Goal: Task Accomplishment & Management: Use online tool/utility

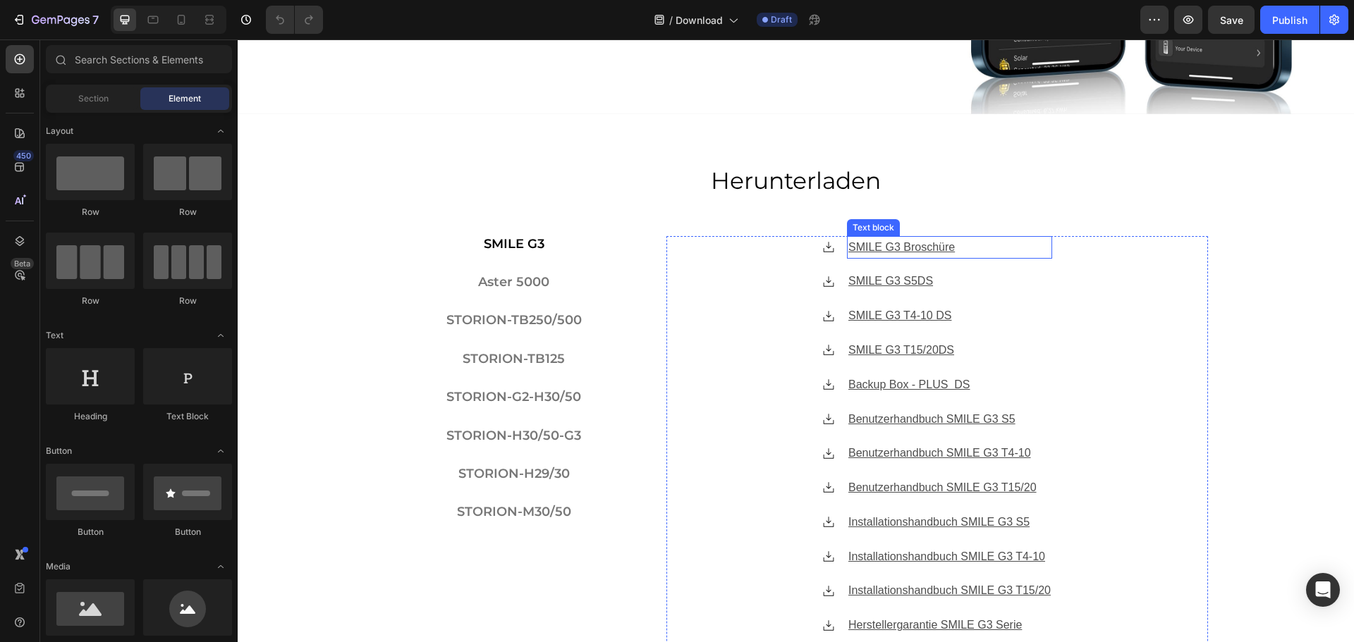
scroll to position [423, 0]
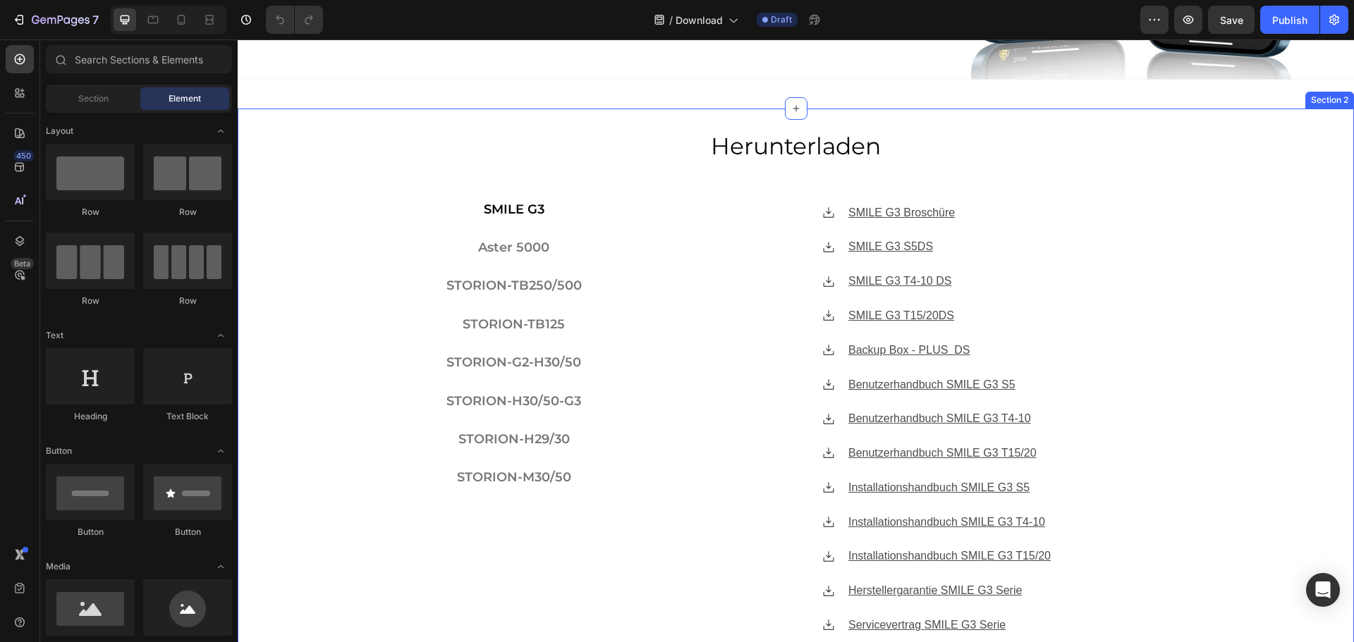
click at [340, 202] on div "Herunterladen Heading SMILE G3 Aster 5000 STORION-TB250/500 STORION-TB125 STORI…" at bounding box center [796, 429] width 1116 height 599
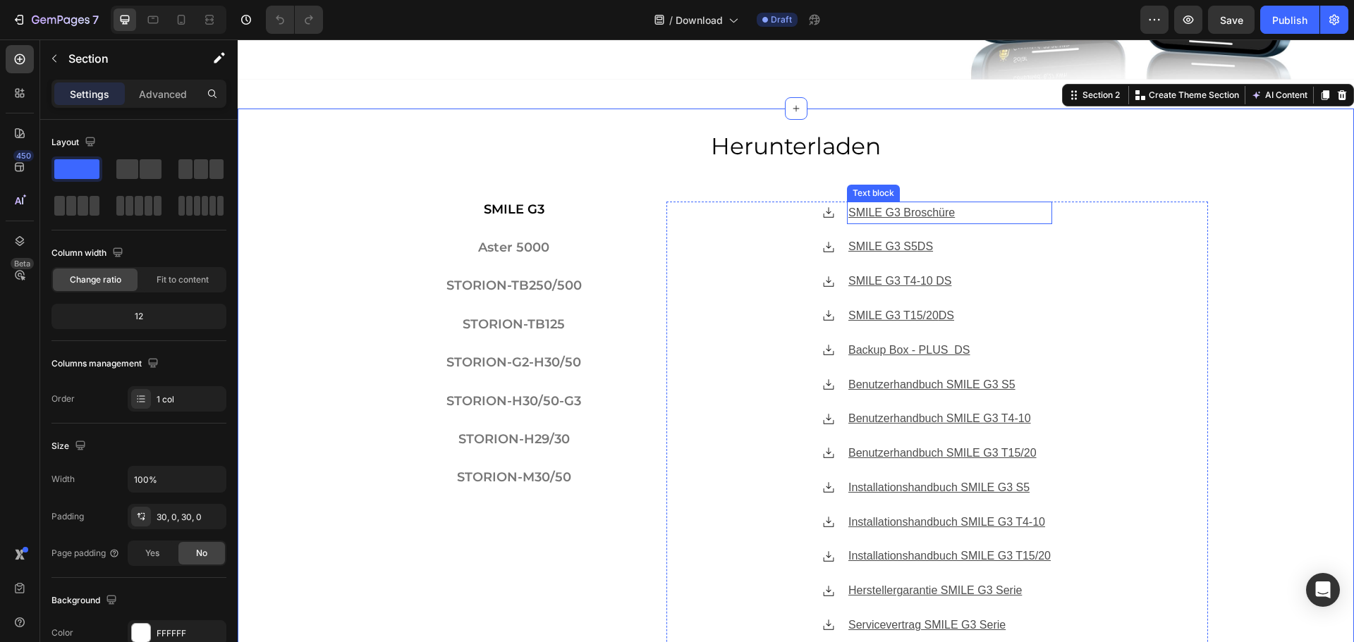
click at [908, 209] on u "SMILE G3 Broschüre" at bounding box center [901, 213] width 106 height 12
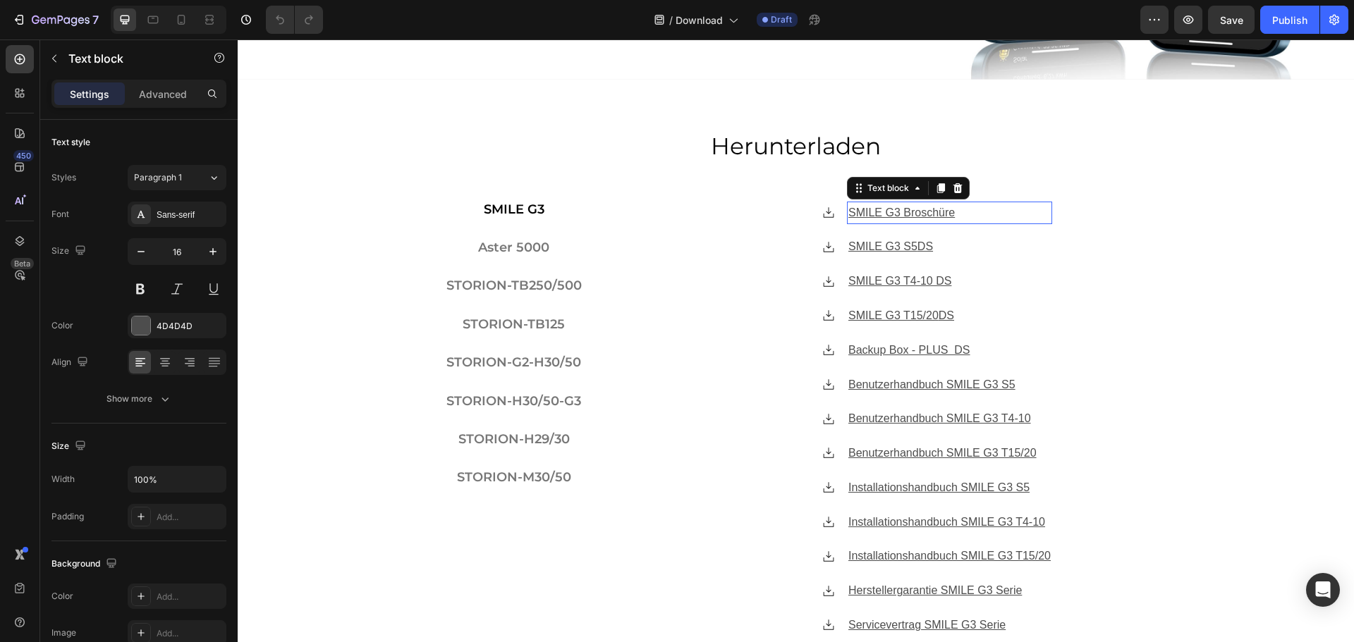
click at [908, 209] on u "SMILE G3 Broschüre" at bounding box center [901, 213] width 106 height 12
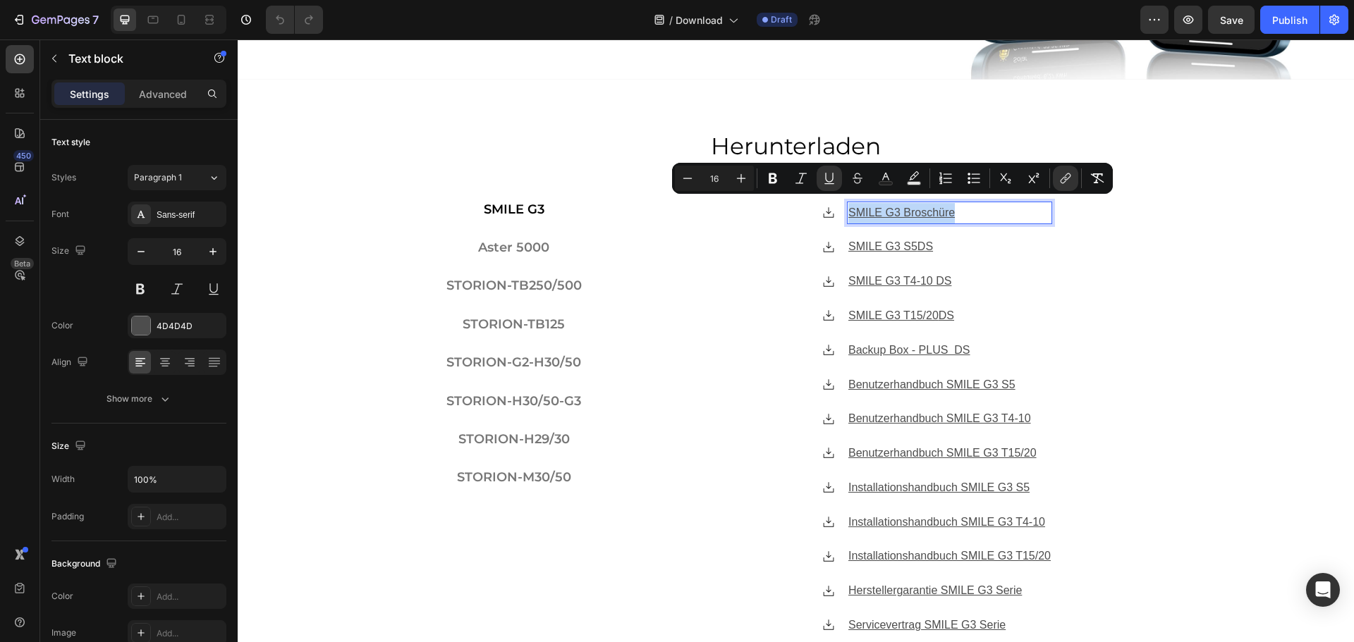
click at [934, 209] on u "SMILE G3 Broschüre" at bounding box center [901, 213] width 106 height 12
drag, startPoint x: 944, startPoint y: 212, endPoint x: 841, endPoint y: 209, distance: 102.3
click at [848, 209] on u "SMILE G3 Broschüre" at bounding box center [901, 213] width 106 height 12
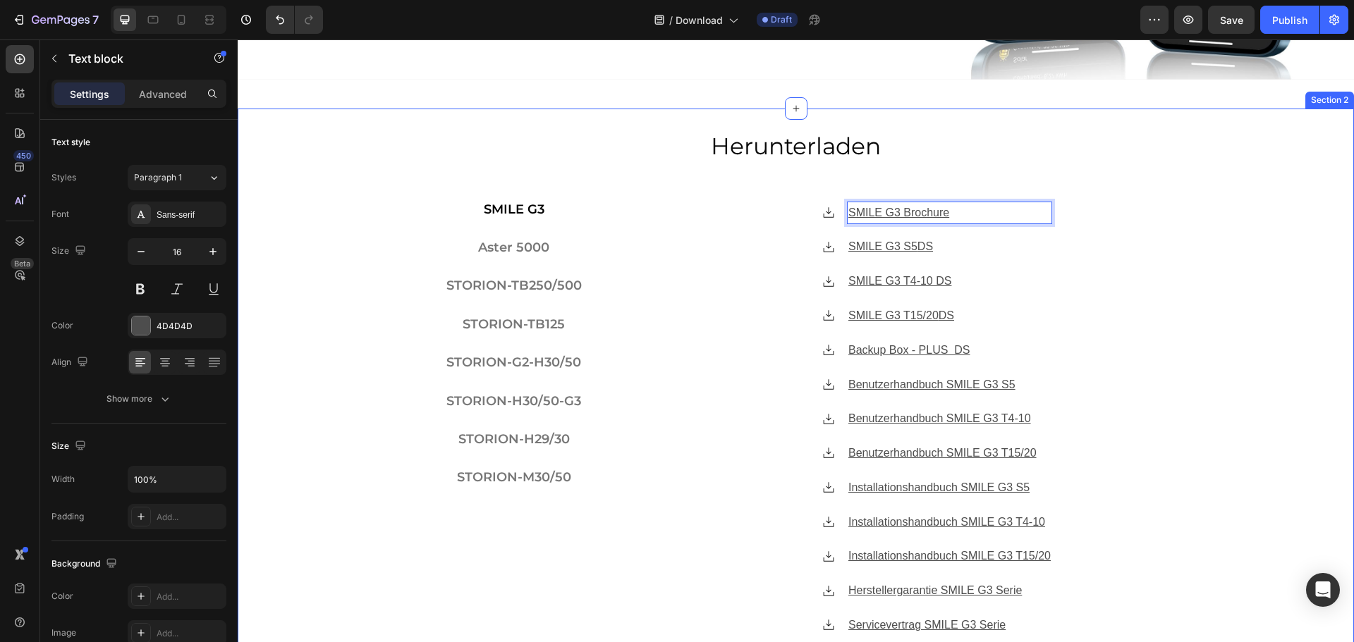
click at [864, 121] on div "Herunterladen Heading SMILE G3 Aster 5000 STORION-TB250/500 STORION-TB125 STORI…" at bounding box center [796, 430] width 1116 height 642
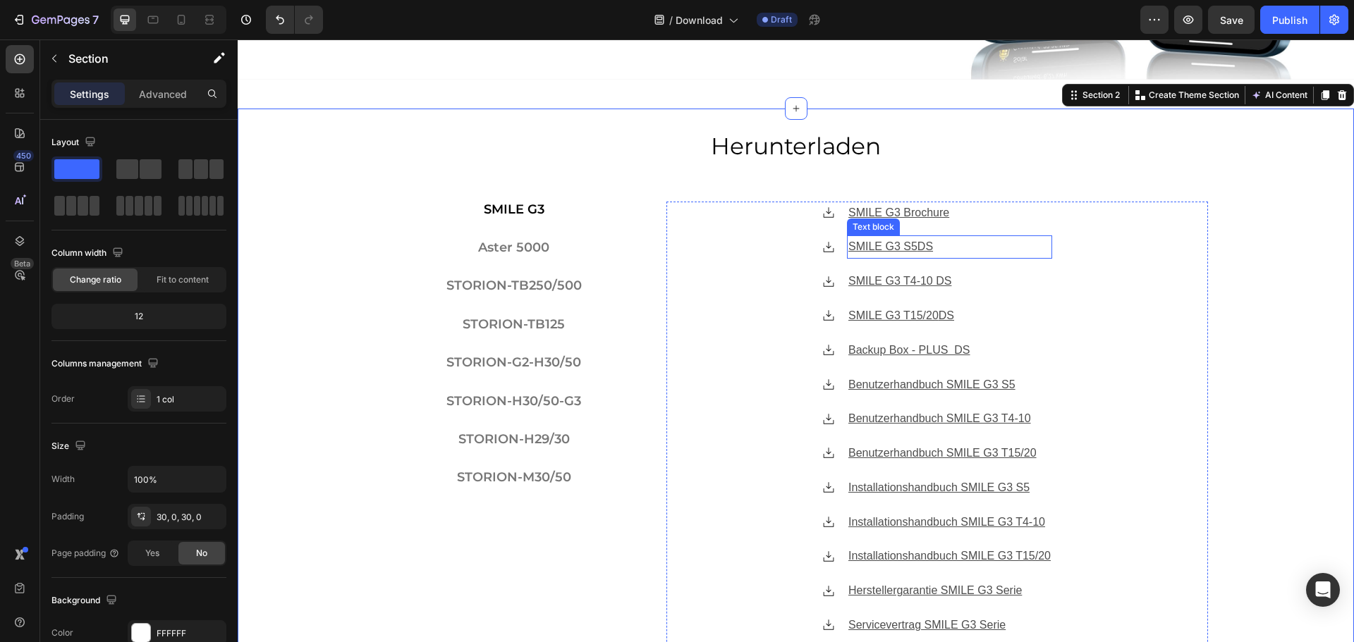
click at [918, 241] on u "DS" at bounding box center [926, 246] width 16 height 12
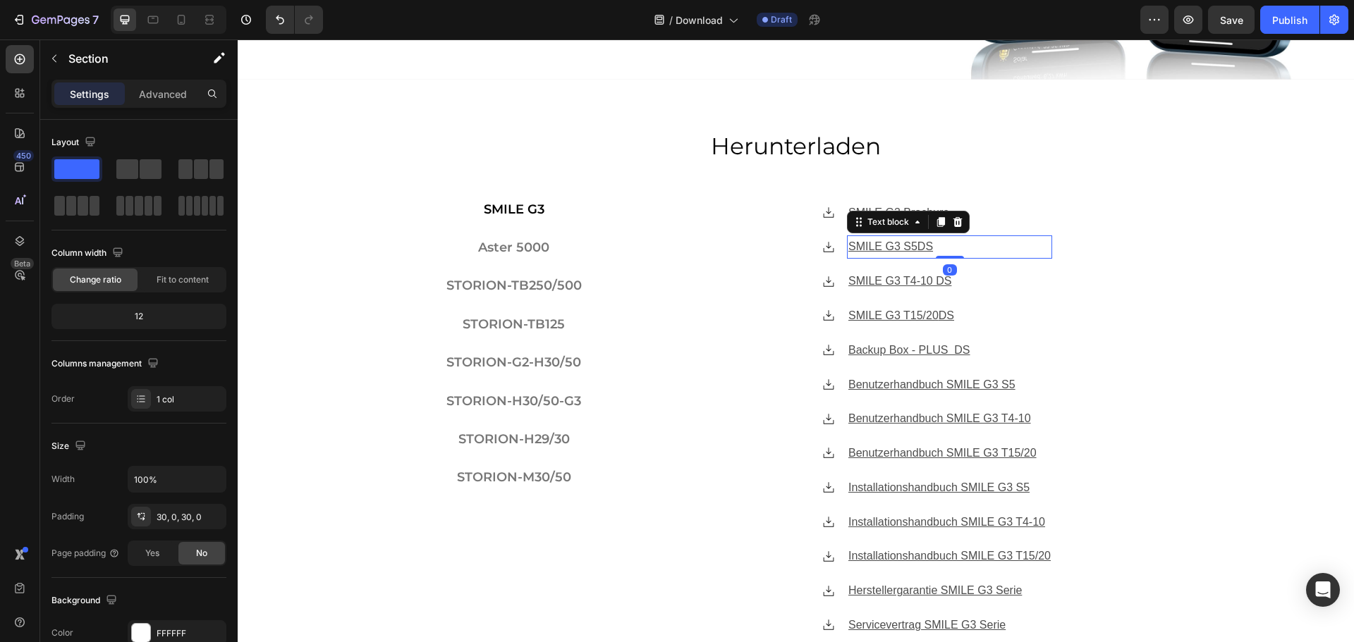
click at [918, 241] on u "DS" at bounding box center [926, 246] width 16 height 12
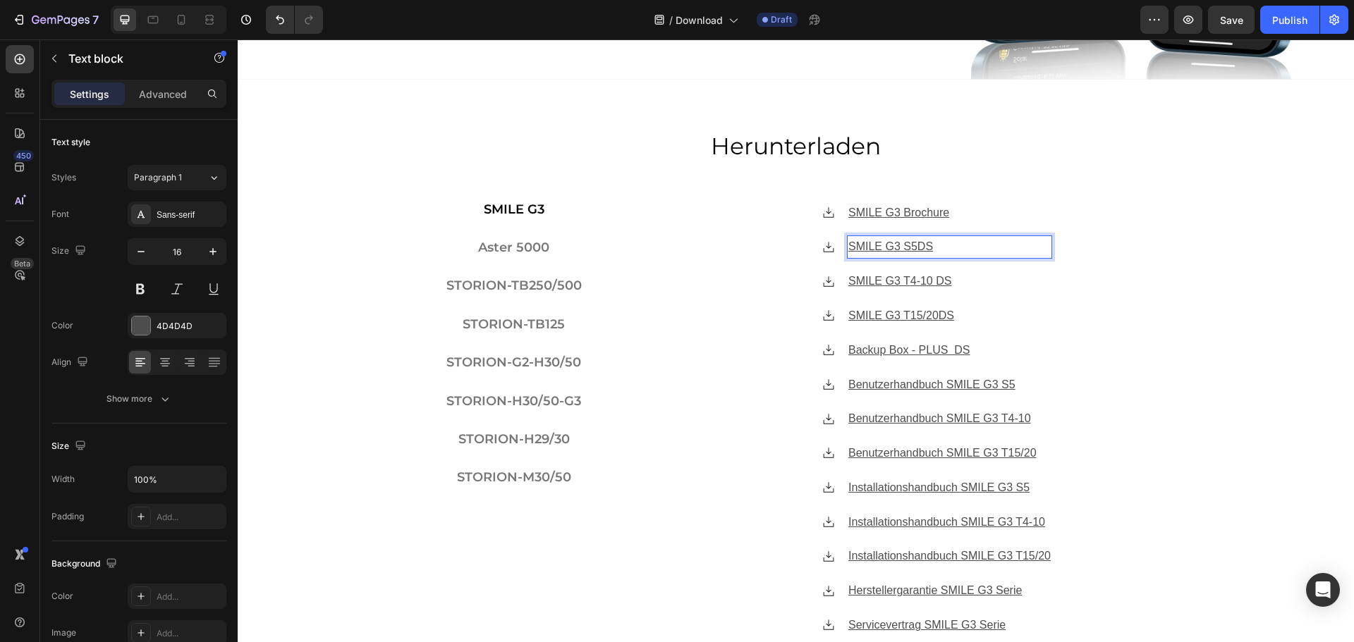
click at [918, 241] on u "DS" at bounding box center [926, 246] width 16 height 12
click at [949, 281] on p "SMILE G3 T4-10 DS" at bounding box center [949, 282] width 202 height 20
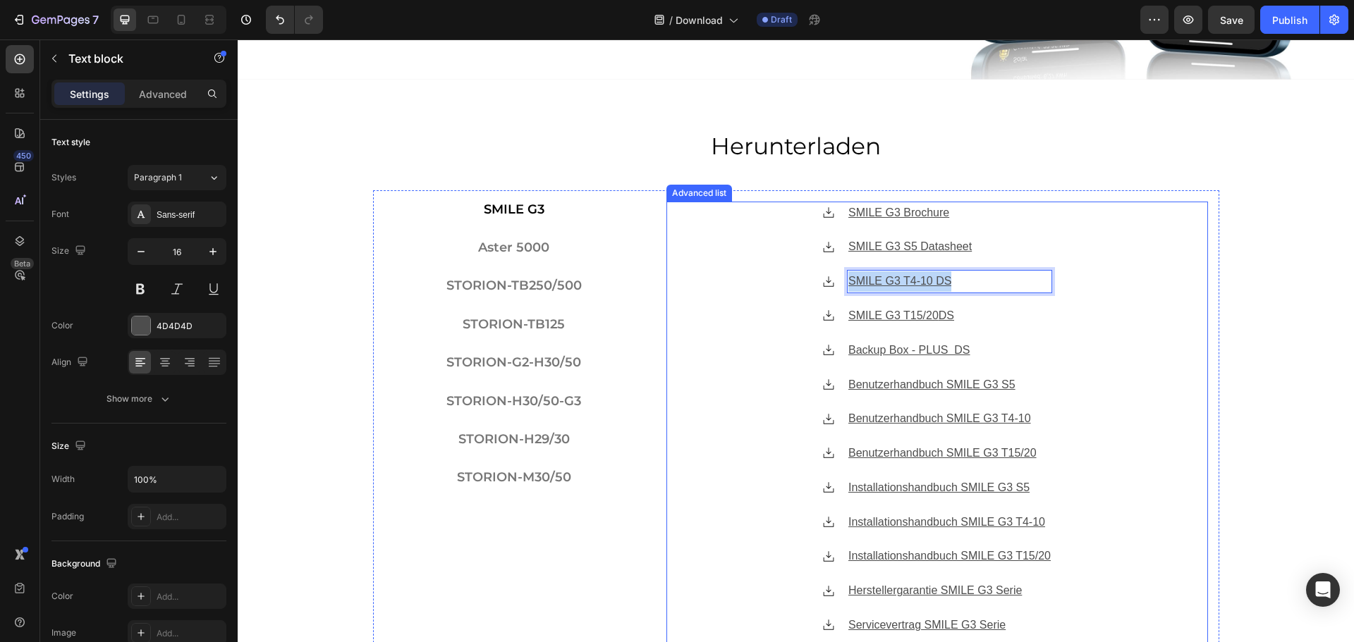
drag, startPoint x: 944, startPoint y: 279, endPoint x: 832, endPoint y: 278, distance: 112.1
click at [832, 278] on li "Icon SMILE G3 T4-10 DS Text block 0" at bounding box center [937, 281] width 231 height 23
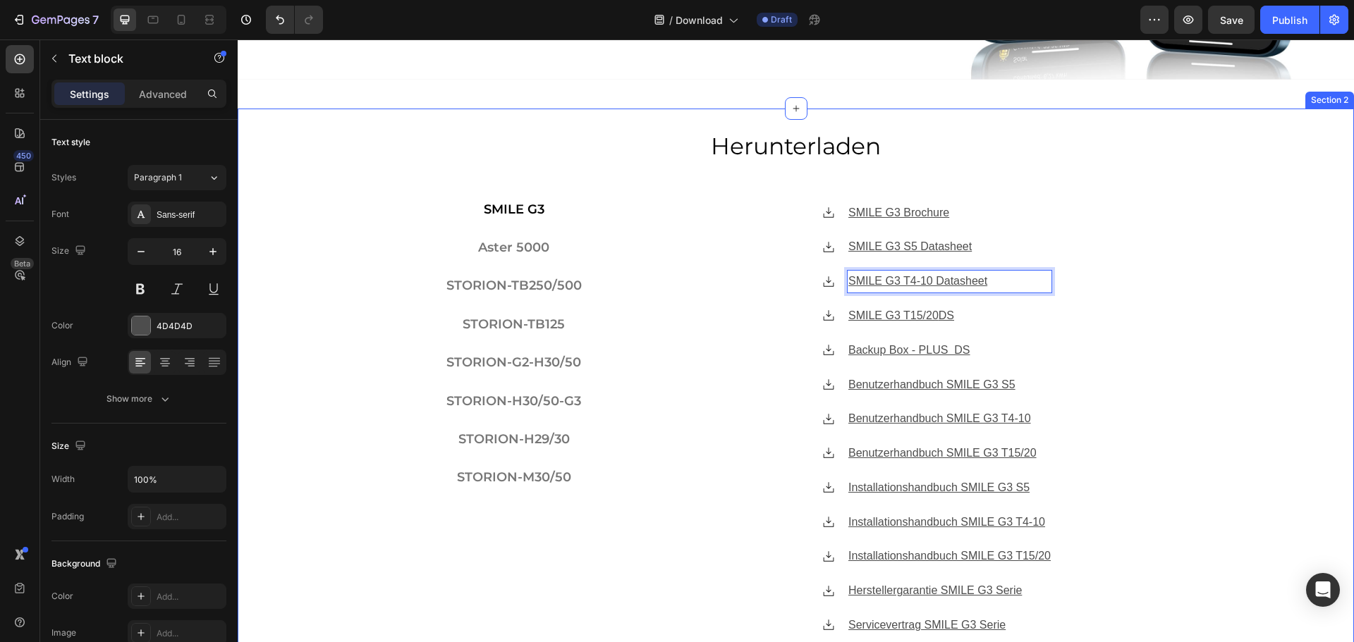
click at [1277, 300] on div "Herunterladen Heading SMILE G3 Aster 5000 STORION-TB250/500 STORION-TB125 STORI…" at bounding box center [796, 429] width 1116 height 599
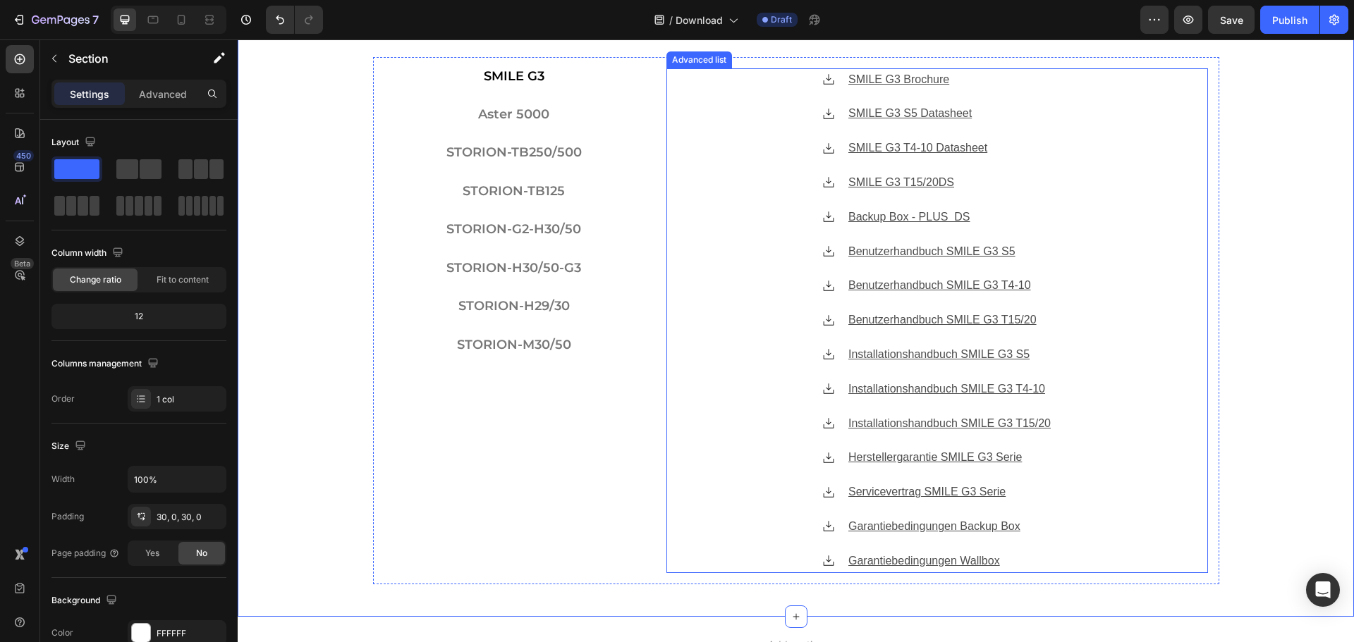
scroll to position [564, 0]
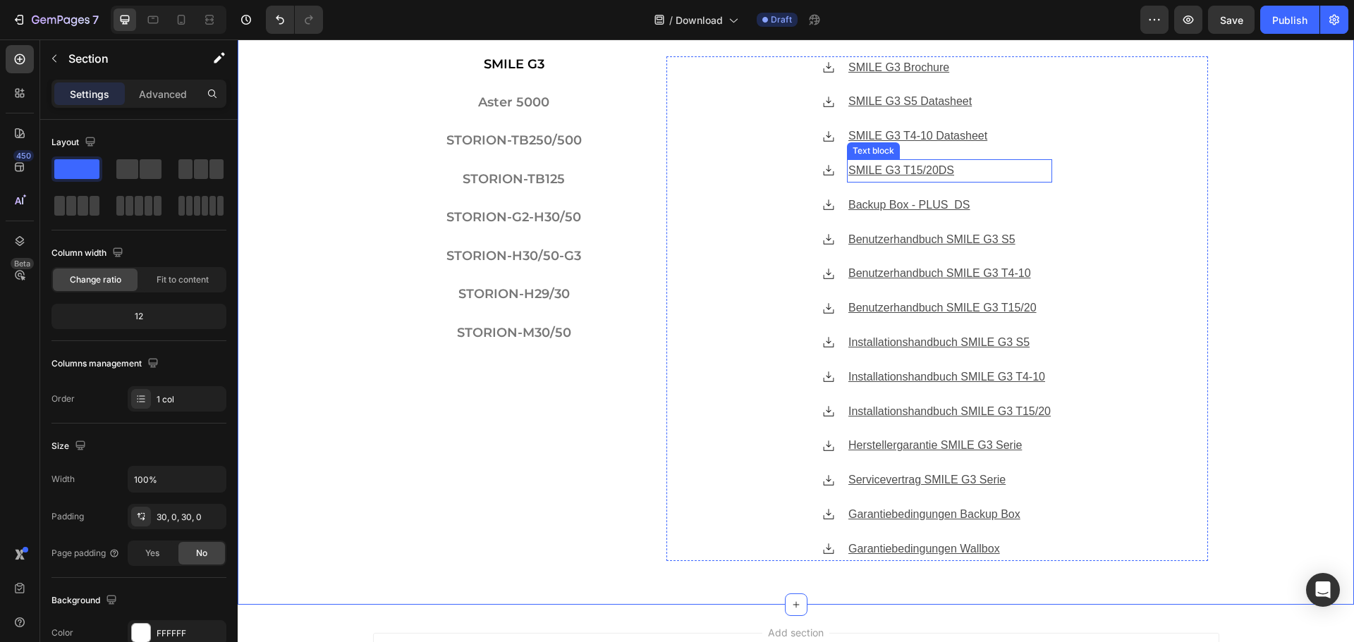
click at [955, 173] on p "SMILE G3 T15/20 DS" at bounding box center [949, 171] width 202 height 20
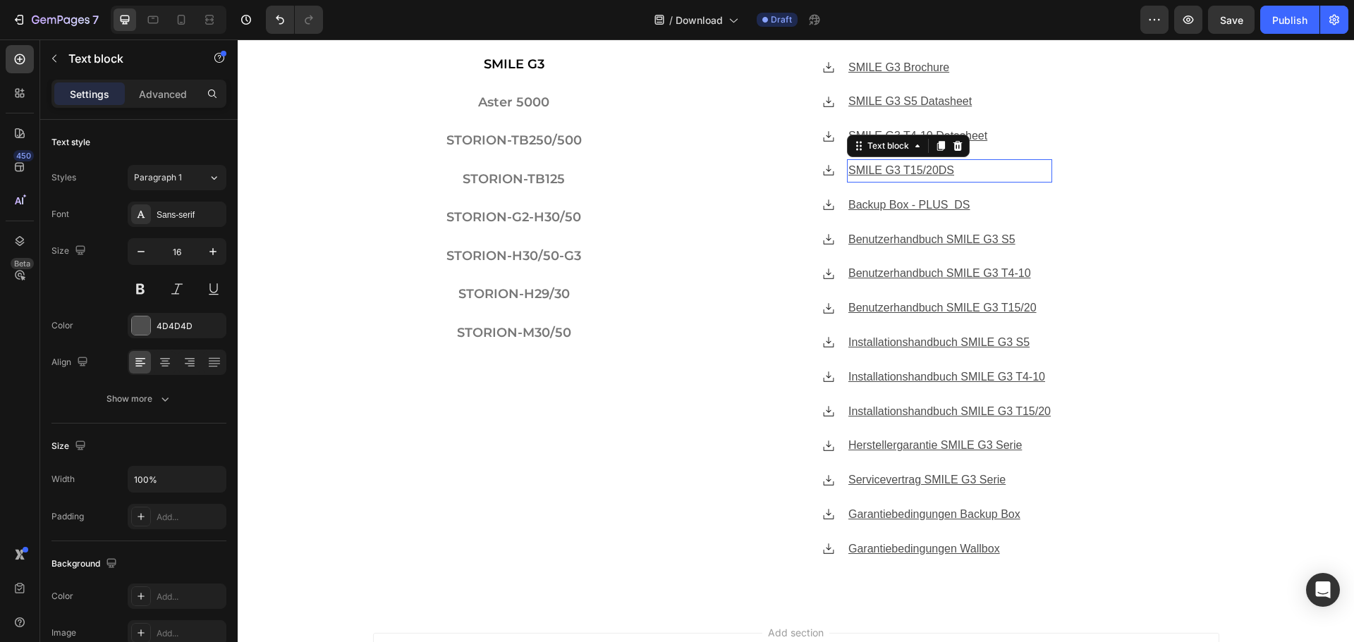
click at [955, 173] on p "SMILE G3 T15/20 DS" at bounding box center [949, 171] width 202 height 20
drag, startPoint x: 946, startPoint y: 169, endPoint x: 841, endPoint y: 169, distance: 105.1
click at [848, 169] on p "SMILE G3 T15/20 DS" at bounding box center [949, 171] width 202 height 20
click at [872, 169] on u "SMILE G3 T15/20" at bounding box center [893, 170] width 90 height 12
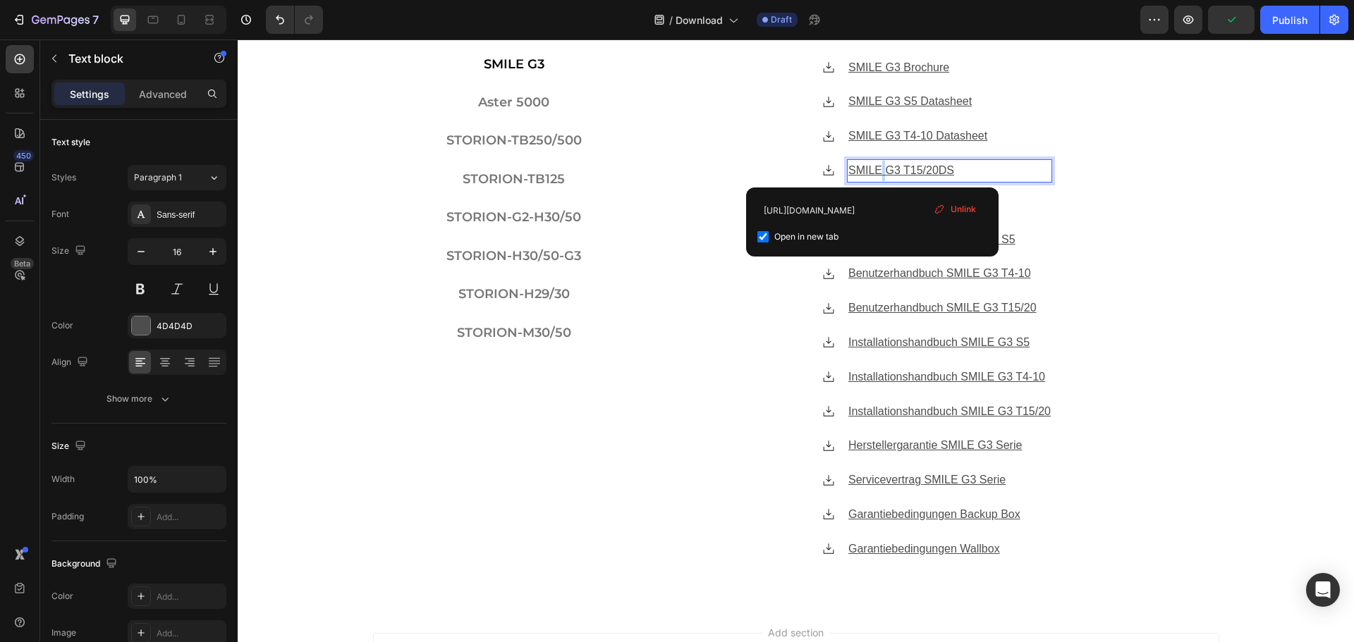
click at [872, 169] on u "SMILE G3 T15/20" at bounding box center [893, 170] width 90 height 12
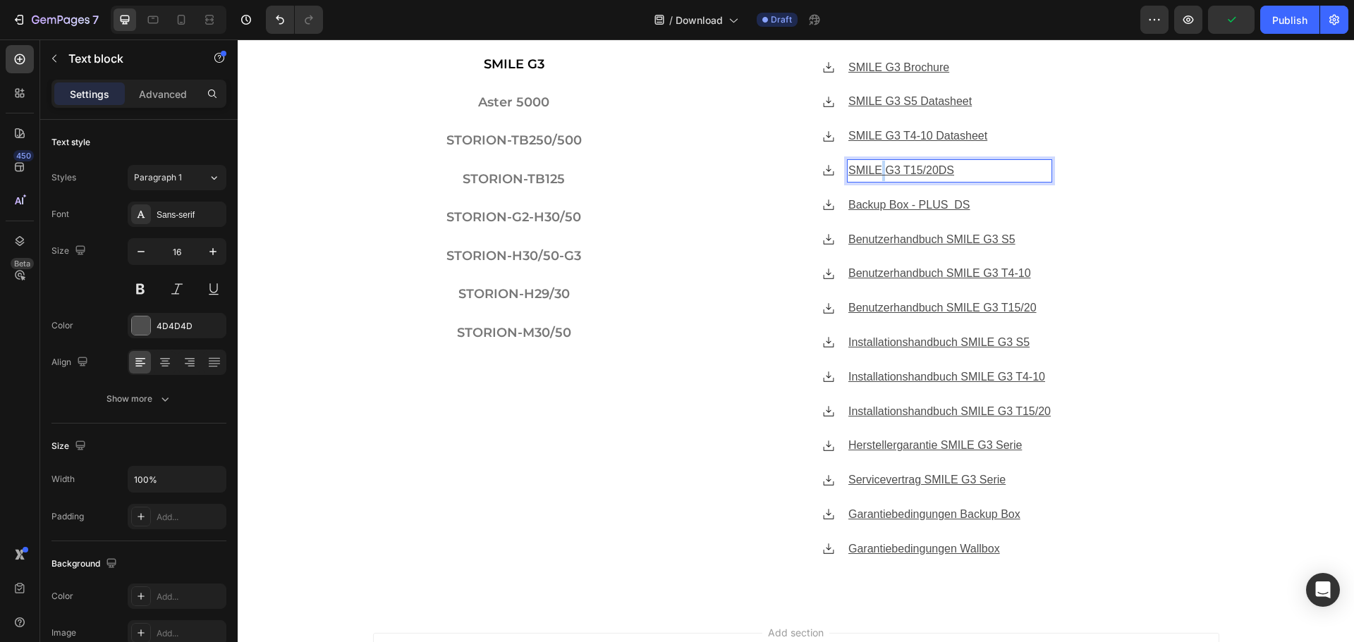
click at [872, 169] on u "SMILE G3 T15/20" at bounding box center [893, 170] width 90 height 12
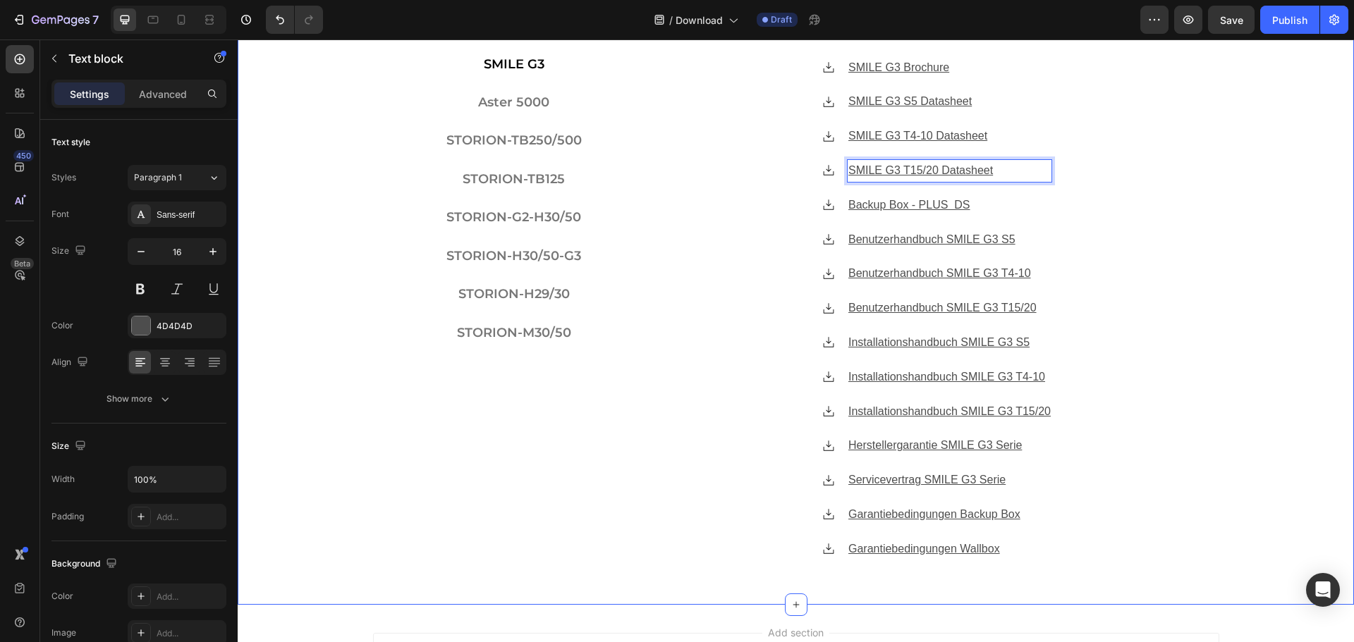
click at [1236, 216] on div "Herunterladen Heading SMILE G3 Aster 5000 STORION-TB250/500 STORION-TB125 STORI…" at bounding box center [796, 283] width 1116 height 599
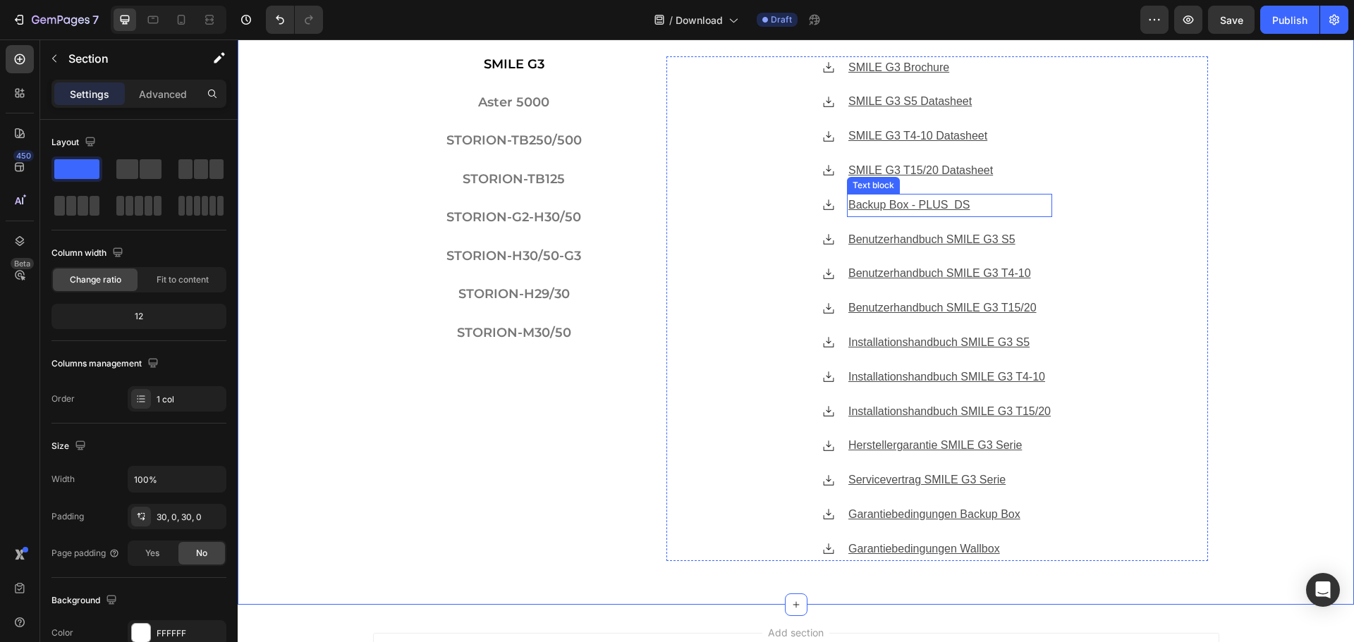
click at [884, 205] on u "Backup Box - PLUS DS" at bounding box center [909, 205] width 122 height 12
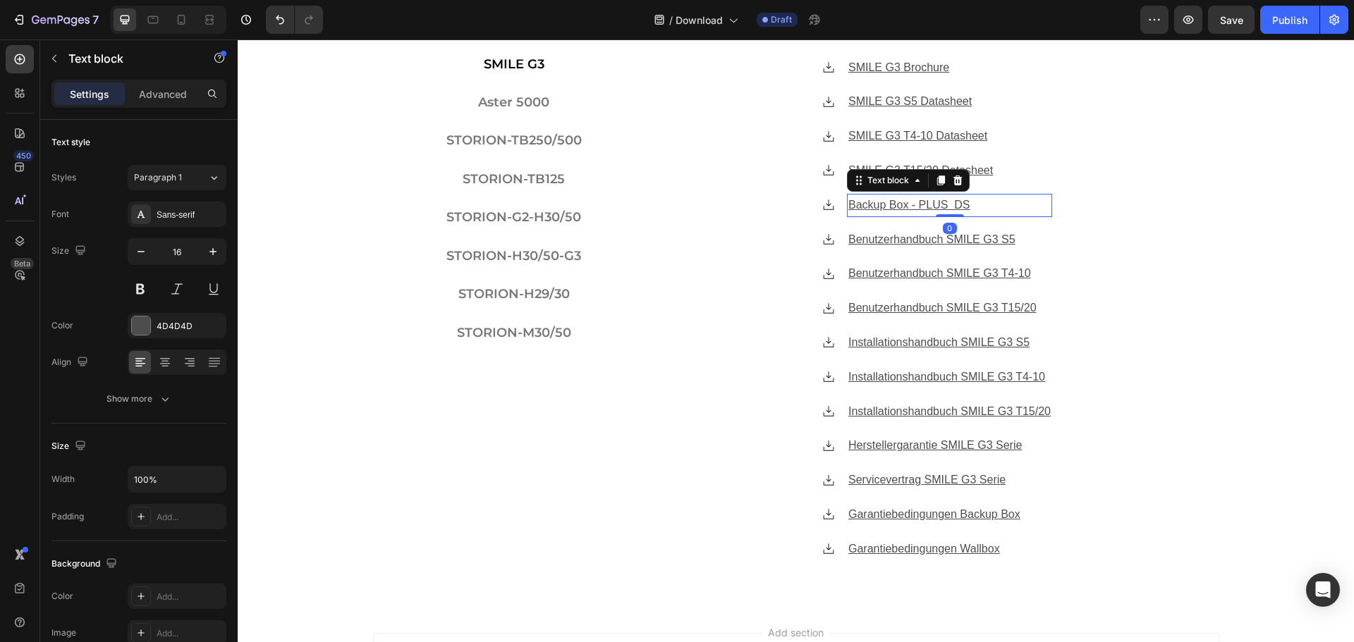
click at [884, 205] on u "Backup Box - PLUS DS" at bounding box center [909, 205] width 122 height 12
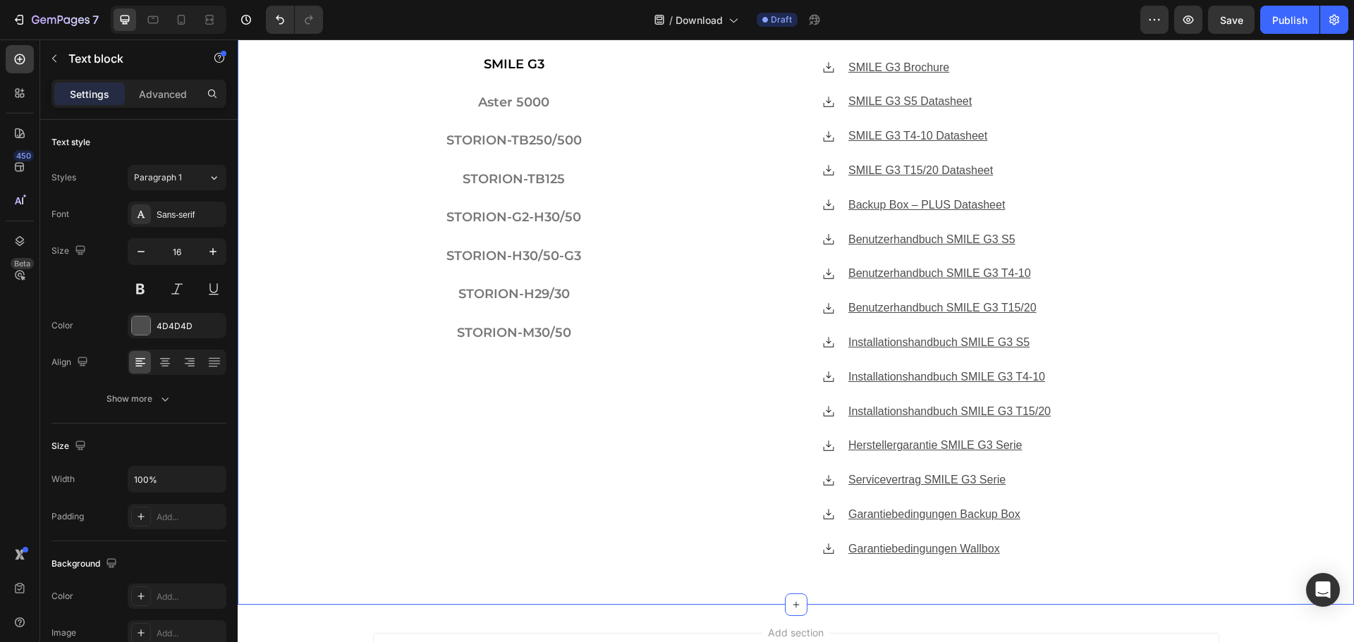
click at [1258, 243] on div "Herunterladen Heading SMILE G3 Aster 5000 STORION-TB250/500 STORION-TB125 STORI…" at bounding box center [796, 283] width 1116 height 599
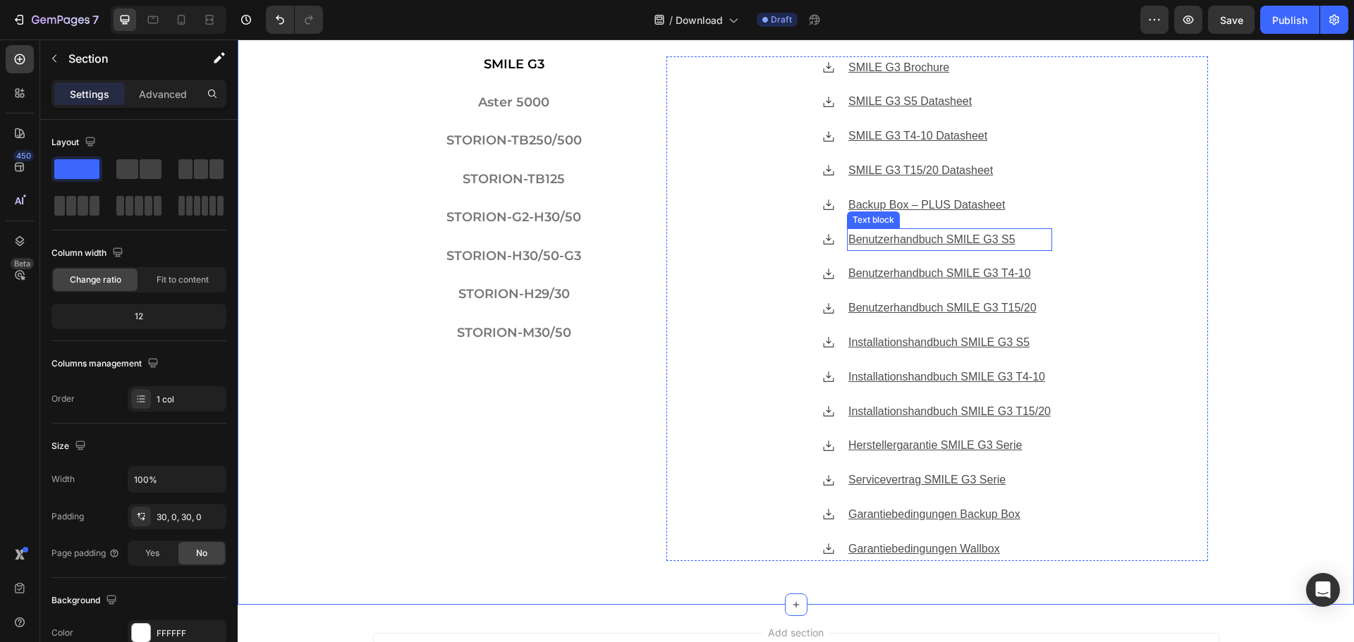
click at [913, 245] on u "Benutzerhandbuch SMILE G3 S5" at bounding box center [931, 239] width 167 height 12
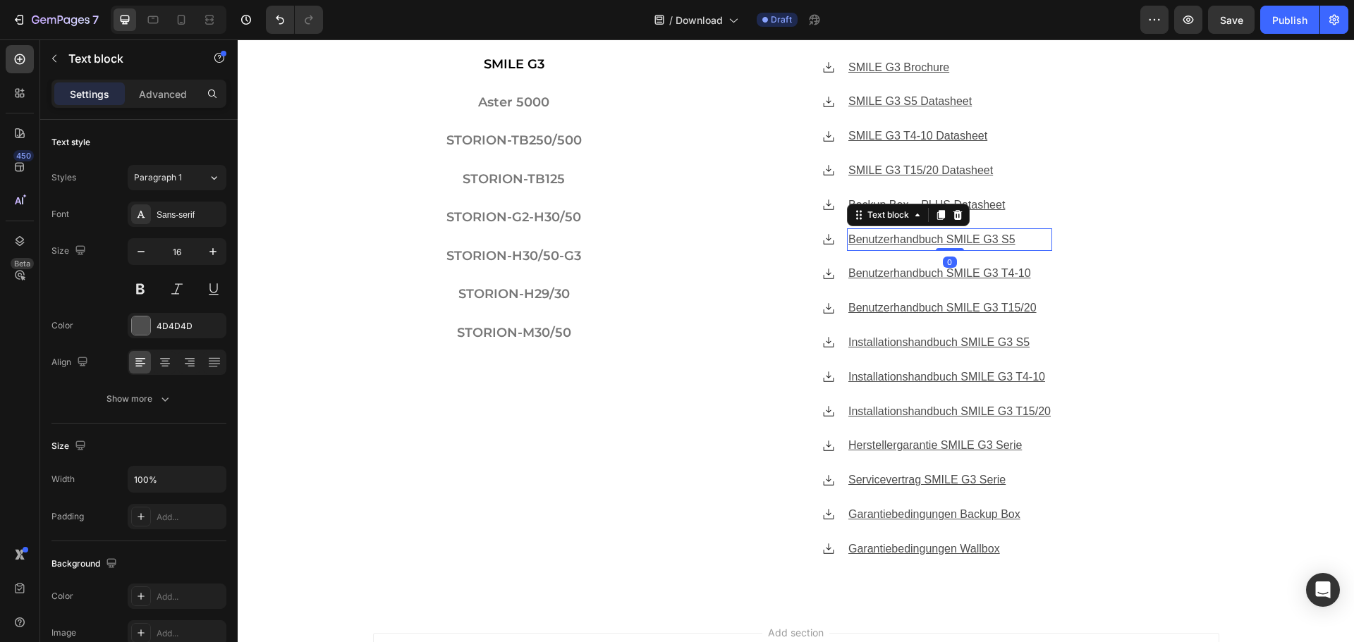
click at [913, 245] on u "Benutzerhandbuch SMILE G3 S5" at bounding box center [931, 239] width 167 height 12
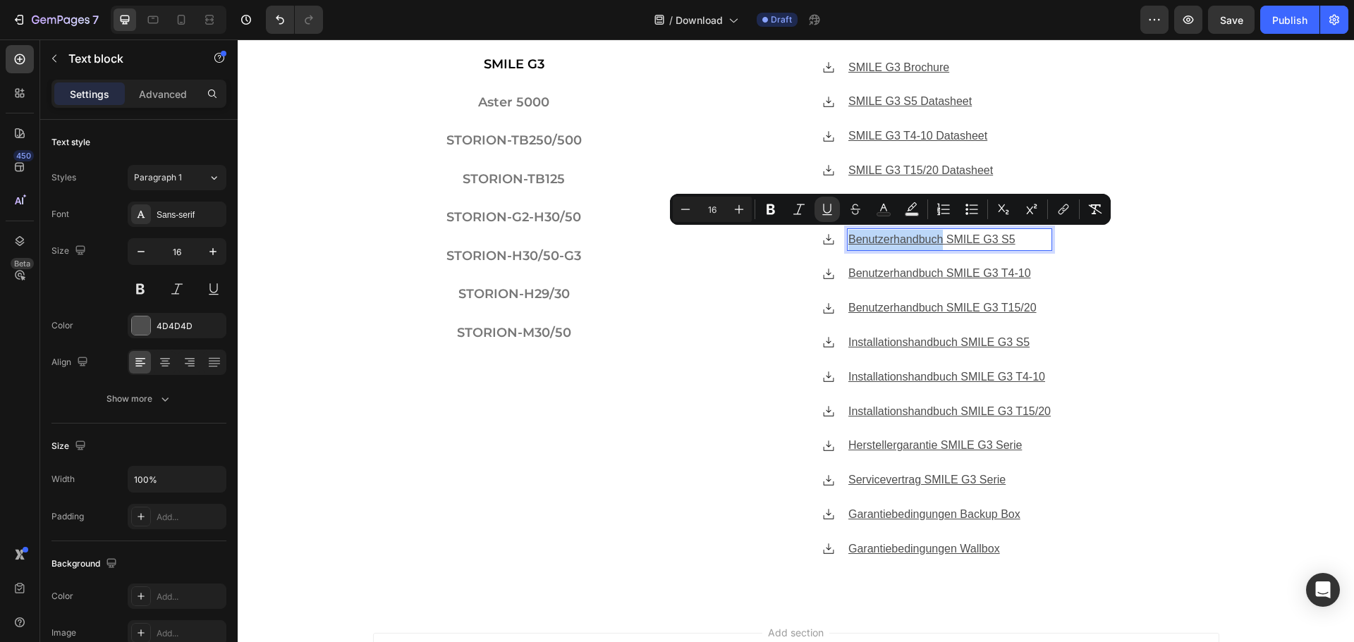
click at [913, 245] on u "Benutzerhandbuch SMILE G3 S5" at bounding box center [931, 239] width 167 height 12
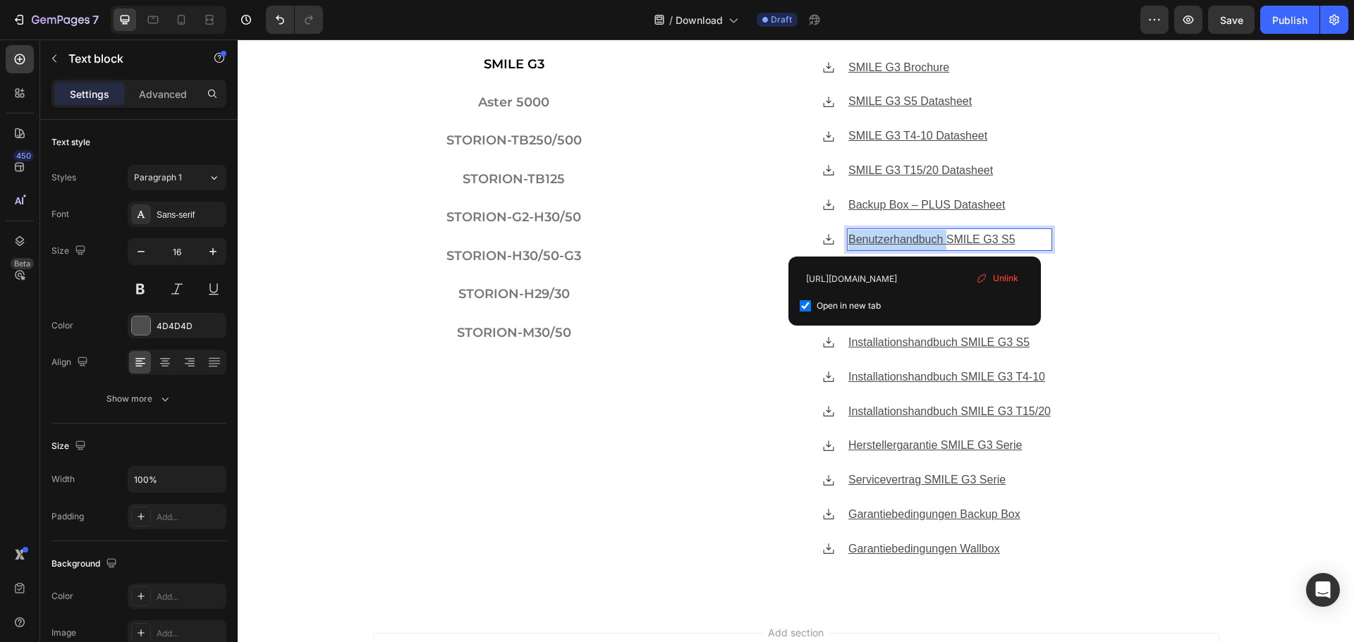
click at [913, 245] on u "Benutzerhandbuch SMILE G3 S5" at bounding box center [931, 239] width 167 height 12
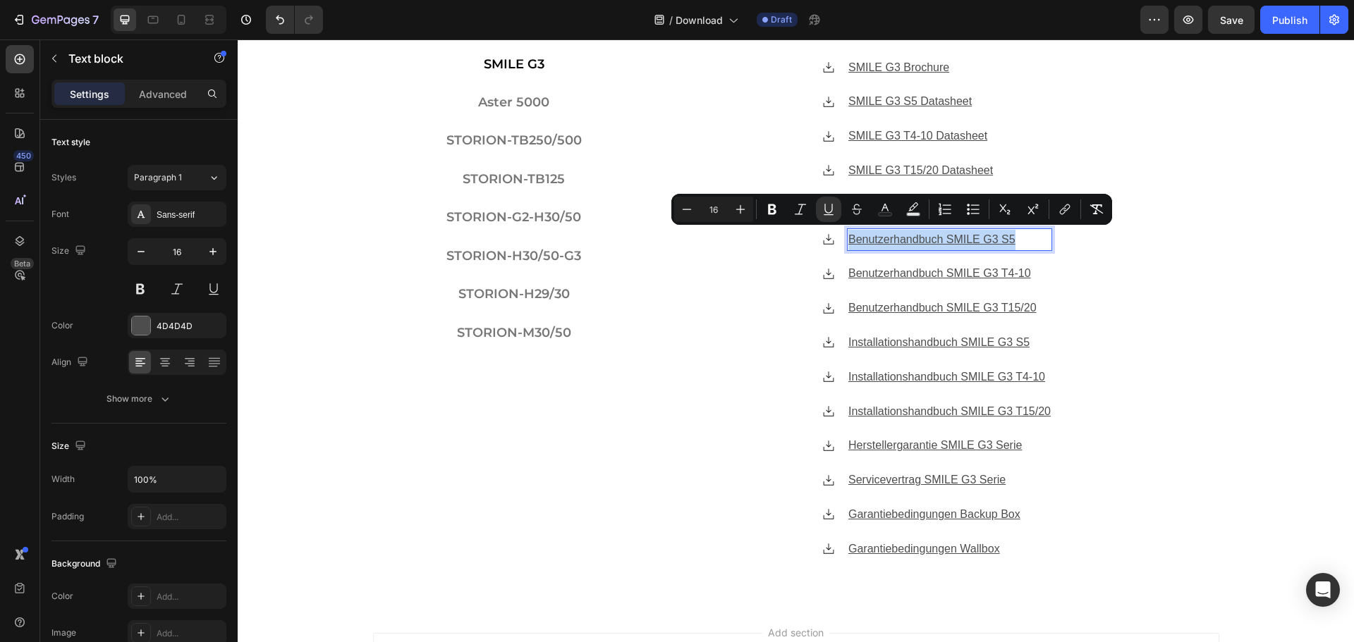
click at [913, 245] on u "Benutzerhandbuch SMILE G3 S5" at bounding box center [931, 239] width 167 height 12
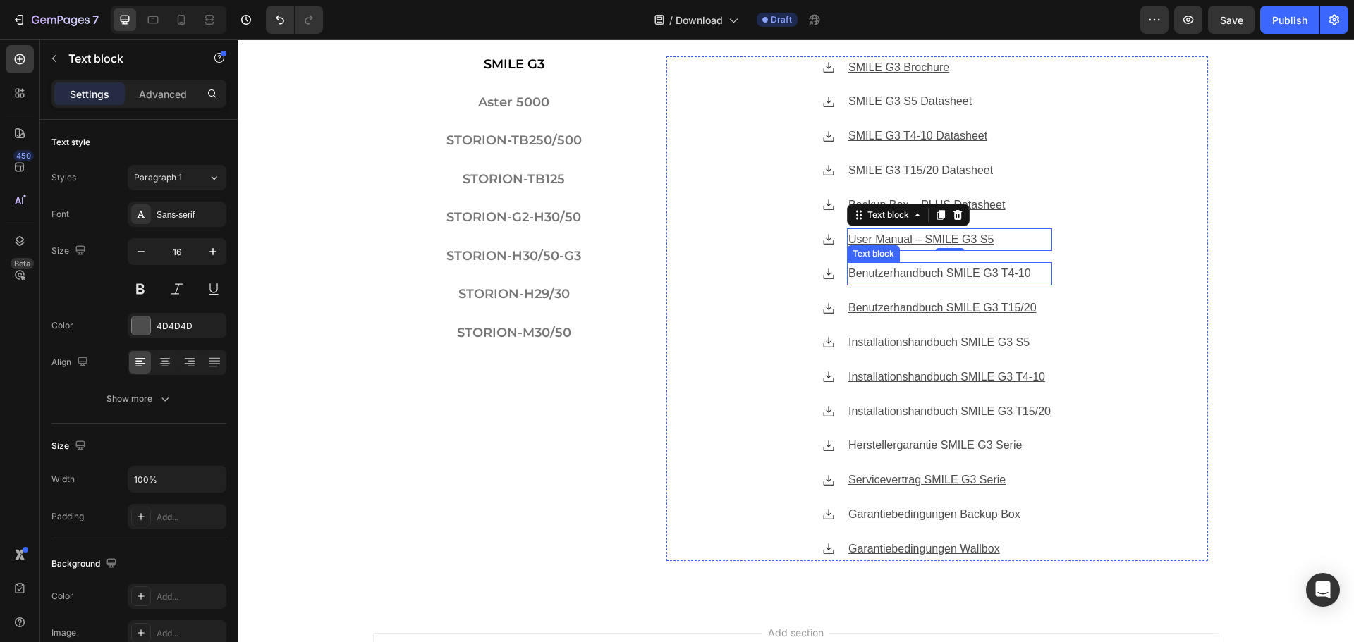
click at [975, 274] on u "Benutzerhandbuch SMILE G3 T4-10" at bounding box center [939, 273] width 183 height 12
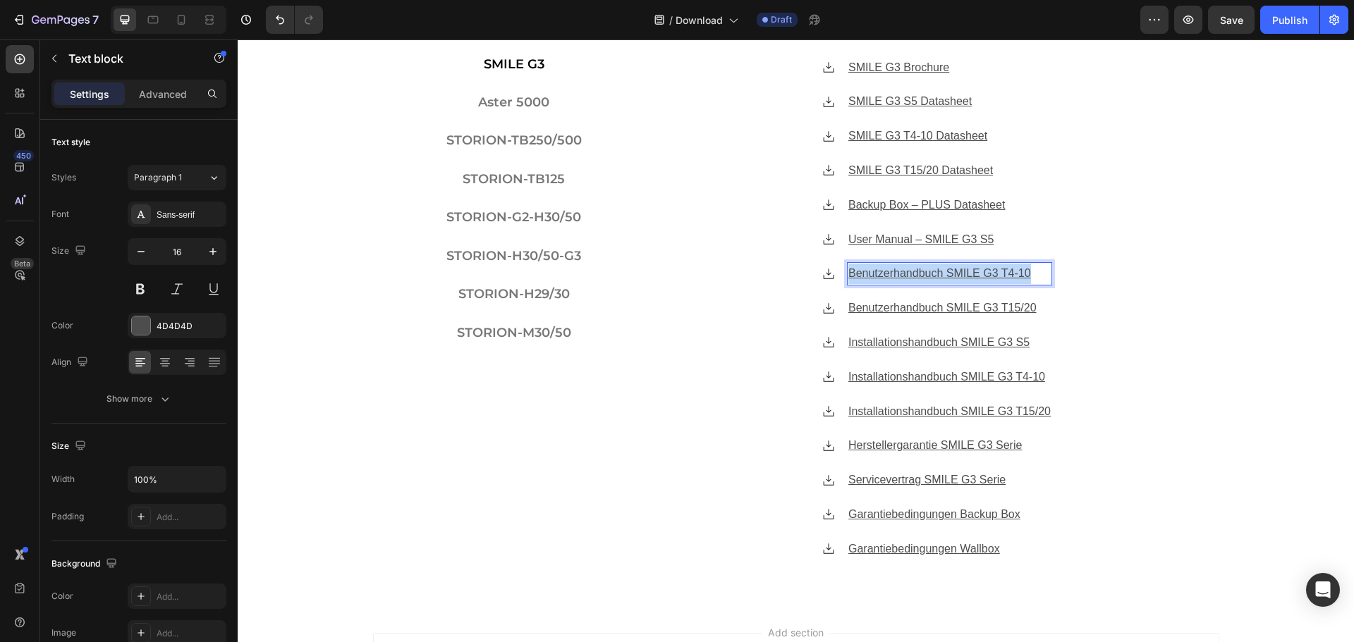
click at [975, 274] on u "Benutzerhandbuch SMILE G3 T4-10" at bounding box center [939, 273] width 183 height 12
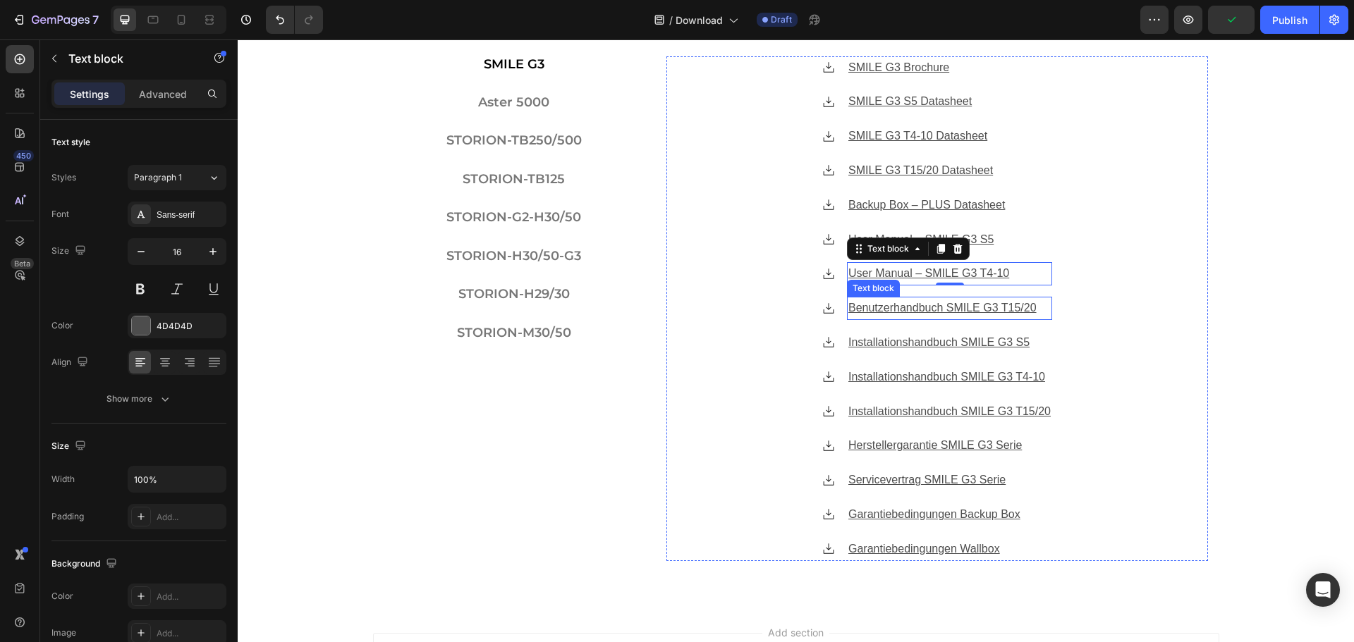
click at [982, 303] on u "Benutzerhandbuch SMILE G3 T15/20" at bounding box center [942, 308] width 188 height 12
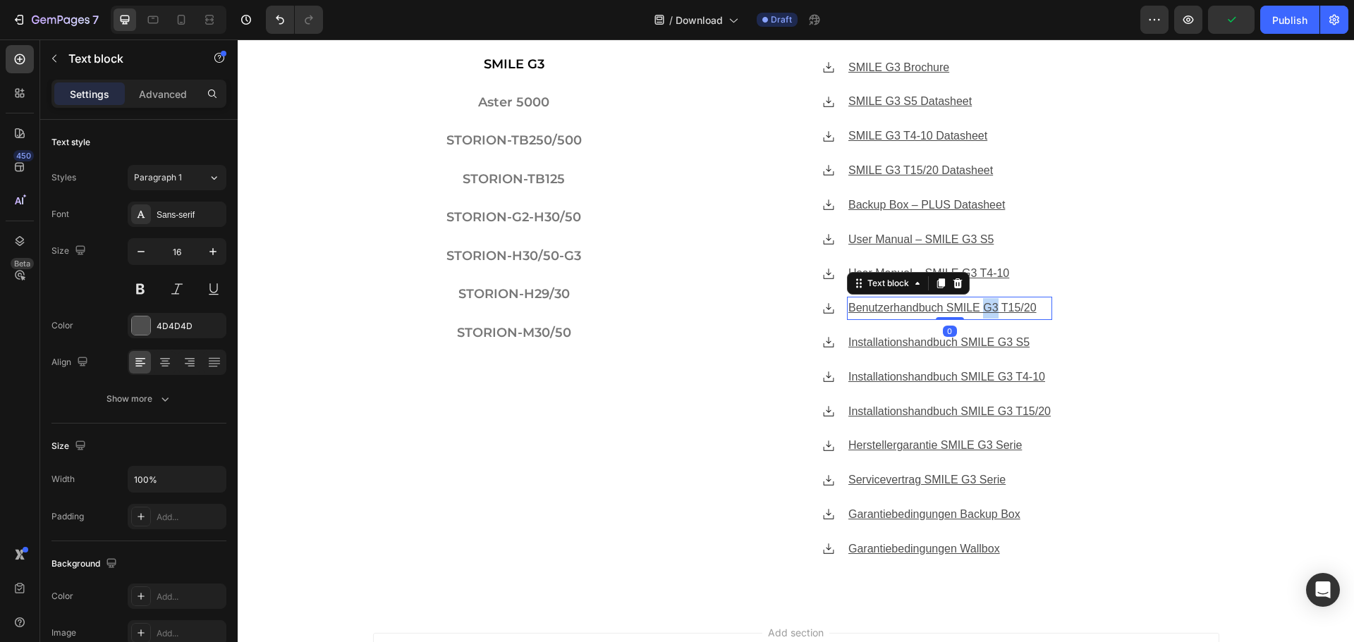
click at [982, 303] on u "Benutzerhandbuch SMILE G3 T15/20" at bounding box center [942, 308] width 188 height 12
click at [966, 344] on u "Installationshandbuch SMILE G3 S5" at bounding box center [938, 342] width 181 height 12
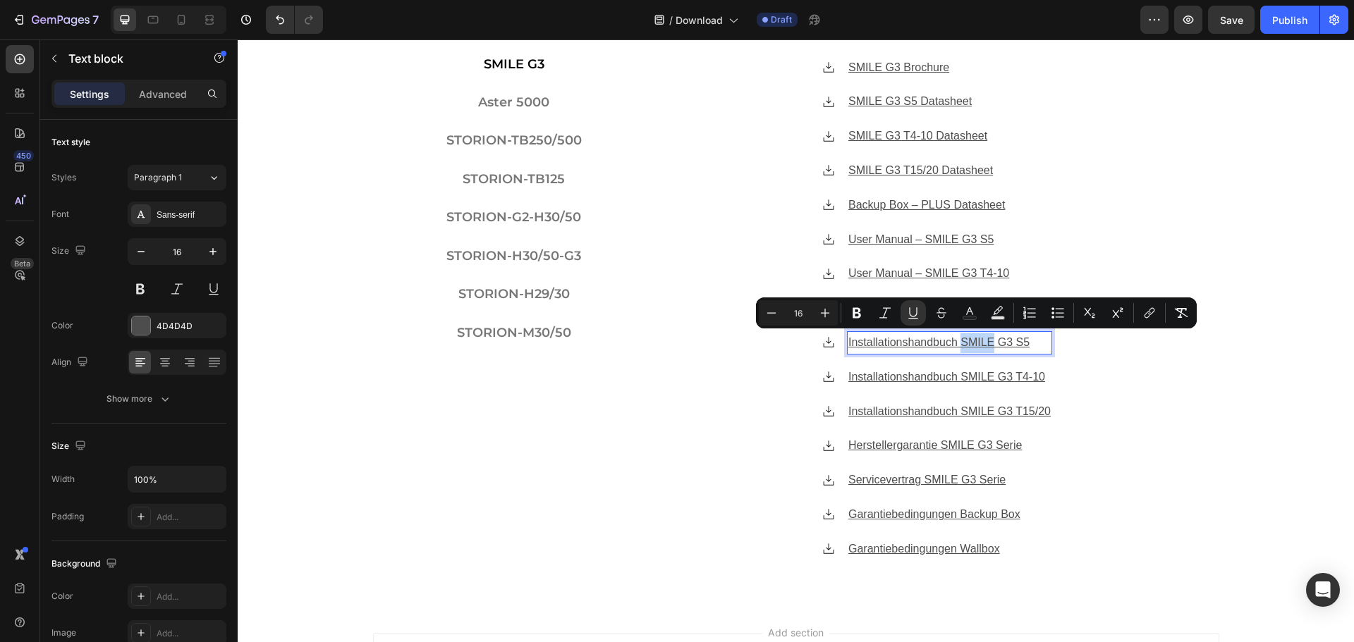
click at [966, 344] on u "Installationshandbuch SMILE G3 S5" at bounding box center [938, 342] width 181 height 12
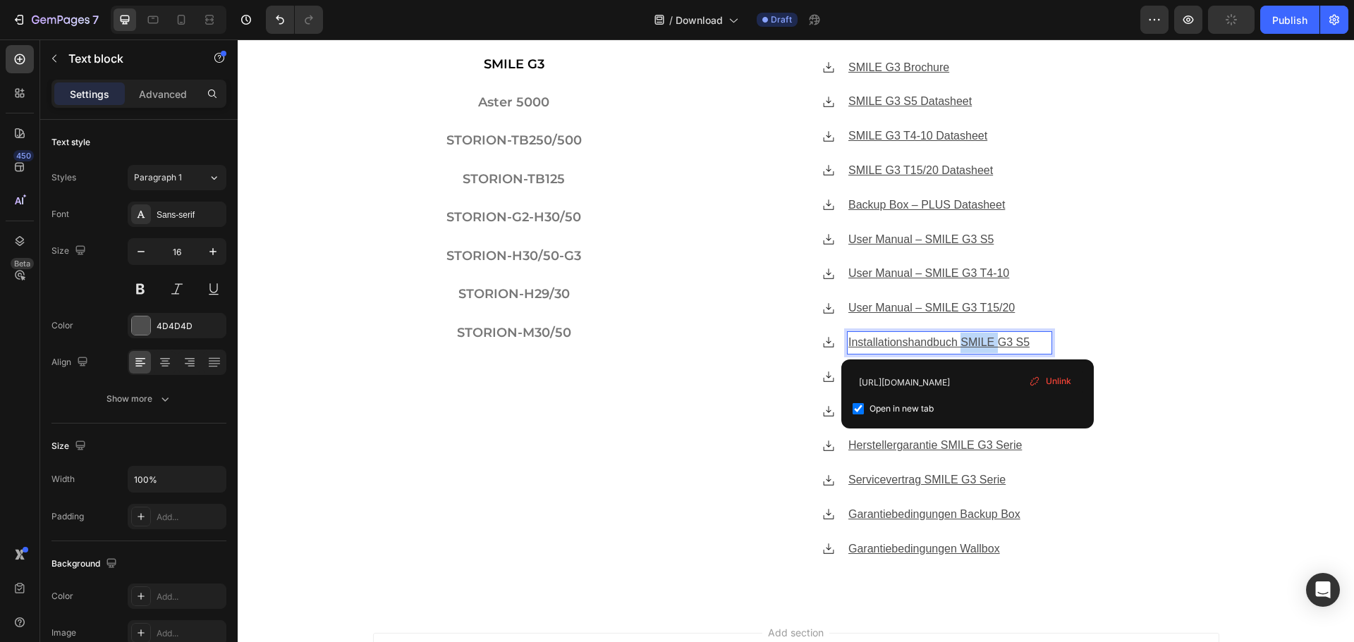
click at [966, 344] on u "Installationshandbuch SMILE G3 S5" at bounding box center [938, 342] width 181 height 12
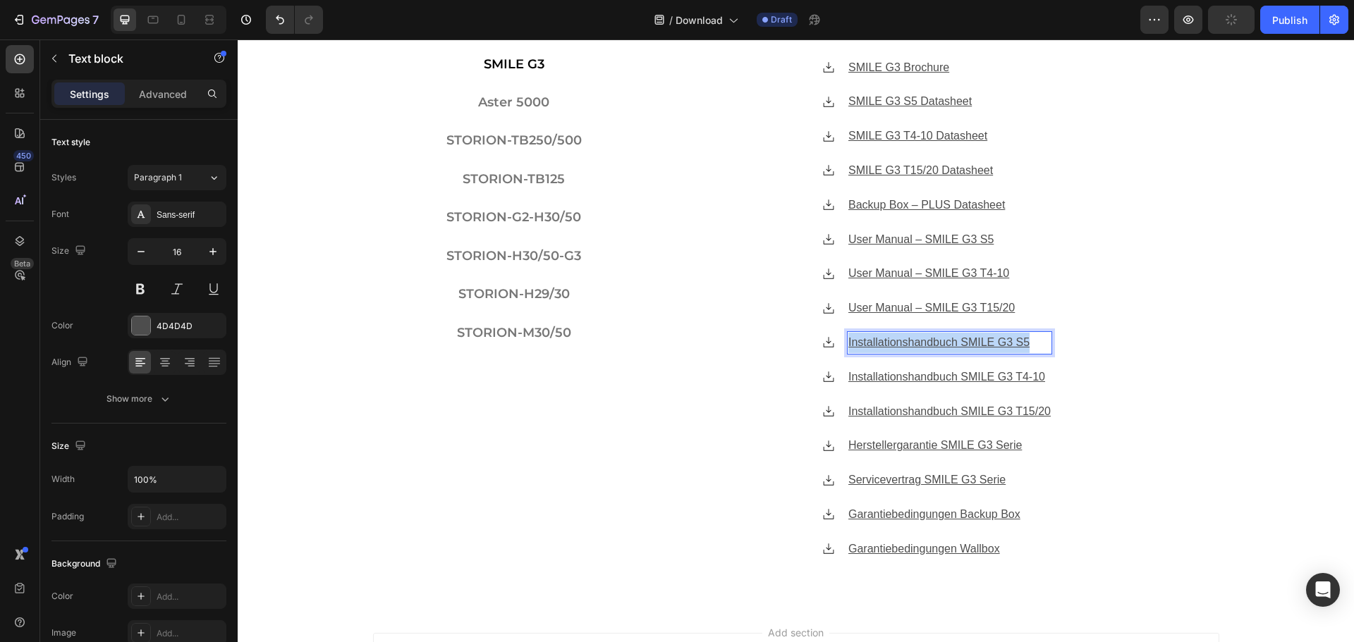
click at [966, 344] on u "Installationshandbuch SMILE G3 S5" at bounding box center [938, 342] width 181 height 12
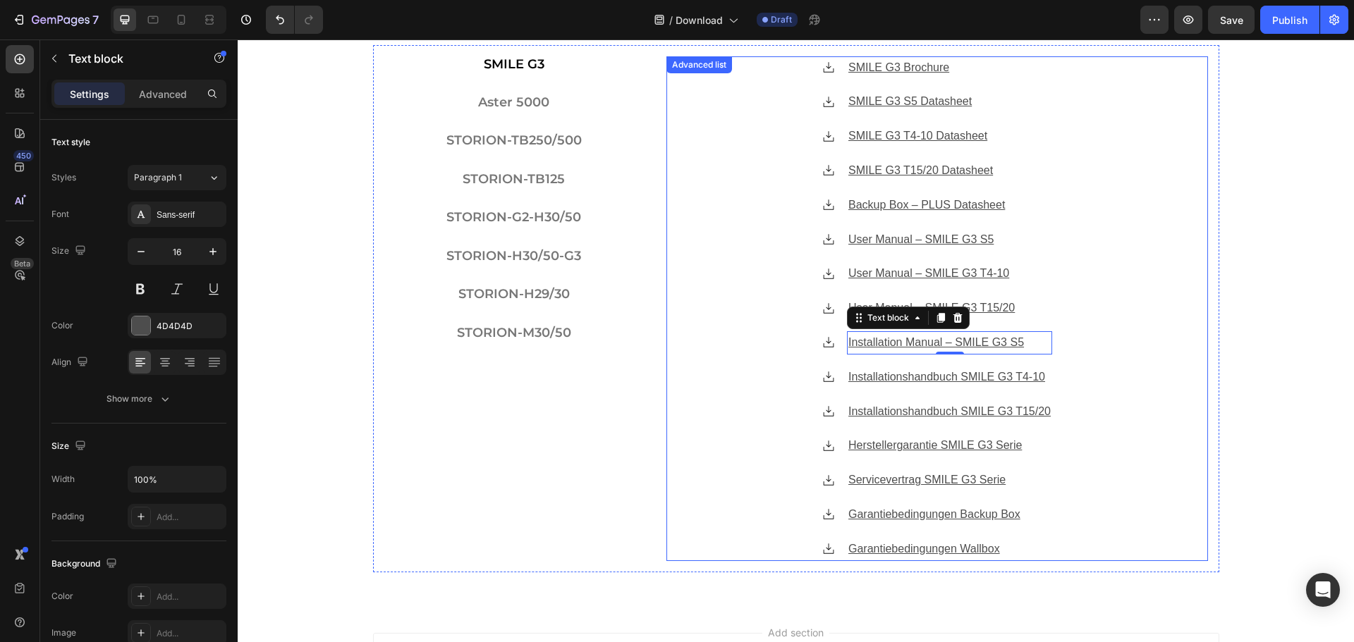
click at [1106, 365] on div "Icon SMILE G3 Brochure Text block Icon SMILE G3 S5 Datasheet Text block Icon SM…" at bounding box center [937, 308] width 542 height 505
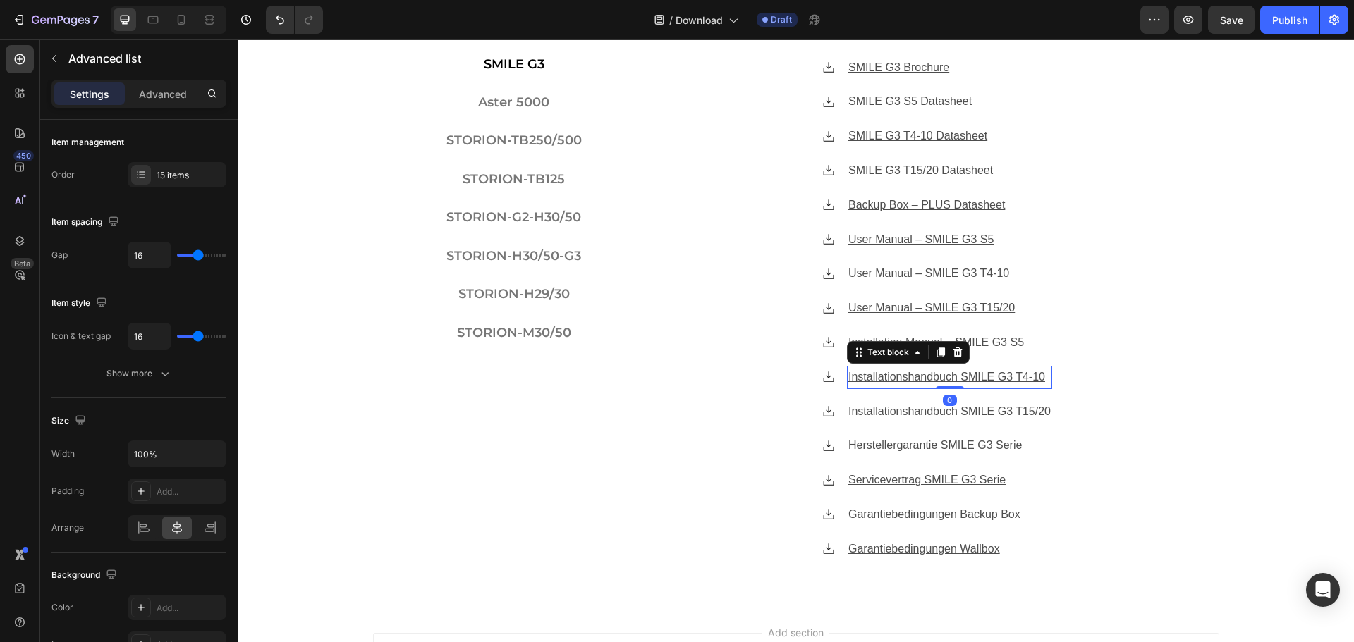
click at [942, 383] on u "Installationshandbuch SMILE G3 T4-10" at bounding box center [946, 377] width 197 height 12
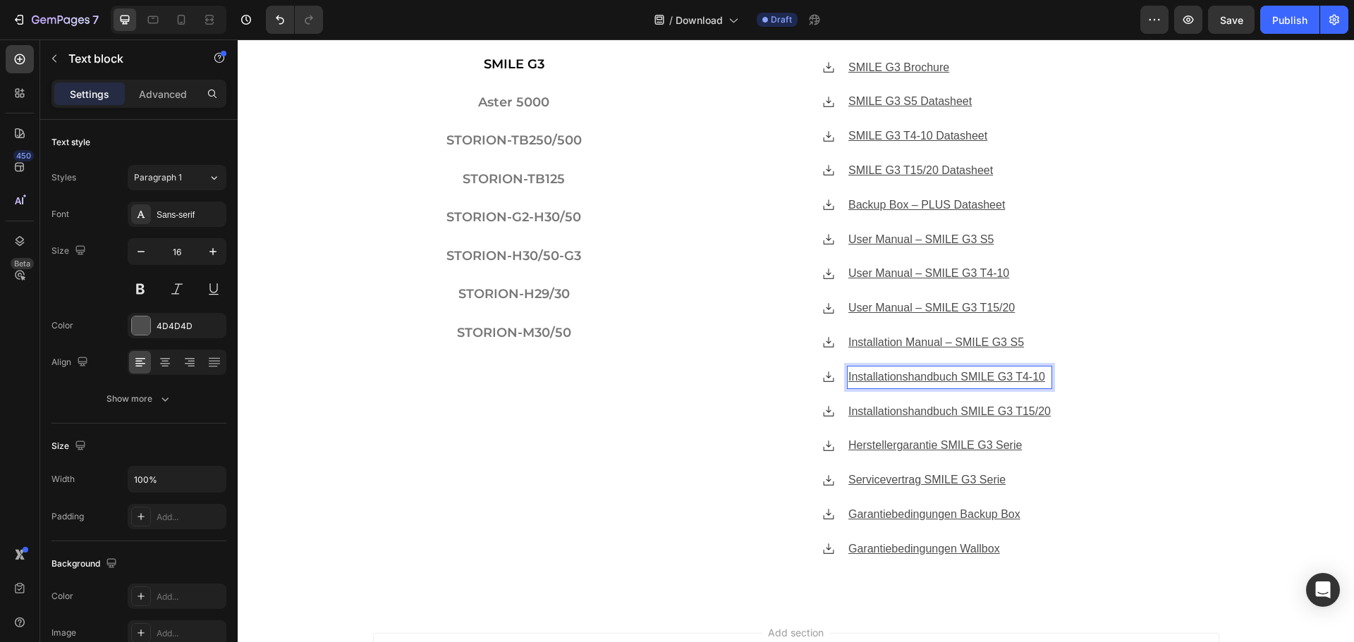
click at [970, 374] on u "Installationshandbuch SMILE G3 T4-10" at bounding box center [946, 377] width 197 height 12
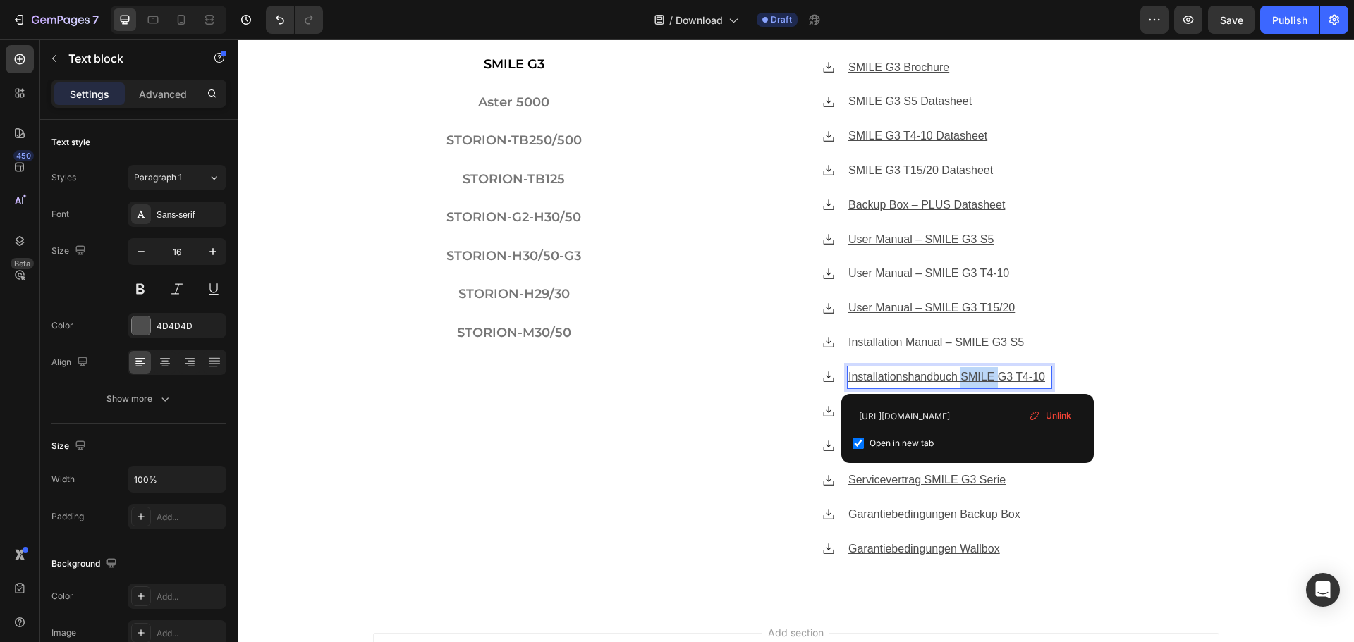
click at [970, 374] on u "Installationshandbuch SMILE G3 T4-10" at bounding box center [946, 377] width 197 height 12
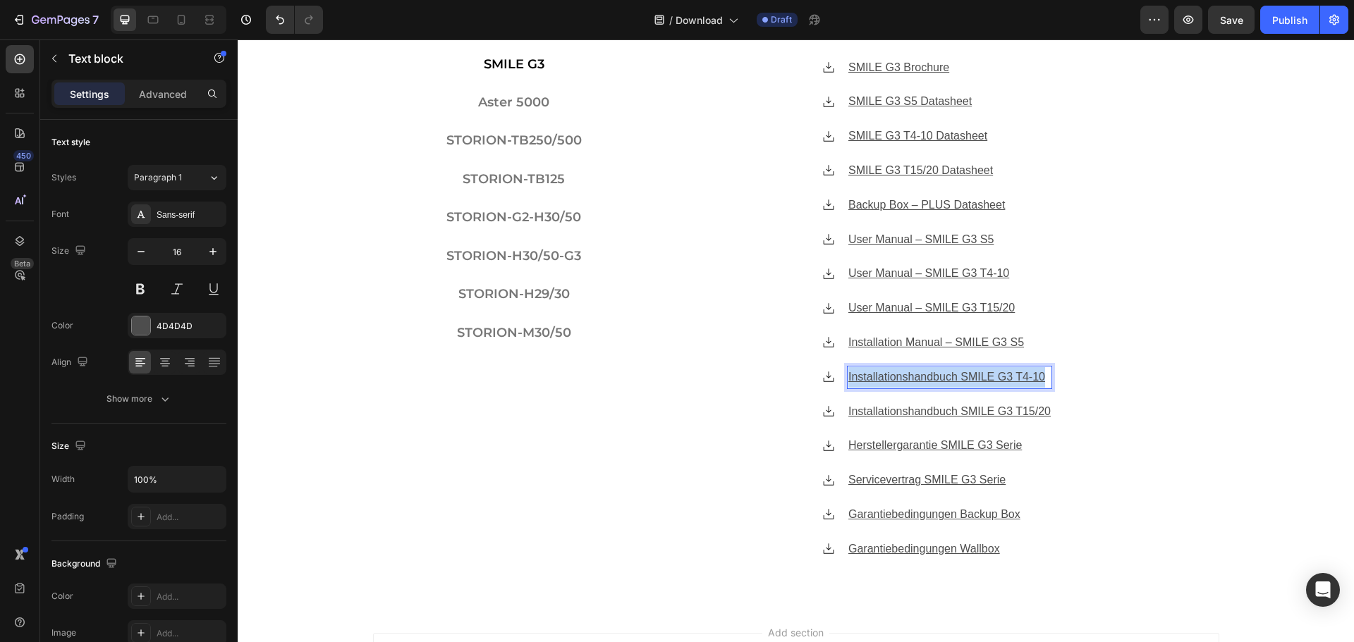
click at [970, 374] on u "Installationshandbuch SMILE G3 T4-10" at bounding box center [946, 377] width 197 height 12
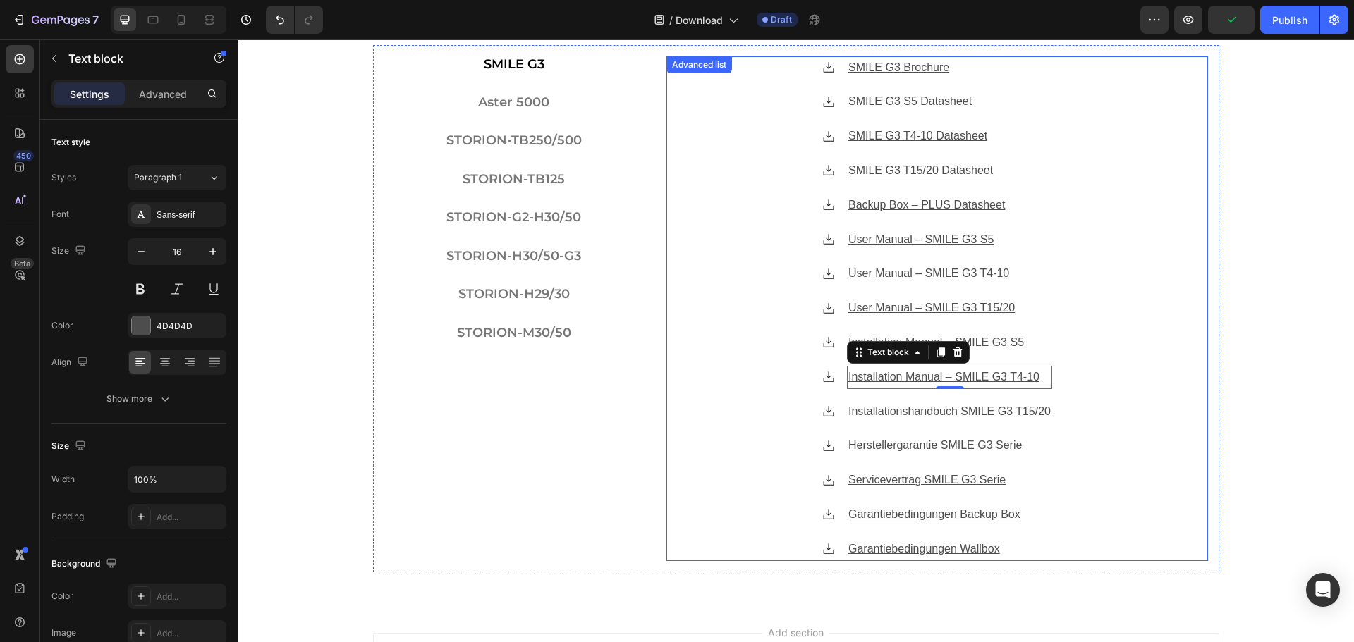
click at [1140, 465] on div "Icon SMILE G3 Brochure Text block Icon SMILE G3 S5 Datasheet Text block Icon SM…" at bounding box center [937, 308] width 542 height 505
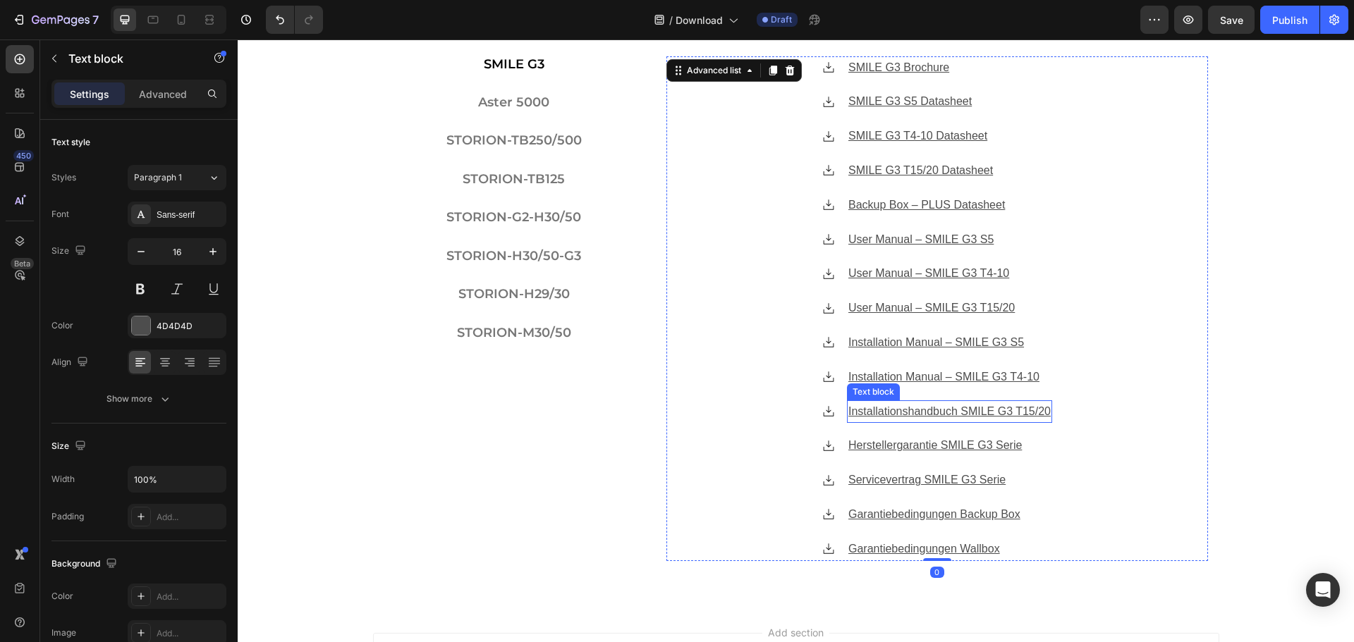
click at [1019, 412] on u "Installationshandbuch SMILE G3 T15/20" at bounding box center [949, 412] width 202 height 12
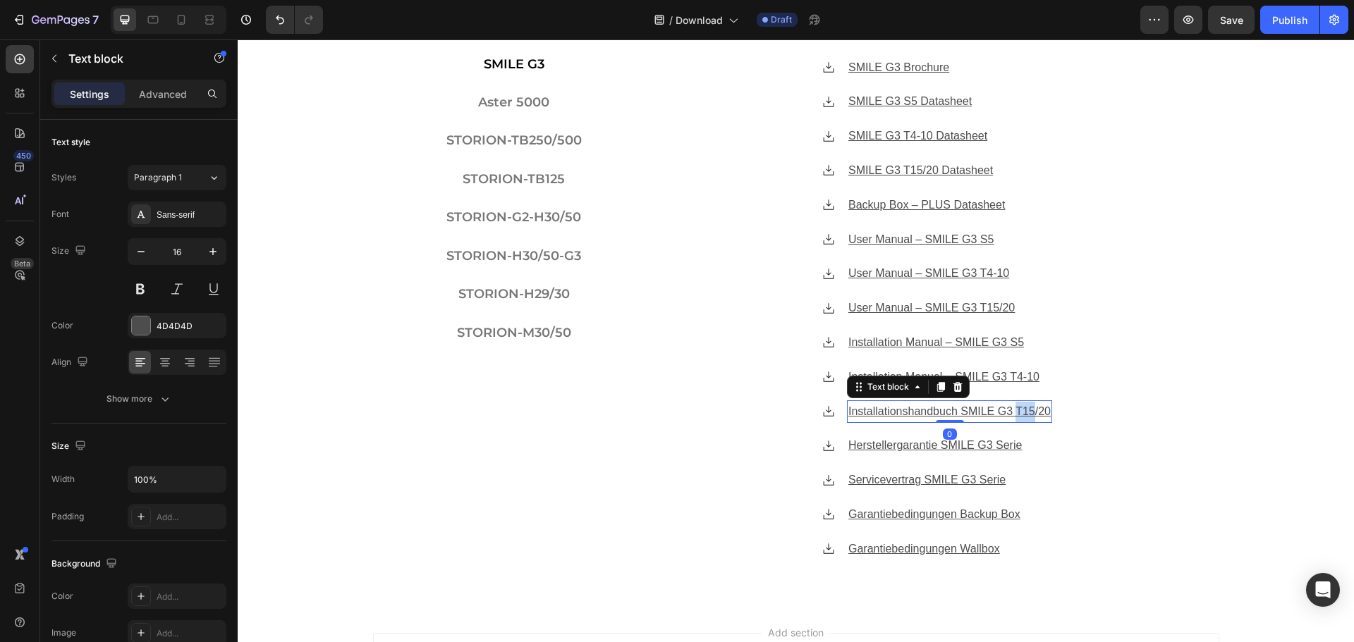
click at [1019, 412] on u "Installationshandbuch SMILE G3 T15/20" at bounding box center [949, 412] width 202 height 12
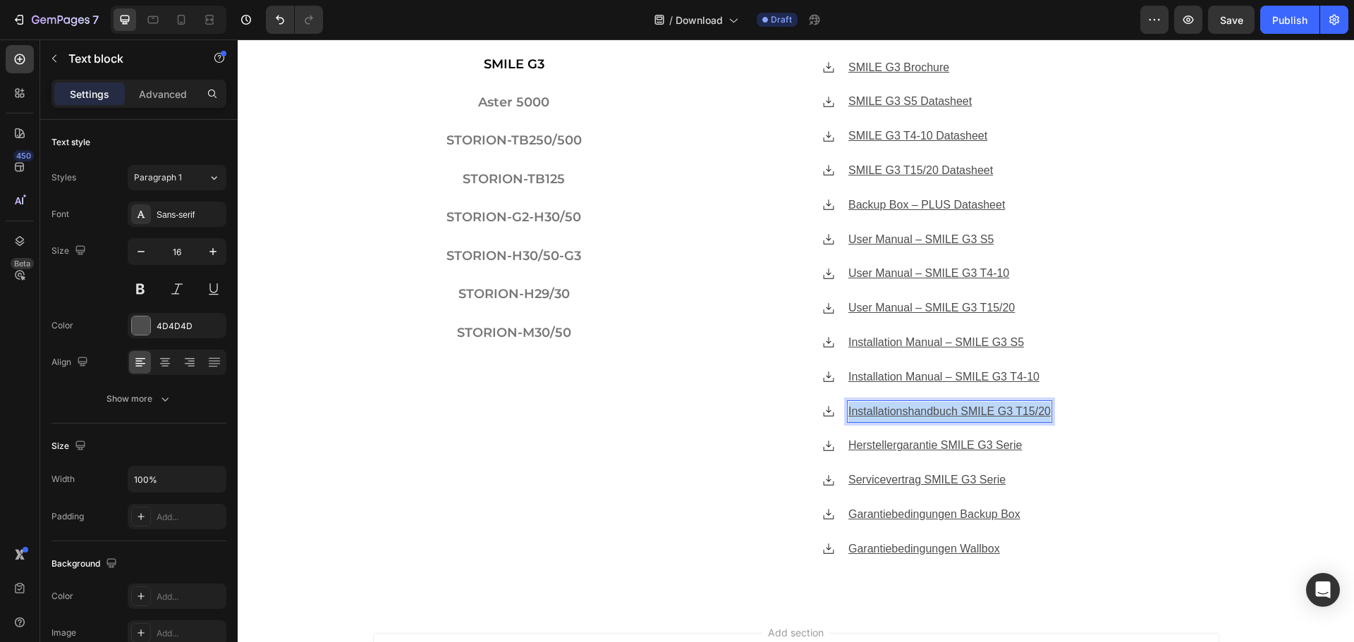
click at [1019, 412] on u "Installationshandbuch SMILE G3 T15/20" at bounding box center [949, 412] width 202 height 12
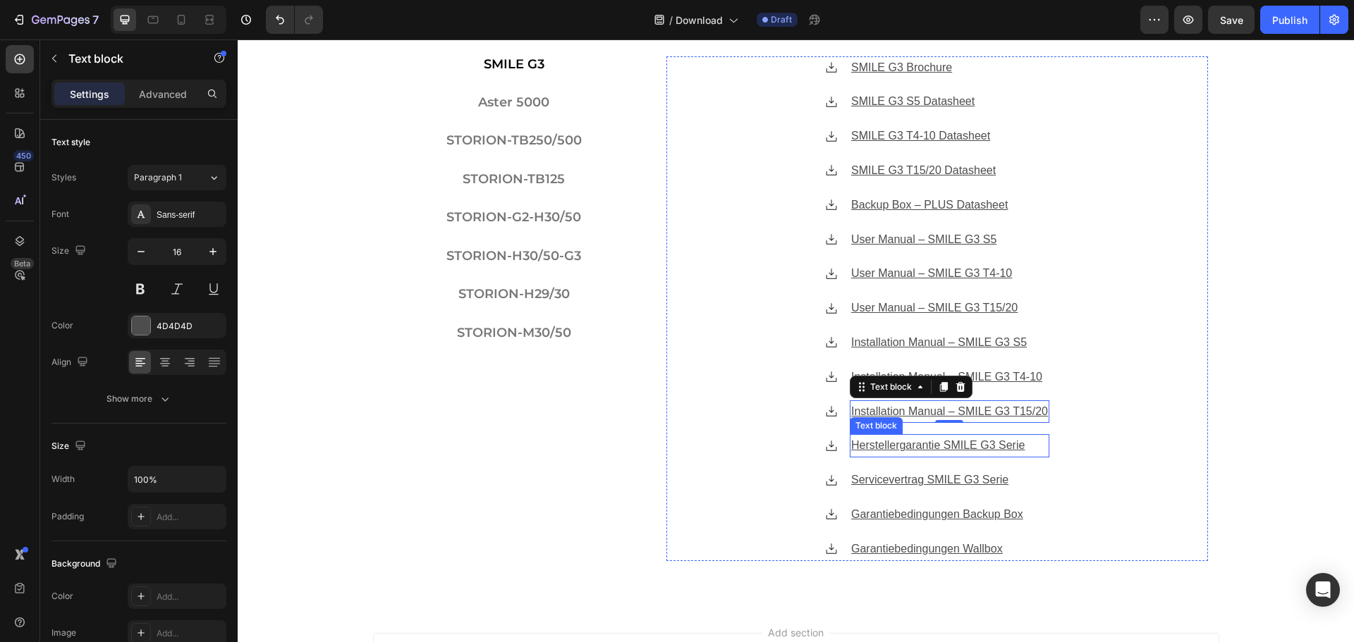
click at [932, 447] on u "Herstellergarantie SMILE G3 Serie" at bounding box center [937, 445] width 173 height 12
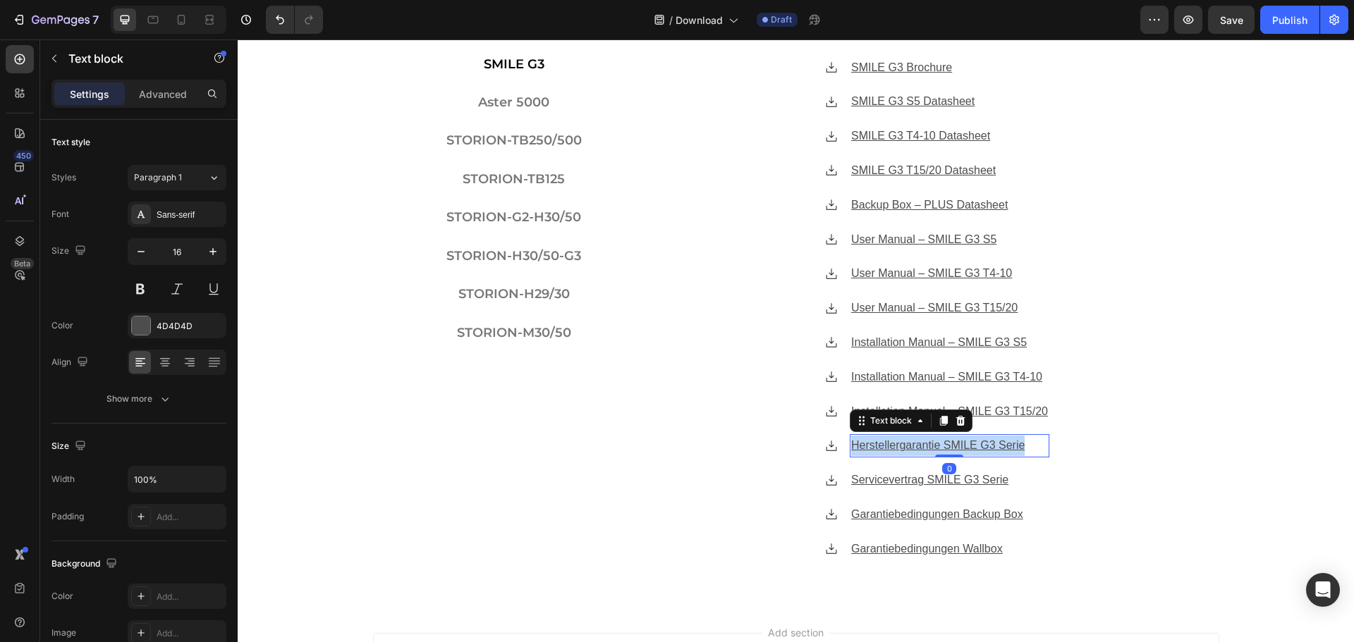
click at [932, 447] on u "Herstellergarantie SMILE G3 Serie" at bounding box center [937, 445] width 173 height 12
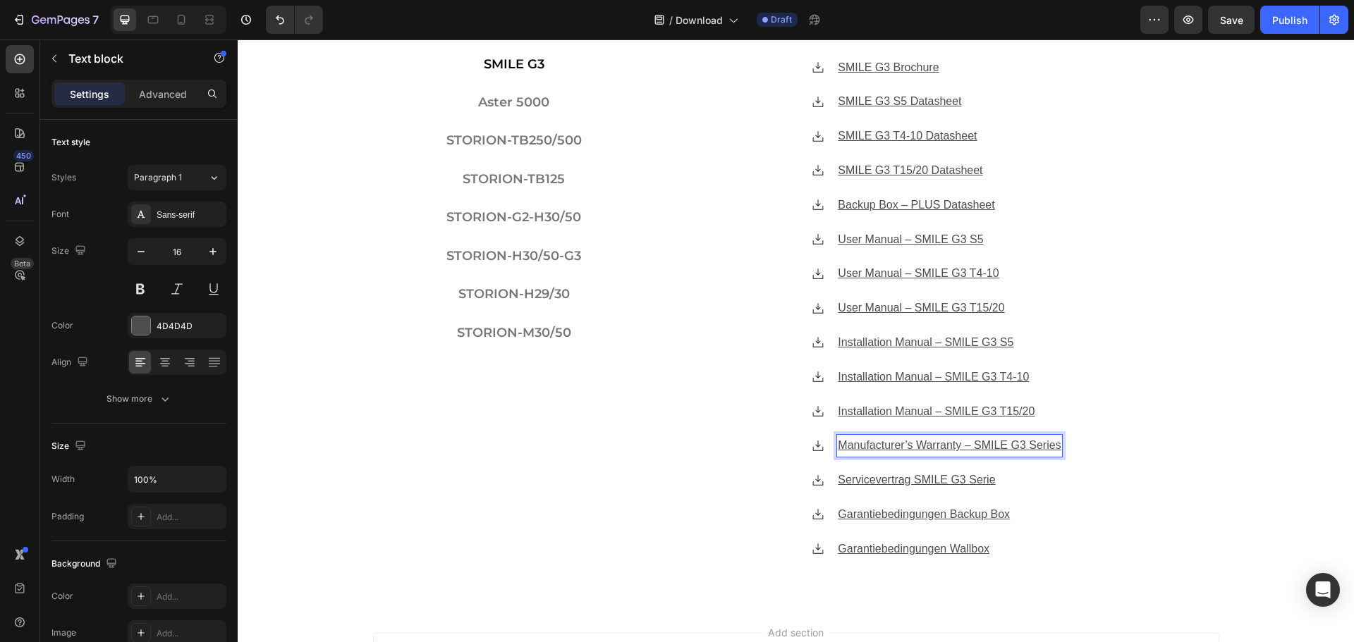
click at [913, 449] on u "Manufacturer’s Warranty – SMILE G3 Series" at bounding box center [949, 445] width 223 height 12
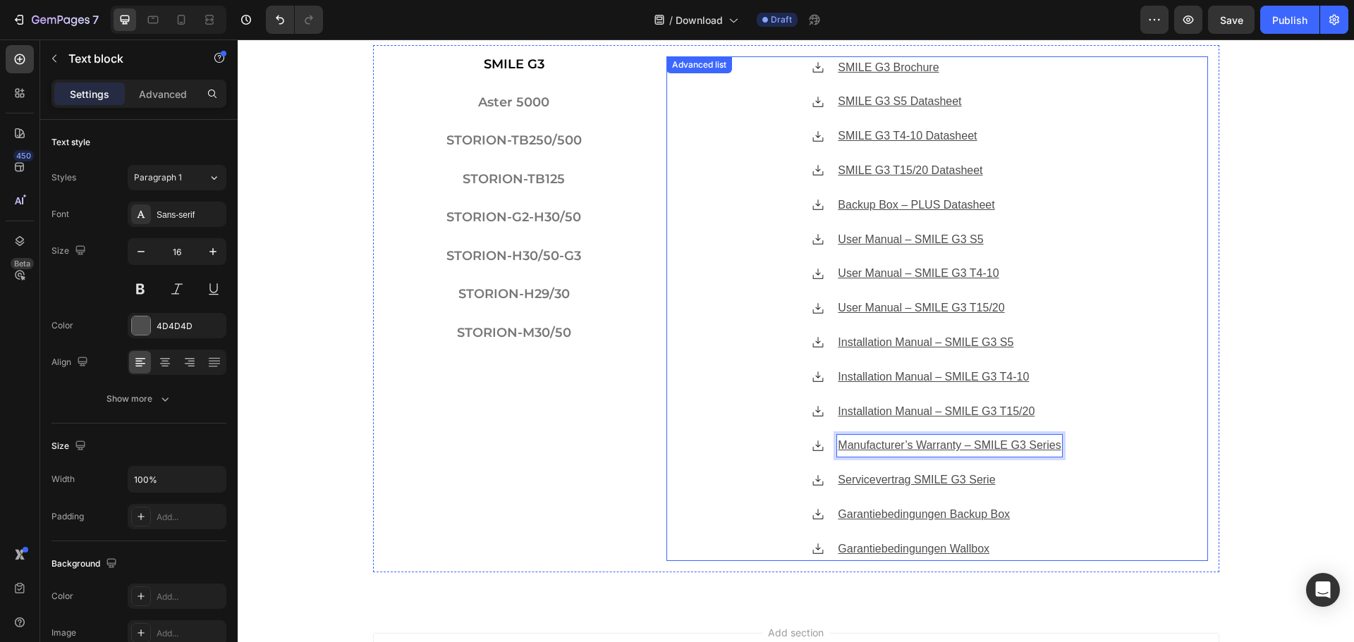
click at [1176, 452] on div "Icon SMILE G3 Brochure Text block Icon SMILE G3 S5 Datasheet Text block Icon SM…" at bounding box center [937, 308] width 542 height 505
click at [958, 444] on u "Manufacturer’s Warranty – SMILE G3 Series" at bounding box center [949, 445] width 223 height 12
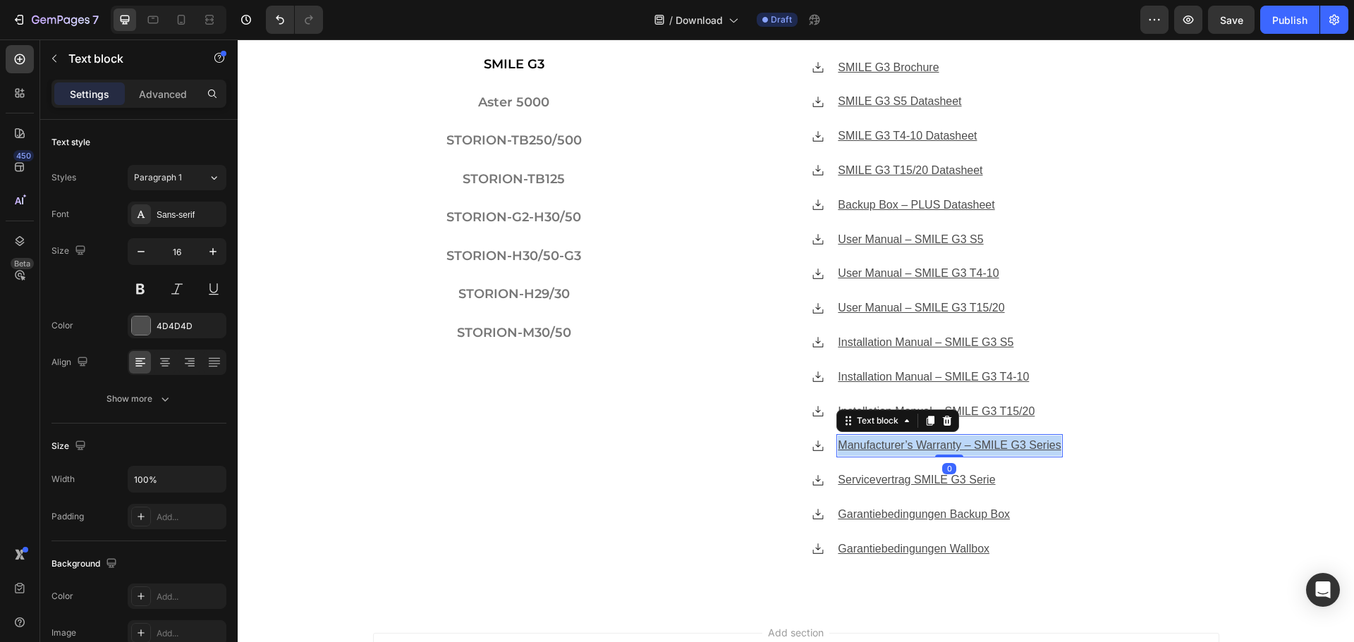
click at [958, 444] on u "Manufacturer’s Warranty – SMILE G3 Series" at bounding box center [949, 445] width 223 height 12
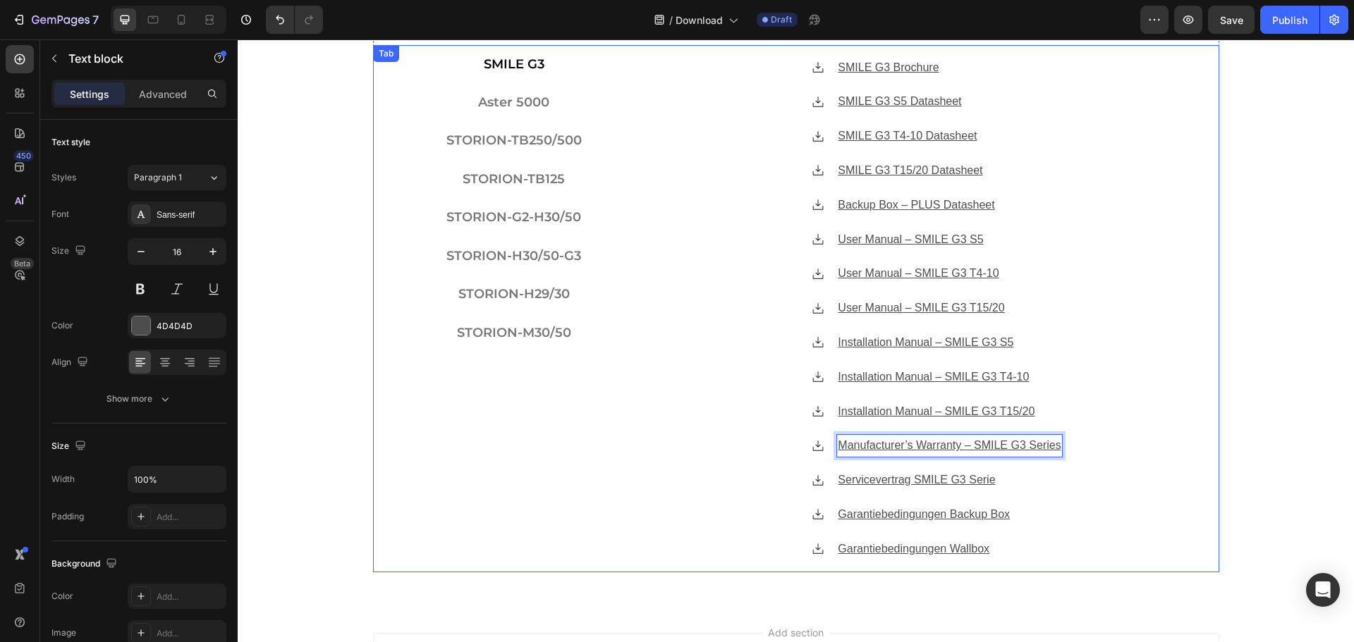
click at [1229, 404] on div "Herunterladen Heading SMILE G3 Aster 5000 STORION-TB250/500 STORION-TB125 STORI…" at bounding box center [796, 283] width 1116 height 599
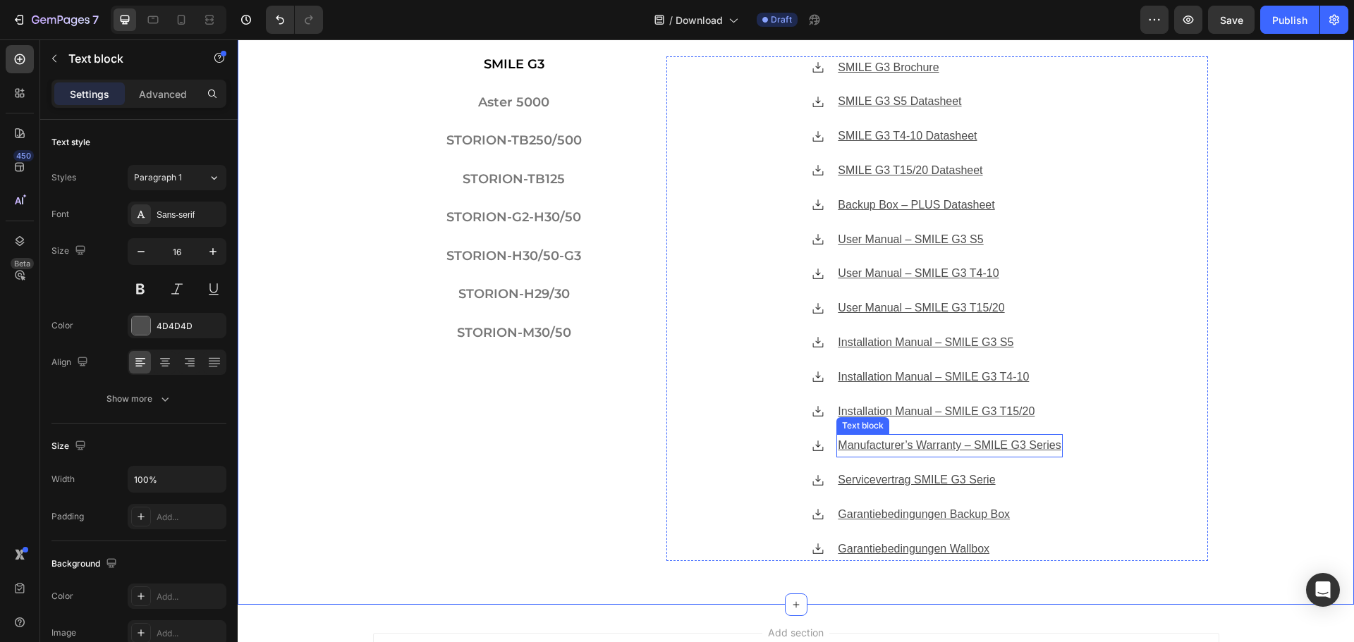
click at [909, 447] on u "Manufacturer’s Warranty – SMILE G3 Series" at bounding box center [949, 445] width 223 height 12
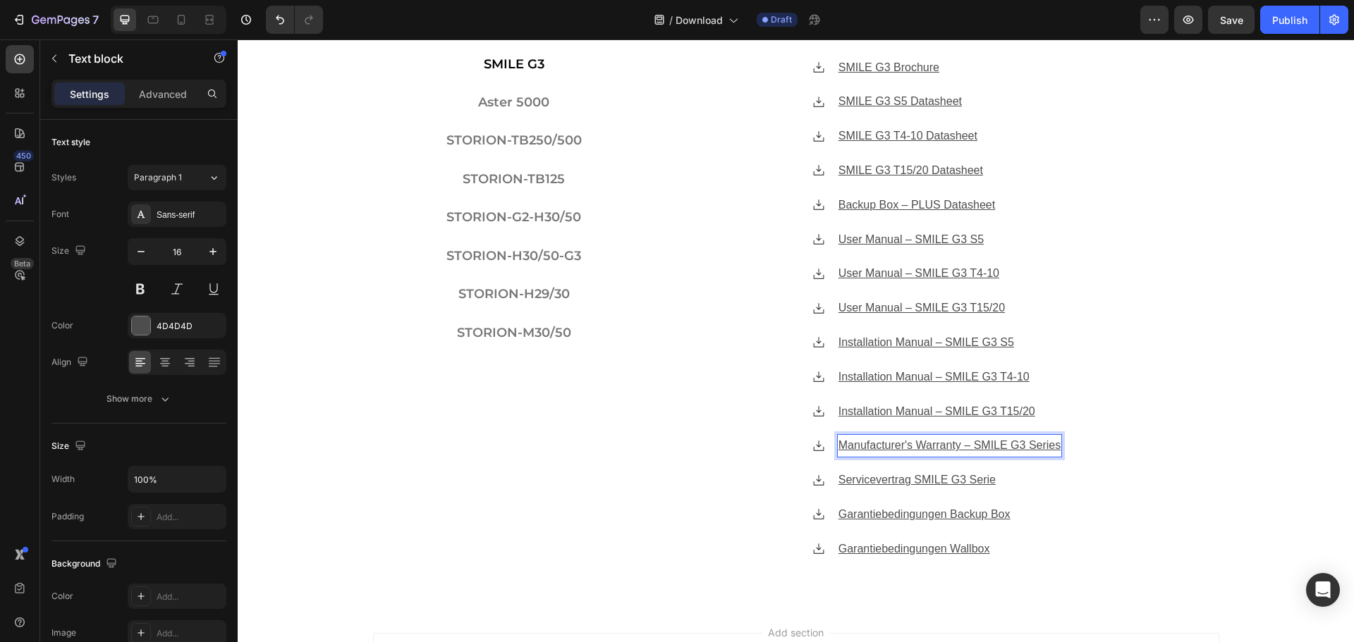
click at [911, 447] on u "Manufacturer's Warranty – SMILE G3 Series" at bounding box center [950, 445] width 222 height 12
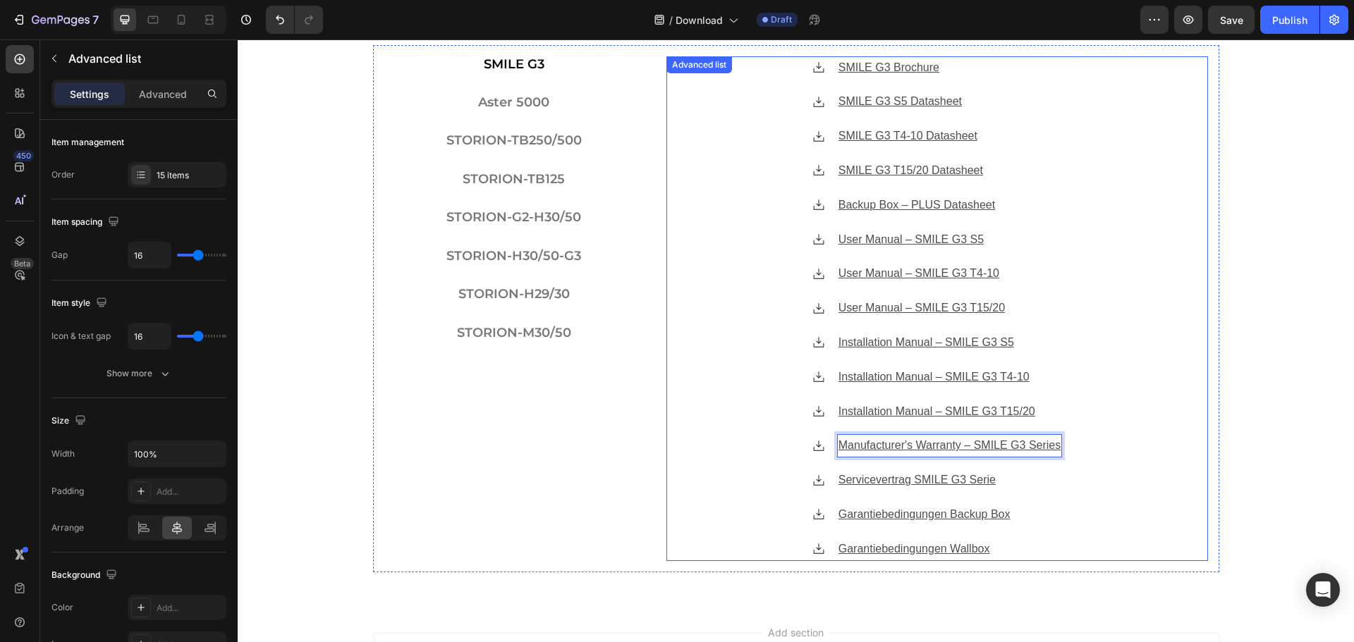
click at [1190, 405] on div "Icon SMILE G3 Brochure Text block Icon SMILE G3 S5 Datasheet Text block Icon SM…" at bounding box center [937, 308] width 542 height 505
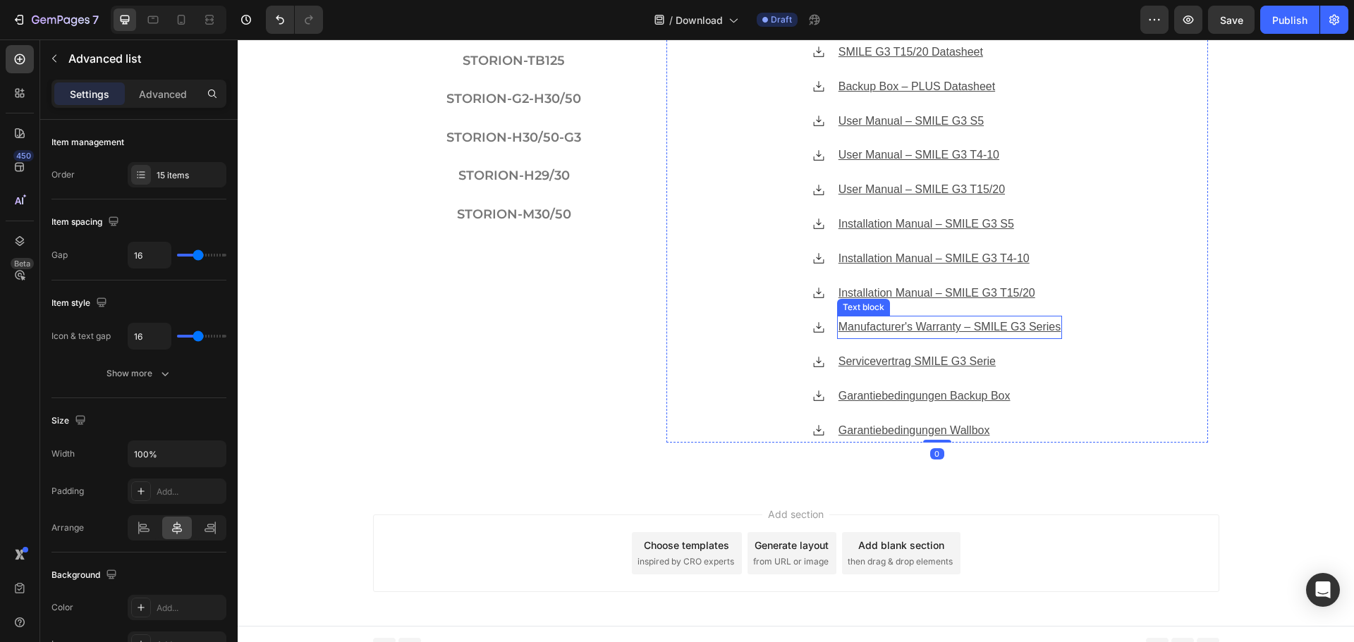
scroll to position [696, 0]
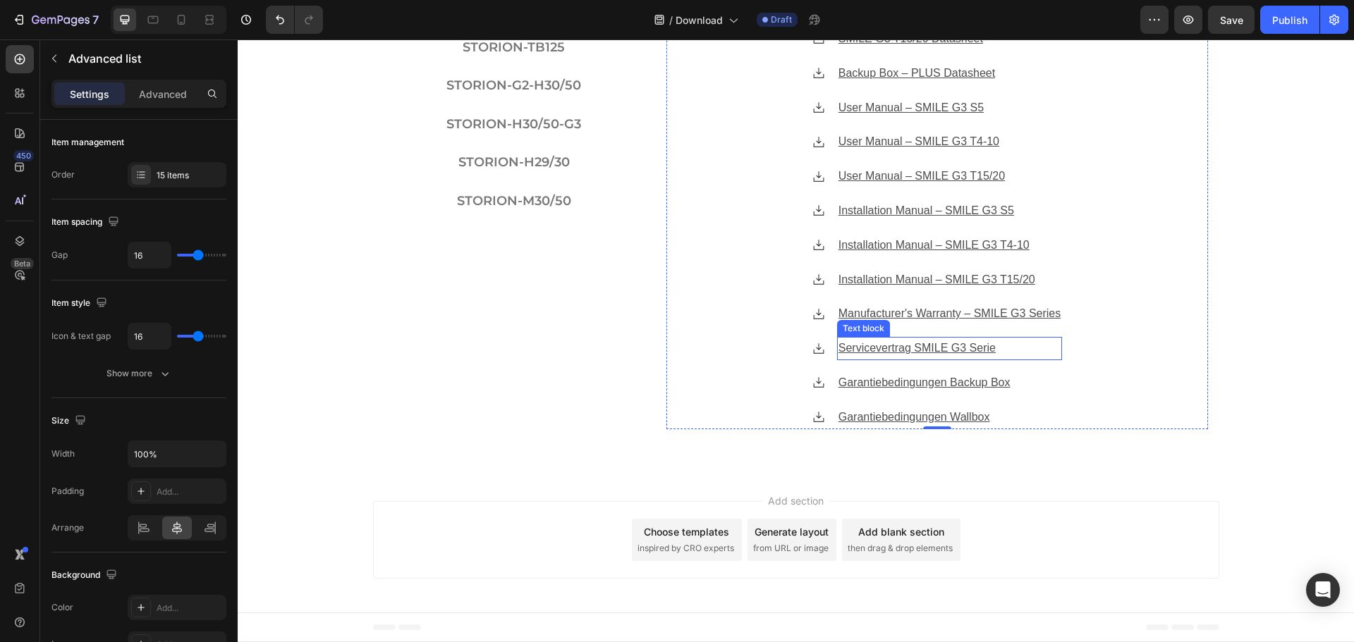
click at [875, 348] on u "Servicevertrag SMILE G3 Serie" at bounding box center [917, 348] width 157 height 12
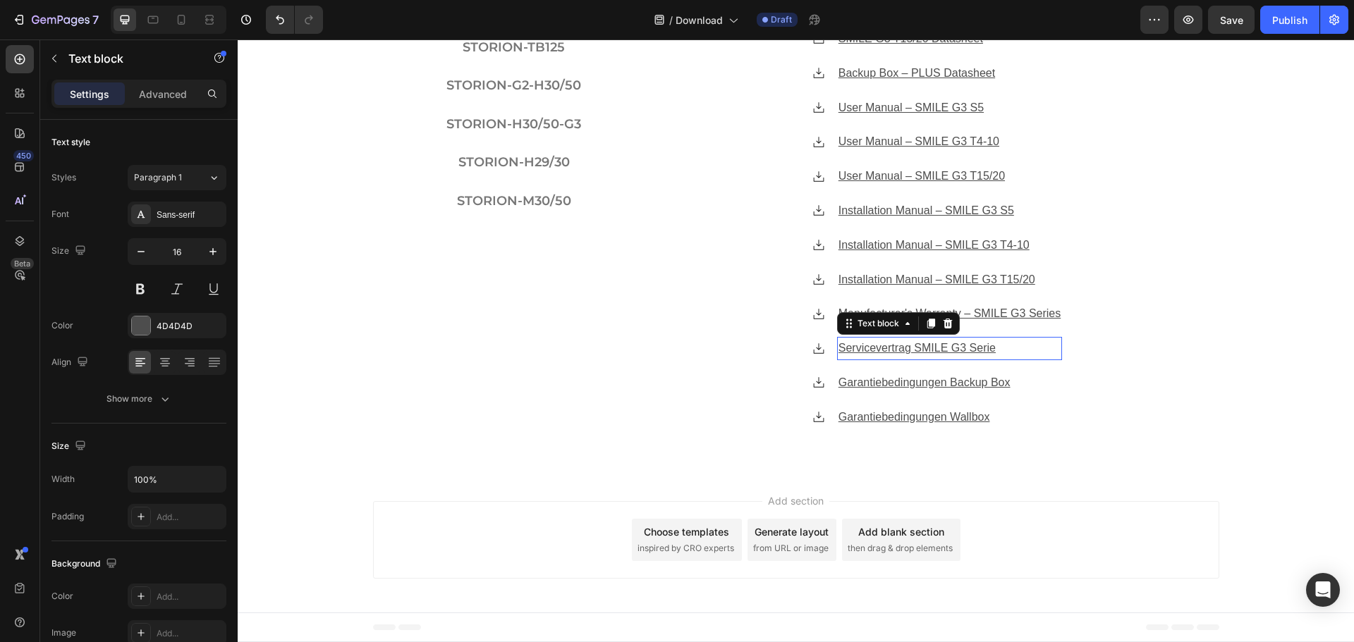
click at [875, 348] on u "Servicevertrag SMILE G3 Serie" at bounding box center [917, 348] width 157 height 12
click at [913, 377] on u "Garantiebedingungen Backup Box" at bounding box center [925, 383] width 172 height 12
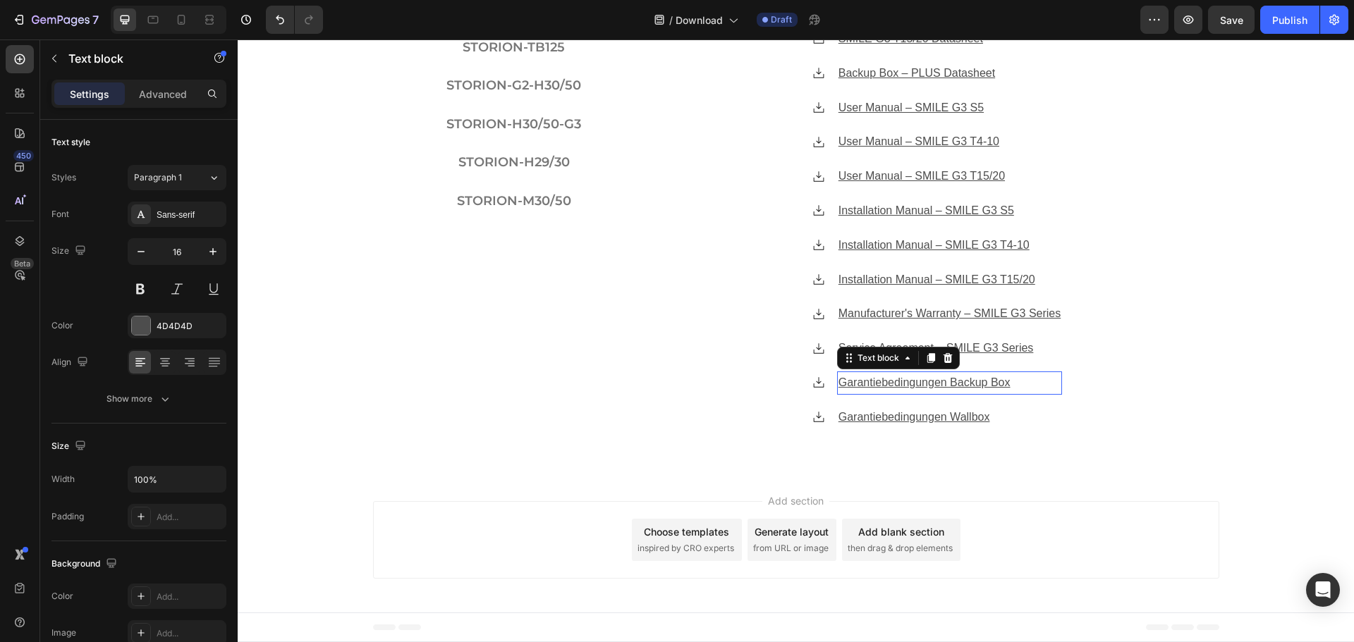
click at [913, 377] on u "Garantiebedingungen Backup Box" at bounding box center [925, 383] width 172 height 12
drag, startPoint x: 1225, startPoint y: 391, endPoint x: 928, endPoint y: 394, distance: 296.9
click at [1225, 391] on div "Herunterladen Heading SMILE G3 Aster 5000 STORION-TB250/500 STORION-TB125 STORI…" at bounding box center [796, 152] width 1116 height 599
click at [924, 386] on u "Garantiebedingungen Backup Box" at bounding box center [925, 383] width 172 height 12
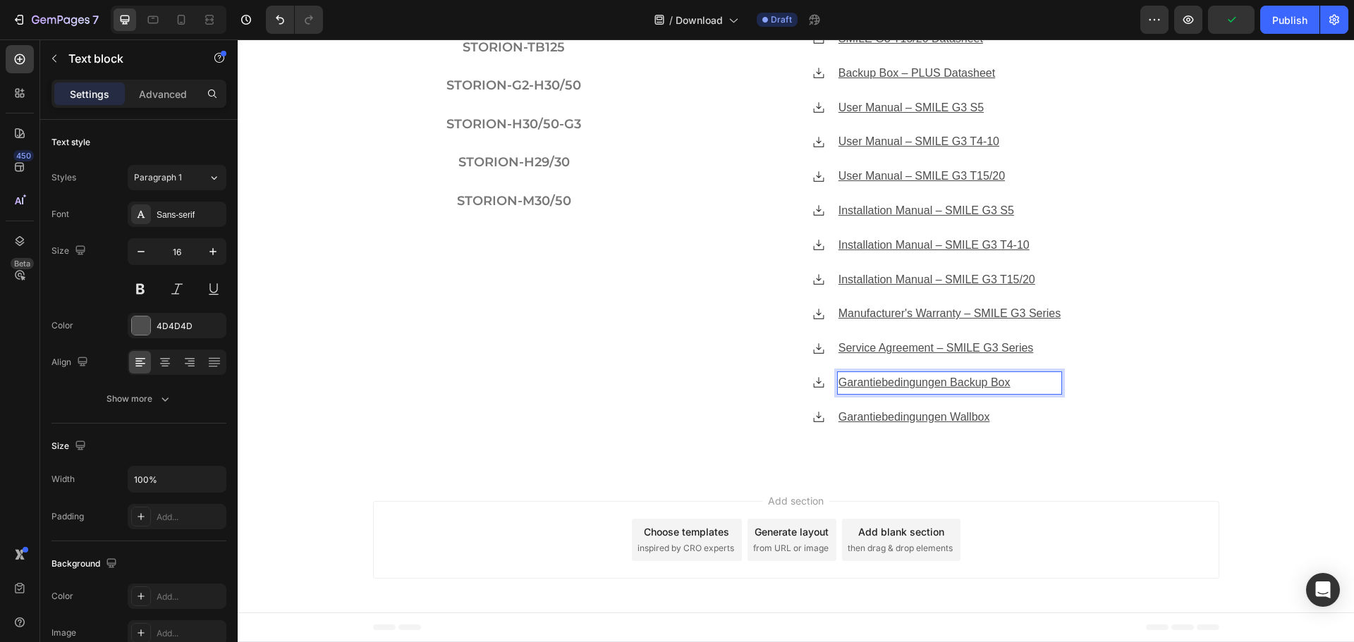
click at [924, 386] on u "Garantiebedingungen Backup Box" at bounding box center [925, 383] width 172 height 12
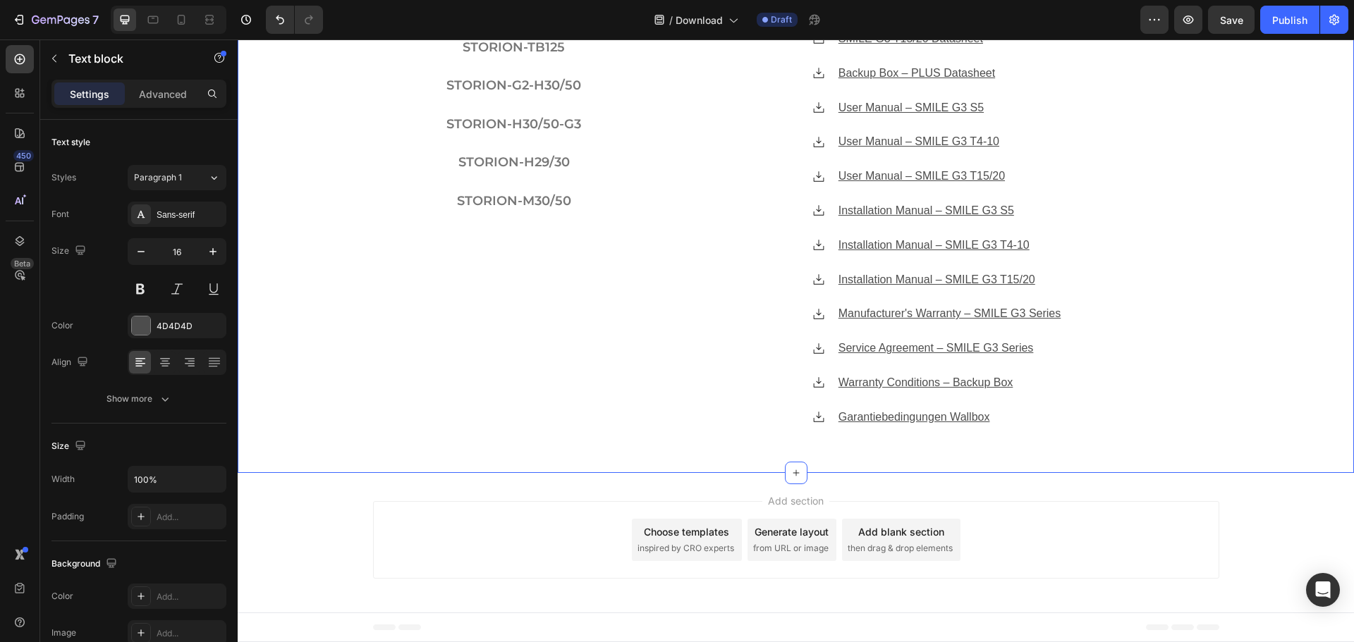
click at [1237, 386] on div "Herunterladen Heading SMILE G3 Aster 5000 STORION-TB250/500 STORION-TB125 STORI…" at bounding box center [796, 152] width 1116 height 599
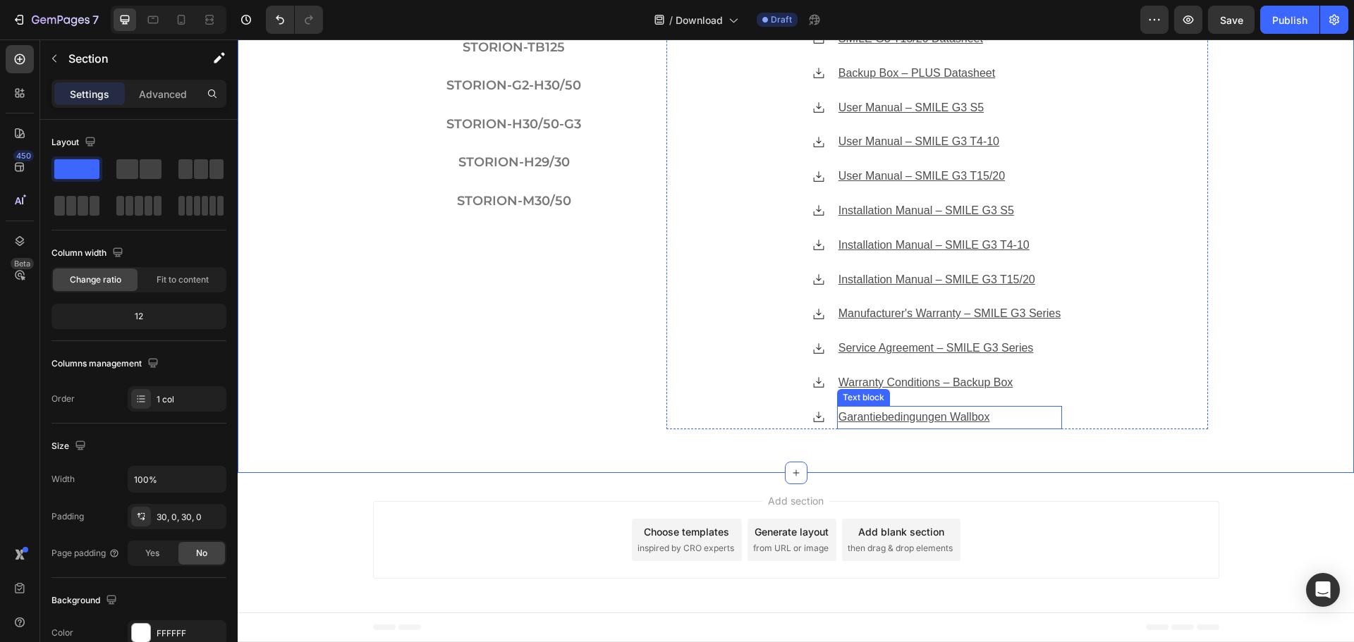
click at [890, 419] on u "Garantiebedingungen Wallbox" at bounding box center [915, 417] width 152 height 12
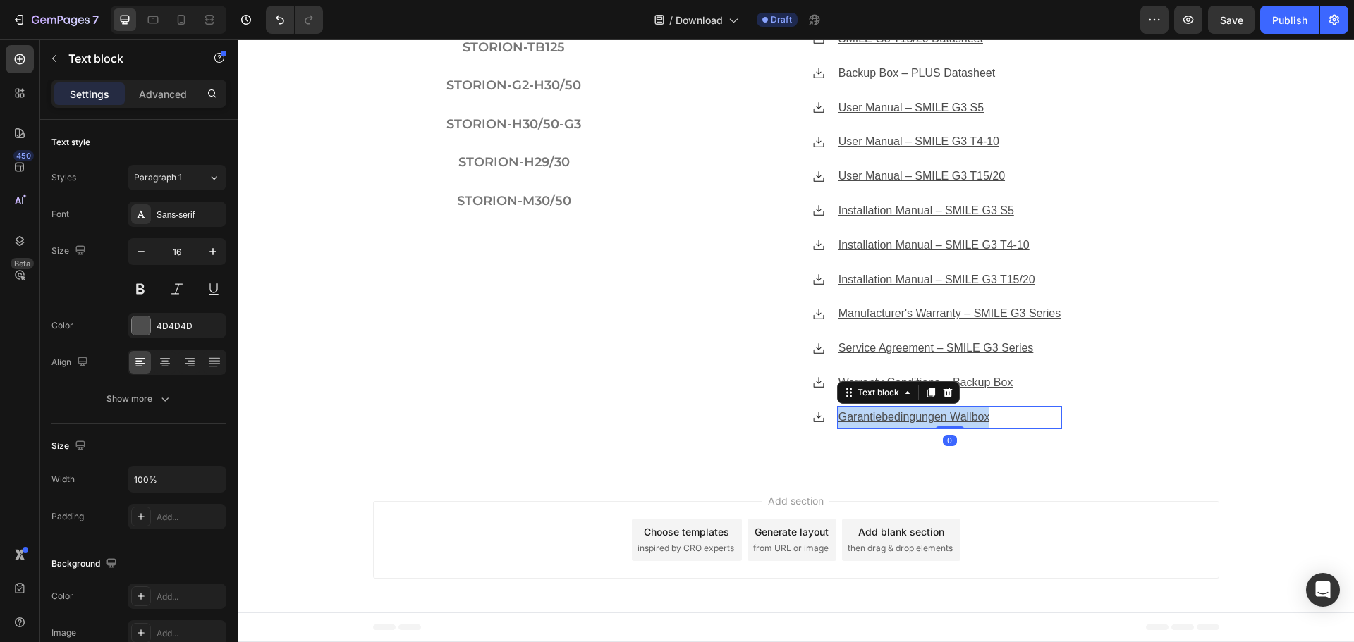
click at [890, 419] on u "Garantiebedingungen Wallbox" at bounding box center [915, 417] width 152 height 12
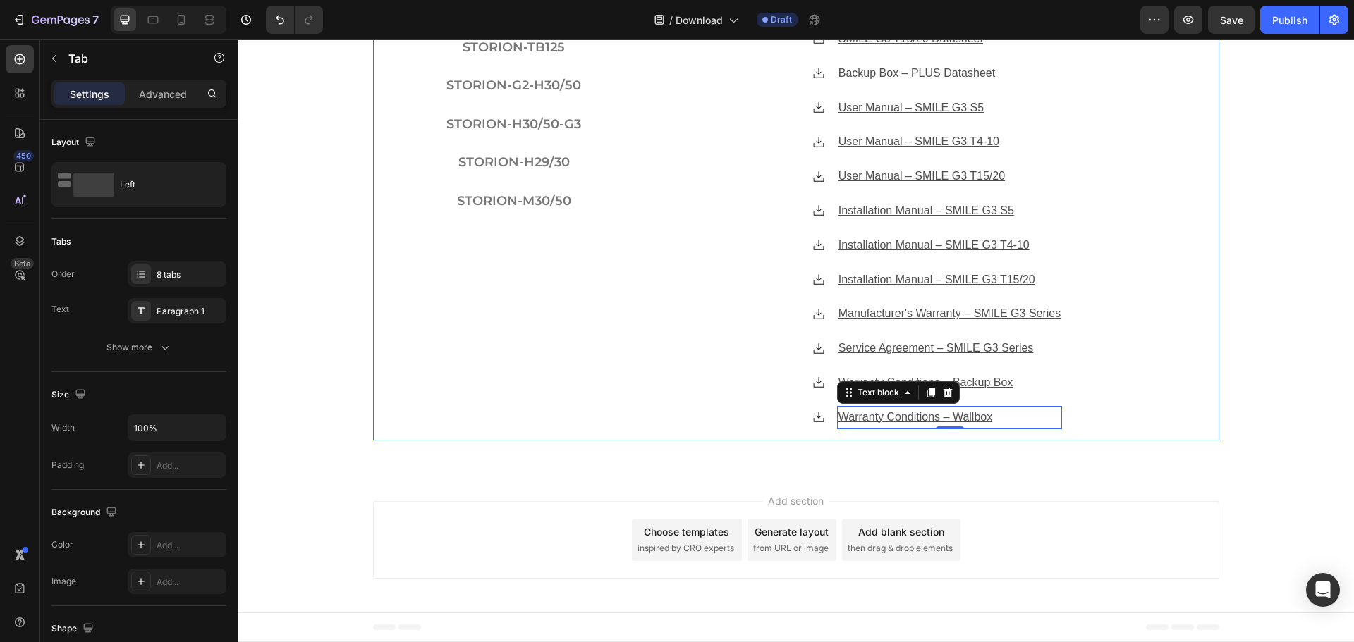
click at [1206, 377] on div "Icon SMILE G3 Brochure Text block Icon SMILE G3 S5 Datasheet Text block Icon SM…" at bounding box center [937, 177] width 564 height 528
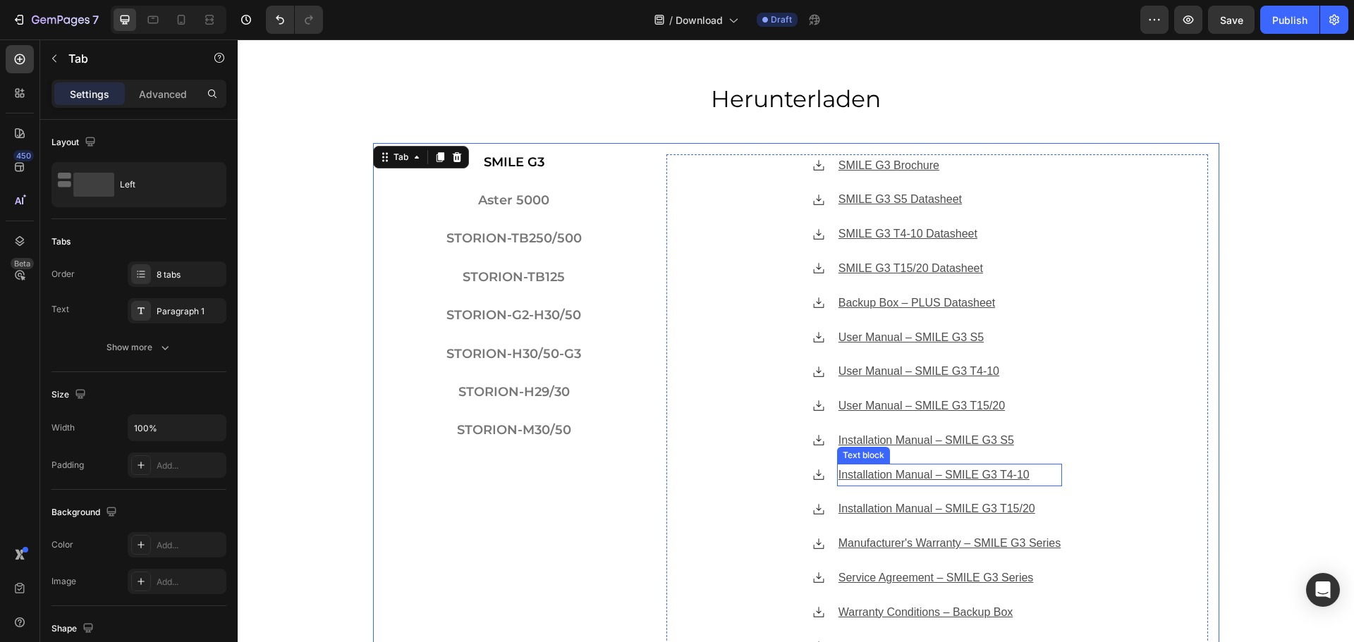
scroll to position [414, 0]
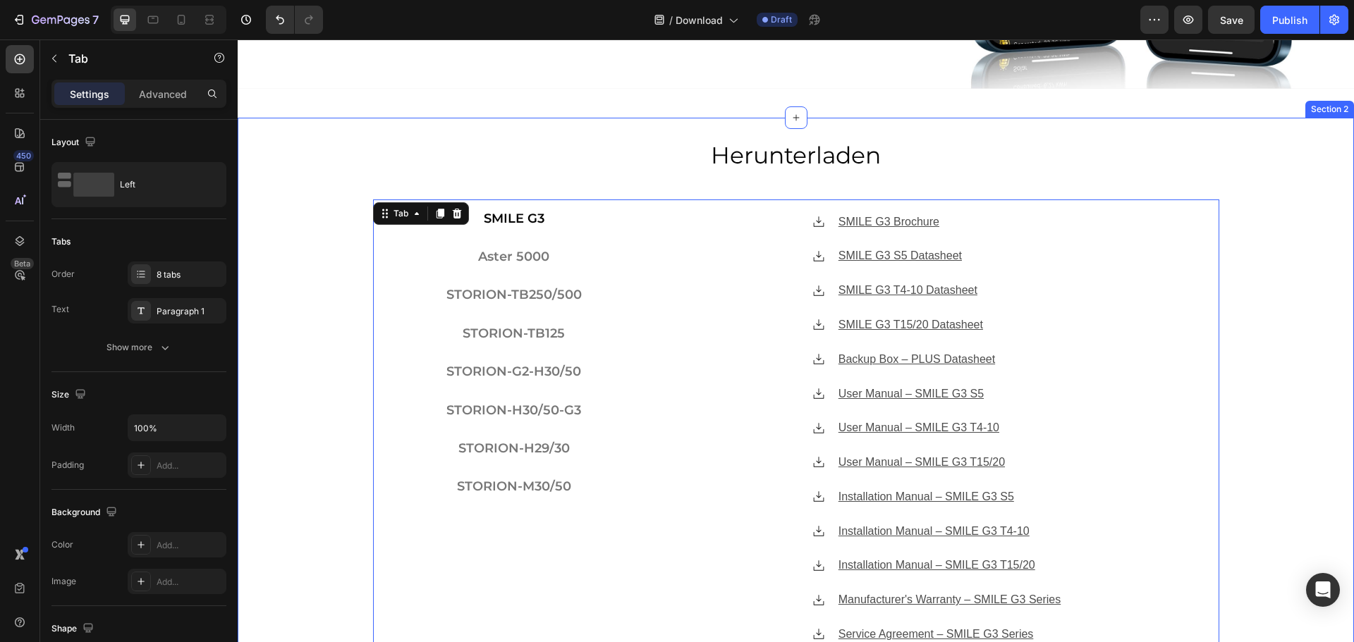
click at [354, 403] on div "Herunterladen Heading SMILE G3 Aster 5000 STORION-TB250/500 STORION-TB125 STORI…" at bounding box center [796, 438] width 1116 height 599
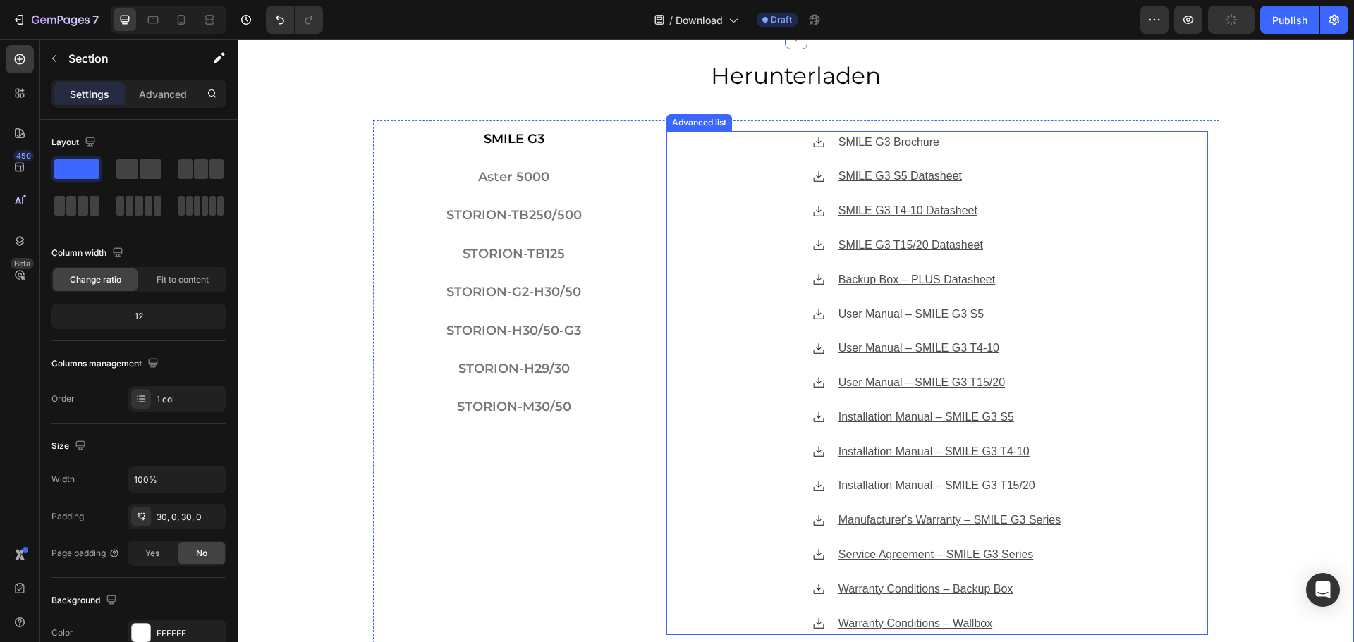
scroll to position [555, 0]
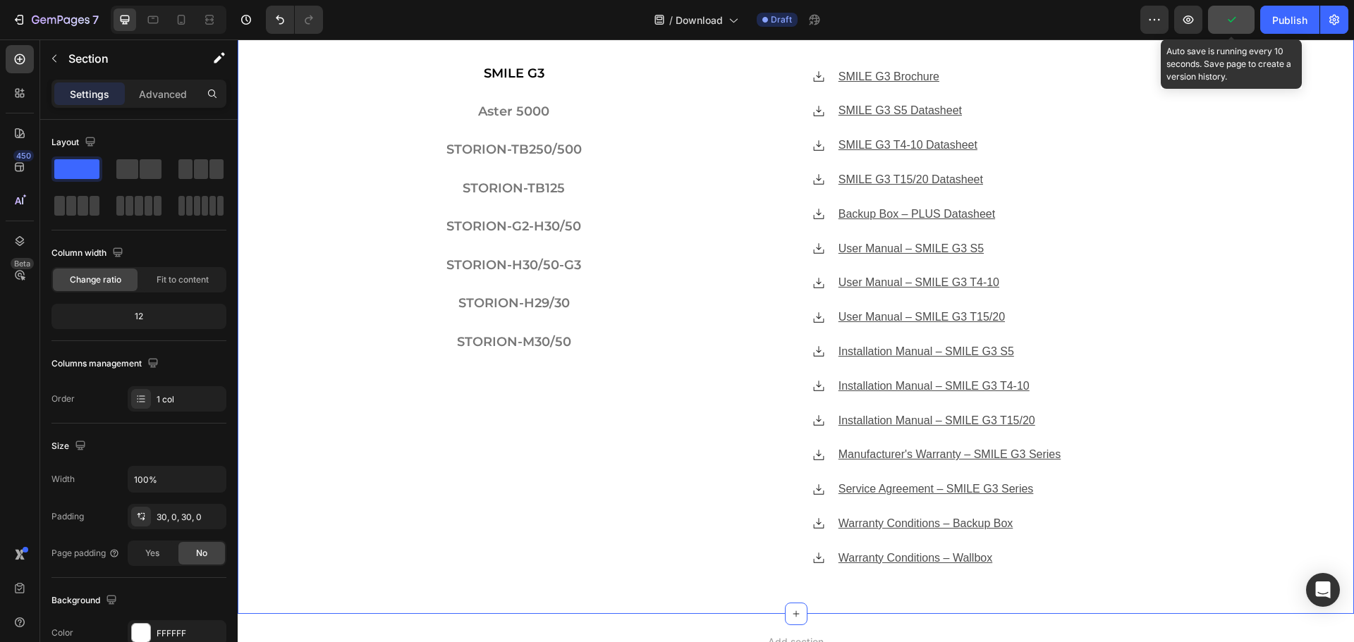
click at [1236, 23] on icon "button" at bounding box center [1231, 20] width 14 height 14
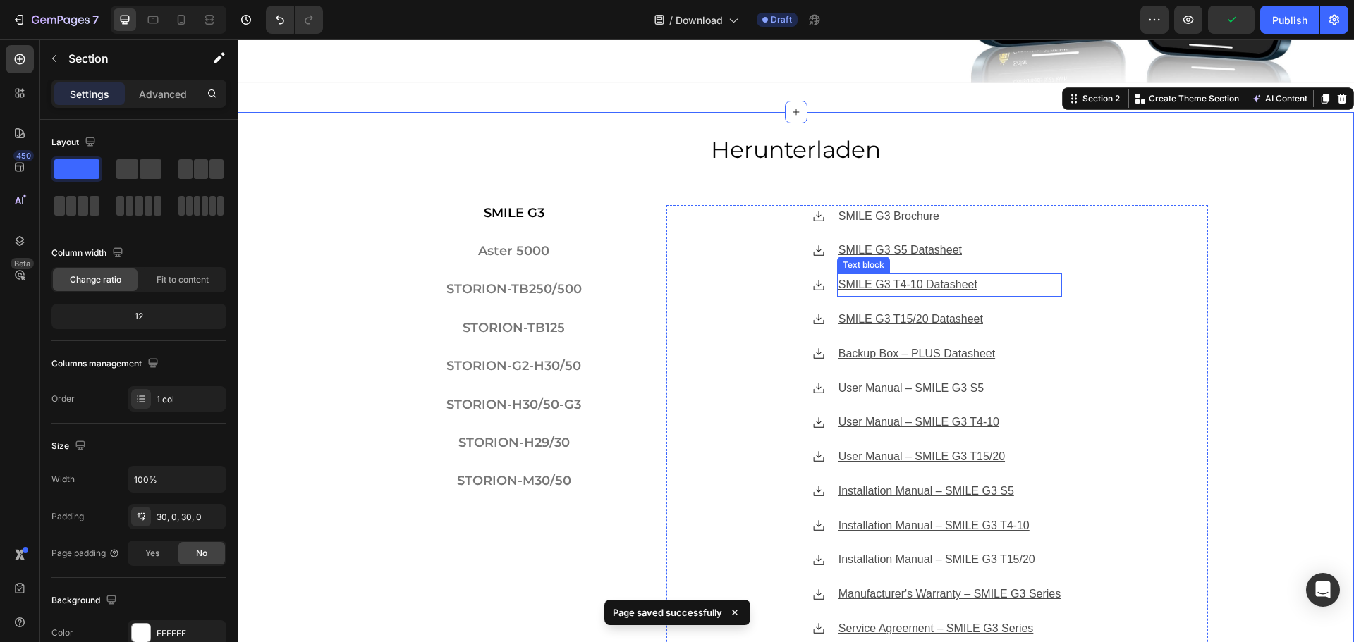
scroll to position [414, 0]
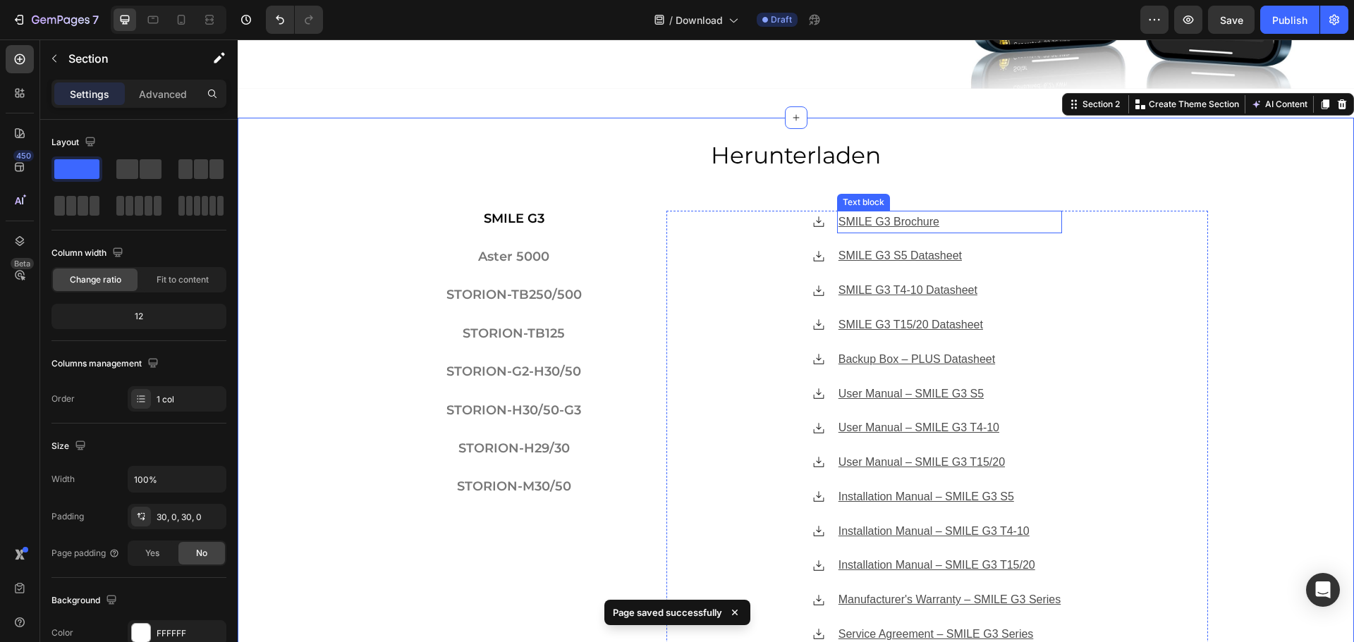
click at [922, 217] on u "SMILE G3 Brochure" at bounding box center [889, 222] width 101 height 12
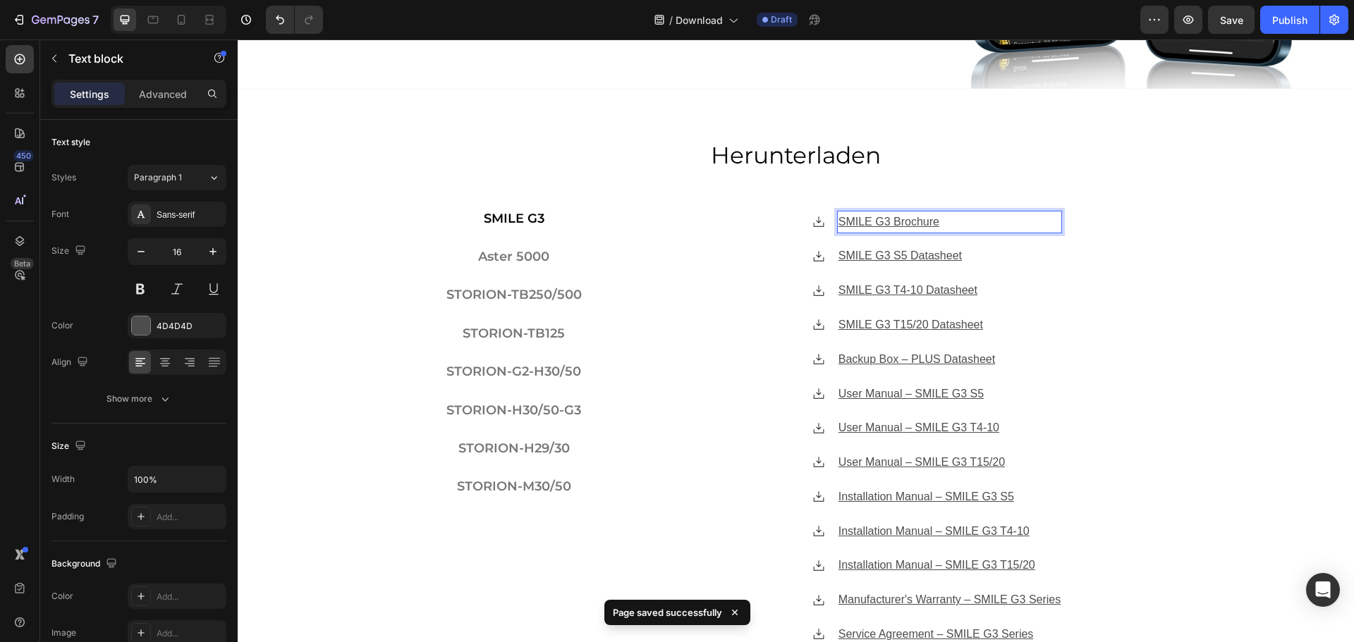
click at [882, 219] on u "SMILE G3 Brochure" at bounding box center [889, 222] width 101 height 12
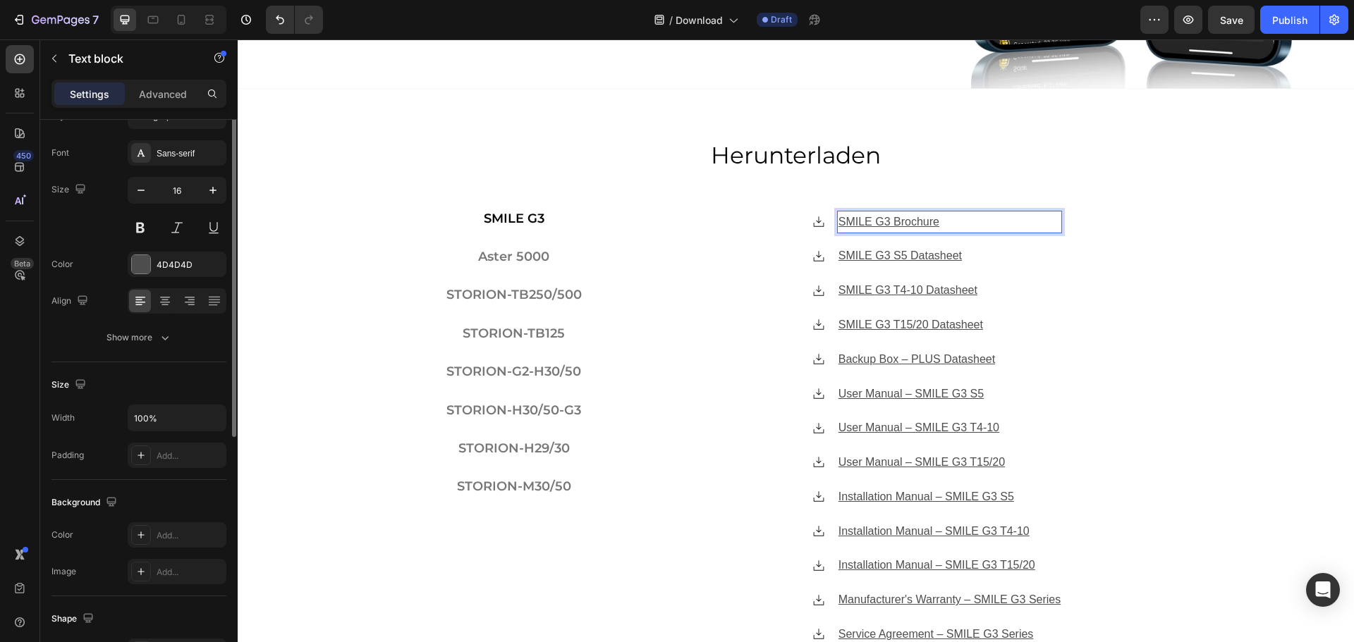
scroll to position [0, 0]
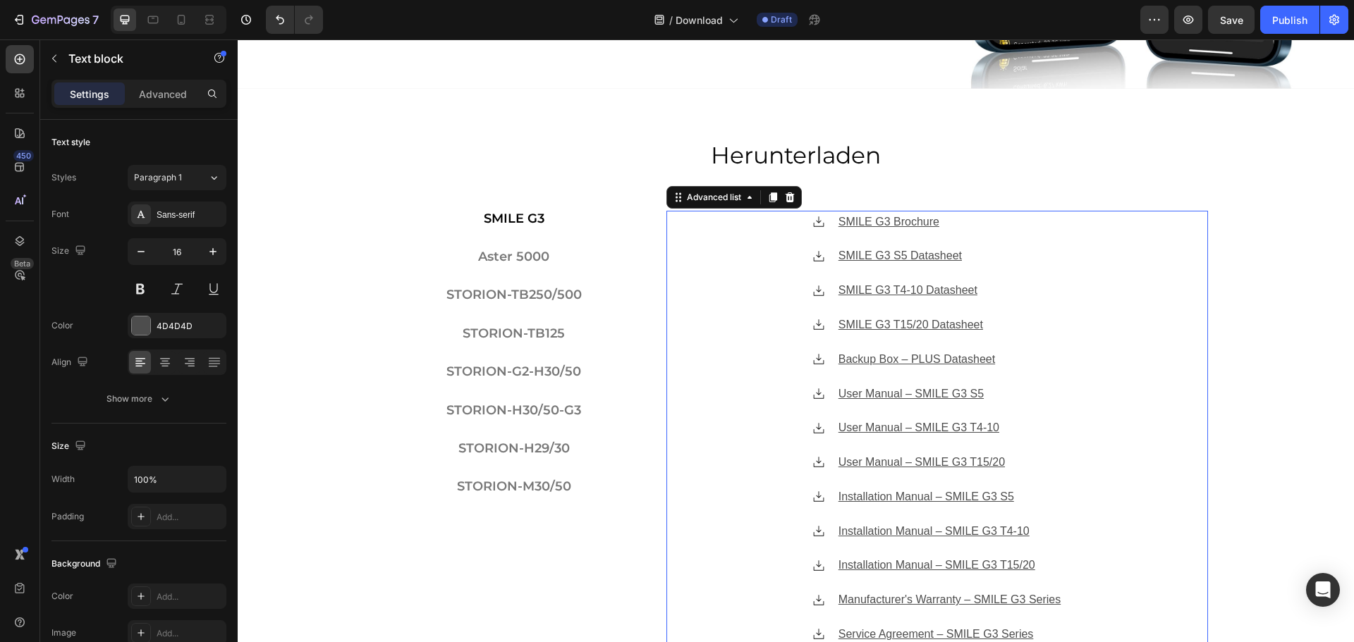
click at [1166, 300] on div "Icon SMILE G3 Brochure Text block Icon SMILE G3 S5 Datasheet Text block Icon SM…" at bounding box center [937, 463] width 542 height 505
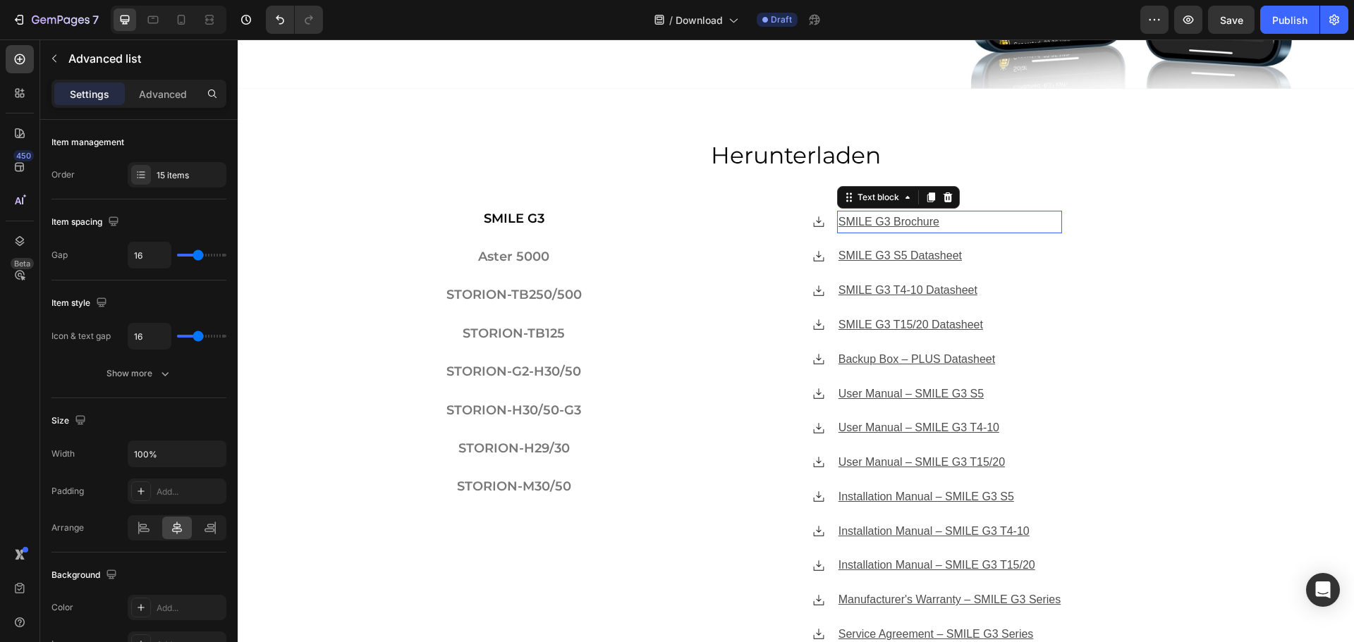
click at [932, 216] on p "SMILE G3 Brochure" at bounding box center [950, 222] width 222 height 20
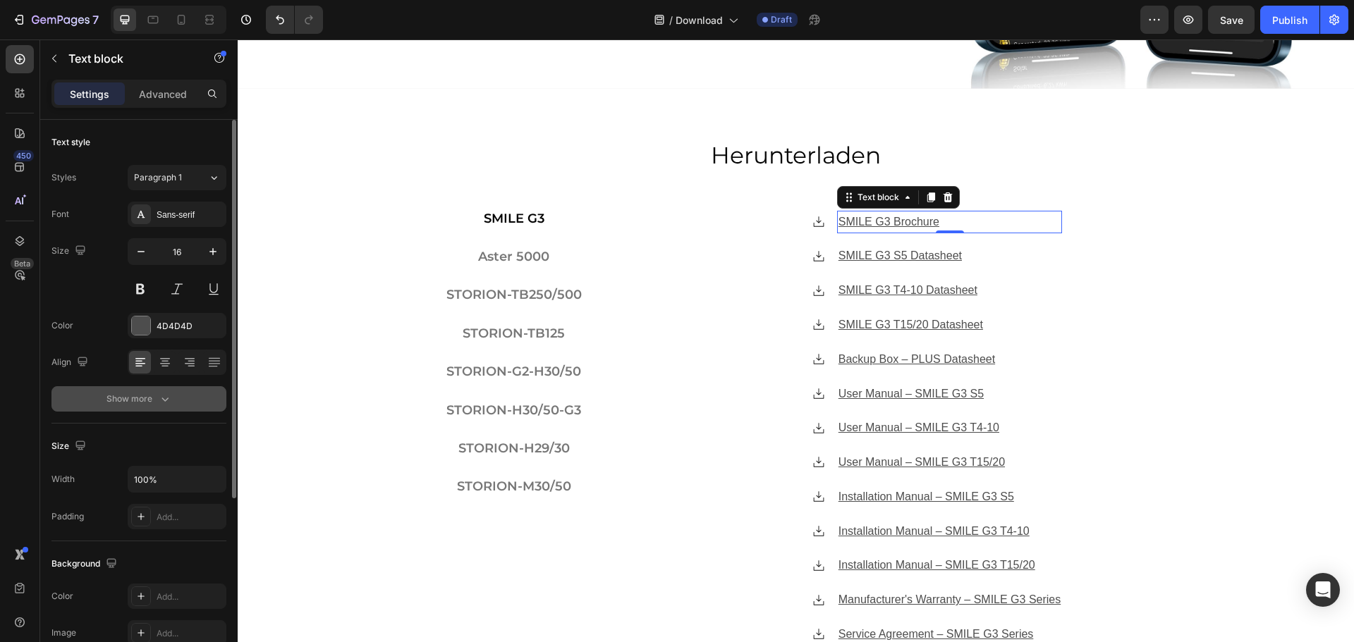
click at [130, 397] on div "Show more" at bounding box center [139, 399] width 66 height 14
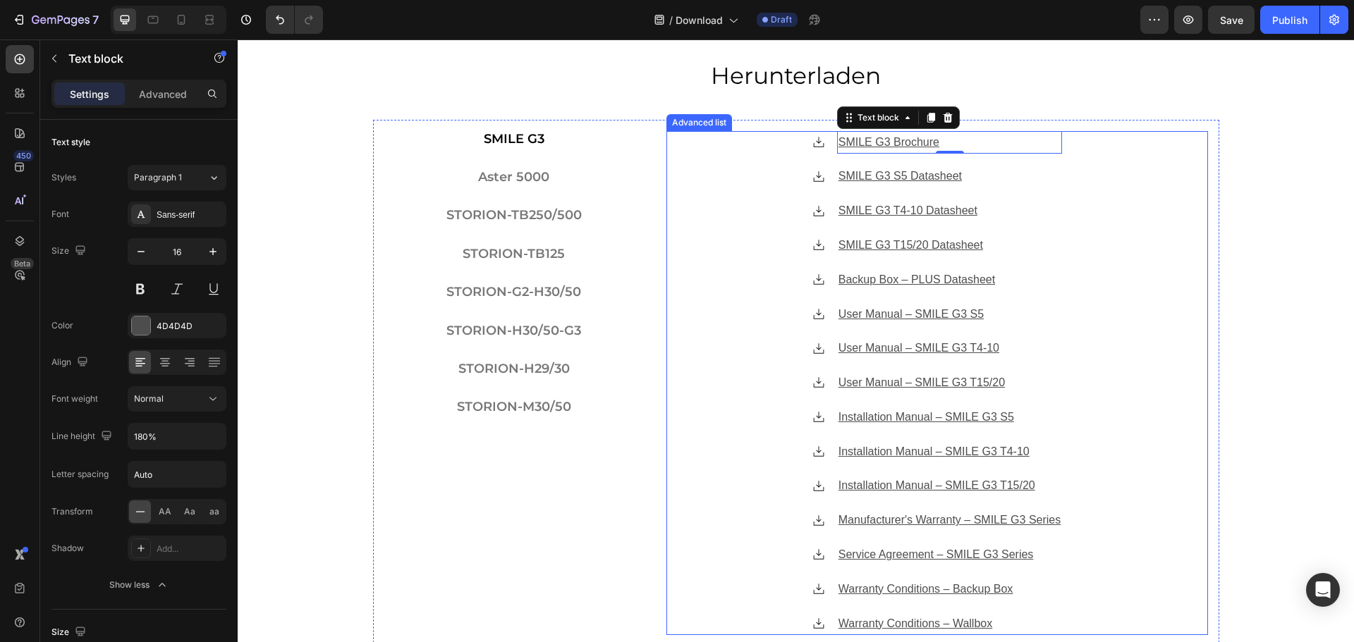
scroll to position [696, 0]
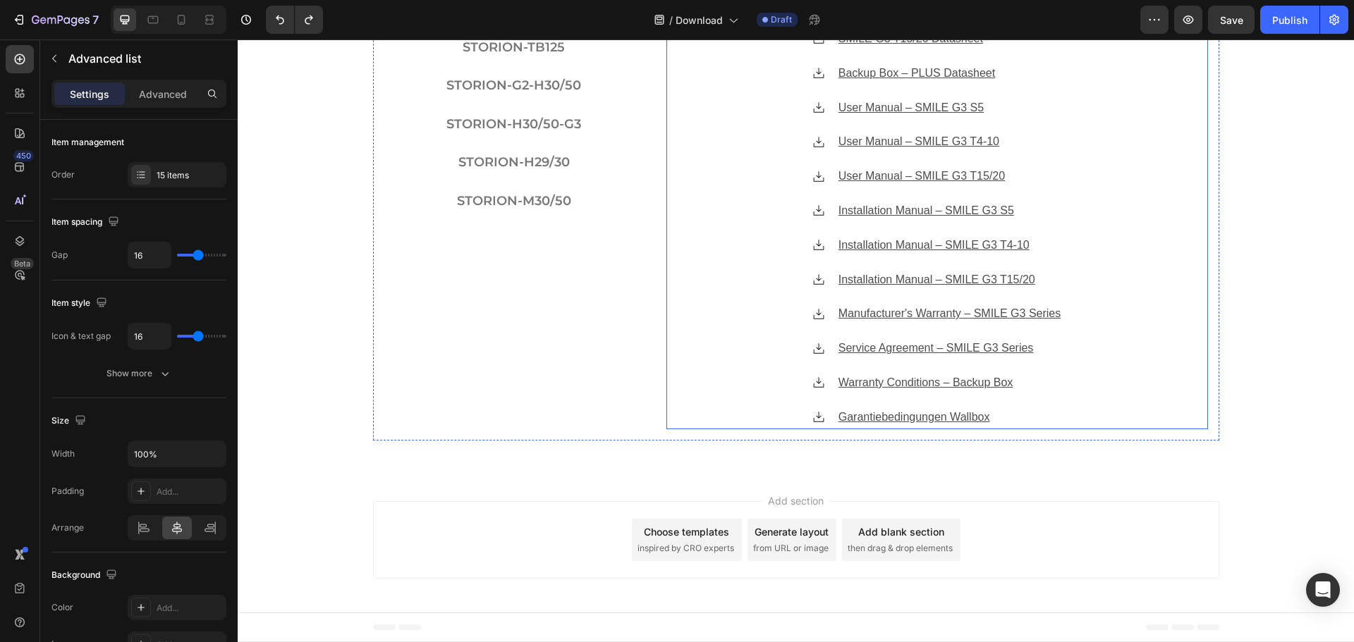
click at [1080, 422] on div "Icon SMILE G3 Brochure Text block 0 Icon SMILE G3 S5 Datasheet Text block Icon …" at bounding box center [937, 177] width 542 height 505
click at [962, 420] on u "Garantiebedingungen Wallbox" at bounding box center [915, 417] width 152 height 12
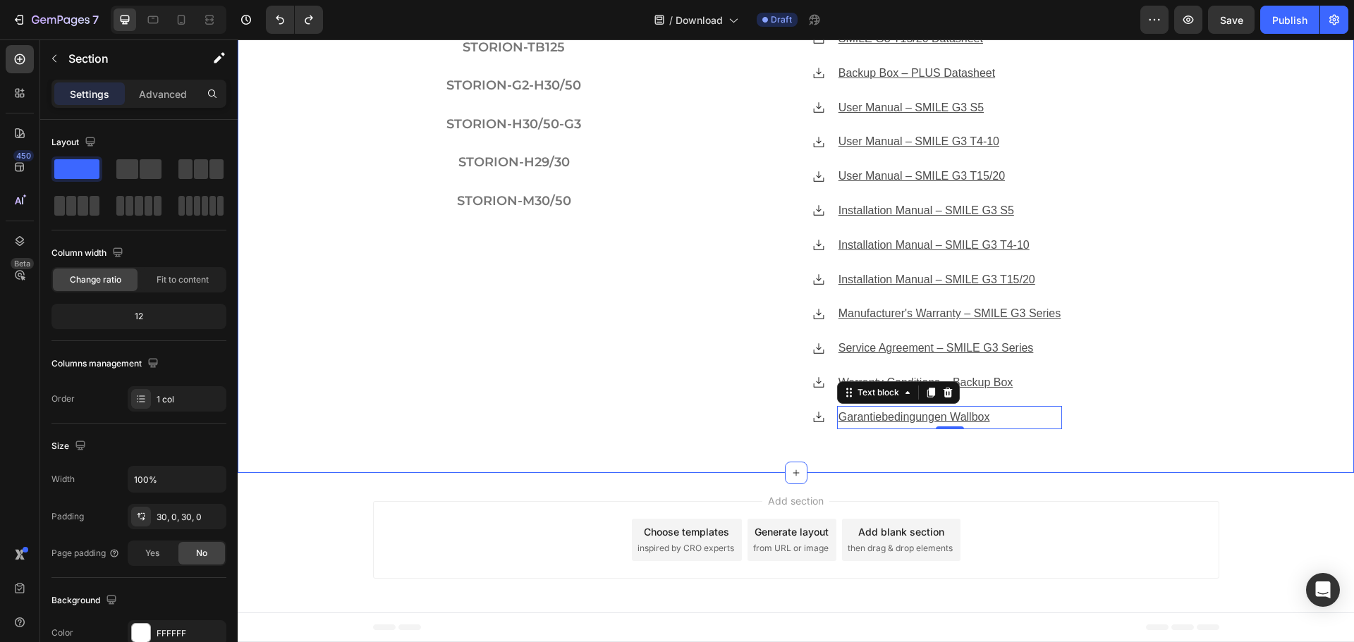
click at [1228, 442] on div "Herunterladen Heading SMILE G3 Aster 5000 STORION-TB250/500 STORION-TB125 STORI…" at bounding box center [796, 152] width 1116 height 599
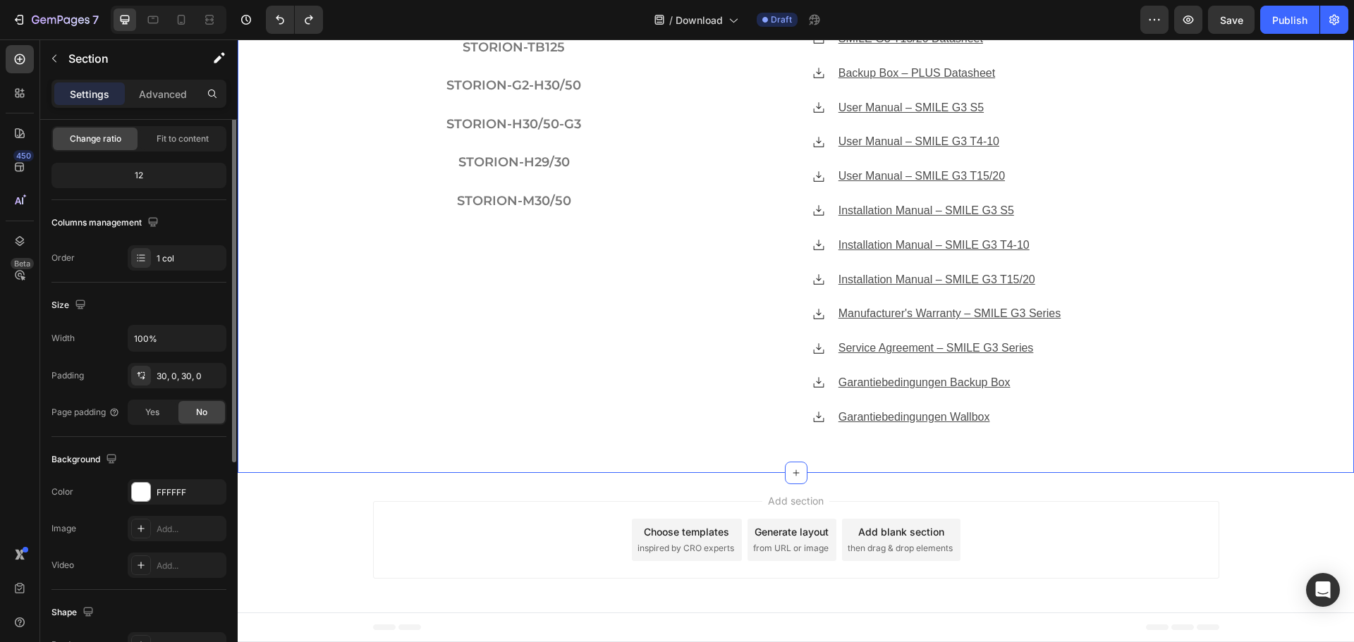
scroll to position [282, 0]
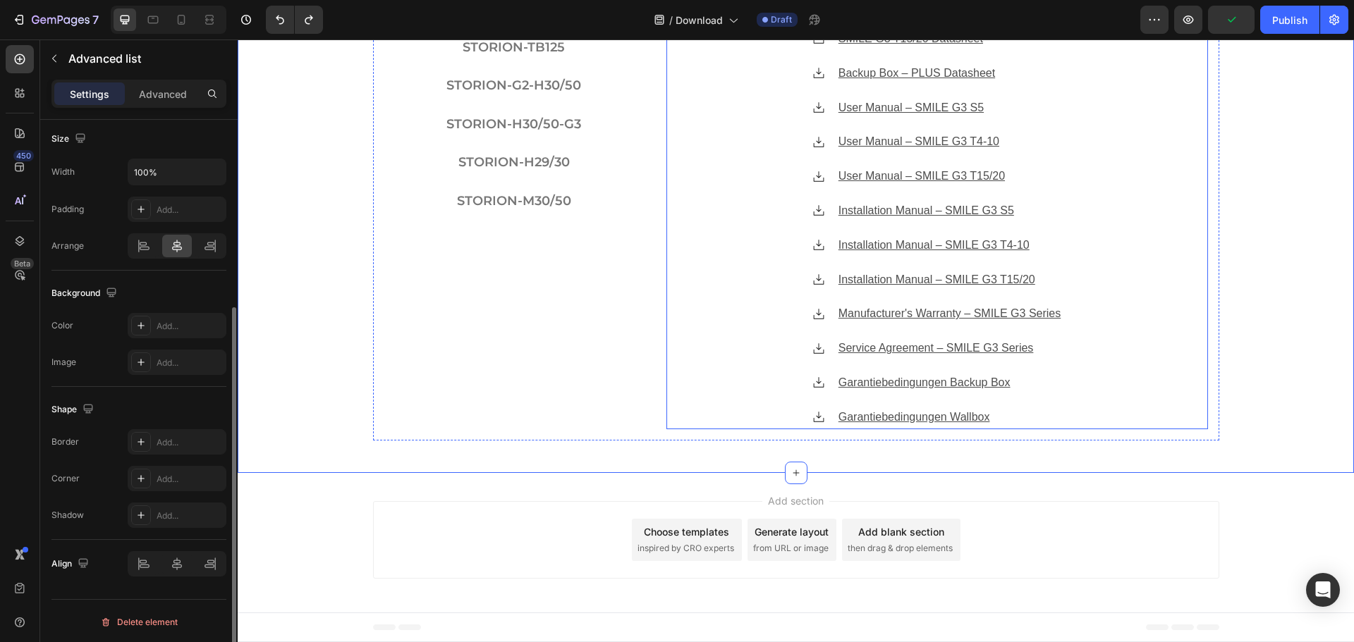
click at [828, 419] on li "Icon Garantiebedingungen Wallbox Text block" at bounding box center [937, 417] width 250 height 23
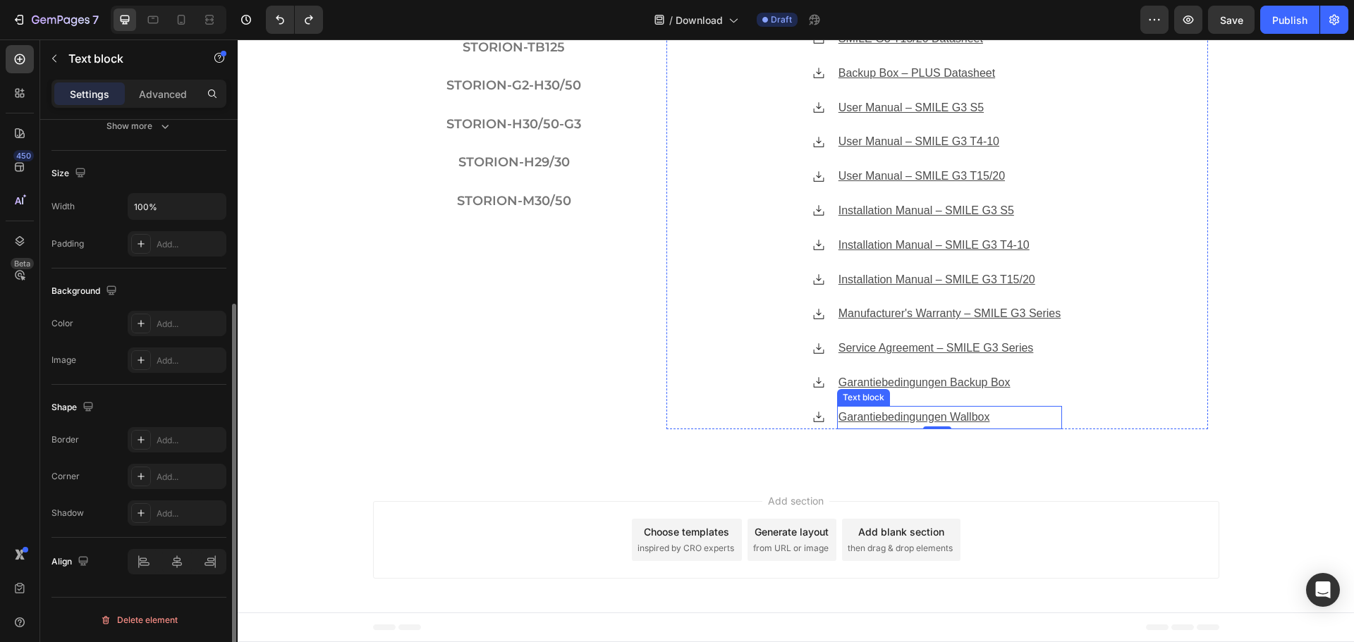
scroll to position [0, 0]
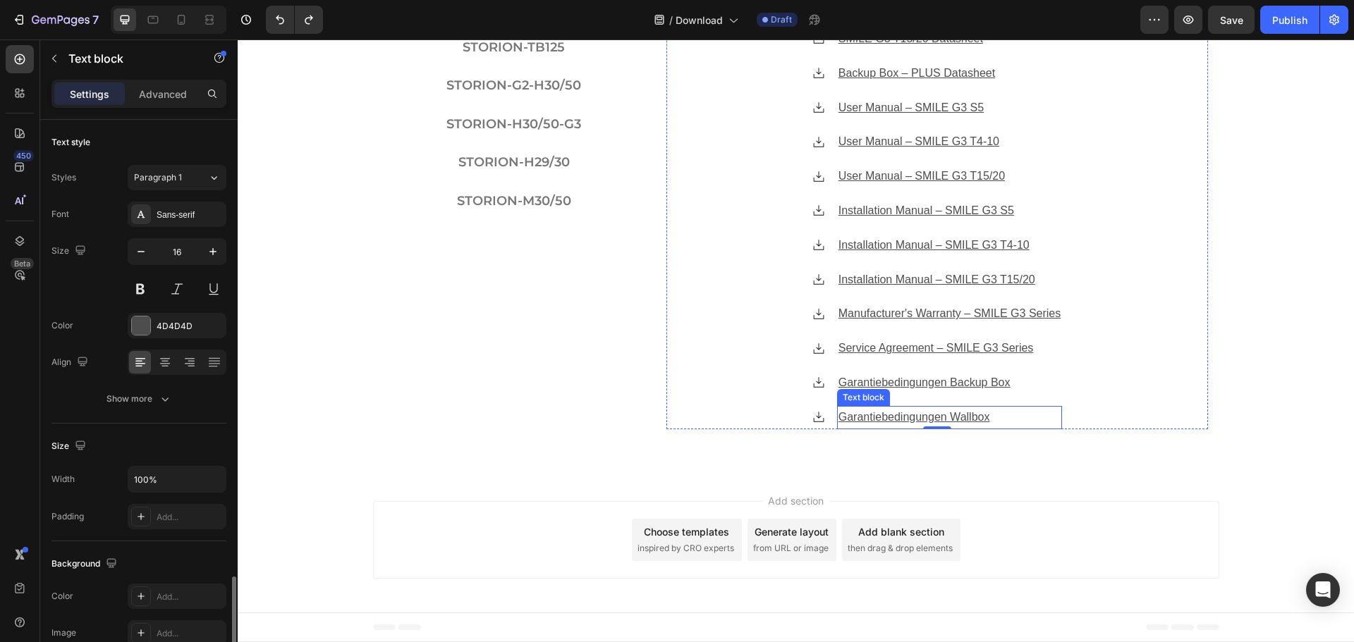
click at [1002, 418] on p "Garantiebedingungen Wallbox" at bounding box center [950, 418] width 222 height 20
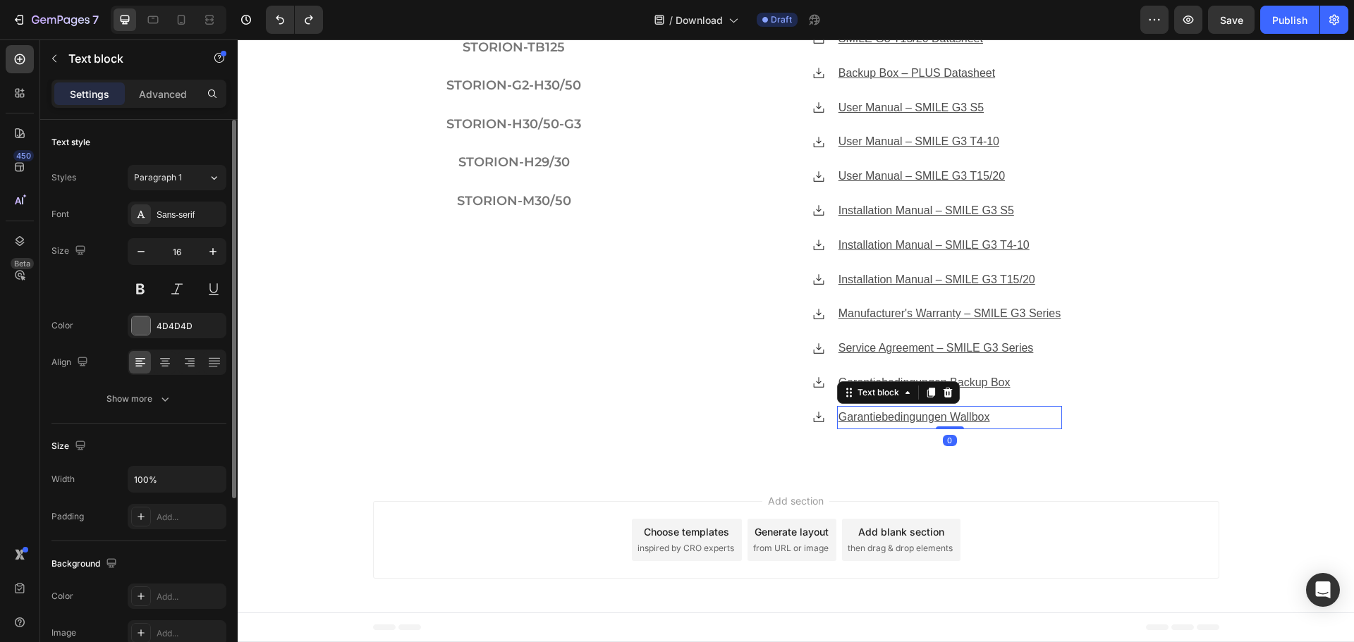
scroll to position [273, 0]
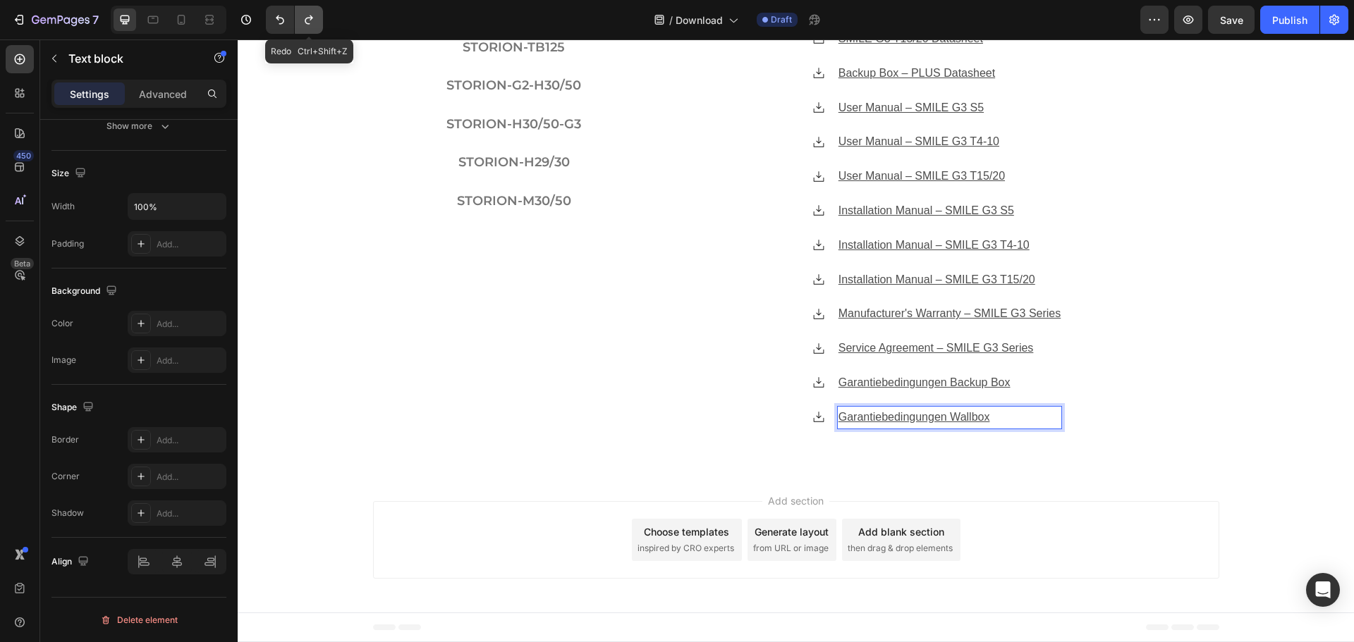
click at [313, 24] on icon "Undo/Redo" at bounding box center [309, 20] width 14 height 14
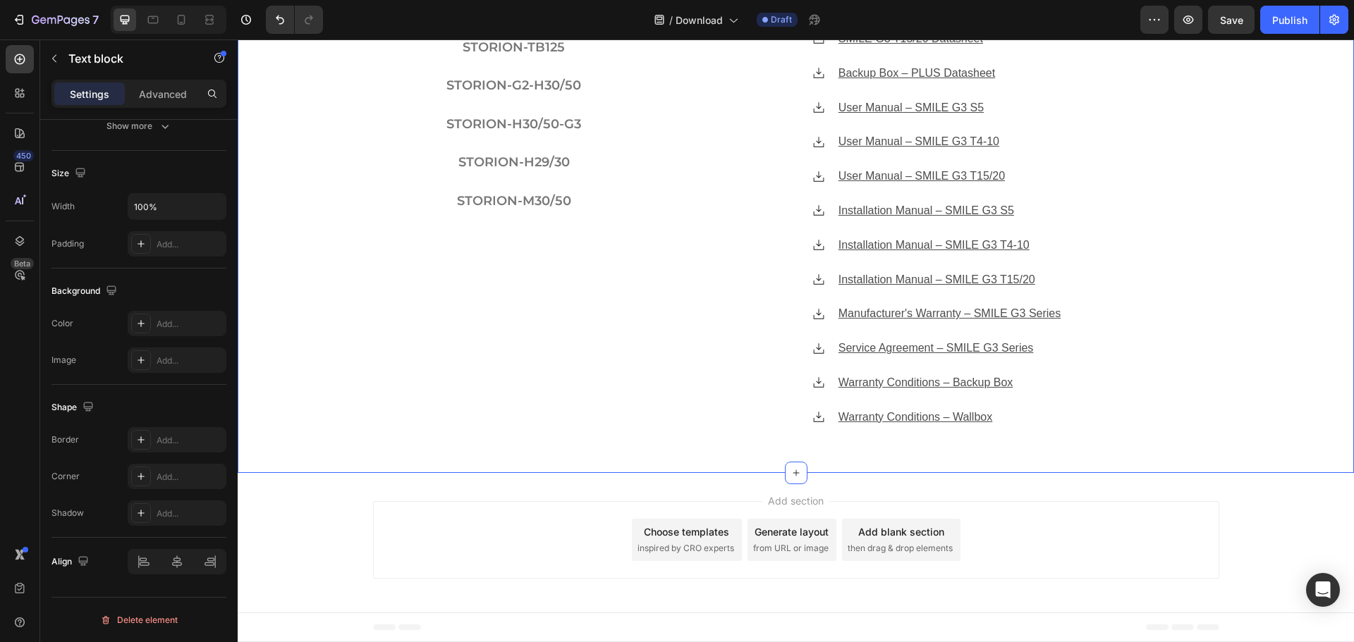
click at [1263, 375] on div "Herunterladen Heading SMILE G3 Aster 5000 STORION-TB250/500 STORION-TB125 STORI…" at bounding box center [796, 152] width 1116 height 599
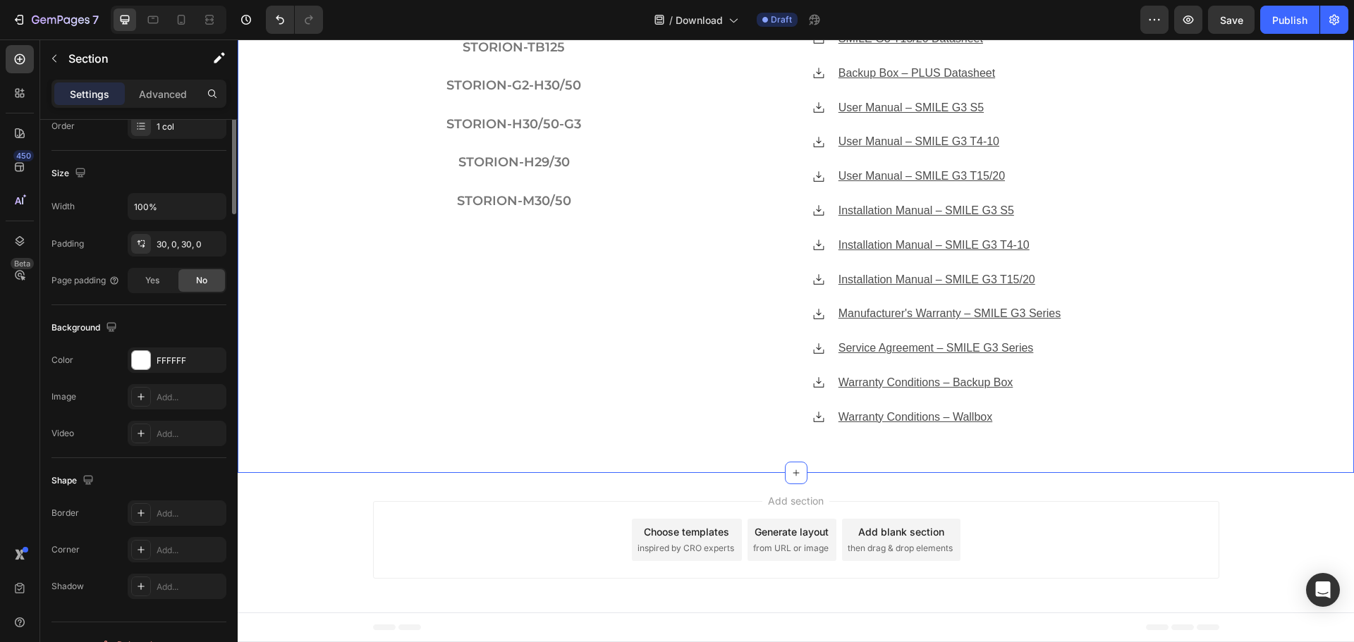
scroll to position [0, 0]
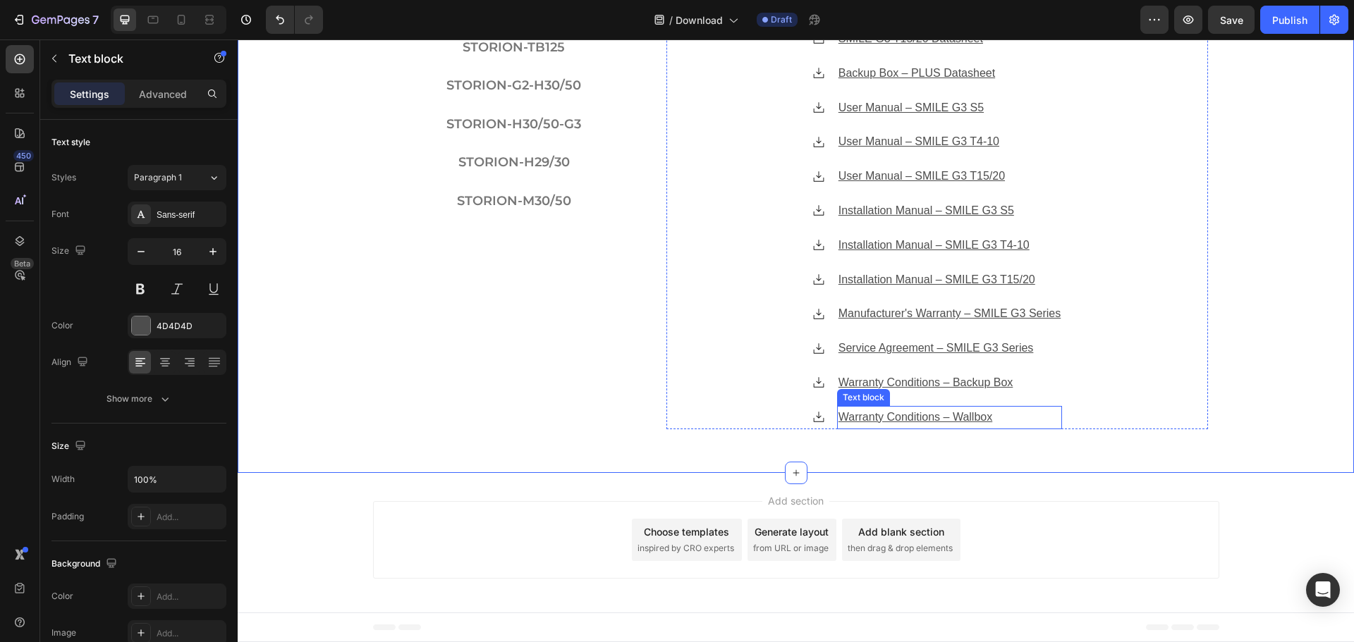
click at [975, 418] on u "Warranty Conditions – Wallbox" at bounding box center [916, 417] width 154 height 12
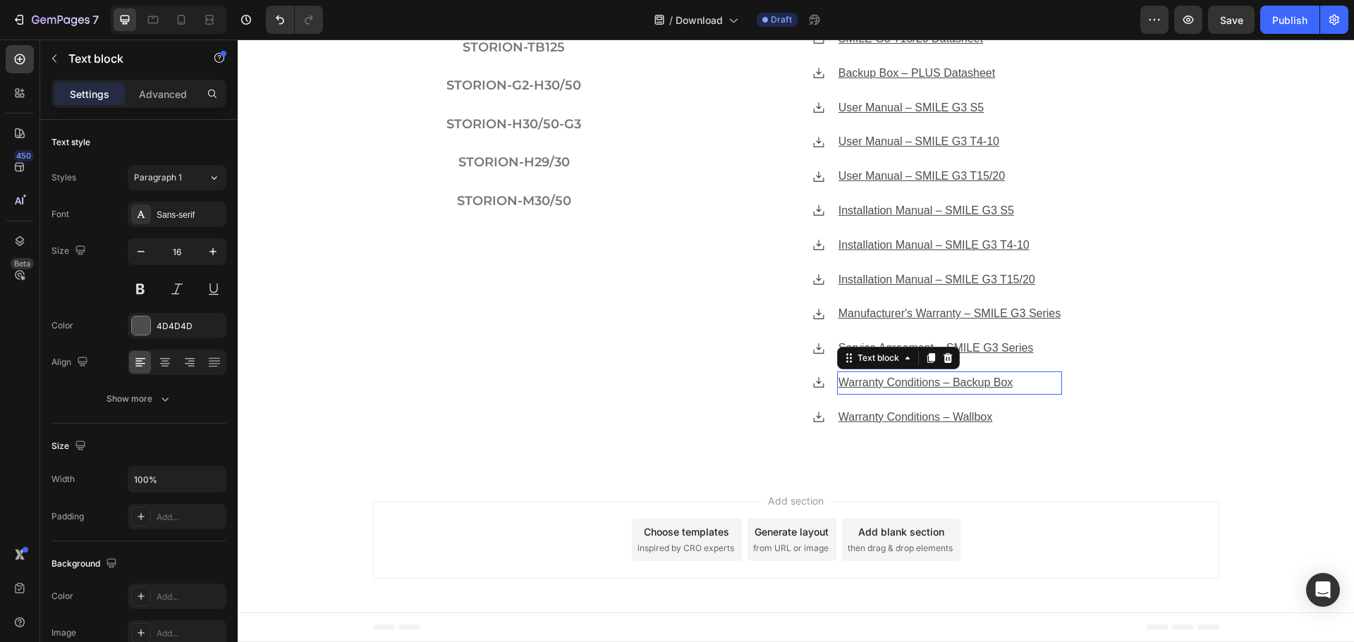
click at [975, 383] on u "Warranty Conditions – Backup Box" at bounding box center [926, 383] width 175 height 12
click at [171, 83] on div "Advanced" at bounding box center [163, 94] width 71 height 23
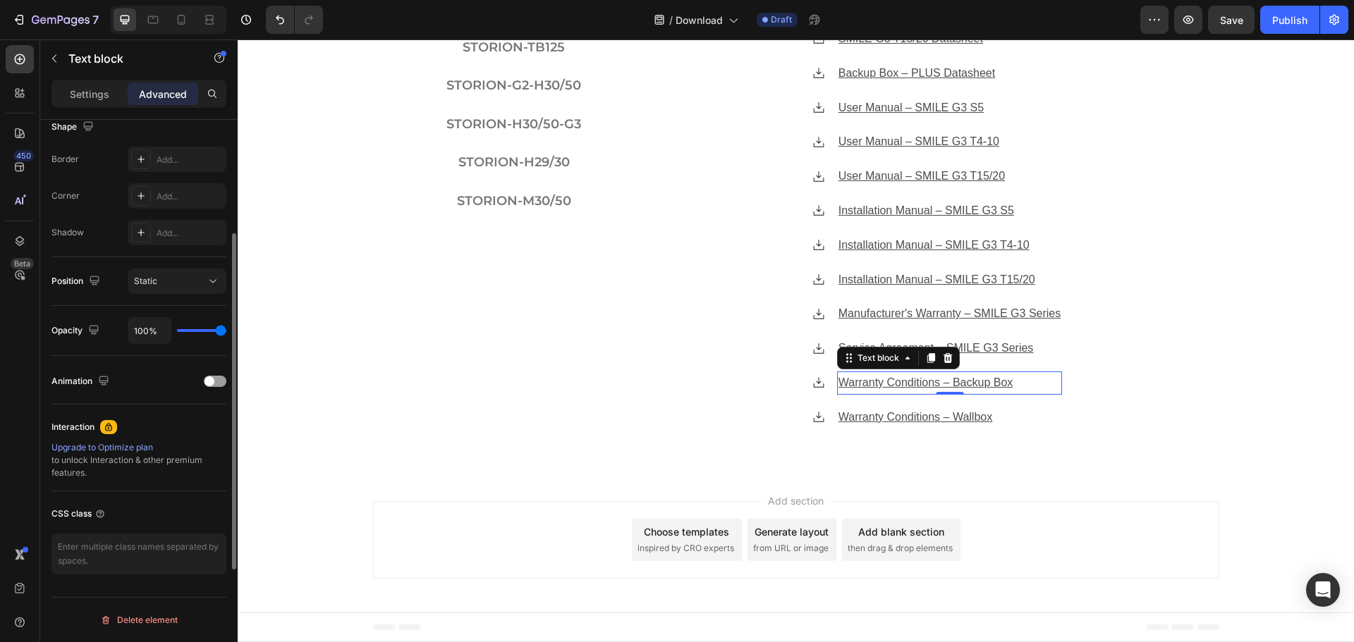
scroll to position [96, 0]
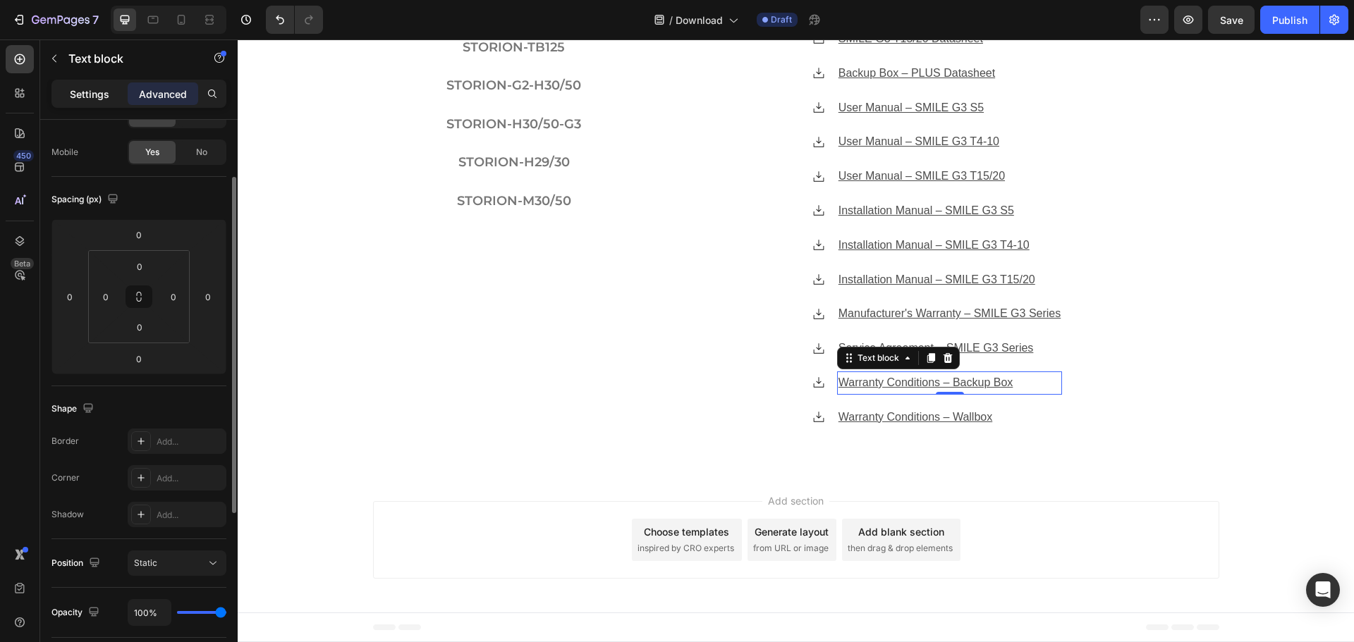
click at [80, 95] on p "Settings" at bounding box center [89, 94] width 39 height 15
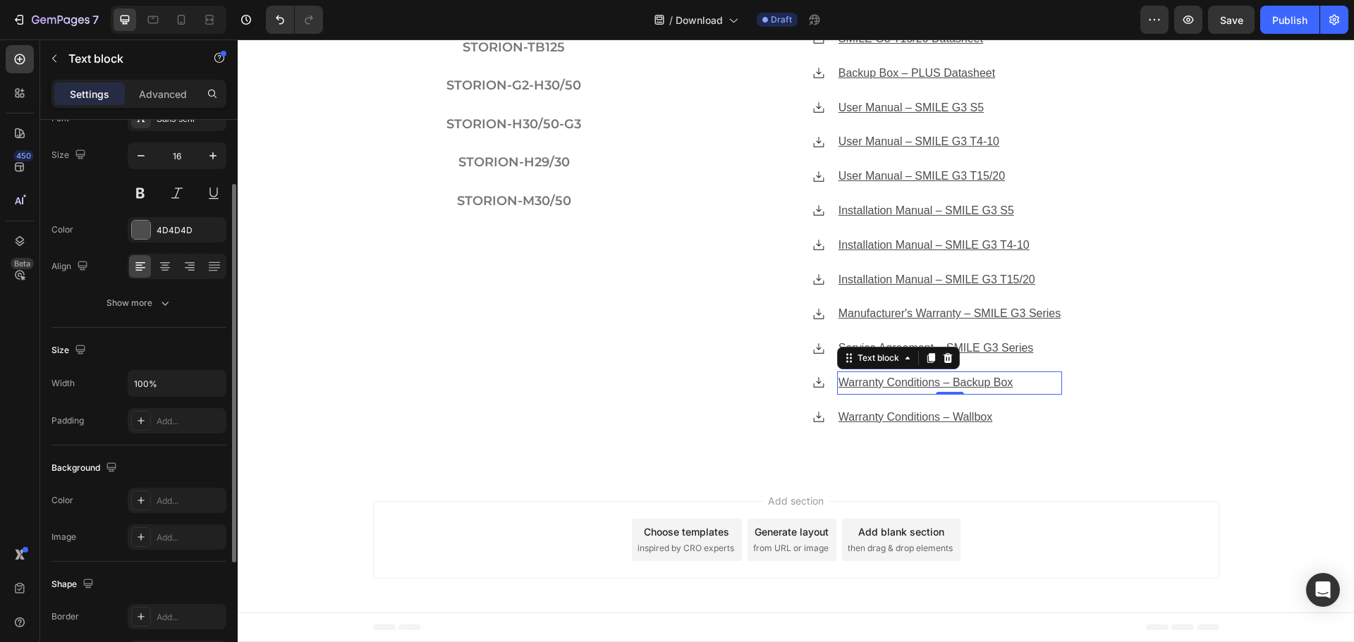
scroll to position [273, 0]
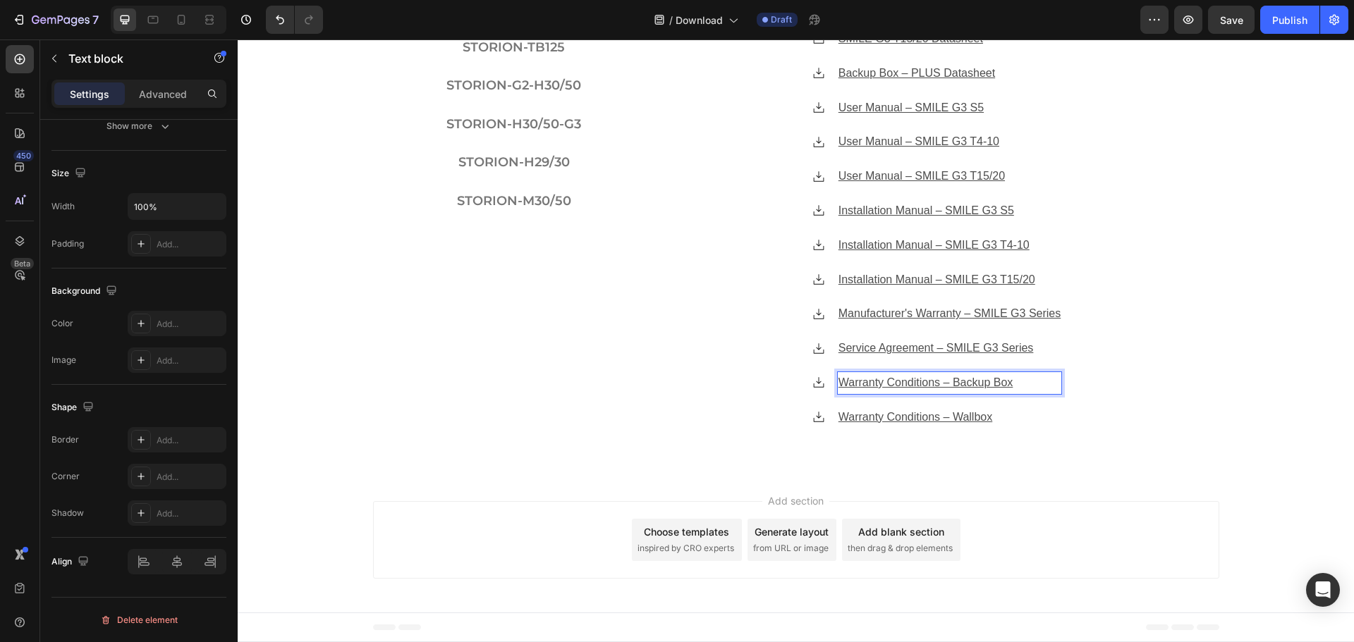
drag, startPoint x: 920, startPoint y: 383, endPoint x: 867, endPoint y: 436, distance: 74.3
click at [867, 436] on div "Icon SMILE G3 Brochure Text block Icon SMILE G3 S5 Datasheet Text block Icon SM…" at bounding box center [937, 177] width 564 height 528
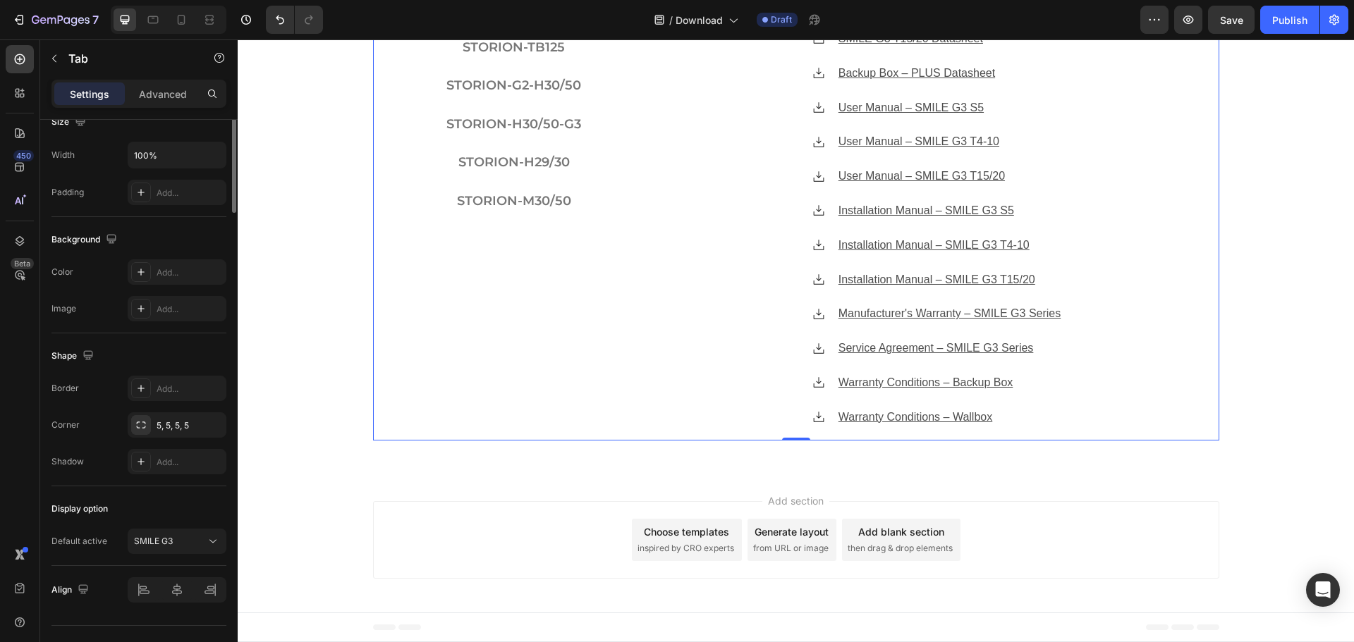
scroll to position [0, 0]
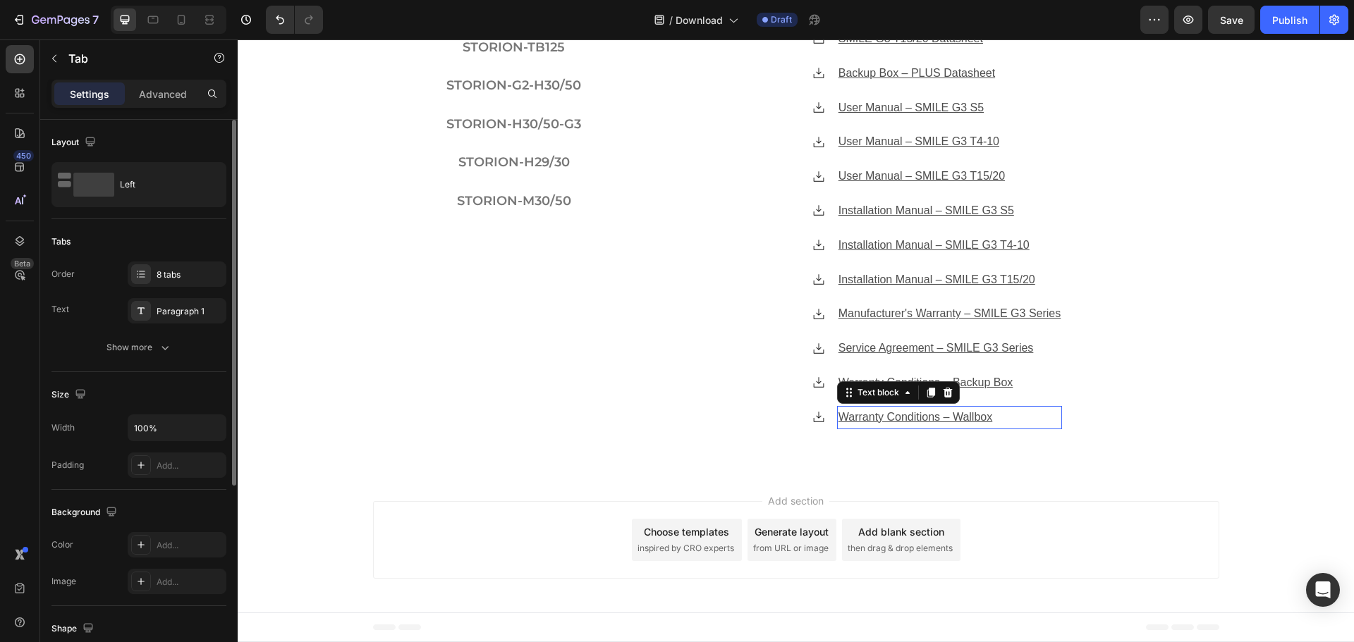
click at [878, 417] on u "Warranty Conditions – Wallbox" at bounding box center [916, 417] width 154 height 12
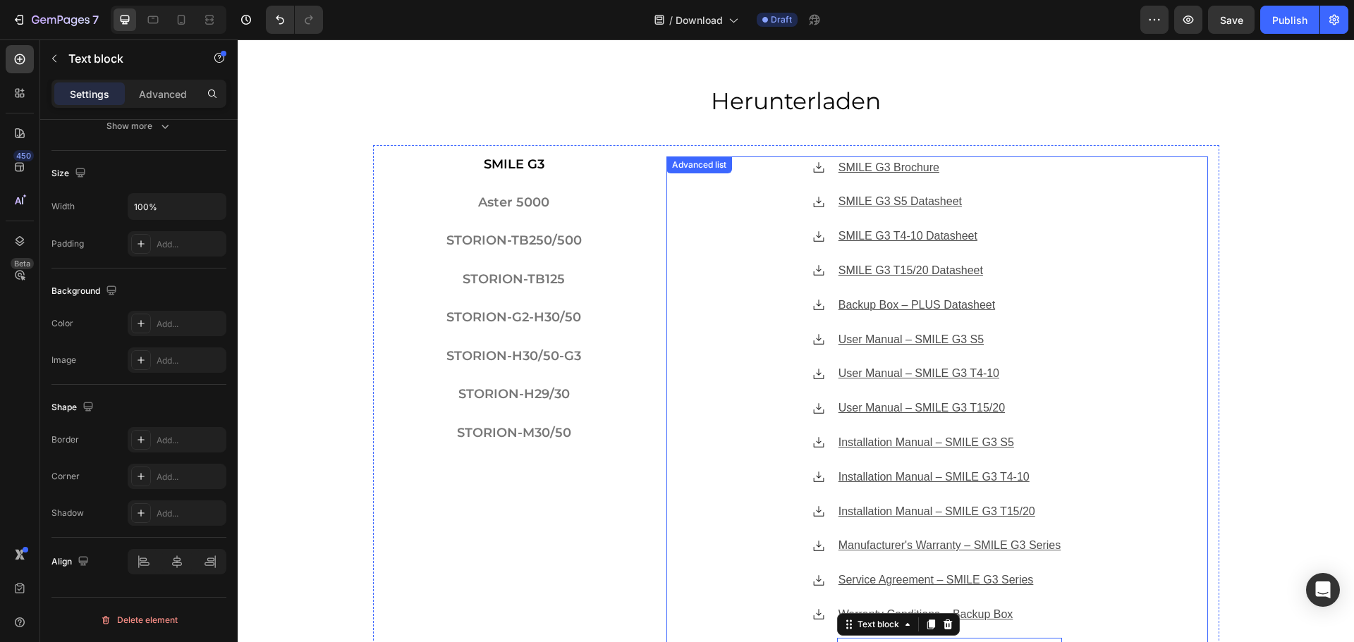
scroll to position [555, 0]
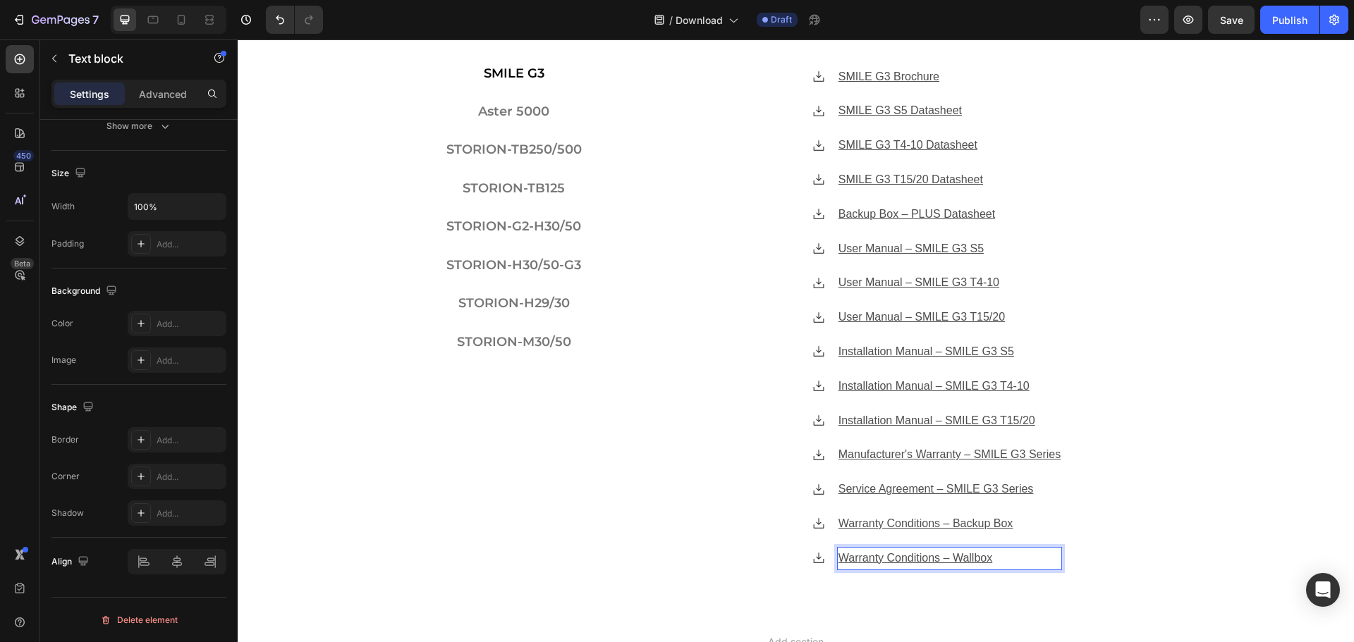
drag, startPoint x: 967, startPoint y: 560, endPoint x: 922, endPoint y: 563, distance: 45.2
click at [922, 563] on u "Warranty Conditions – Wallbox" at bounding box center [916, 558] width 154 height 12
drag, startPoint x: 922, startPoint y: 556, endPoint x: 665, endPoint y: 564, distance: 257.5
click at [655, 566] on div "Icon SMILE G3 Brochure Text block Icon SMILE G3 S5 Datasheet Text block Icon SM…" at bounding box center [937, 318] width 564 height 528
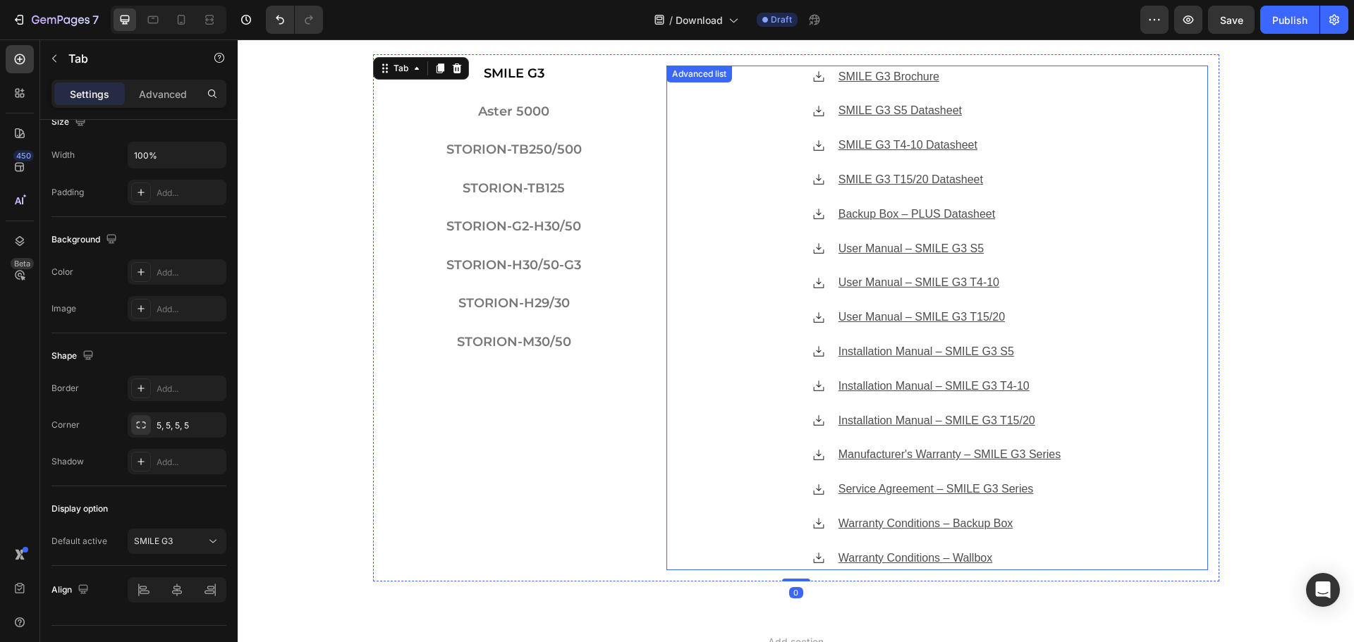
scroll to position [0, 0]
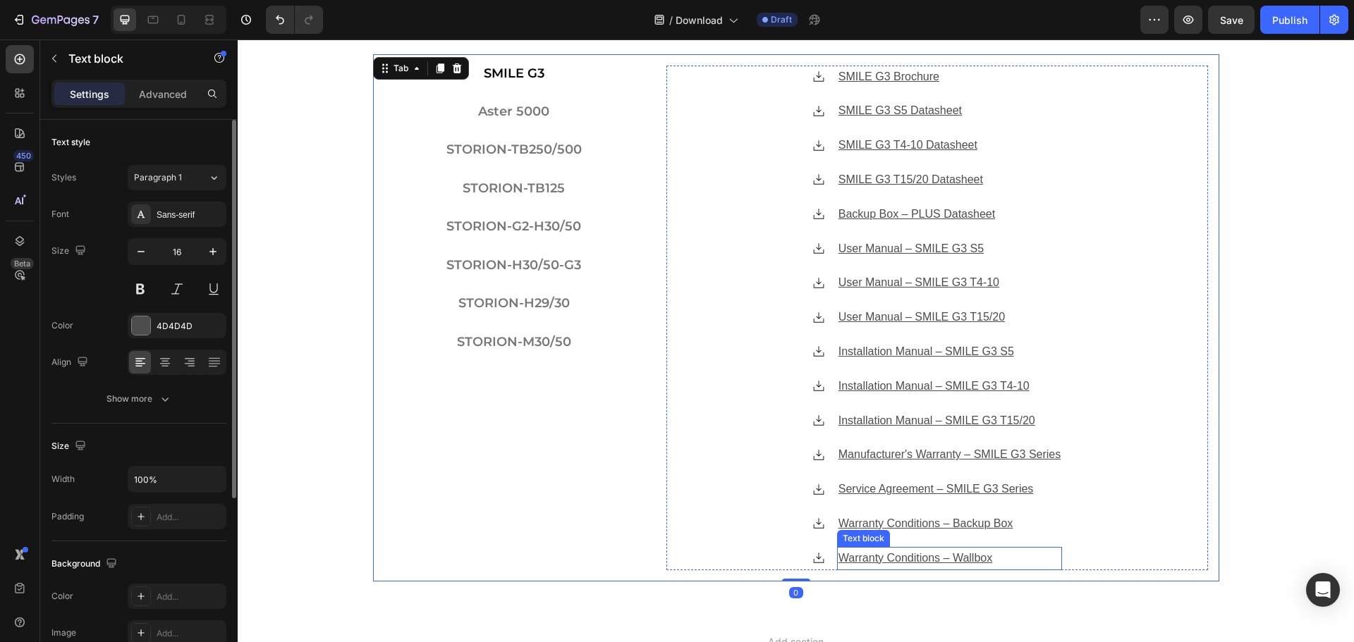
click at [907, 555] on u "Warranty Conditions – Wallbox" at bounding box center [916, 558] width 154 height 12
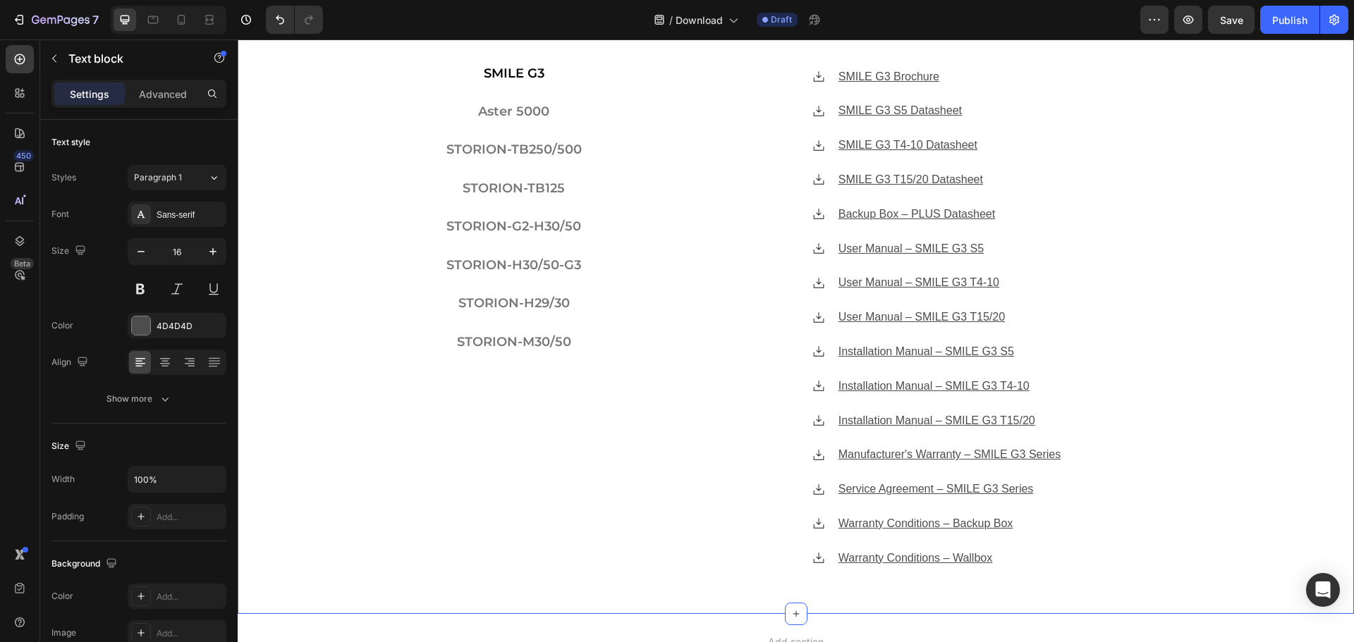
click at [321, 297] on div "Herunterladen Heading SMILE G3 Aster 5000 STORION-TB250/500 STORION-TB125 STORI…" at bounding box center [796, 293] width 1116 height 599
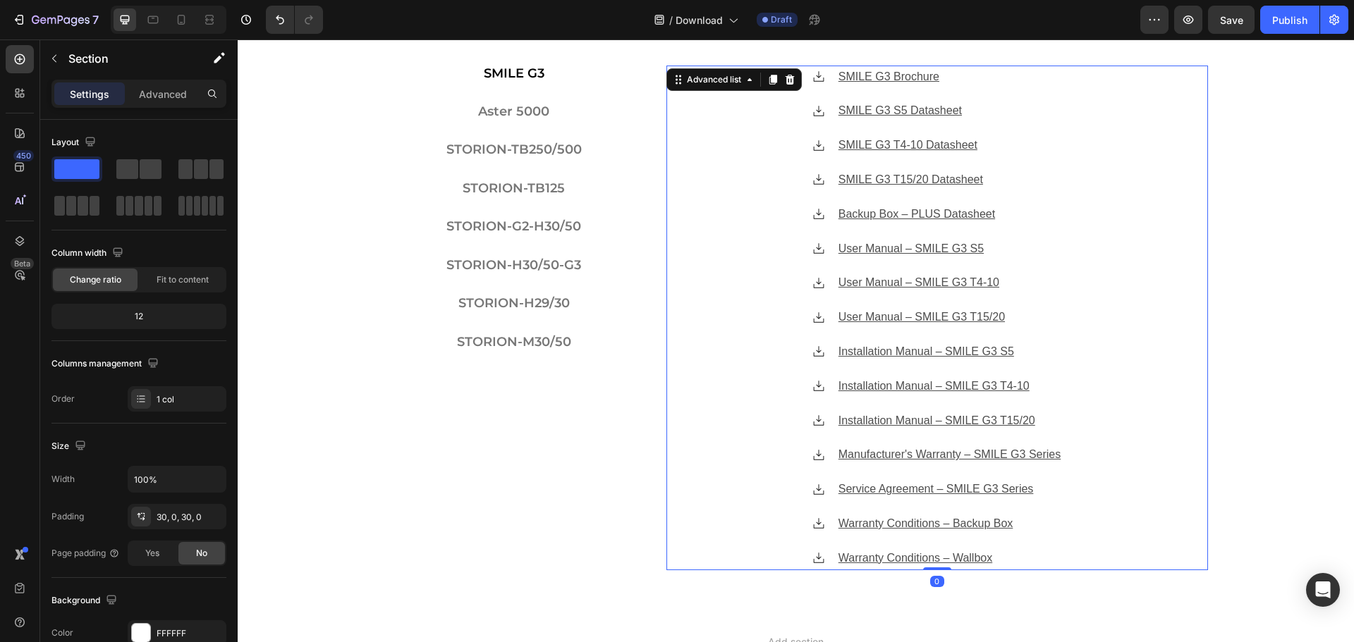
click at [1090, 311] on div "Icon SMILE G3 Brochure Text block Icon SMILE G3 S5 Datasheet Text block Icon SM…" at bounding box center [937, 318] width 542 height 505
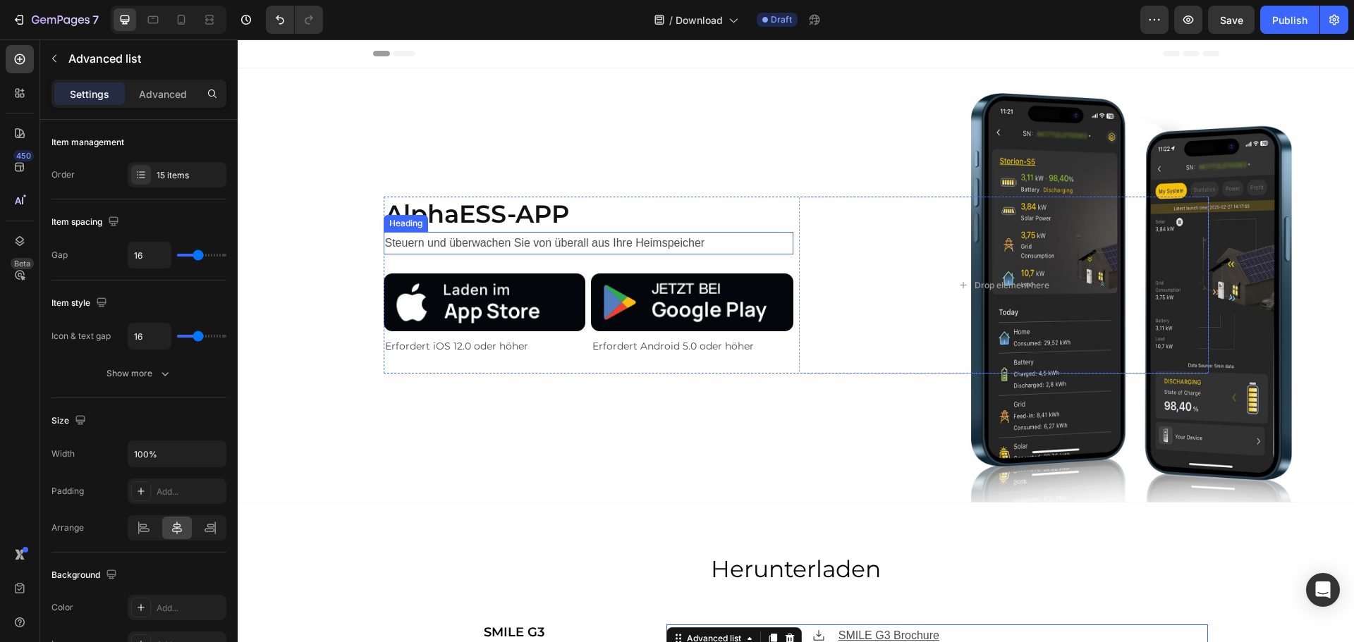
click at [503, 243] on h2 "Steuern und überwachen Sie von überall aus Ihre Heimspeicher" at bounding box center [589, 243] width 410 height 23
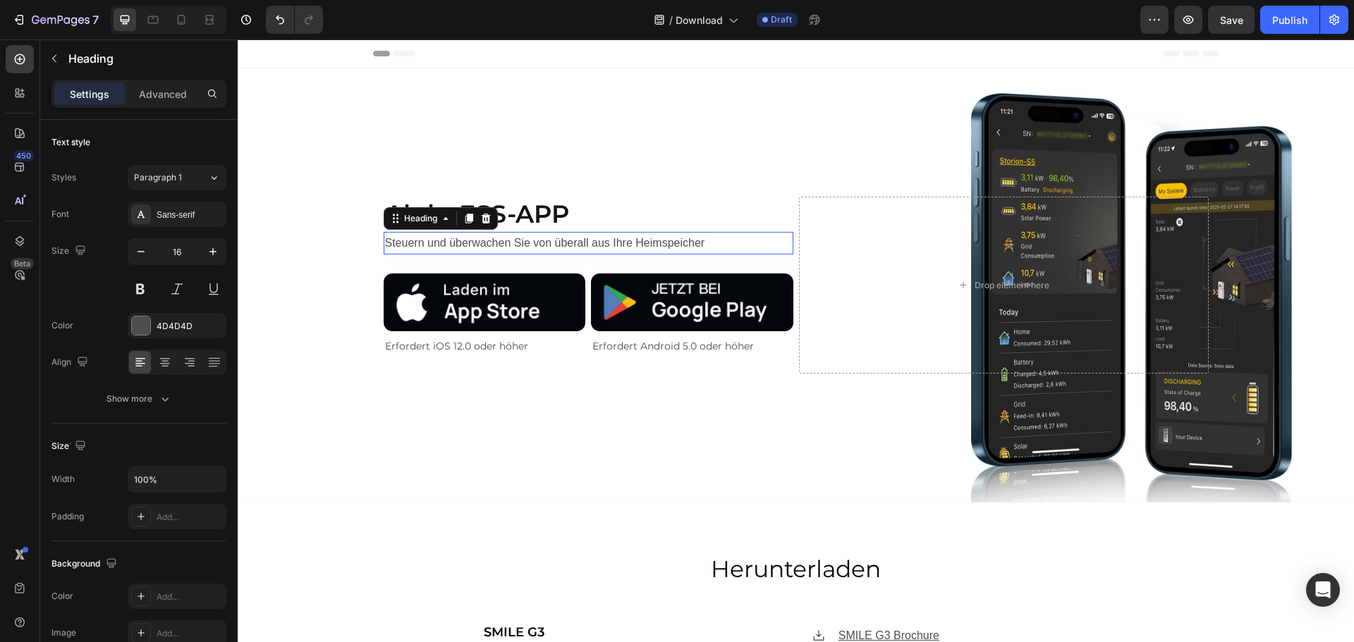
click at [503, 243] on h2 "Steuern und überwachen Sie von überall aus Ihre Heimspeicher" at bounding box center [589, 243] width 410 height 23
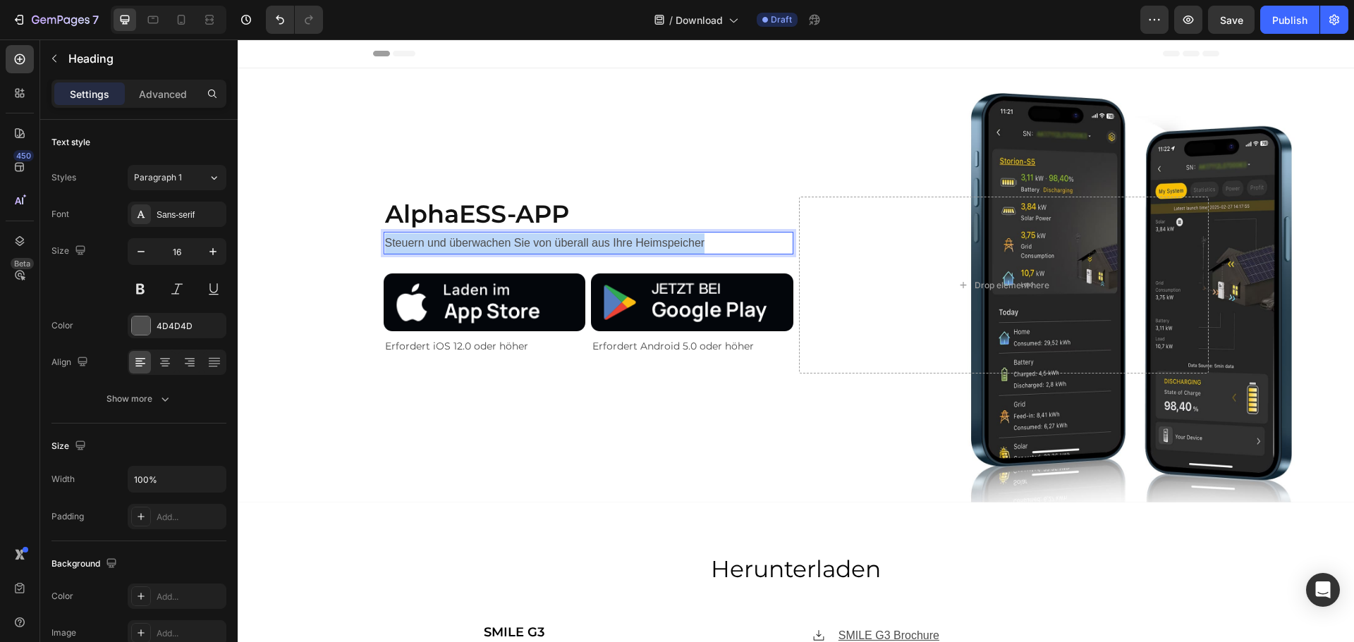
click at [503, 243] on p "Steuern und überwachen Sie von überall aus Ihre Heimspeicher" at bounding box center [588, 243] width 407 height 20
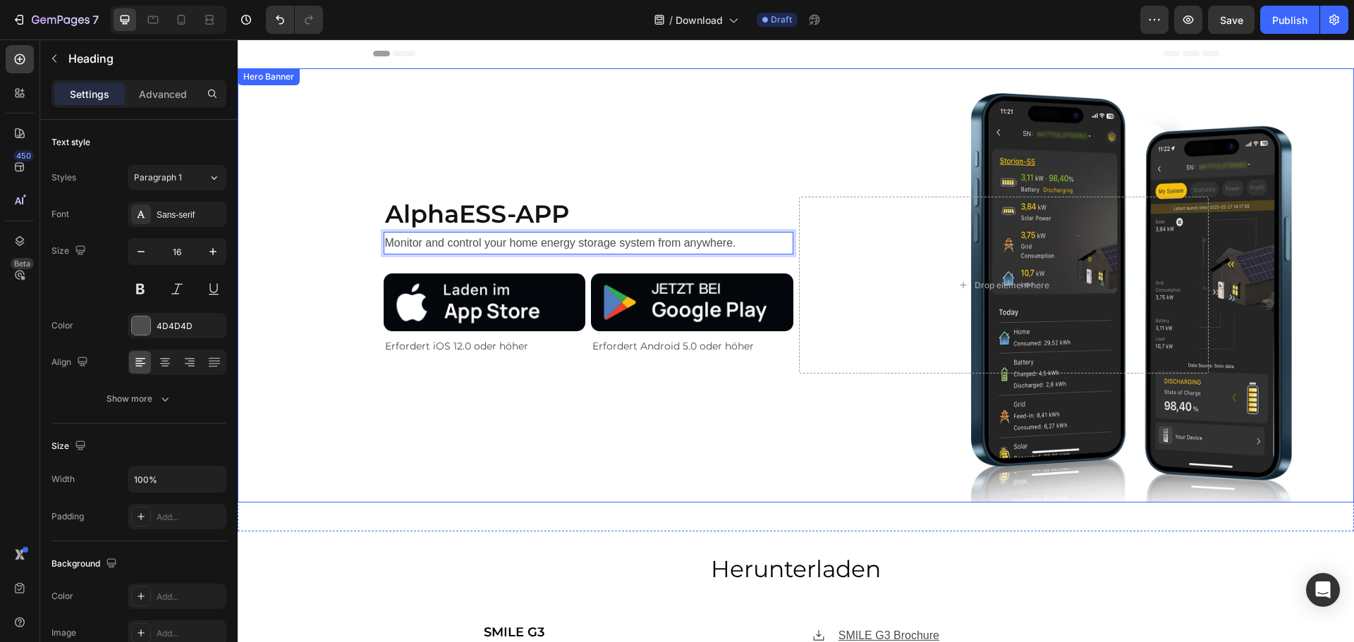
click at [292, 307] on div "Background Image" at bounding box center [796, 285] width 1116 height 434
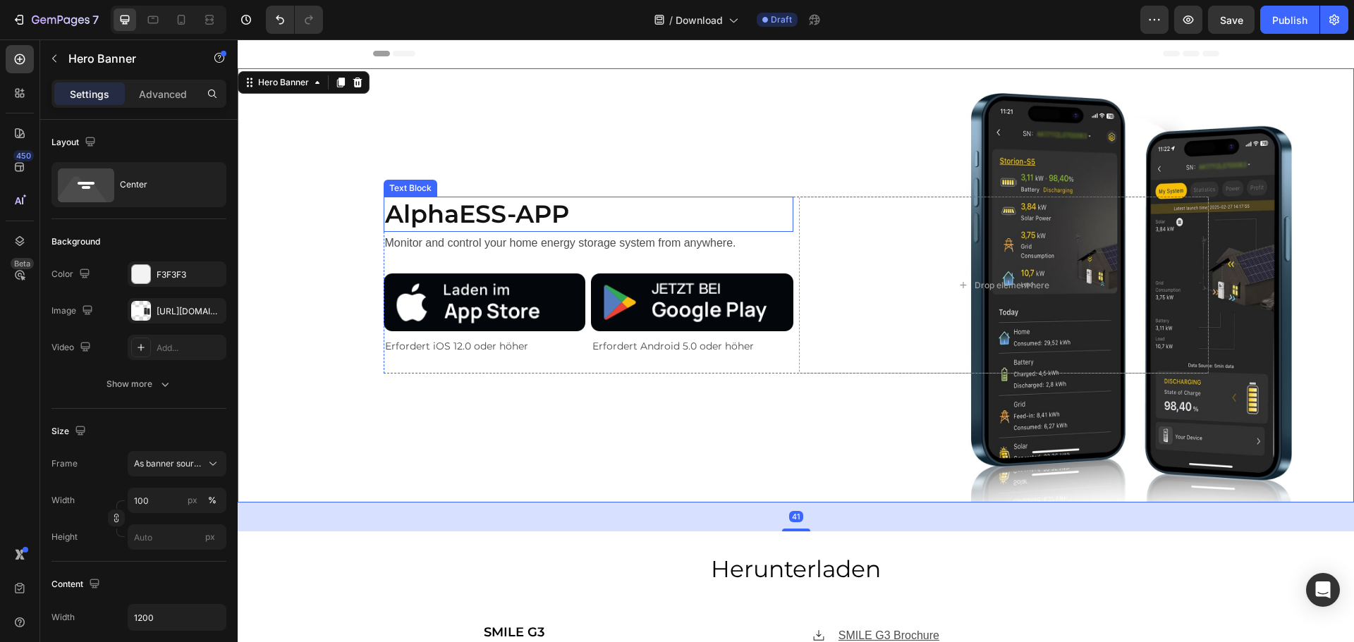
click at [589, 210] on p "AlphaESS-APP" at bounding box center [588, 214] width 407 height 32
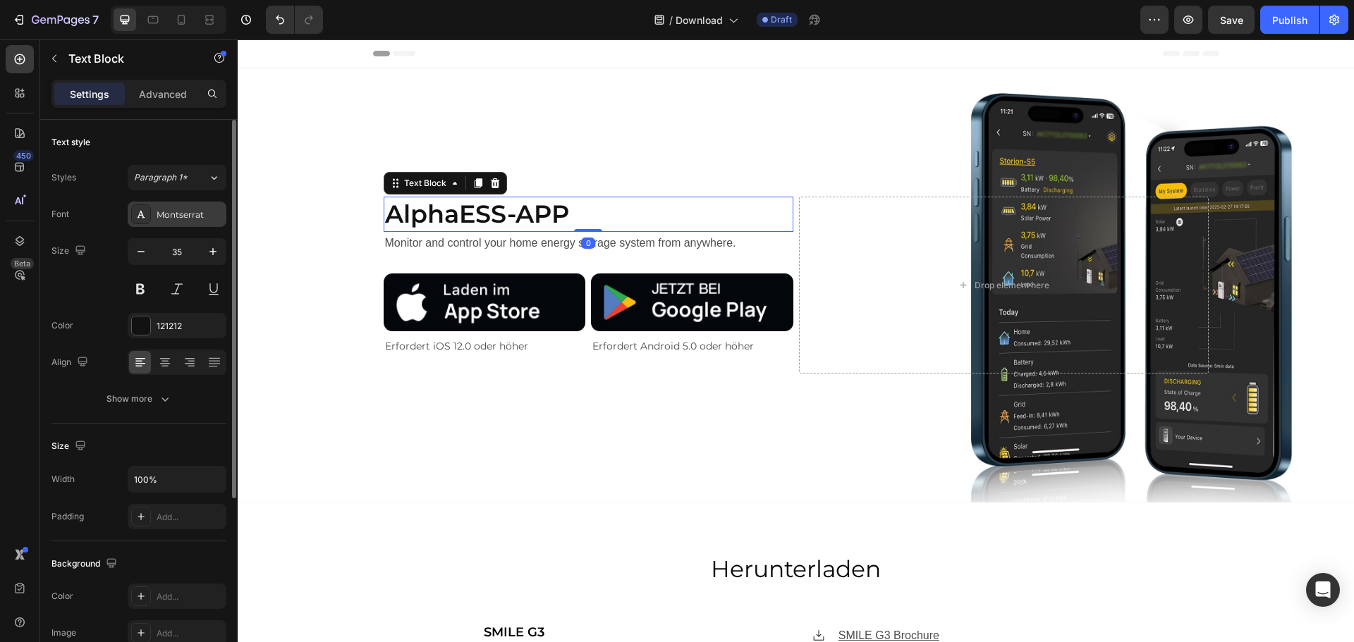
click at [168, 216] on div "Montserrat" at bounding box center [190, 215] width 66 height 13
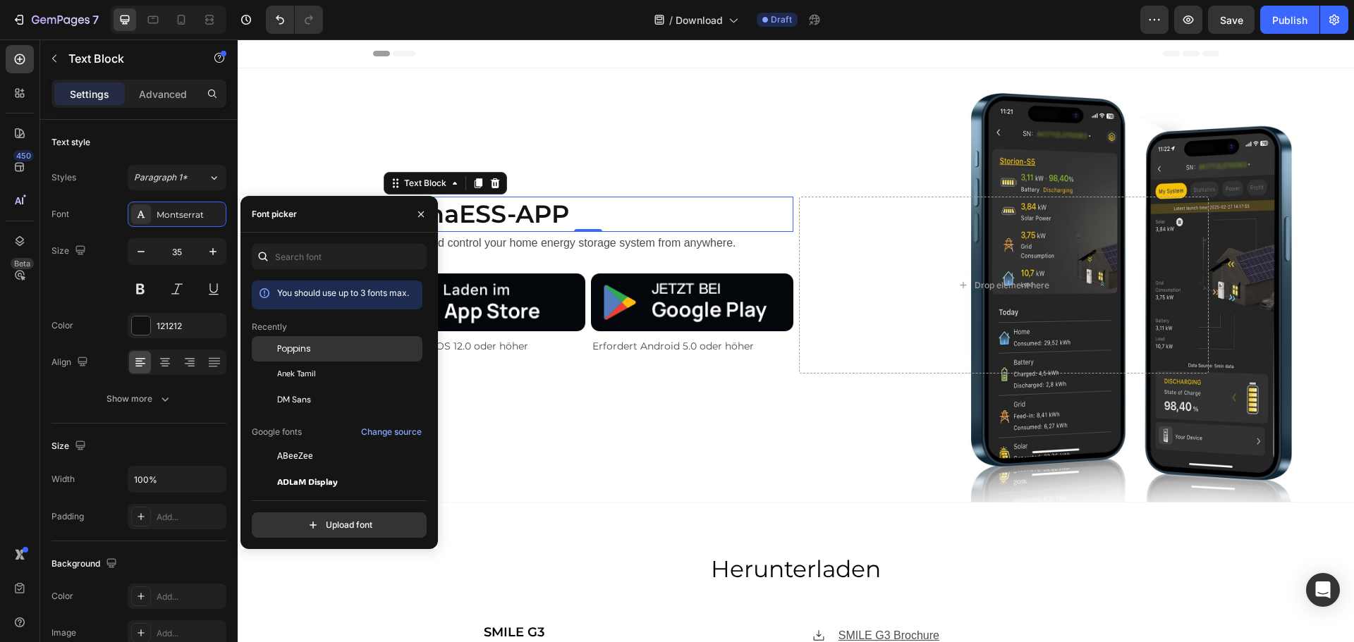
click at [328, 352] on div "Poppins" at bounding box center [348, 349] width 142 height 13
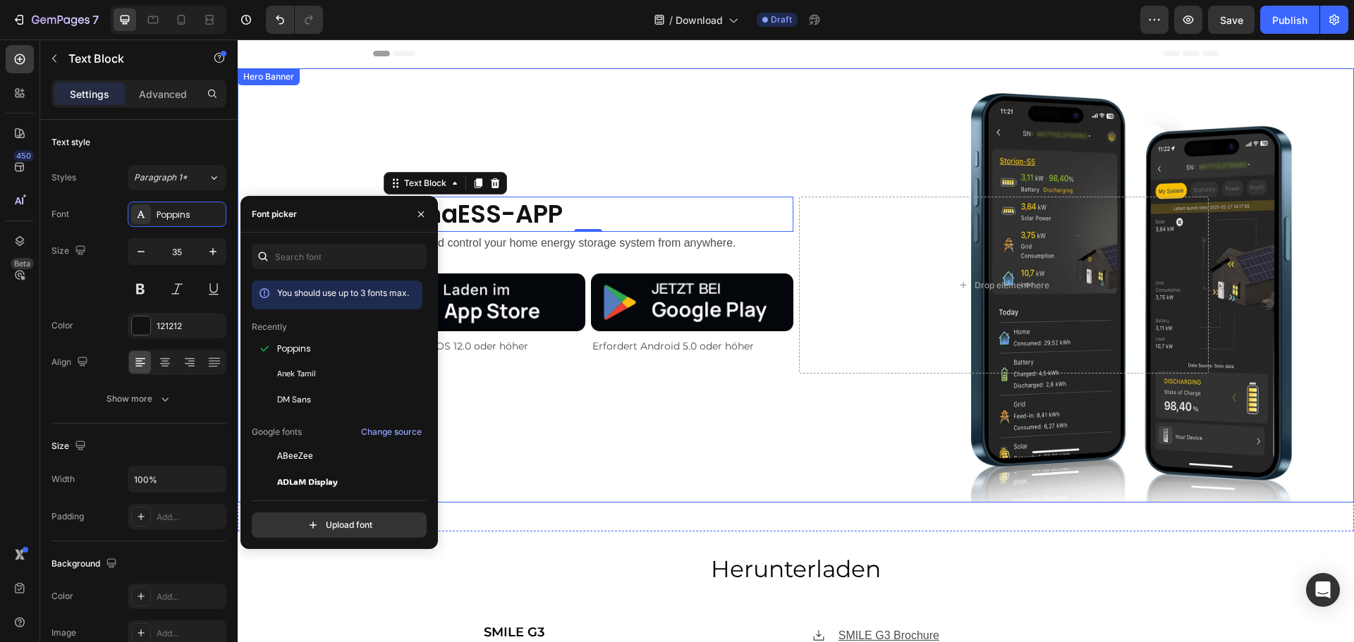
click at [570, 152] on div "Background Image" at bounding box center [796, 285] width 1116 height 434
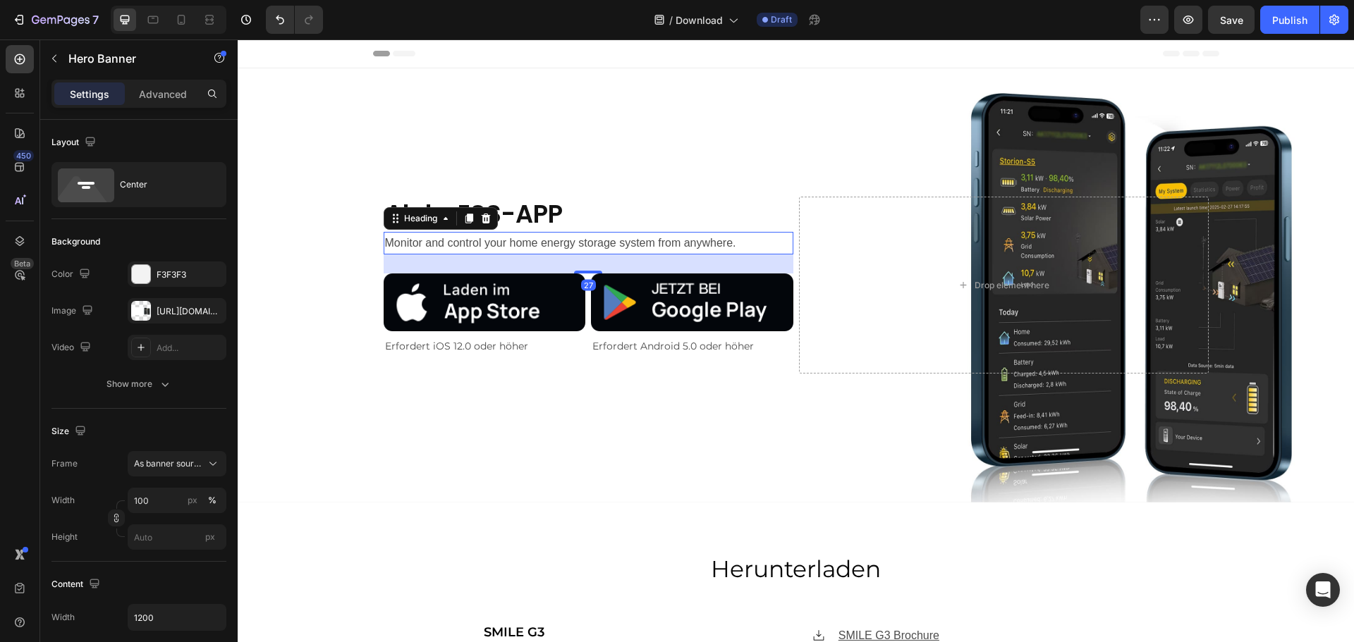
click at [550, 242] on p "Monitor and control your home energy storage system from anywhere." at bounding box center [588, 243] width 407 height 20
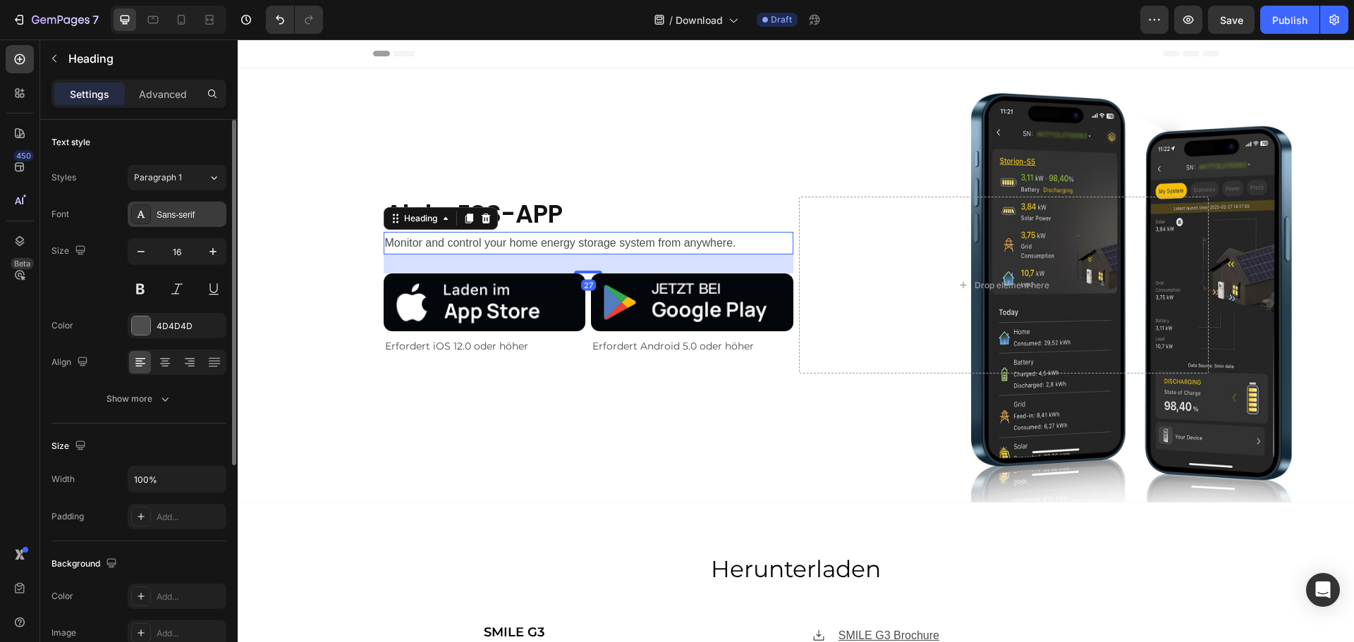
click at [190, 221] on div "Sans-serif" at bounding box center [177, 214] width 99 height 25
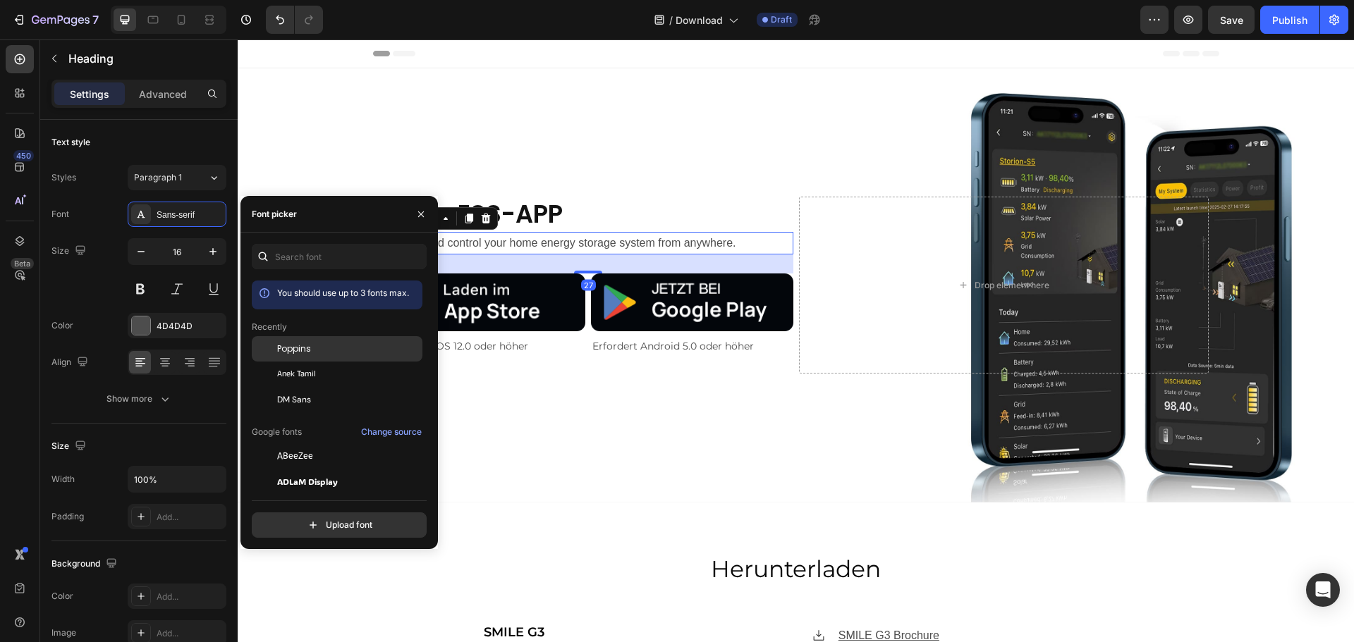
click at [291, 347] on span "Poppins" at bounding box center [294, 349] width 34 height 13
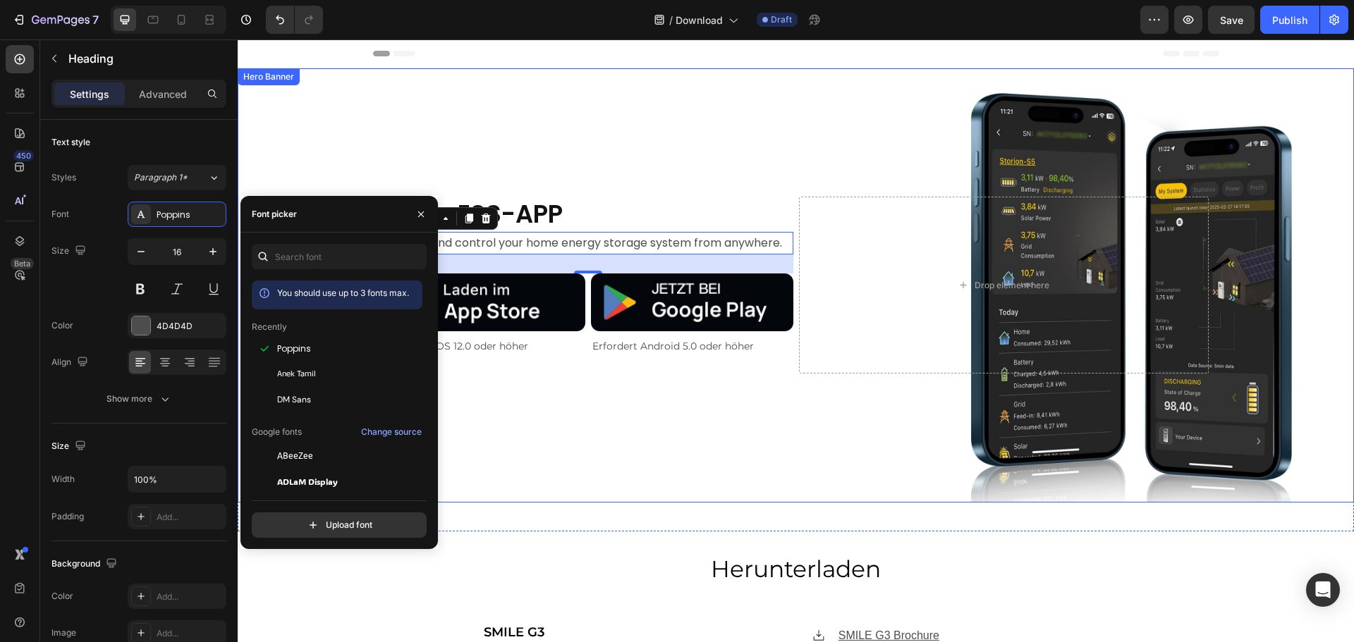
click at [544, 157] on div "Background Image" at bounding box center [796, 285] width 1116 height 434
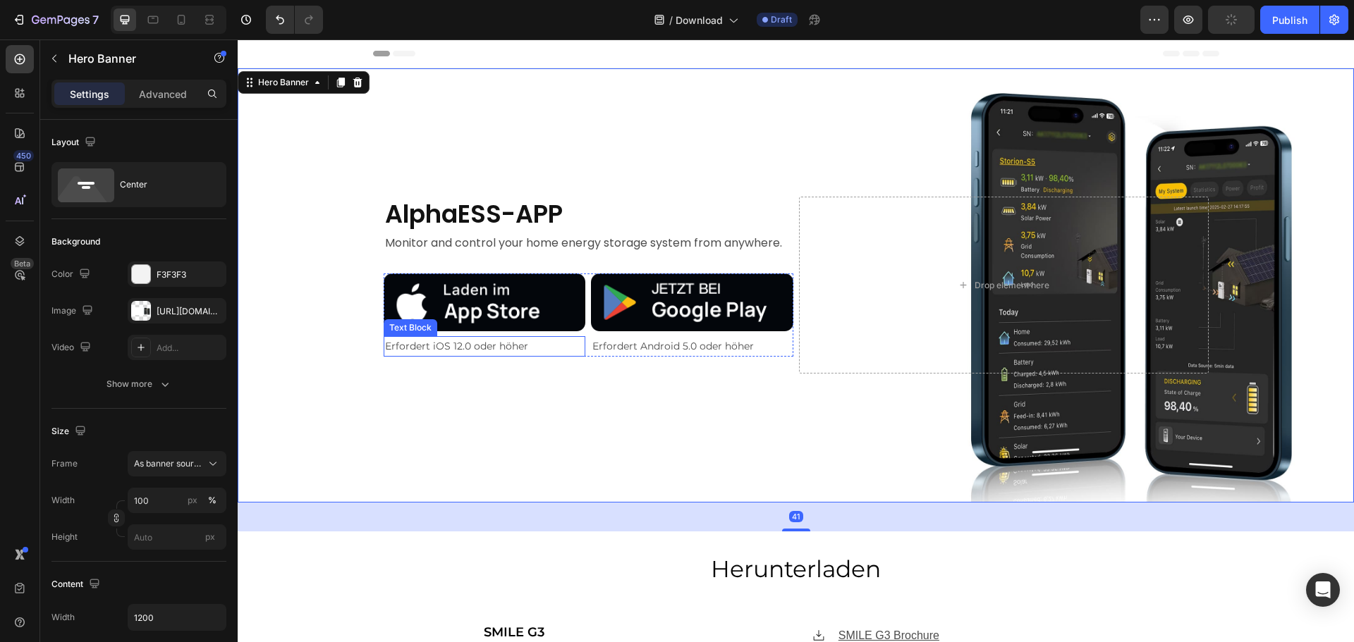
click at [509, 350] on p "Erfordert iOS 12.0 oder höher" at bounding box center [485, 347] width 200 height 18
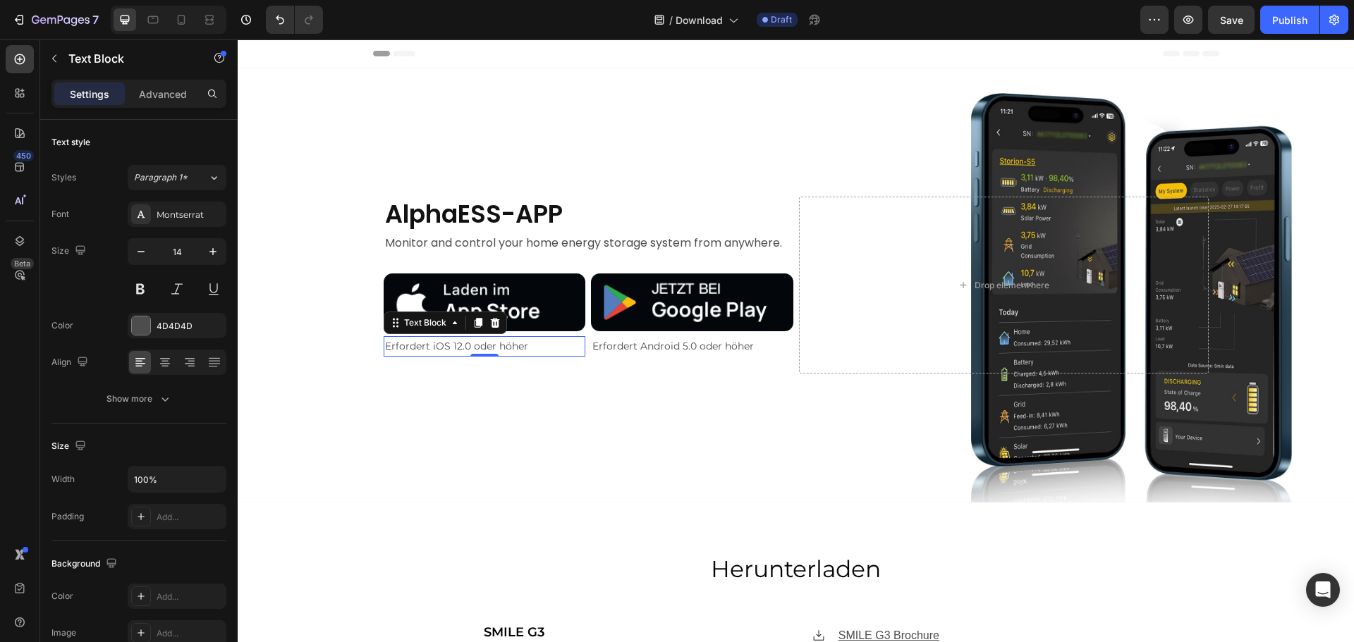
click at [432, 343] on p "Erfordert iOS 12.0 oder höher" at bounding box center [485, 347] width 200 height 18
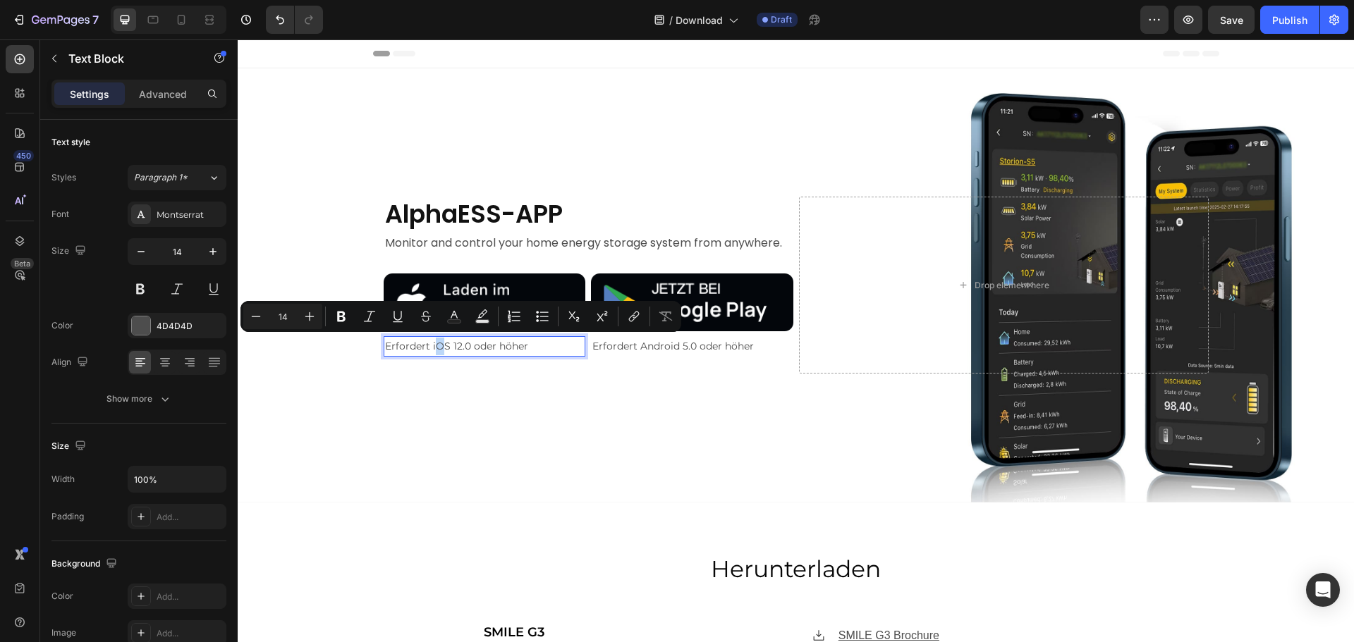
click at [432, 343] on p "Erfordert iOS 12.0 oder höher" at bounding box center [485, 347] width 200 height 18
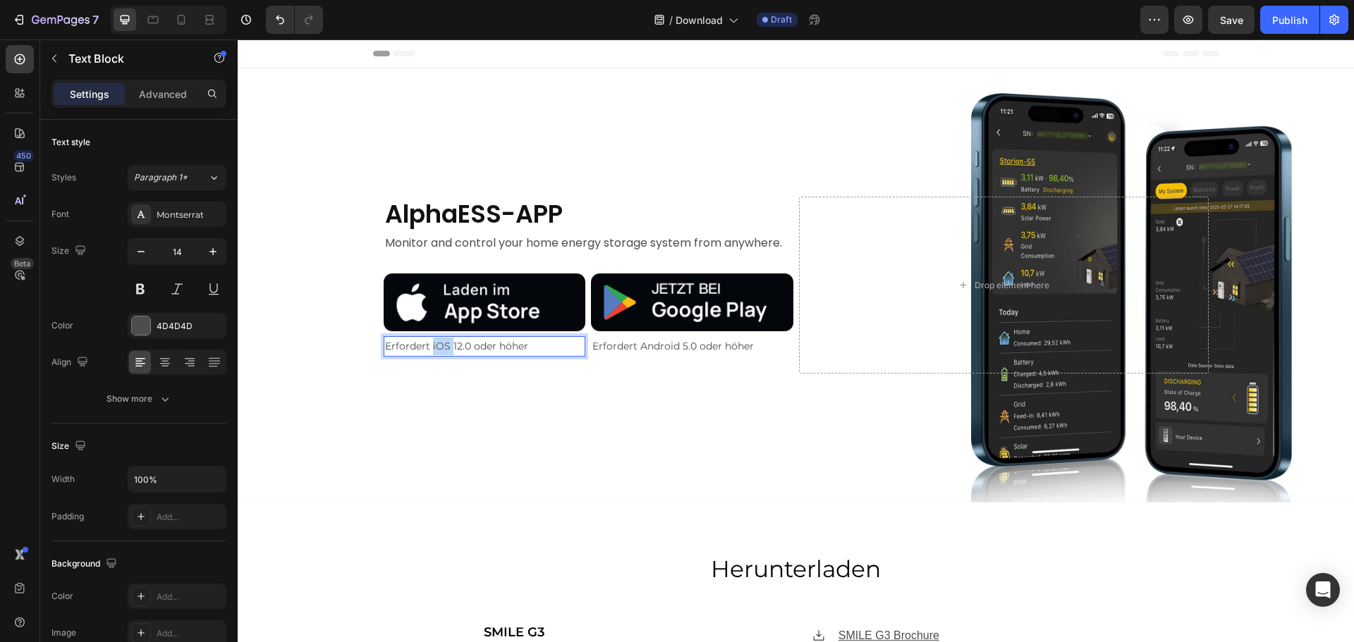
click at [432, 343] on p "Erfordert iOS 12.0 oder höher" at bounding box center [485, 347] width 200 height 18
click at [374, 470] on div "Background Image" at bounding box center [796, 285] width 1116 height 434
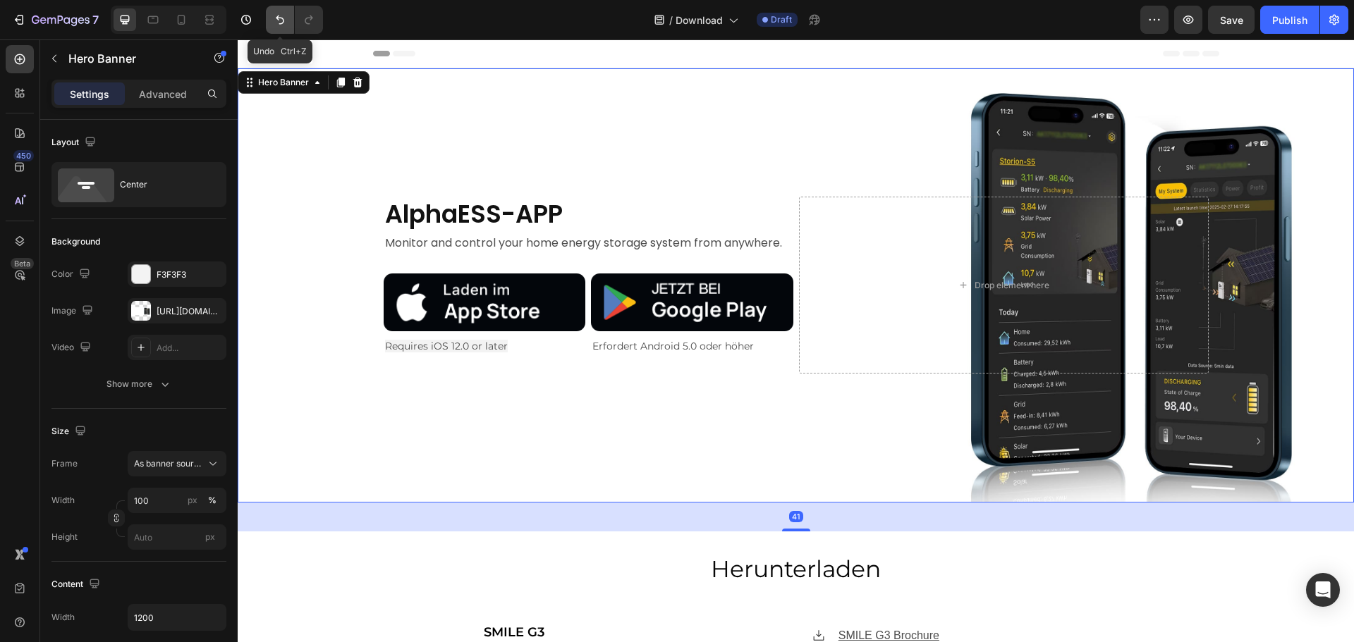
drag, startPoint x: 276, startPoint y: 16, endPoint x: 36, endPoint y: 8, distance: 239.9
click at [276, 16] on icon "Undo/Redo" at bounding box center [280, 20] width 14 height 14
click at [307, 350] on div "Background Image" at bounding box center [796, 285] width 1116 height 434
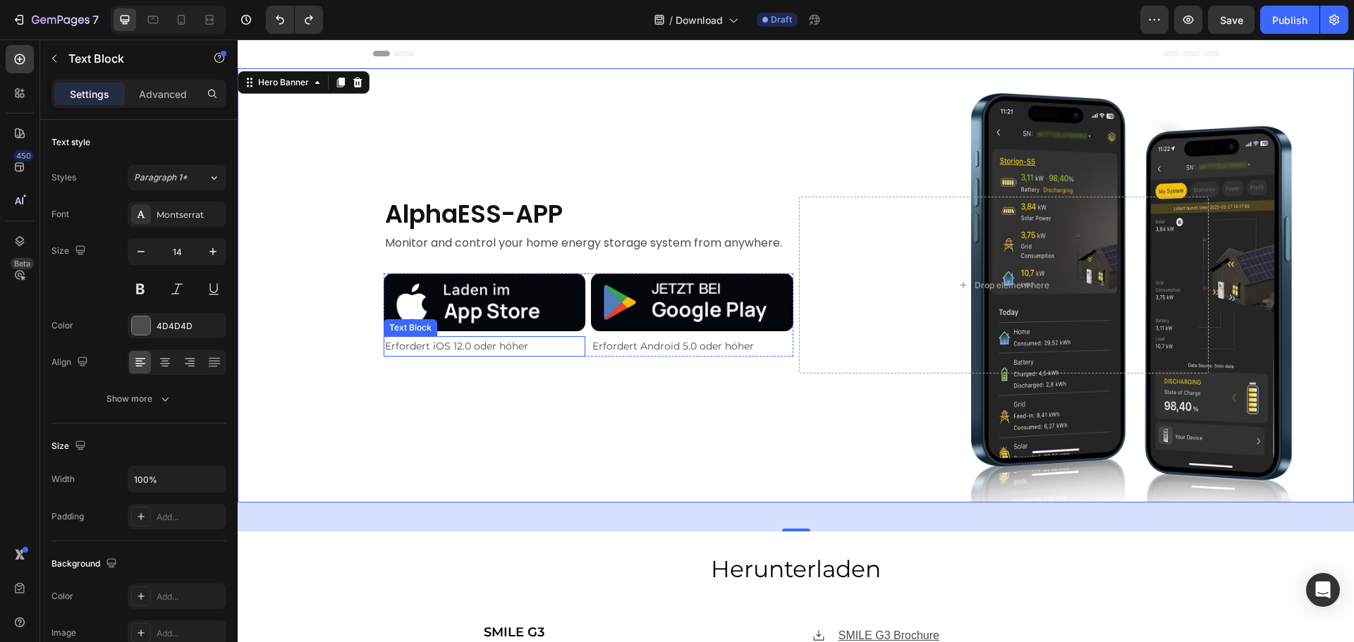
click at [421, 346] on p "Erfordert iOS 12.0 oder höher" at bounding box center [485, 347] width 200 height 18
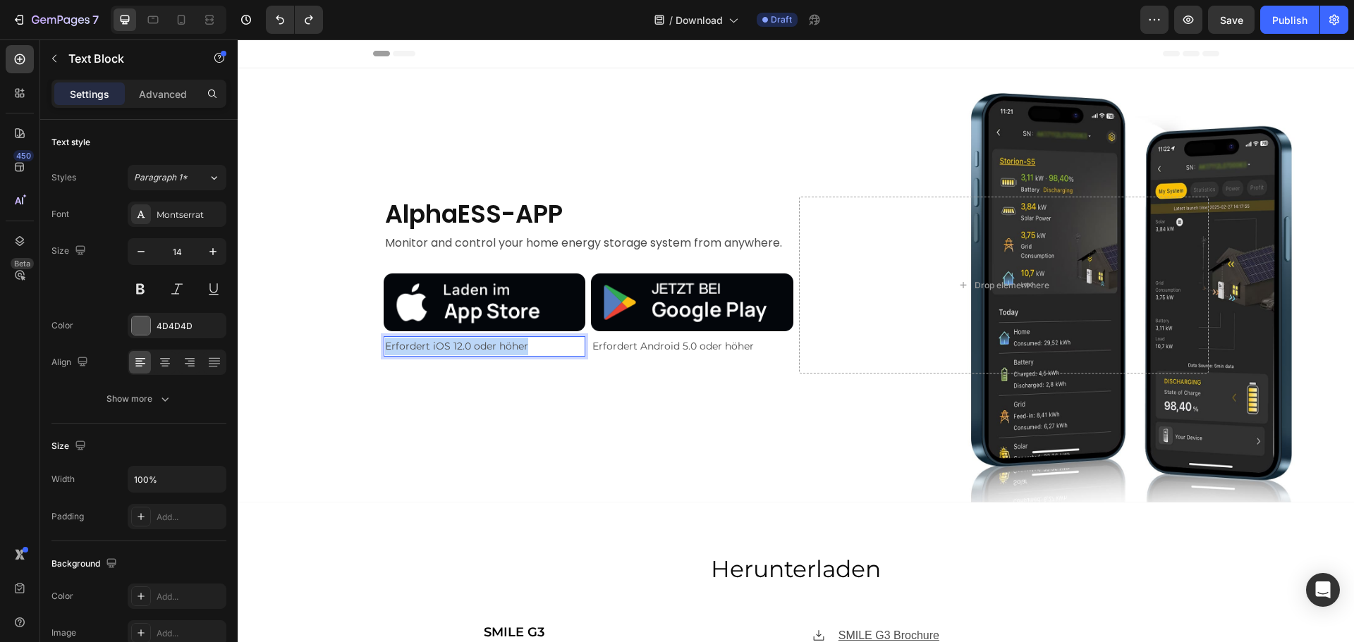
click at [421, 346] on p "Erfordert iOS 12.0 oder höher" at bounding box center [485, 347] width 200 height 18
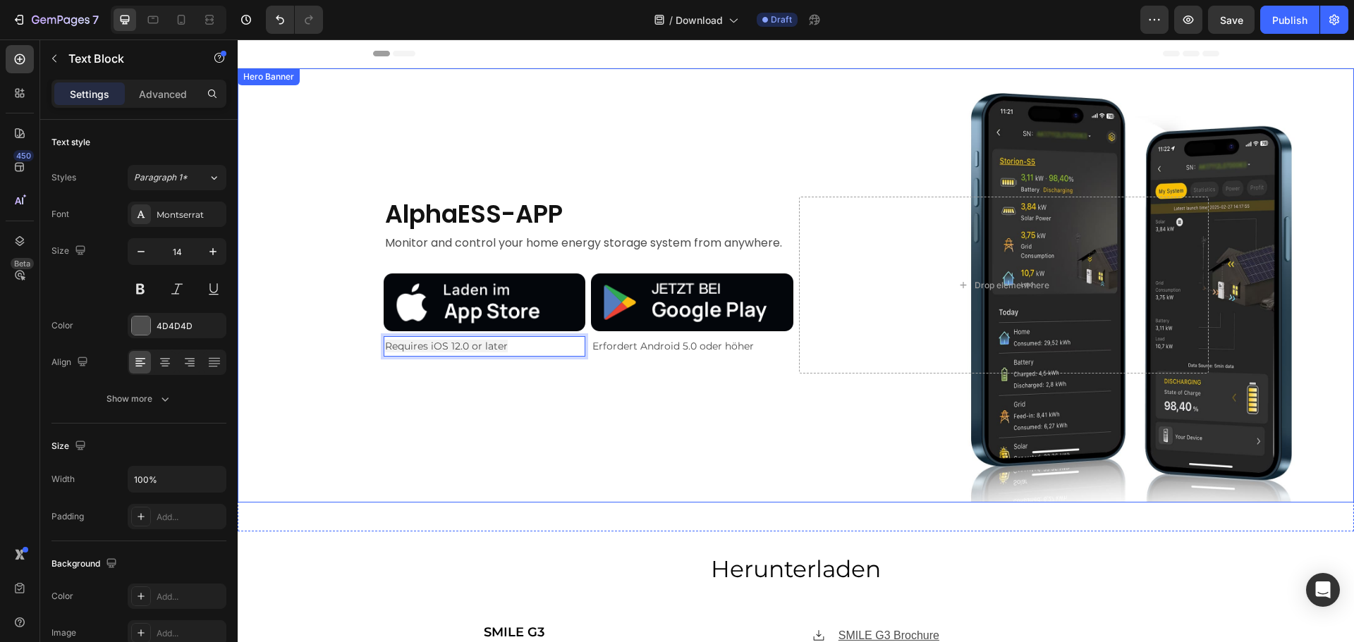
click at [461, 442] on div "Background Image" at bounding box center [796, 285] width 1116 height 434
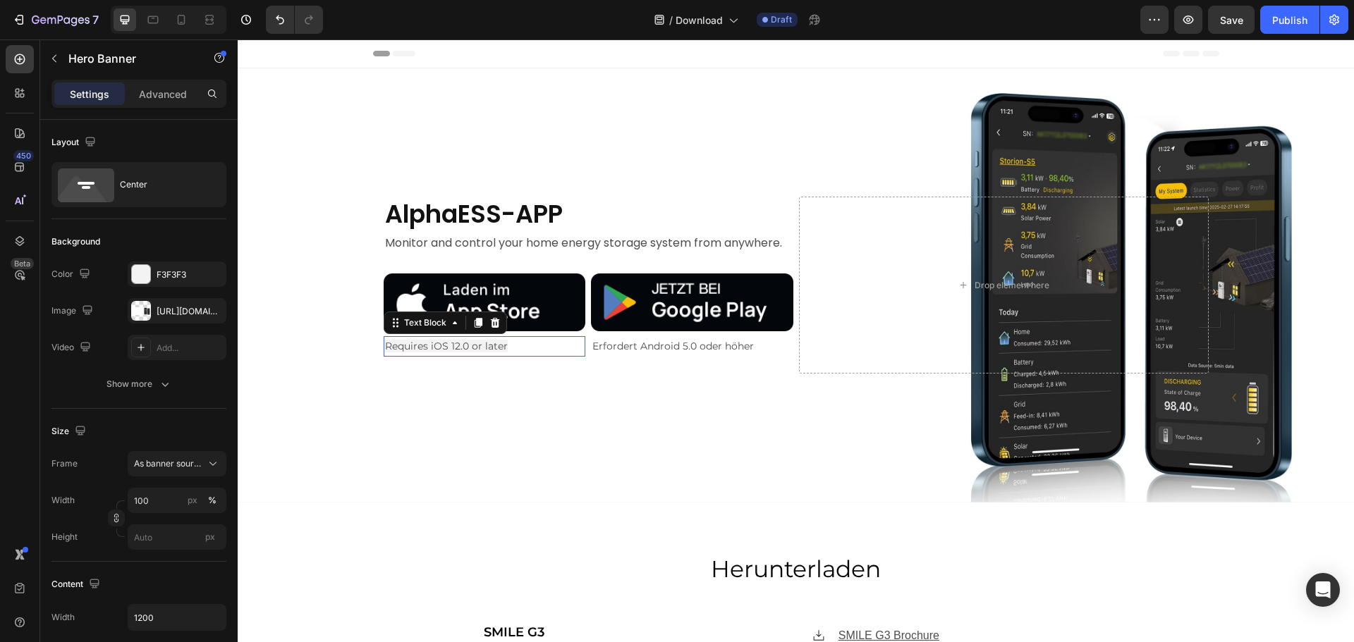
click at [434, 338] on p "Requires iOS 12.0 or later" at bounding box center [485, 347] width 200 height 18
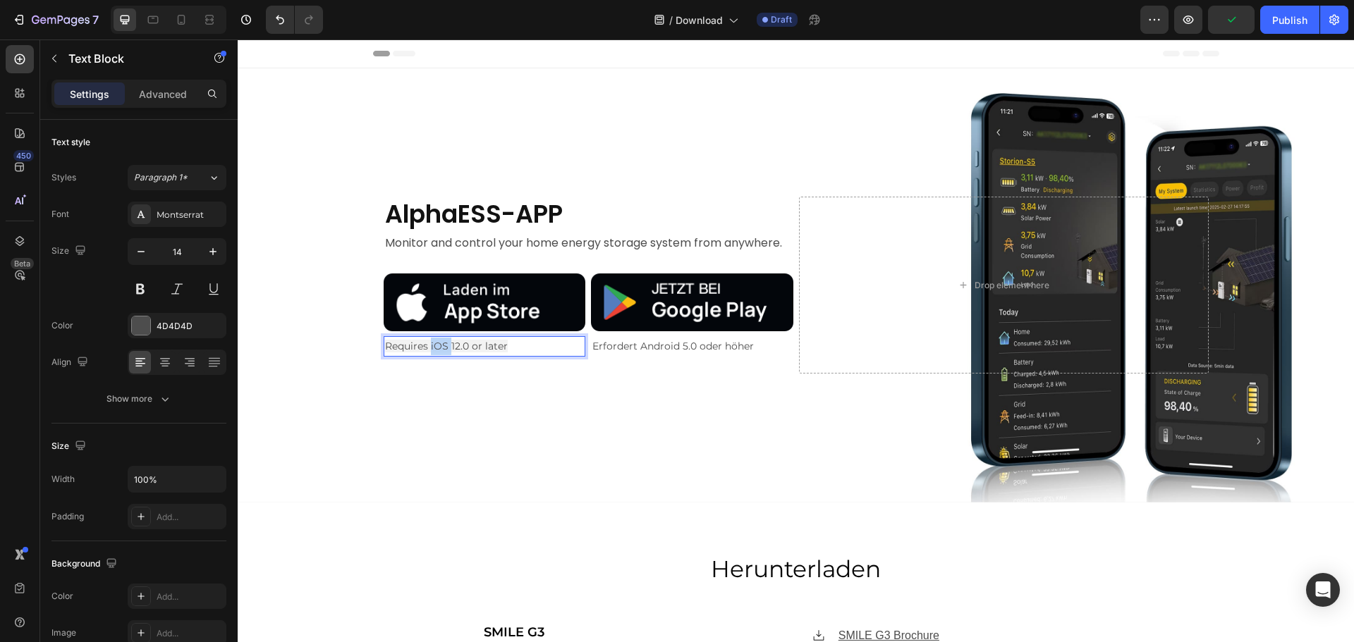
click at [428, 346] on span "Requires iOS 12.0 or later" at bounding box center [446, 346] width 123 height 13
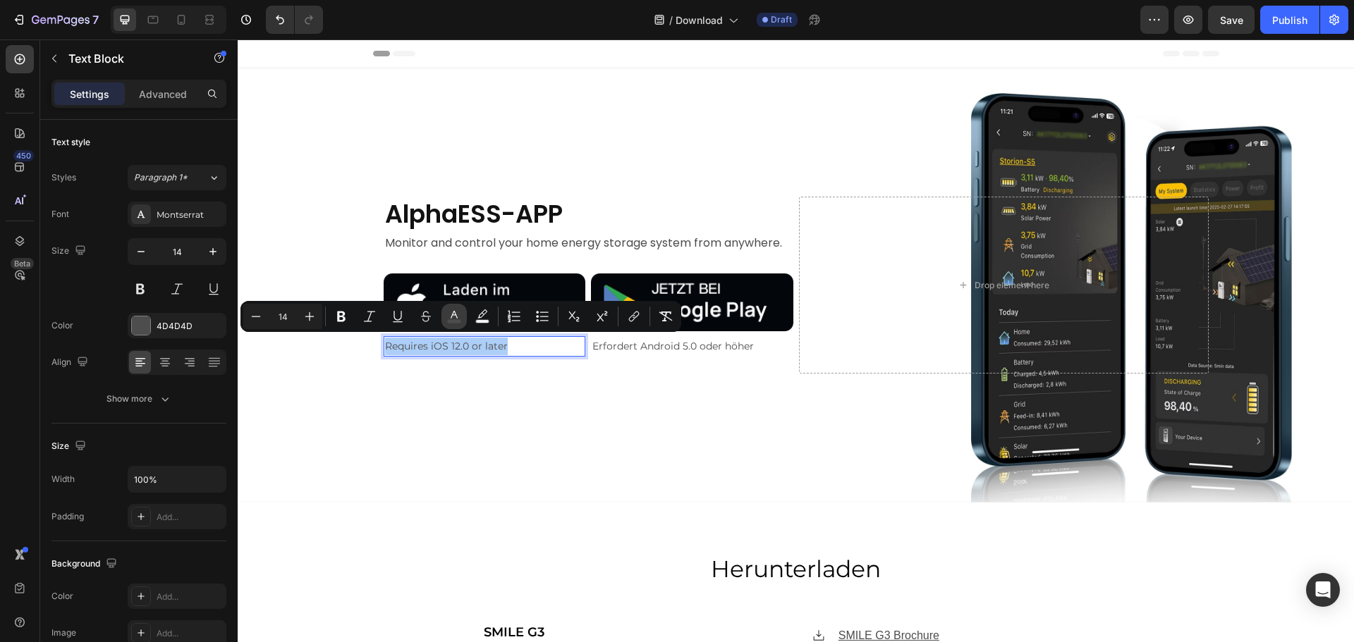
click at [456, 318] on icon "Editor contextual toolbar" at bounding box center [454, 317] width 14 height 14
type input "4D4D4D"
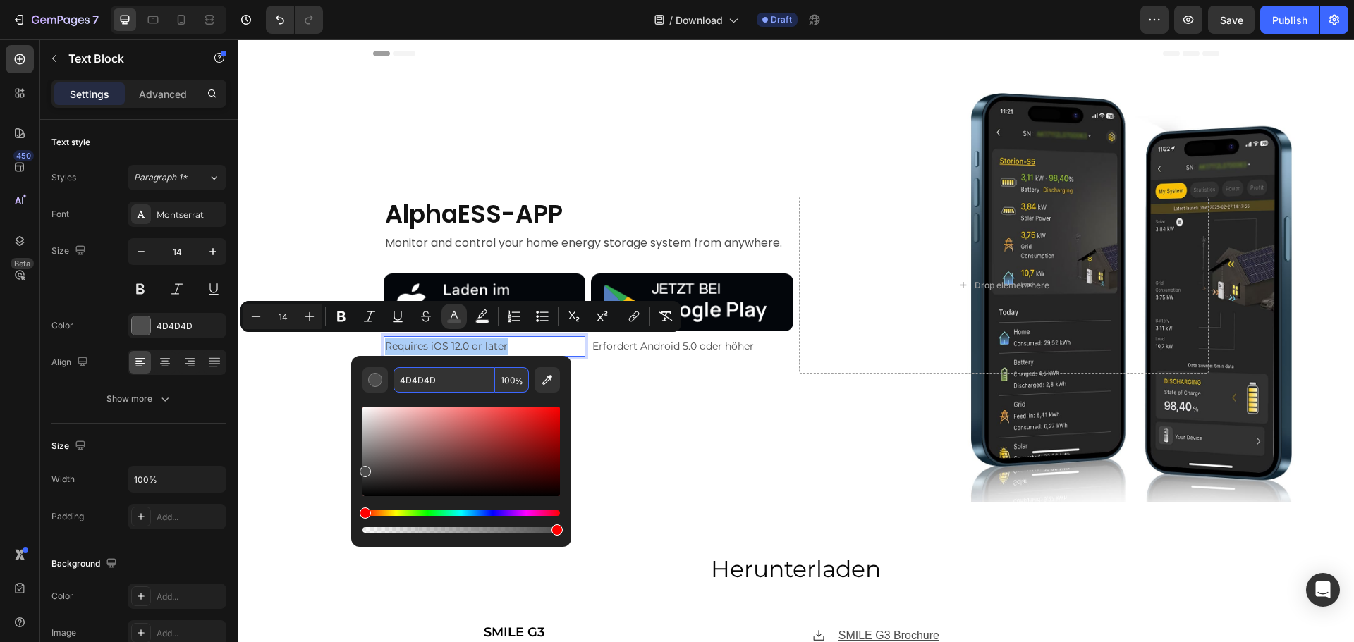
click at [452, 379] on input "4D4D4D" at bounding box center [445, 379] width 102 height 25
click at [307, 244] on div "Background Image" at bounding box center [796, 285] width 1116 height 434
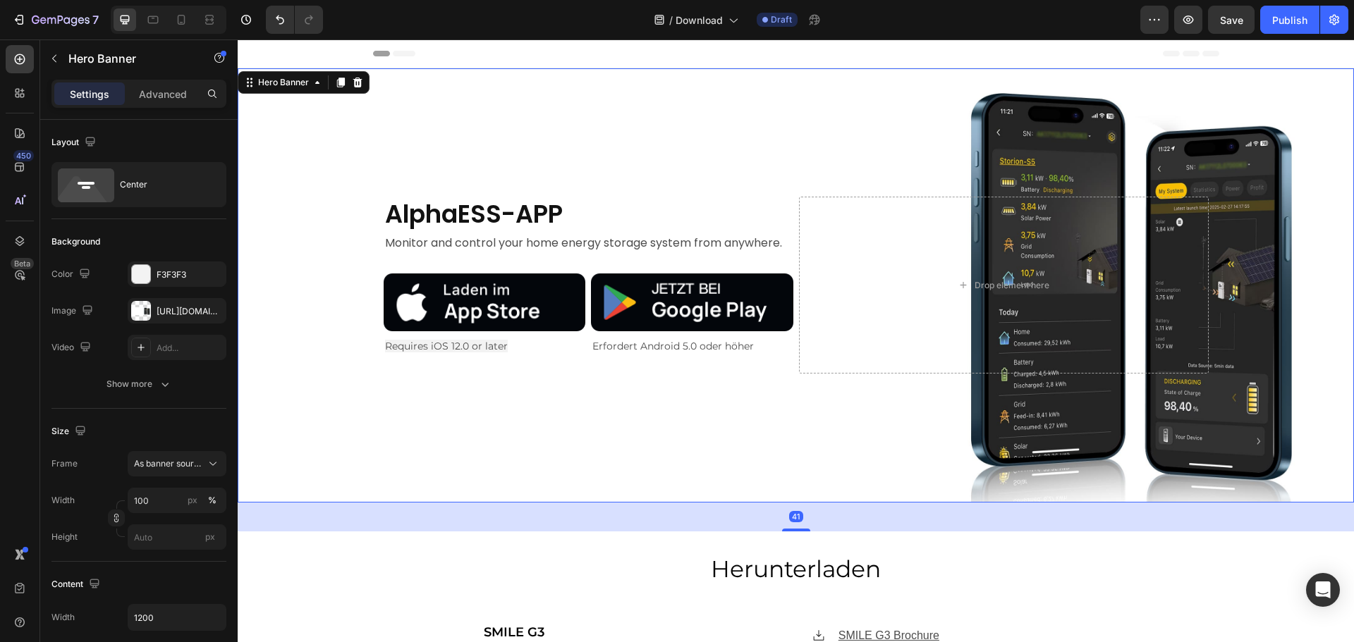
click at [357, 374] on div "Background Image" at bounding box center [796, 285] width 1116 height 434
click at [515, 346] on p "Requires iOS 12.0 or later" at bounding box center [485, 347] width 200 height 18
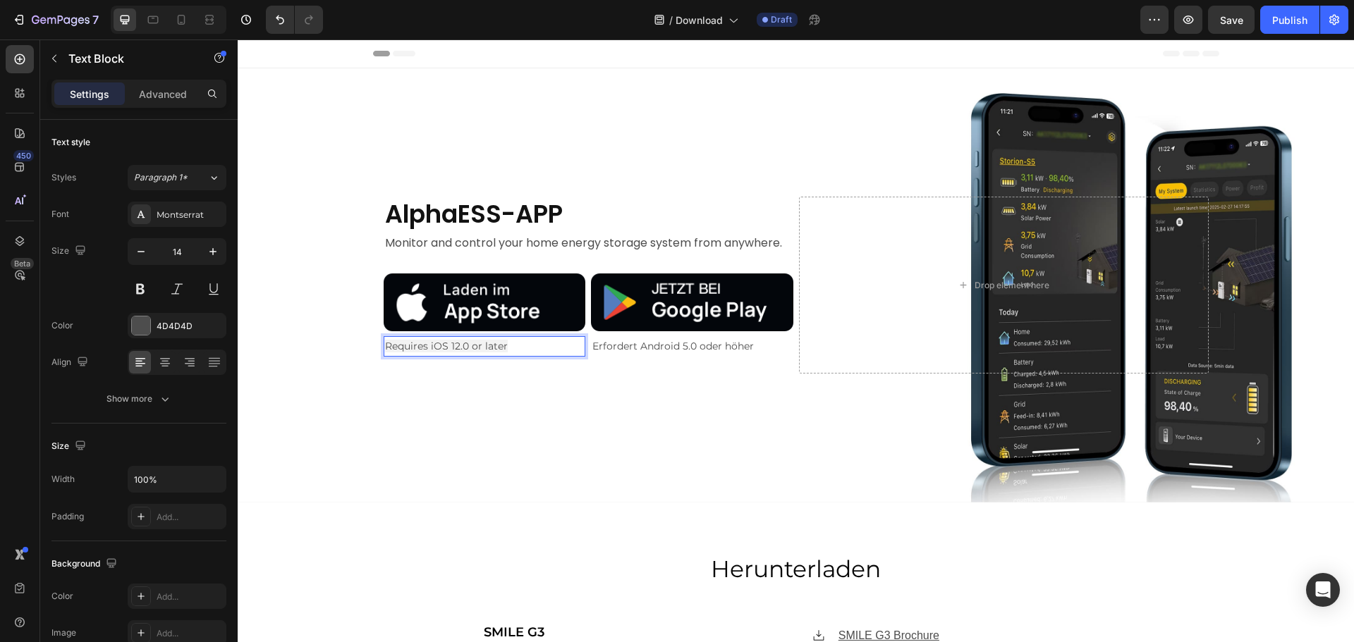
click at [447, 343] on span "Requires iOS 12.0 or later" at bounding box center [446, 346] width 123 height 13
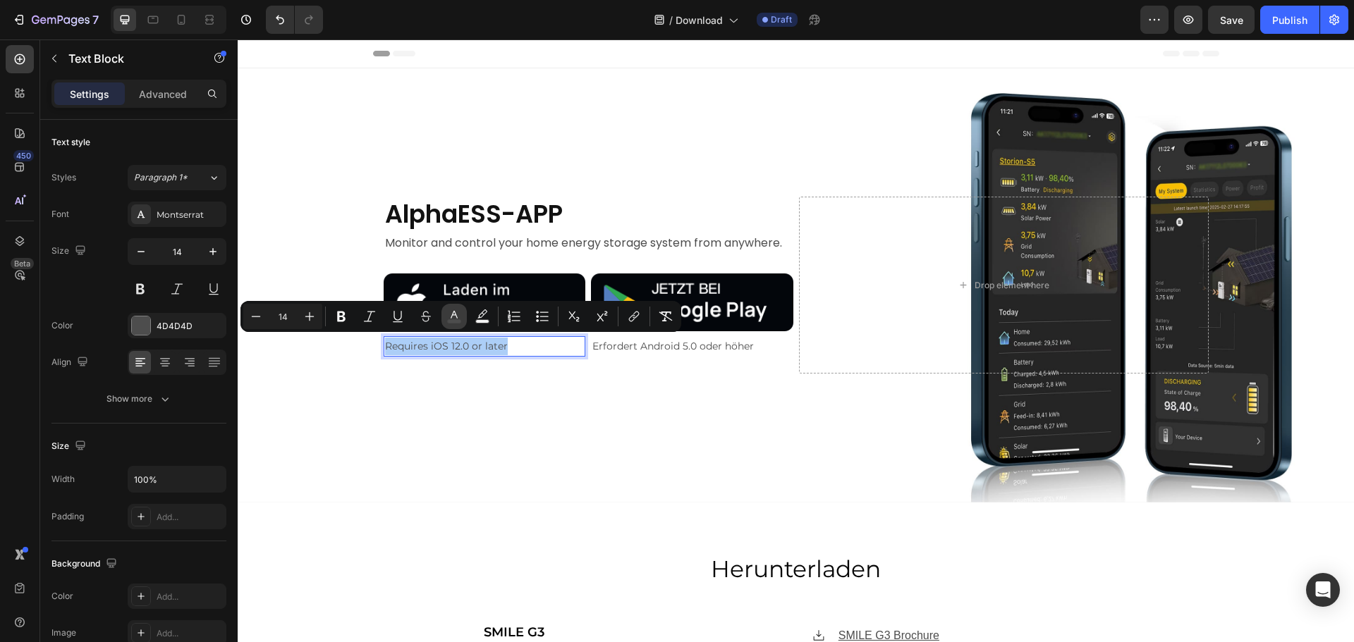
click at [458, 315] on icon "Editor contextual toolbar" at bounding box center [454, 317] width 14 height 14
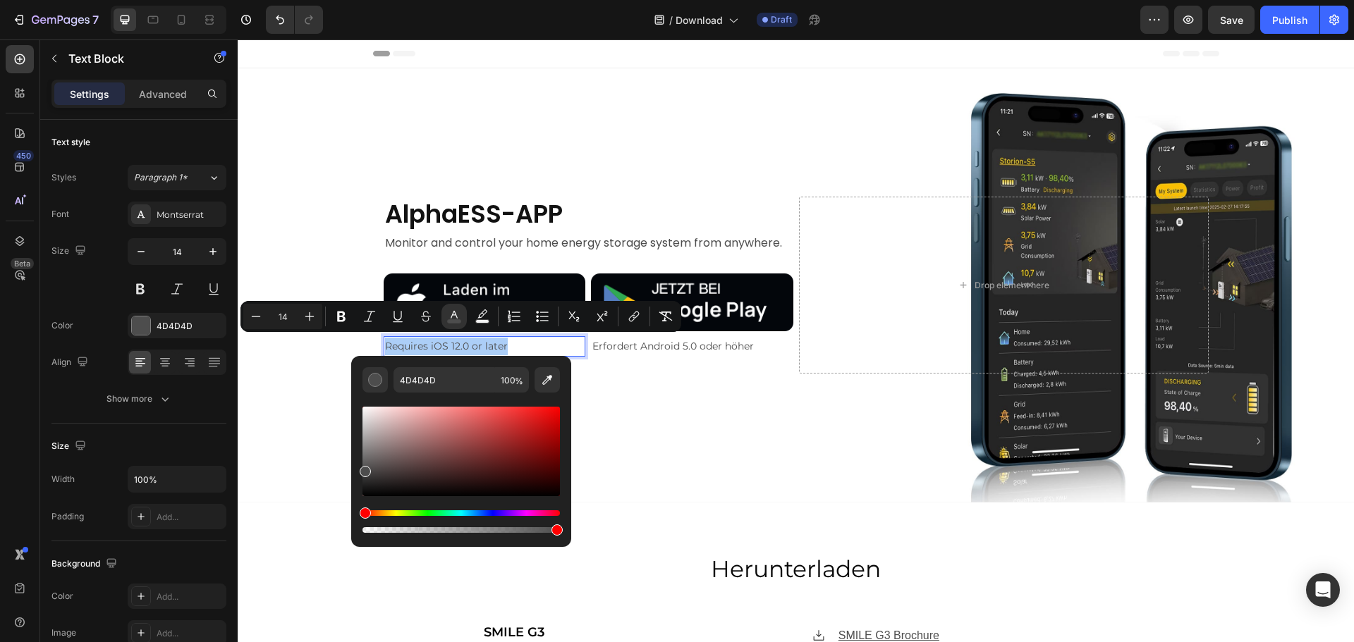
click at [355, 403] on div "4D4D4D 100 %" at bounding box center [461, 446] width 220 height 180
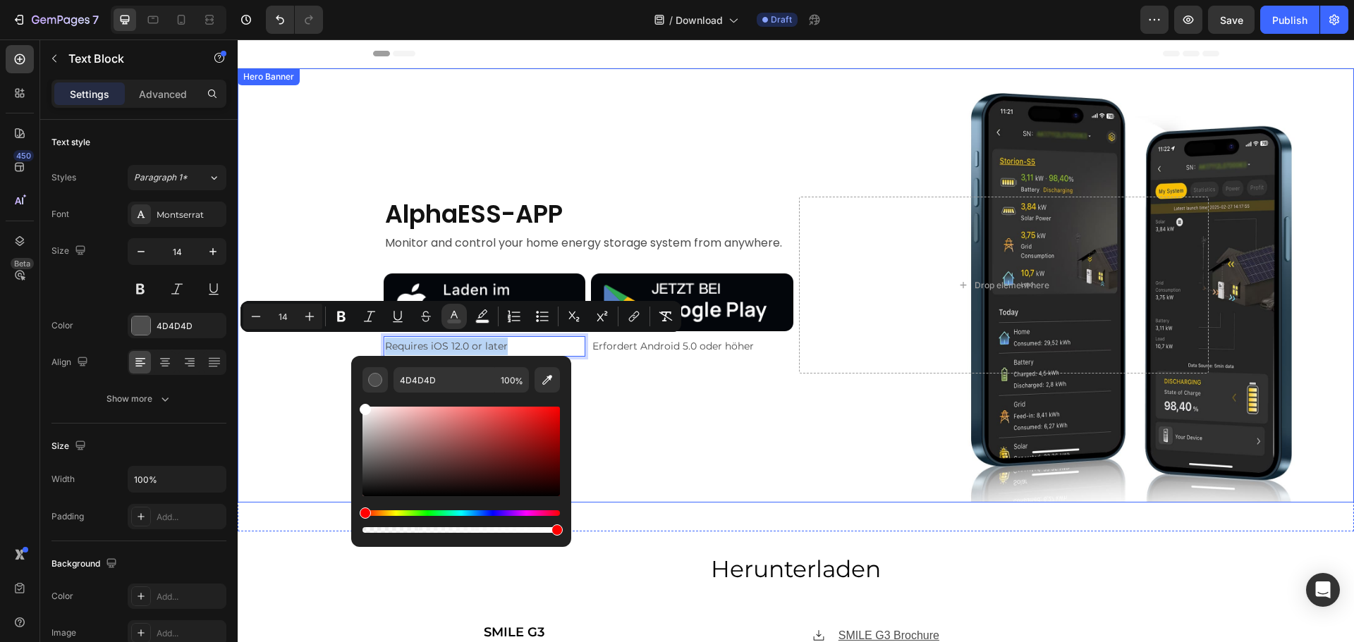
type input "FFFFFF"
drag, startPoint x: 602, startPoint y: 513, endPoint x: 350, endPoint y: 384, distance: 283.2
click at [307, 393] on div "Background Image" at bounding box center [796, 285] width 1116 height 434
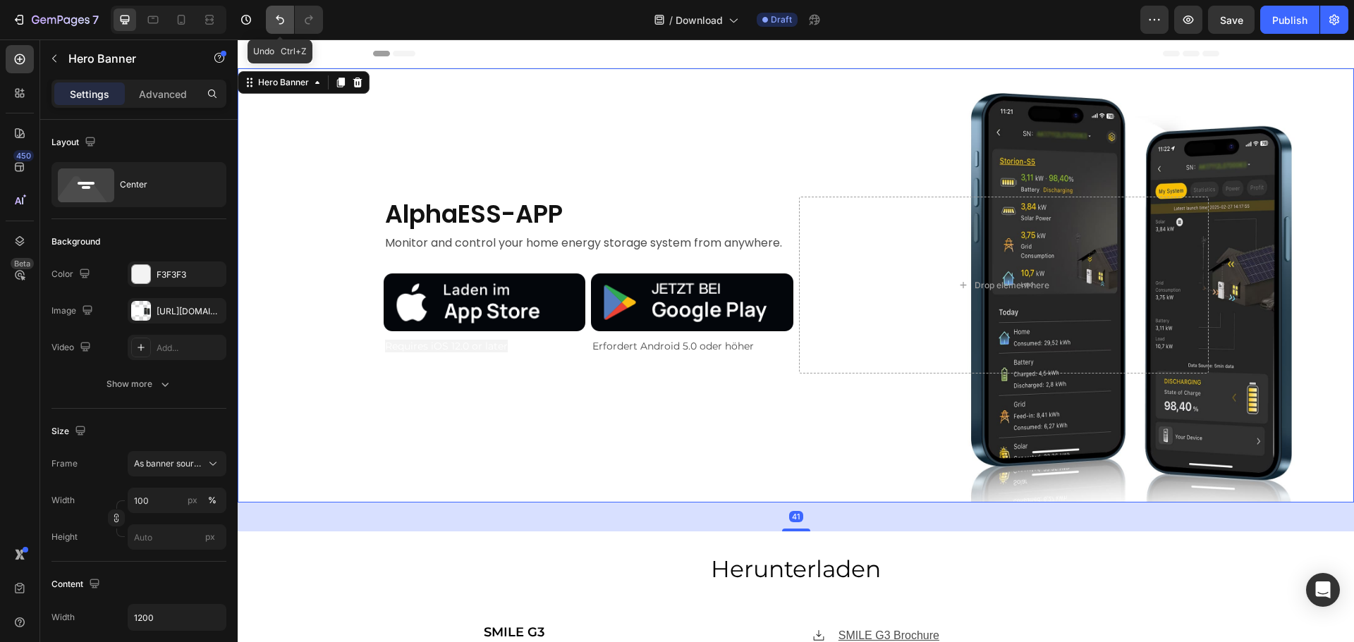
click at [281, 13] on icon "Undo/Redo" at bounding box center [280, 20] width 14 height 14
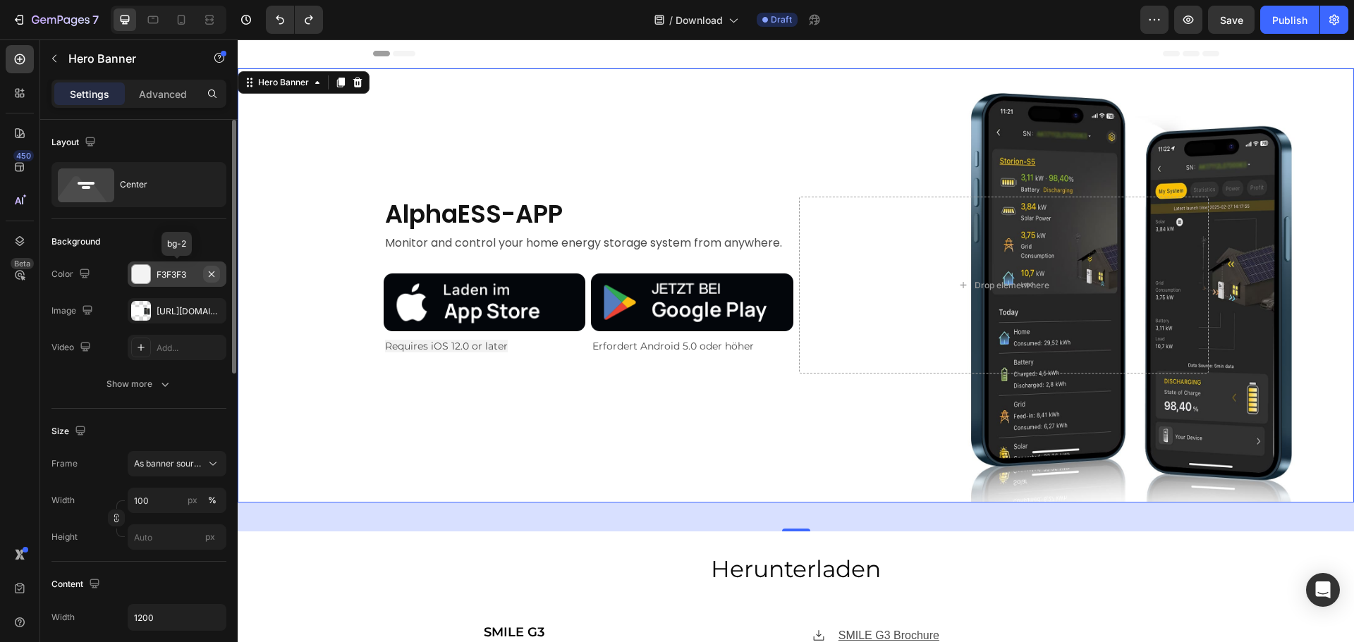
click at [211, 276] on icon "button" at bounding box center [211, 274] width 11 height 11
click at [321, 378] on div "Background Image" at bounding box center [796, 285] width 1116 height 434
click at [499, 393] on div "AlphaESS-APP Text Block Monitor and control your home energy storage system fro…" at bounding box center [796, 285] width 846 height 222
click at [506, 336] on div "Requires iOS 12.0 or later" at bounding box center [485, 346] width 202 height 20
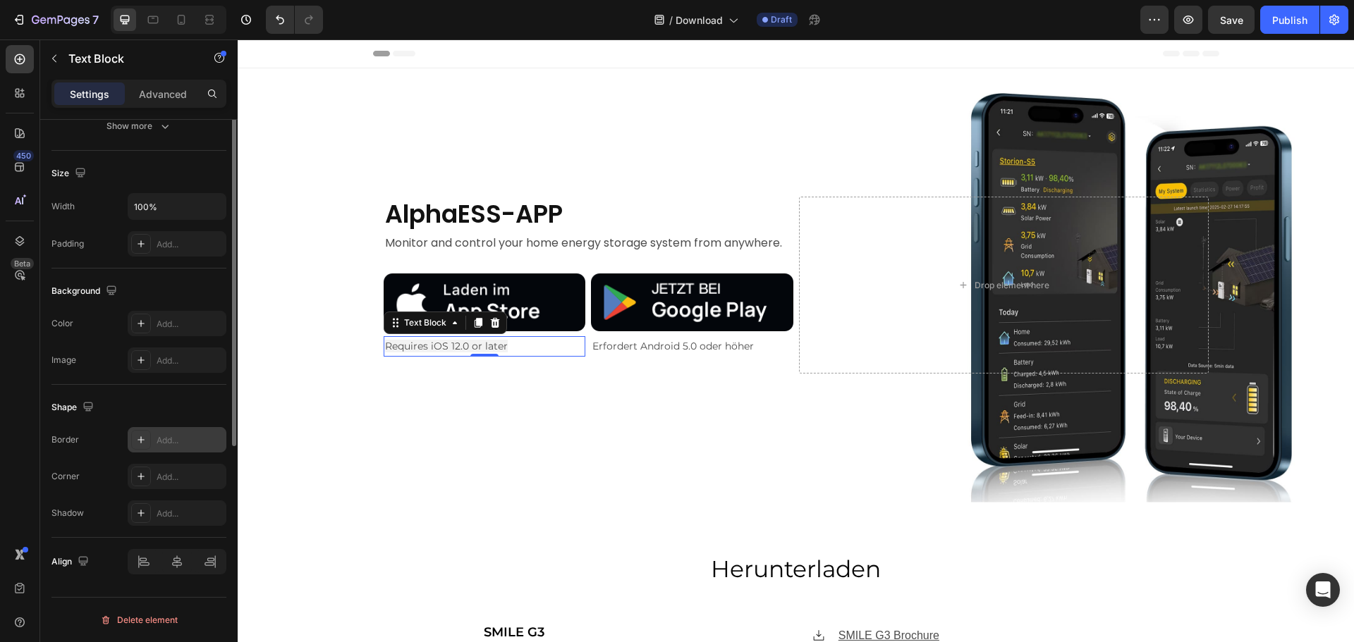
scroll to position [61, 0]
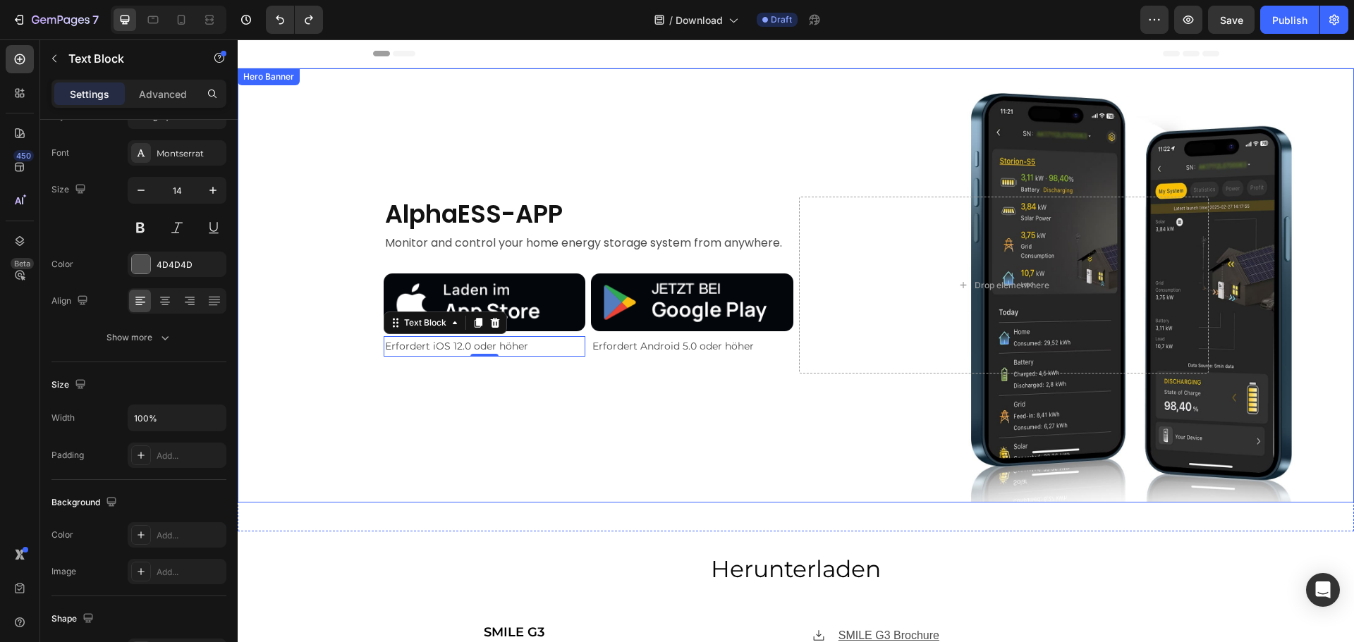
click at [333, 361] on div "Background Image" at bounding box center [796, 285] width 1116 height 434
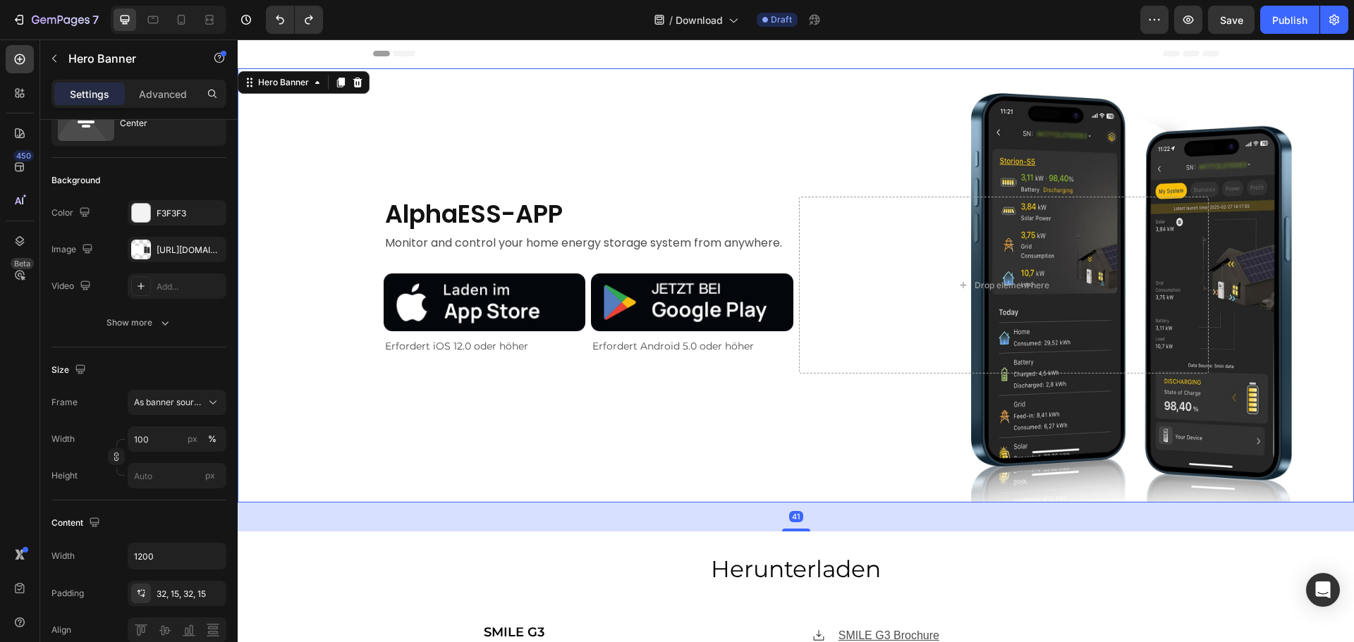
scroll to position [0, 0]
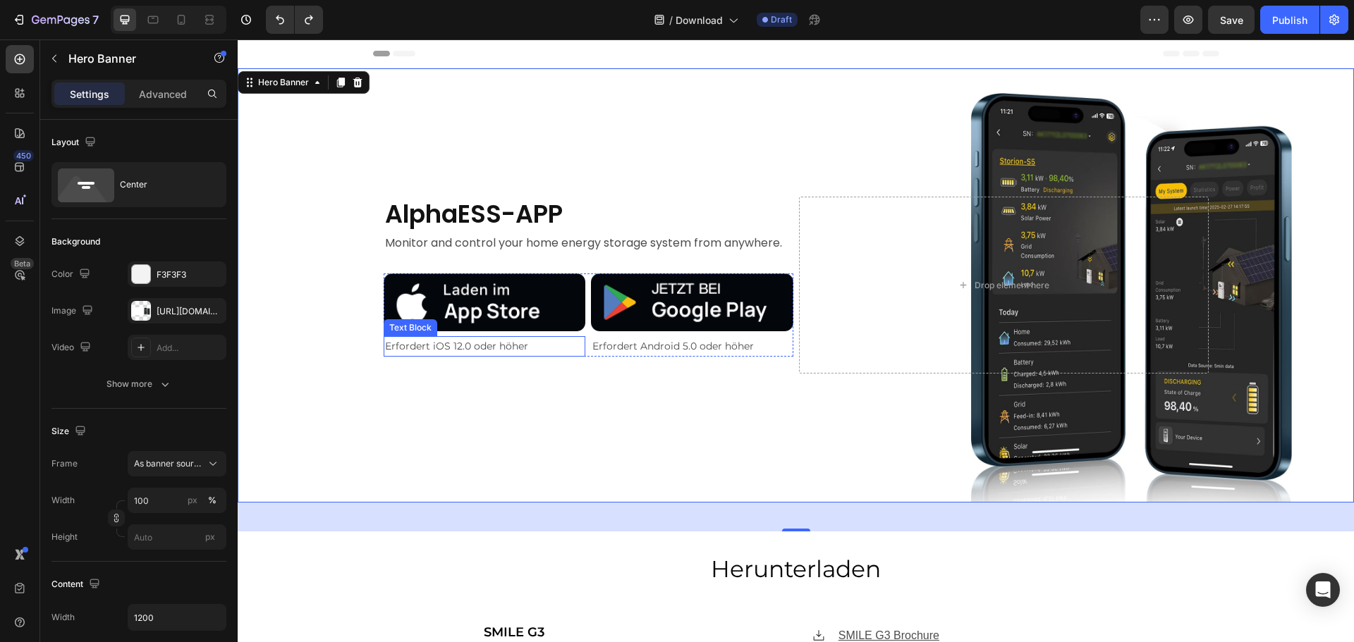
click at [446, 346] on p "Erfordert iOS 12.0 oder höher" at bounding box center [485, 347] width 200 height 18
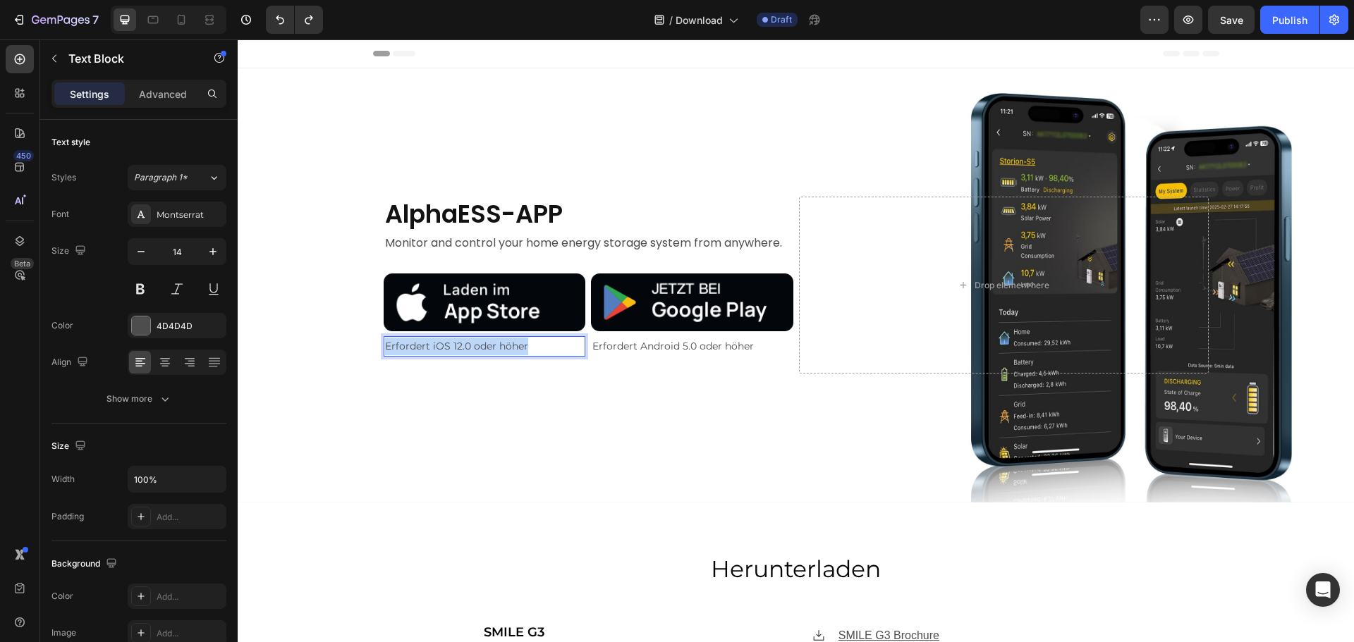
click at [446, 346] on p "Erfordert iOS 12.0 oder höher" at bounding box center [485, 347] width 200 height 18
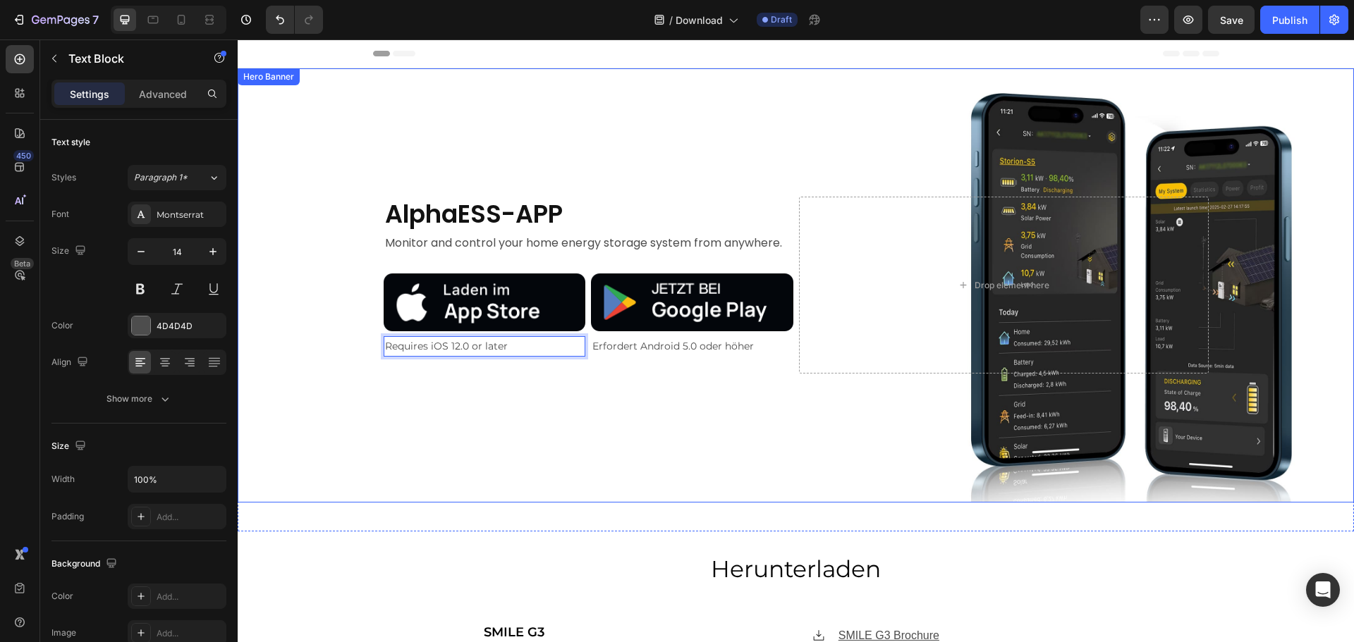
click at [593, 438] on div "Background Image" at bounding box center [796, 285] width 1116 height 434
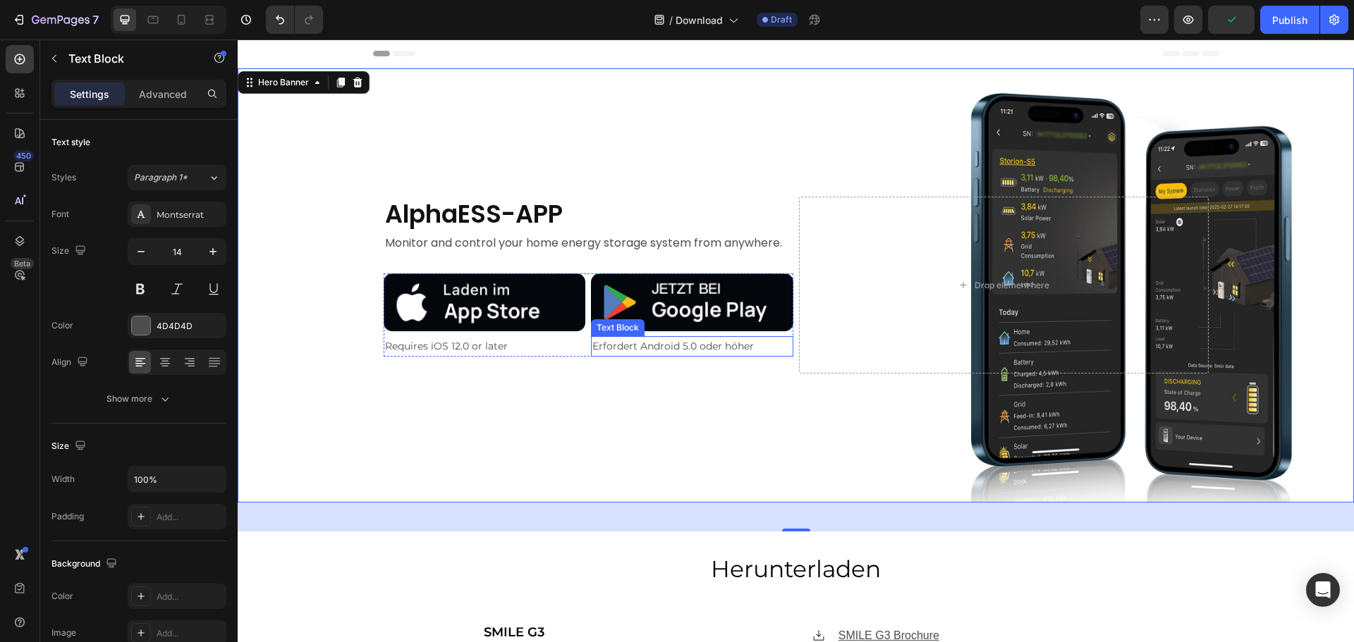
click at [654, 345] on p "Erfordert Android 5.0 oder höher" at bounding box center [692, 347] width 200 height 18
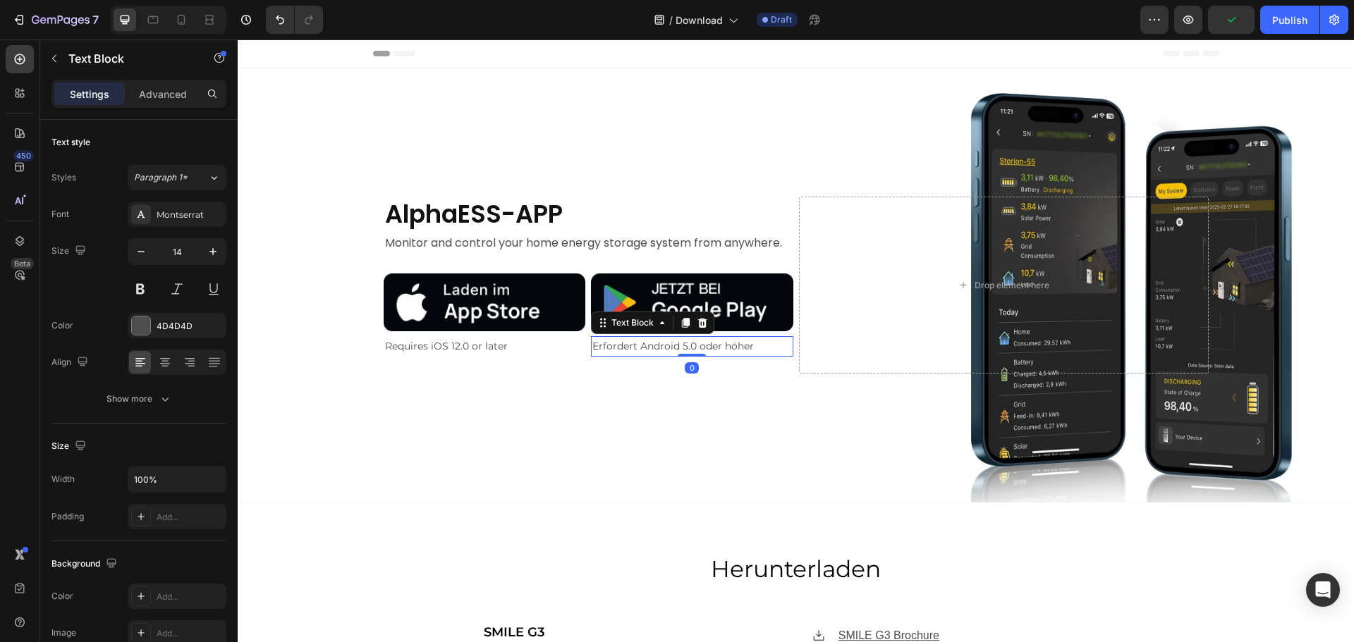
click at [654, 345] on p "Erfordert Android 5.0 oder höher" at bounding box center [692, 347] width 200 height 18
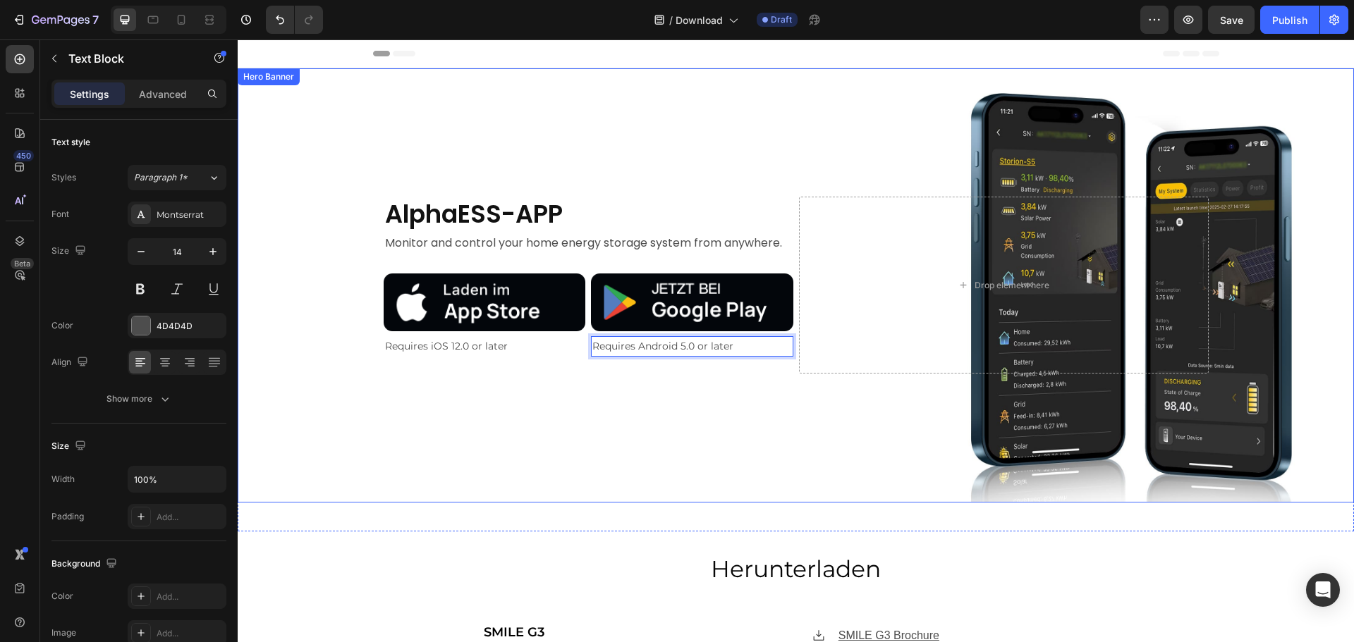
click at [293, 355] on div "Background Image" at bounding box center [796, 285] width 1116 height 434
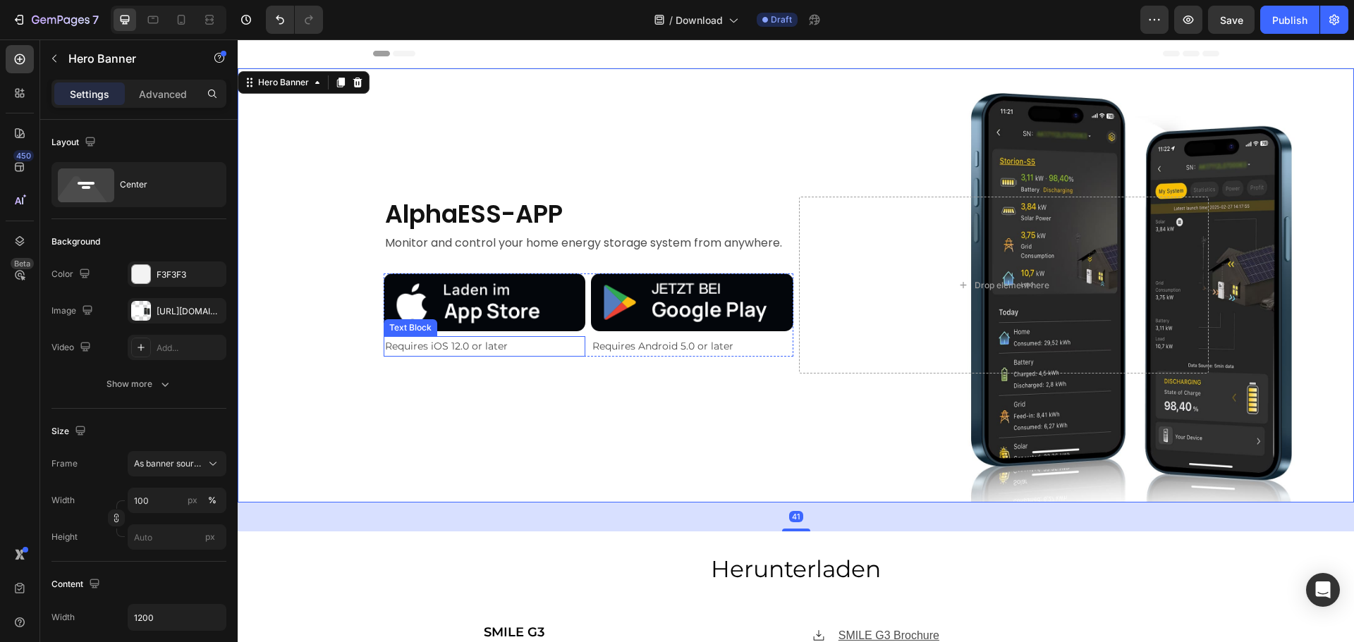
click at [486, 338] on p "Requires iOS 12.0 or later" at bounding box center [485, 347] width 200 height 18
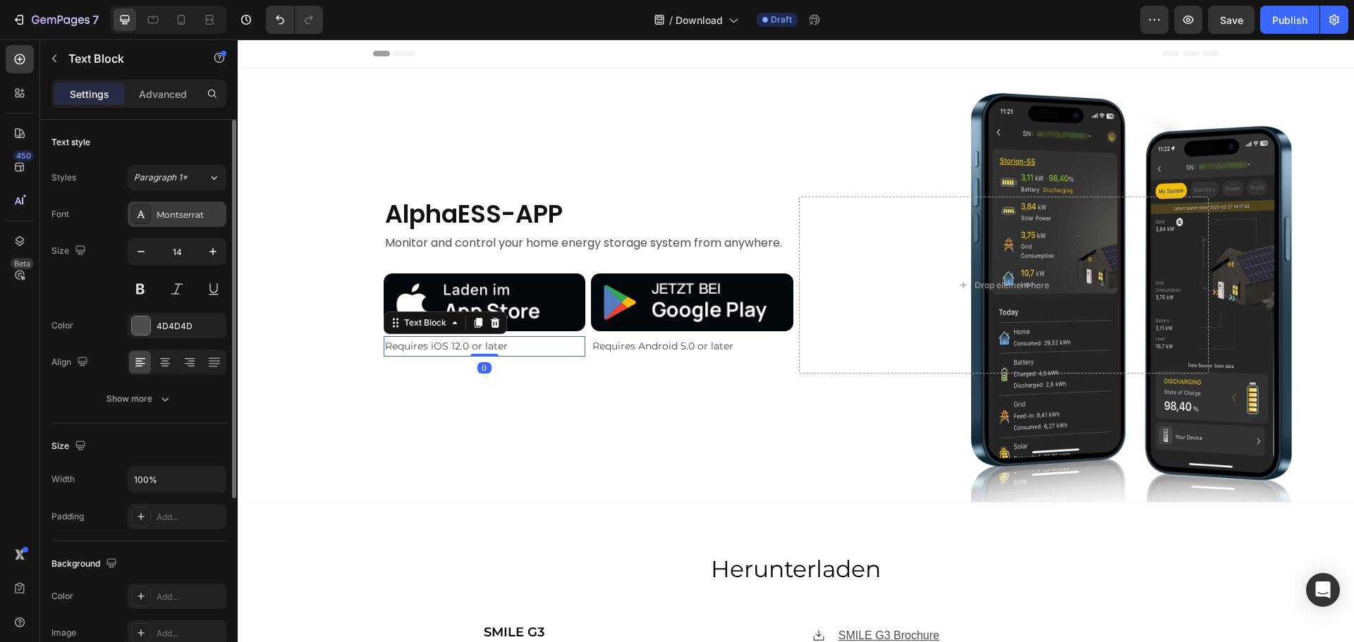
click at [169, 220] on div "Montserrat" at bounding box center [190, 215] width 66 height 13
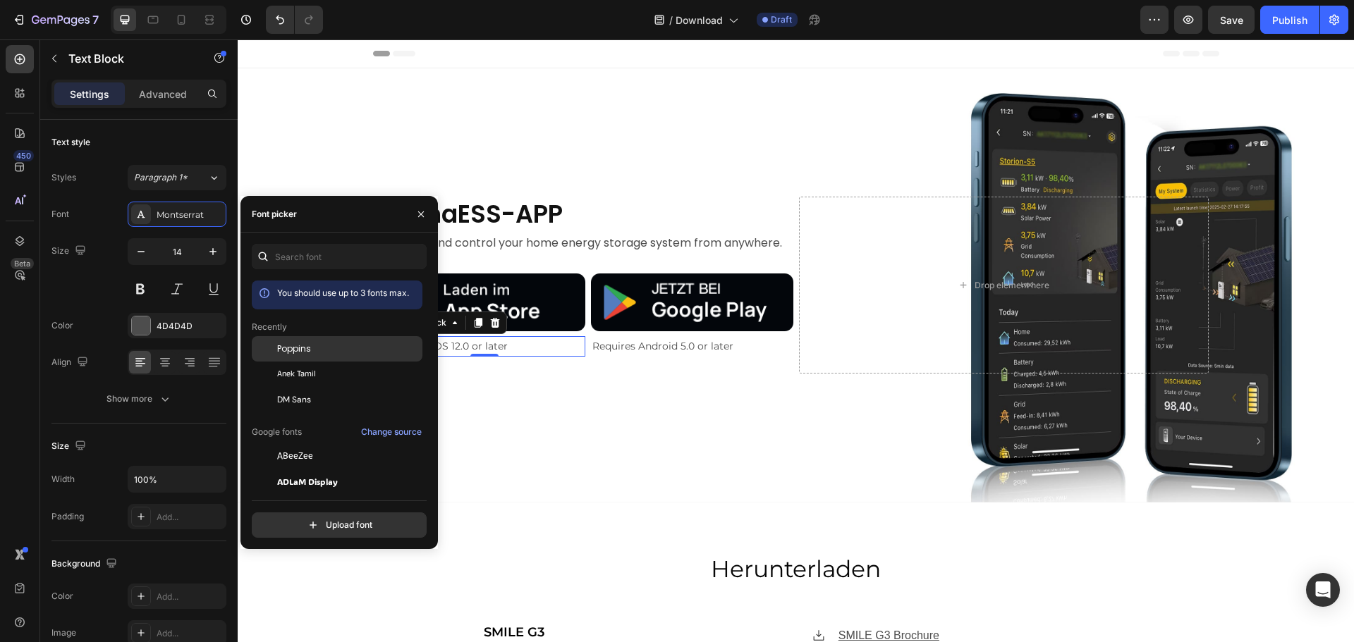
click at [287, 349] on span "Poppins" at bounding box center [294, 349] width 34 height 13
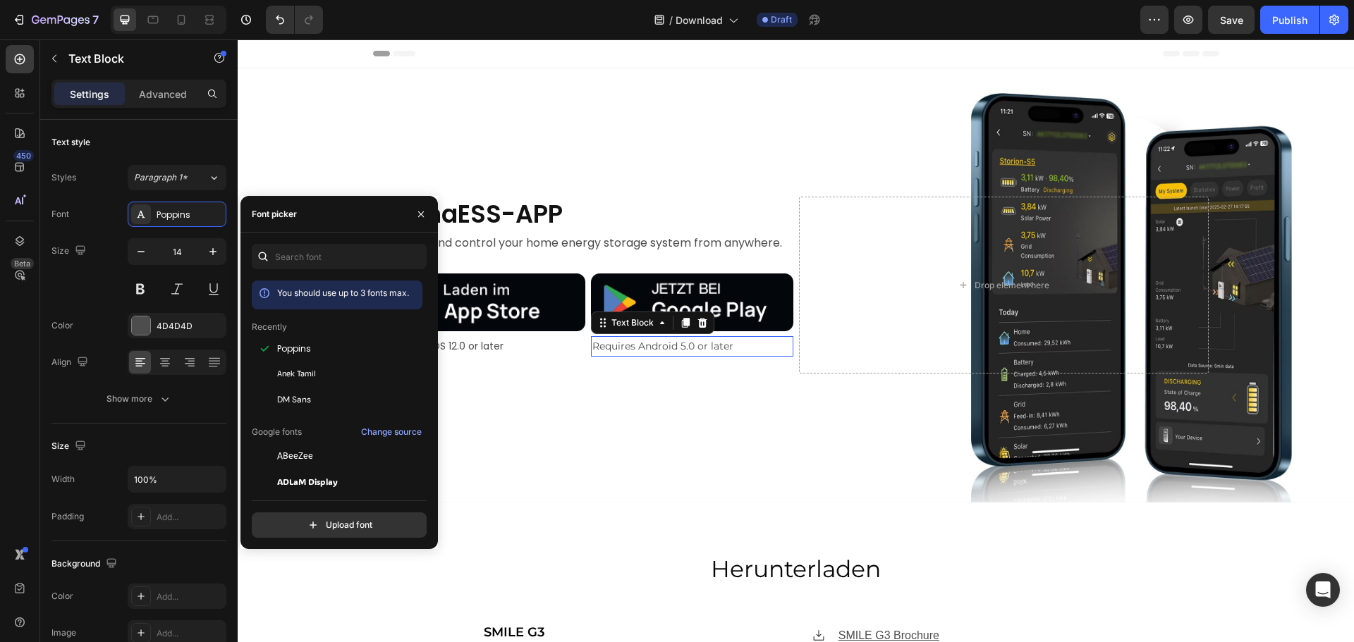
click at [647, 339] on p "Requires Android 5.0 or later" at bounding box center [692, 347] width 200 height 18
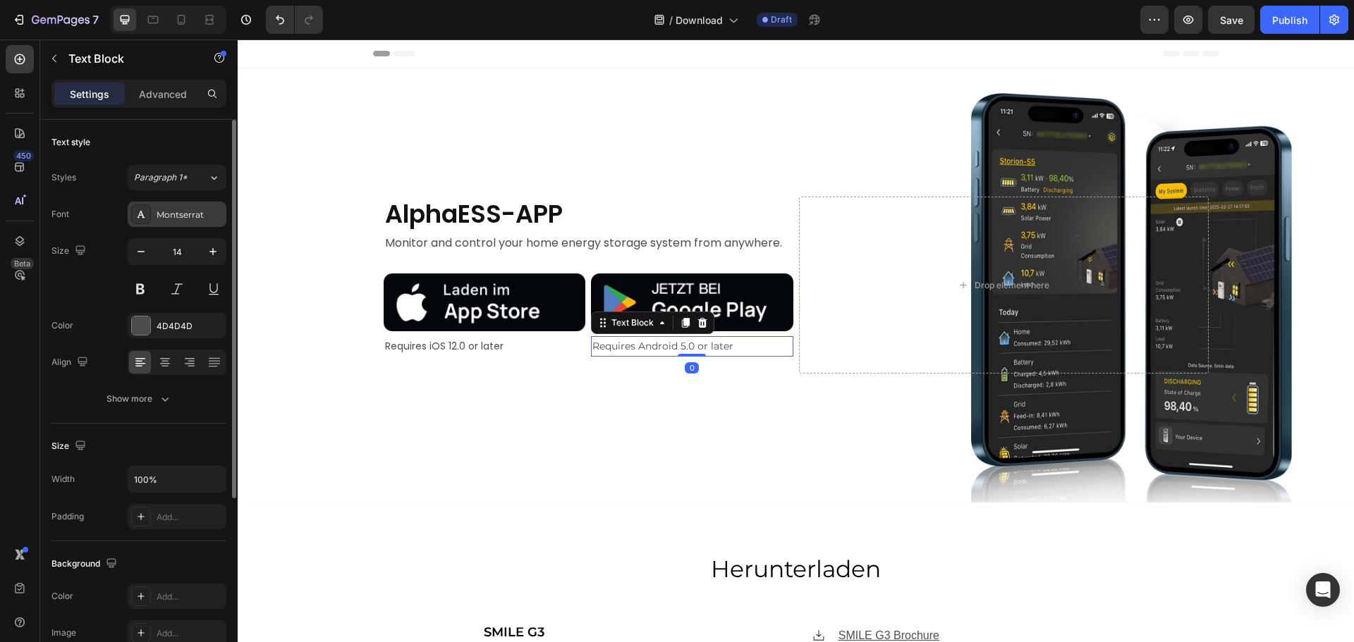
click at [178, 225] on div "Montserrat" at bounding box center [177, 214] width 99 height 25
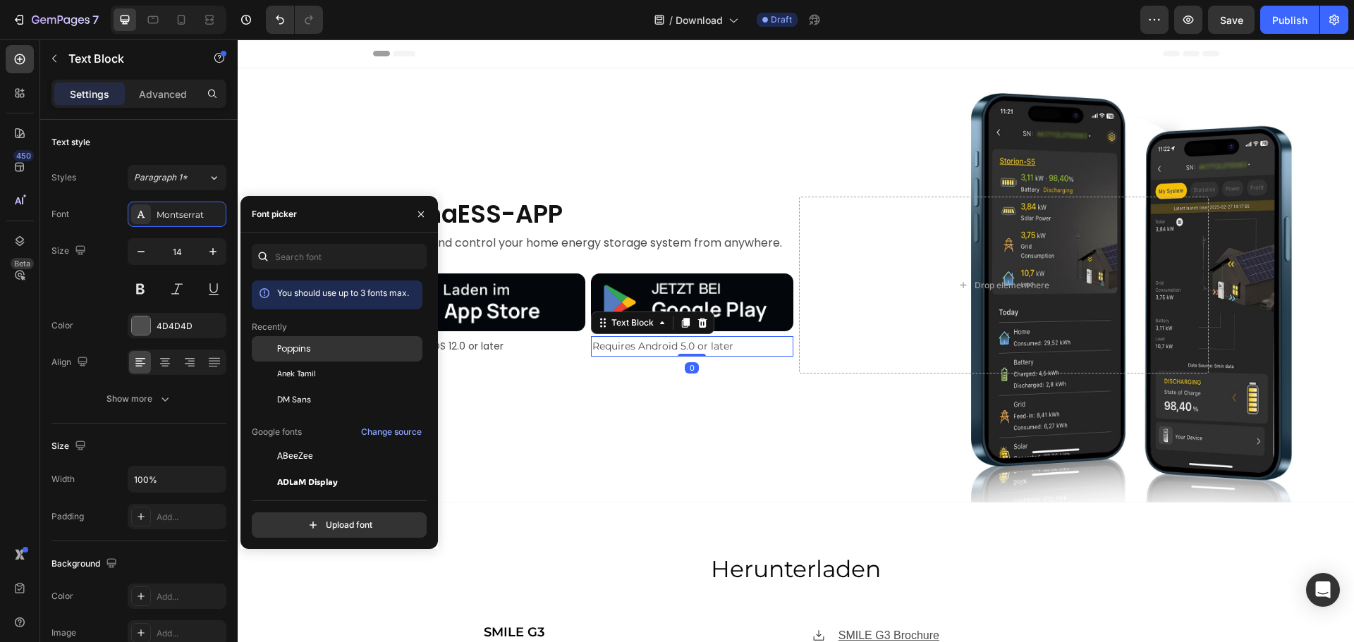
drag, startPoint x: 334, startPoint y: 348, endPoint x: 224, endPoint y: 203, distance: 181.8
click at [334, 348] on div "Poppins" at bounding box center [348, 349] width 142 height 13
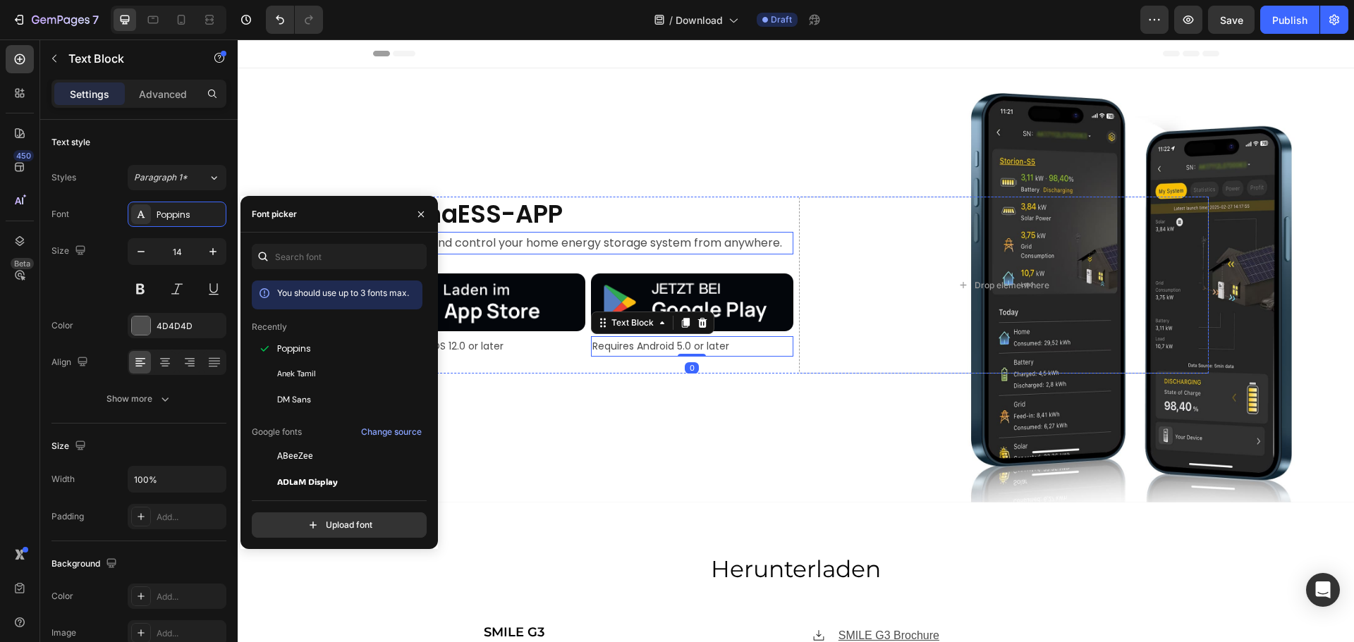
click at [618, 174] on div "AlphaESS-APP Text Block Monitor and control your home energy storage system fro…" at bounding box center [796, 285] width 846 height 222
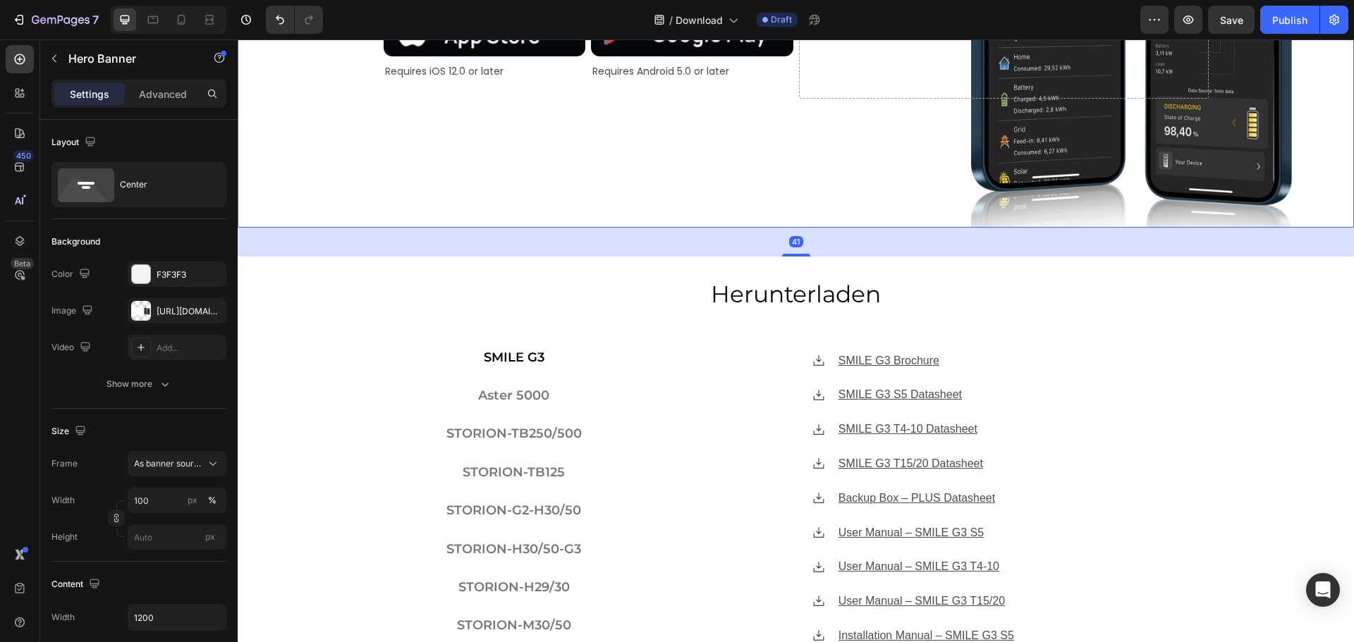
scroll to position [353, 0]
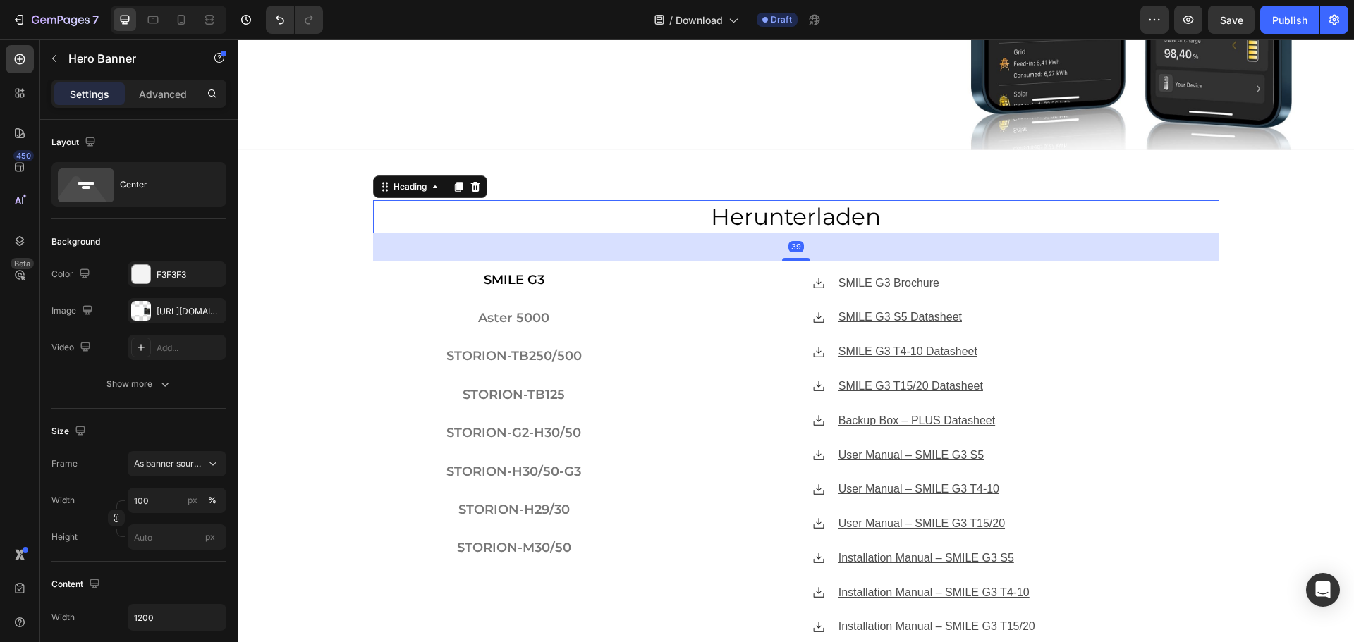
click at [894, 219] on h2 "Herunterladen" at bounding box center [796, 216] width 846 height 33
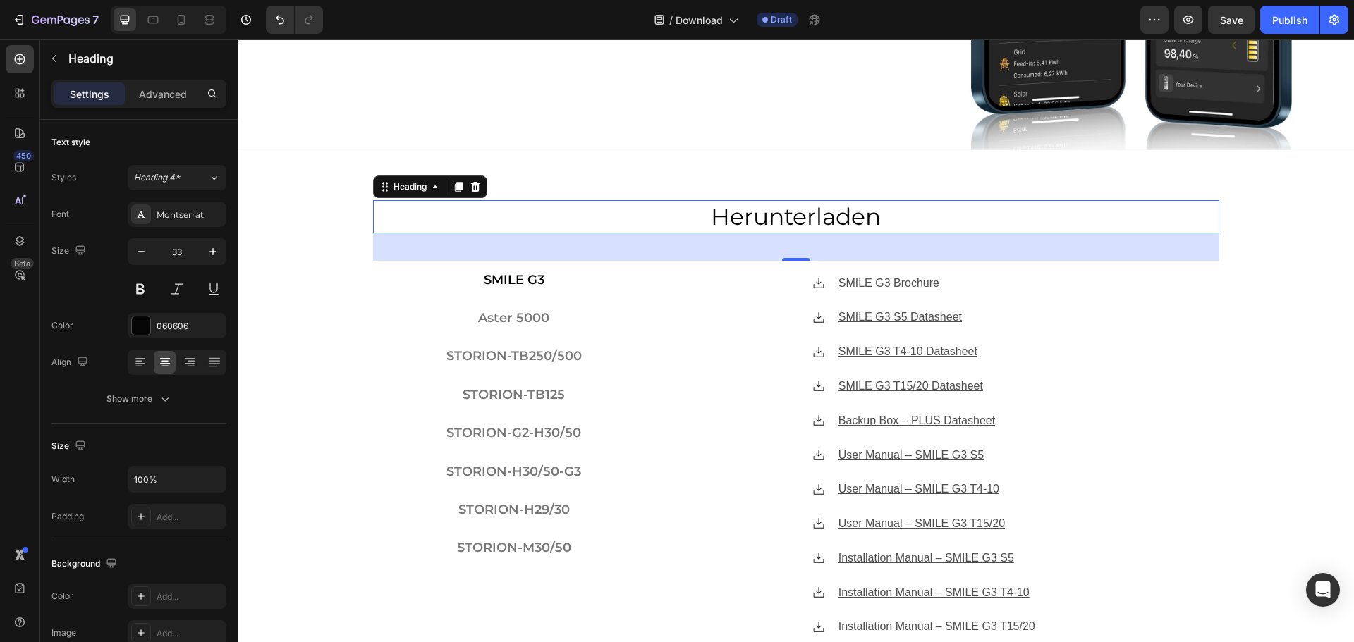
click at [755, 214] on h2 "Herunterladen" at bounding box center [796, 216] width 846 height 33
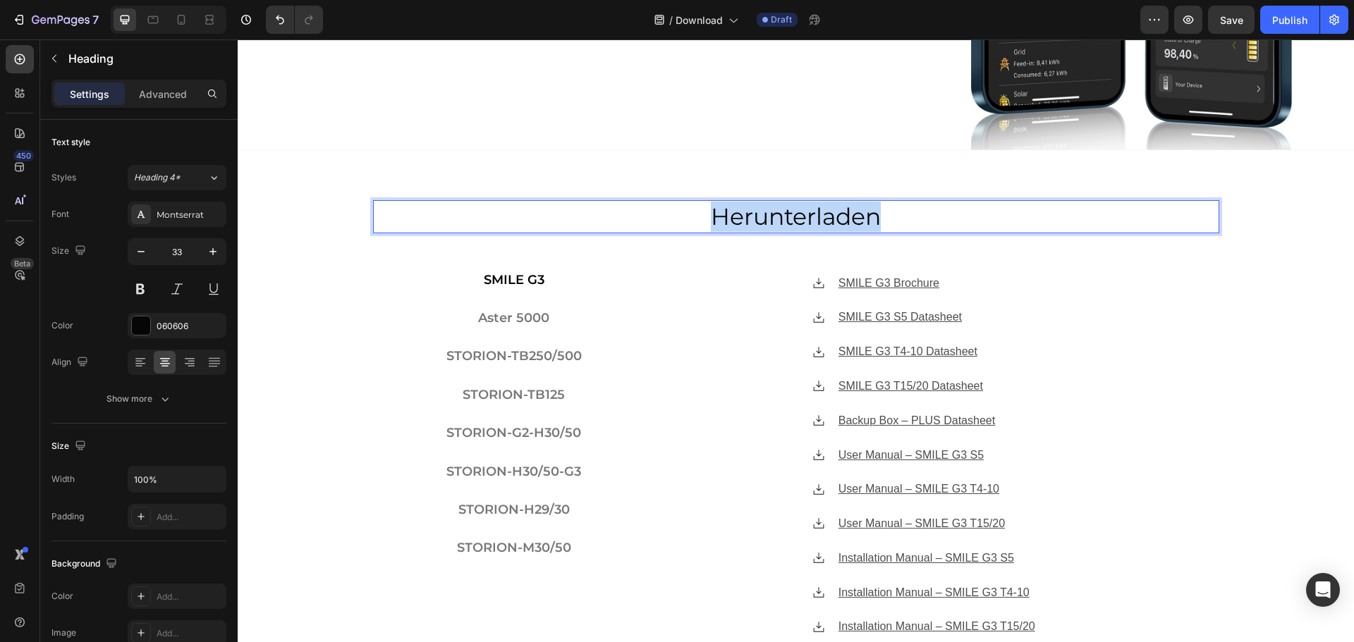
click at [755, 214] on p "Herunterladen" at bounding box center [795, 217] width 843 height 30
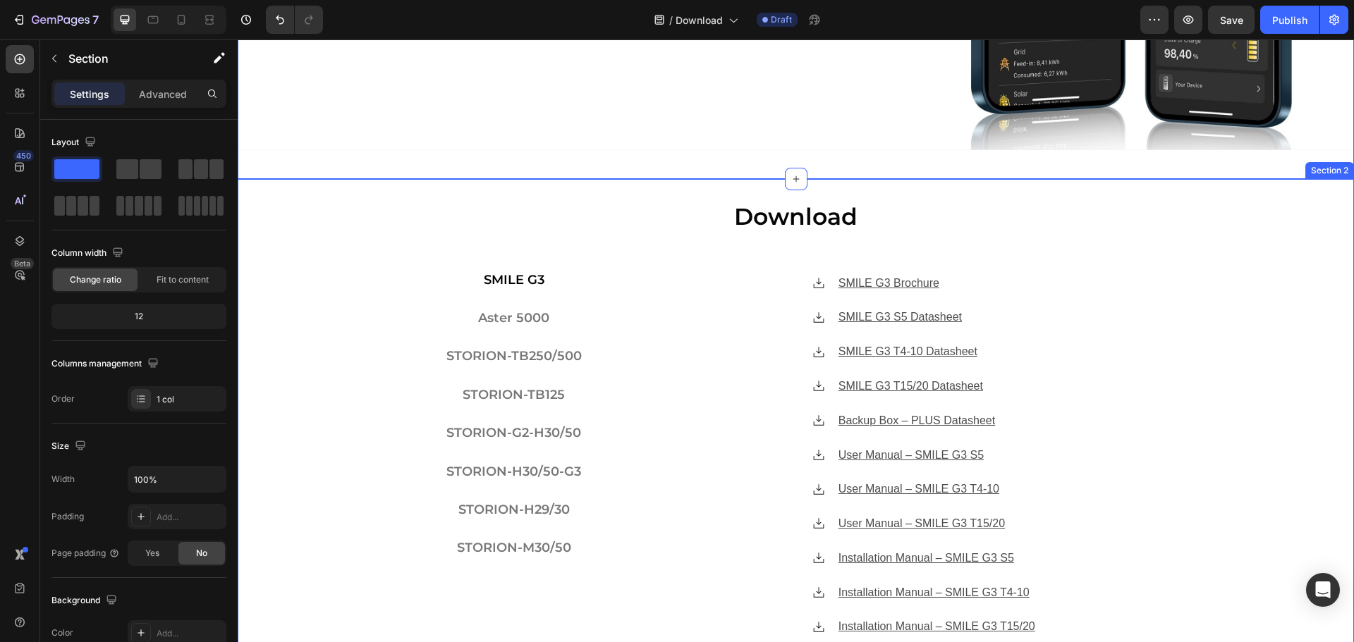
click at [327, 302] on div "⁠⁠⁠⁠⁠⁠⁠ Download Heading SMILE G3 Aster 5000 STORION-TB250/500 STORION-TB125 ST…" at bounding box center [796, 499] width 1116 height 599
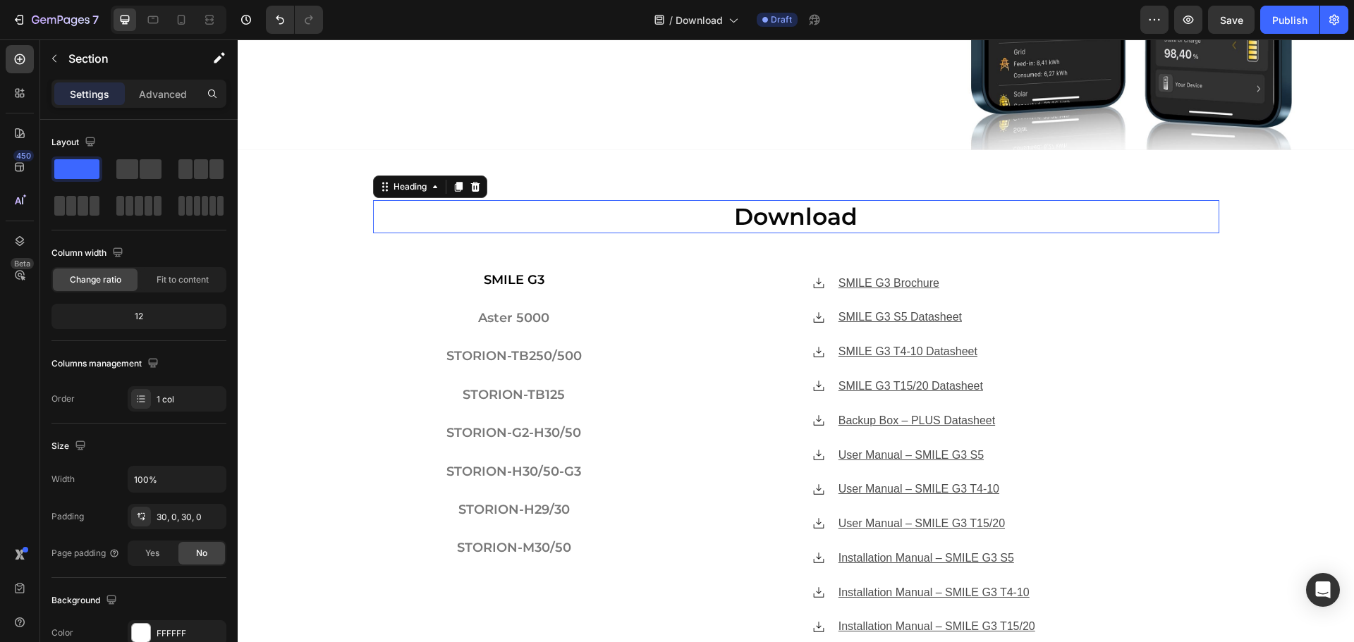
click at [804, 208] on strong "Download" at bounding box center [795, 216] width 123 height 28
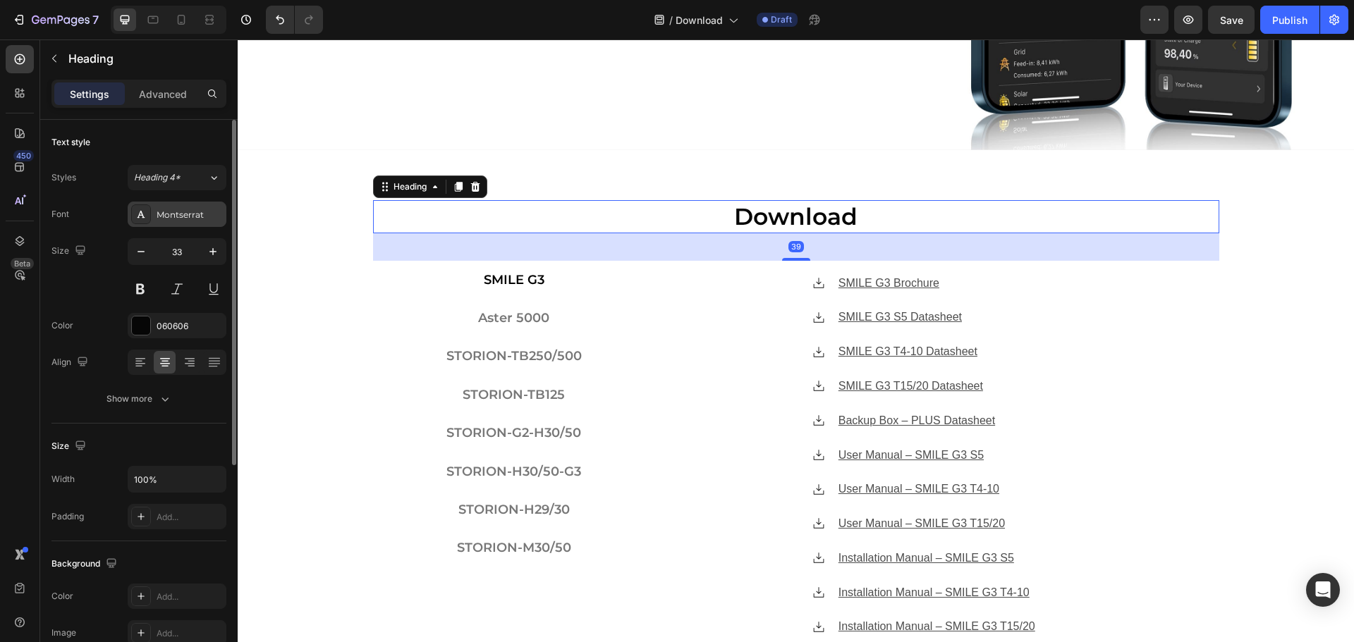
click at [188, 218] on div "Montserrat" at bounding box center [190, 215] width 66 height 13
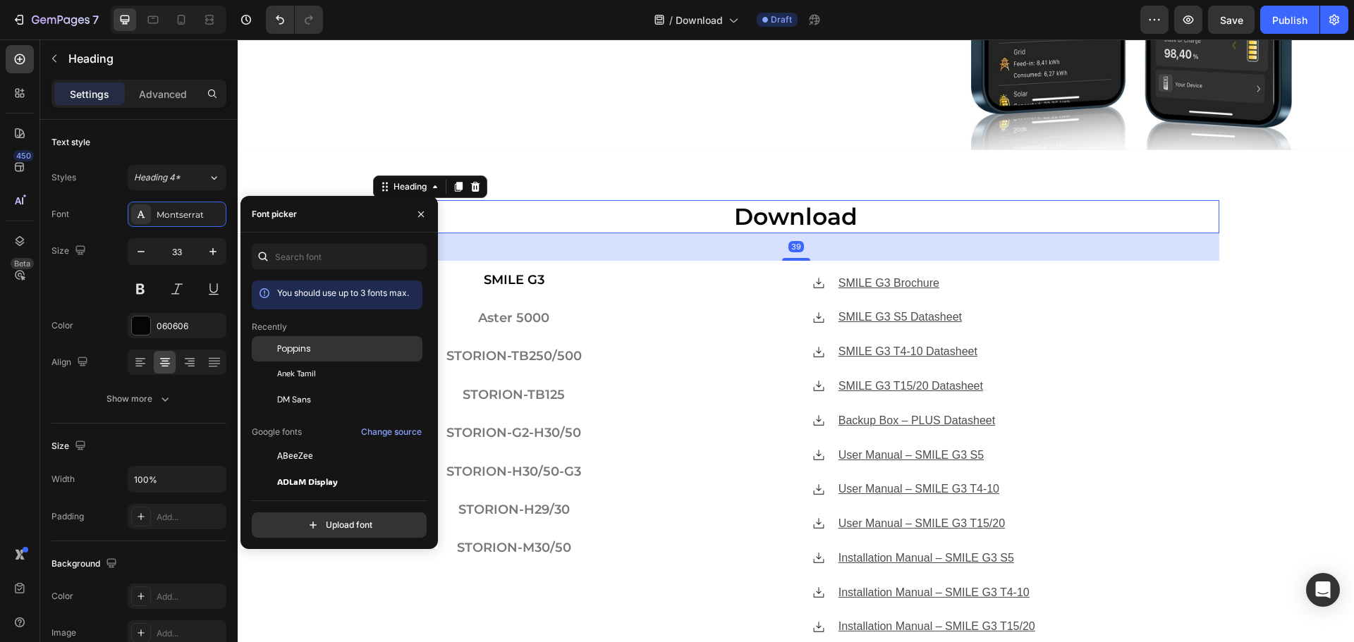
click at [295, 349] on span "Poppins" at bounding box center [294, 349] width 34 height 13
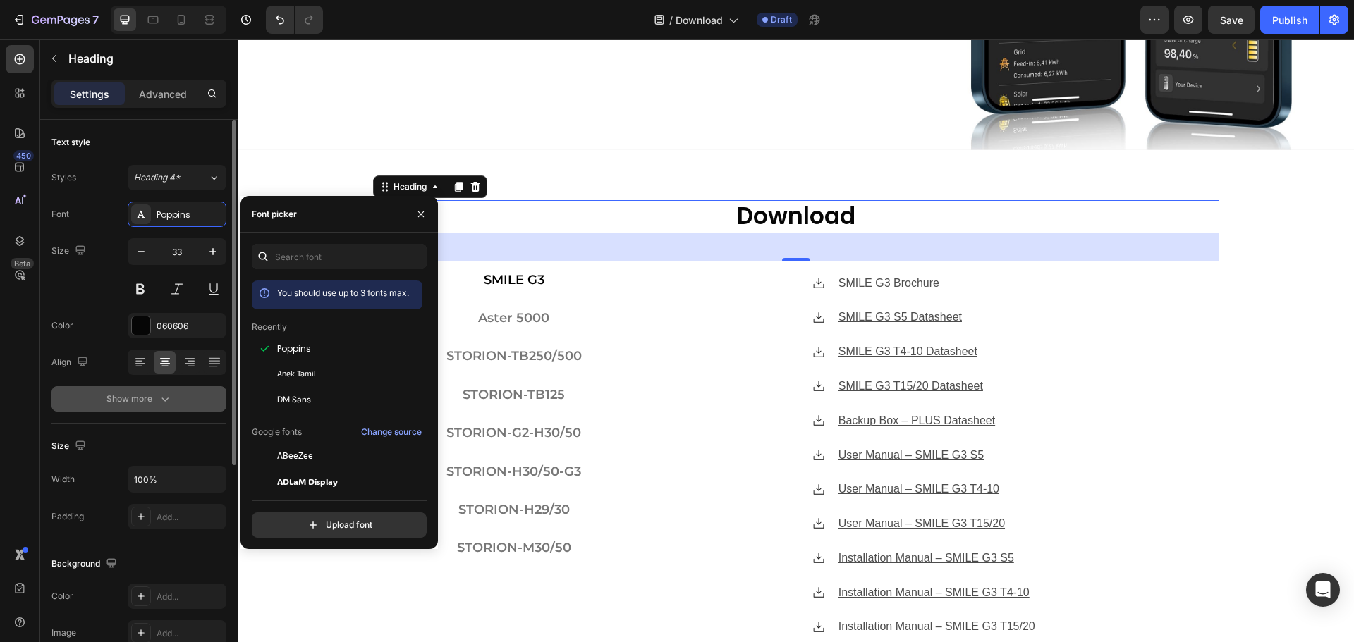
click at [162, 400] on icon "button" at bounding box center [165, 399] width 14 height 14
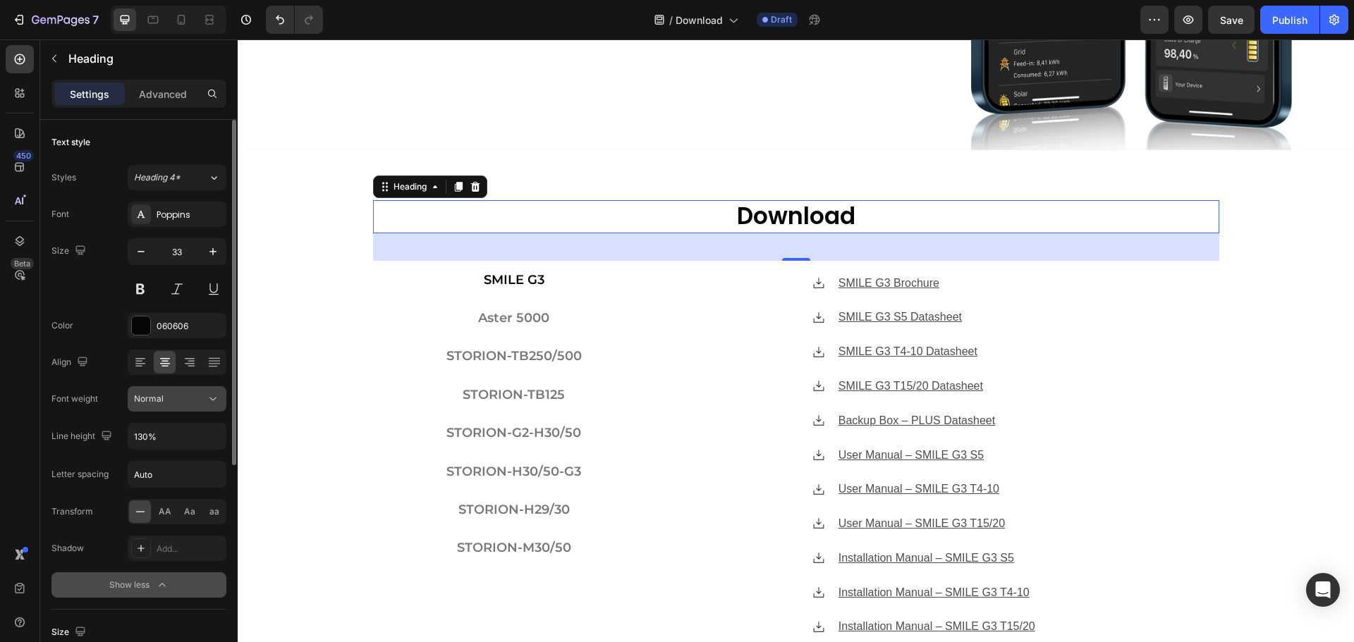
click at [214, 401] on icon at bounding box center [213, 399] width 14 height 14
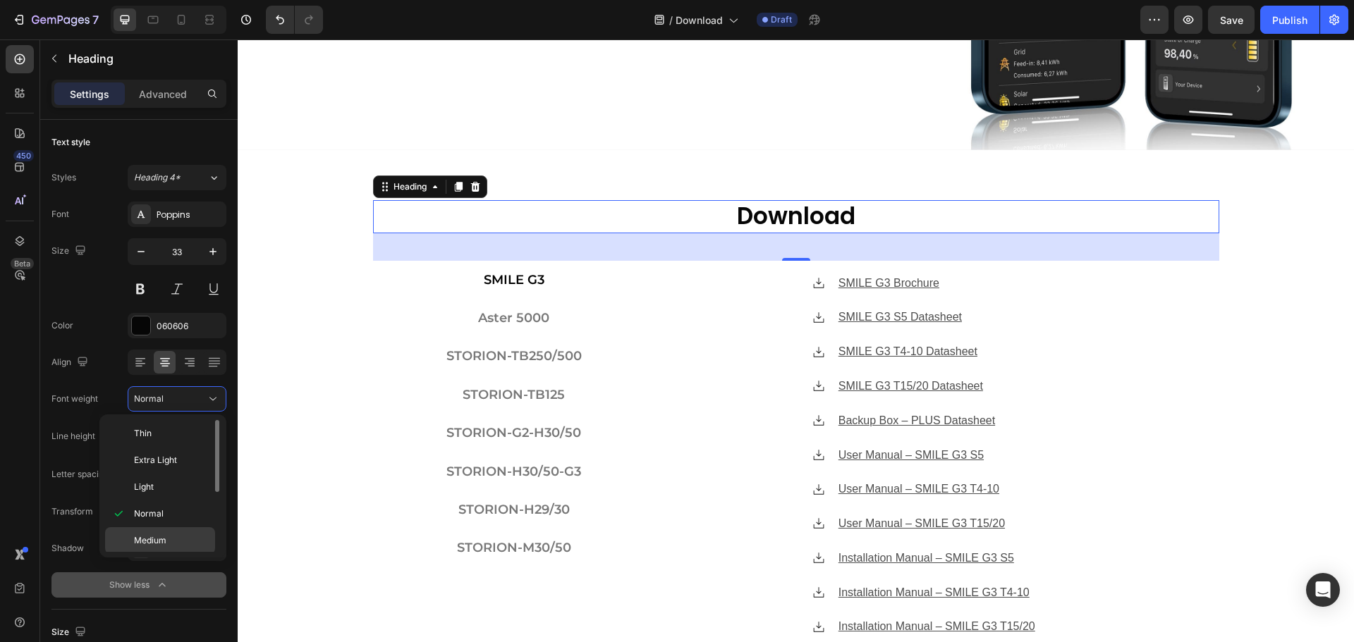
scroll to position [71, 0]
click at [168, 537] on div "Bold" at bounding box center [160, 550] width 110 height 27
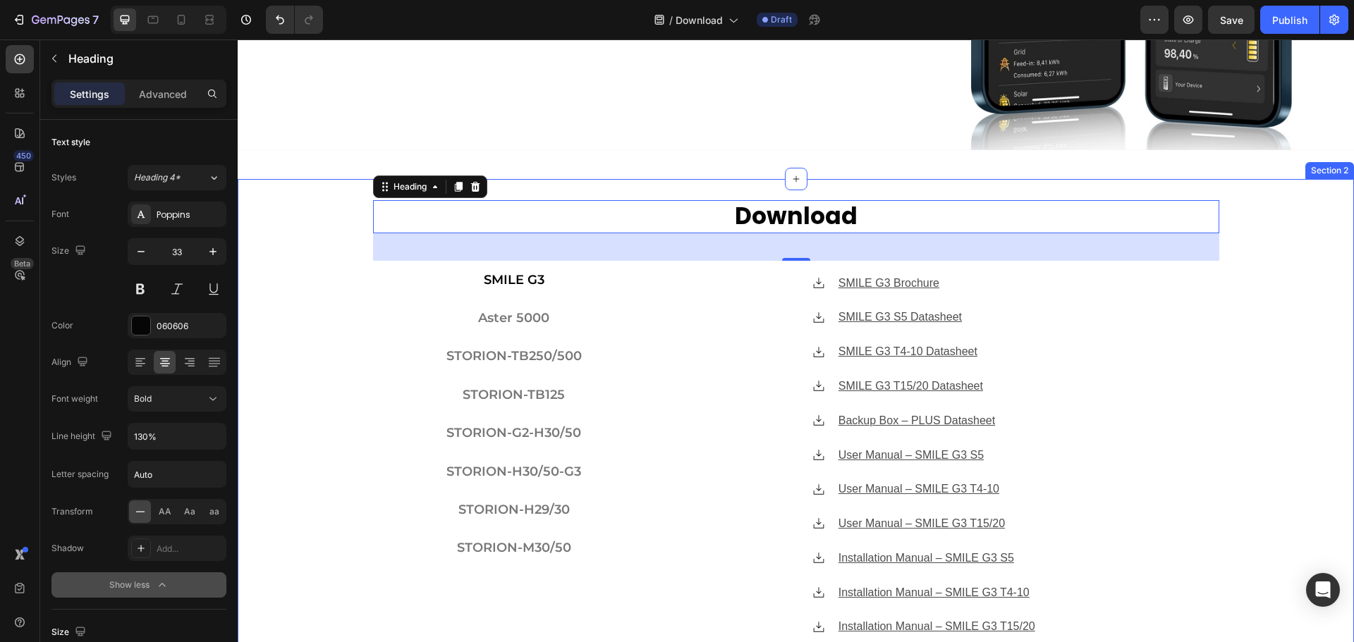
click at [355, 287] on div "⁠⁠⁠⁠⁠⁠⁠ Download Heading 39 SMILE G3 Aster 5000 STORION-TB250/500 STORION-TB125…" at bounding box center [796, 499] width 1116 height 599
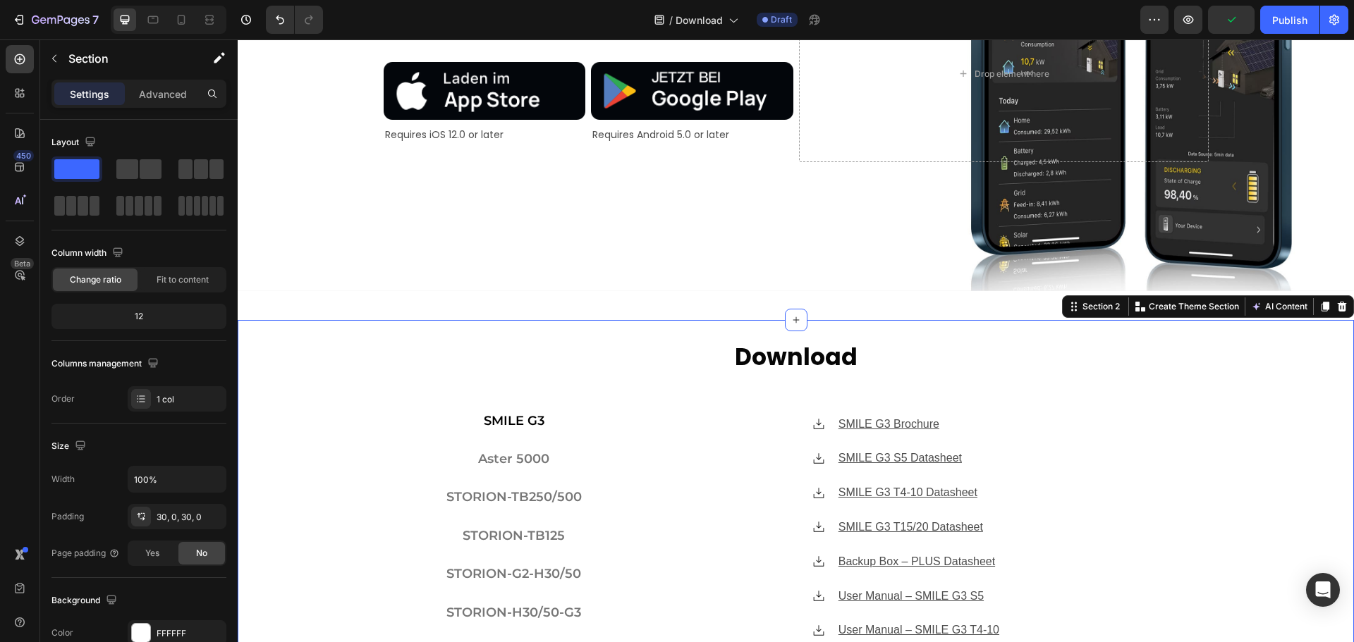
scroll to position [423, 0]
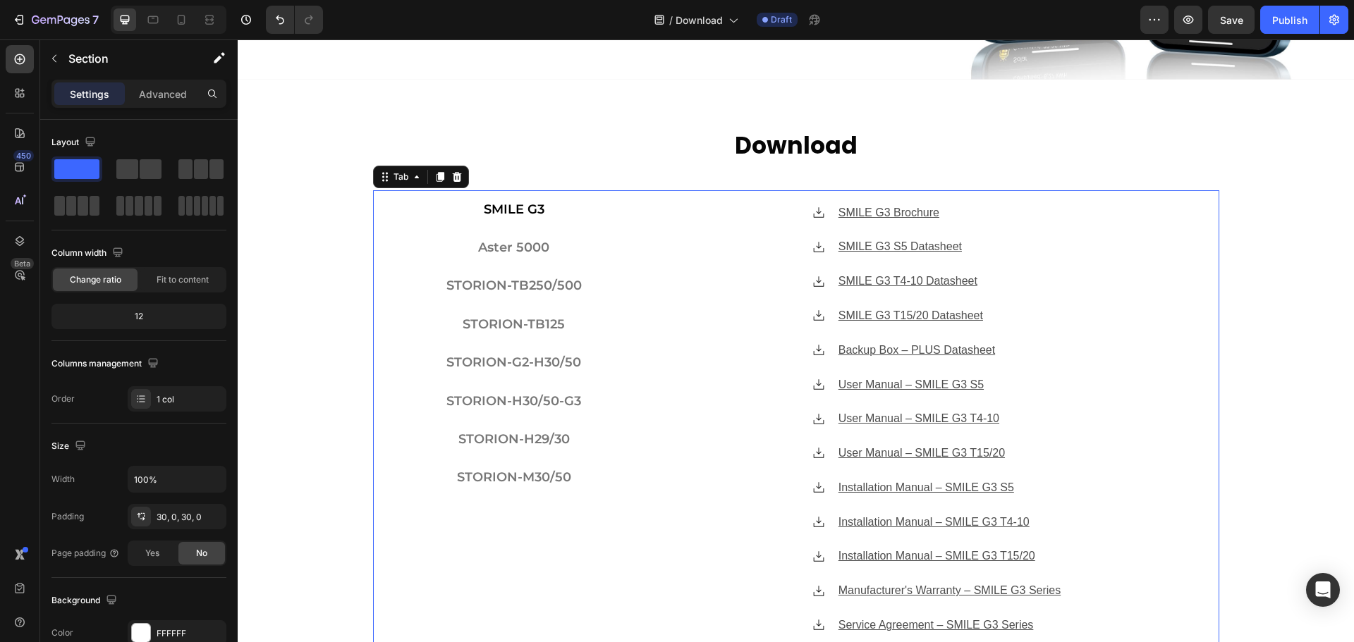
click at [515, 205] on p "SMILE G3" at bounding box center [514, 209] width 61 height 23
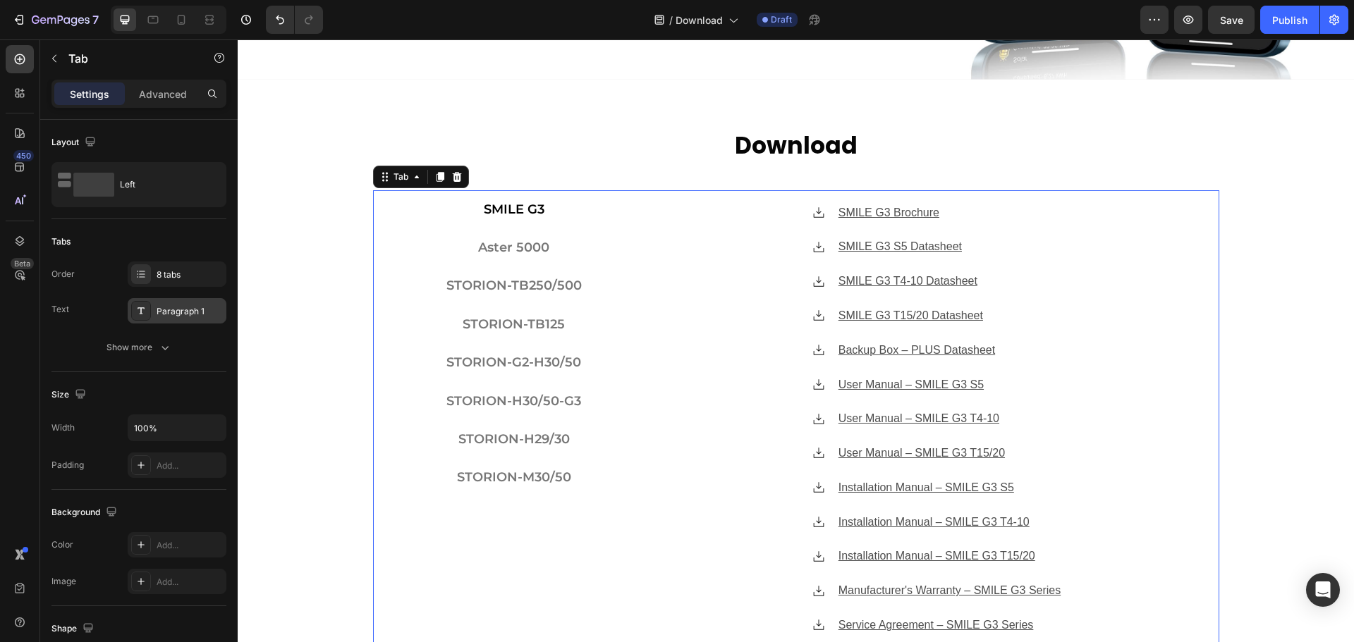
click at [162, 318] on div "Paragraph 1" at bounding box center [177, 310] width 99 height 25
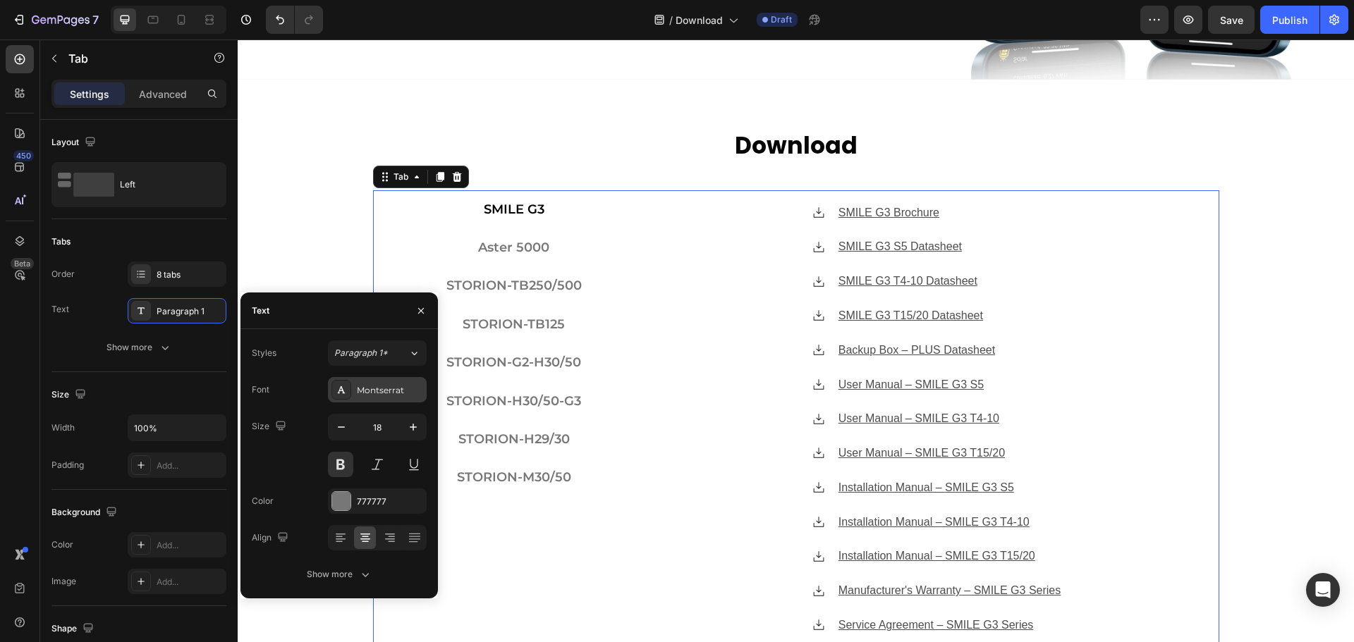
click at [357, 391] on div "Montserrat" at bounding box center [390, 390] width 66 height 13
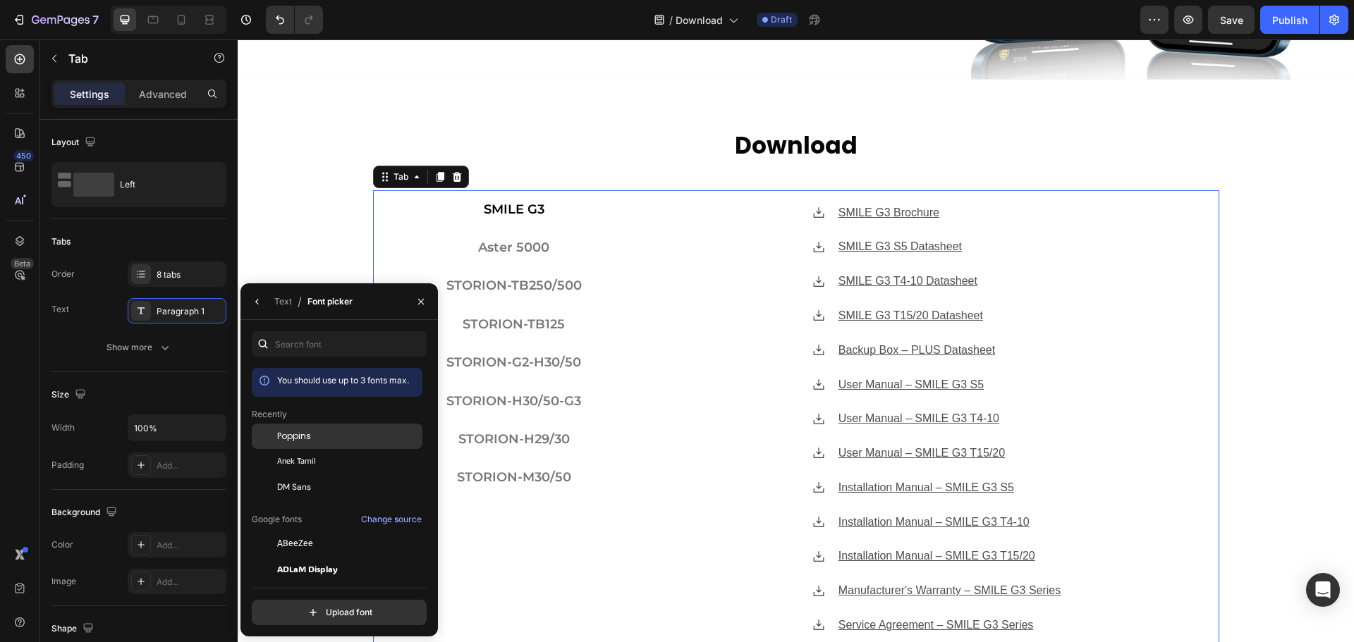
click at [318, 436] on div "Poppins" at bounding box center [348, 436] width 142 height 13
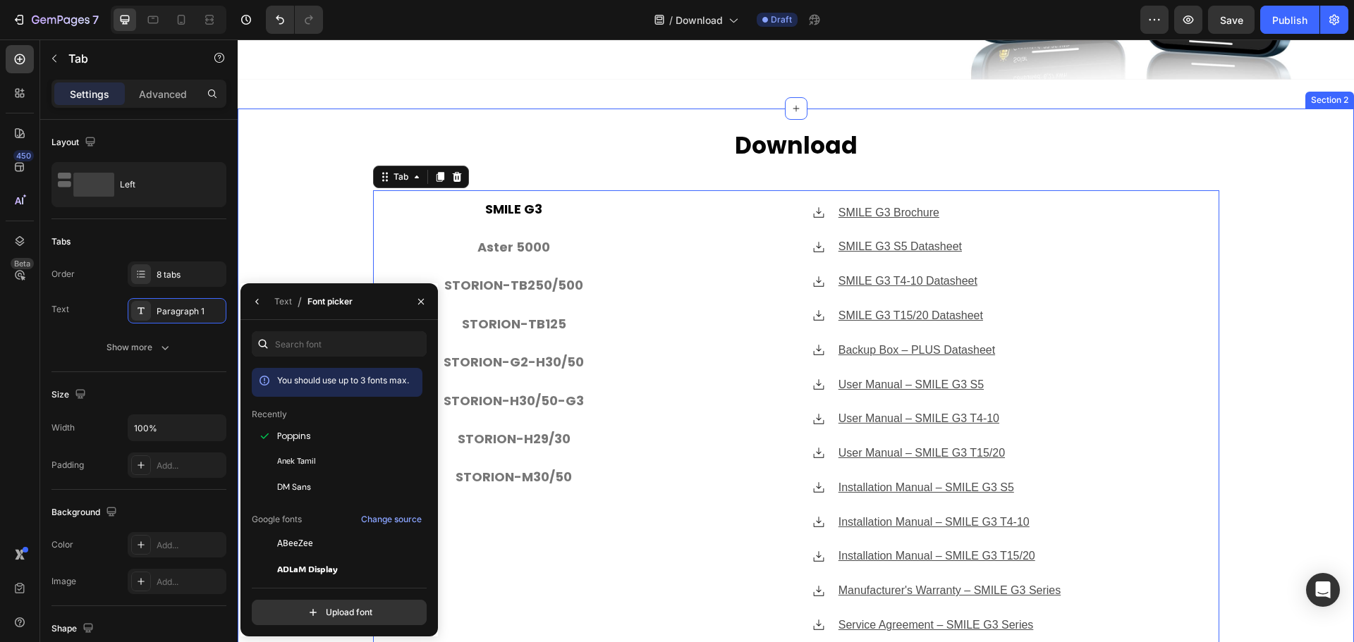
click at [324, 244] on div "⁠⁠⁠⁠⁠⁠⁠ Download Heading SMILE G3 Aster 5000 STORION-TB250/500 STORION-TB125 ST…" at bounding box center [796, 429] width 1116 height 599
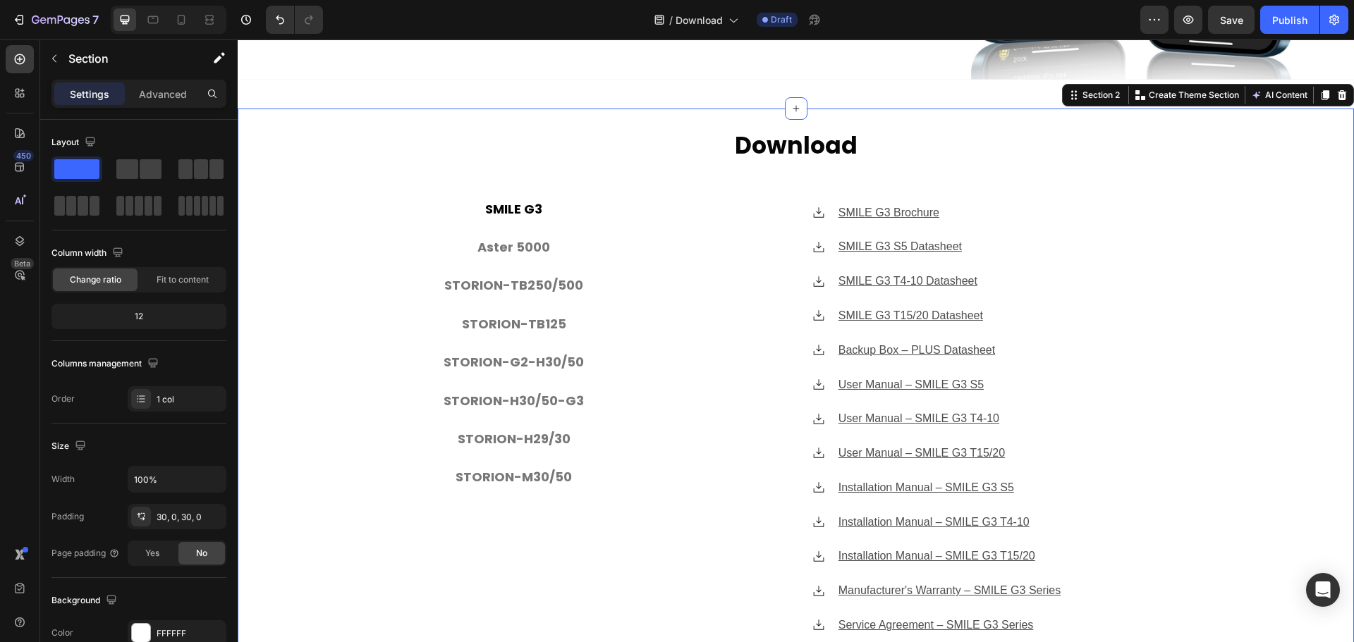
click at [333, 537] on div "⁠⁠⁠⁠⁠⁠⁠ Download Heading SMILE G3 Aster 5000 STORION-TB250/500 STORION-TB125 ST…" at bounding box center [796, 429] width 1116 height 599
click at [912, 211] on u "SMILE G3 Brochure" at bounding box center [889, 213] width 101 height 12
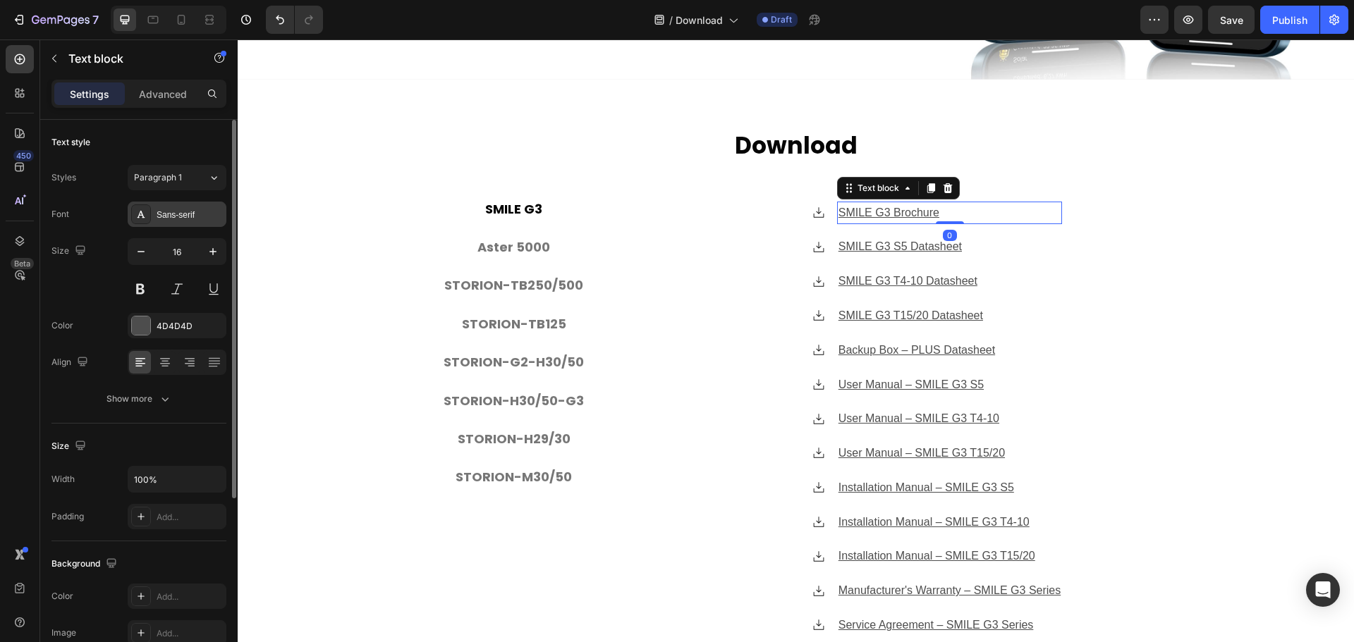
click at [178, 214] on div "Sans-serif" at bounding box center [190, 215] width 66 height 13
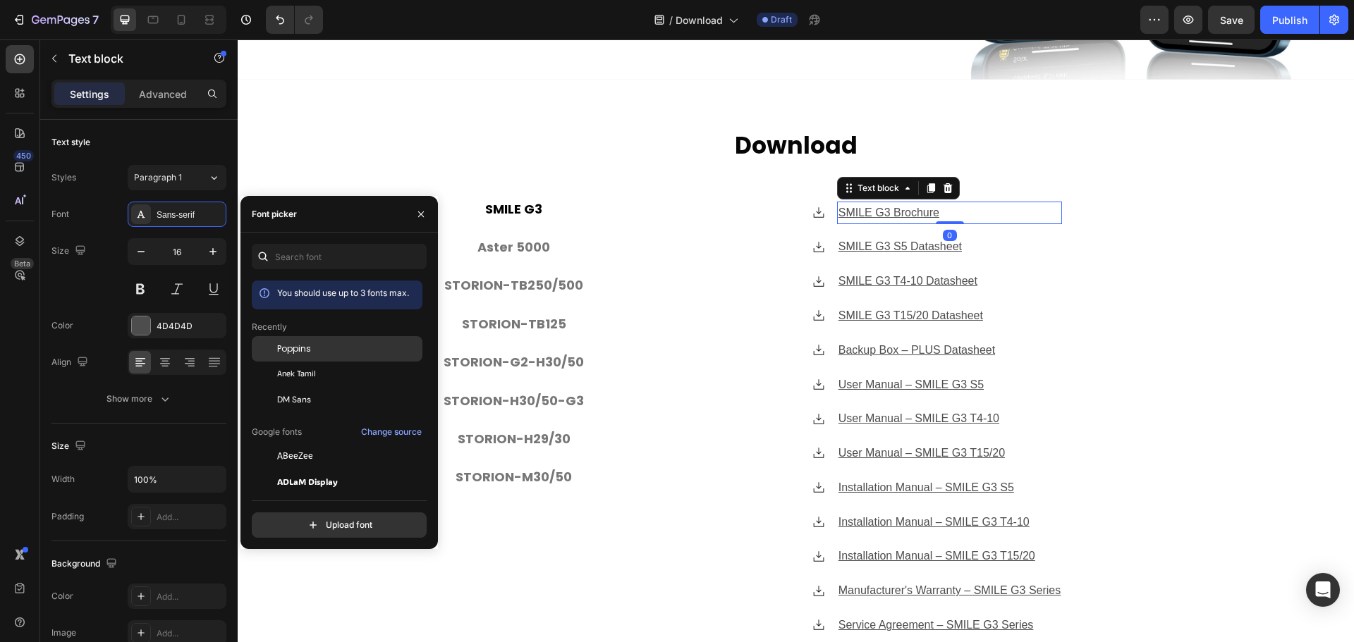
click at [303, 444] on div "Poppins" at bounding box center [337, 456] width 171 height 25
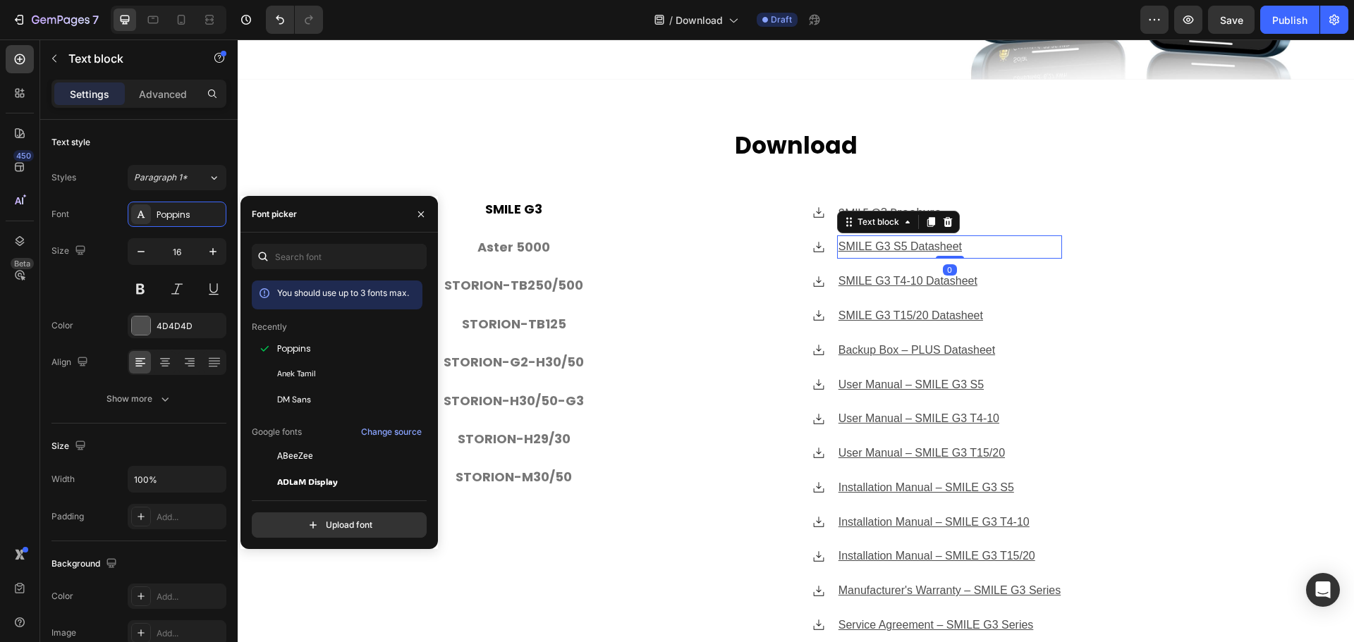
click at [912, 246] on u "SMILE G3 S5 Datasheet" at bounding box center [900, 246] width 123 height 12
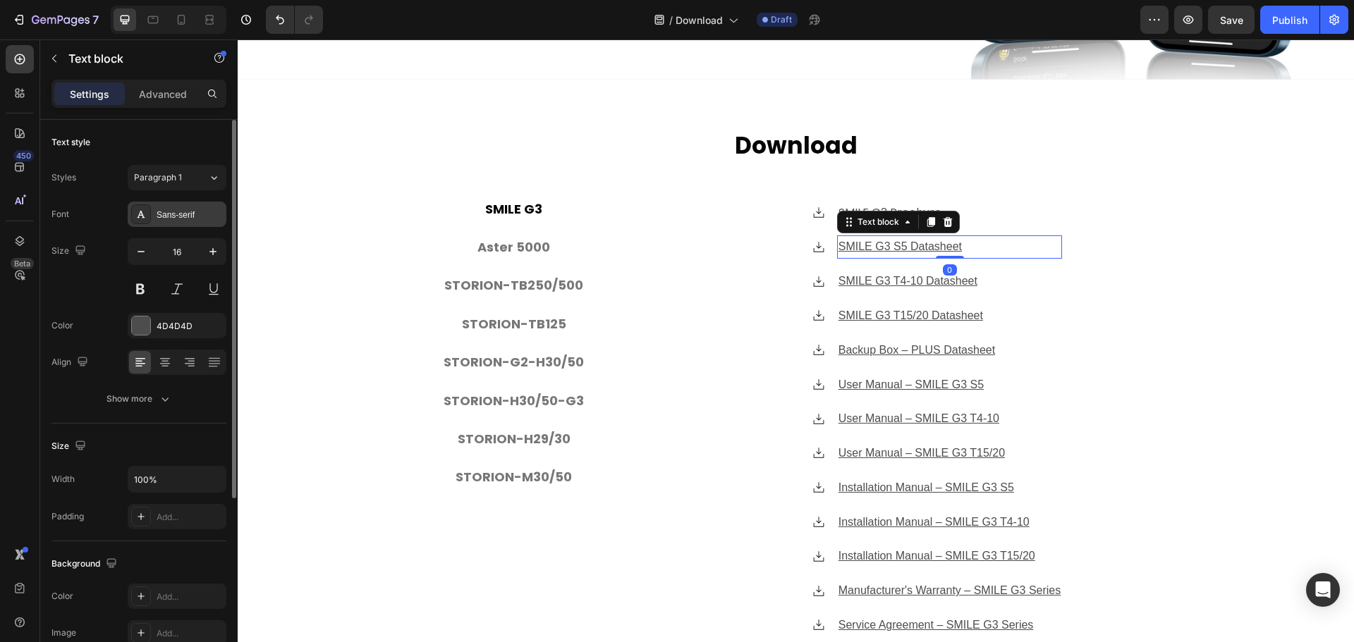
click at [167, 217] on div "Sans-serif" at bounding box center [190, 215] width 66 height 13
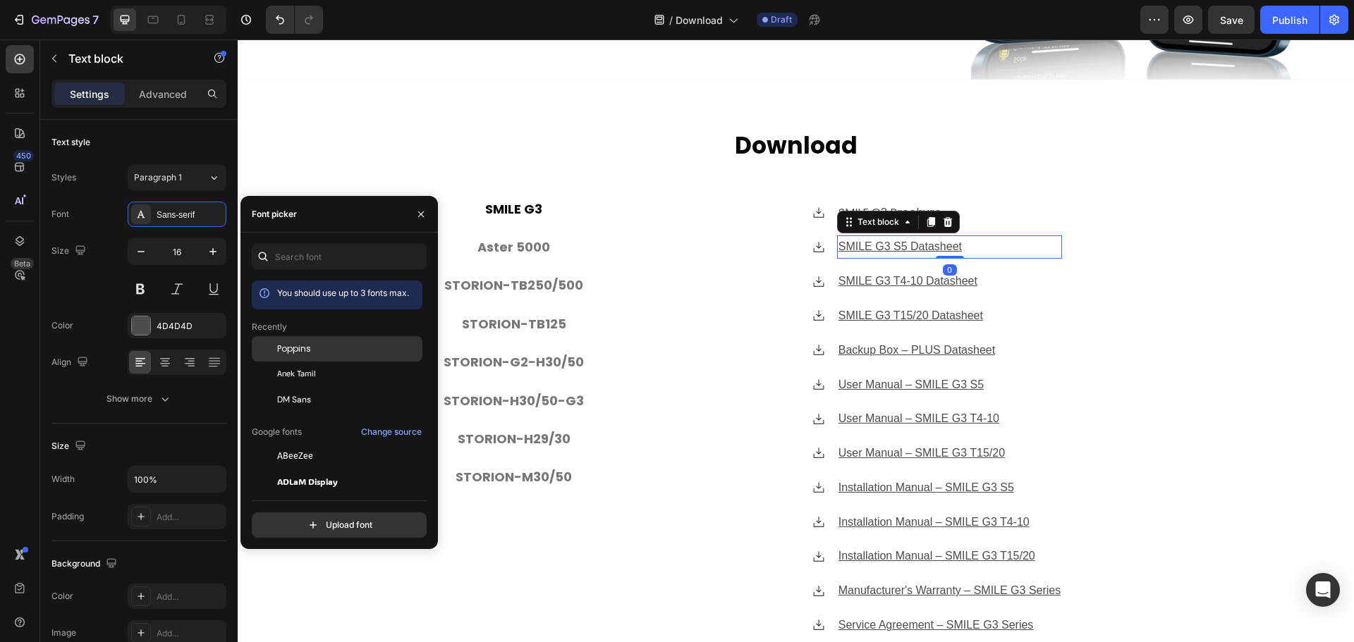
click at [320, 348] on div "Poppins" at bounding box center [348, 349] width 142 height 13
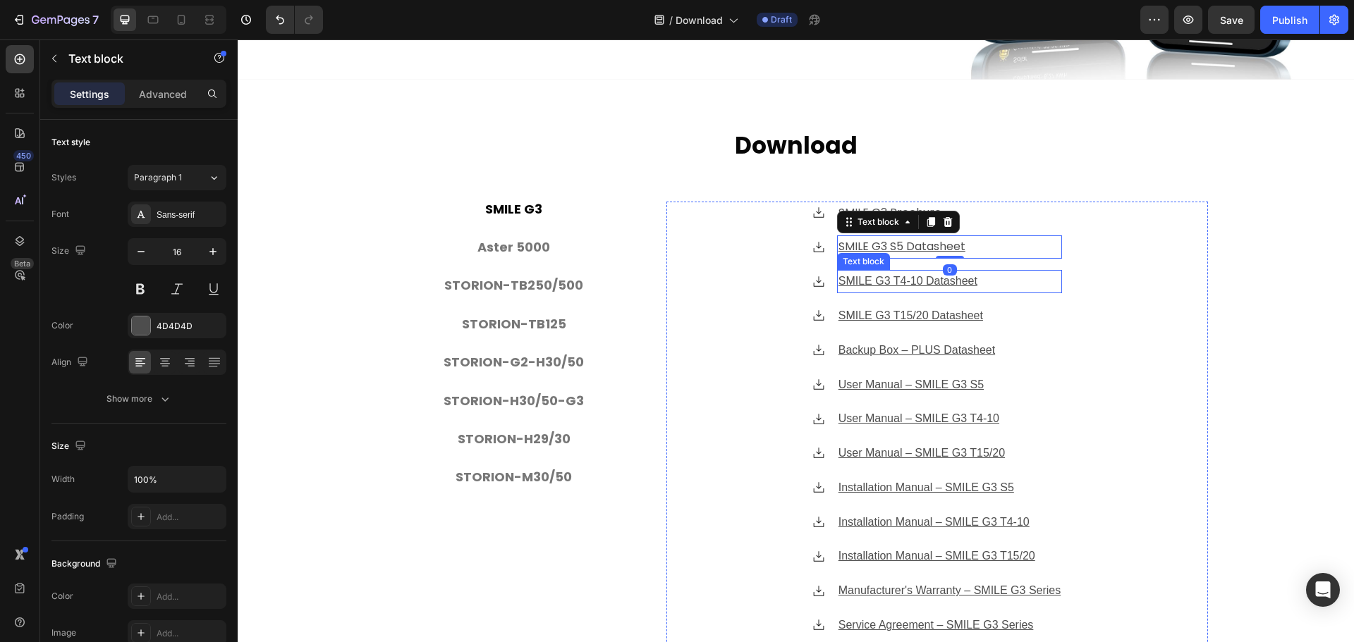
click at [930, 275] on u "SMILE G3 T4-10 Datasheet" at bounding box center [908, 281] width 139 height 12
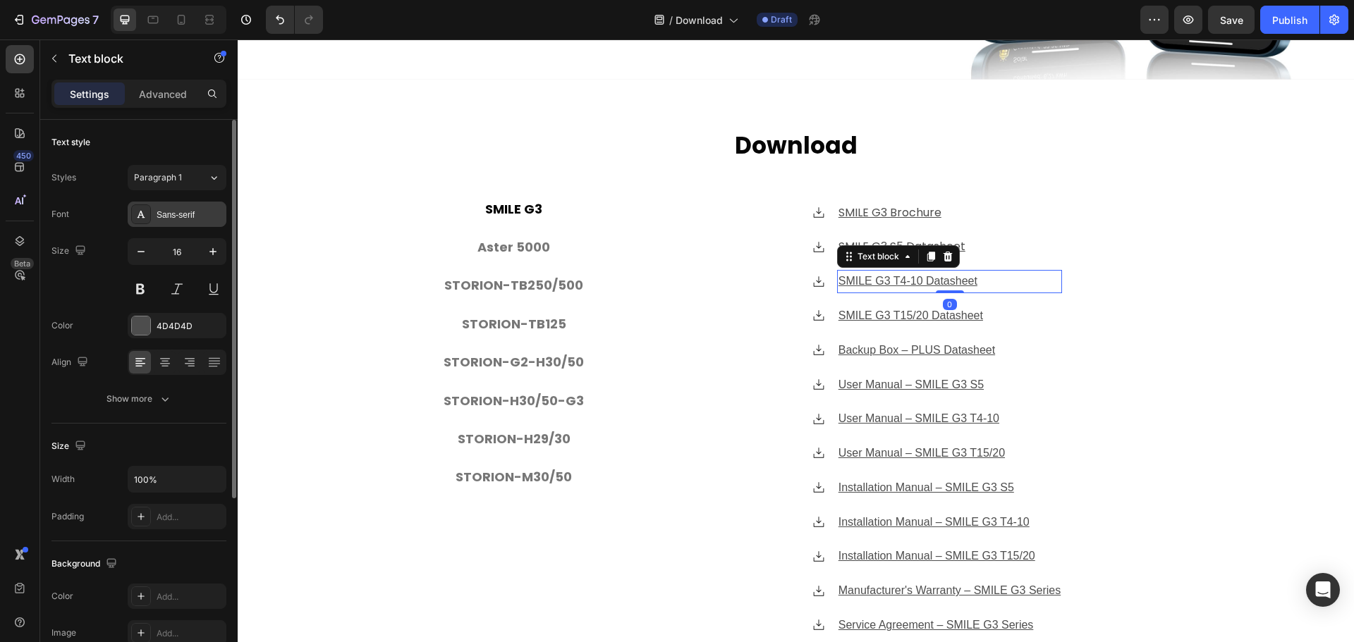
click at [194, 219] on div "Sans-serif" at bounding box center [190, 215] width 66 height 13
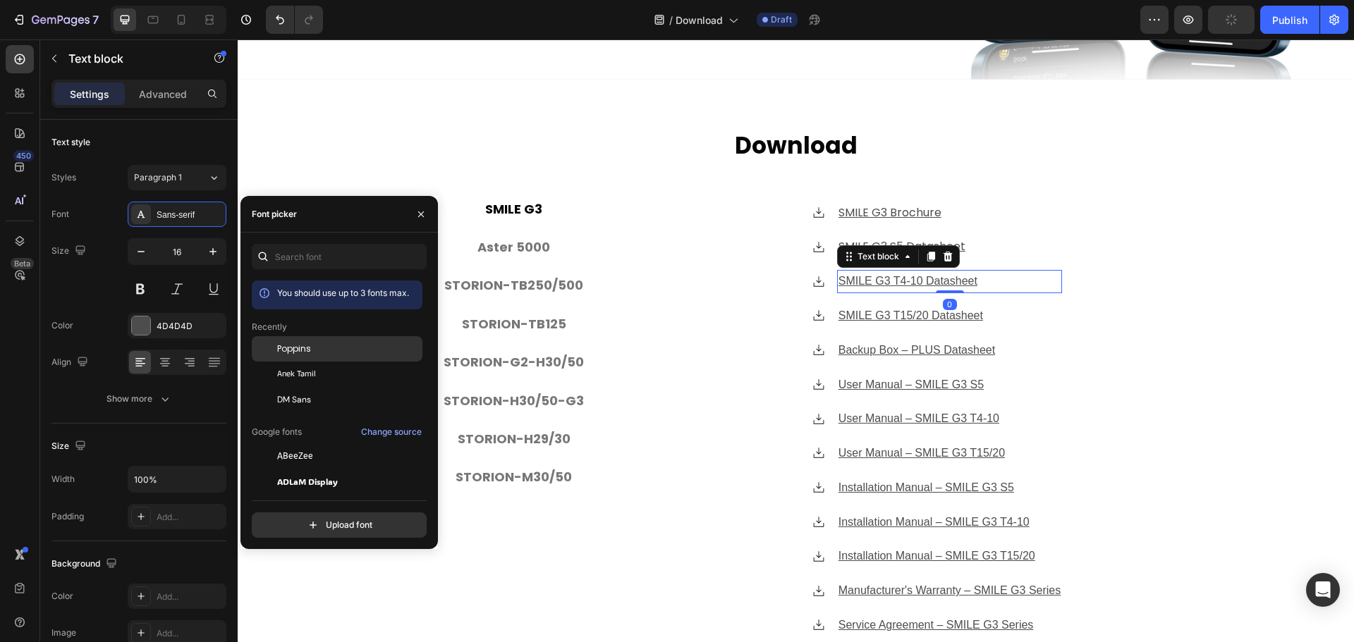
click at [342, 349] on div "Poppins" at bounding box center [348, 349] width 142 height 13
click at [919, 316] on u "SMILE G3 T15/20 Datasheet" at bounding box center [911, 316] width 145 height 12
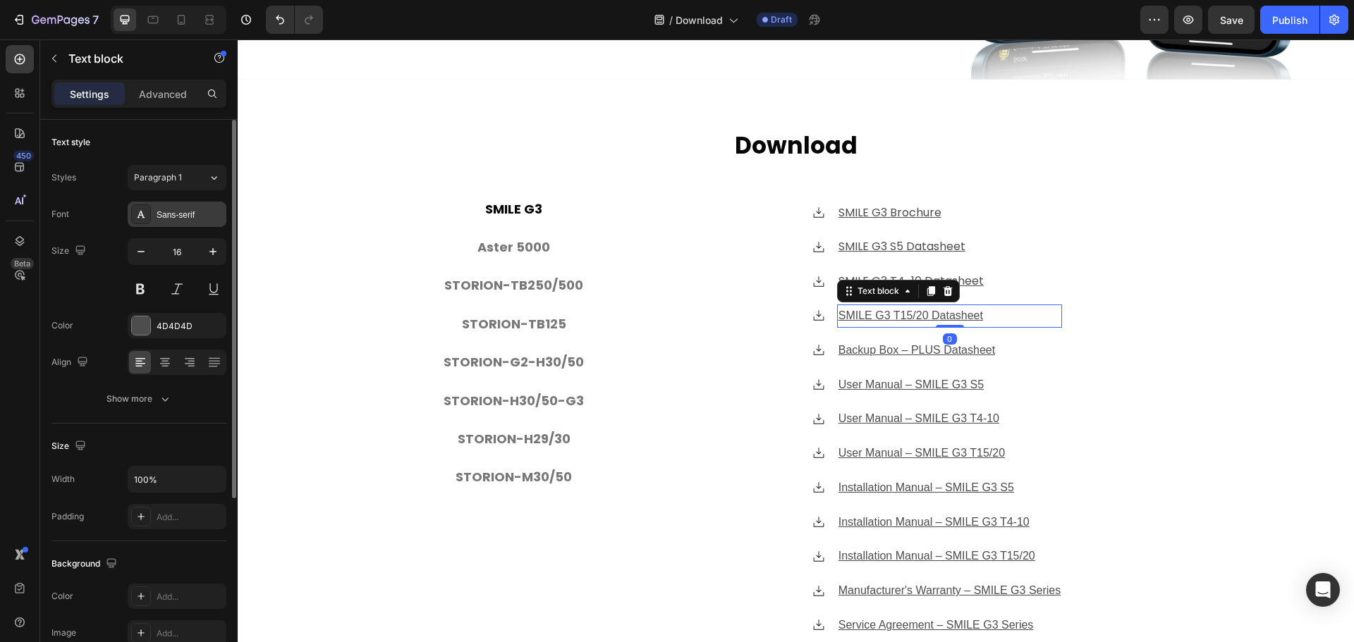
click at [200, 224] on div "Sans-serif" at bounding box center [177, 214] width 99 height 25
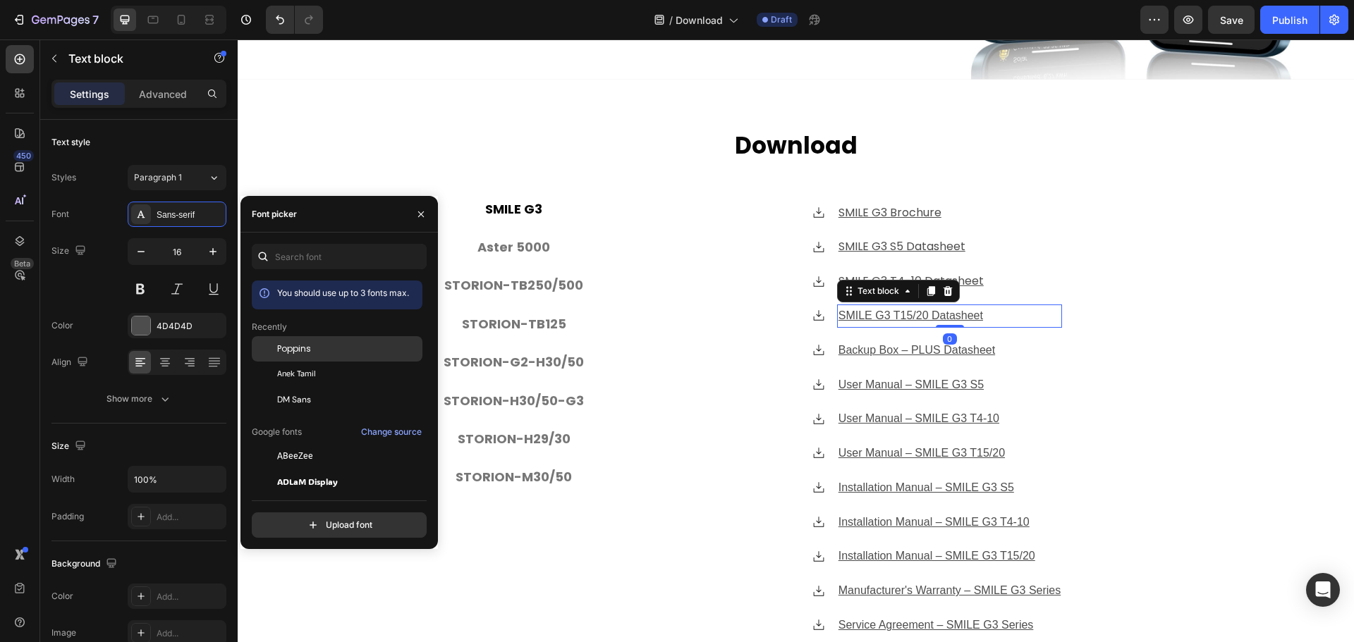
drag, startPoint x: 290, startPoint y: 357, endPoint x: 299, endPoint y: 307, distance: 50.9
click at [290, 444] on div "Poppins" at bounding box center [337, 456] width 171 height 25
click at [933, 350] on u "Backup Box – PLUS Datasheet" at bounding box center [917, 350] width 157 height 12
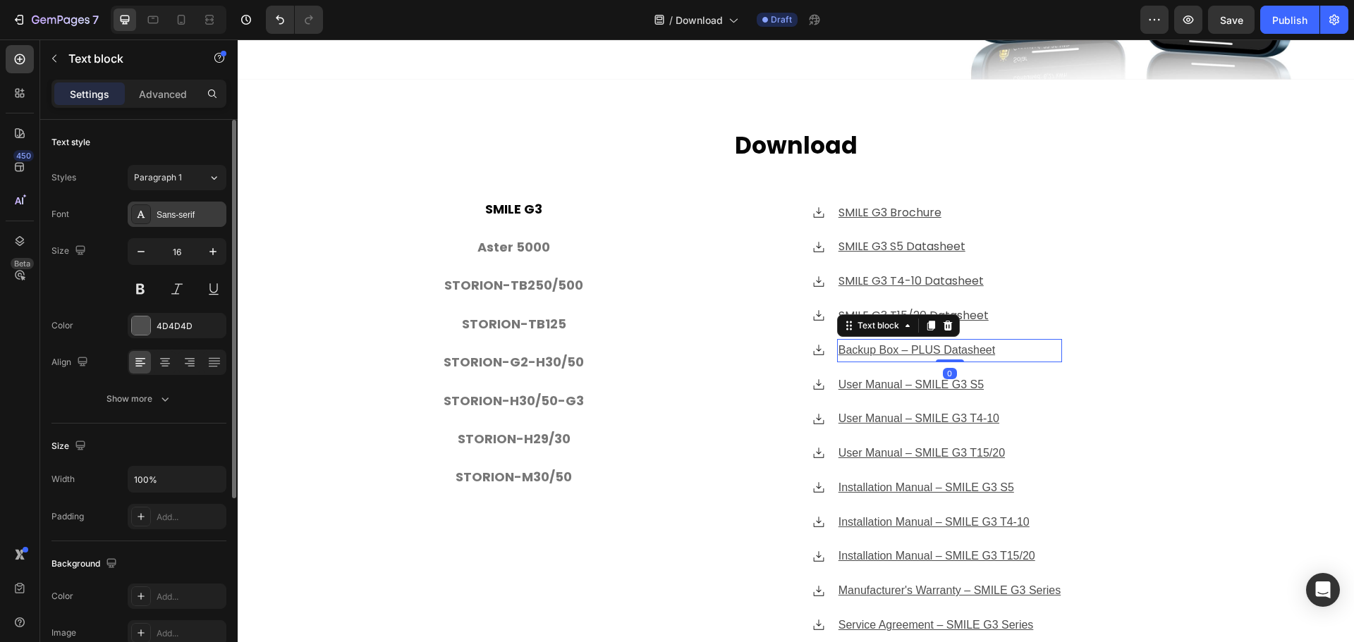
click at [166, 216] on div "Sans-serif" at bounding box center [190, 215] width 66 height 13
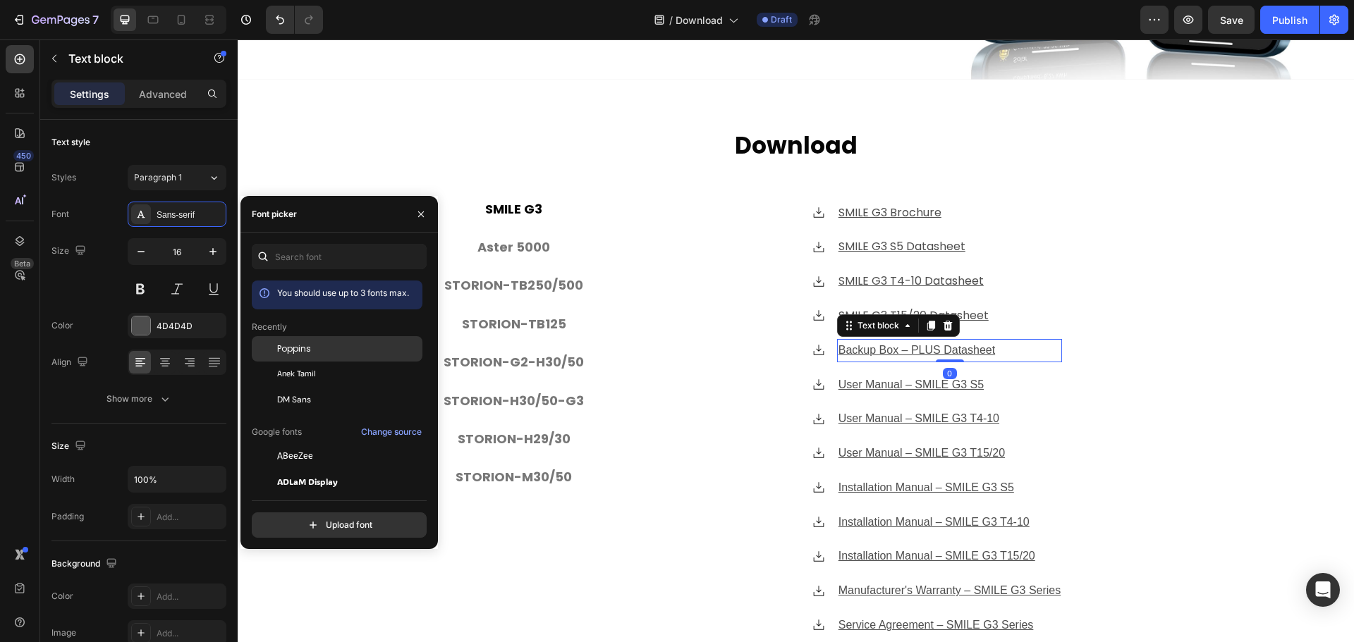
click at [324, 346] on div "Poppins" at bounding box center [348, 349] width 142 height 13
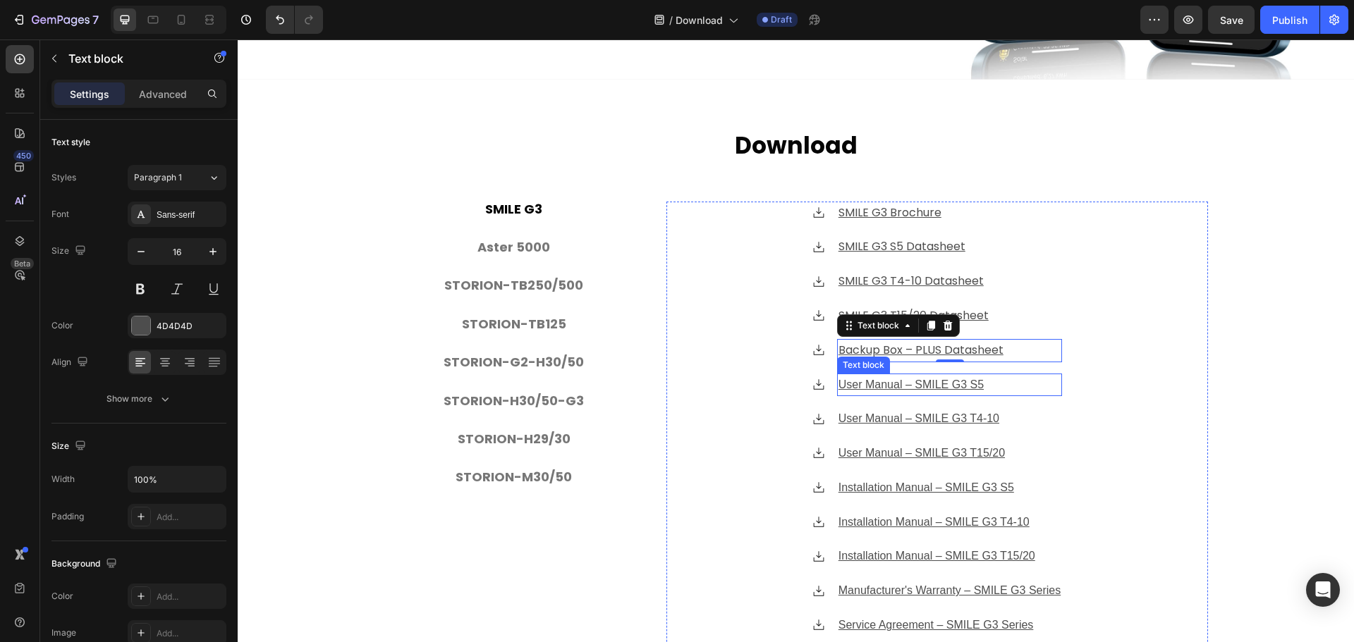
click at [869, 379] on u "User Manual – SMILE G3 S5" at bounding box center [911, 385] width 145 height 12
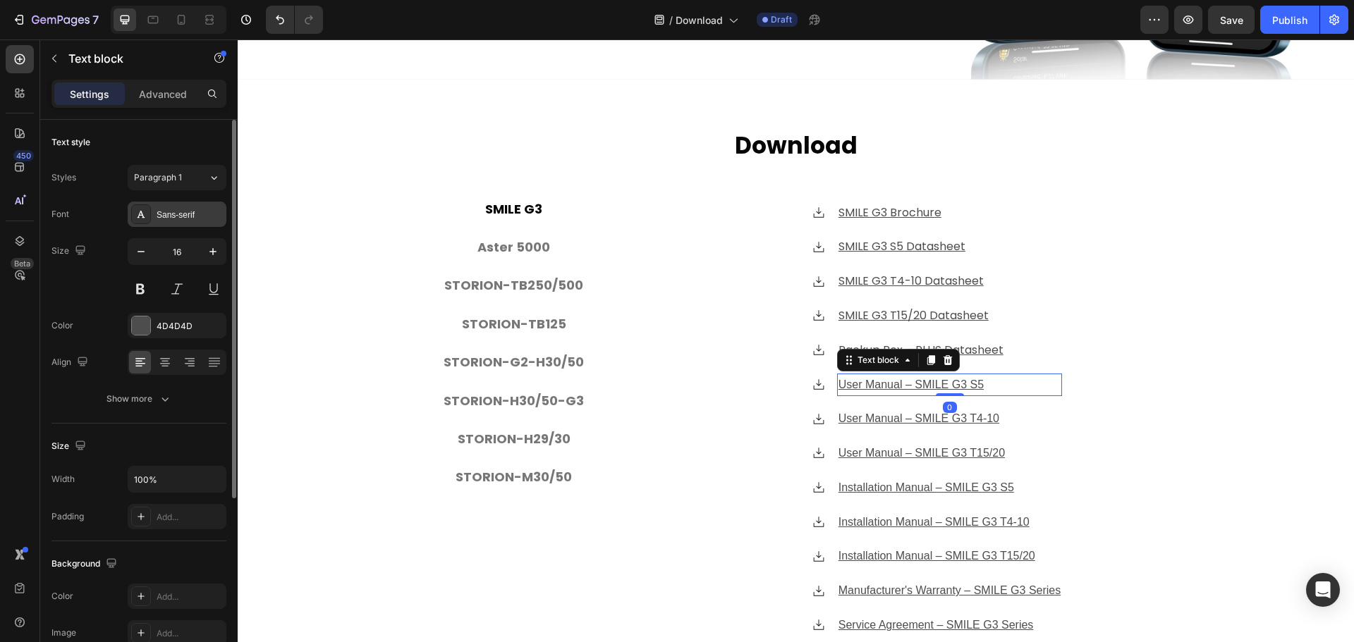
click at [170, 212] on div "Sans-serif" at bounding box center [190, 215] width 66 height 13
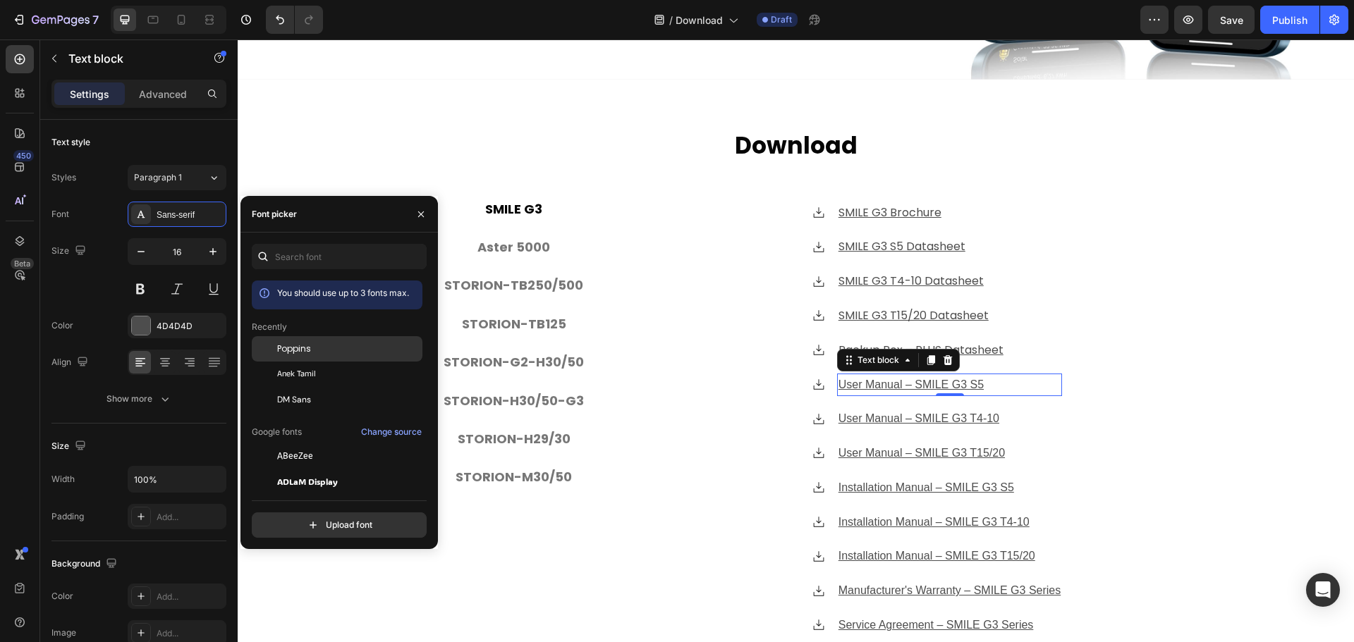
drag, startPoint x: 319, startPoint y: 351, endPoint x: 415, endPoint y: 339, distance: 96.1
click at [319, 351] on div "Poppins" at bounding box center [348, 349] width 142 height 13
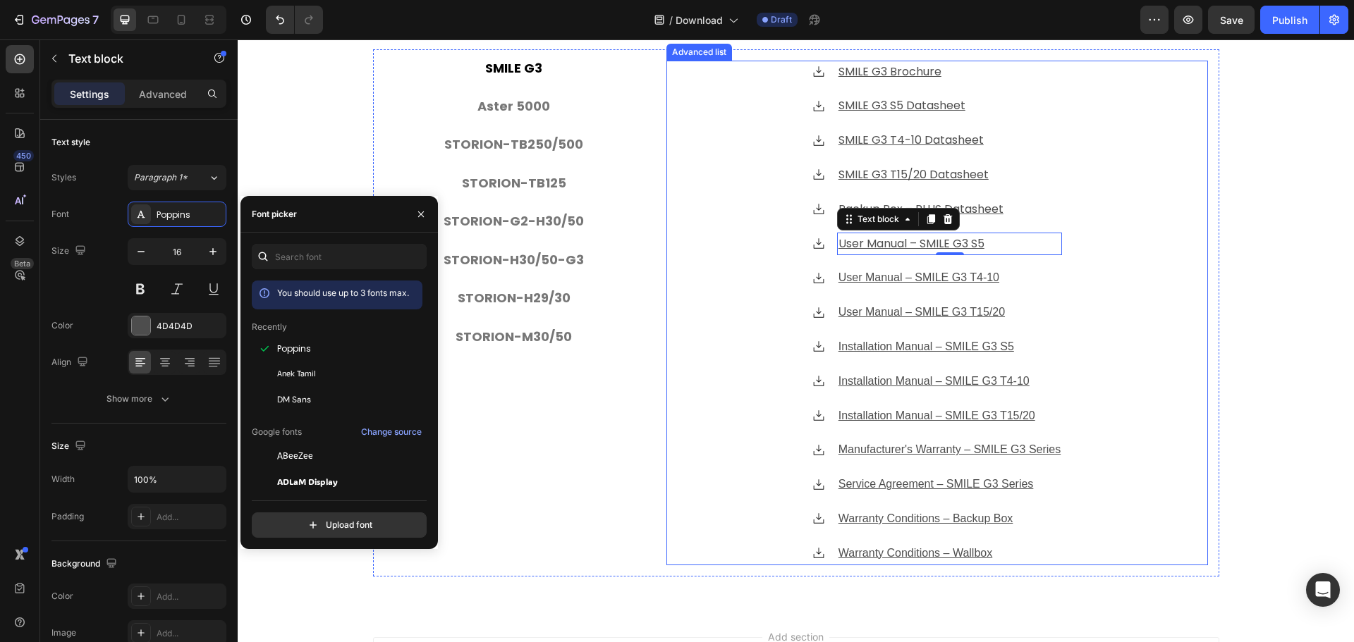
scroll to position [564, 0]
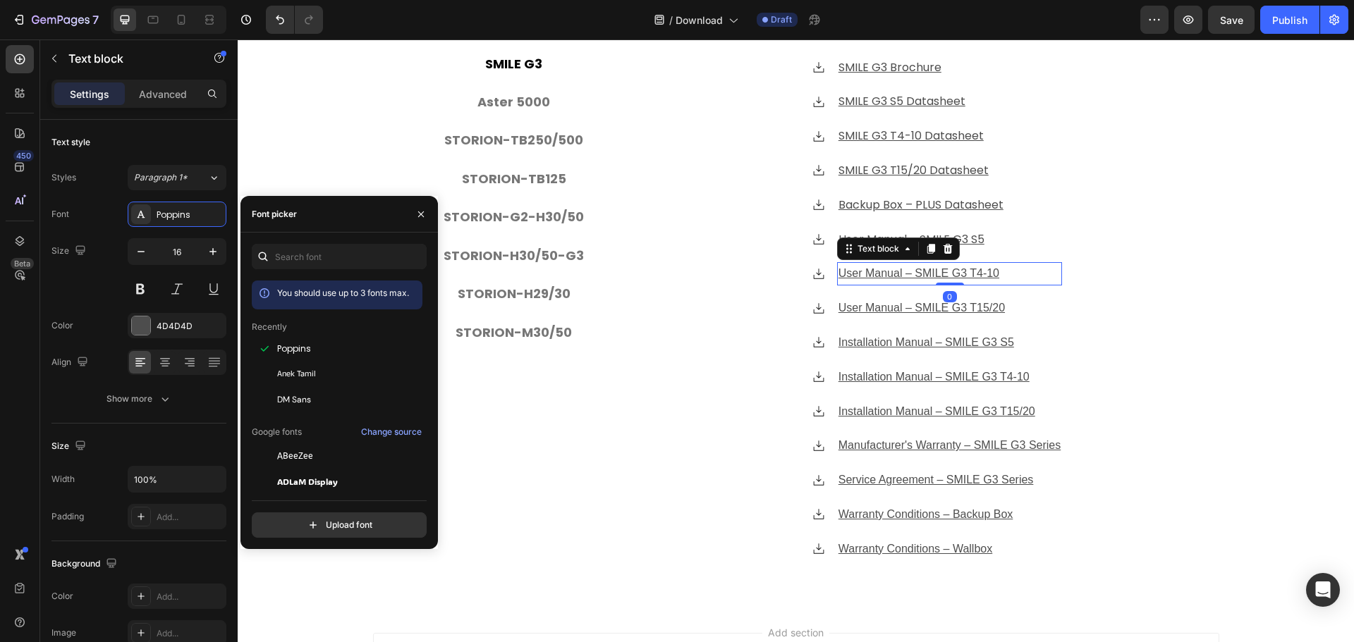
click at [968, 279] on u "User Manual – SMILE G3 T4-10" at bounding box center [919, 273] width 161 height 12
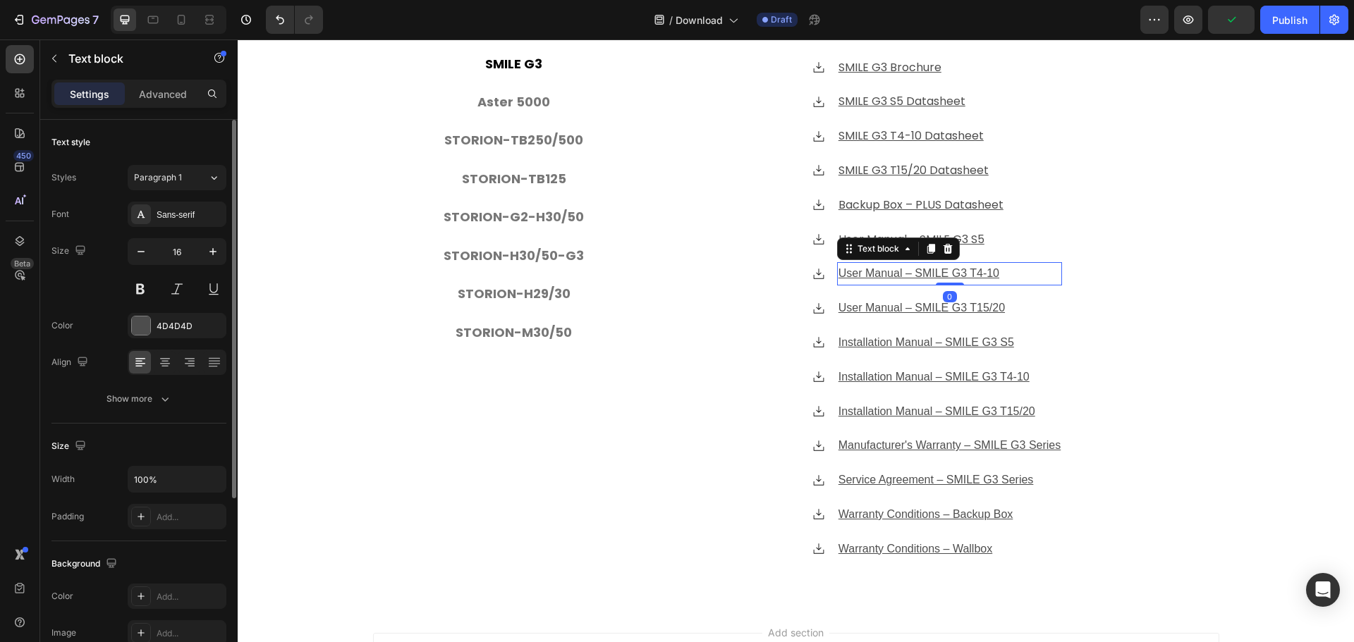
click at [195, 230] on div "Font Sans-serif Size 16 Color 4D4D4D Align Show more" at bounding box center [138, 307] width 175 height 210
click at [190, 220] on div "Sans-serif" at bounding box center [190, 215] width 66 height 13
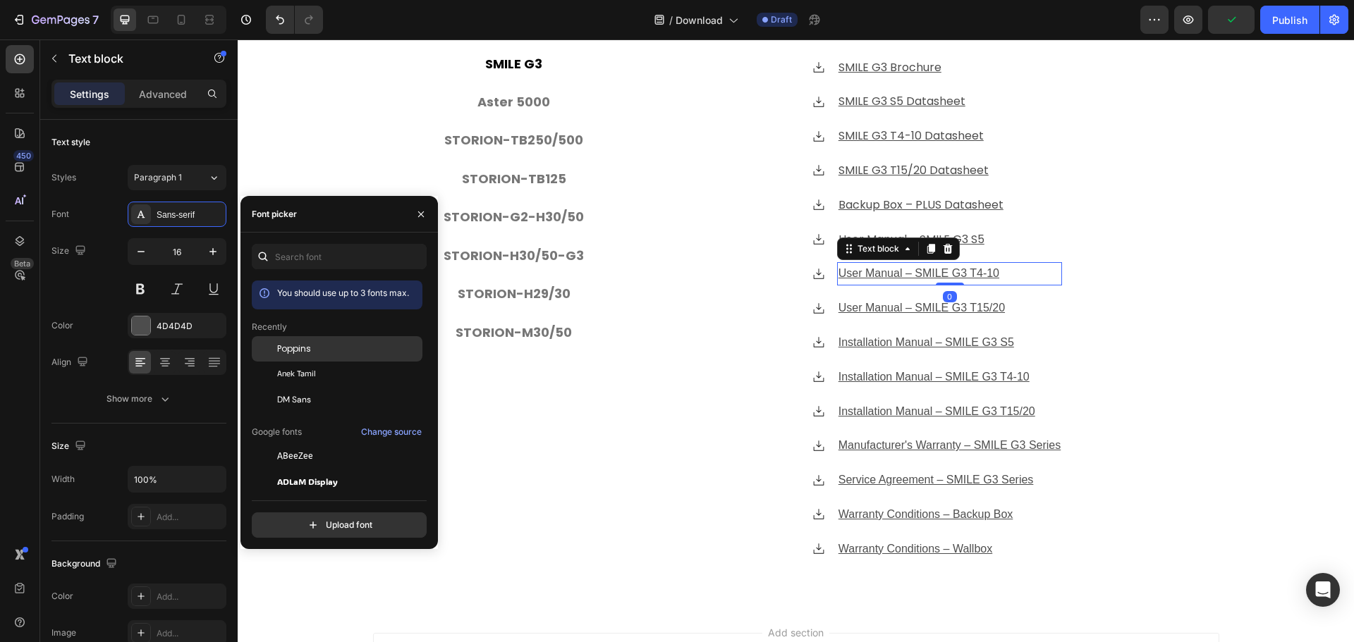
click at [317, 350] on div "Poppins" at bounding box center [348, 349] width 142 height 13
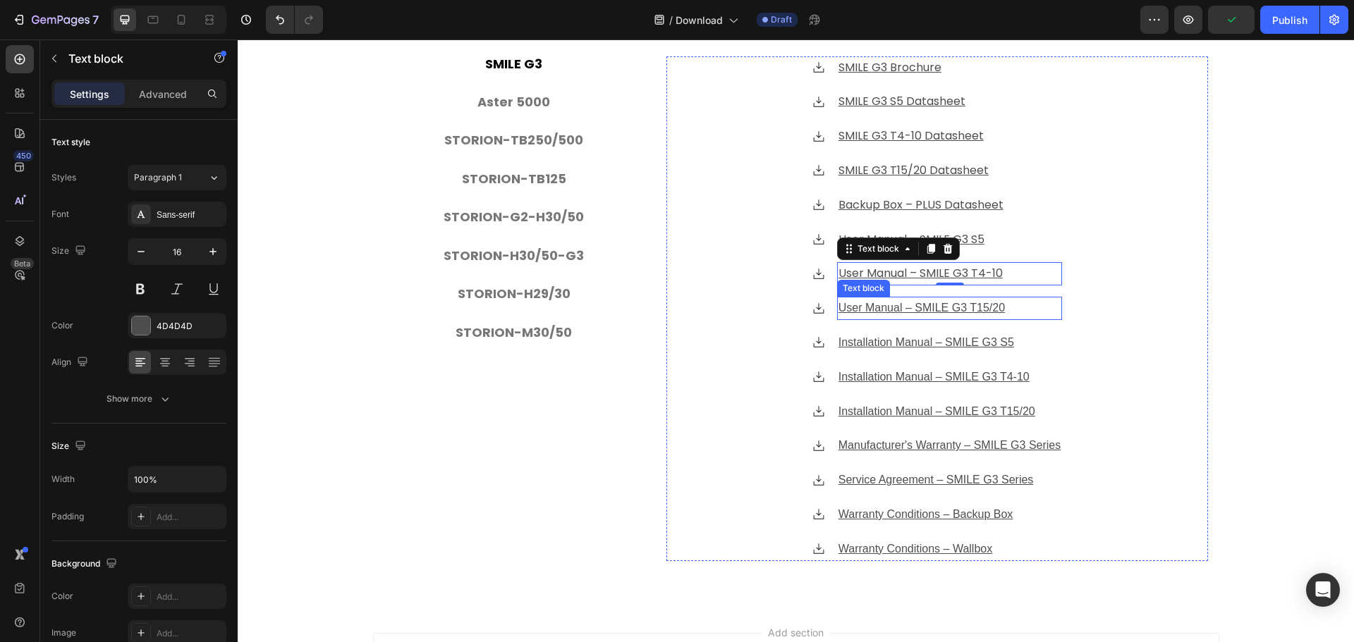
click at [949, 304] on u "User Manual – SMILE G3 T15/20" at bounding box center [922, 308] width 166 height 12
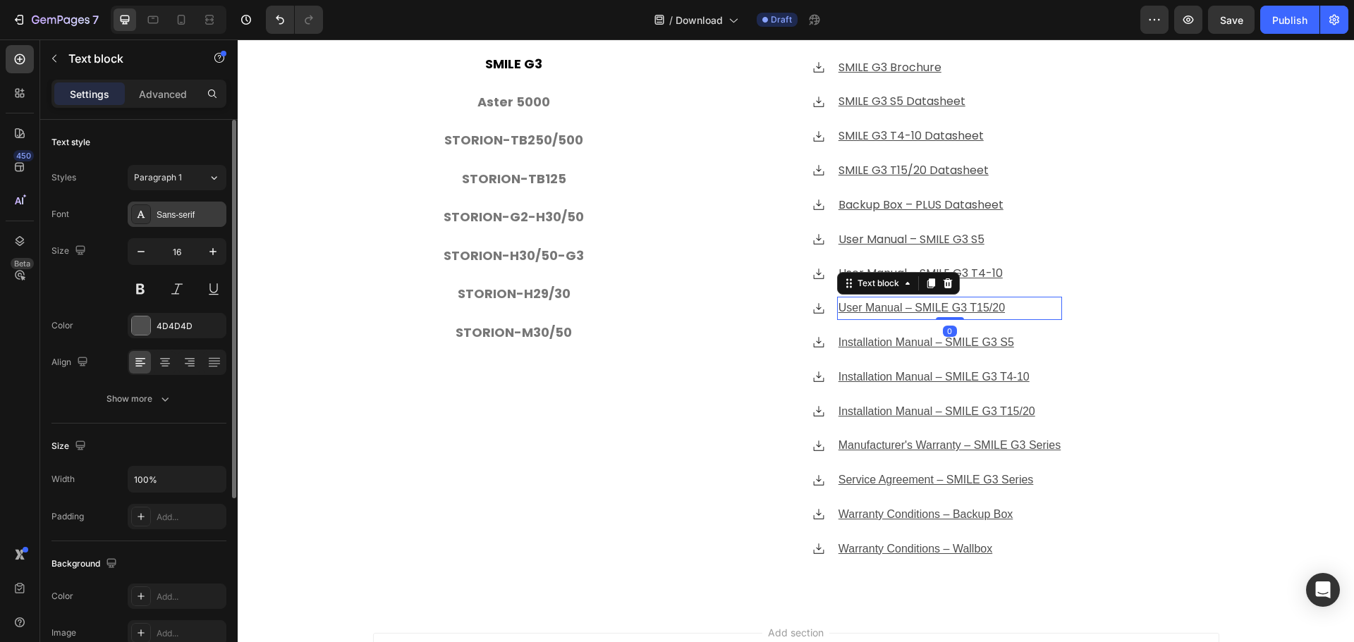
click at [161, 216] on div "Sans-serif" at bounding box center [190, 215] width 66 height 13
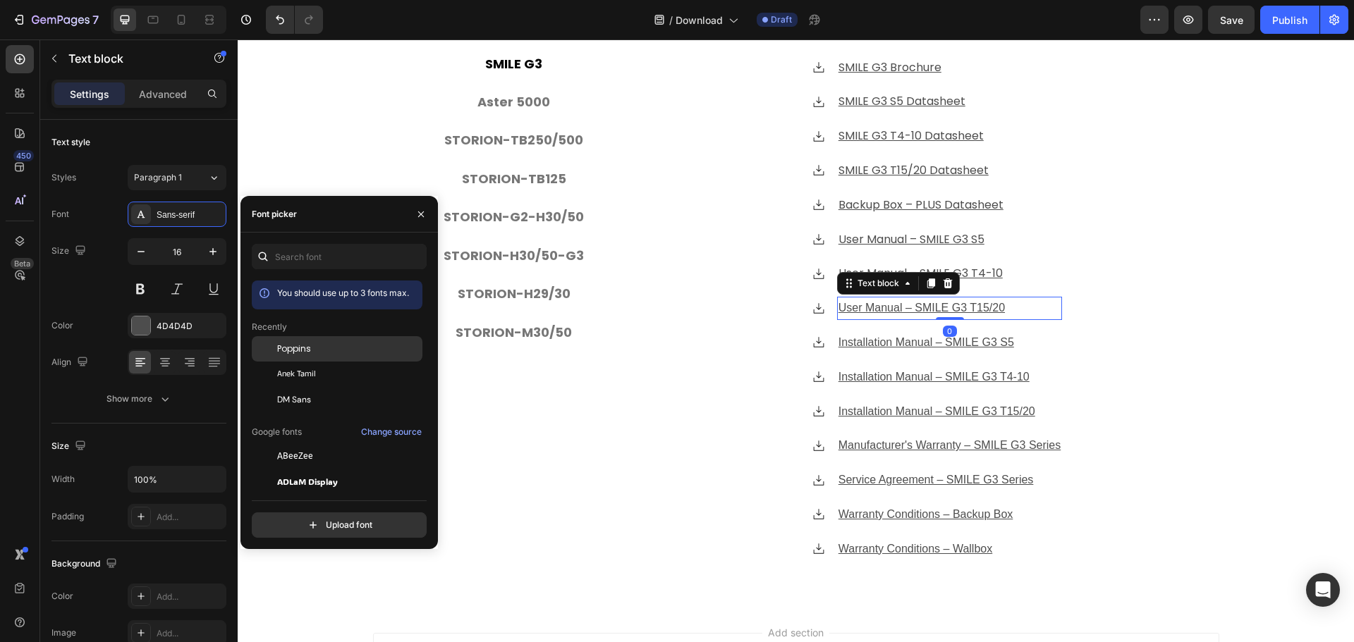
drag, startPoint x: 312, startPoint y: 353, endPoint x: 827, endPoint y: 312, distance: 516.4
click at [312, 353] on div "Poppins" at bounding box center [348, 349] width 142 height 13
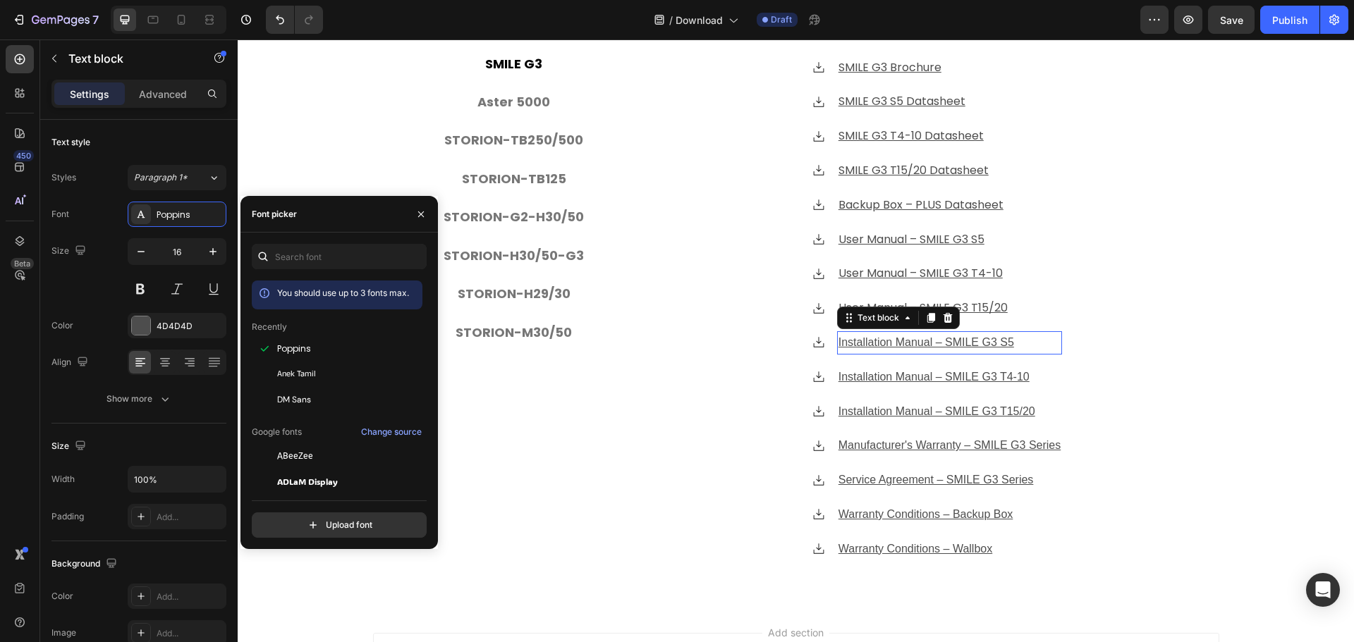
click at [960, 341] on u "Installation Manual – SMILE G3 S5" at bounding box center [927, 342] width 176 height 12
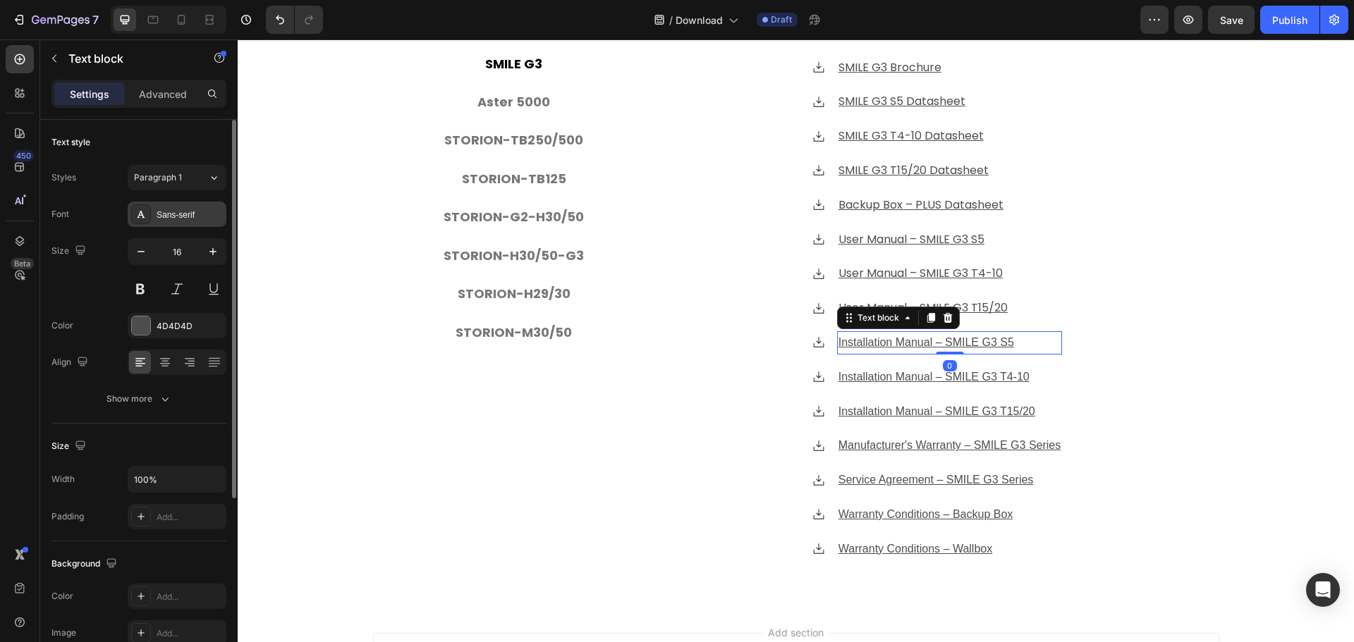
click at [171, 209] on div "Sans-serif" at bounding box center [190, 215] width 66 height 13
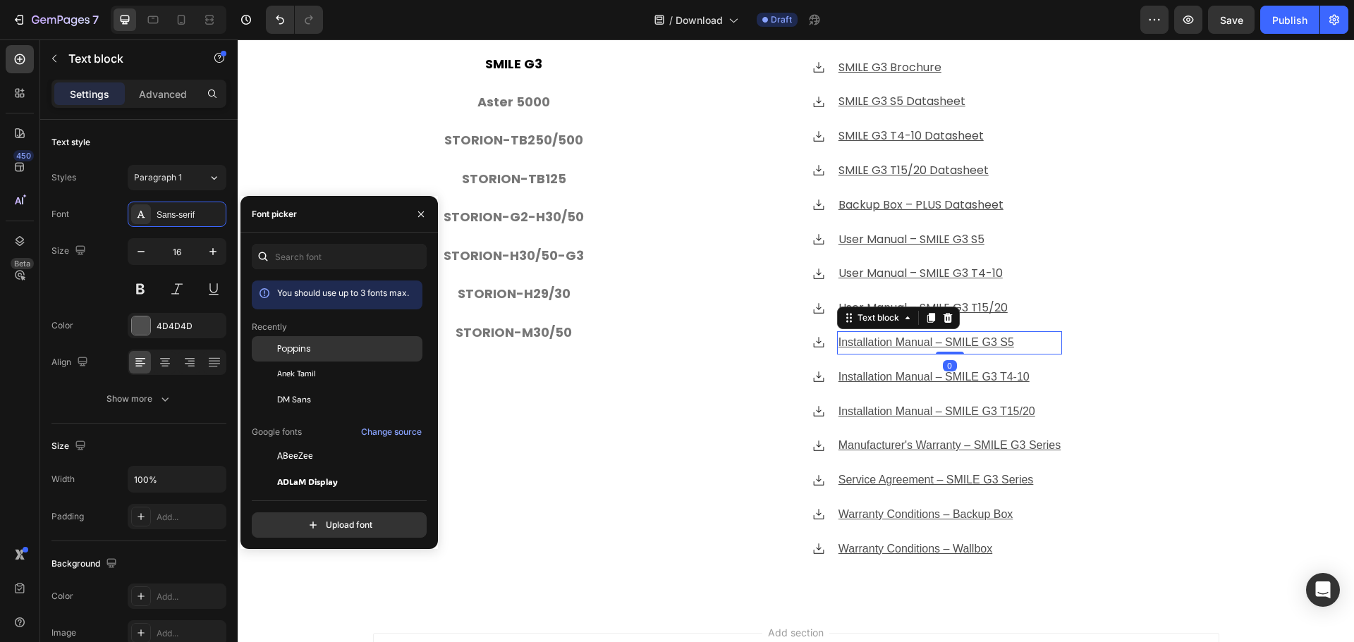
click at [365, 343] on div "Poppins" at bounding box center [348, 349] width 142 height 13
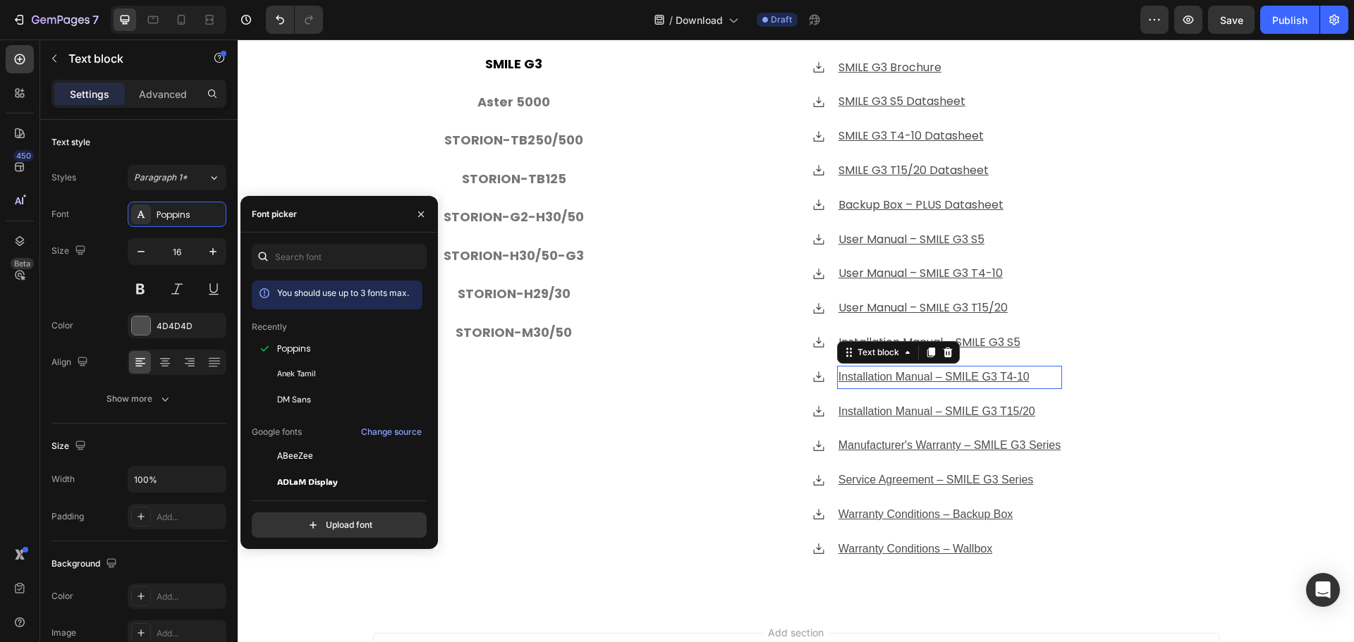
click at [1009, 374] on u "Installation Manual – SMILE G3 T4-10" at bounding box center [934, 377] width 191 height 12
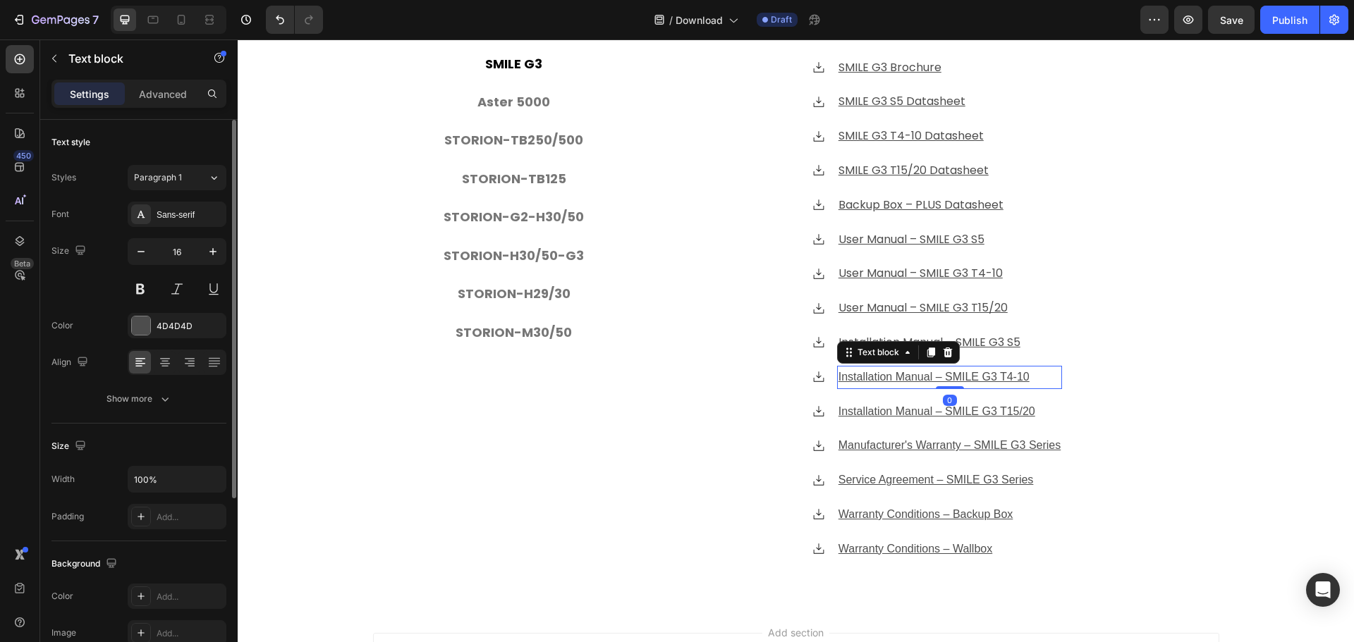
click at [149, 197] on div "Styles Paragraph 1 Font Sans-serif Size 16 Color 4D4D4D Align Show more" at bounding box center [138, 288] width 175 height 247
click at [183, 221] on div "Sans-serif" at bounding box center [190, 215] width 66 height 13
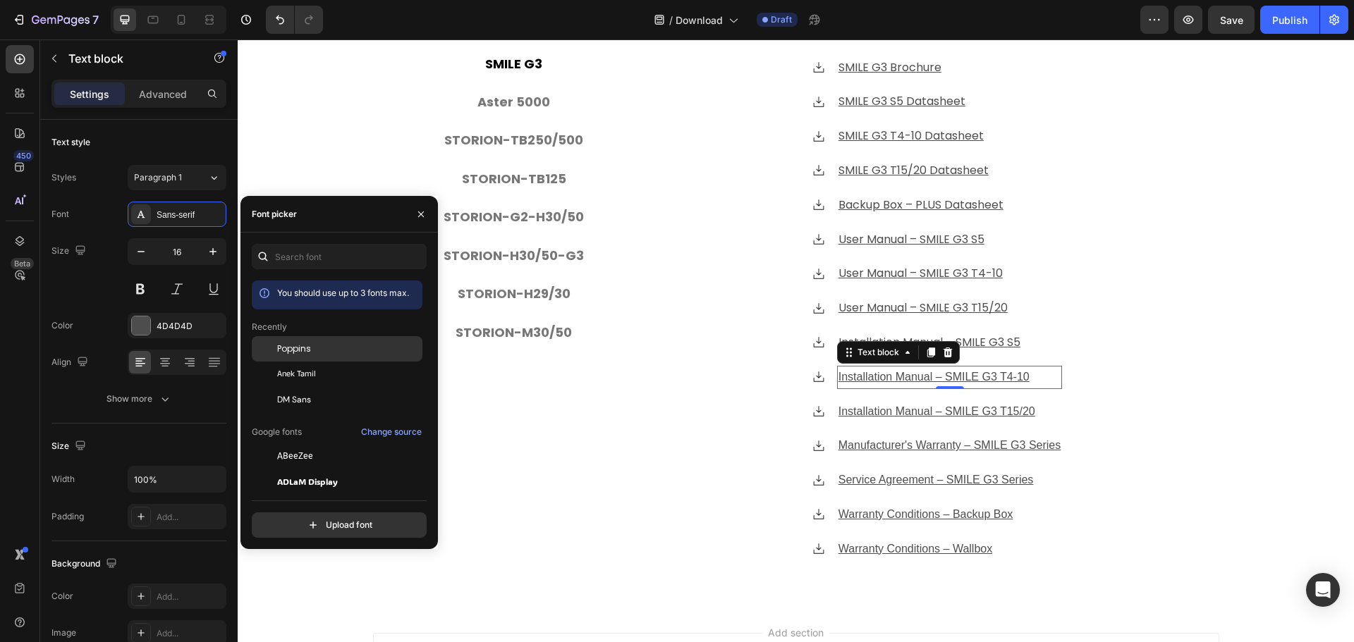
click at [313, 345] on div "Poppins" at bounding box center [348, 349] width 142 height 13
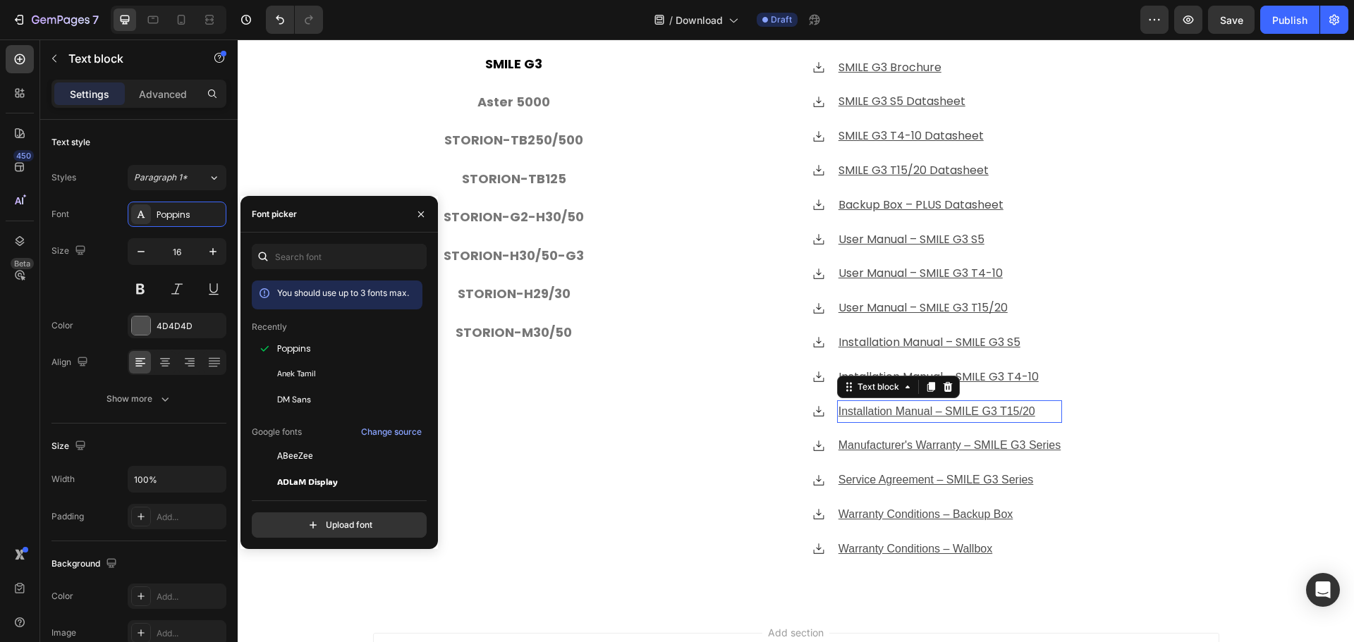
click at [927, 413] on u "Installation Manual – SMILE G3 T15/20" at bounding box center [937, 412] width 197 height 12
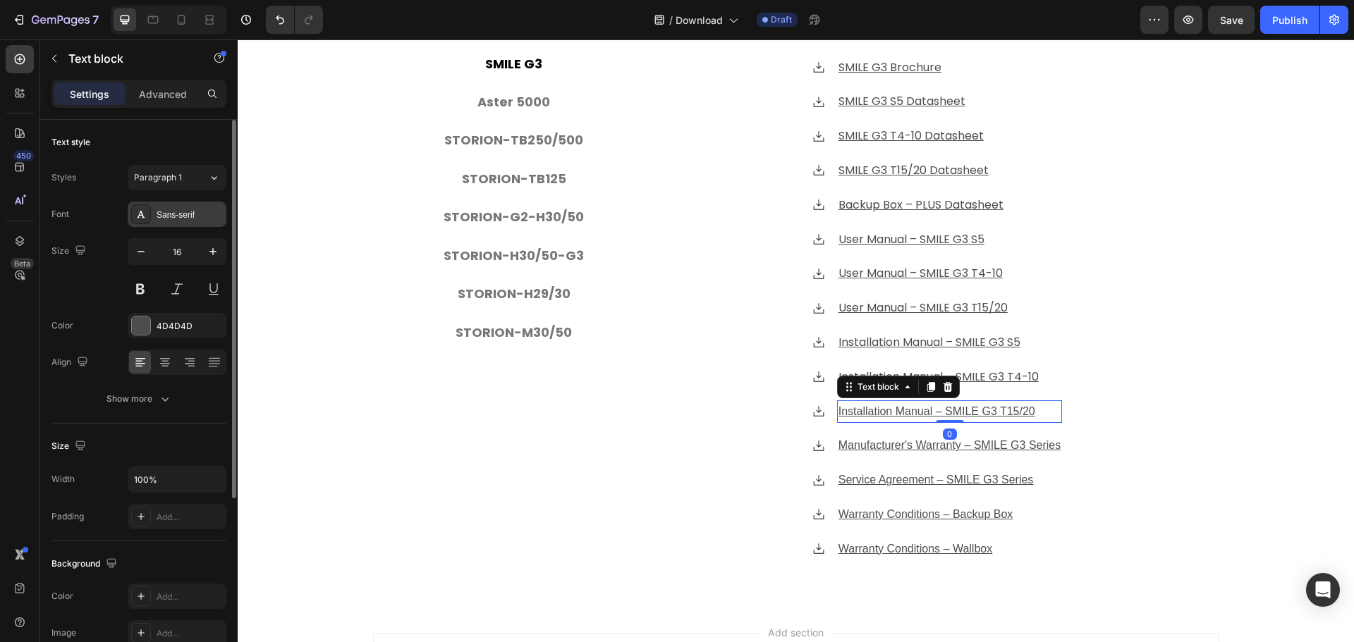
click at [190, 224] on div "Sans-serif" at bounding box center [177, 214] width 99 height 25
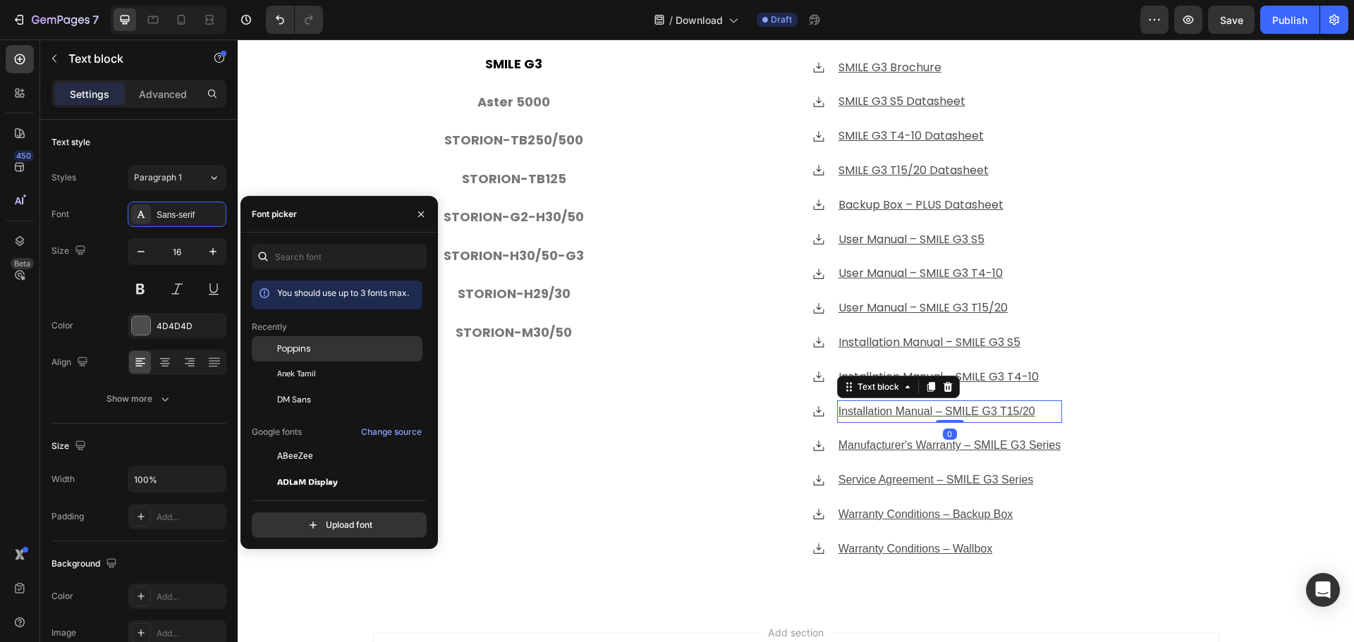
click at [288, 344] on span "Poppins" at bounding box center [294, 349] width 34 height 13
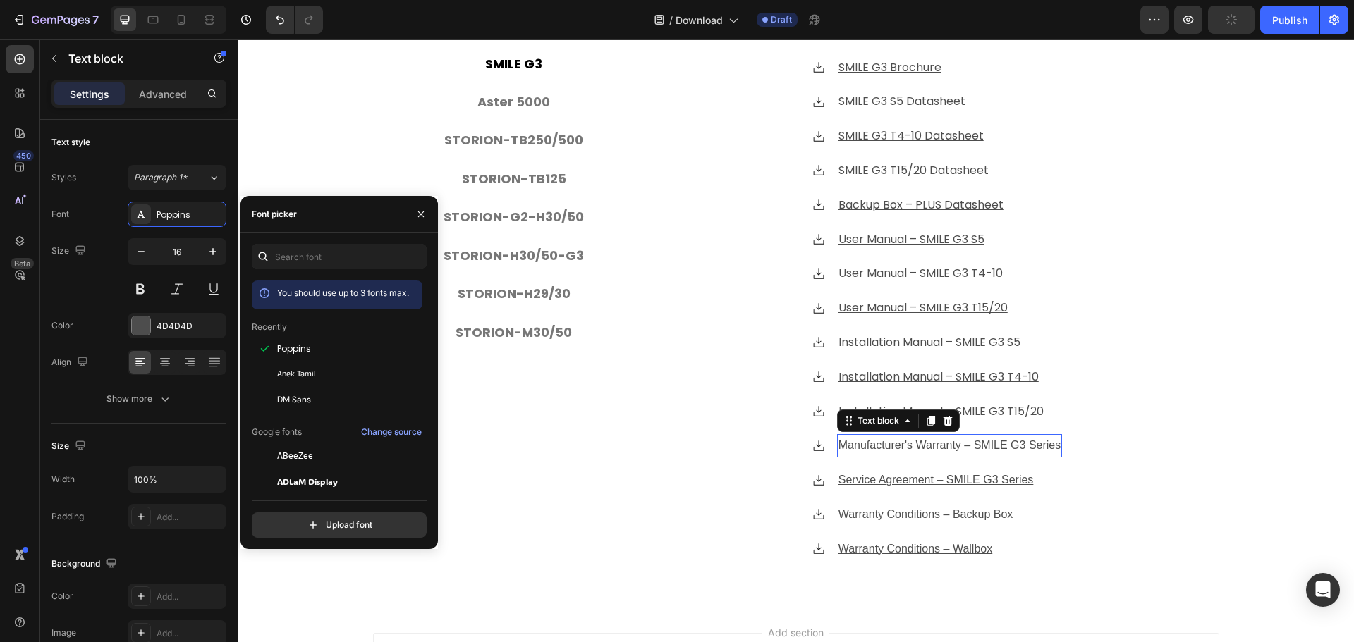
click at [897, 441] on u "Manufacturer's Warranty – SMILE G3 Series" at bounding box center [950, 445] width 222 height 12
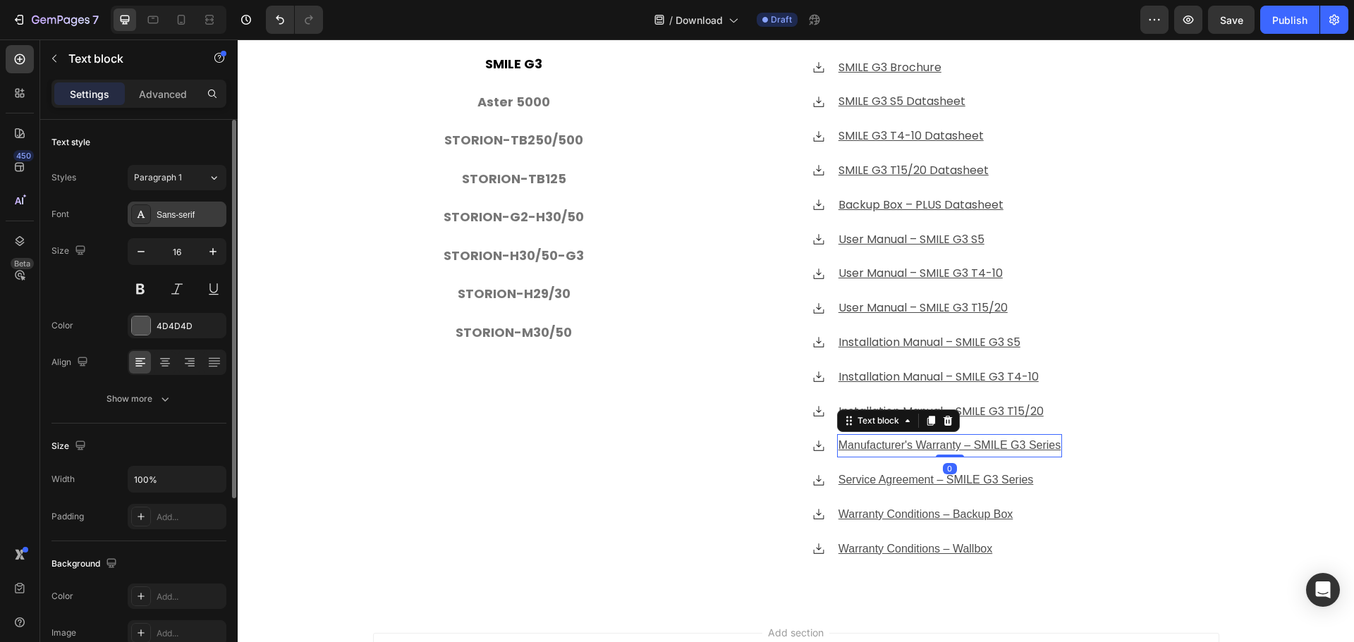
click at [173, 211] on div "Sans-serif" at bounding box center [190, 215] width 66 height 13
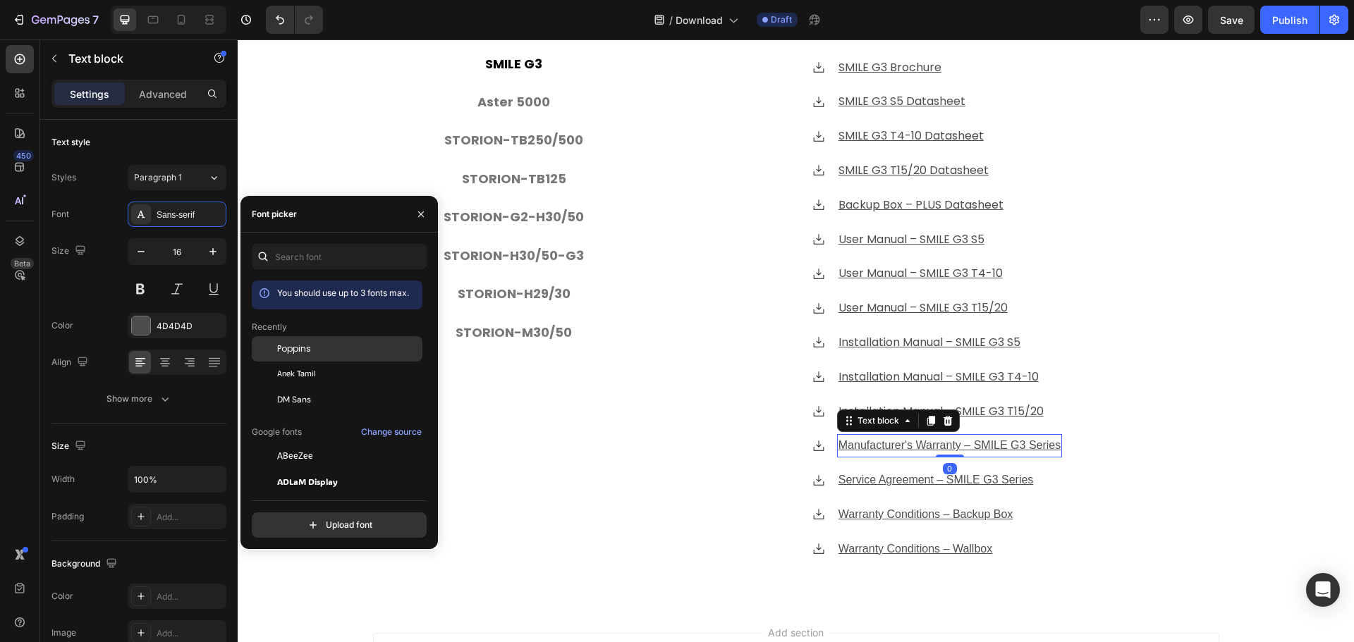
click at [322, 444] on div "Poppins" at bounding box center [337, 456] width 171 height 25
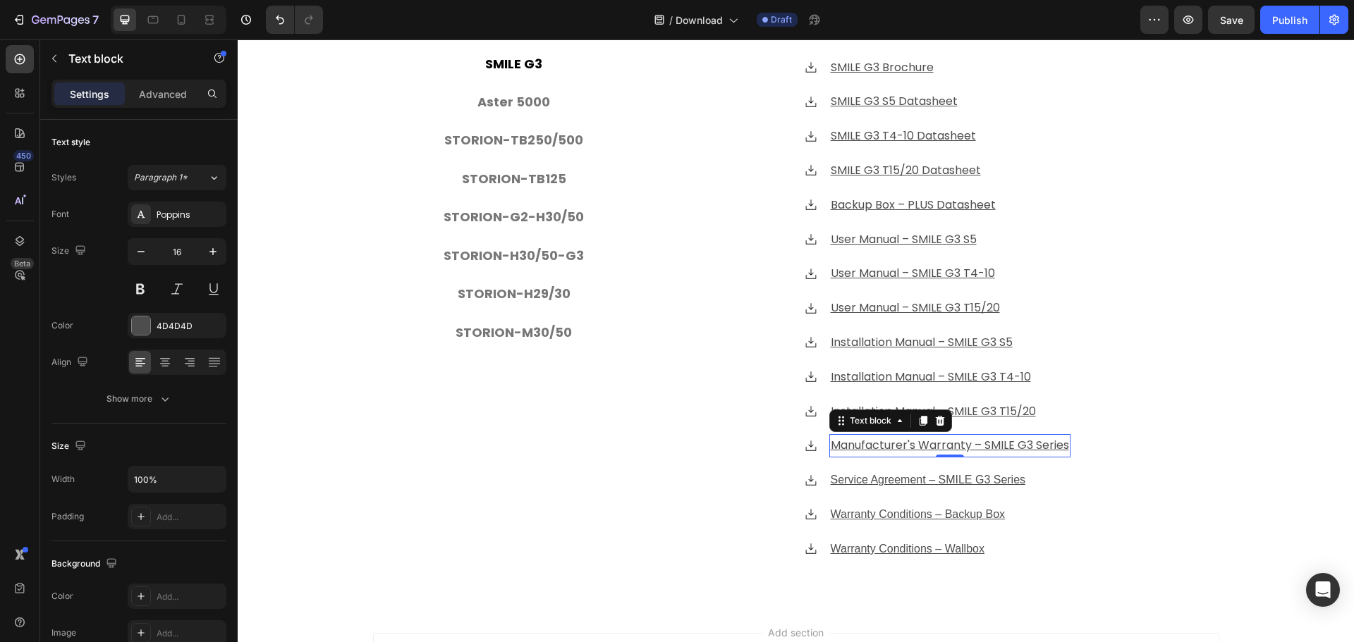
click at [943, 472] on div "0" at bounding box center [950, 468] width 14 height 11
click at [934, 486] on u "Service Agreement – SMILE G3 Series" at bounding box center [928, 480] width 195 height 12
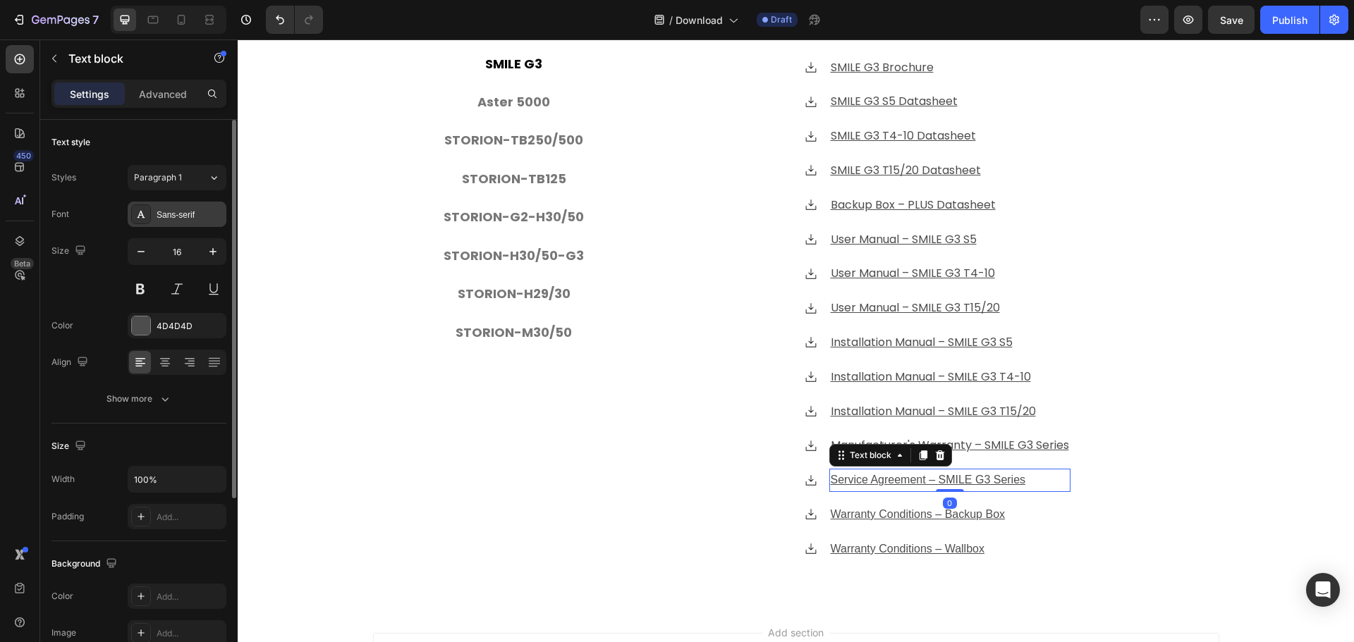
click at [173, 216] on div "Sans-serif" at bounding box center [190, 215] width 66 height 13
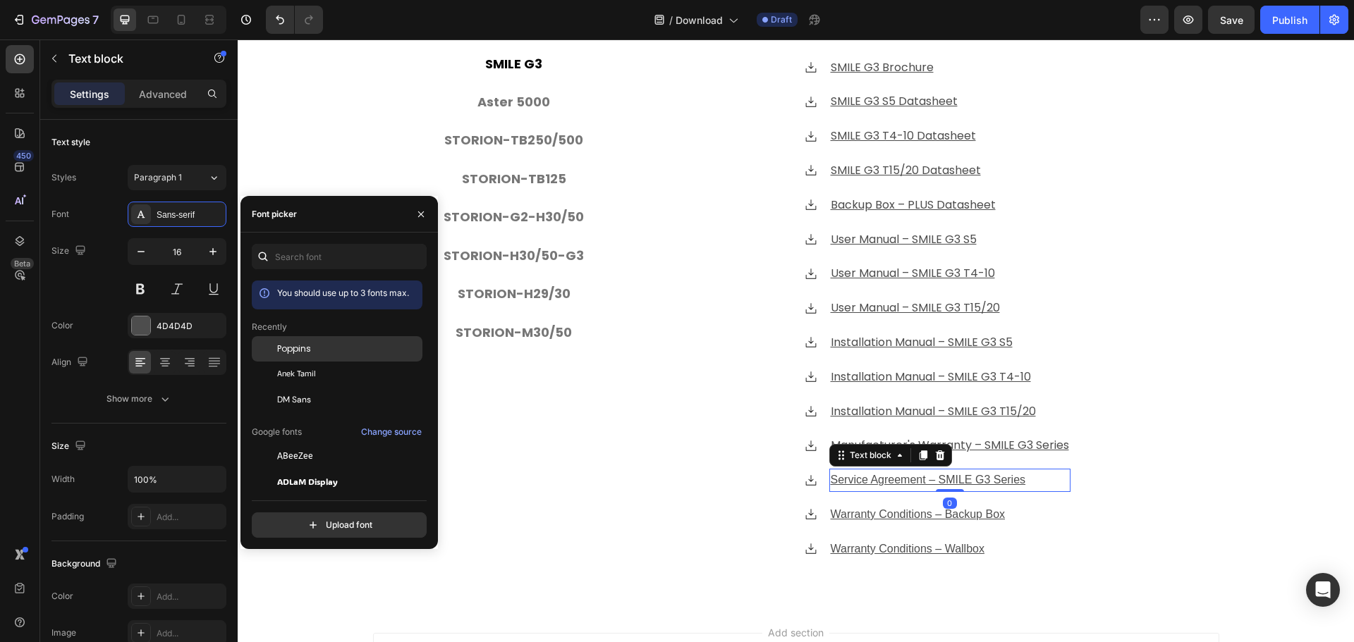
click at [303, 348] on span "Poppins" at bounding box center [294, 349] width 34 height 13
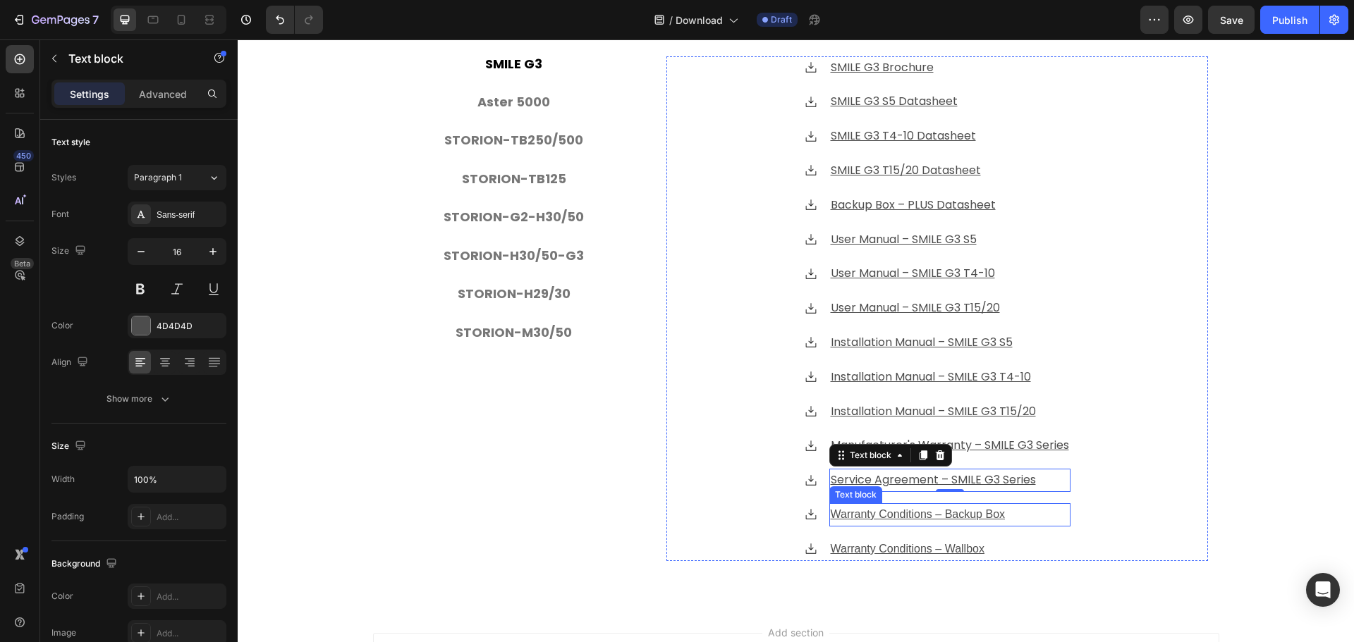
drag, startPoint x: 990, startPoint y: 516, endPoint x: 968, endPoint y: 516, distance: 21.9
click at [989, 516] on u "Warranty Conditions – Backup Box" at bounding box center [918, 514] width 175 height 12
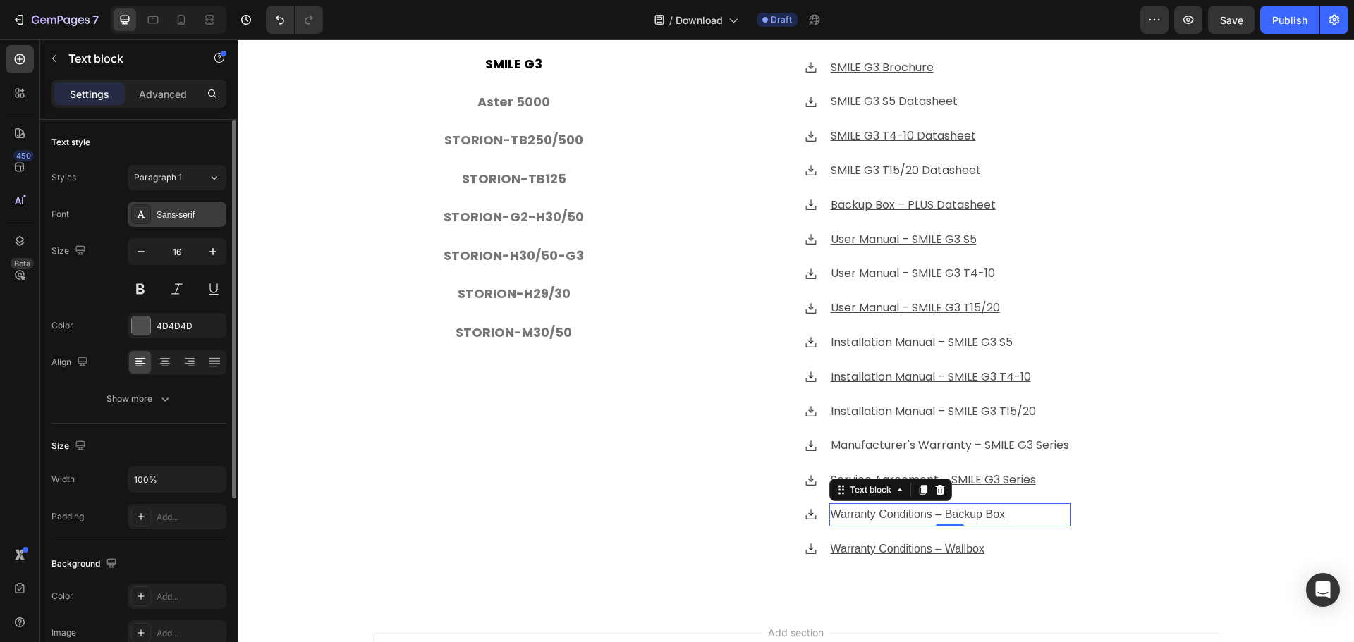
click at [185, 218] on div "Sans-serif" at bounding box center [190, 215] width 66 height 13
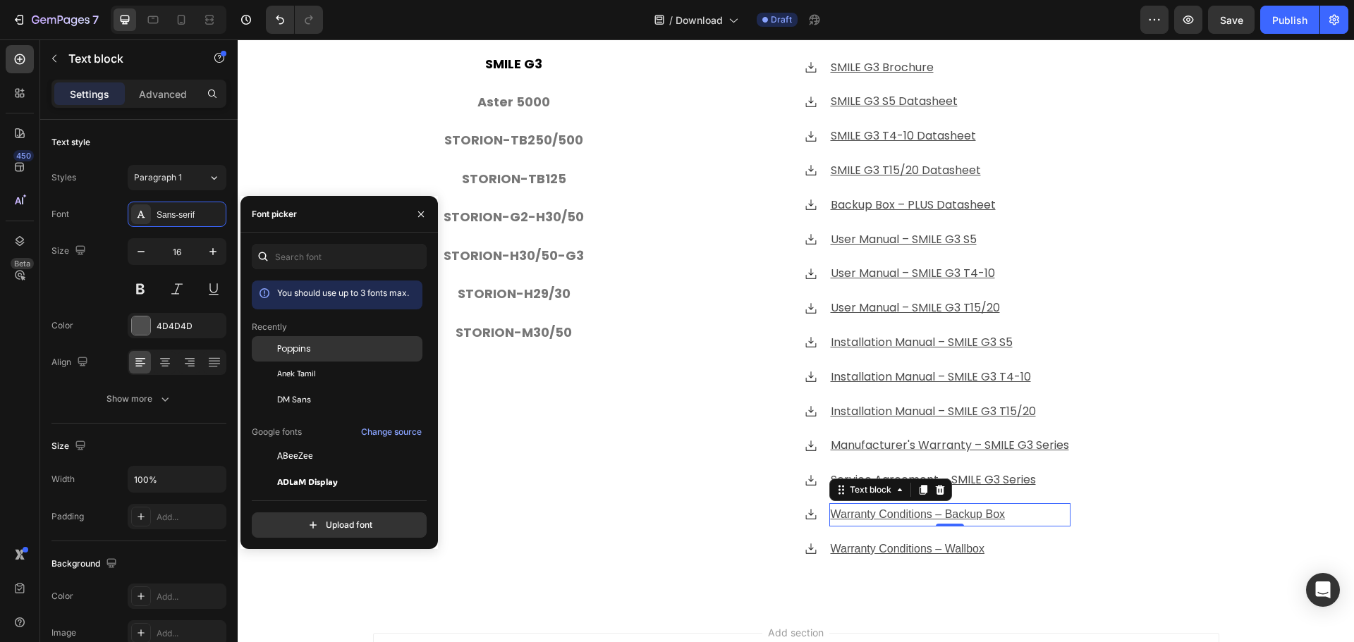
drag, startPoint x: 282, startPoint y: 351, endPoint x: 348, endPoint y: 367, distance: 68.3
click at [282, 351] on span "Poppins" at bounding box center [294, 349] width 34 height 13
click at [940, 552] on u "Warranty Conditions – Wallbox" at bounding box center [908, 549] width 154 height 12
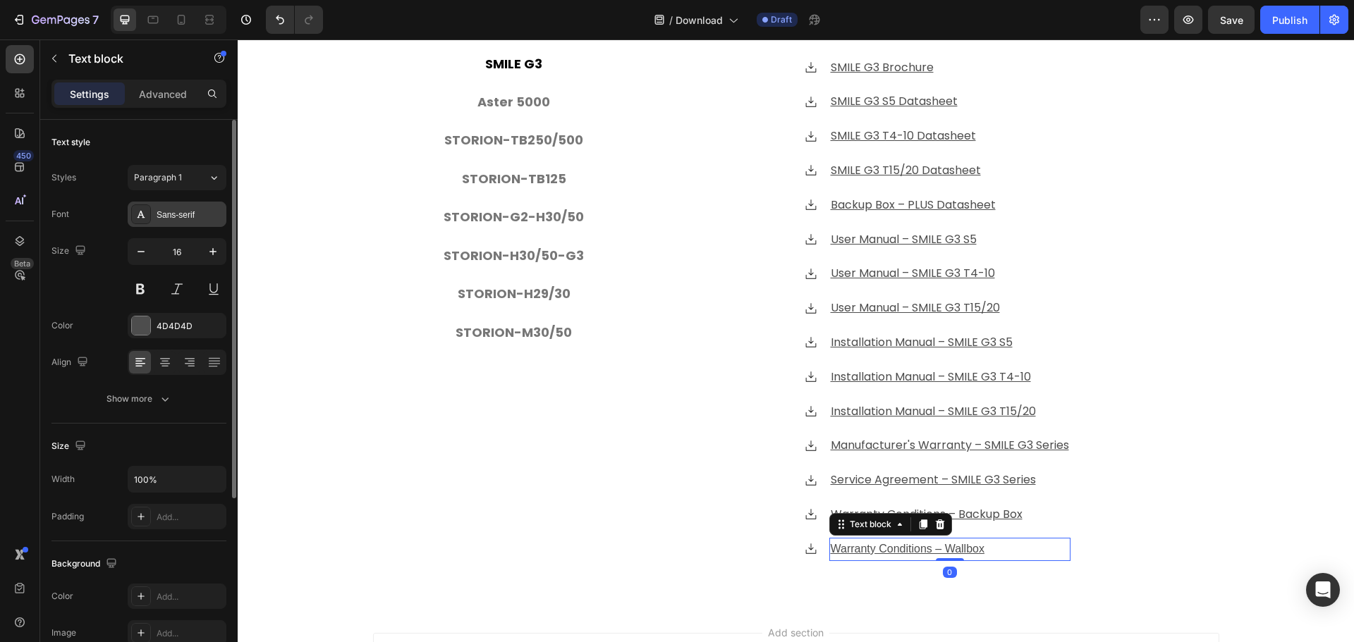
click at [162, 212] on div "Sans-serif" at bounding box center [190, 215] width 66 height 13
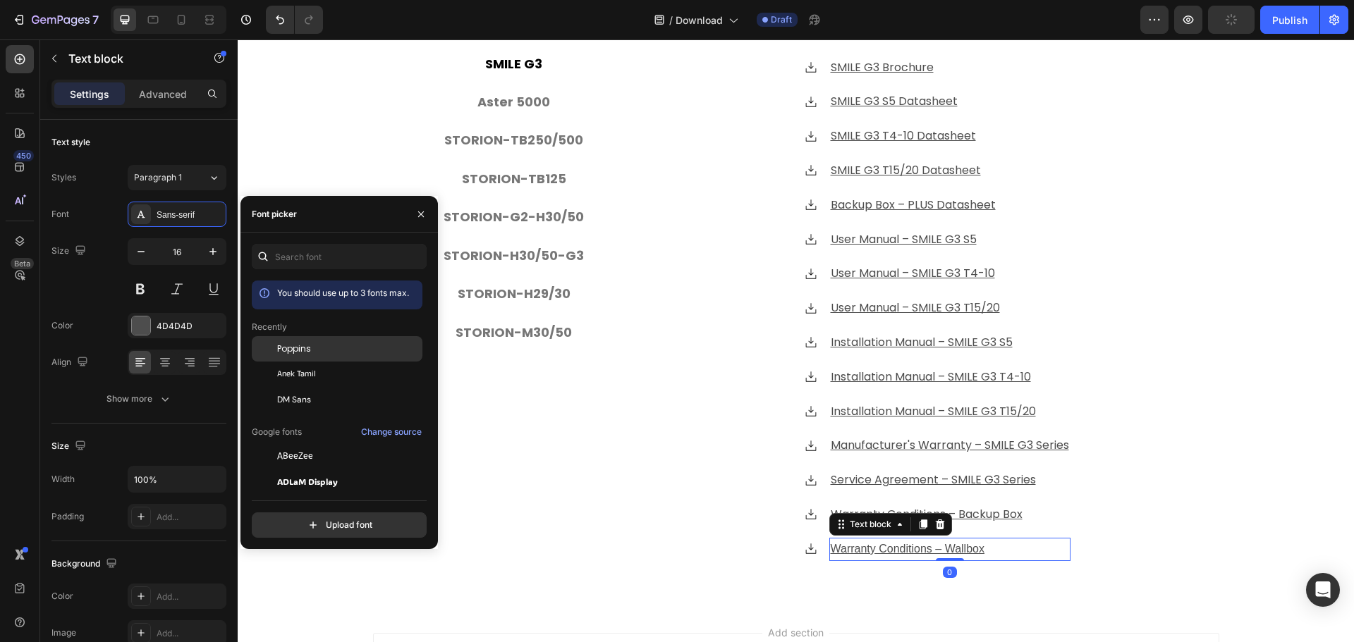
click at [355, 352] on div "Poppins" at bounding box center [348, 349] width 142 height 13
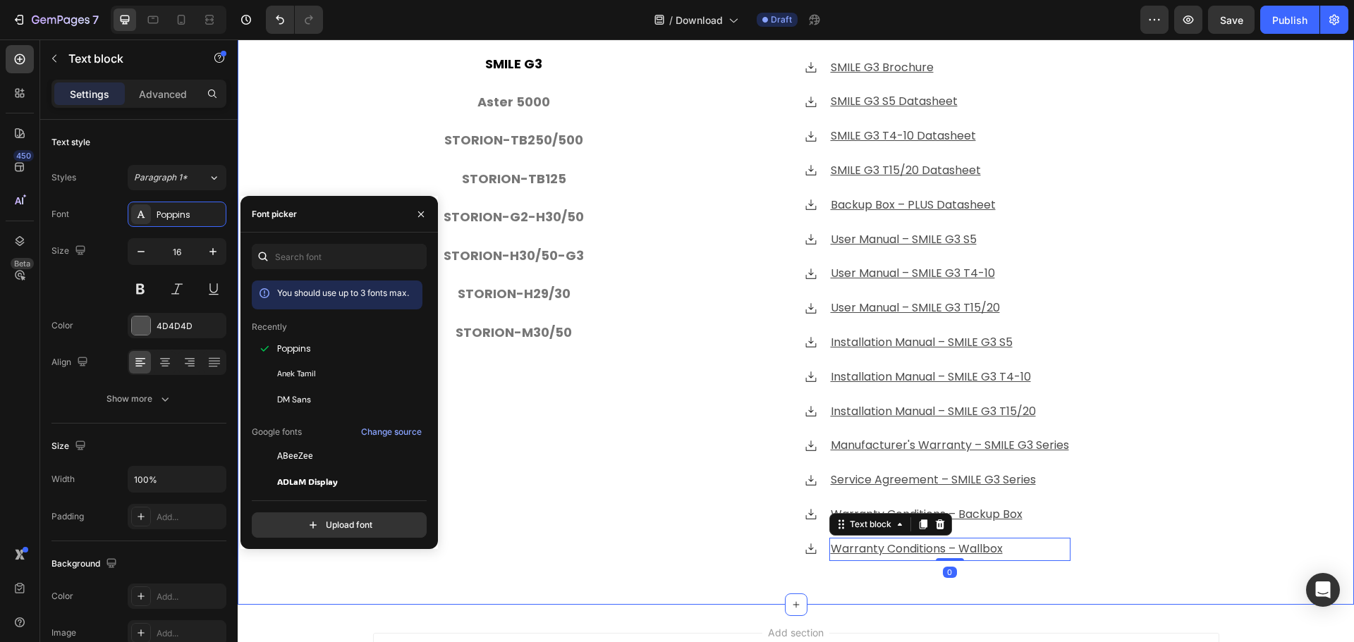
click at [1283, 406] on div "⁠⁠⁠⁠⁠⁠⁠ Download Heading SMILE G3 Aster 5000 STORION-TB250/500 STORION-TB125 ST…" at bounding box center [796, 283] width 1116 height 599
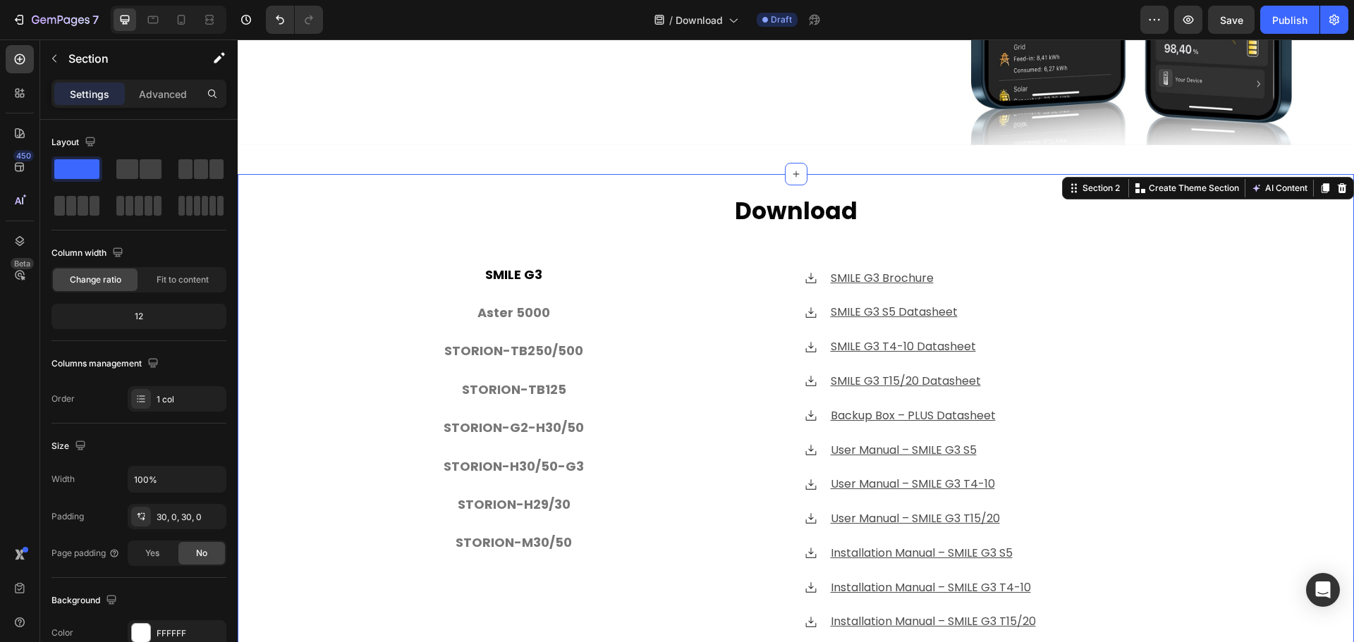
scroll to position [353, 0]
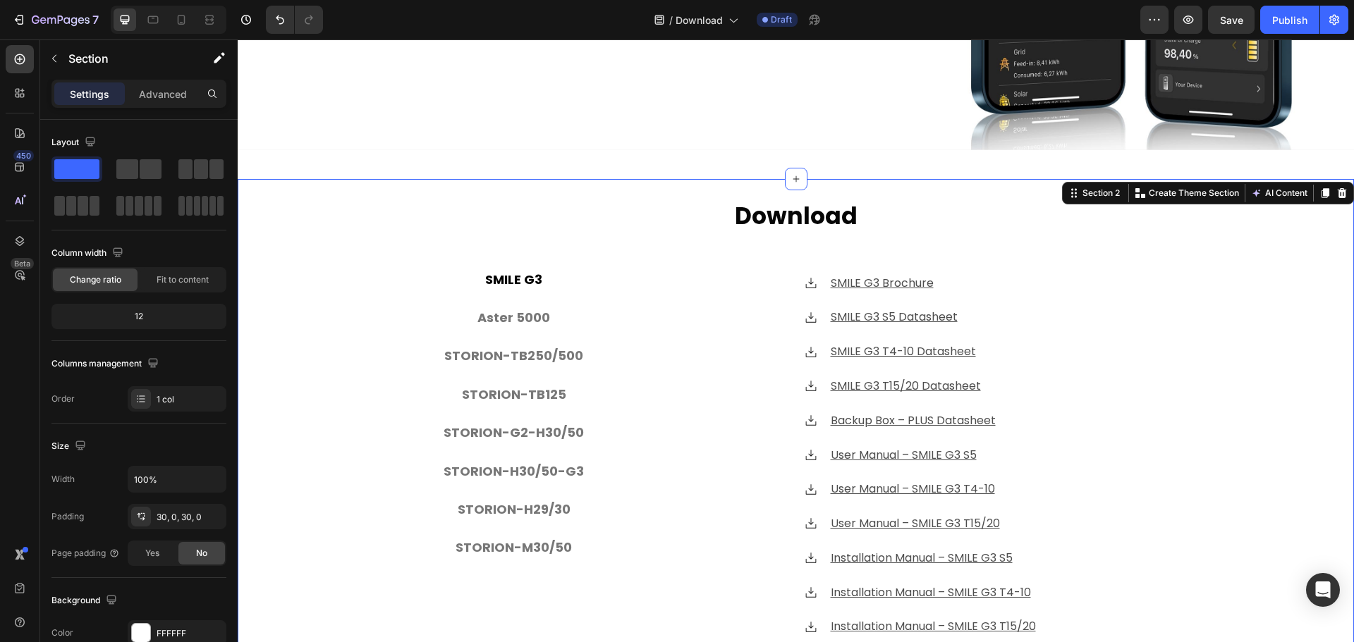
click at [1267, 374] on div "⁠⁠⁠⁠⁠⁠⁠ Download Heading SMILE G3 Aster 5000 STORION-TB250/500 STORION-TB125 ST…" at bounding box center [796, 499] width 1116 height 599
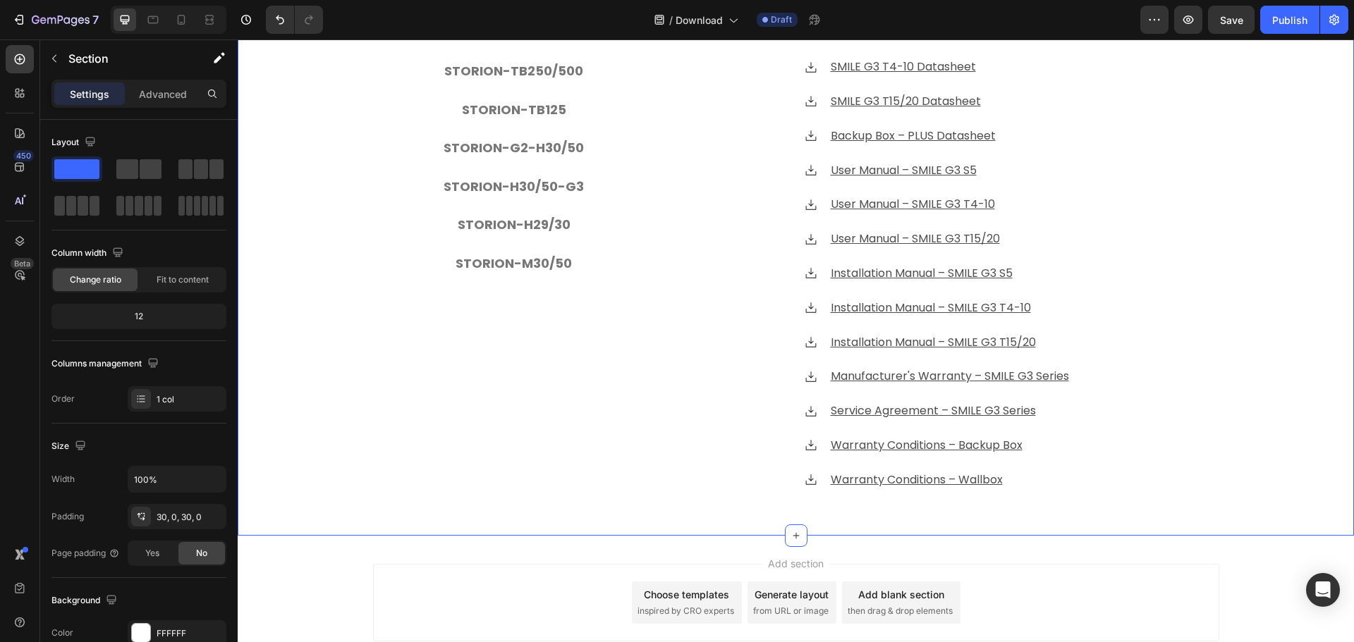
scroll to position [635, 0]
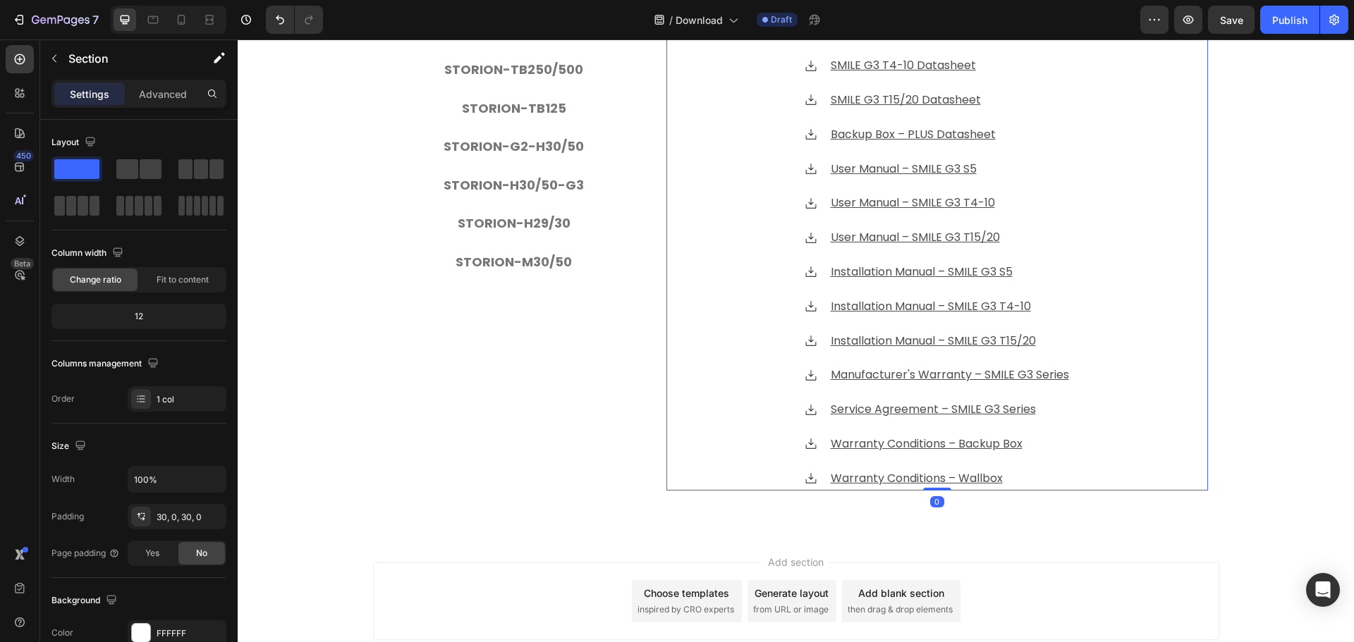
click at [1174, 341] on div "Icon SMILE G3 Brochure Text block Icon SMILE G3 S5 Datasheet Text block Icon SM…" at bounding box center [937, 238] width 542 height 505
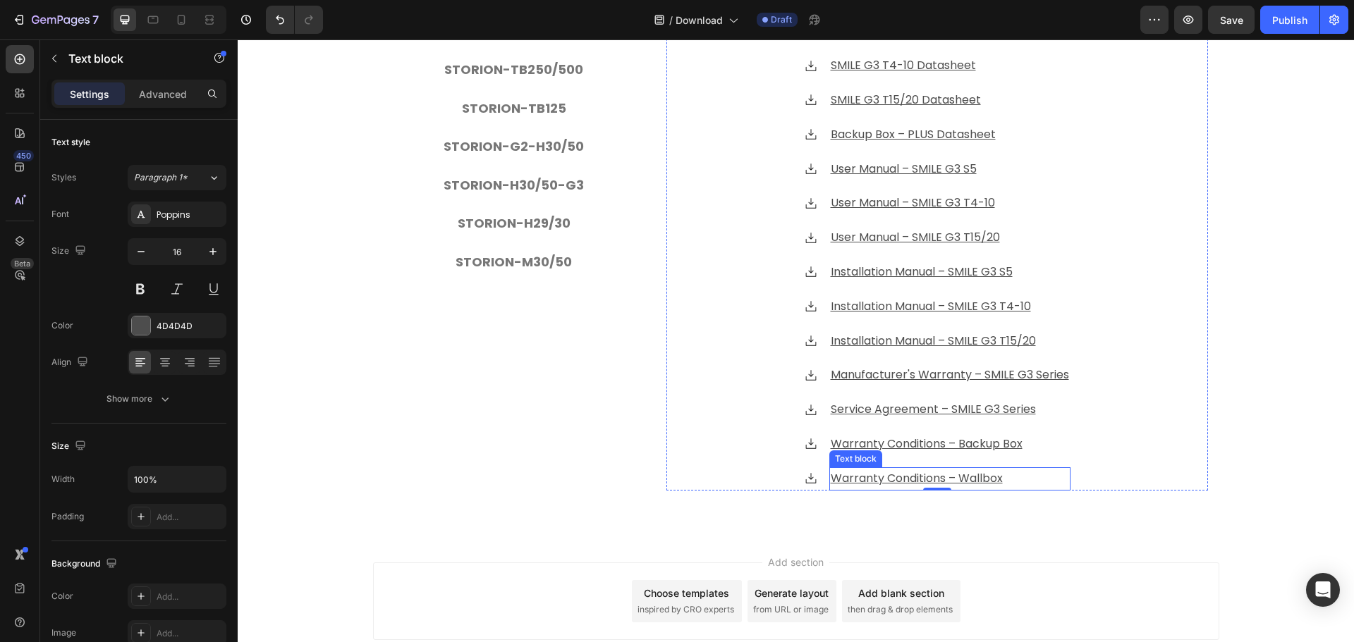
click at [932, 477] on u "Warranty Conditions – Wallbox" at bounding box center [917, 478] width 172 height 16
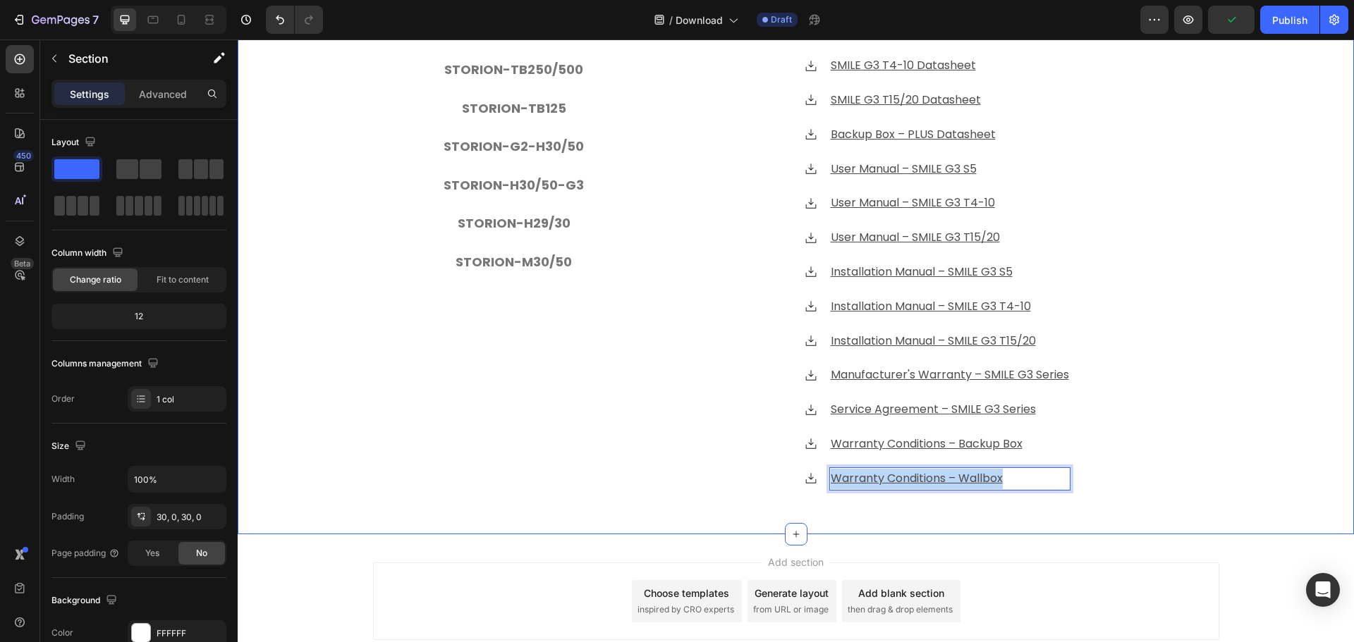
click at [343, 418] on div "⁠⁠⁠⁠⁠⁠⁠ Download Heading SMILE G3 Aster 5000 STORION-TB250/500 STORION-TB125 ST…" at bounding box center [796, 213] width 1116 height 599
click at [1227, 346] on div "⁠⁠⁠⁠⁠⁠⁠ Download Heading SMILE G3 Aster 5000 STORION-TB250/500 STORION-TB125 ST…" at bounding box center [796, 213] width 1116 height 599
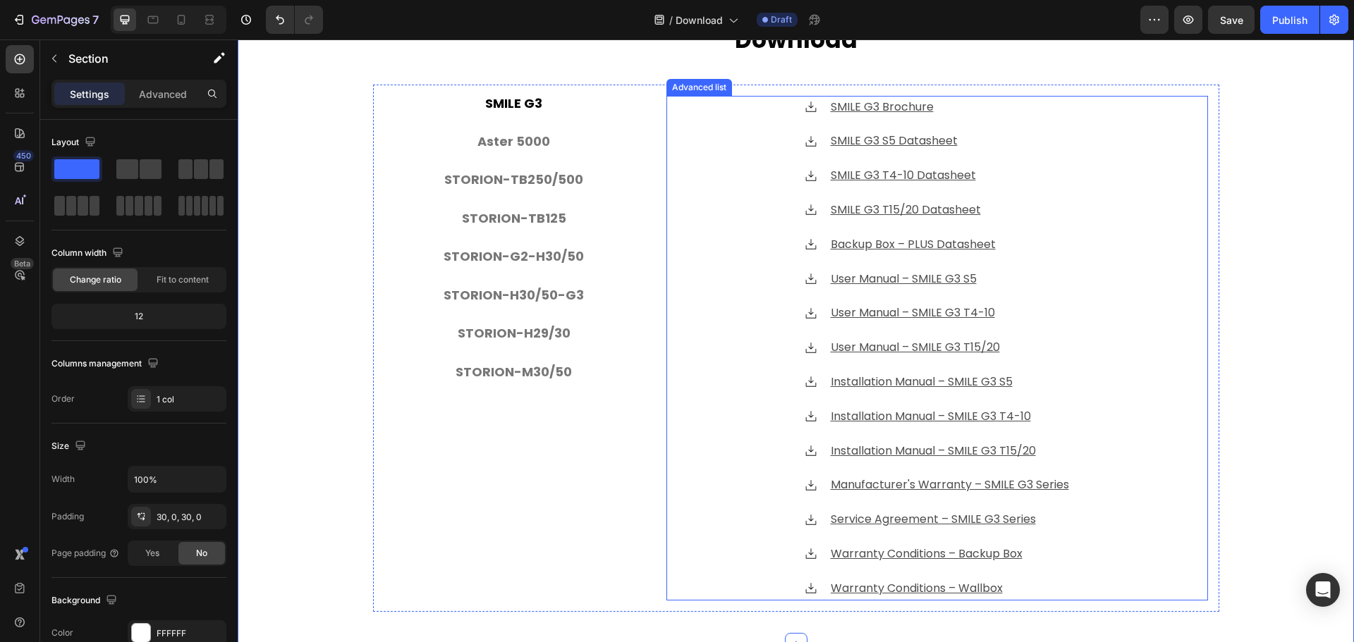
scroll to position [564, 0]
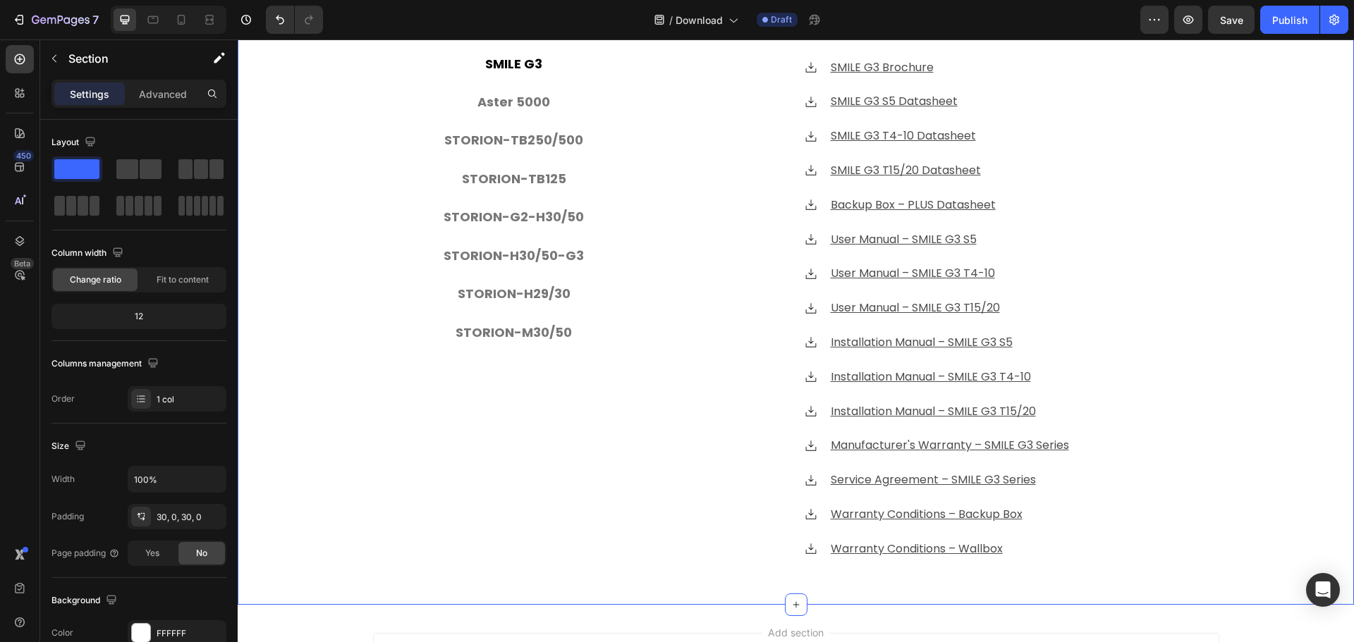
click at [1277, 373] on div "⁠⁠⁠⁠⁠⁠⁠ Download Heading SMILE G3 Aster 5000 STORION-TB250/500 STORION-TB125 ST…" at bounding box center [796, 283] width 1116 height 599
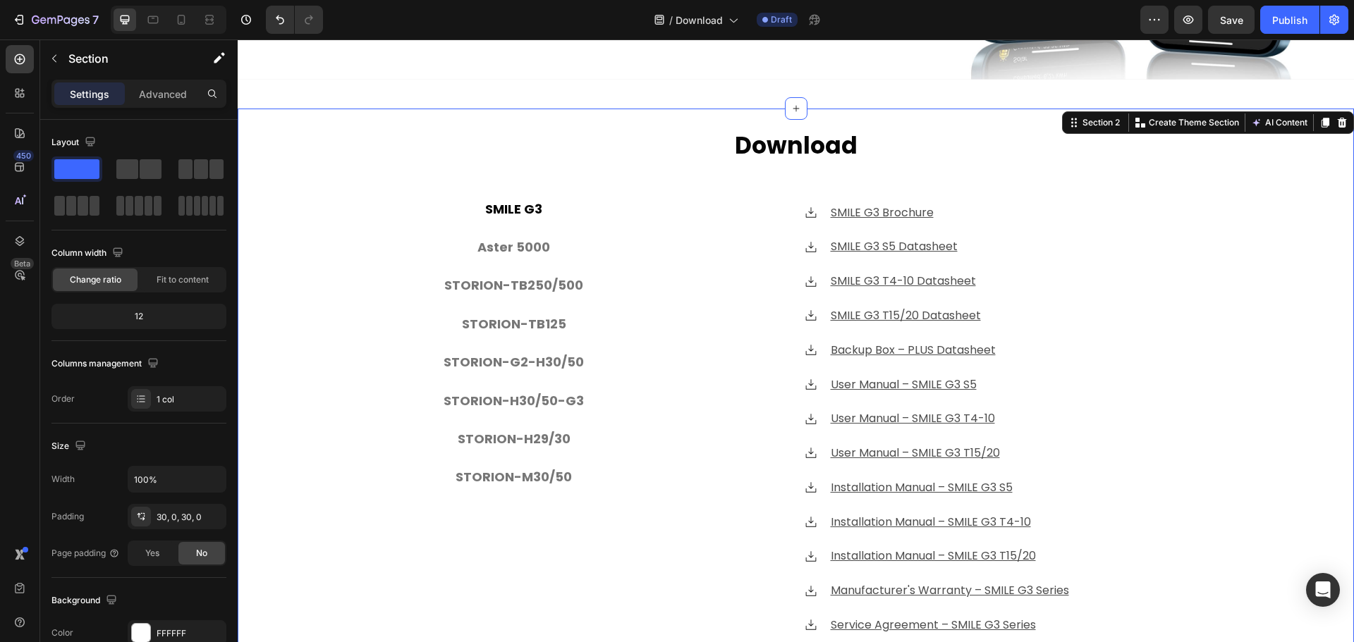
scroll to position [494, 0]
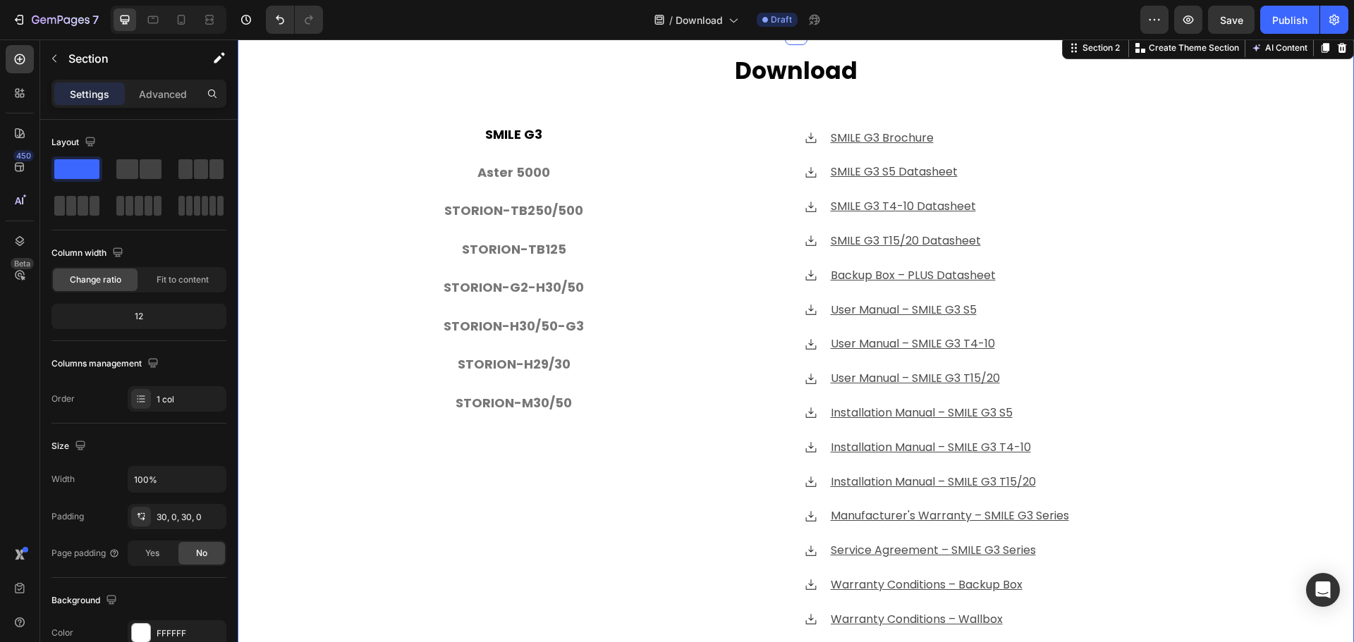
click at [1277, 373] on div "⁠⁠⁠⁠⁠⁠⁠ Download Heading SMILE G3 Aster 5000 STORION-TB250/500 STORION-TB125 ST…" at bounding box center [796, 354] width 1116 height 599
click at [898, 170] on u "SMILE G3 S5 Datasheet" at bounding box center [894, 172] width 127 height 16
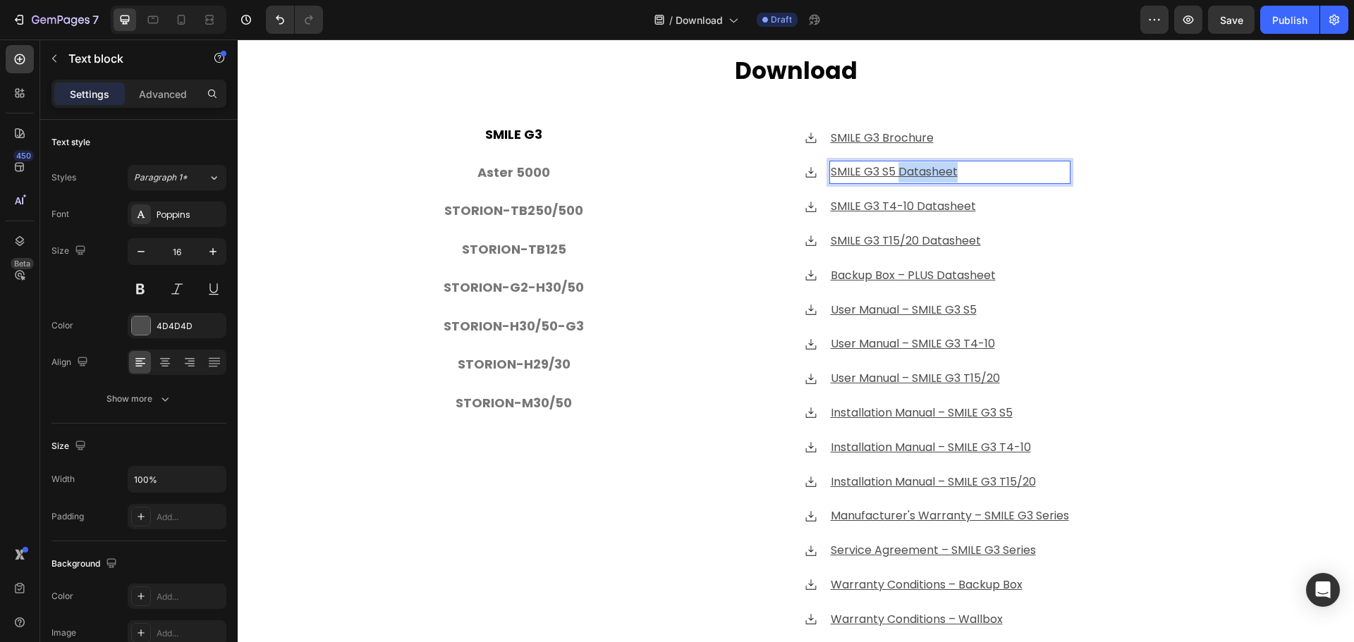
click at [898, 170] on u "SMILE G3 S5 Datasheet" at bounding box center [894, 172] width 127 height 16
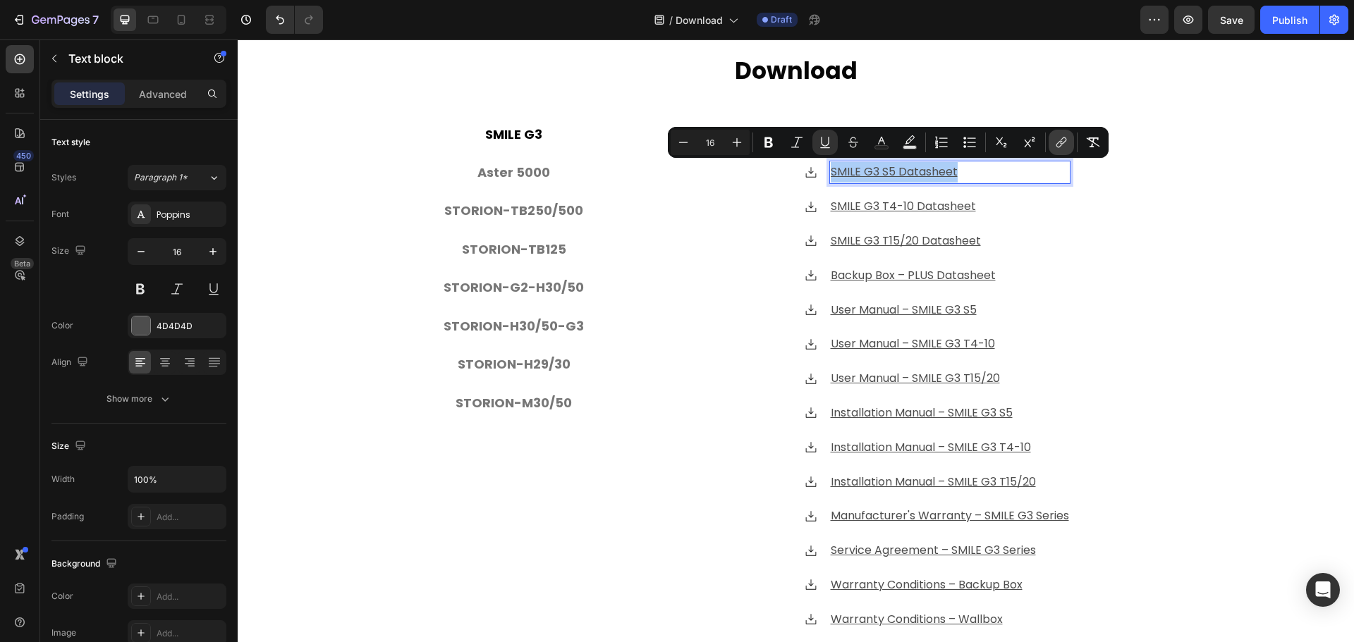
click at [1061, 140] on icon "Editor contextual toolbar" at bounding box center [1061, 142] width 14 height 14
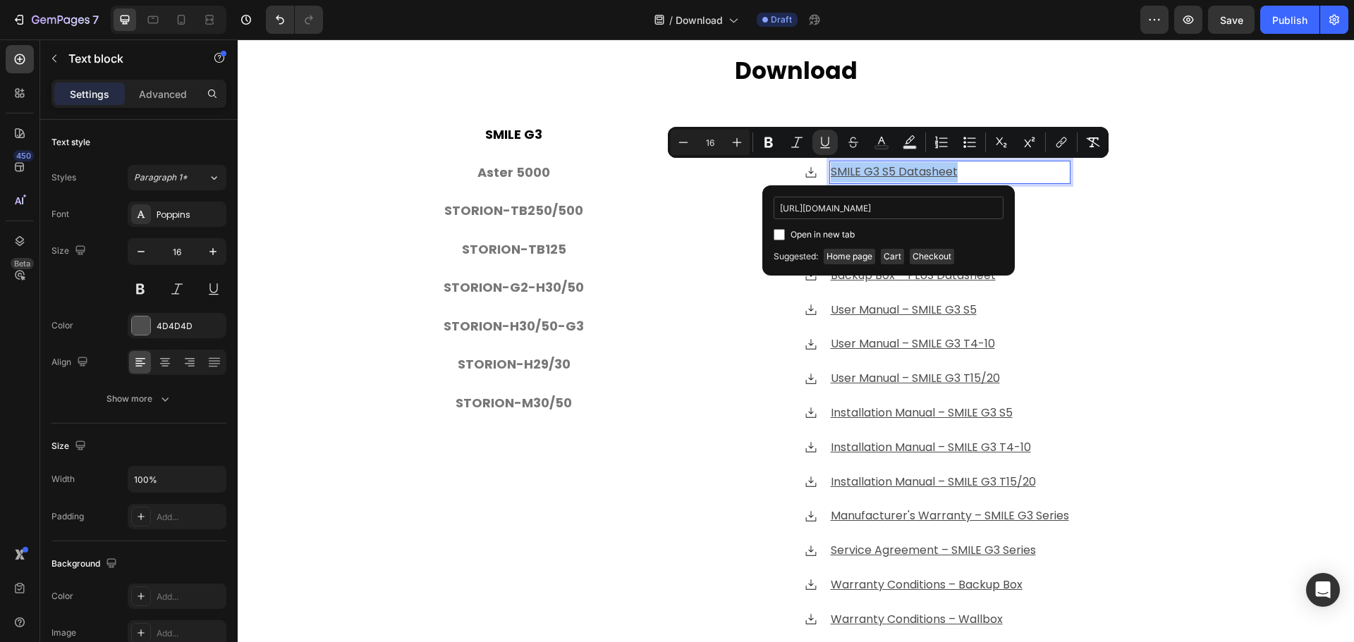
scroll to position [0, 265]
type input "[URL][DOMAIN_NAME]"
click at [781, 233] on input "Editor contextual toolbar" at bounding box center [779, 234] width 11 height 11
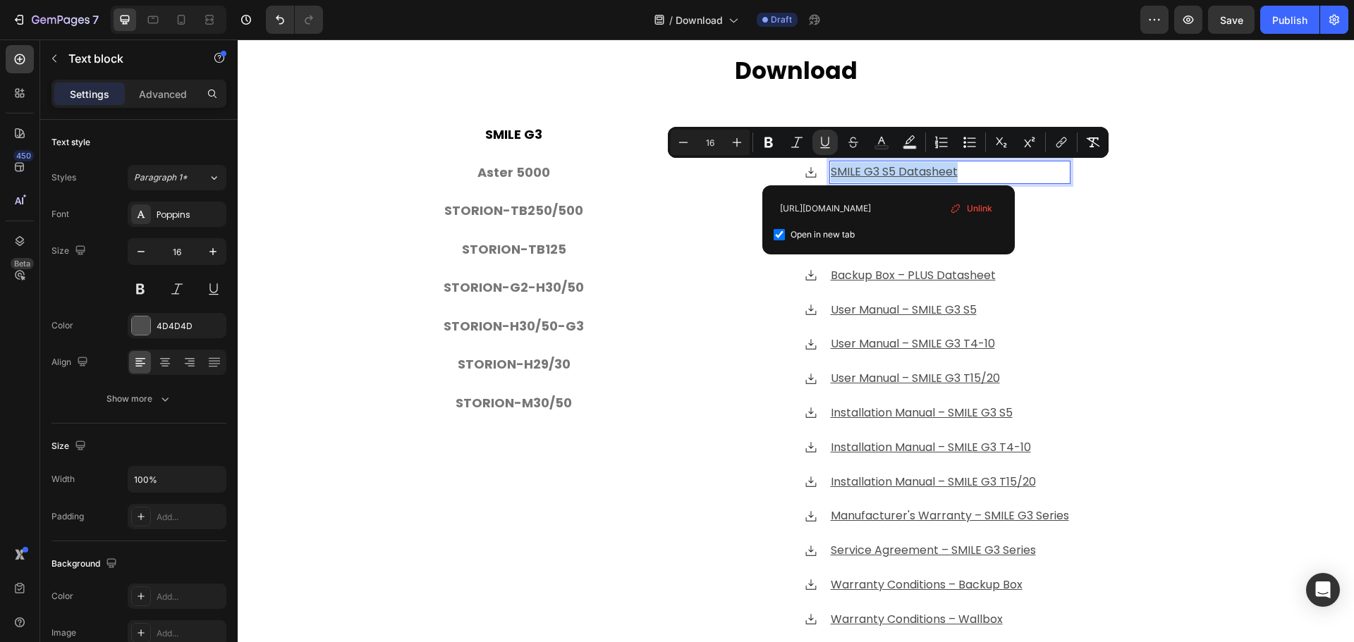
checkbox input "true"
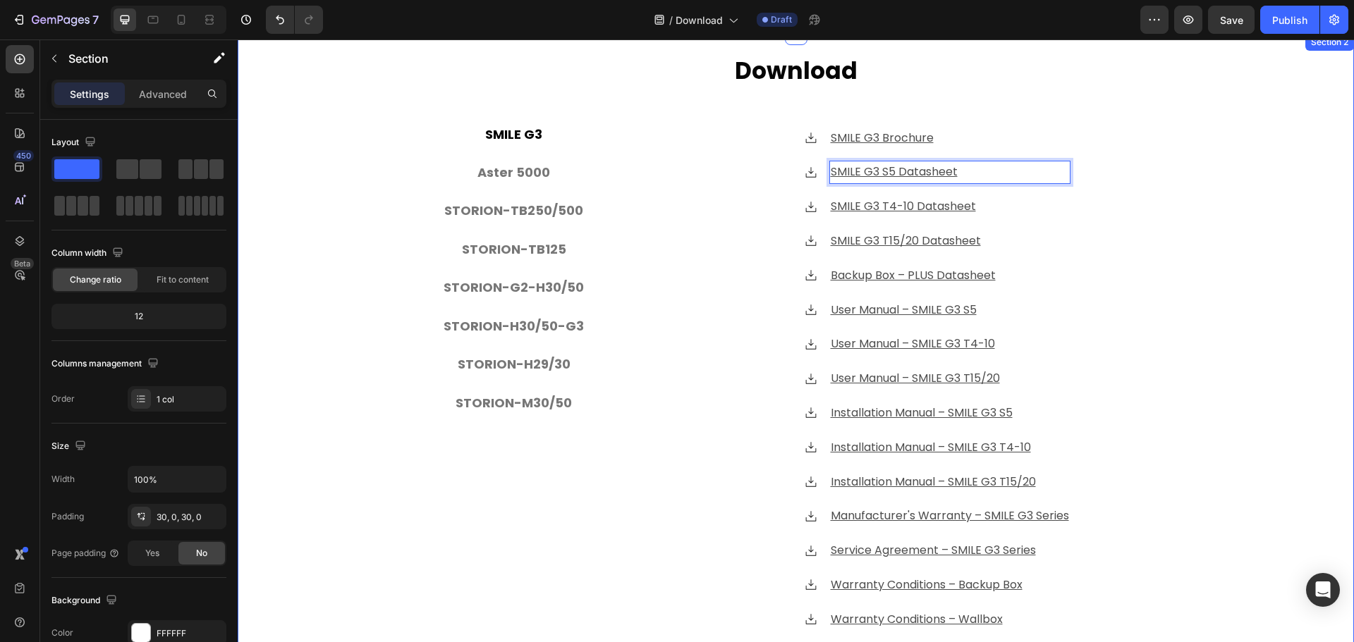
drag, startPoint x: 1198, startPoint y: 293, endPoint x: 1242, endPoint y: 295, distance: 43.7
click at [1242, 295] on div "⁠⁠⁠⁠⁠⁠⁠ Download Heading SMILE G3 Aster 5000 STORION-TB250/500 STORION-TB125 ST…" at bounding box center [796, 354] width 1116 height 599
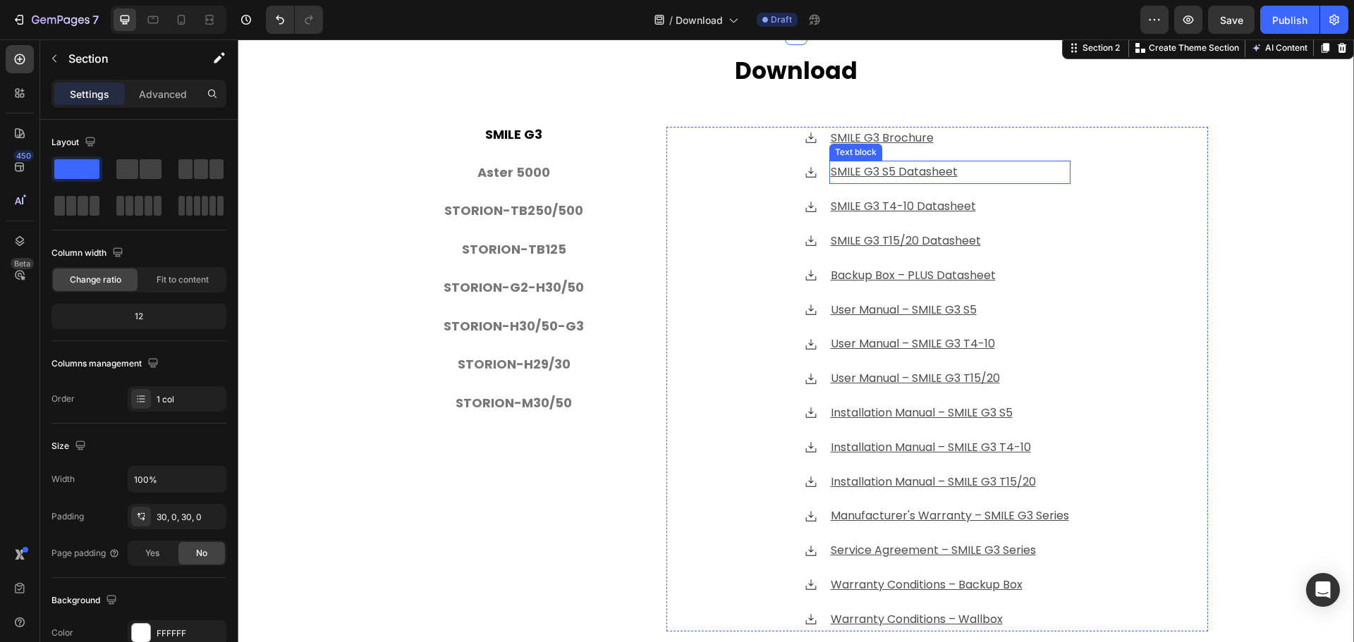
click at [916, 172] on u "SMILE G3 S5 Datasheet" at bounding box center [894, 172] width 127 height 16
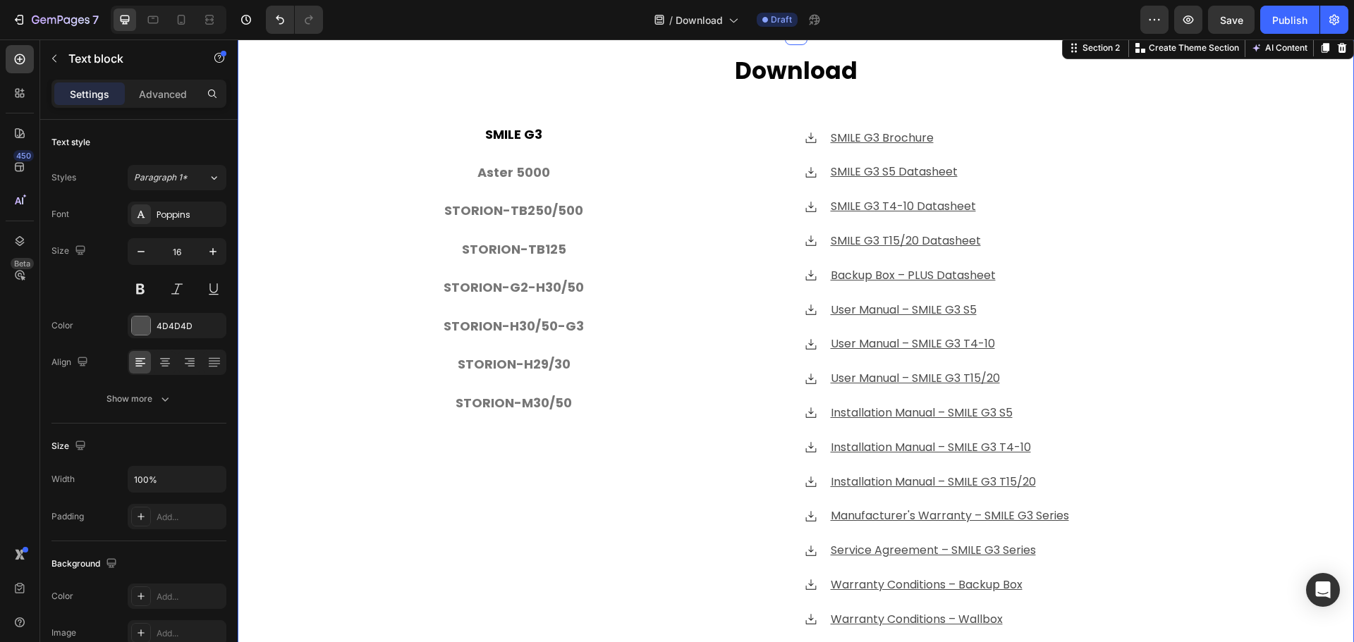
click at [1250, 252] on div "⁠⁠⁠⁠⁠⁠⁠ Download Heading SMILE G3 Aster 5000 STORION-TB250/500 STORION-TB125 ST…" at bounding box center [796, 354] width 1116 height 599
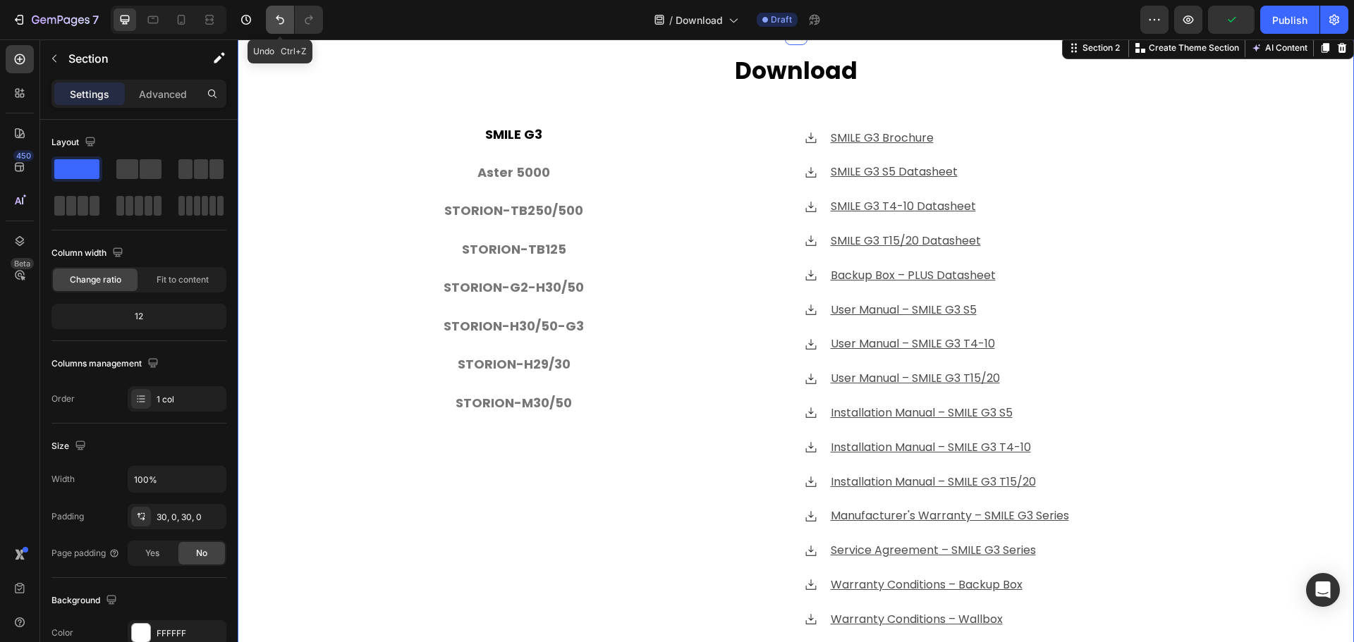
click at [280, 22] on icon "Undo/Redo" at bounding box center [280, 20] width 14 height 14
click at [891, 171] on u "SMILE G3 S5 Datasheet" at bounding box center [894, 172] width 127 height 16
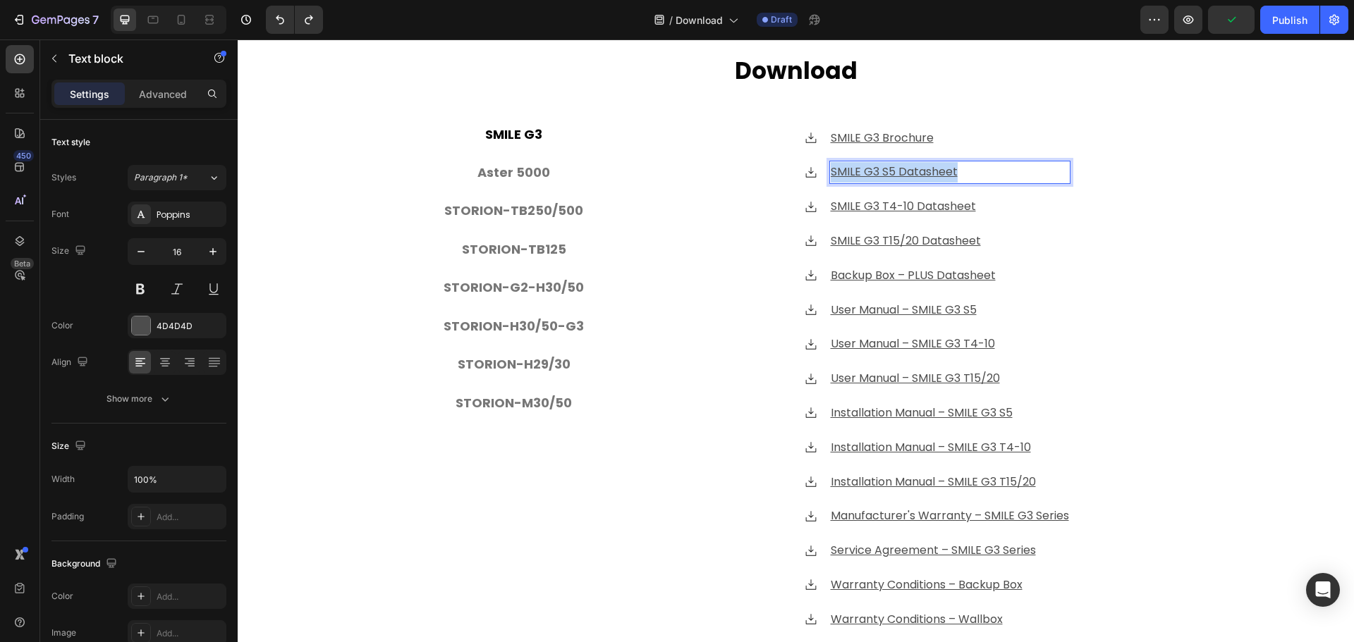
click at [891, 171] on u "SMILE G3 S5 Datasheet" at bounding box center [894, 172] width 127 height 16
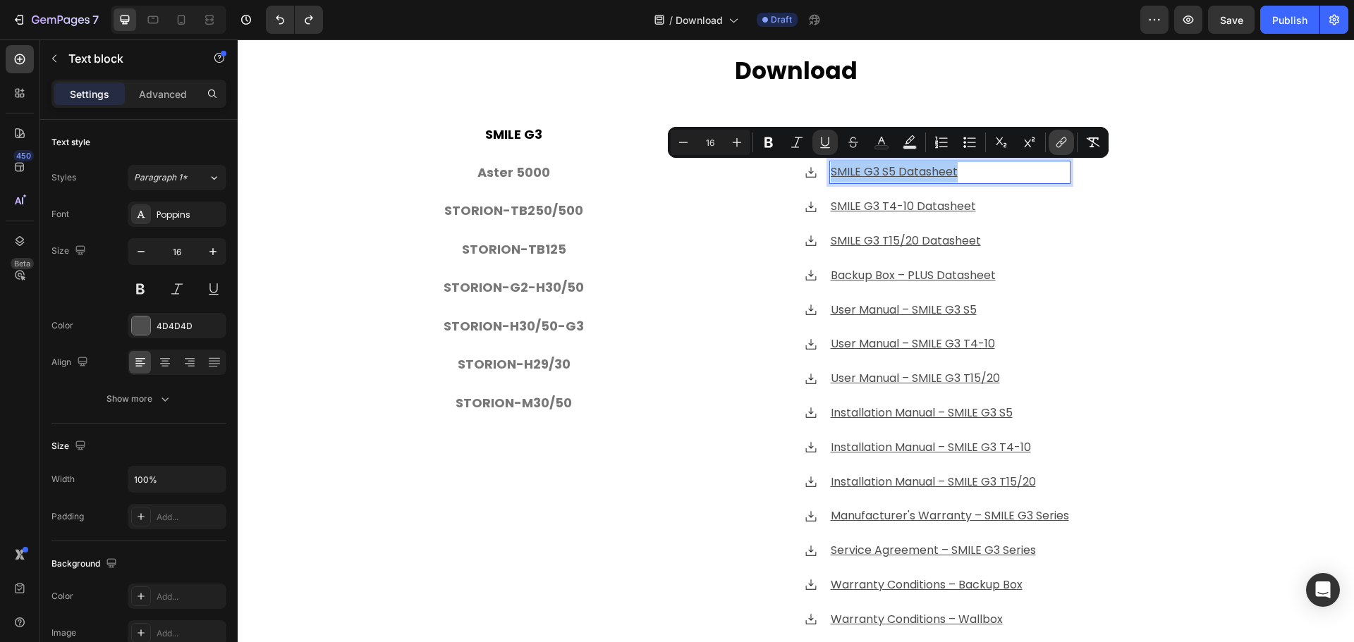
click at [1064, 145] on icon "Editor contextual toolbar" at bounding box center [1061, 142] width 14 height 14
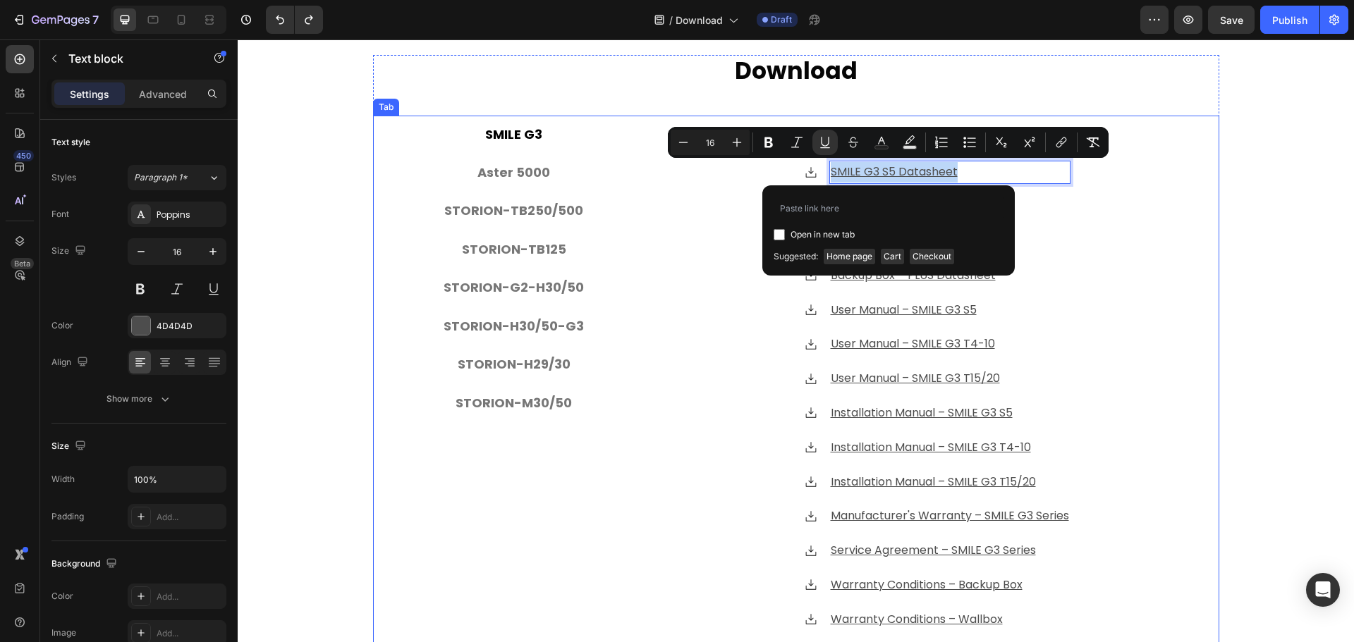
click at [1214, 284] on div "⁠⁠⁠⁠⁠⁠⁠ Download Heading SMILE G3 Aster 5000 STORION-TB250/500 STORION-TB125 ST…" at bounding box center [796, 354] width 1116 height 599
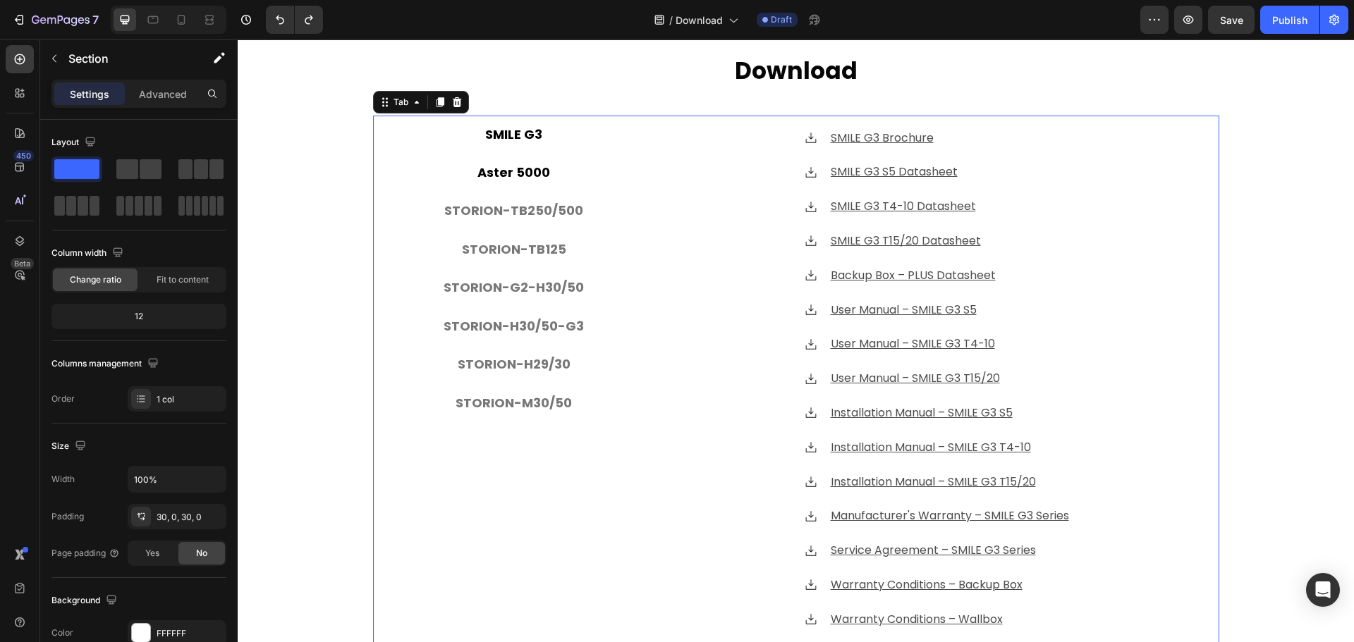
click at [536, 171] on p "Aster 5000" at bounding box center [513, 173] width 73 height 23
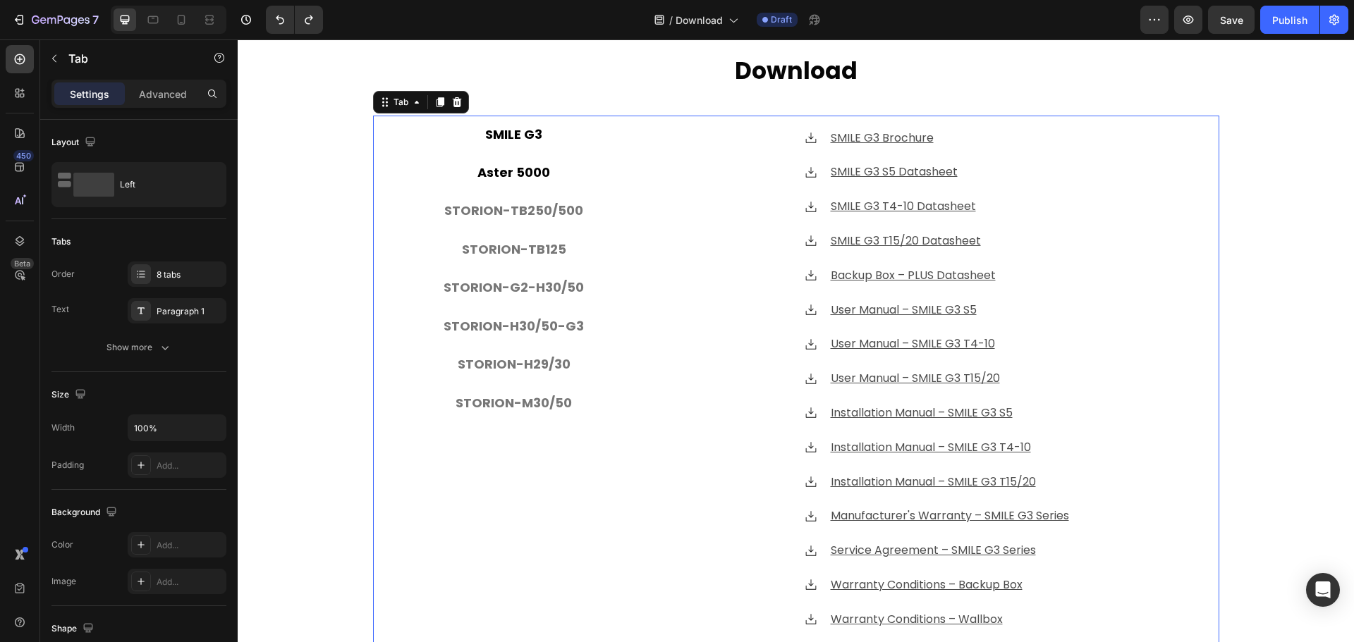
scroll to position [475, 0]
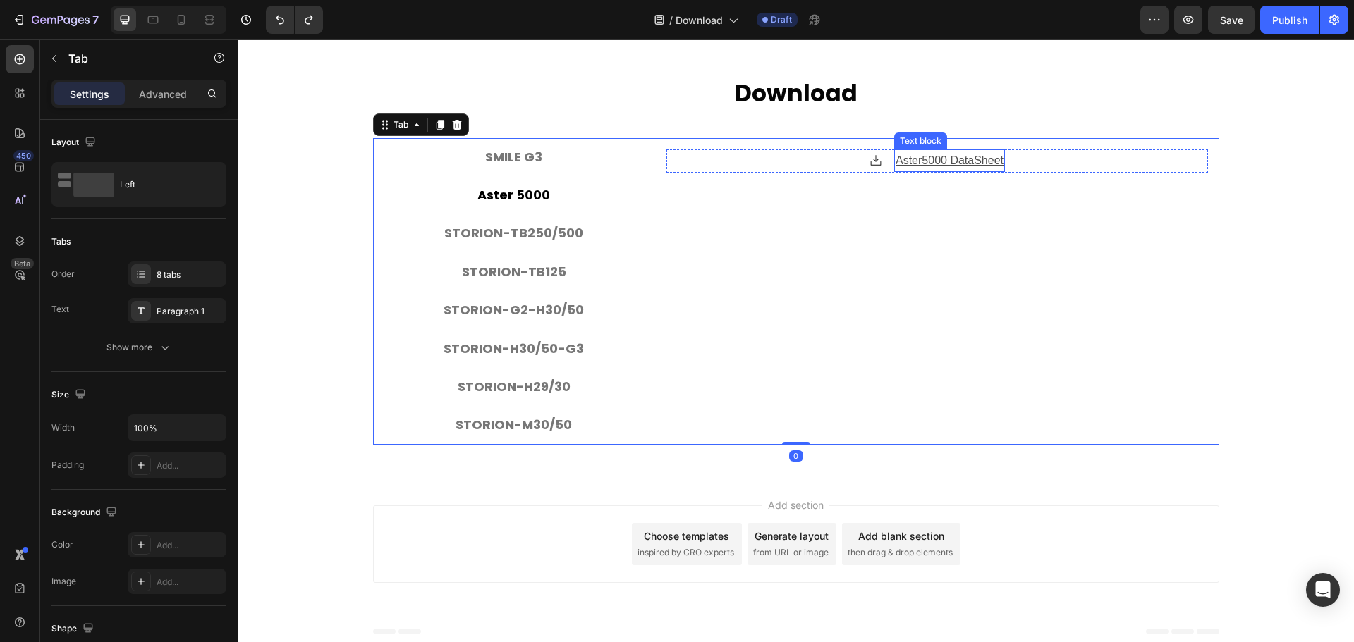
click at [950, 158] on u "Aster5000 DataSheet" at bounding box center [950, 160] width 108 height 12
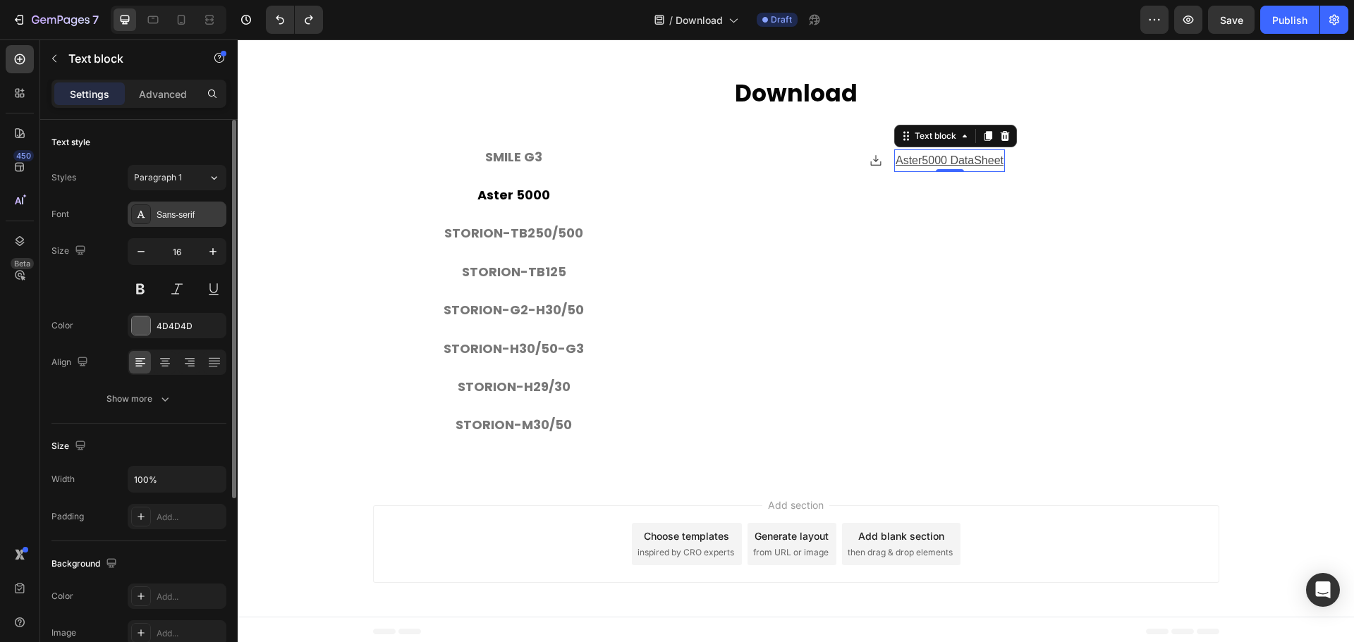
click at [177, 224] on div "Sans-serif" at bounding box center [177, 214] width 99 height 25
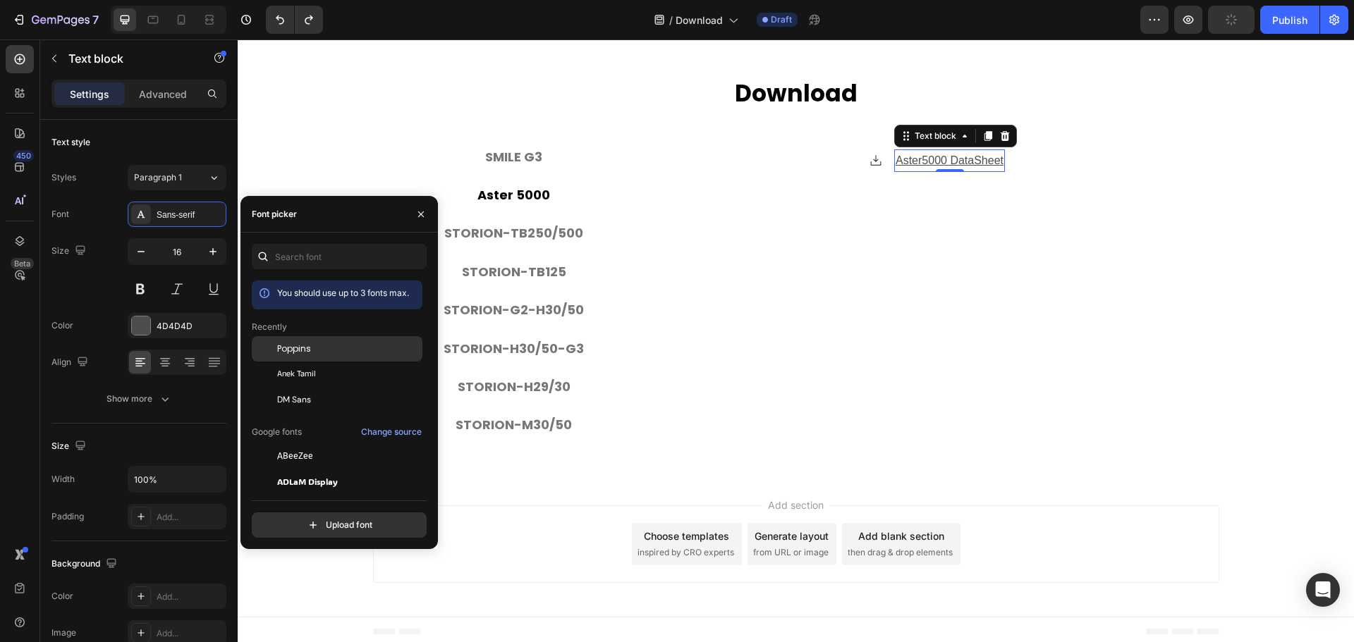
click at [307, 350] on span "Poppins" at bounding box center [294, 349] width 34 height 13
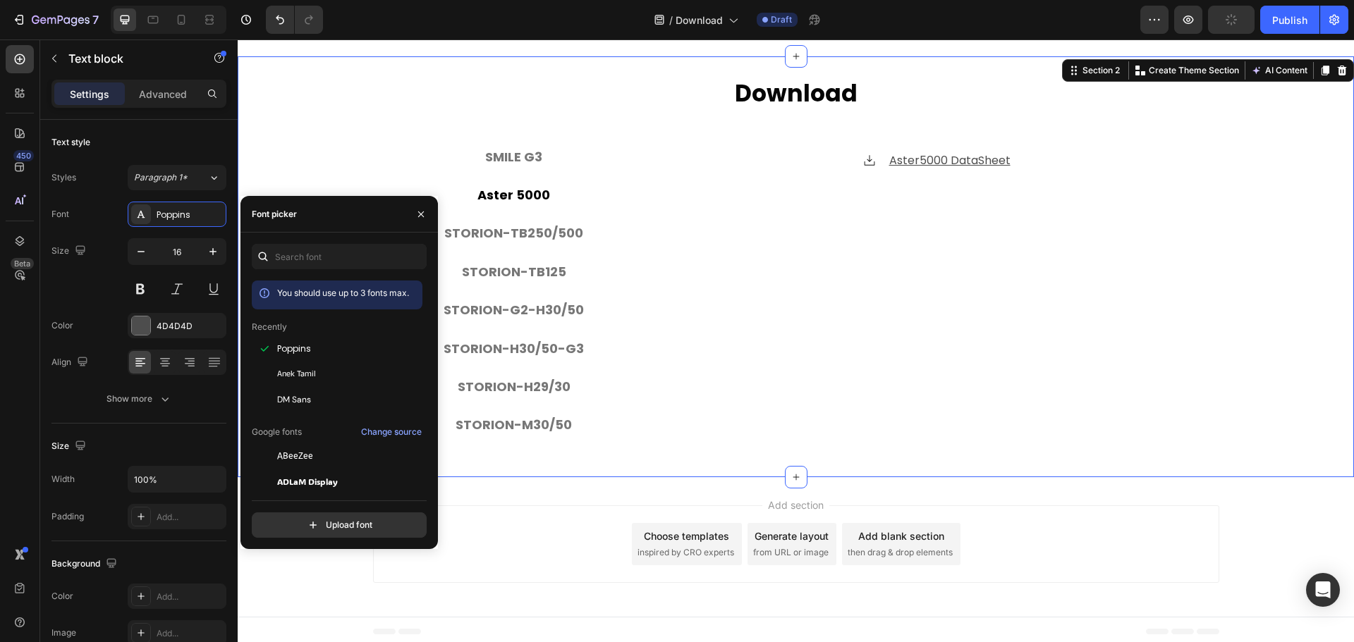
click at [361, 151] on div "⁠⁠⁠⁠⁠⁠⁠ Download Heading SMILE G3 Aster 5000 STORION-TB250/500 STORION-TB125 ST…" at bounding box center [796, 267] width 1116 height 379
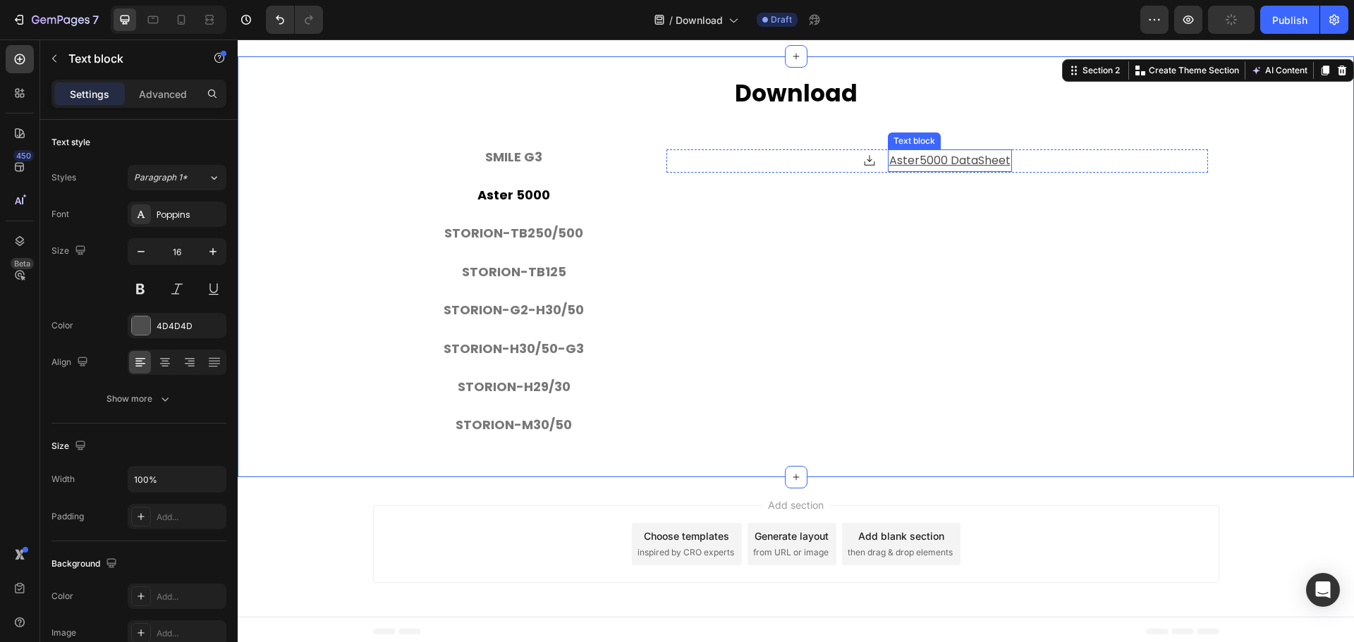
click at [954, 155] on u "Aster5000 DataSheet" at bounding box center [949, 160] width 121 height 16
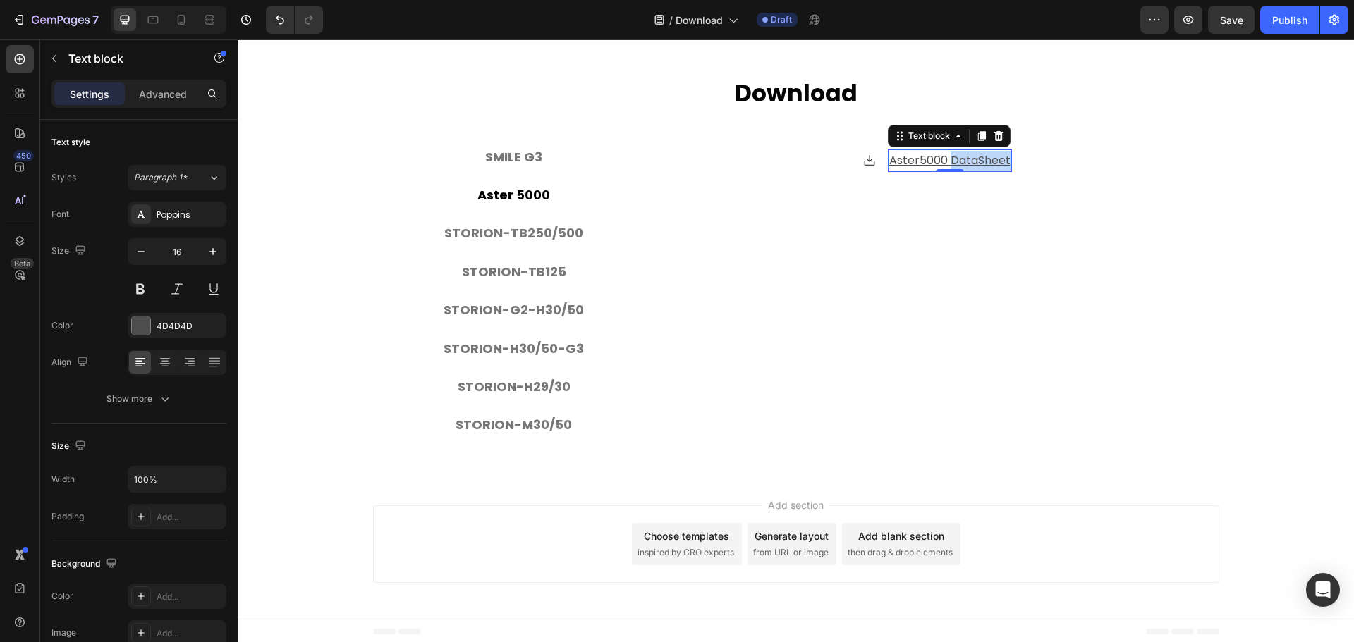
click at [954, 155] on u "Aster5000 DataSheet" at bounding box center [949, 160] width 121 height 16
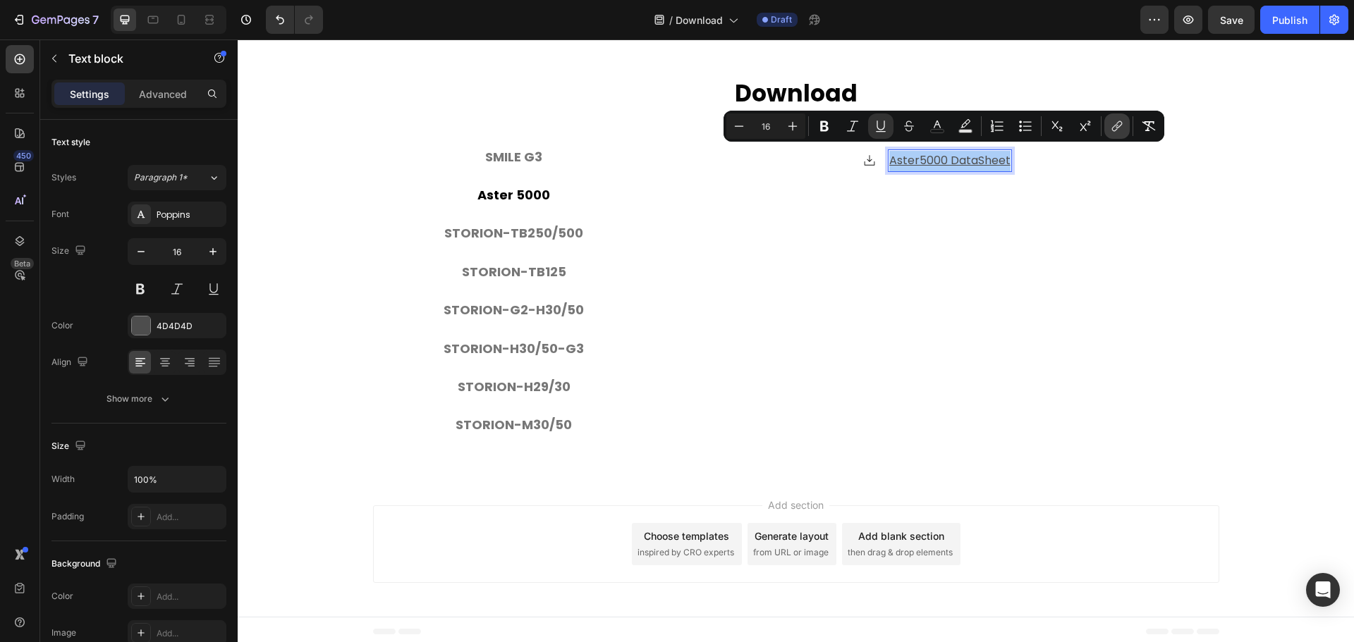
click at [1119, 127] on icon "Editor contextual toolbar" at bounding box center [1119, 124] width 6 height 7
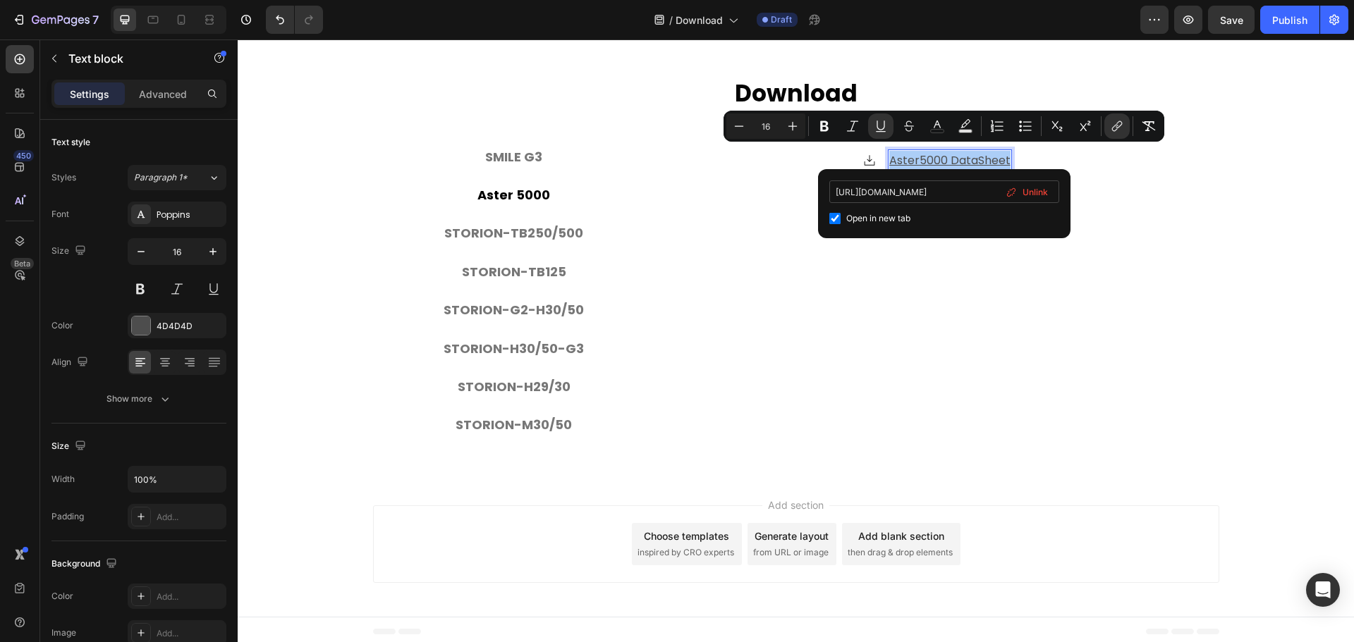
scroll to position [0, 265]
click at [956, 191] on input "[URL][DOMAIN_NAME]" at bounding box center [944, 192] width 230 height 23
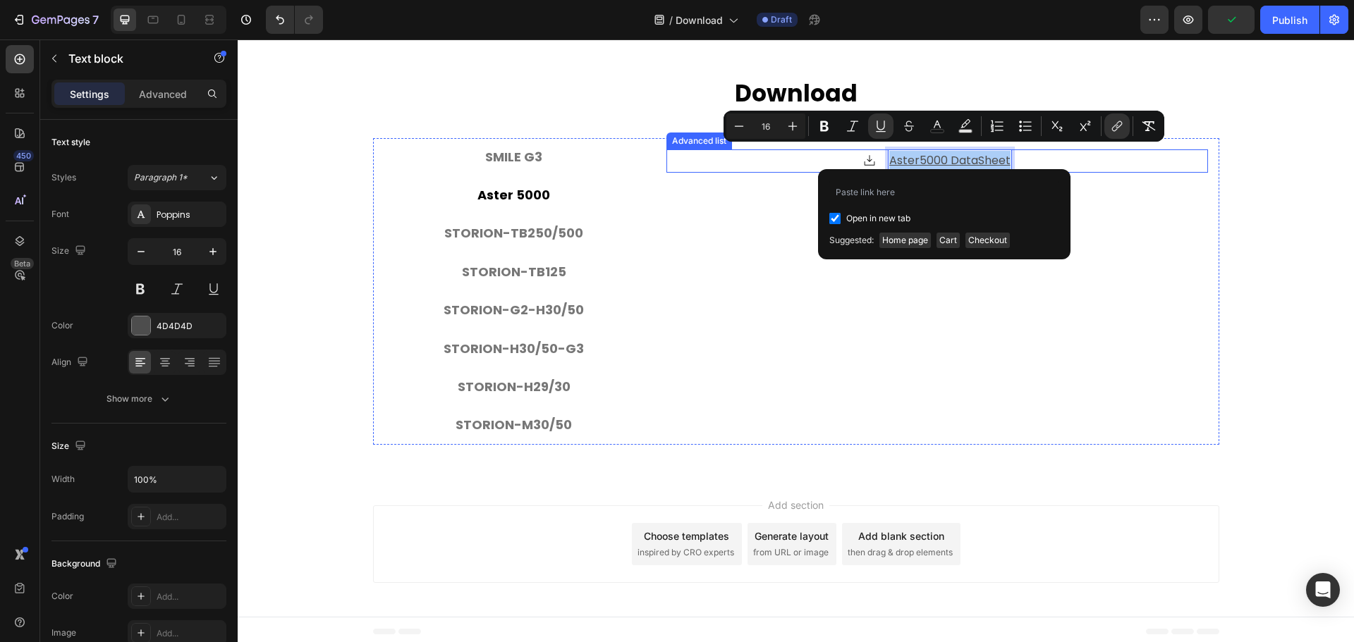
type input "[URL][DOMAIN_NAME]"
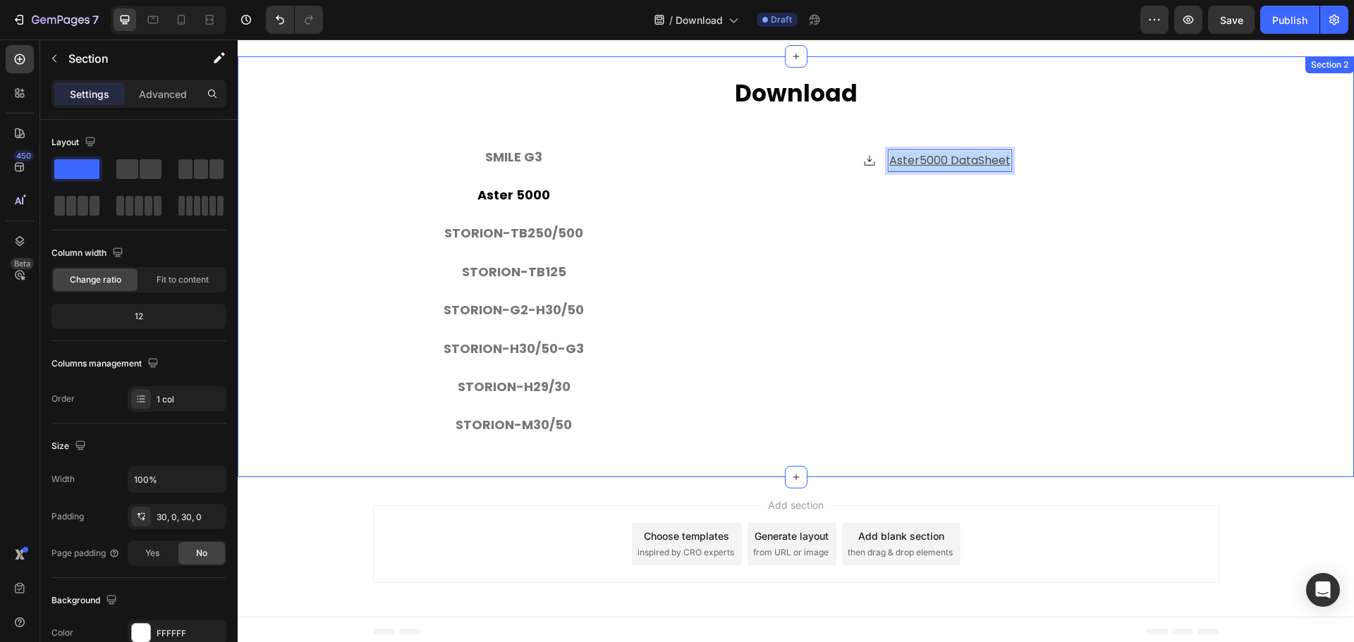
click at [1292, 215] on div "⁠⁠⁠⁠⁠⁠⁠ Download Heading SMILE G3 Aster 5000 STORION-TB250/500 STORION-TB125 ST…" at bounding box center [796, 267] width 1116 height 379
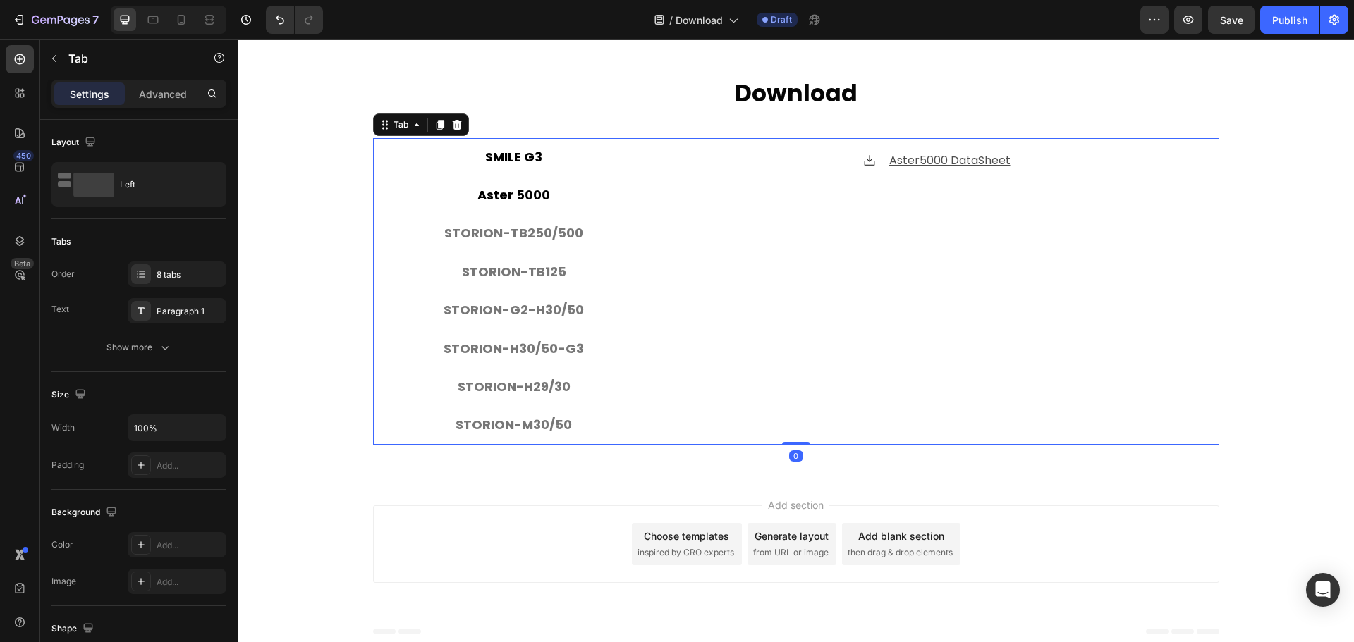
click at [558, 152] on li "SMILE G3" at bounding box center [514, 157] width 282 height 38
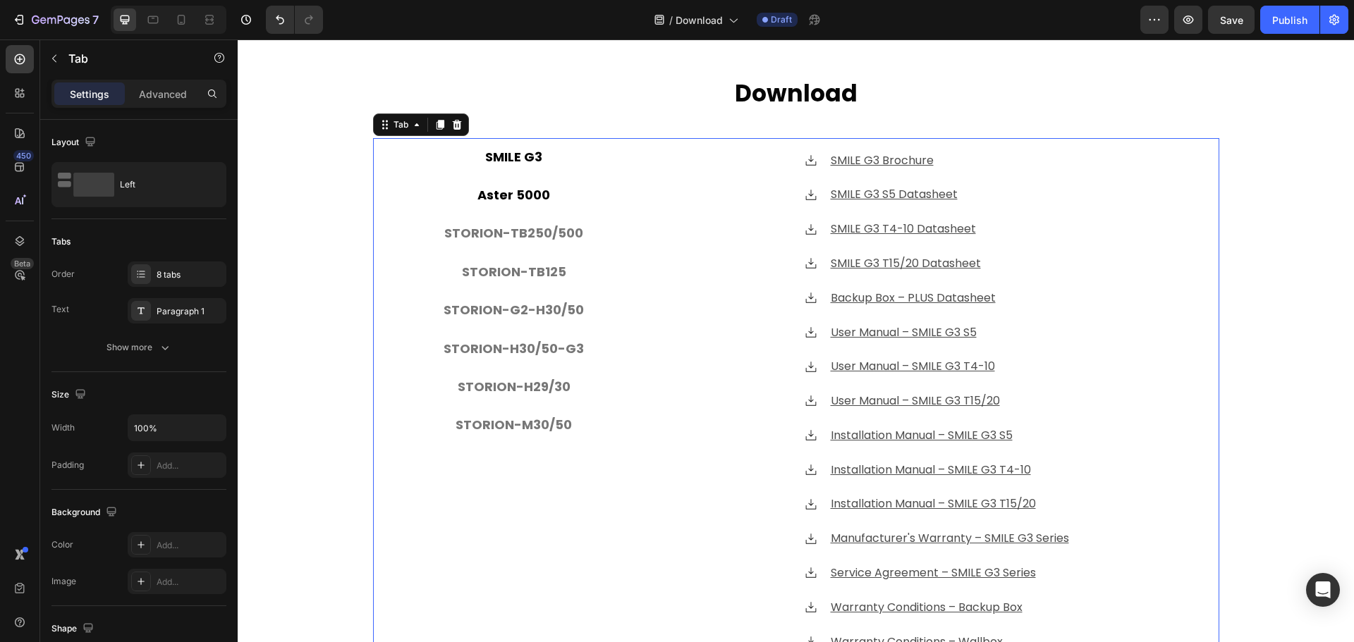
click at [547, 191] on li "Aster 5000" at bounding box center [514, 195] width 282 height 38
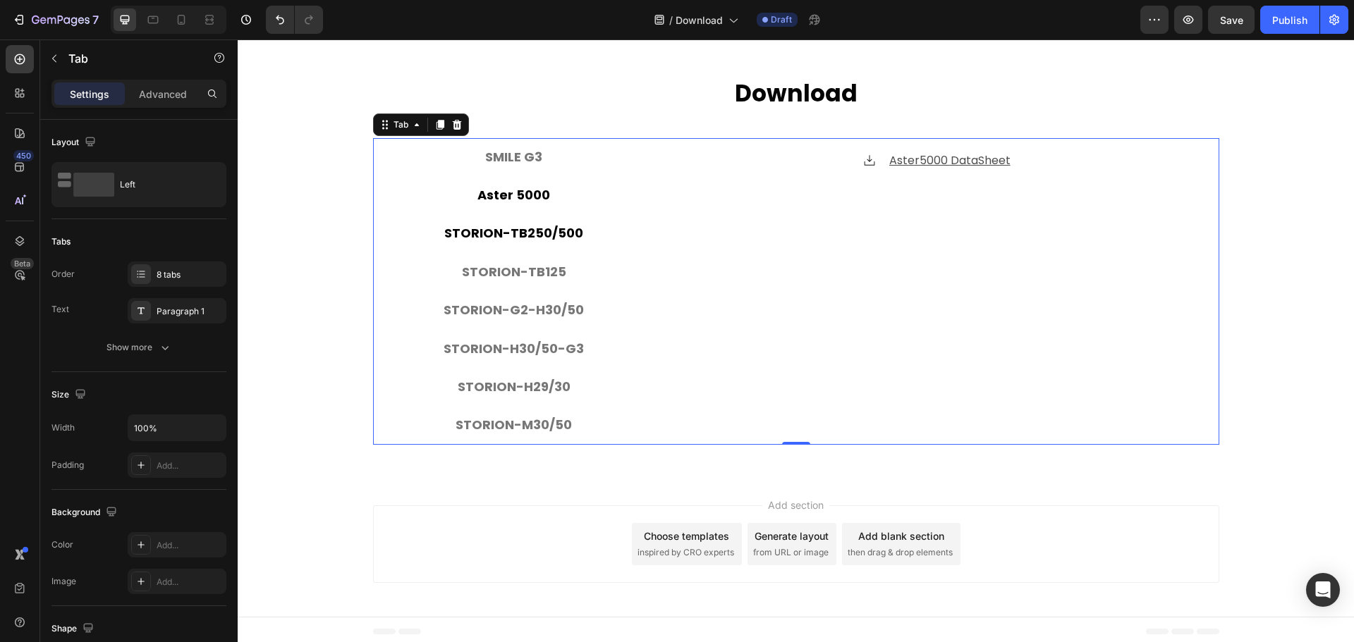
click at [525, 222] on p "STORION-TB250/500" at bounding box center [513, 233] width 139 height 23
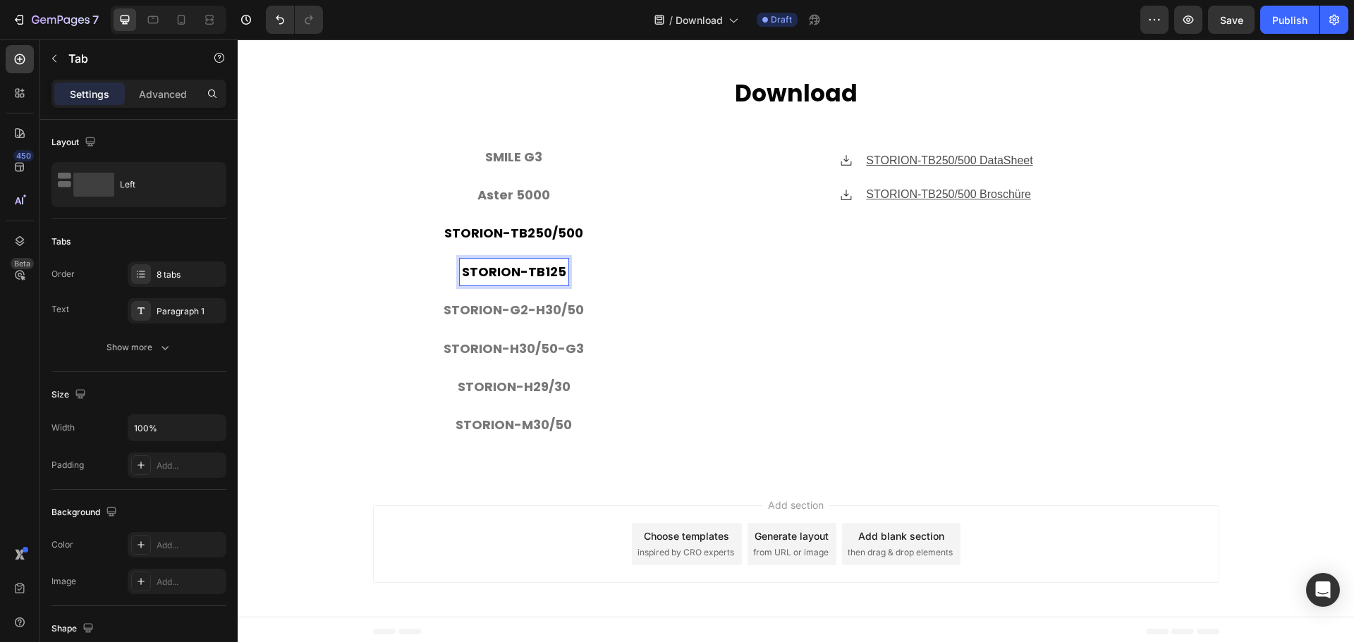
click at [521, 268] on p "STORION-TB125" at bounding box center [514, 272] width 104 height 23
click at [537, 229] on p "STORION-TB250/500" at bounding box center [513, 233] width 139 height 23
click at [545, 270] on p "STORION-TB125" at bounding box center [514, 272] width 104 height 23
click at [557, 303] on p "STORION-G2-H30/50" at bounding box center [514, 310] width 140 height 23
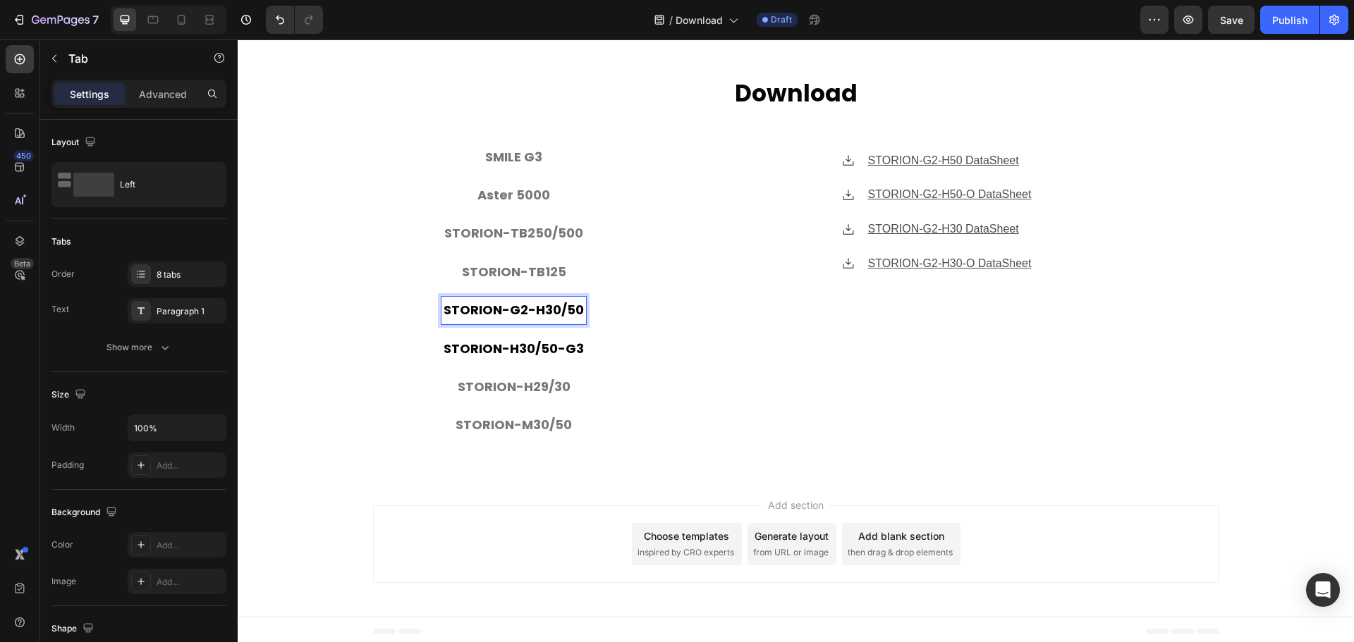
click at [537, 348] on p "STORION-H30/50-G3" at bounding box center [514, 349] width 140 height 23
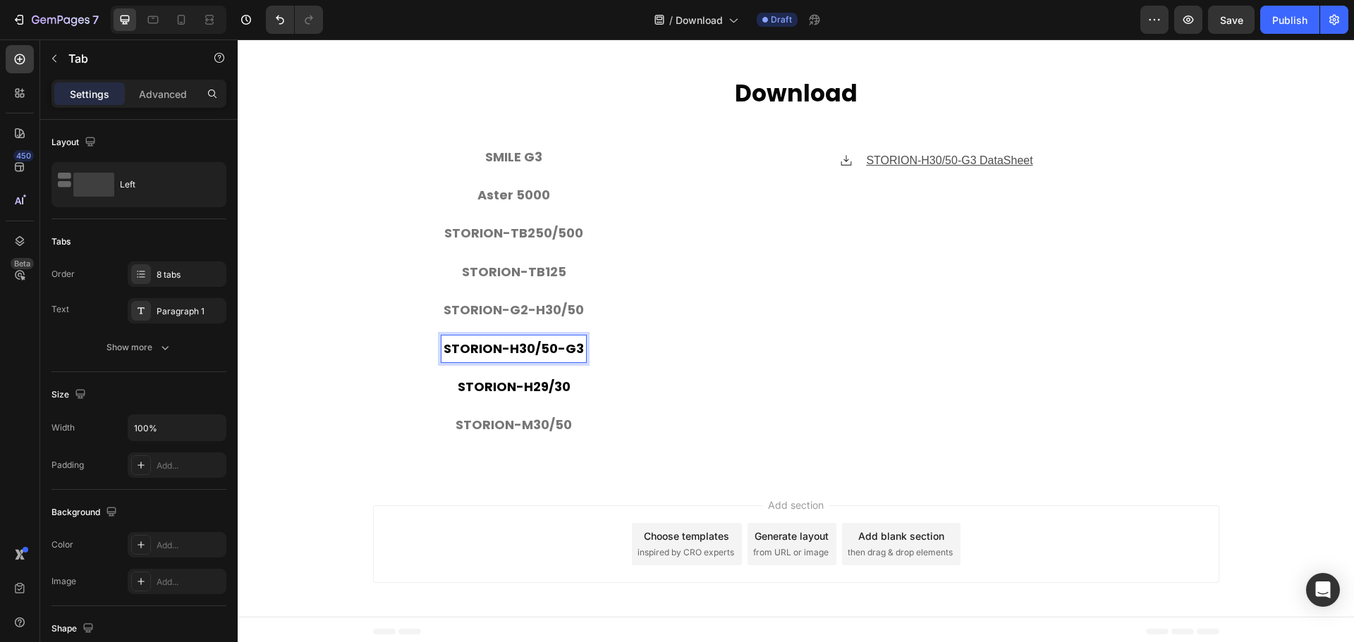
click at [529, 379] on p "STORION-H29/30" at bounding box center [514, 387] width 113 height 23
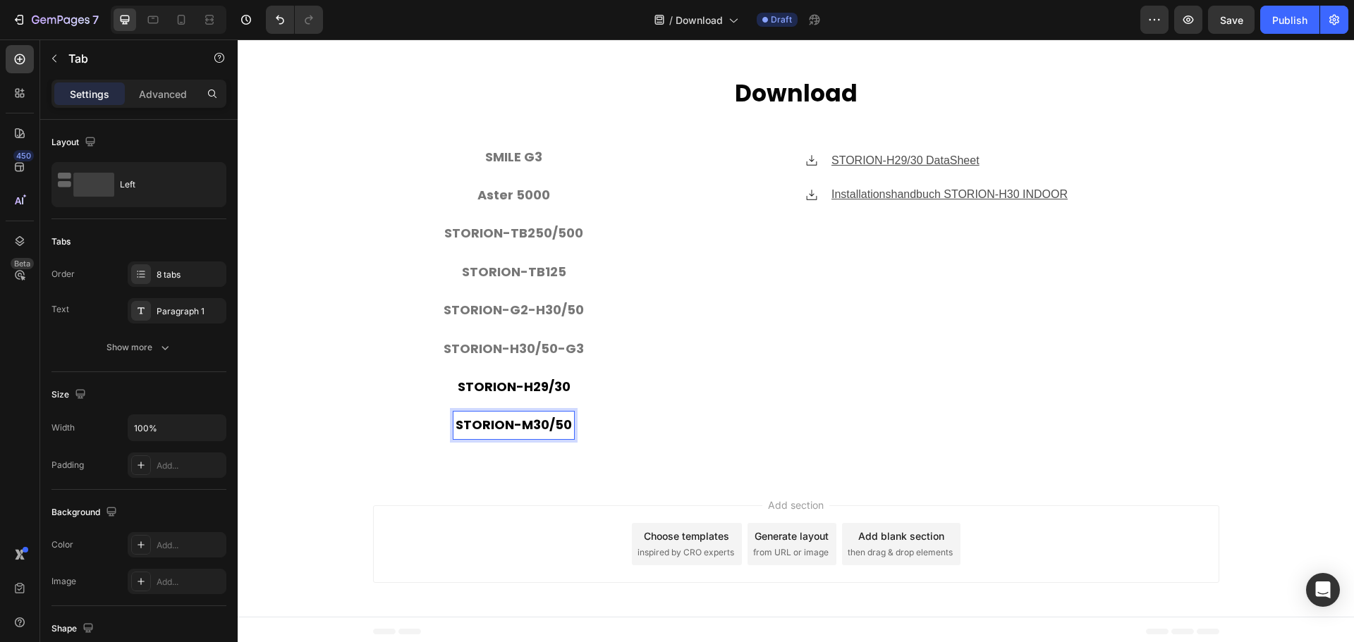
click at [520, 415] on p "STORION-M30/50" at bounding box center [514, 425] width 116 height 23
click at [511, 155] on p "SMILE G3" at bounding box center [513, 157] width 57 height 23
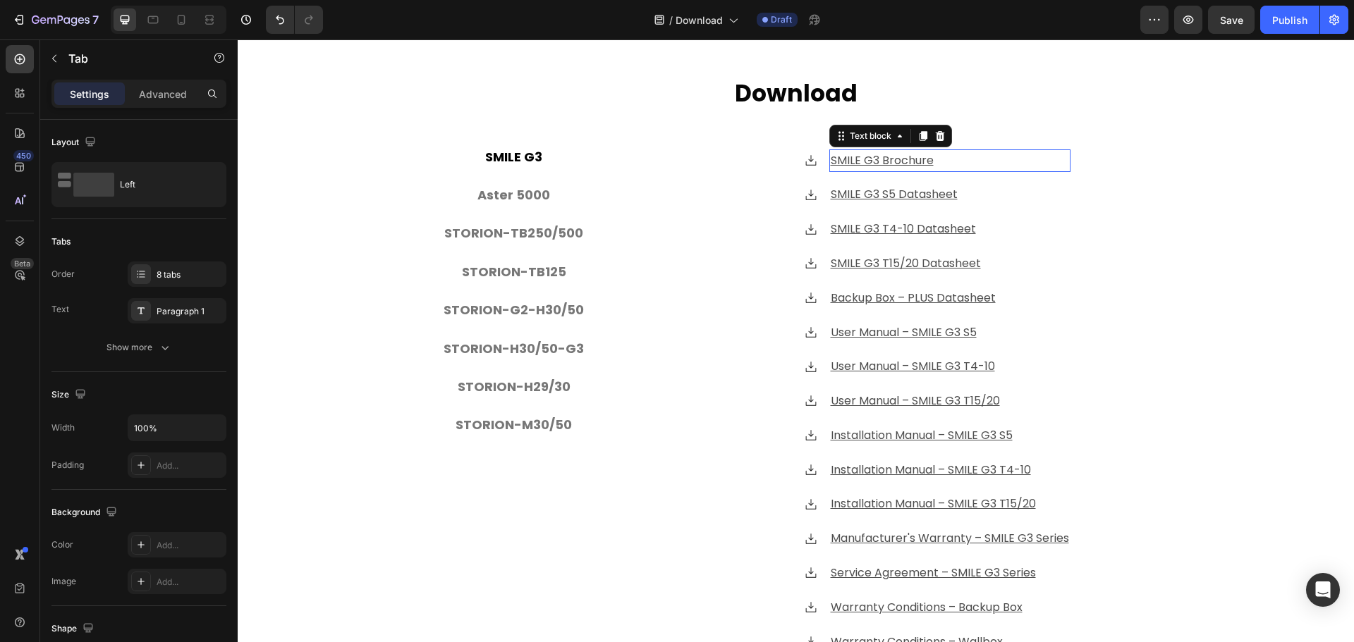
click at [920, 159] on u "SMILE G3 Brochure" at bounding box center [882, 160] width 103 height 16
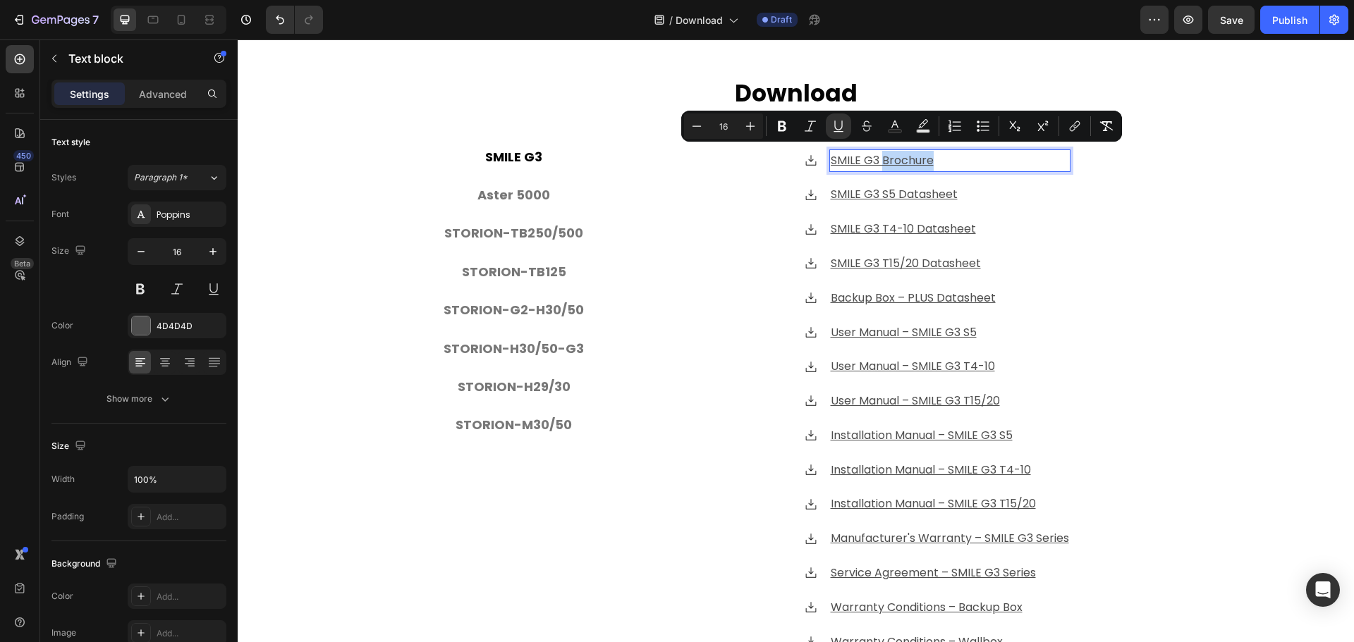
drag, startPoint x: 929, startPoint y: 156, endPoint x: 875, endPoint y: 159, distance: 53.7
click at [875, 159] on p "SMILE G3 Brochure" at bounding box center [950, 161] width 238 height 20
copy u "Brochure"
click at [516, 185] on p "Aster 5000" at bounding box center [513, 195] width 73 height 23
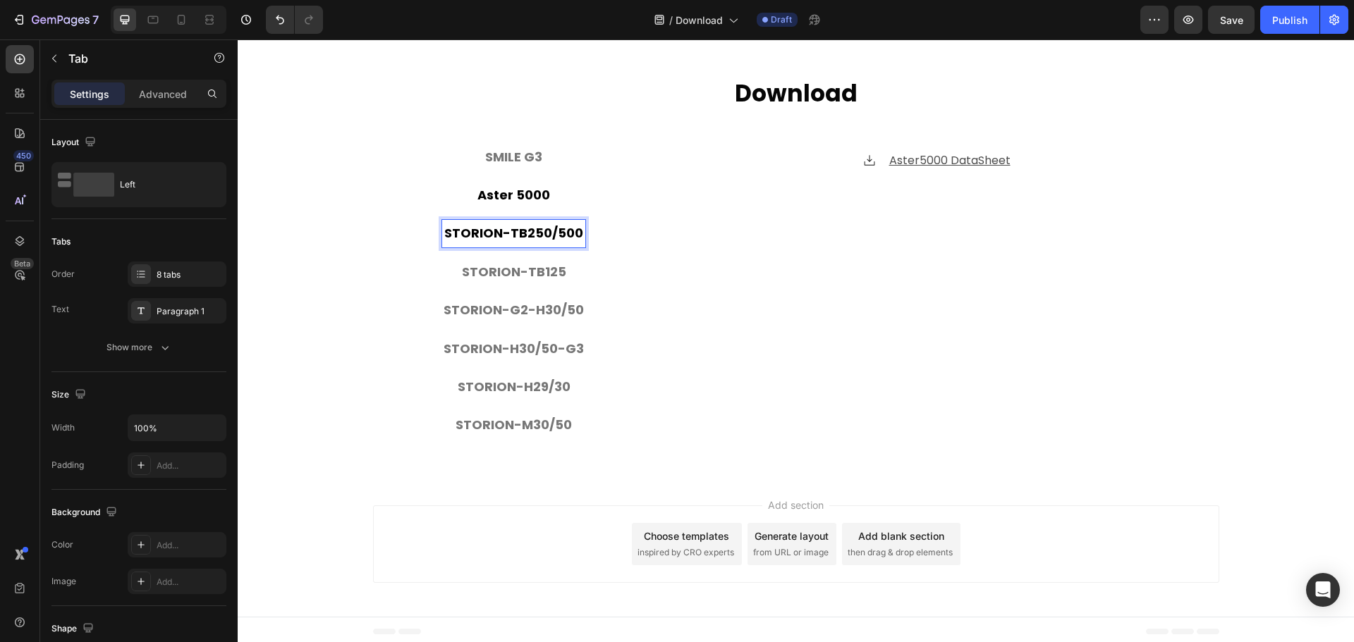
click at [552, 245] on li "STORION-TB250/500" at bounding box center [514, 233] width 282 height 38
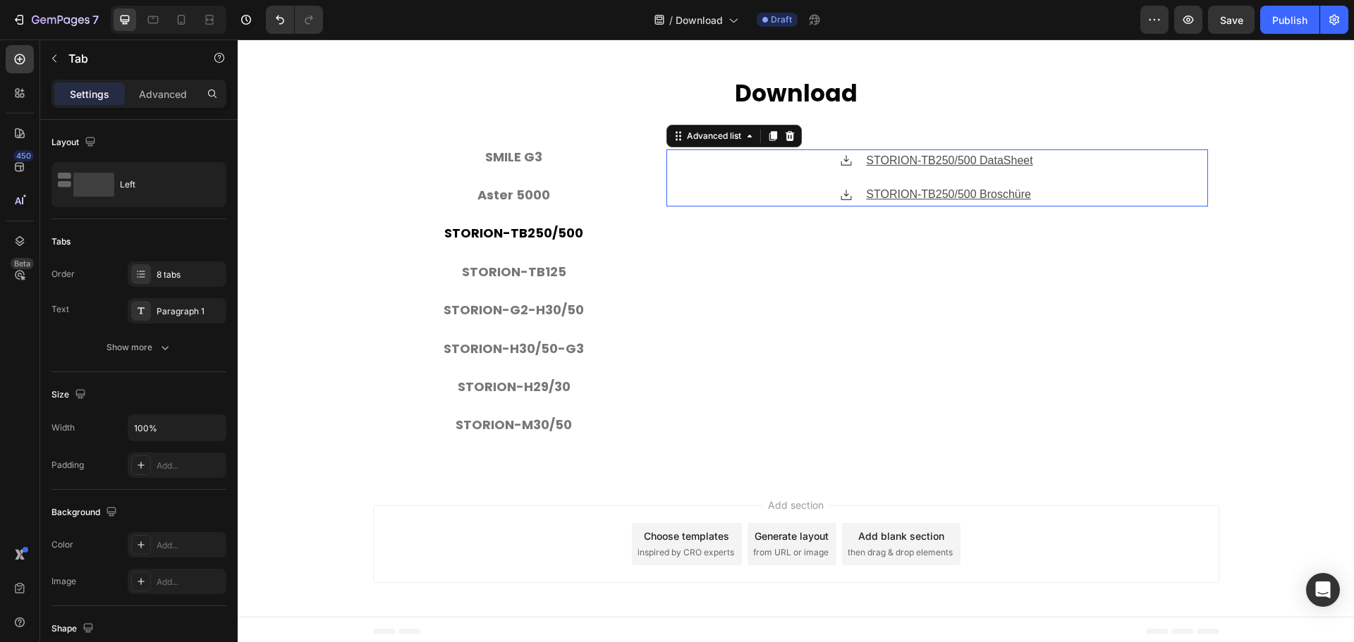
click at [1030, 190] on div "Icon STORION-TB250/500 DataSheet Text block Icon STORION-TB250/500 Broschüre Te…" at bounding box center [937, 179] width 542 height 58
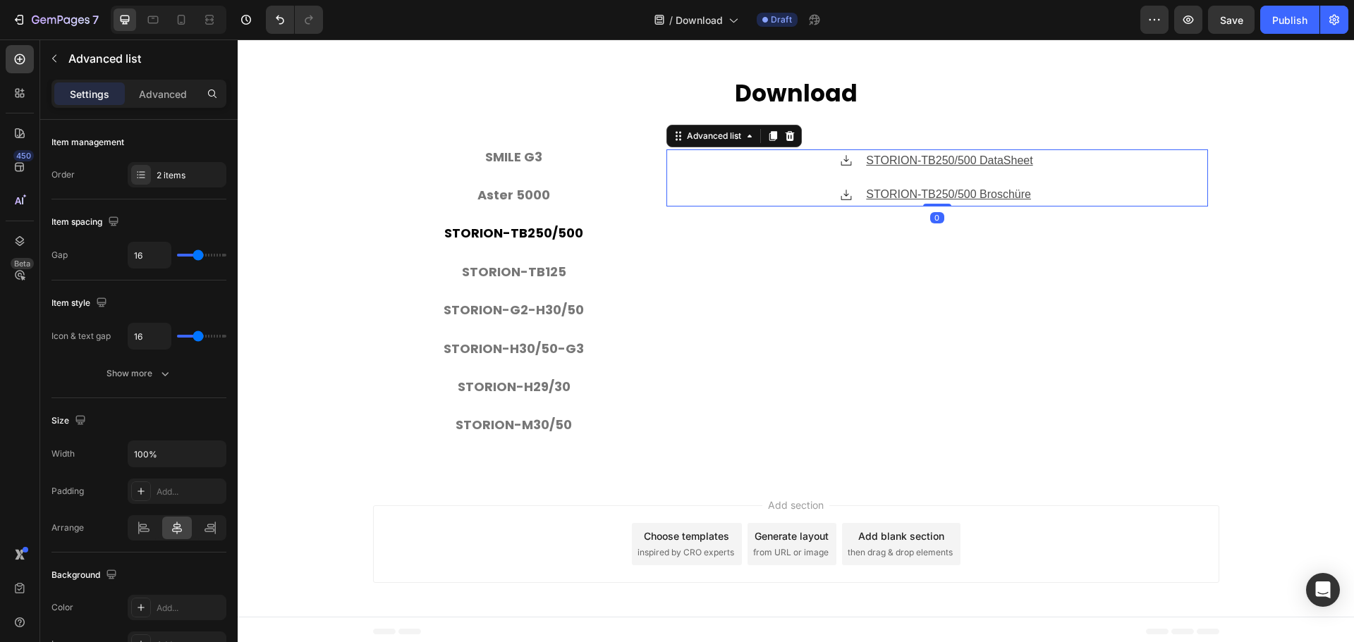
click at [1030, 191] on div "Icon STORION-TB250/500 DataSheet Text block Icon STORION-TB250/500 Broschüre Te…" at bounding box center [937, 179] width 542 height 58
click at [977, 185] on p "STORION-TB250/500 Broschüre" at bounding box center [949, 195] width 166 height 20
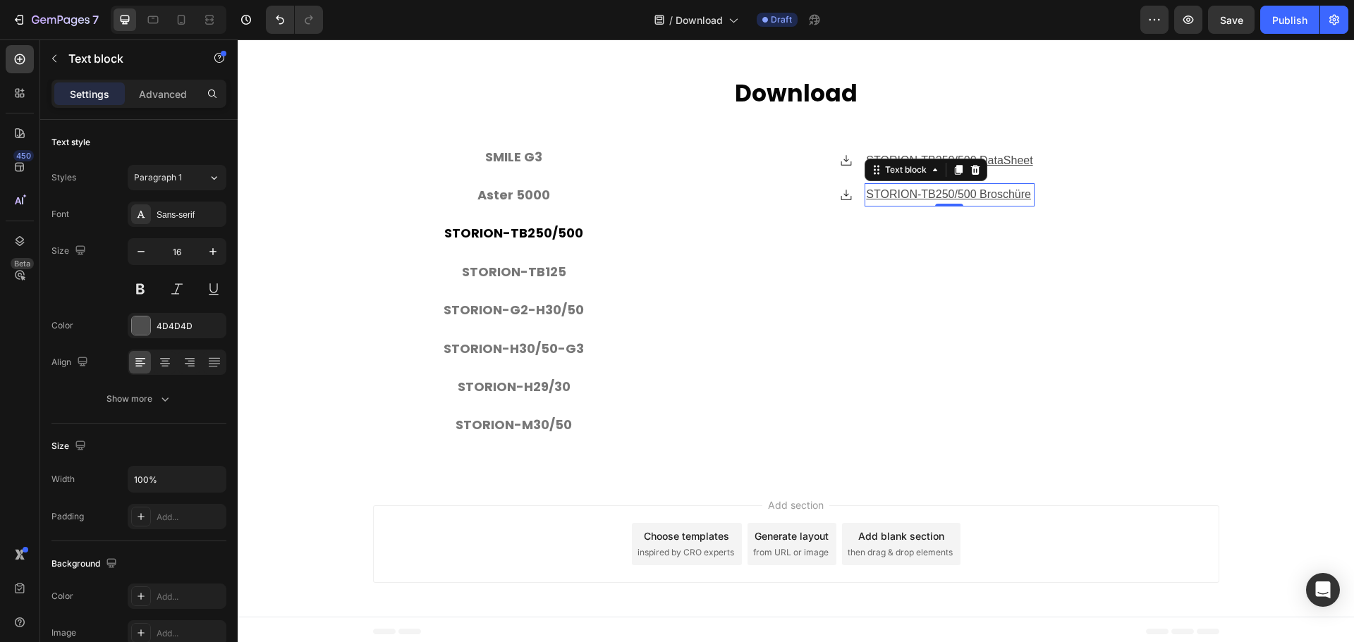
click at [975, 188] on u "STORION-TB250/500 Broschüre" at bounding box center [948, 194] width 165 height 12
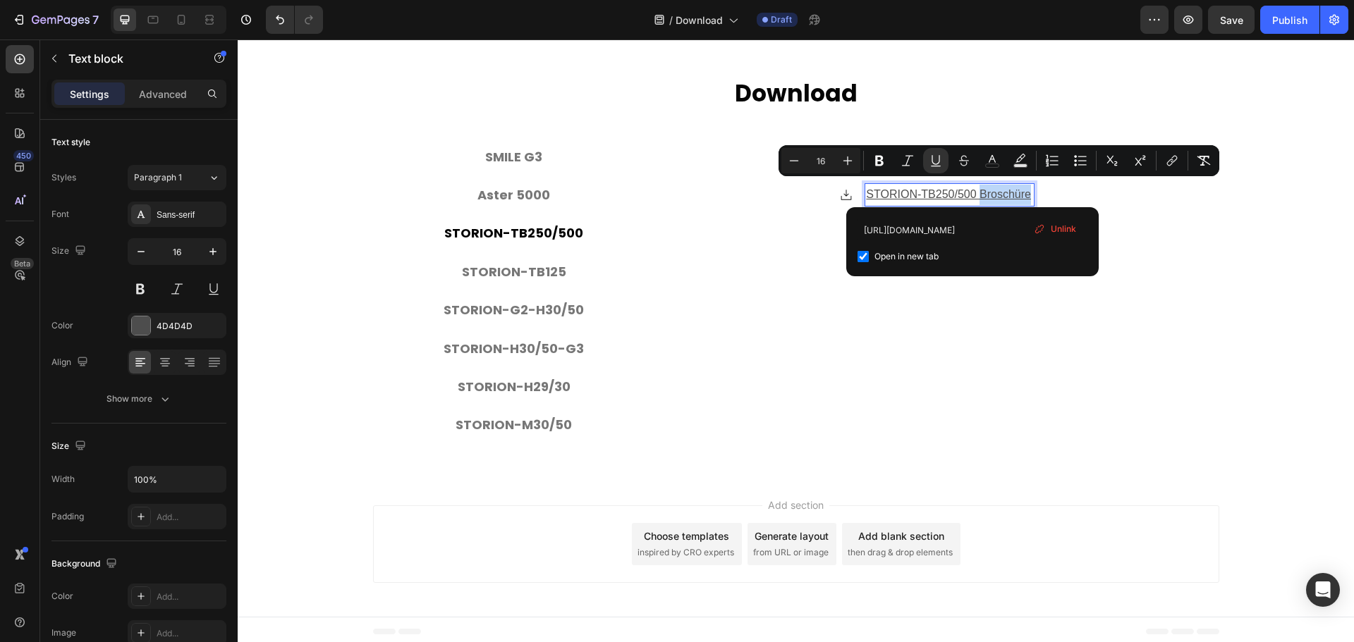
drag, startPoint x: 973, startPoint y: 193, endPoint x: 1025, endPoint y: 190, distance: 51.6
click at [1025, 190] on u "STORION-TB250/500 Broschüre" at bounding box center [948, 194] width 165 height 12
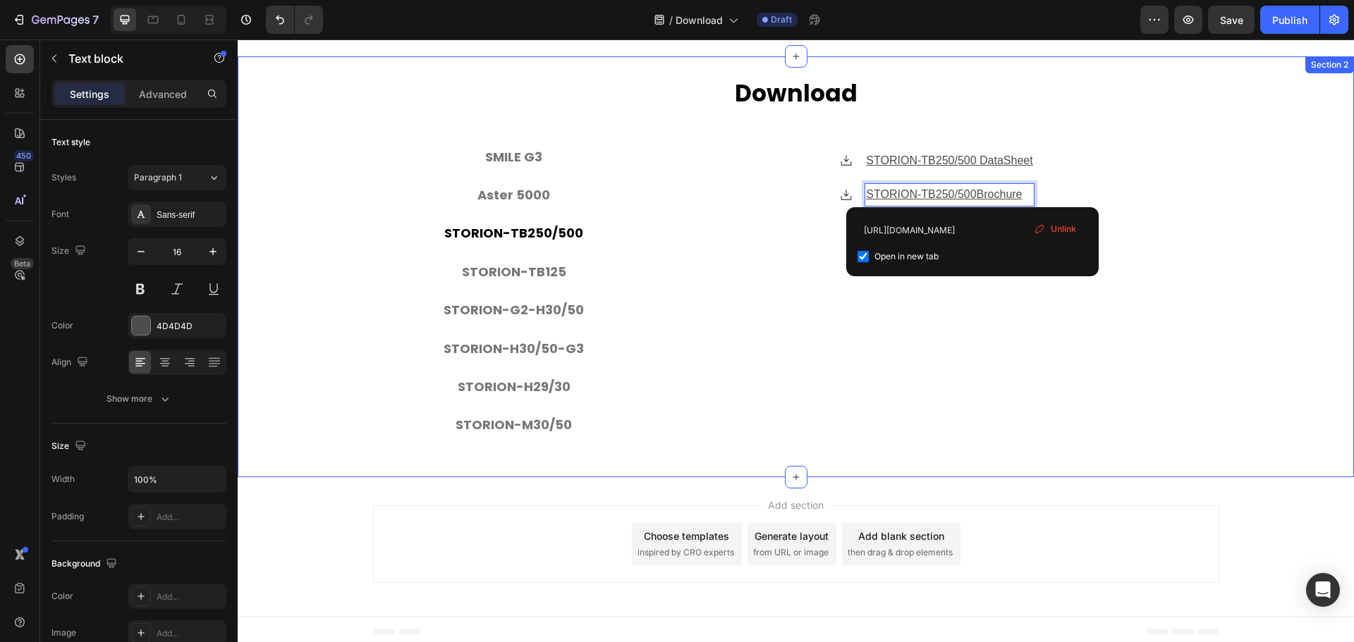
click at [1238, 233] on div "⁠⁠⁠⁠⁠⁠⁠ Download Heading SMILE G3 Aster 5000 STORION-TB250/500 STORION-TB125 ST…" at bounding box center [796, 267] width 1116 height 379
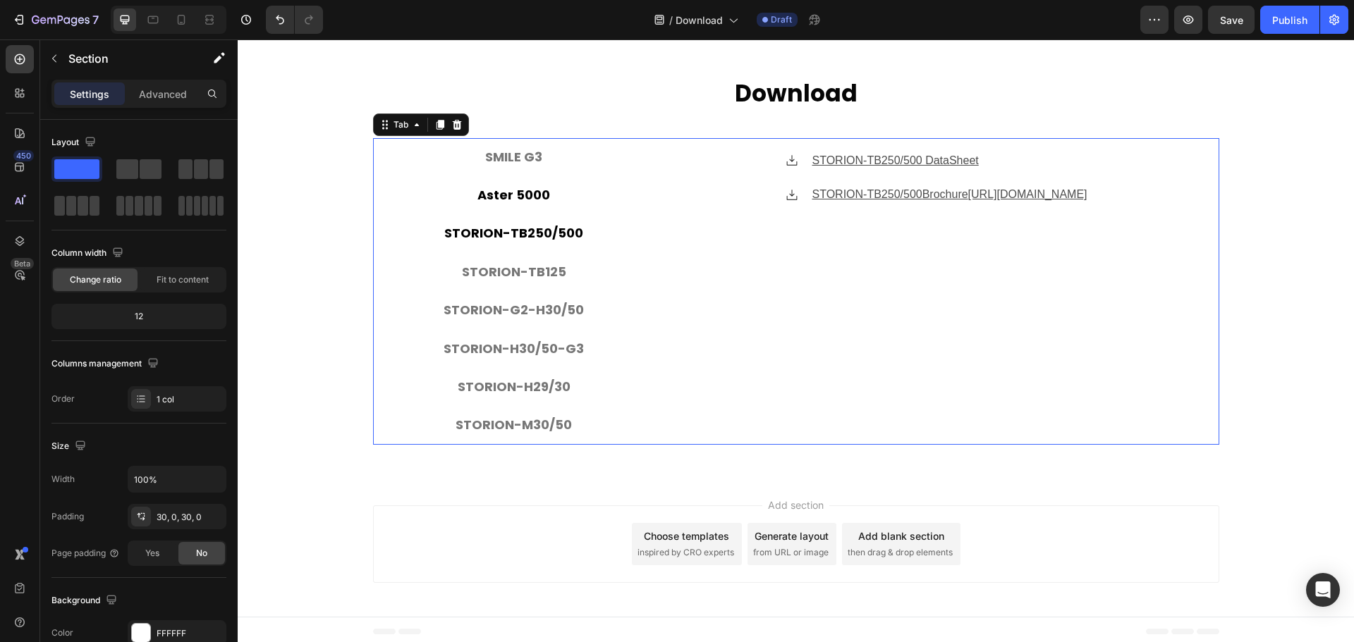
click at [553, 199] on li "Aster 5000" at bounding box center [514, 195] width 282 height 38
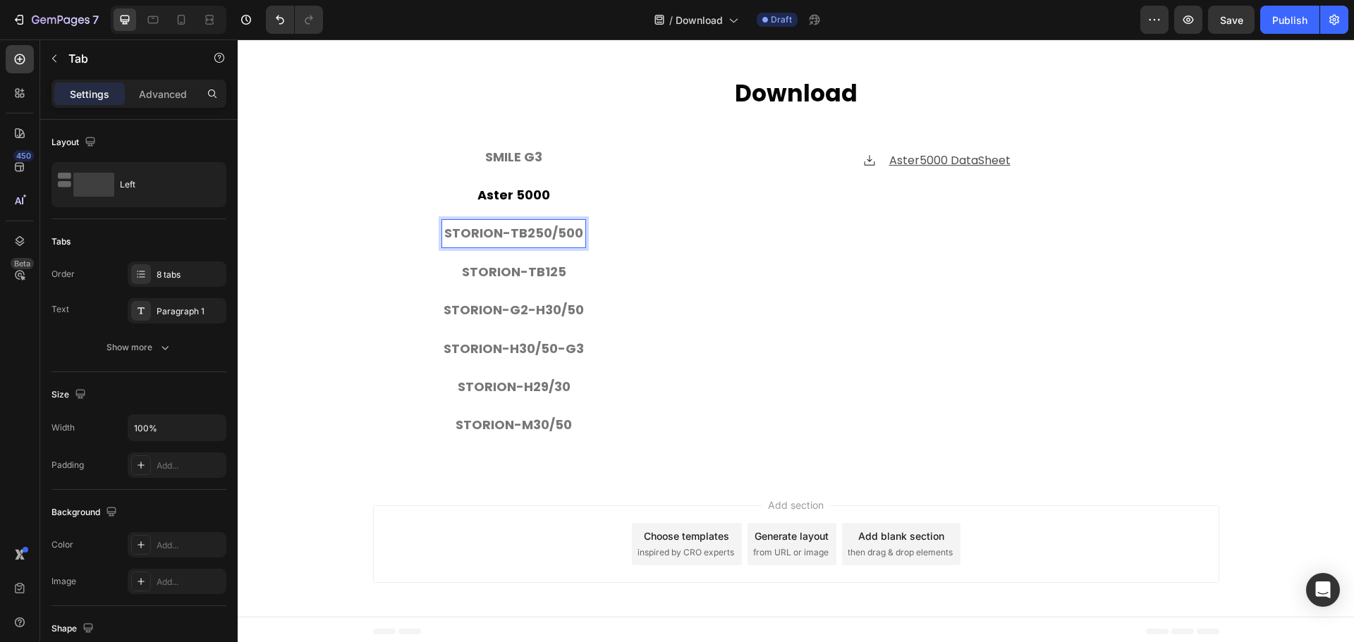
click at [535, 224] on p "STORION-TB250/500" at bounding box center [513, 233] width 139 height 23
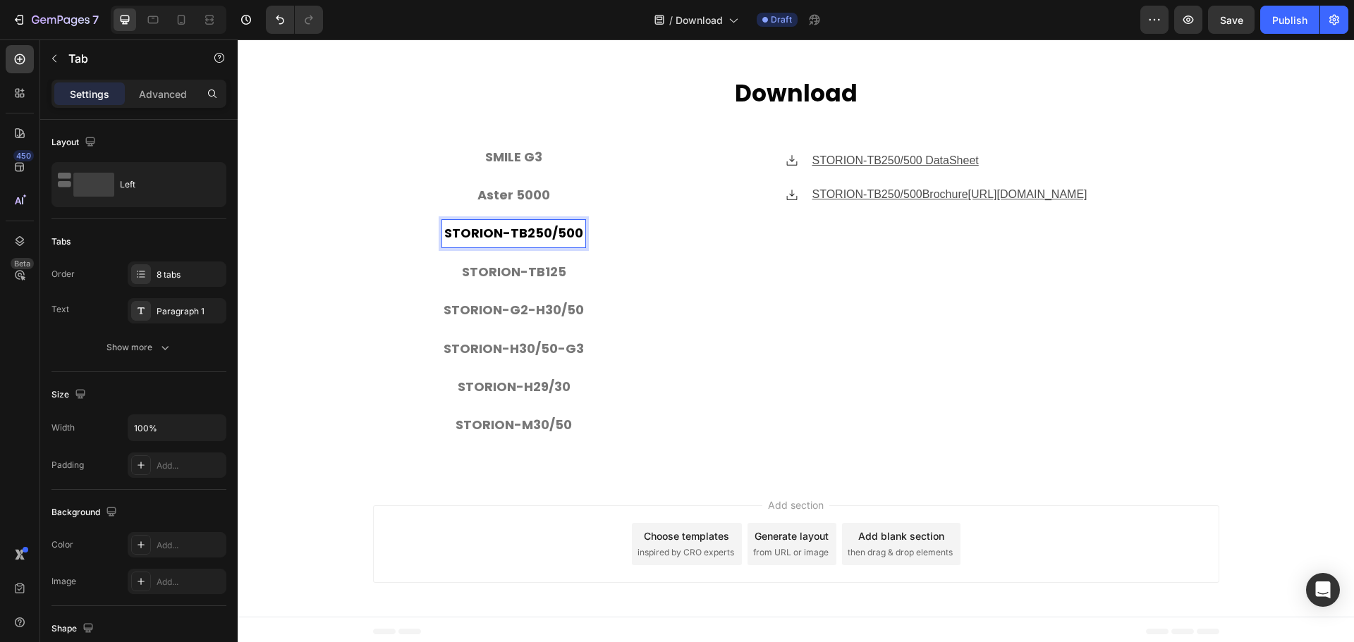
click at [1028, 289] on div "Icon STORION-TB250/500 DataSheet Text block Icon STORION-TB250/500 Brochure [UR…" at bounding box center [937, 292] width 542 height 284
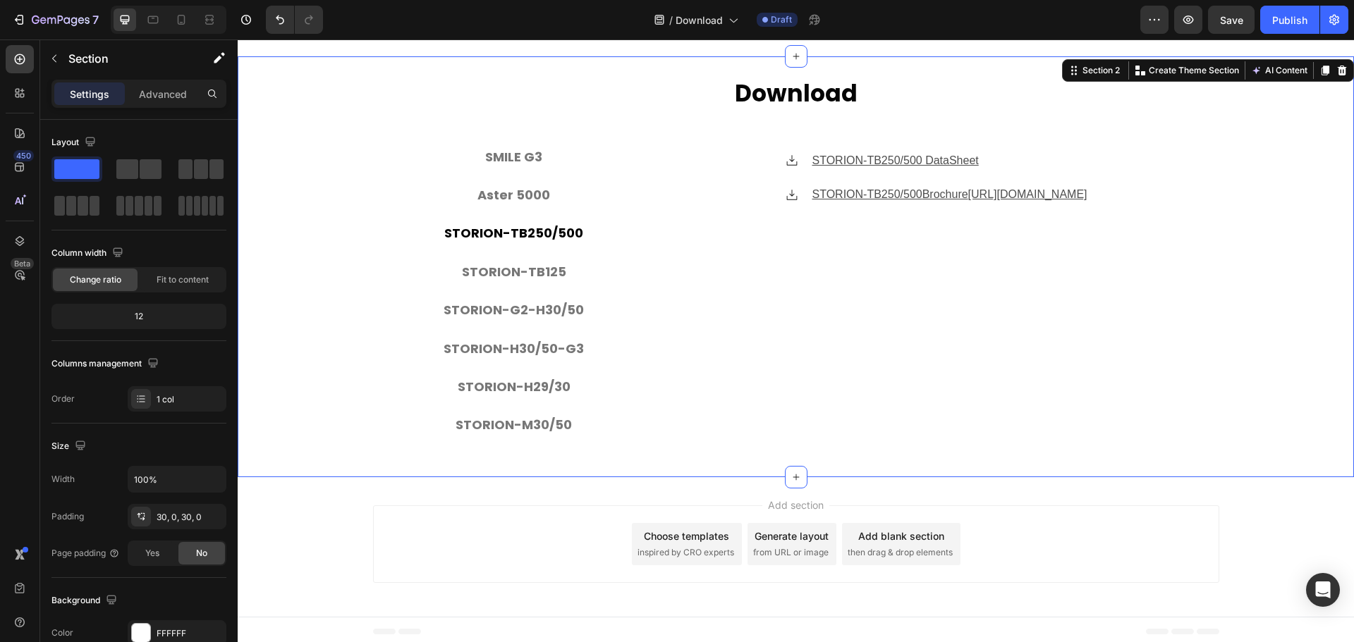
click at [349, 249] on div "⁠⁠⁠⁠⁠⁠⁠ Download Heading SMILE G3 Aster 5000 STORION-TB250/500 STORION-TB125 ST…" at bounding box center [796, 267] width 1116 height 379
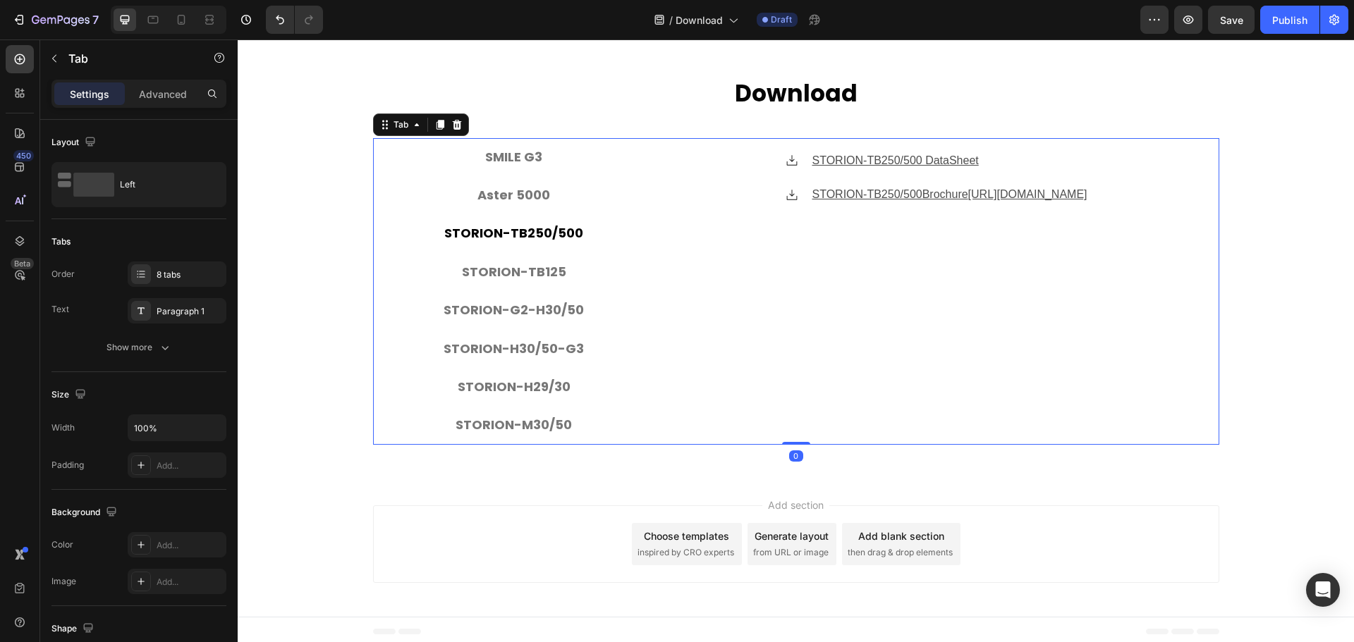
click at [552, 234] on p "STORION-TB250/500" at bounding box center [513, 233] width 139 height 23
click at [515, 203] on div "Aster 5000" at bounding box center [513, 195] width 77 height 27
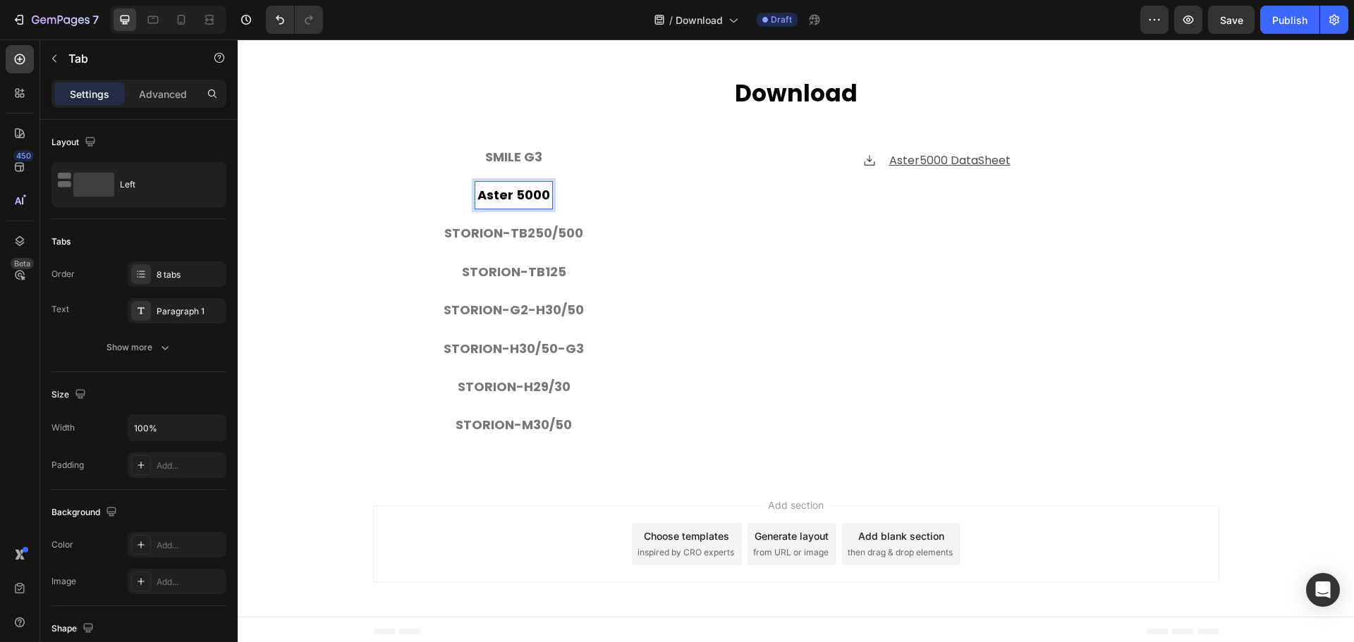
click at [575, 202] on li "Aster 5000" at bounding box center [514, 195] width 282 height 38
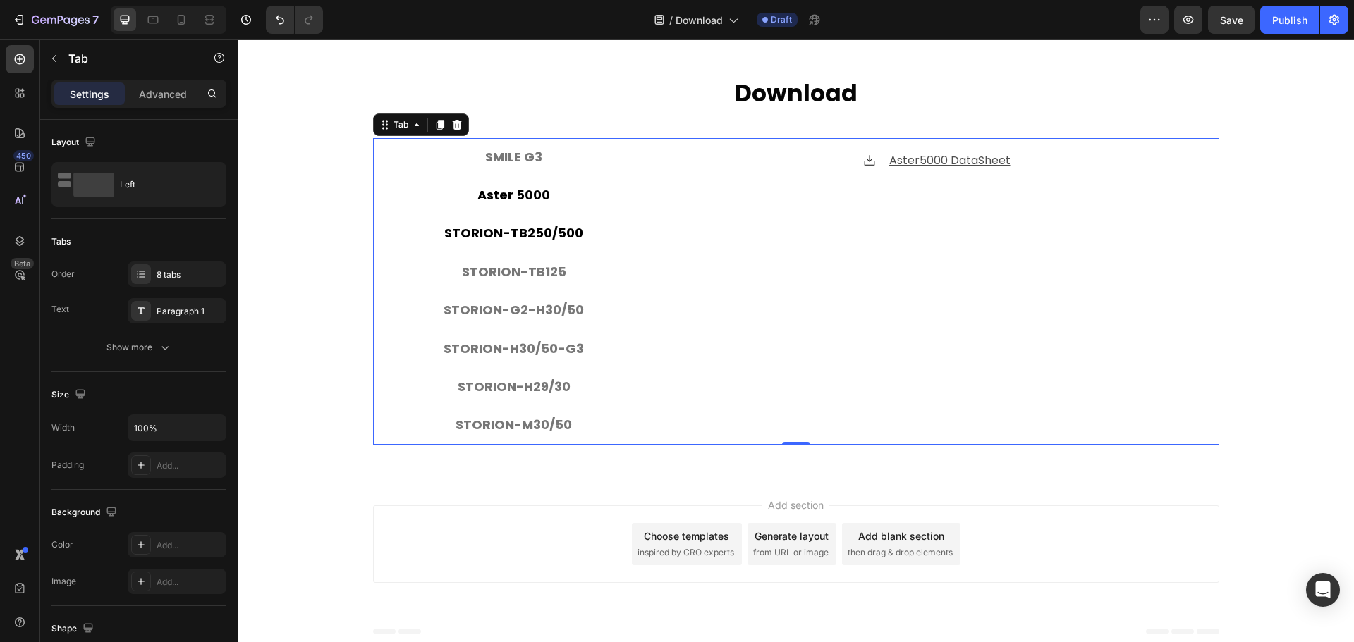
click at [543, 226] on p "STORION-TB250/500" at bounding box center [513, 233] width 139 height 23
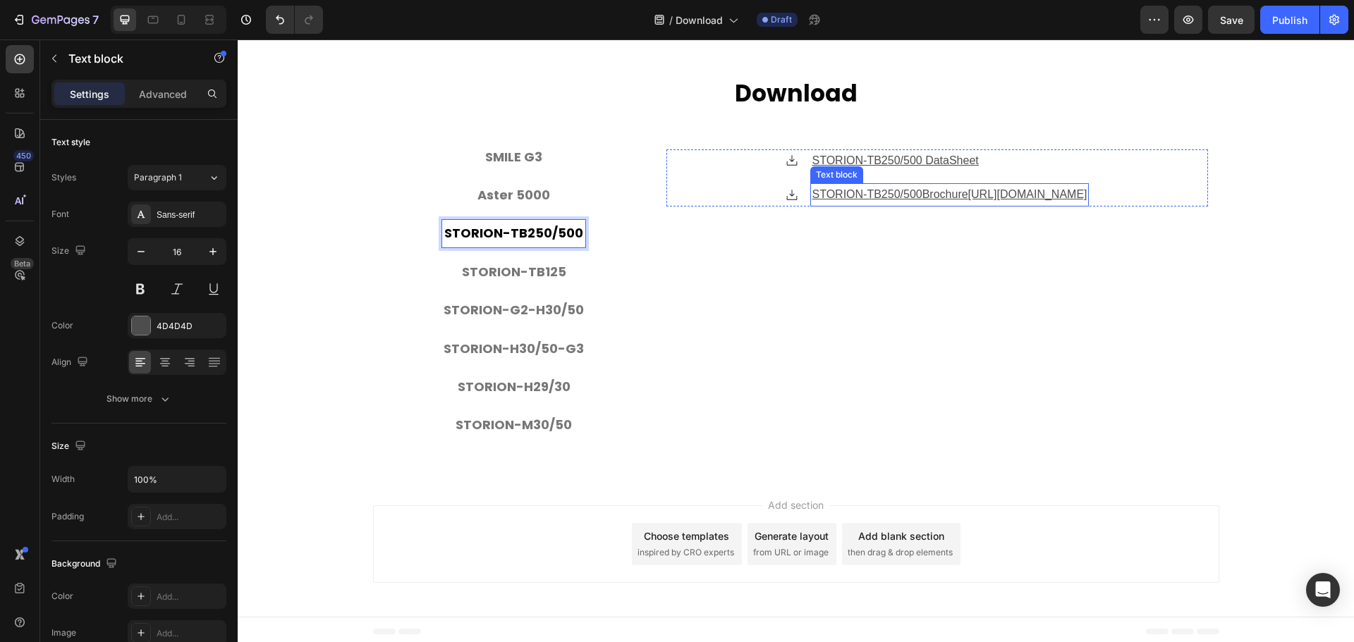
click at [823, 193] on p "STORION-TB250/500 Brochure [URL][DOMAIN_NAME]" at bounding box center [949, 195] width 275 height 20
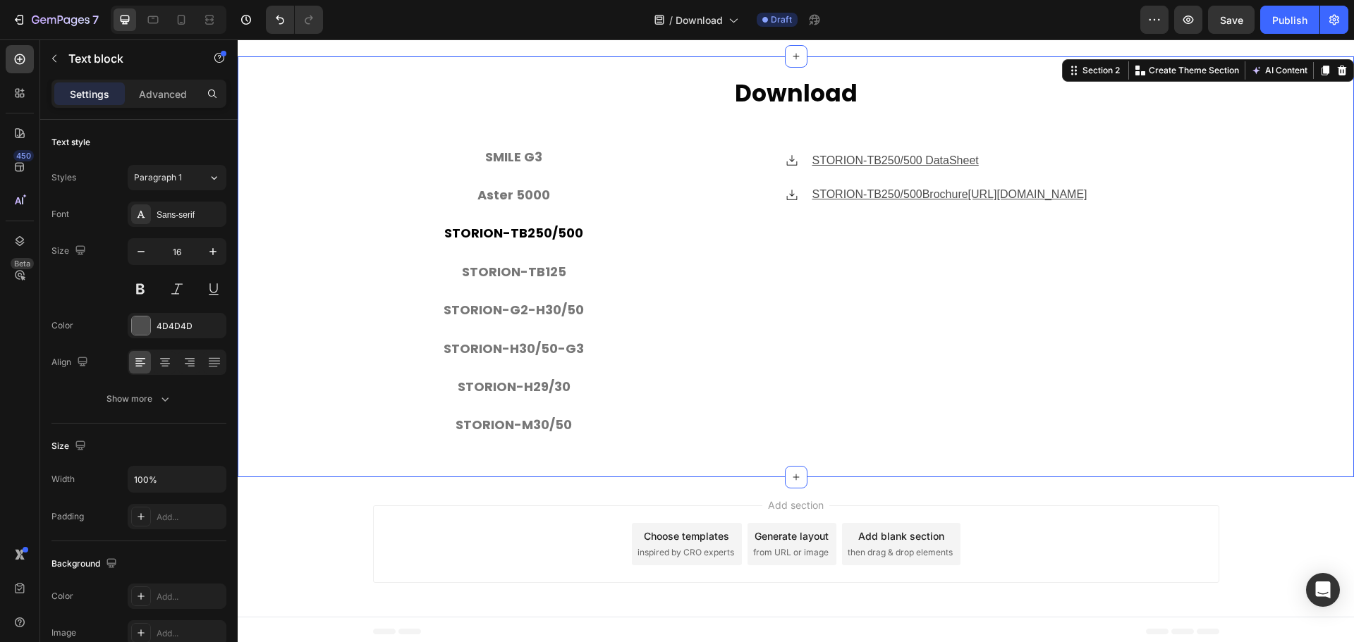
click at [322, 316] on div "⁠⁠⁠⁠⁠⁠⁠ Download Heading SMILE G3 Aster 5000 STORION-TB250/500 STORION-TB125 ST…" at bounding box center [796, 267] width 1116 height 379
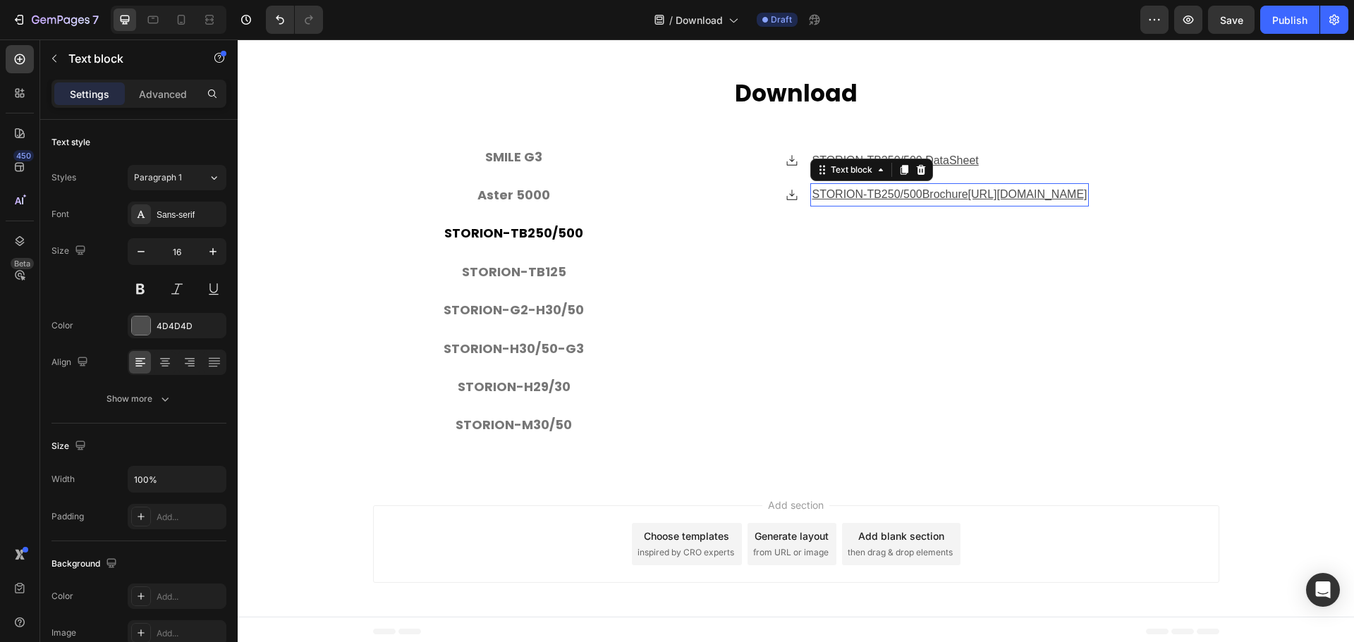
click at [812, 189] on p "STORION-TB250/500 Brochure [URL][DOMAIN_NAME]" at bounding box center [949, 195] width 275 height 20
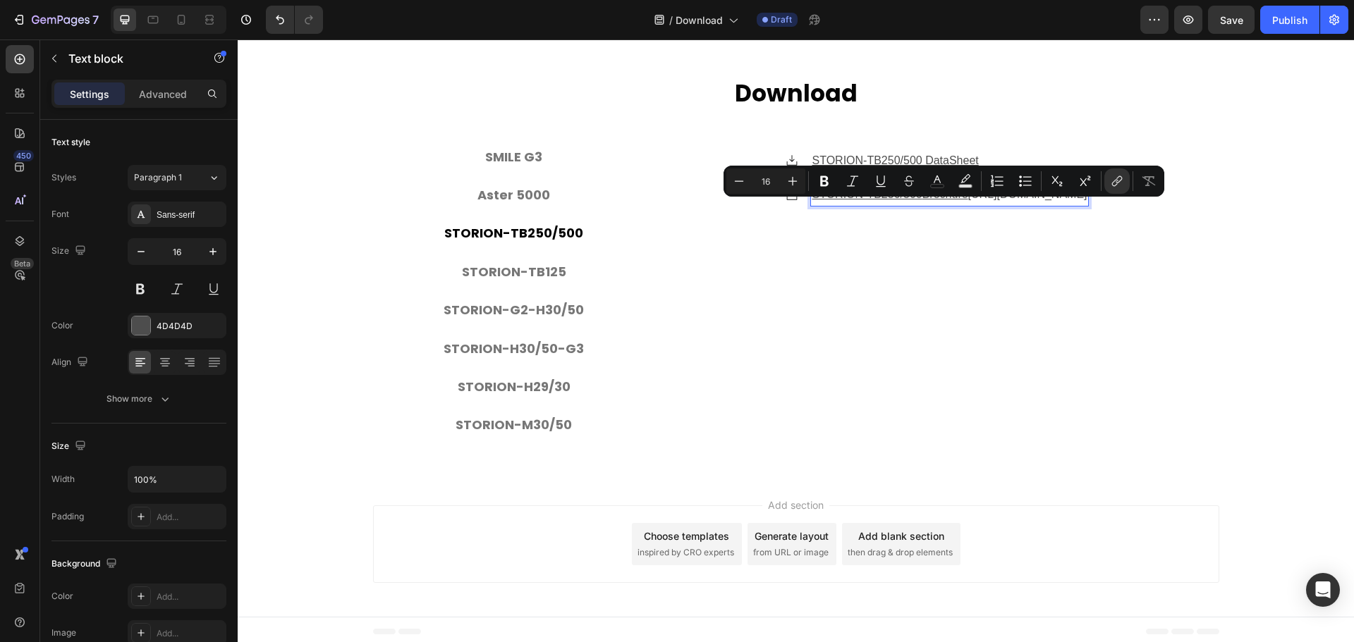
drag, startPoint x: 738, startPoint y: 210, endPoint x: 1013, endPoint y: 233, distance: 275.3
click at [1013, 205] on p "STORION-TB250/500 Brochure [URL][DOMAIN_NAME] ⁠⁠⁠⁠⁠⁠⁠" at bounding box center [949, 195] width 275 height 20
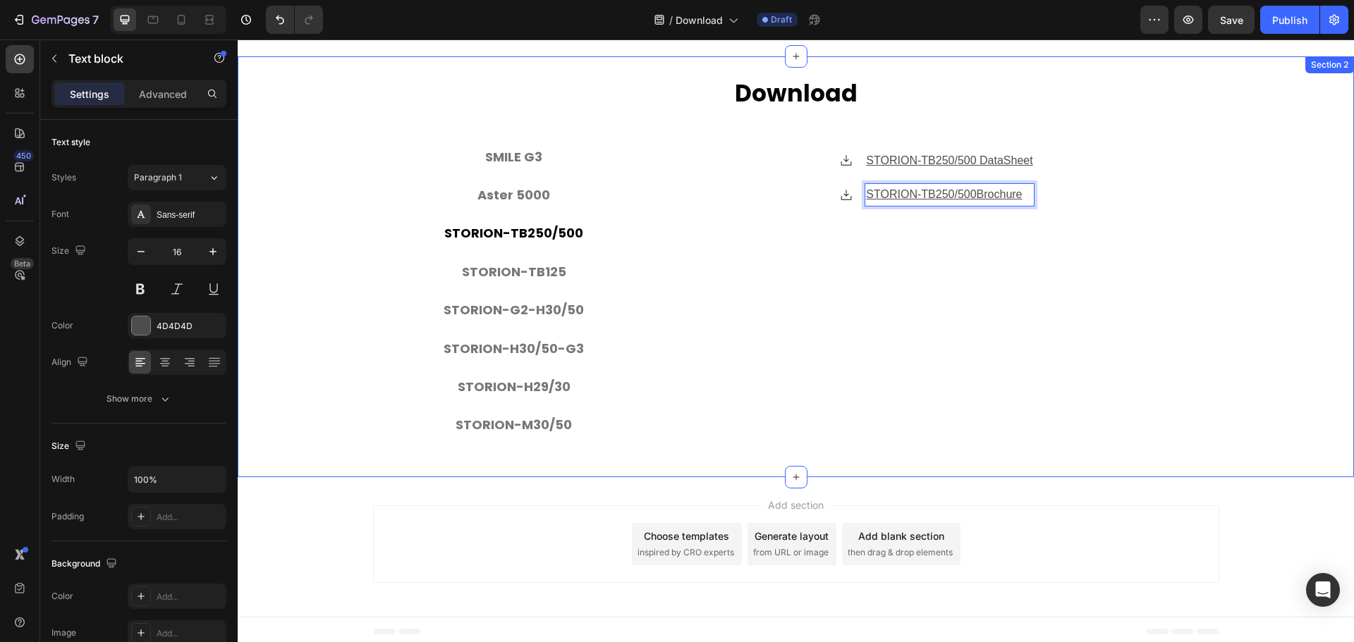
click at [1267, 243] on div "⁠⁠⁠⁠⁠⁠⁠ Download Heading SMILE G3 Aster 5000 STORION-TB250/500 STORION-TB125 ST…" at bounding box center [796, 267] width 1116 height 379
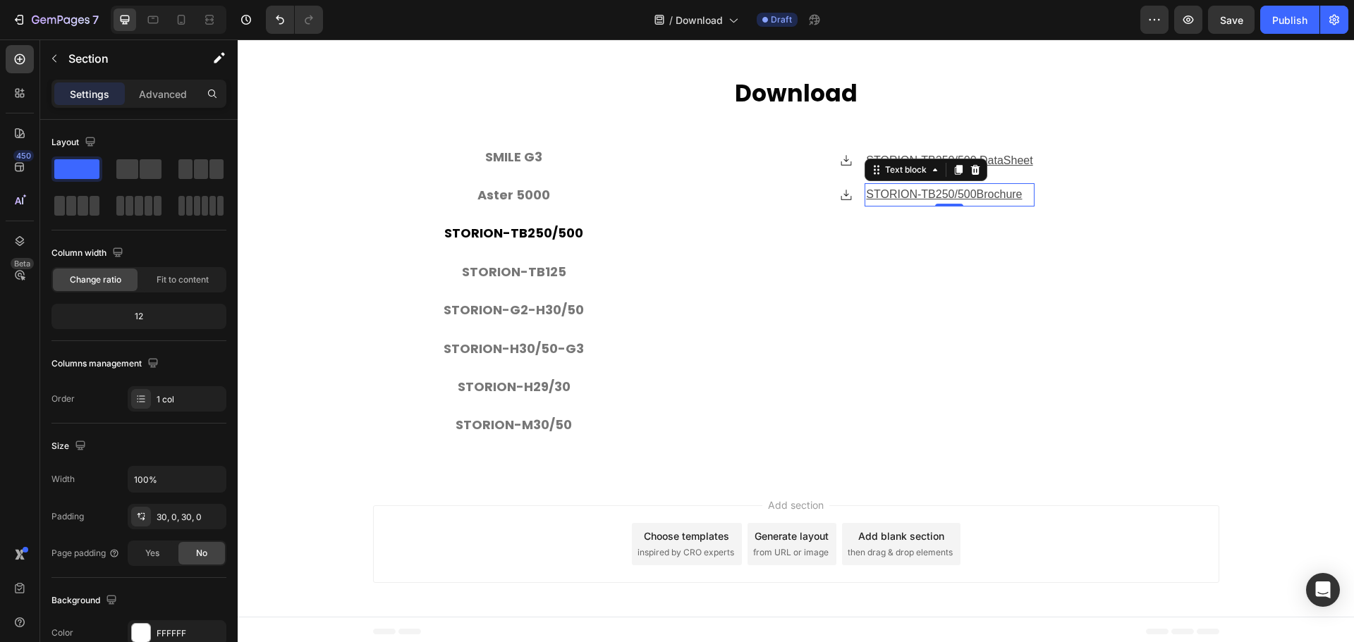
click at [1002, 189] on u "Brochure" at bounding box center [1000, 194] width 46 height 12
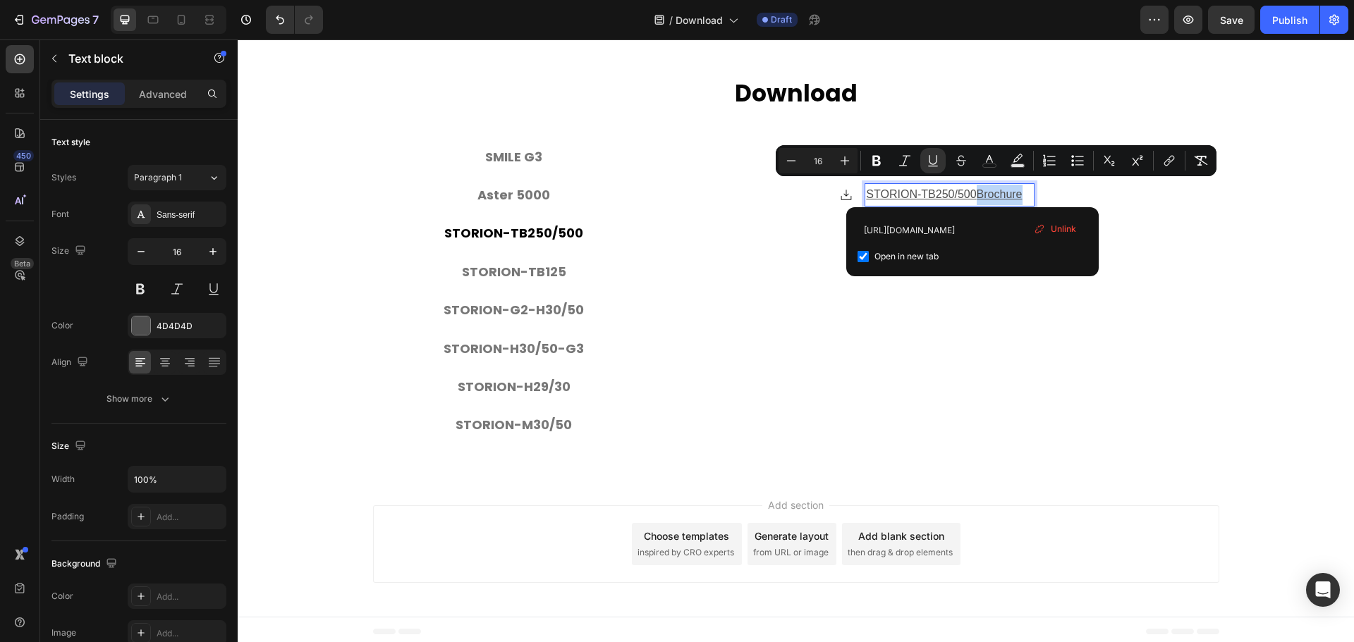
drag, startPoint x: 975, startPoint y: 190, endPoint x: 1018, endPoint y: 191, distance: 43.0
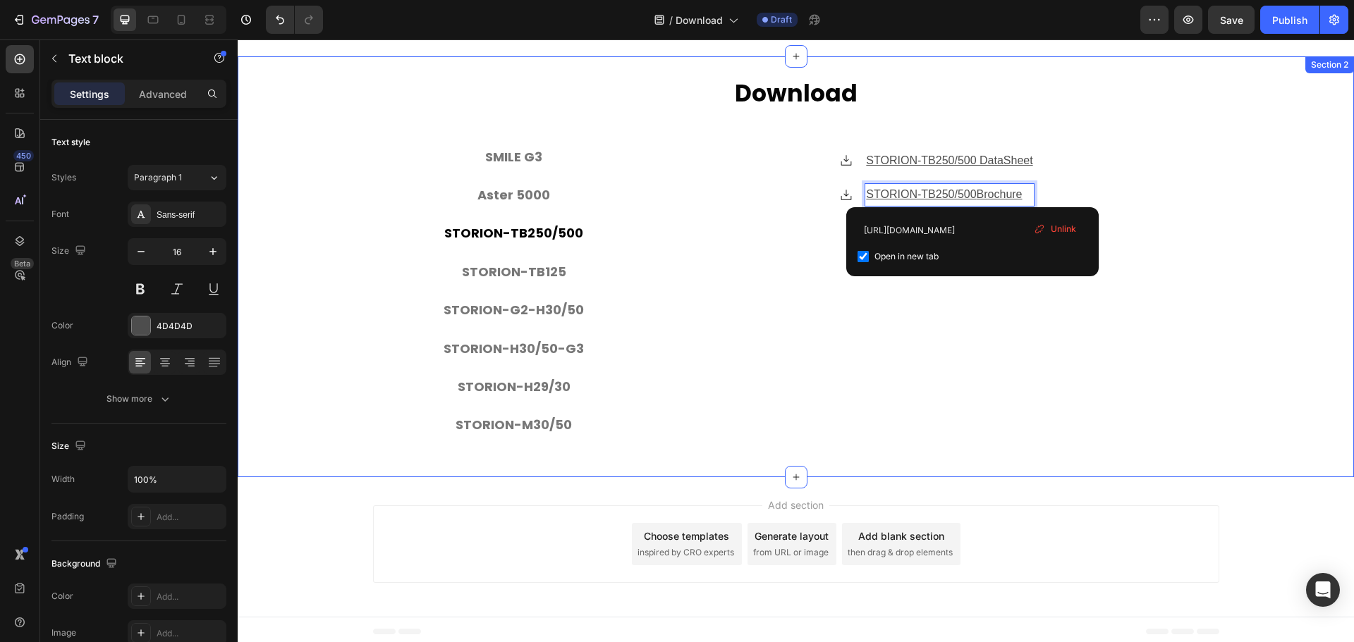
click at [1269, 296] on div "⁠⁠⁠⁠⁠⁠⁠ Download Heading SMILE G3 Aster 5000 STORION-TB250/500 STORION-TB125 ST…" at bounding box center [796, 267] width 1116 height 379
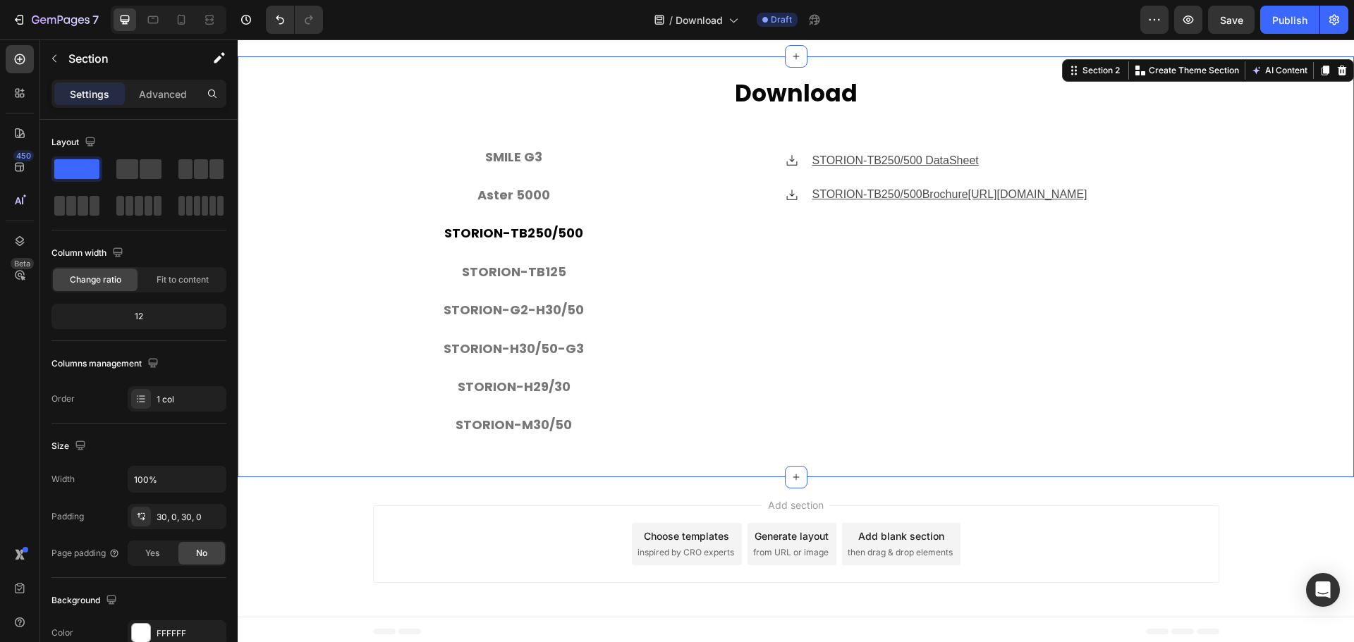
click at [1248, 257] on div "⁠⁠⁠⁠⁠⁠⁠ Download Heading SMILE G3 Aster 5000 STORION-TB250/500 STORION-TB125 ST…" at bounding box center [796, 267] width 1116 height 379
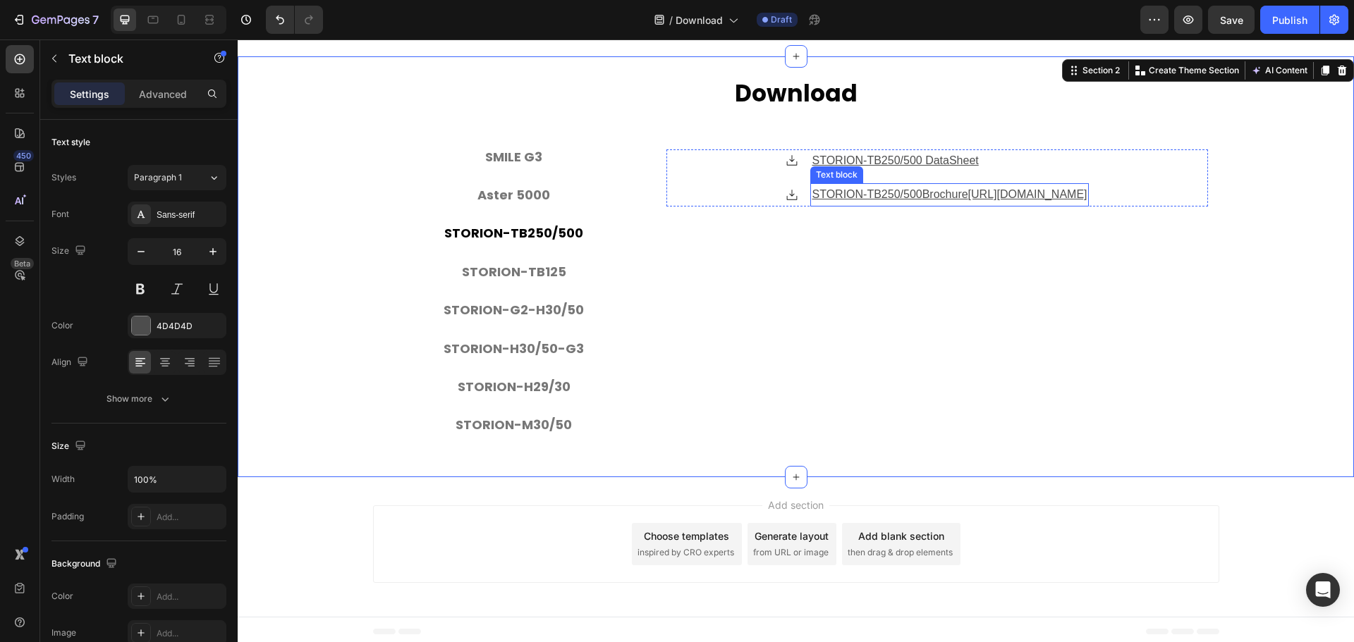
click at [968, 200] on u "[URL][DOMAIN_NAME]" at bounding box center [1027, 194] width 119 height 12
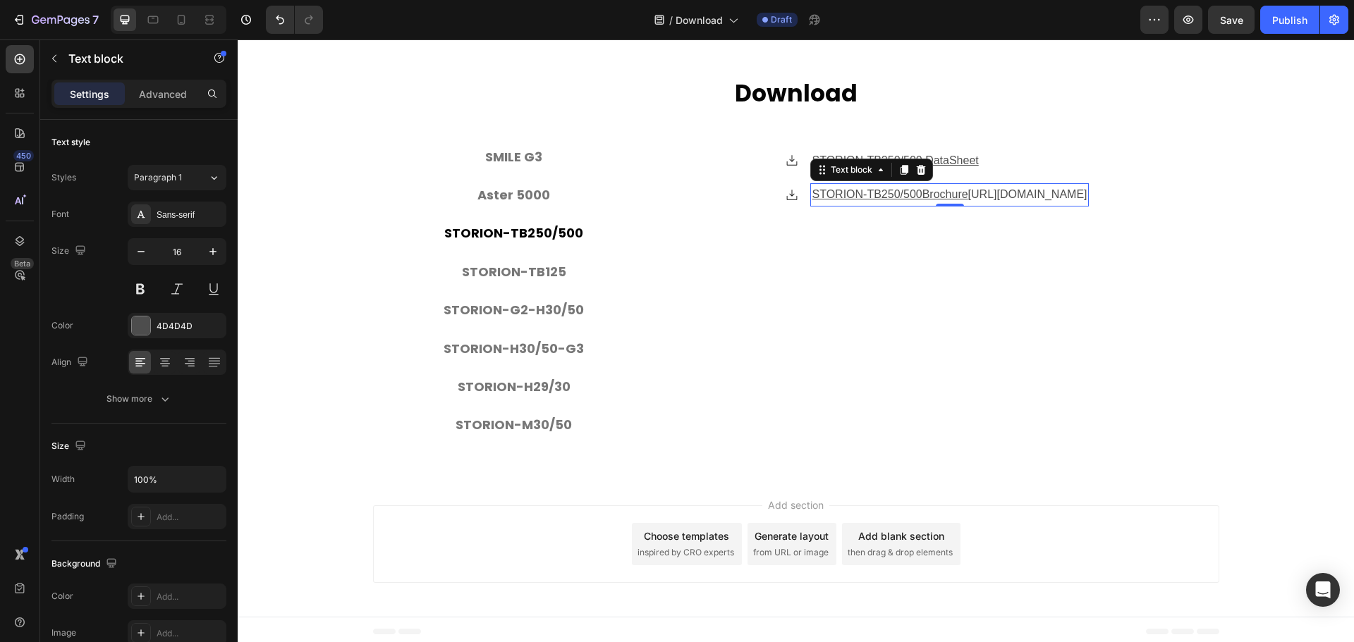
click at [968, 200] on link "[URL][DOMAIN_NAME]" at bounding box center [1027, 194] width 119 height 12
drag, startPoint x: 736, startPoint y: 209, endPoint x: 944, endPoint y: 236, distance: 209.8
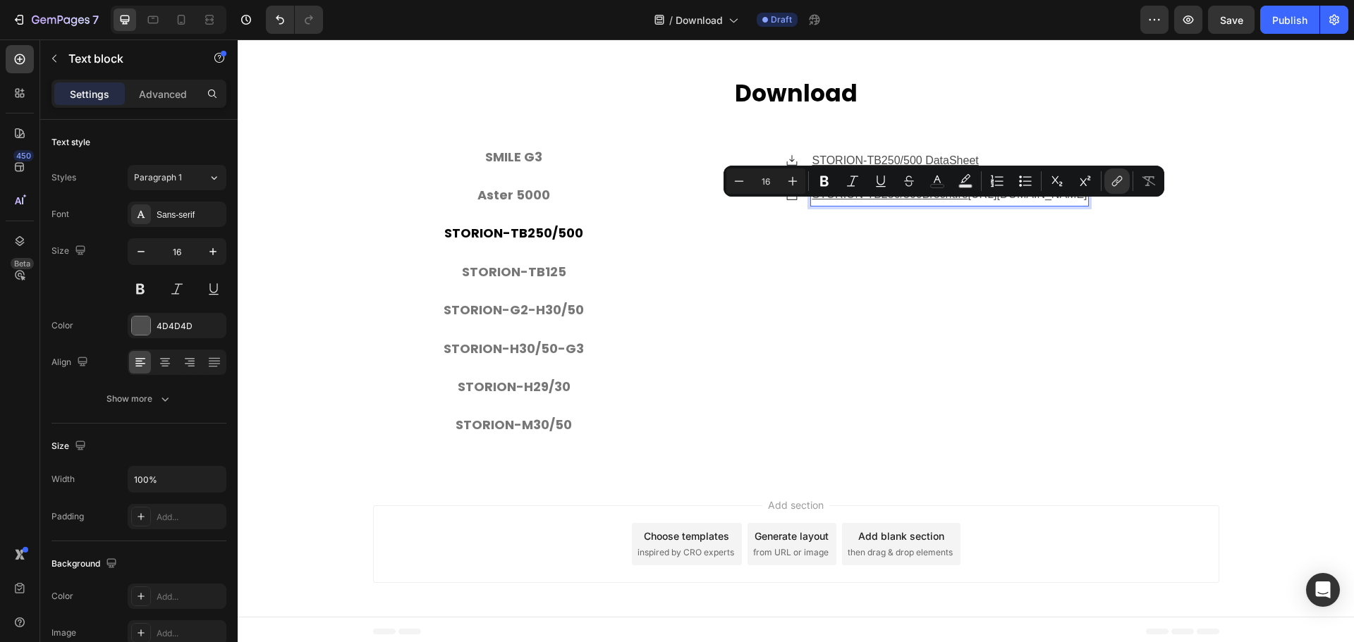
drag, startPoint x: 962, startPoint y: 233, endPoint x: 737, endPoint y: 213, distance: 225.9
click at [968, 200] on link "[URL][DOMAIN_NAME]" at bounding box center [1027, 194] width 119 height 12
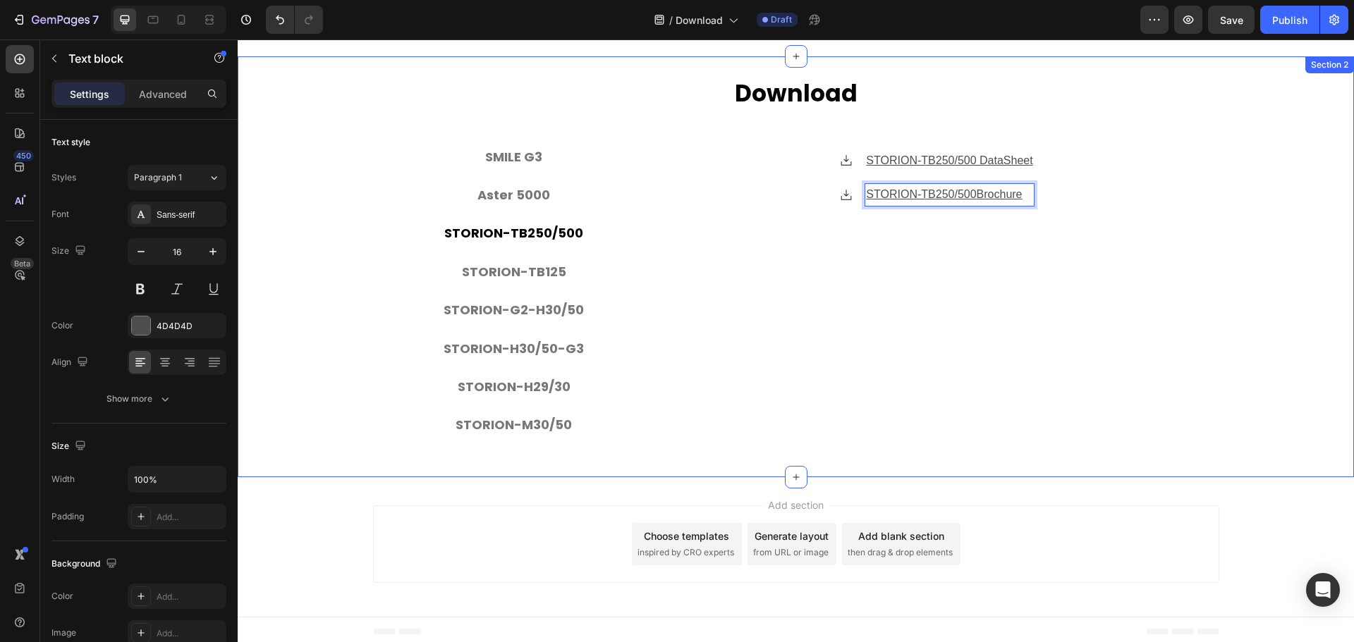
click at [1257, 285] on div "⁠⁠⁠⁠⁠⁠⁠ Download Heading SMILE G3 Aster 5000 STORION-TB250/500 STORION-TB125 ST…" at bounding box center [796, 267] width 1116 height 379
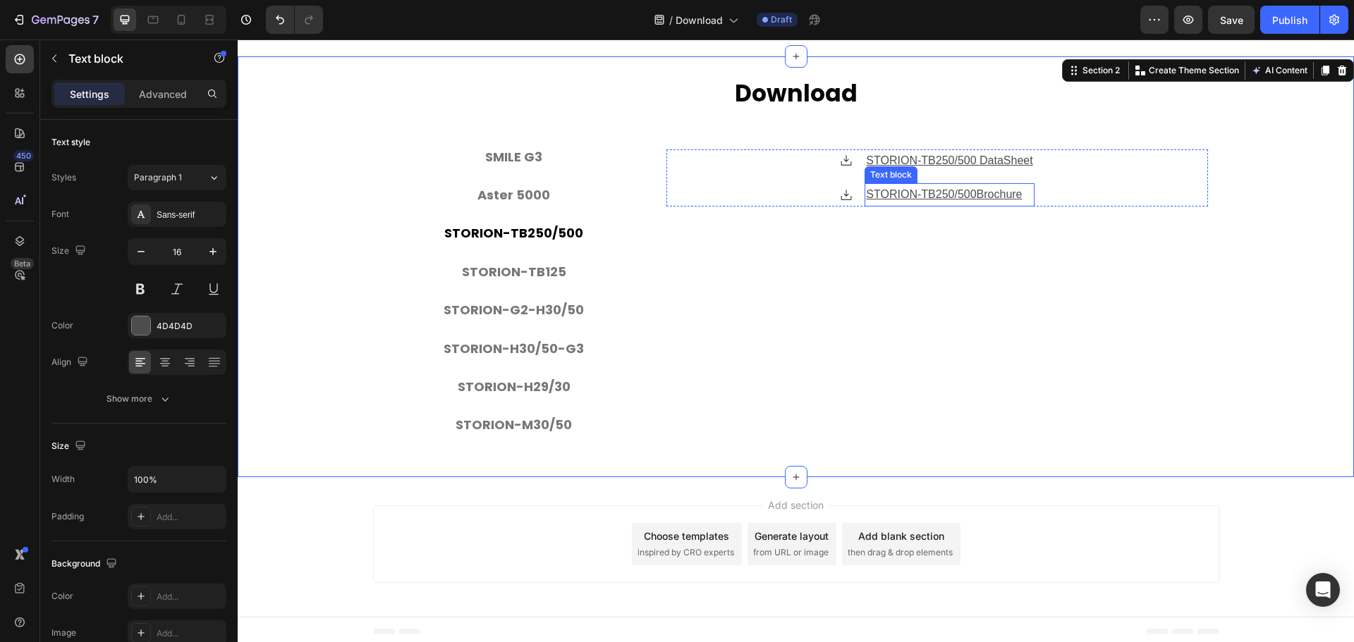
click at [946, 189] on u "STORION-TB250/500" at bounding box center [921, 194] width 110 height 12
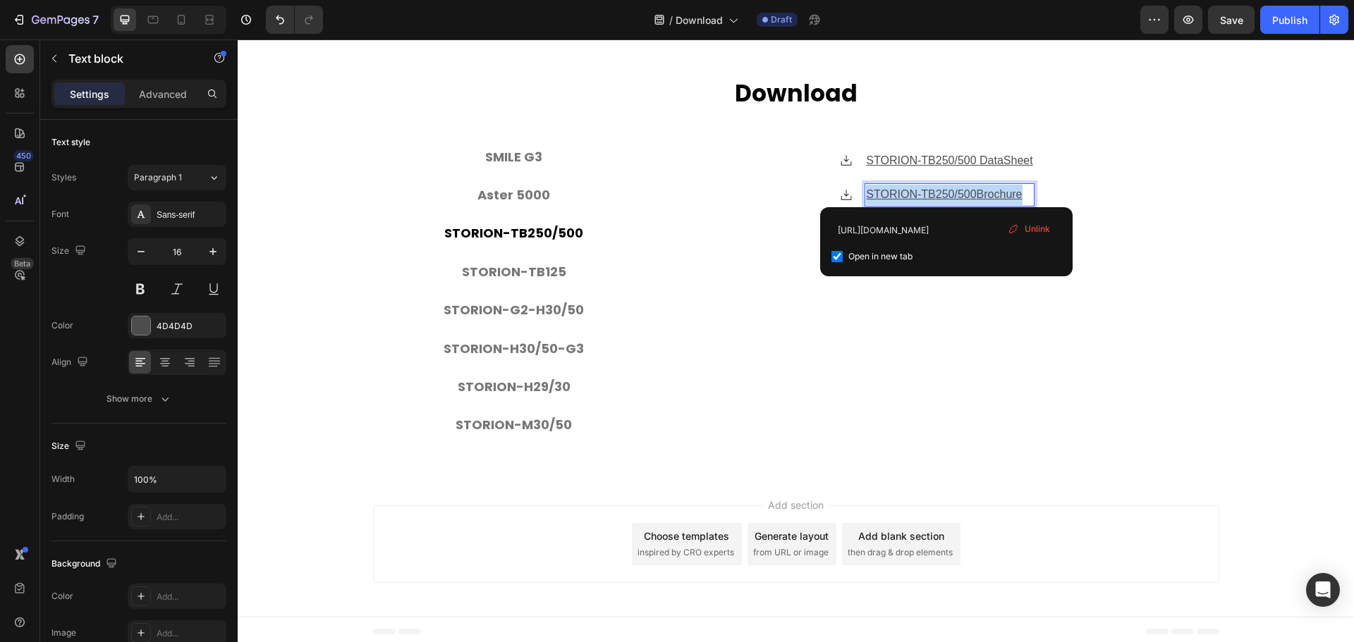
click at [946, 189] on u "STORION-TB250/500" at bounding box center [921, 194] width 110 height 12
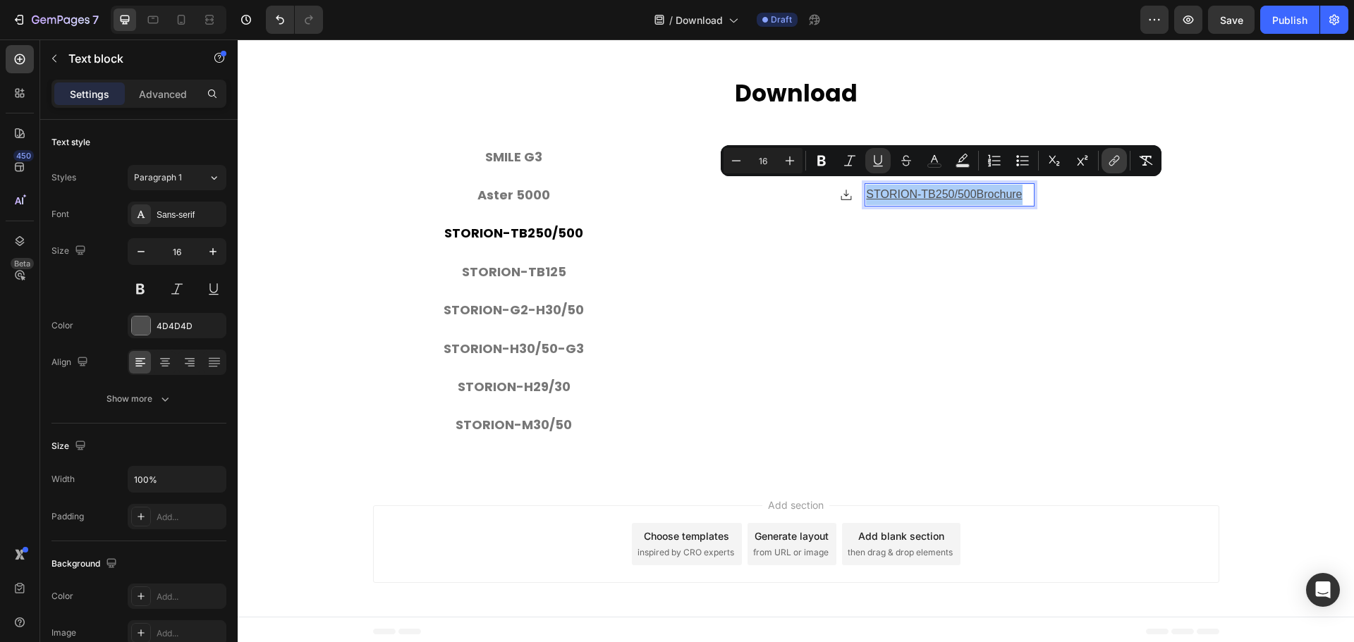
click at [1109, 162] on icon "Editor contextual toolbar" at bounding box center [1114, 161] width 14 height 14
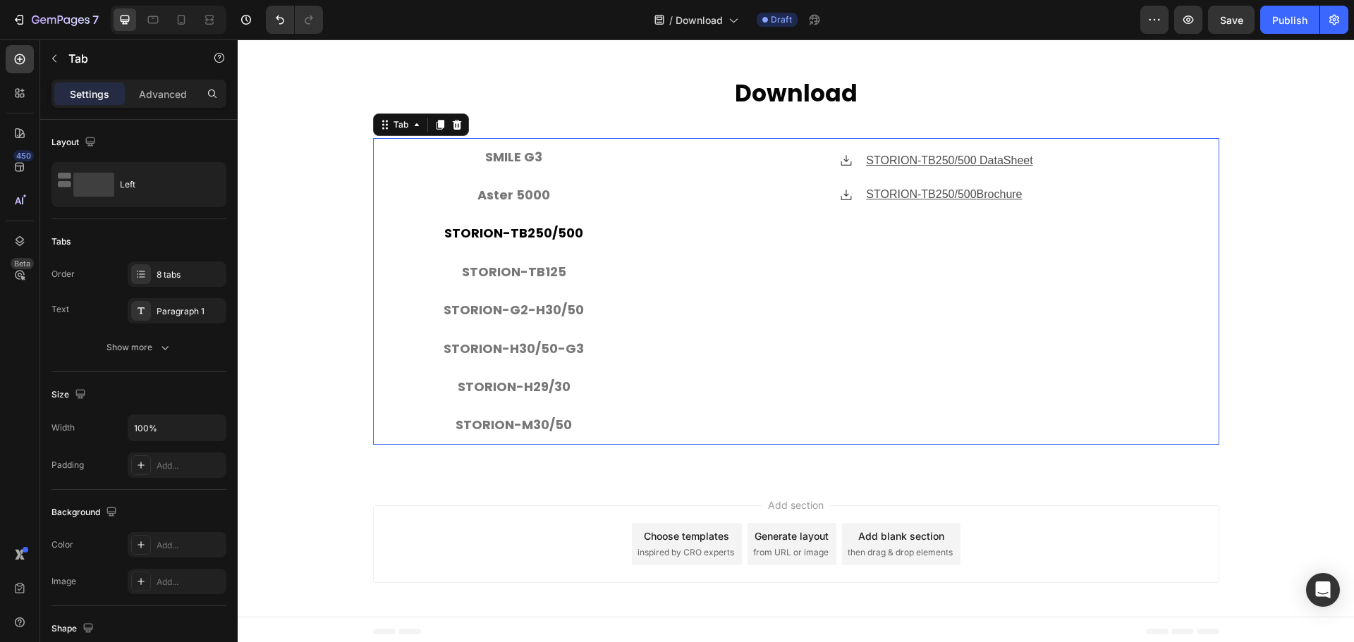
click at [1197, 296] on div "Icon STORION-TB250/500 DataSheet Text block Icon STORION-TB250/500 Brochure Tex…" at bounding box center [937, 292] width 542 height 284
click at [1311, 320] on div "⁠⁠⁠⁠⁠⁠⁠ Download Heading SMILE G3 Aster 5000 STORION-TB250/500 STORION-TB125 ST…" at bounding box center [796, 267] width 1116 height 379
click at [547, 269] on p "STORION-TB125" at bounding box center [514, 272] width 104 height 23
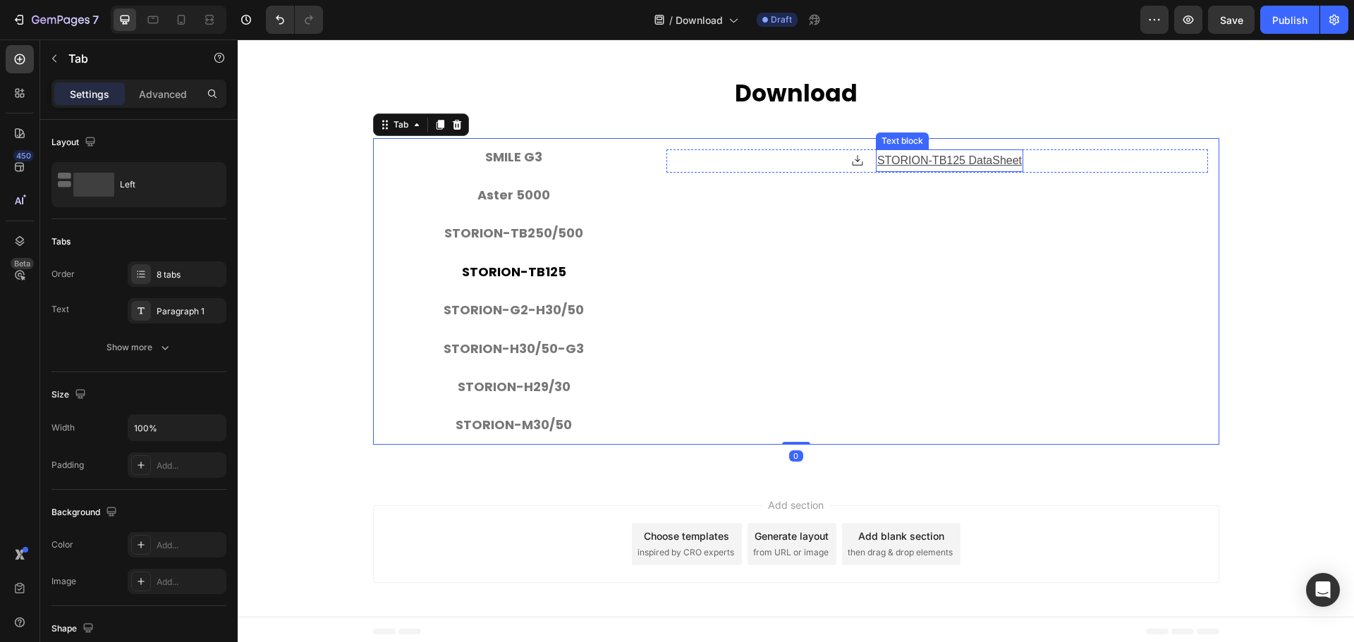
click at [972, 159] on u "STORION-TB125 DataSheet" at bounding box center [949, 160] width 145 height 12
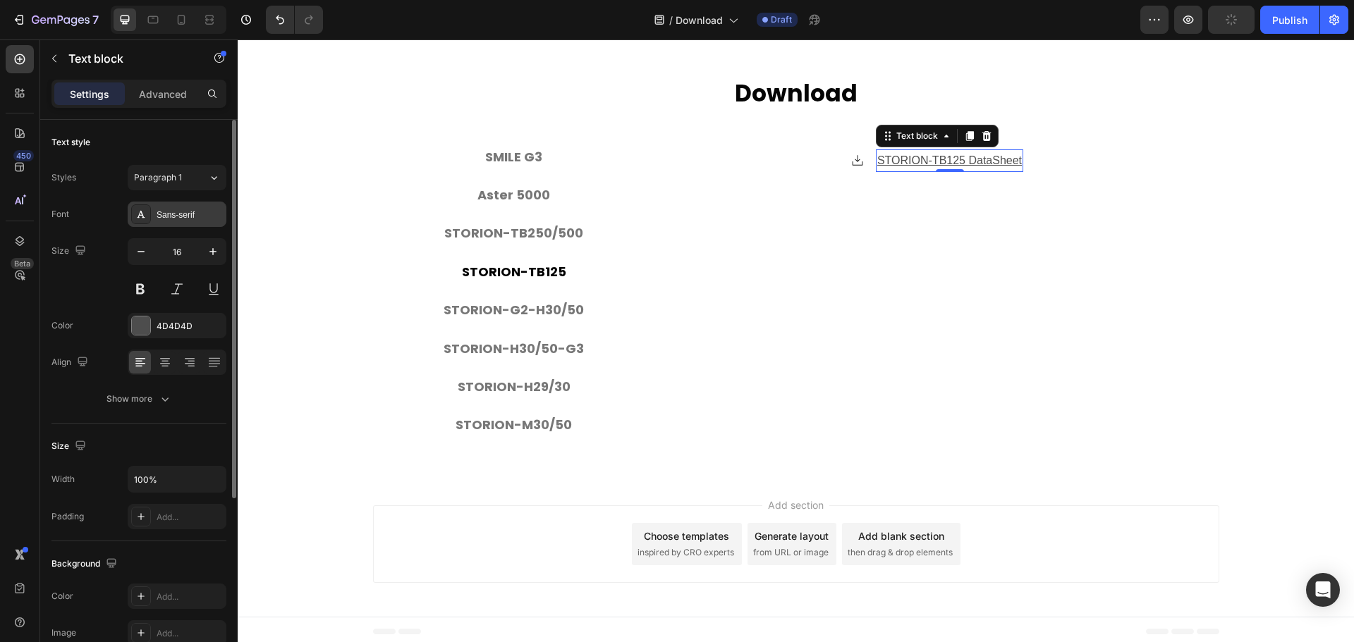
click at [200, 206] on div "Sans-serif" at bounding box center [177, 214] width 99 height 25
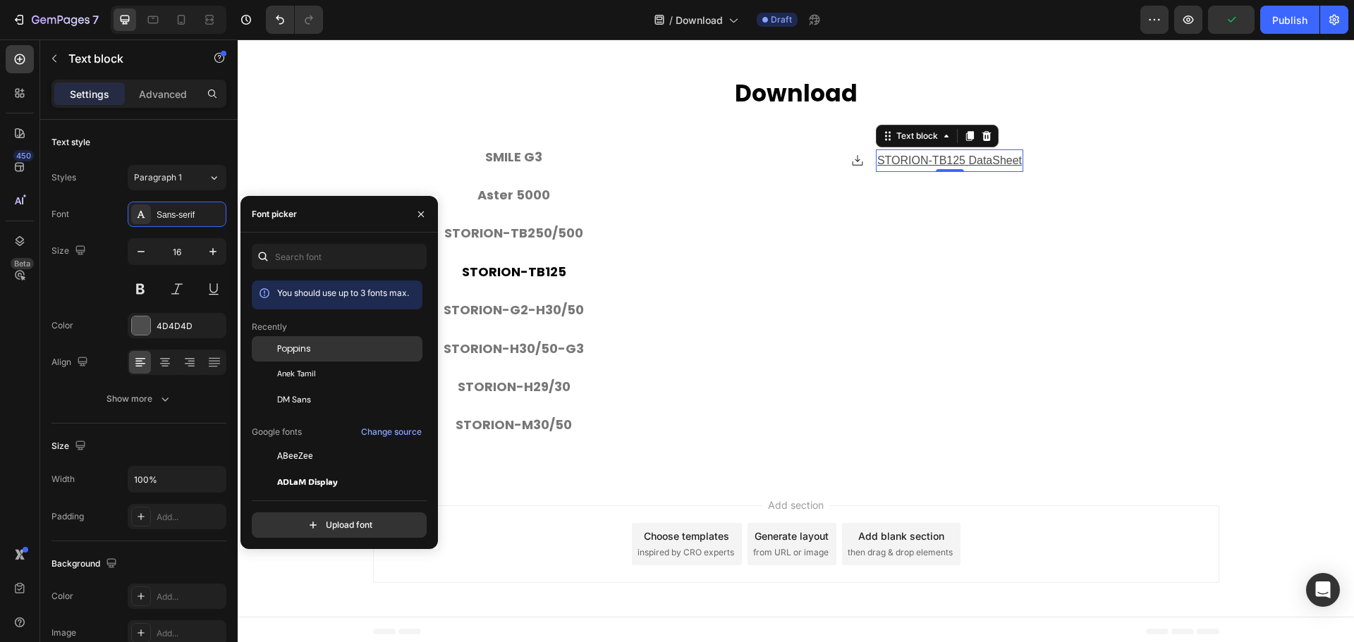
click at [298, 351] on span "Poppins" at bounding box center [294, 349] width 34 height 13
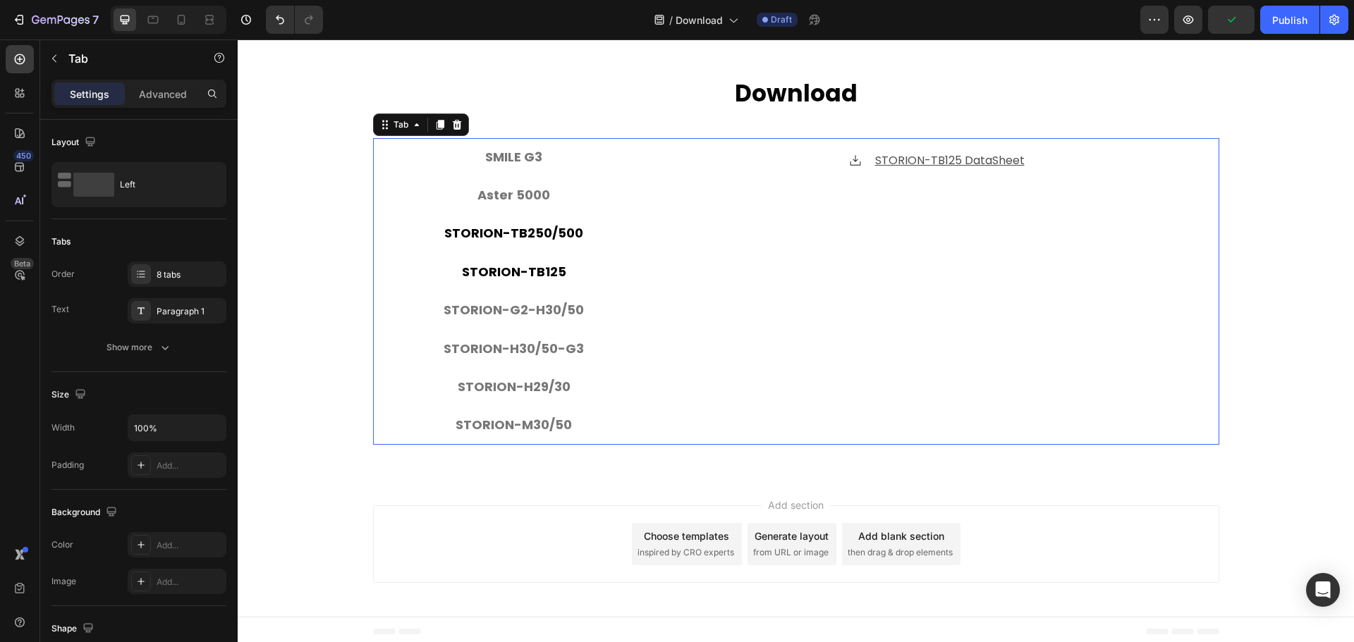
click at [568, 230] on p "STORION-TB250/500" at bounding box center [513, 233] width 139 height 23
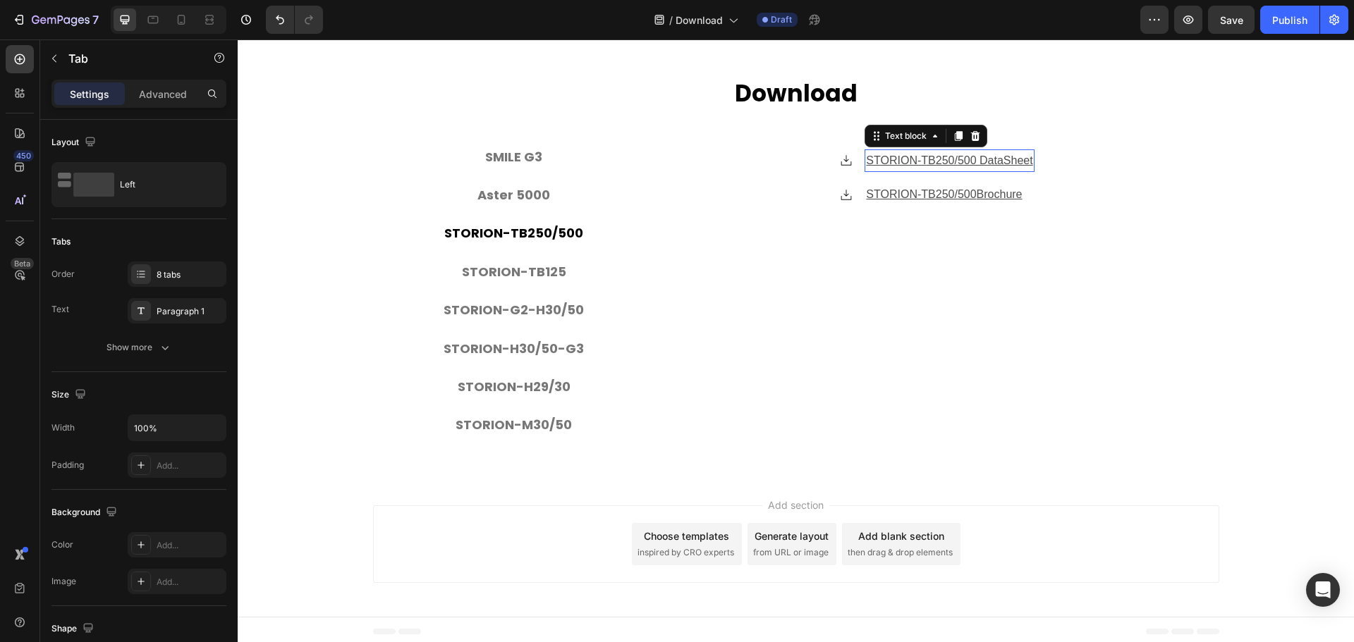
click at [968, 154] on u "STORION-TB250/500 DataSheet" at bounding box center [949, 160] width 166 height 12
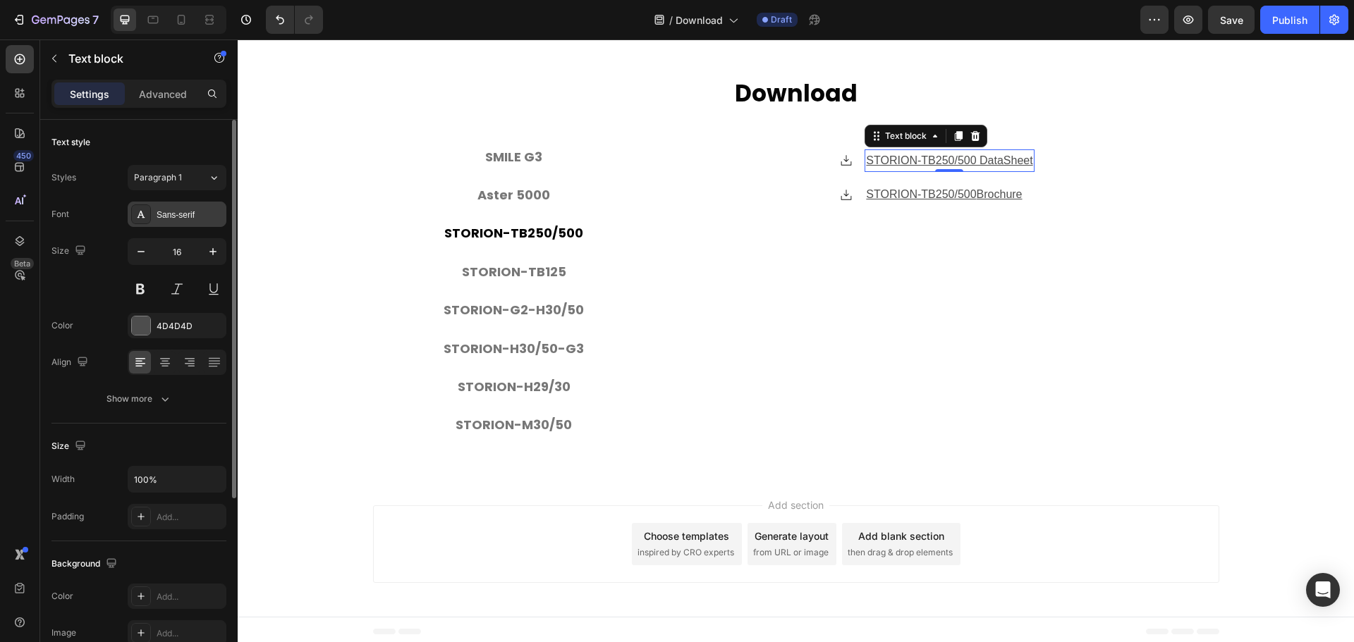
click at [160, 205] on div "Sans-serif" at bounding box center [177, 214] width 99 height 25
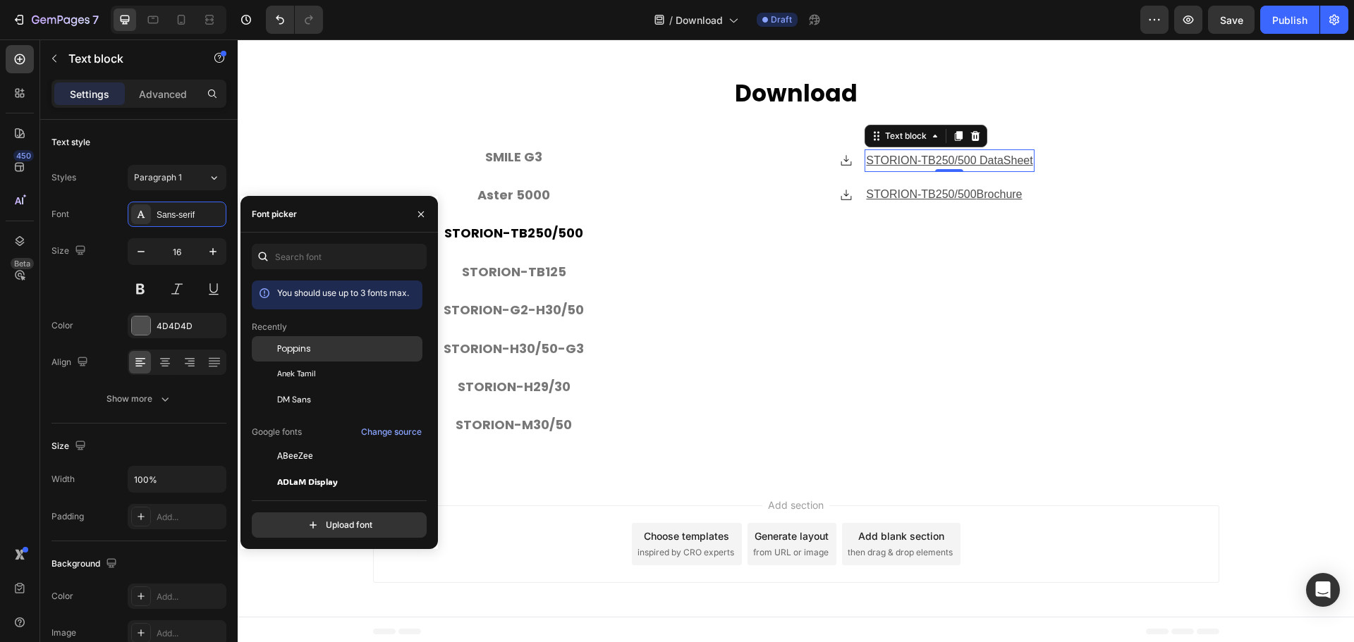
click at [306, 347] on span "Poppins" at bounding box center [294, 349] width 34 height 13
click at [988, 196] on u "Brochure" at bounding box center [993, 194] width 46 height 12
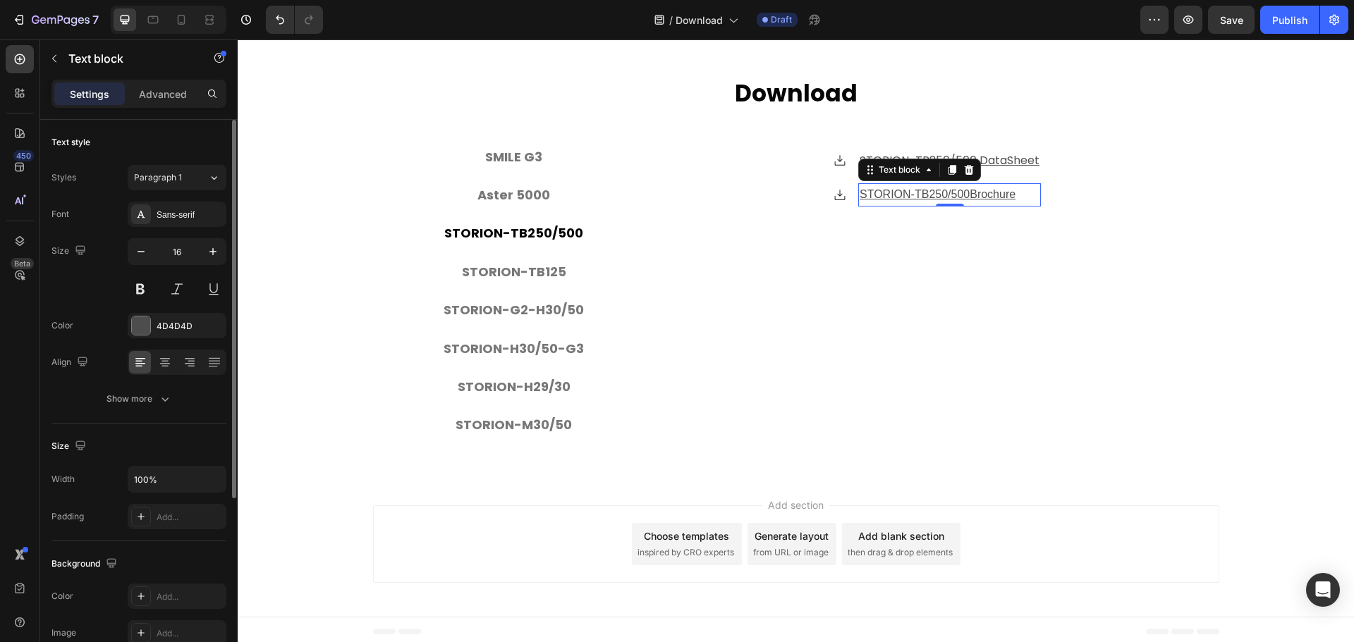
click at [168, 201] on div "Styles Paragraph 1 Font Sans-serif Size 16 Color 4D4D4D Align Show more" at bounding box center [138, 288] width 175 height 247
click at [183, 213] on div "Sans-serif" at bounding box center [190, 215] width 66 height 13
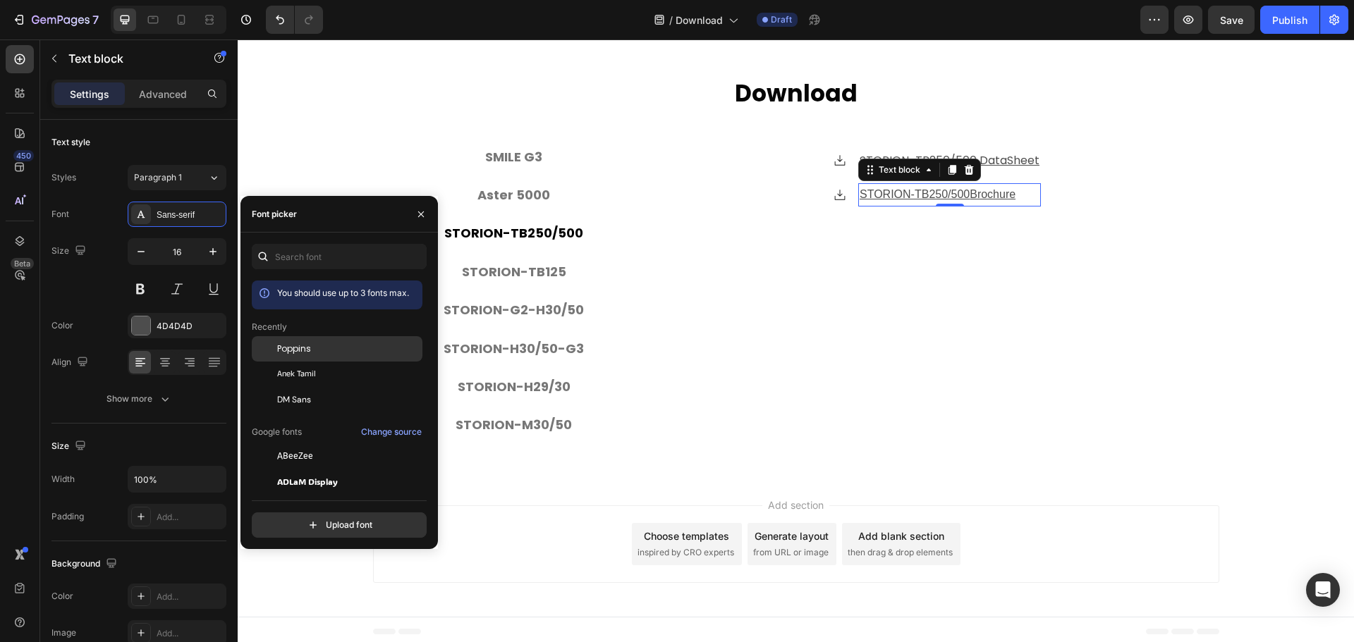
click at [312, 351] on div "Poppins" at bounding box center [348, 349] width 142 height 13
click at [1118, 286] on div "Icon STORION-TB250/500 DataSheet Text block Icon STORION-TB250/500 Brochure Tex…" at bounding box center [937, 292] width 542 height 284
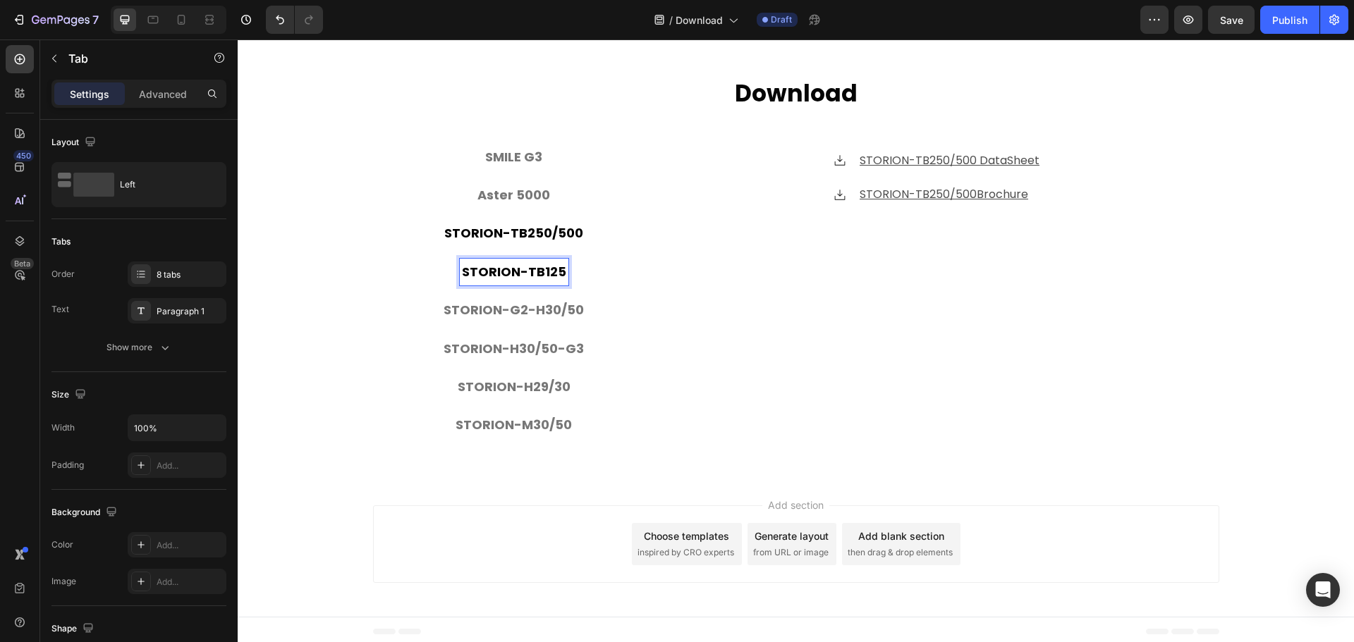
click at [545, 273] on p "STORION-TB125" at bounding box center [514, 272] width 104 height 23
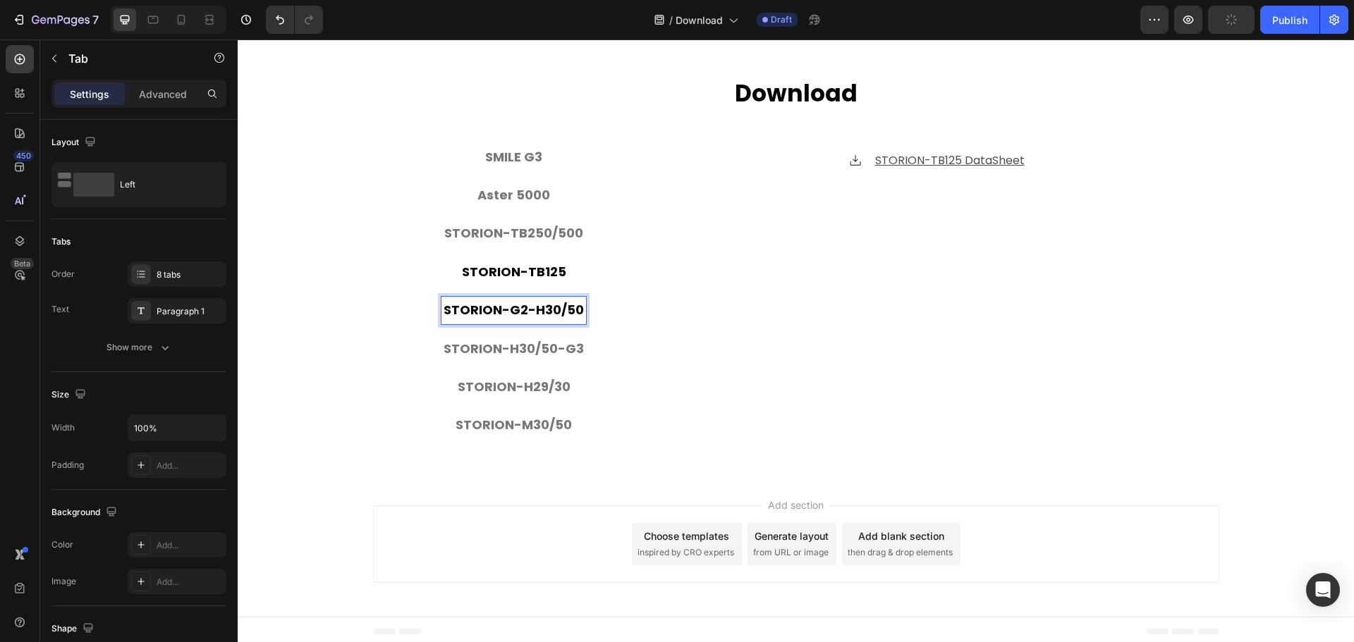
click at [564, 297] on div "STORION-G2-H30/50" at bounding box center [513, 310] width 145 height 27
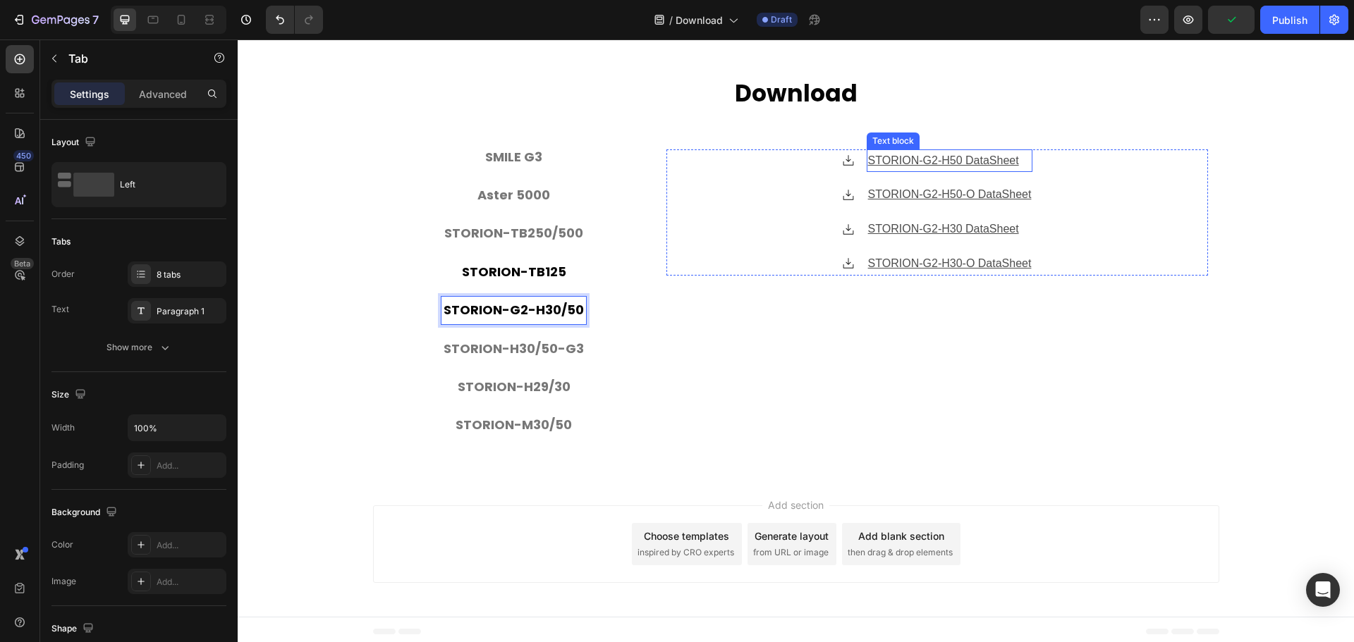
click at [983, 163] on u "STORION-G2-H50 DataSheet" at bounding box center [943, 160] width 151 height 12
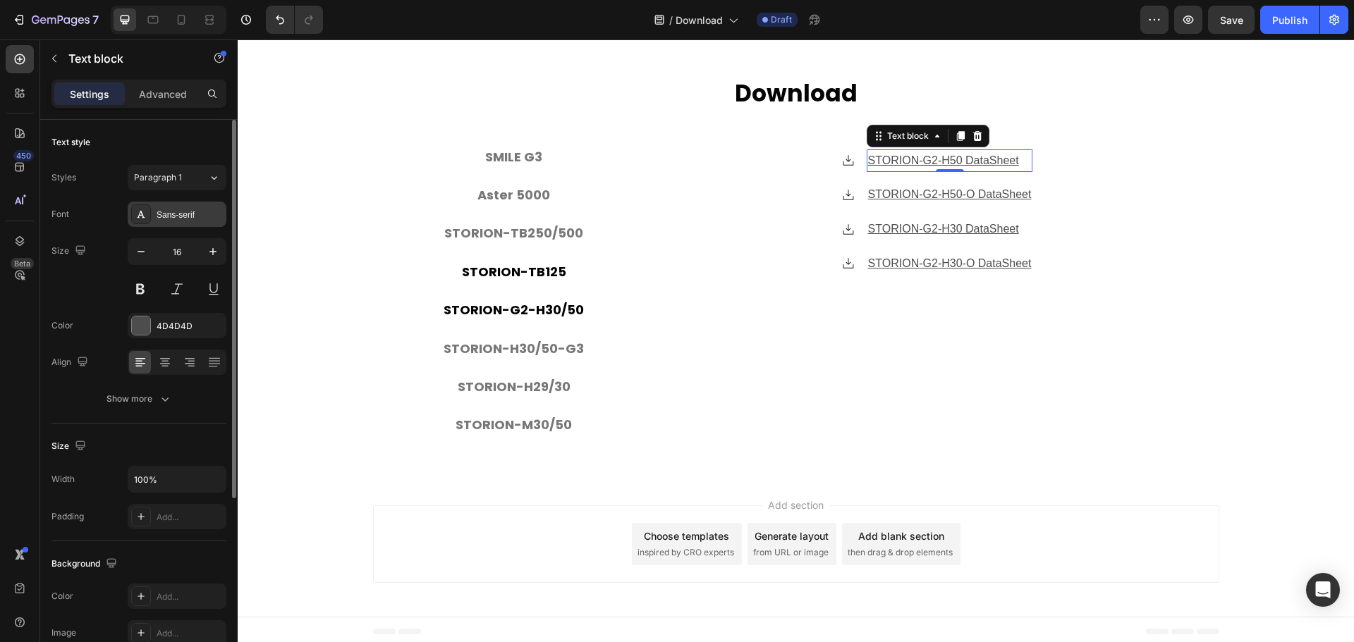
click at [205, 219] on div "Sans-serif" at bounding box center [190, 215] width 66 height 13
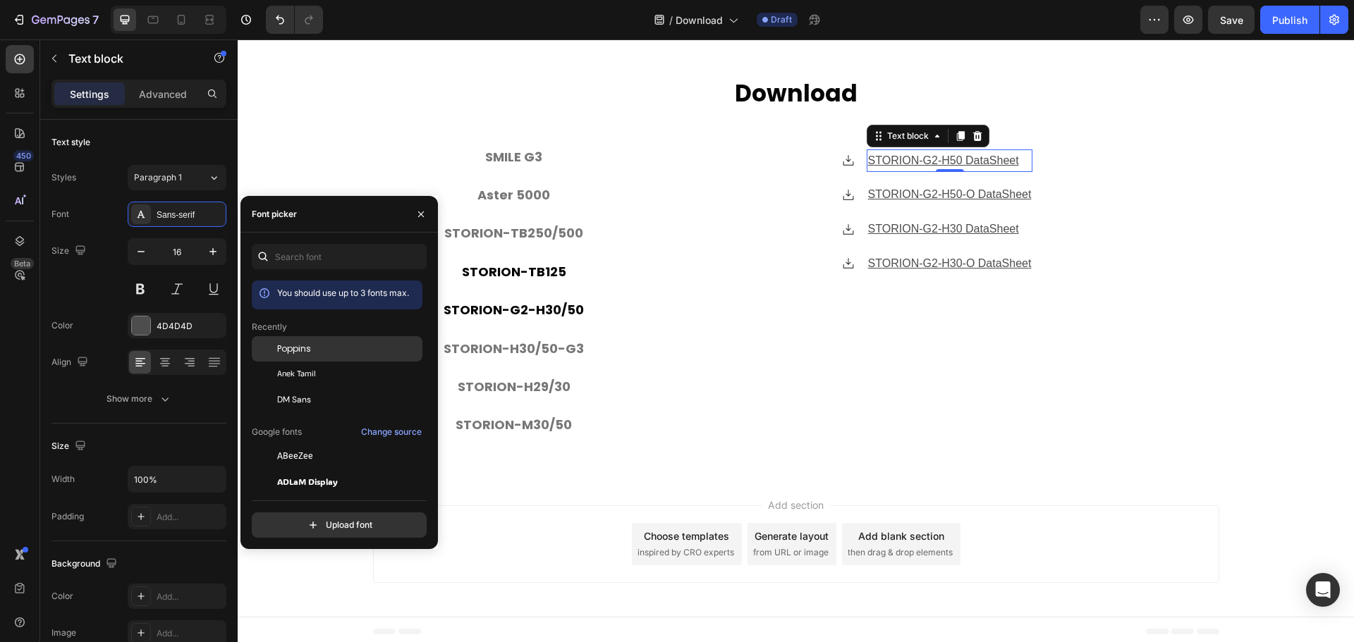
drag, startPoint x: 312, startPoint y: 356, endPoint x: 403, endPoint y: 236, distance: 151.1
click at [312, 444] on div "Poppins" at bounding box center [337, 456] width 171 height 25
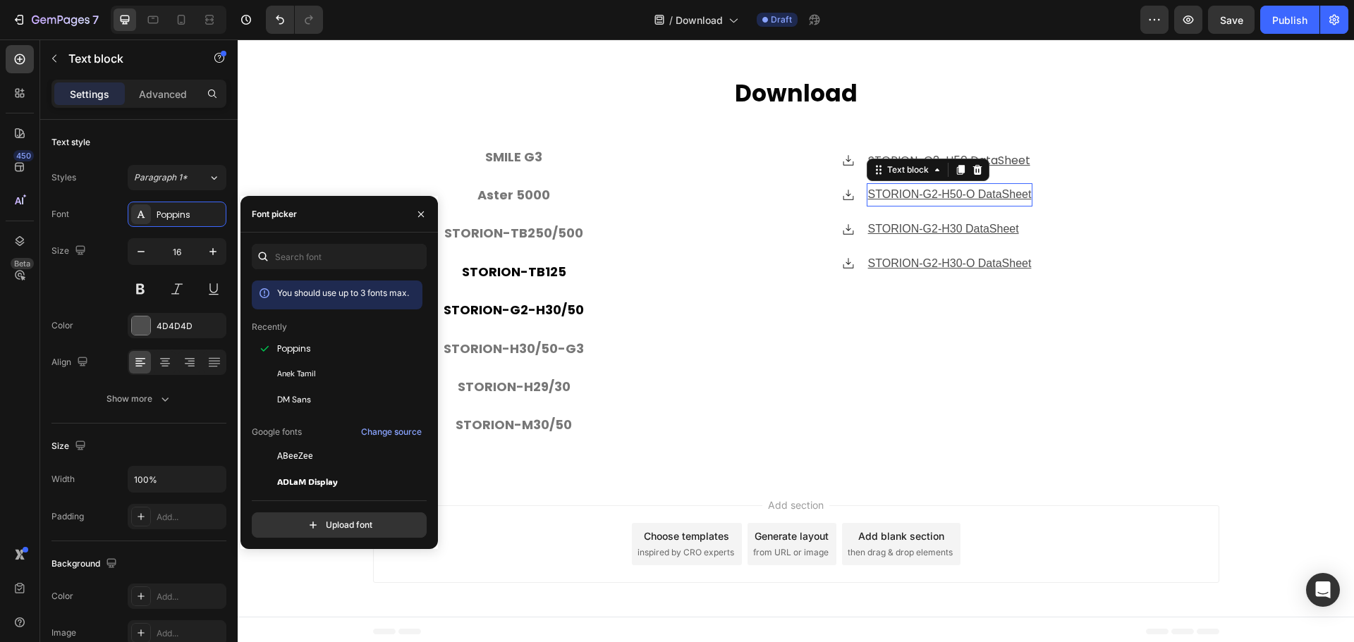
click at [1016, 188] on u "STORION-G2-H50-O DataSheet" at bounding box center [950, 194] width 164 height 12
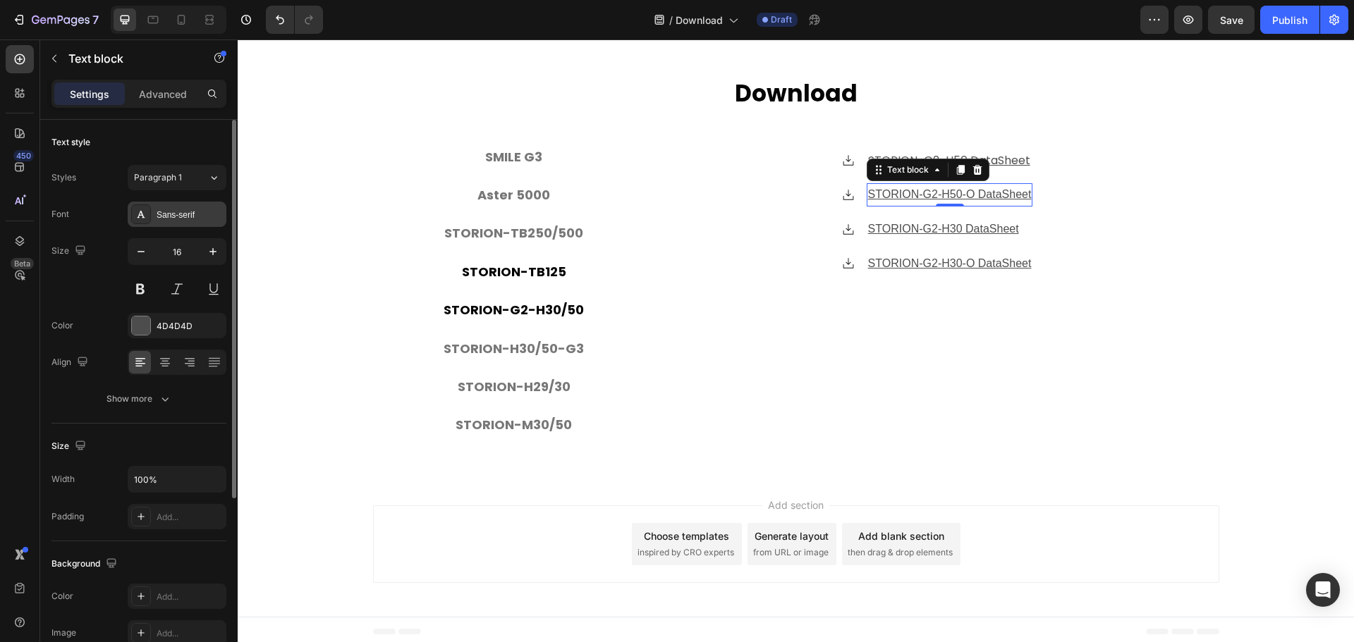
click at [192, 214] on div "Sans-serif" at bounding box center [190, 215] width 66 height 13
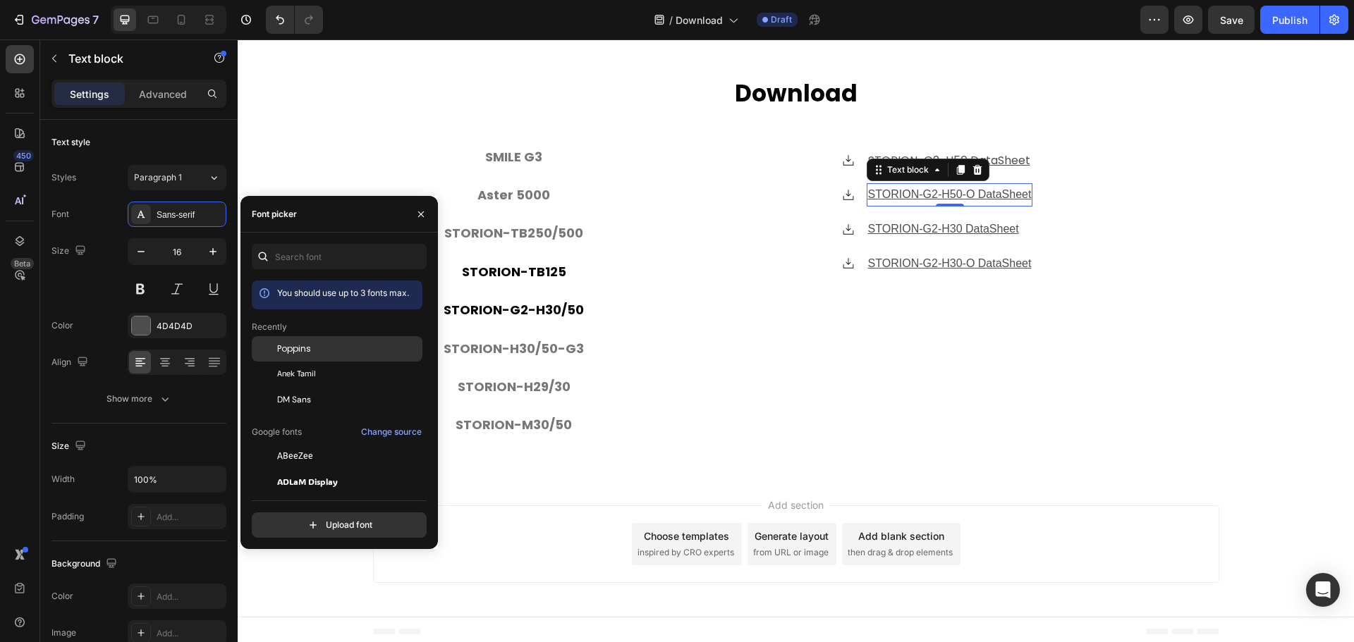
click at [319, 348] on div "Poppins" at bounding box center [348, 349] width 142 height 13
click at [982, 223] on u "STORION-G2-H30 DataSheet" at bounding box center [936, 229] width 151 height 12
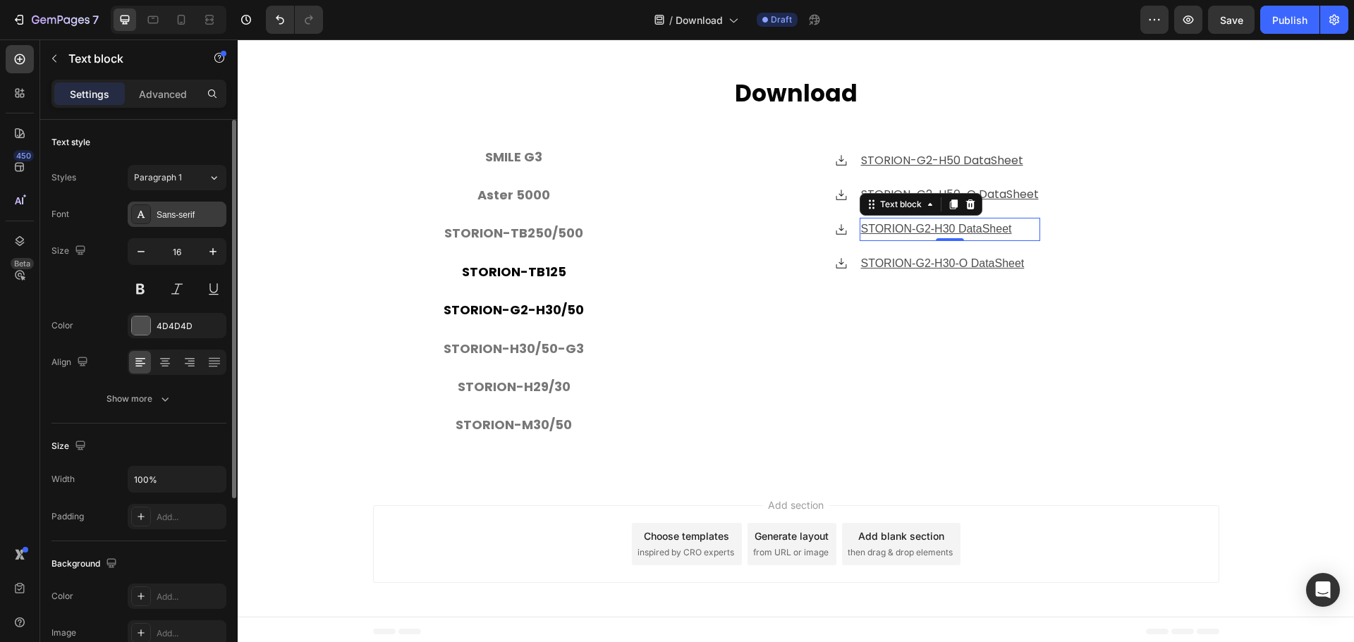
click at [178, 224] on div "Sans-serif" at bounding box center [177, 214] width 99 height 25
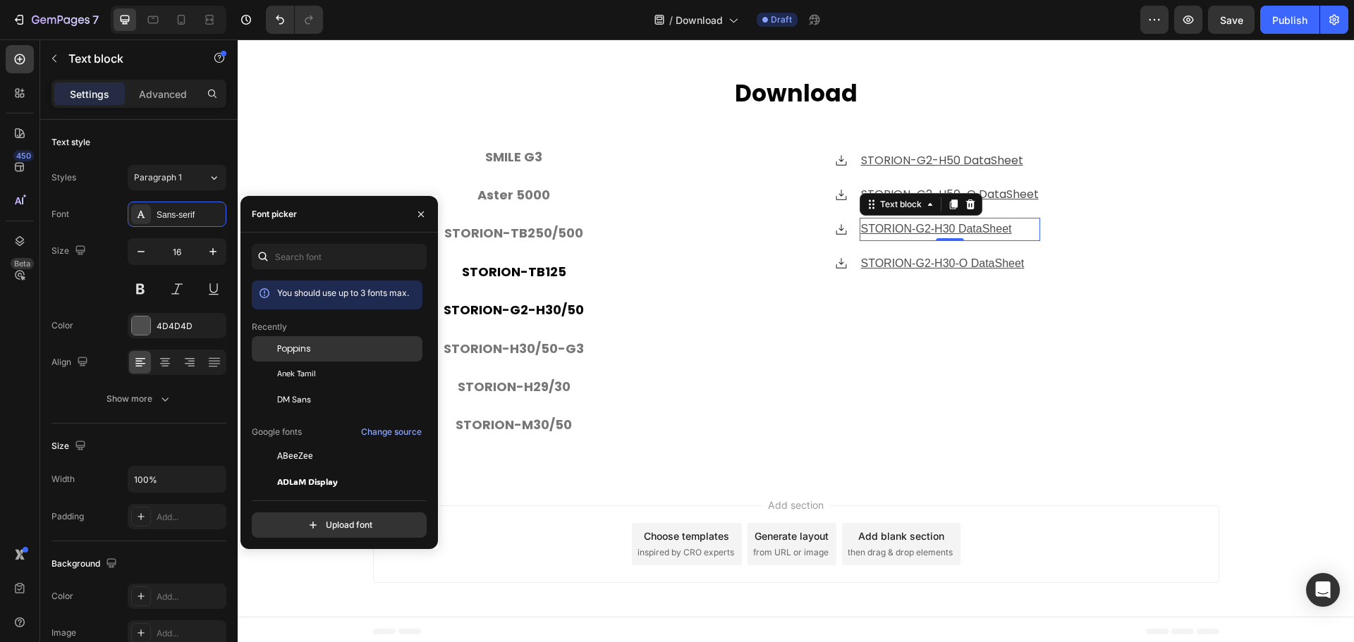
click at [288, 353] on span "Poppins" at bounding box center [294, 349] width 34 height 13
click at [989, 254] on p "STORION-G2-H30-O DataSheet" at bounding box center [950, 264] width 178 height 20
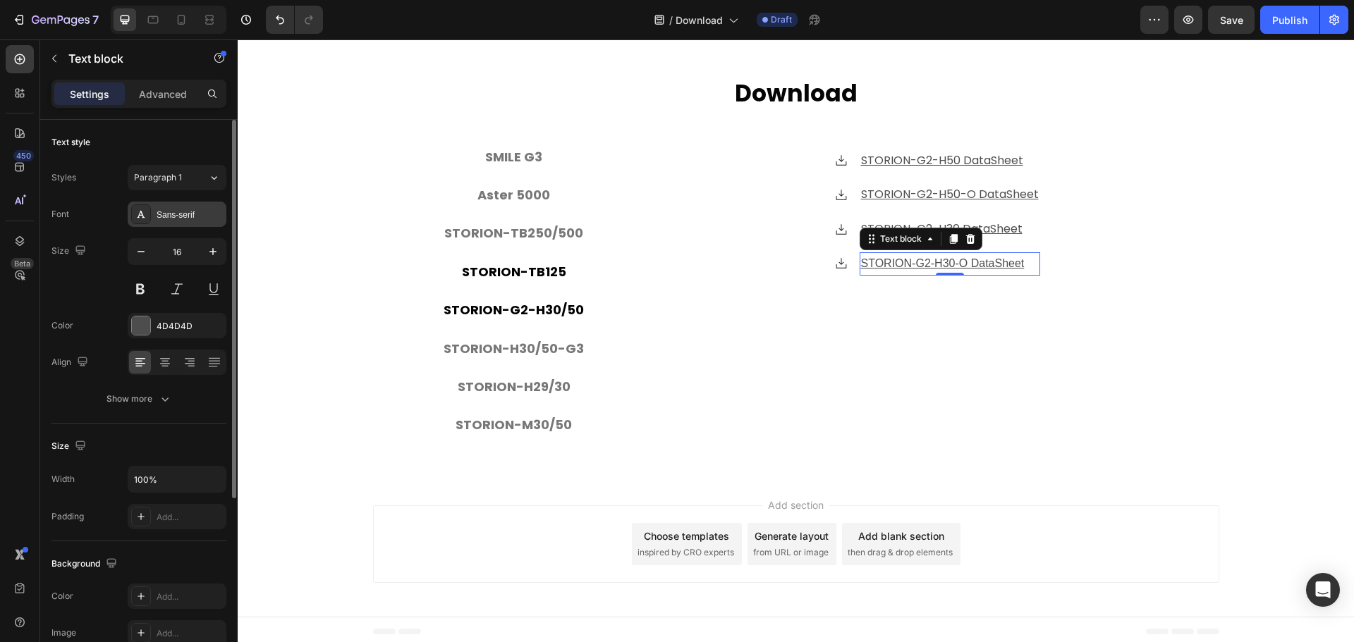
click at [180, 204] on div "Sans-serif" at bounding box center [177, 214] width 99 height 25
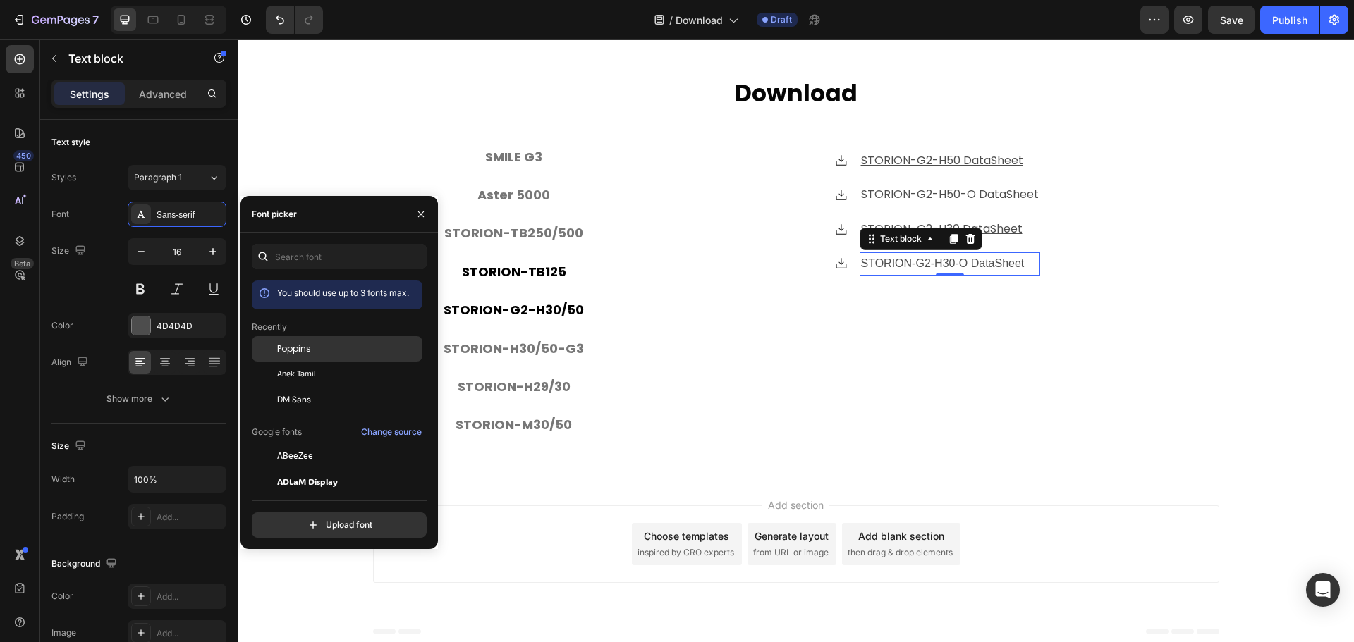
click at [317, 444] on div "Poppins" at bounding box center [337, 456] width 171 height 25
click at [1172, 317] on div "Icon STORION-G2-H50 DataSheet Text block Icon STORION-G2-H50-O DataSheet Text b…" at bounding box center [937, 292] width 542 height 284
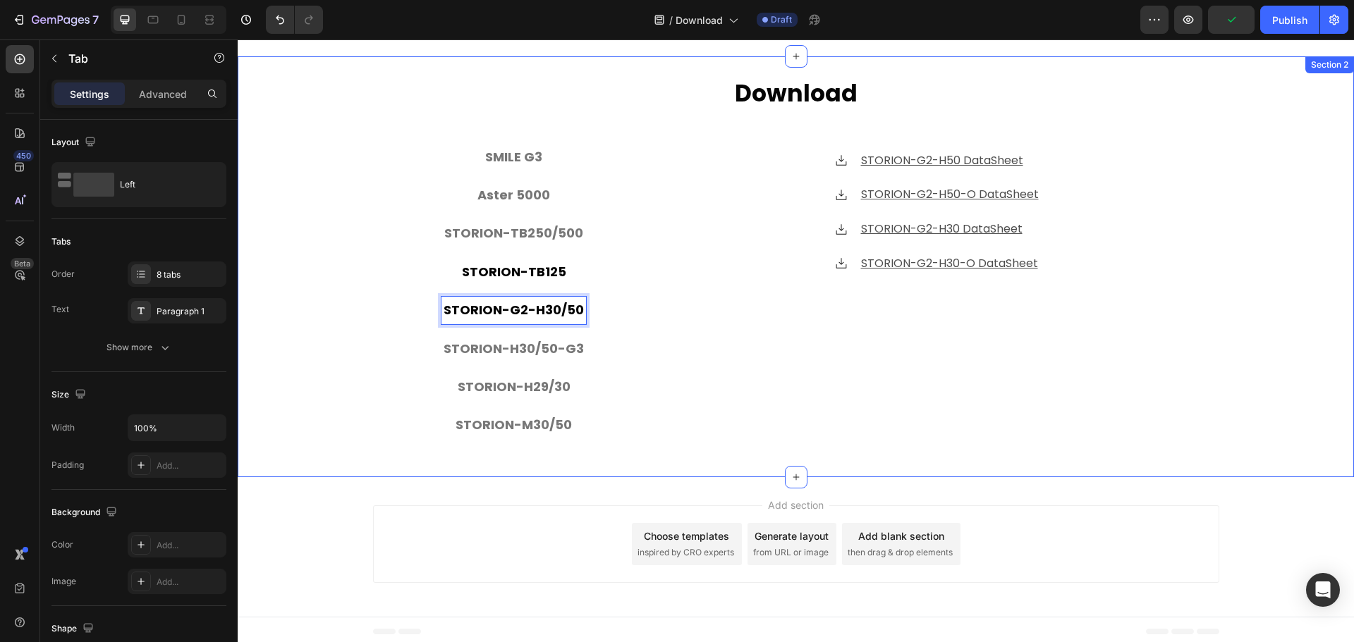
click at [341, 330] on div "⁠⁠⁠⁠⁠⁠⁠ Download Heading SMILE G3 Aster 5000 STORION-TB250/500 STORION-TB125 ST…" at bounding box center [796, 267] width 1116 height 379
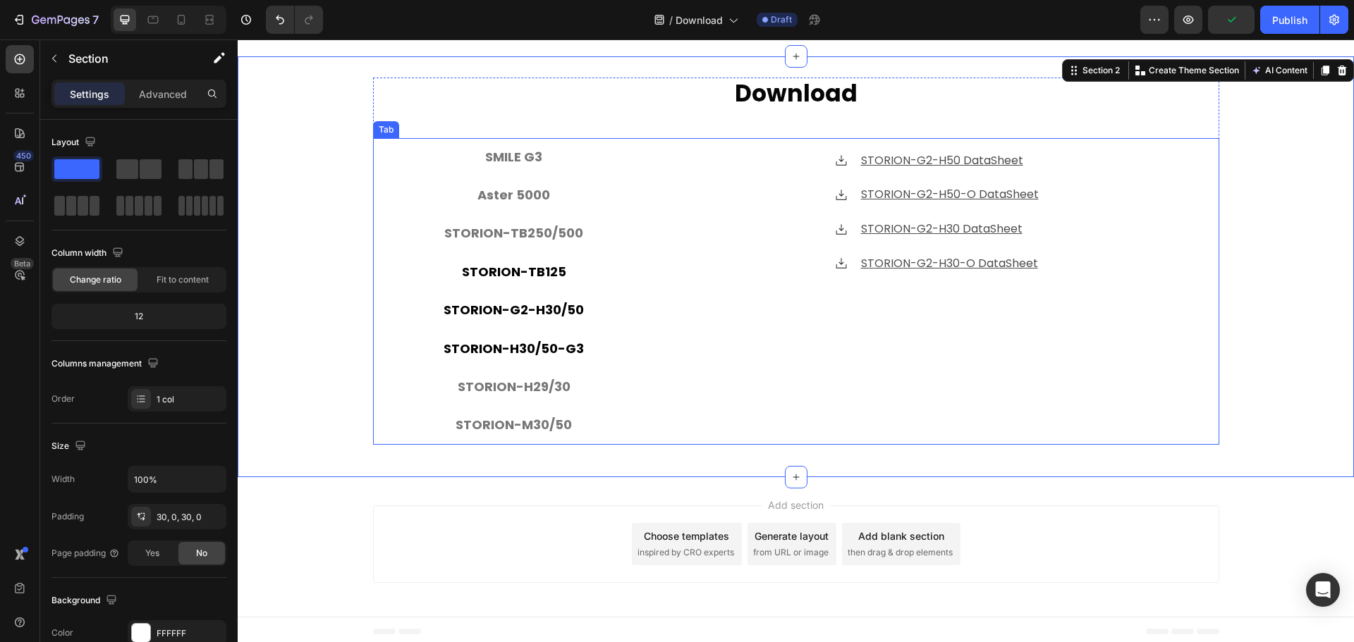
click at [549, 349] on p "STORION-H30/50-G3" at bounding box center [514, 349] width 140 height 23
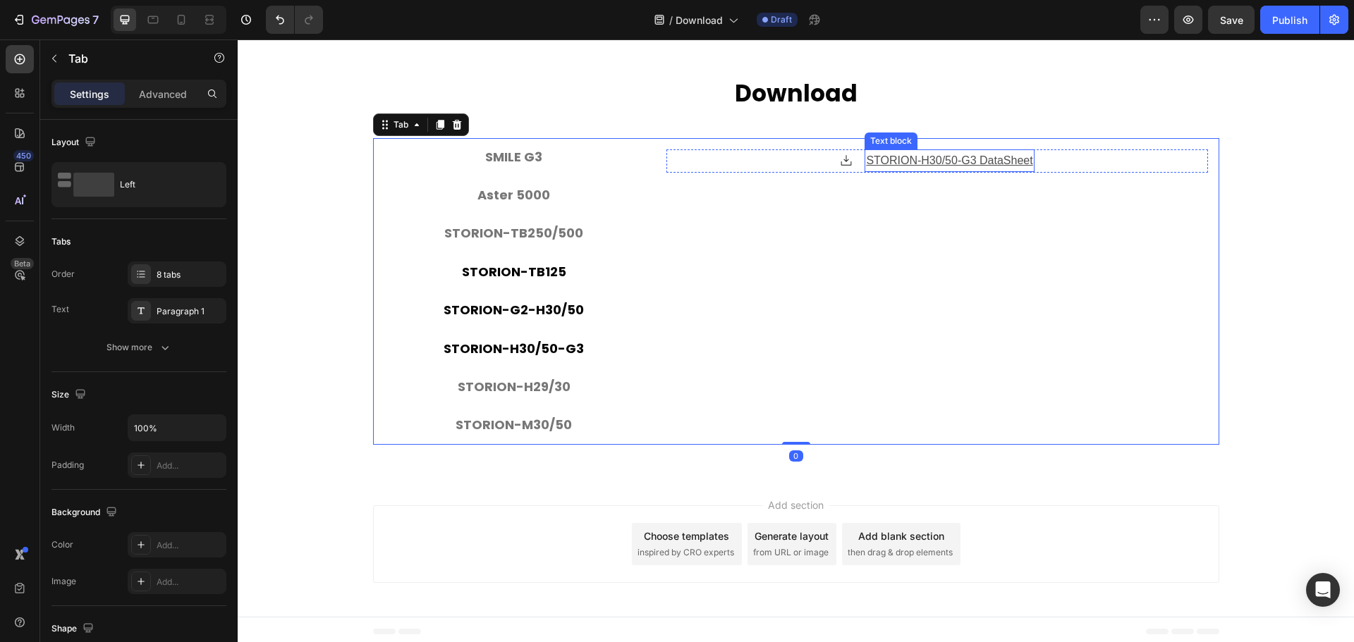
click at [988, 154] on u "STORION-H30/50-G3 DataSheet" at bounding box center [949, 160] width 166 height 12
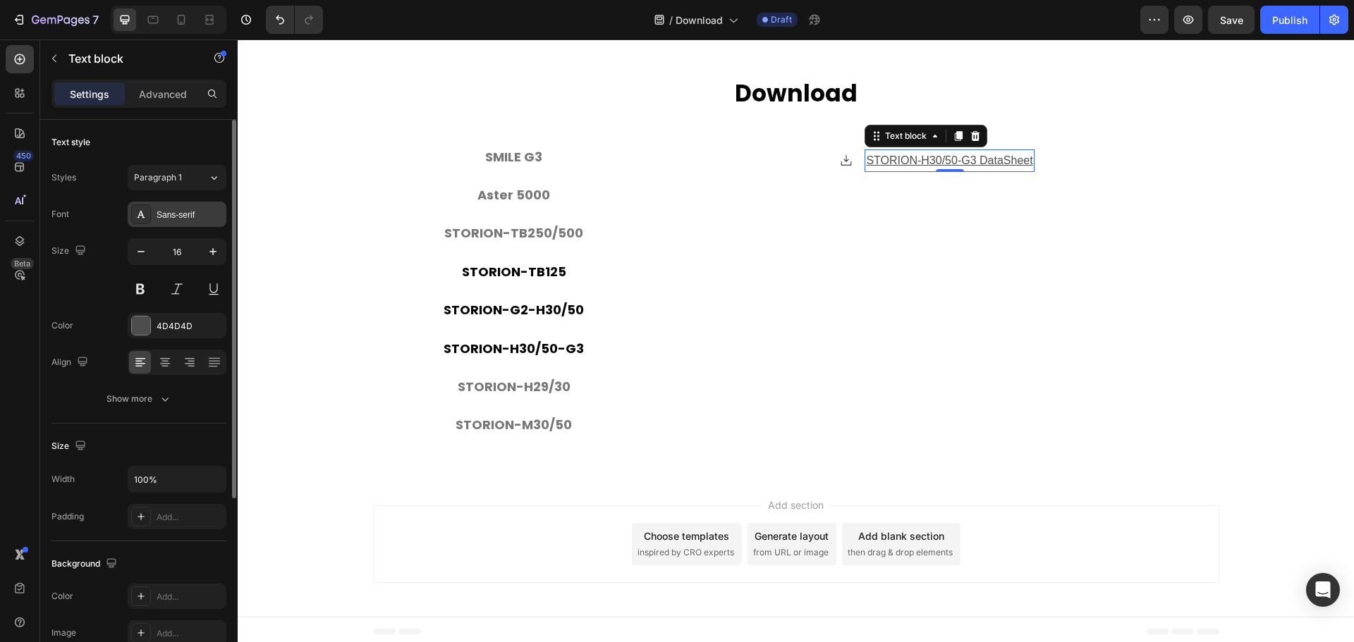
click at [182, 211] on div "Sans-serif" at bounding box center [190, 215] width 66 height 13
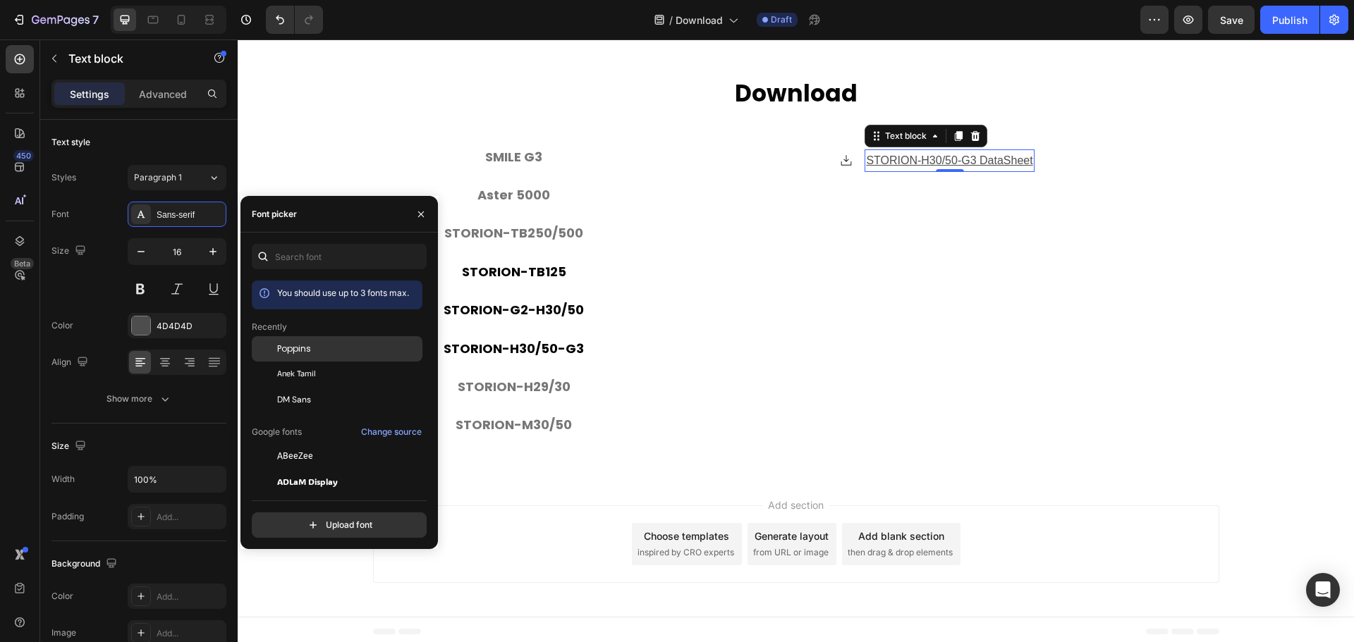
click at [293, 346] on span "Poppins" at bounding box center [294, 349] width 34 height 13
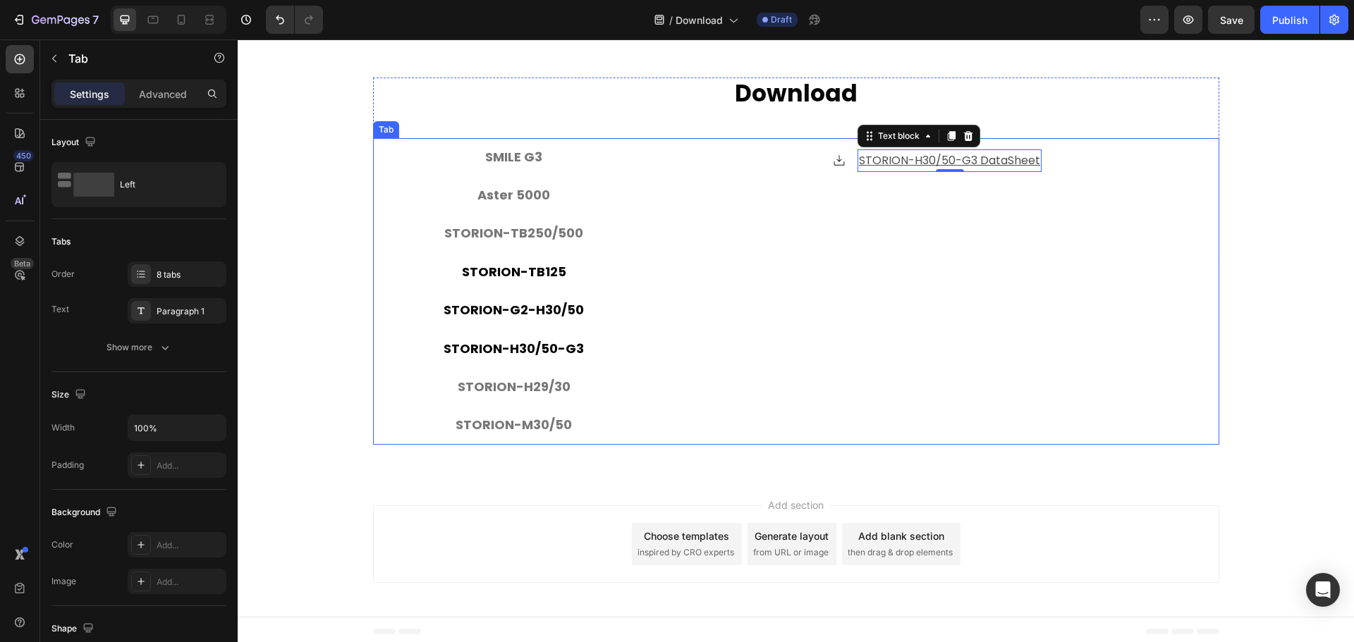
click at [872, 338] on div "Icon STORION-H30/50-G3 DataSheet Text block 0 Advanced list" at bounding box center [937, 292] width 542 height 284
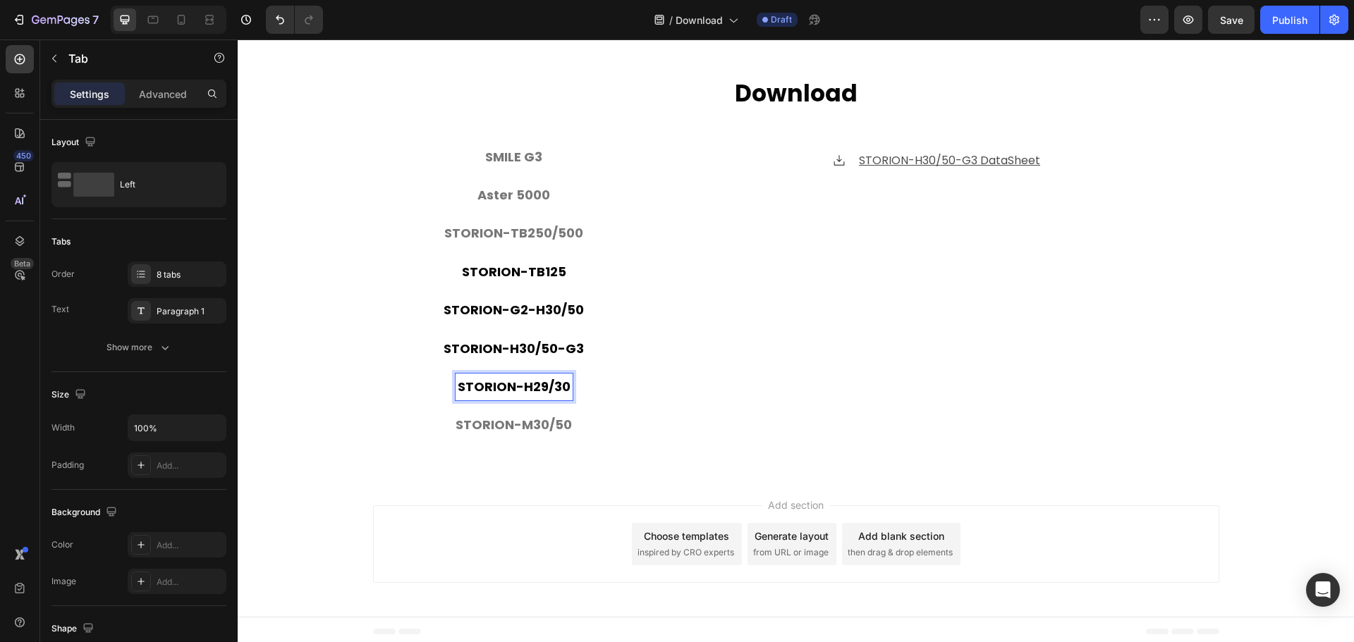
click at [500, 390] on p "STORION-H29/30" at bounding box center [514, 387] width 113 height 23
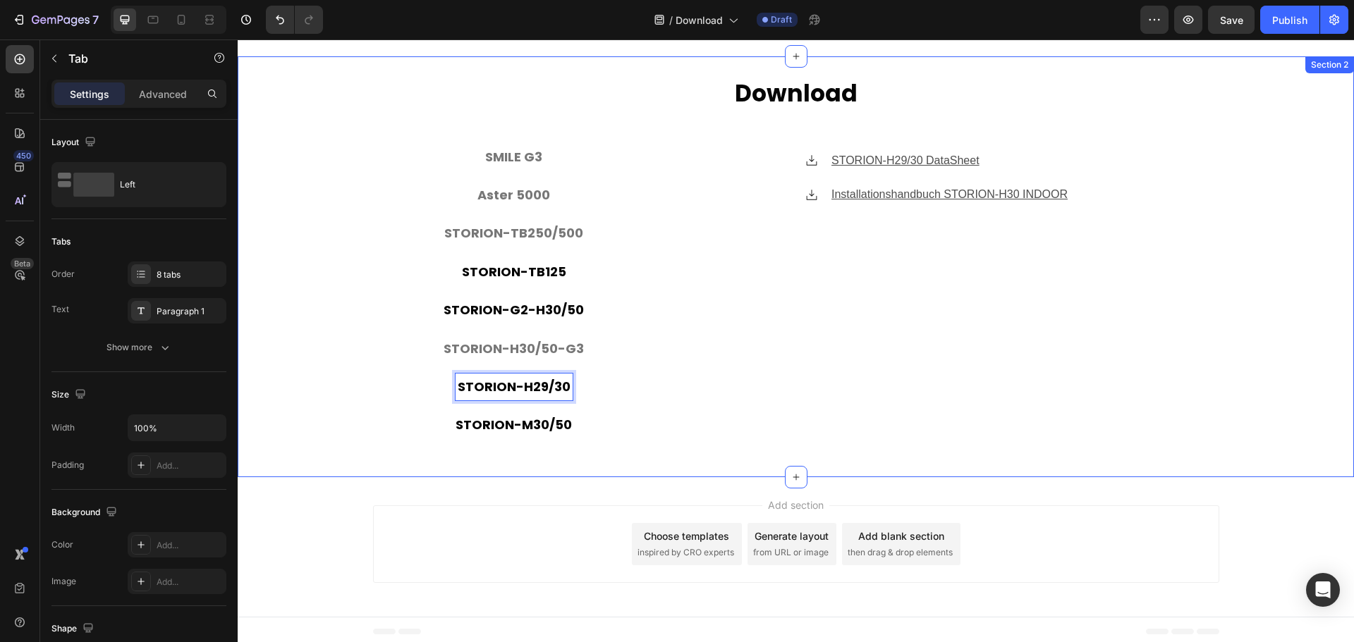
drag, startPoint x: 336, startPoint y: 410, endPoint x: 530, endPoint y: 410, distance: 193.2
click at [336, 410] on div "⁠⁠⁠⁠⁠⁠⁠ Download Heading SMILE G3 Aster 5000 STORION-TB250/500 STORION-TB125 ST…" at bounding box center [796, 267] width 1116 height 379
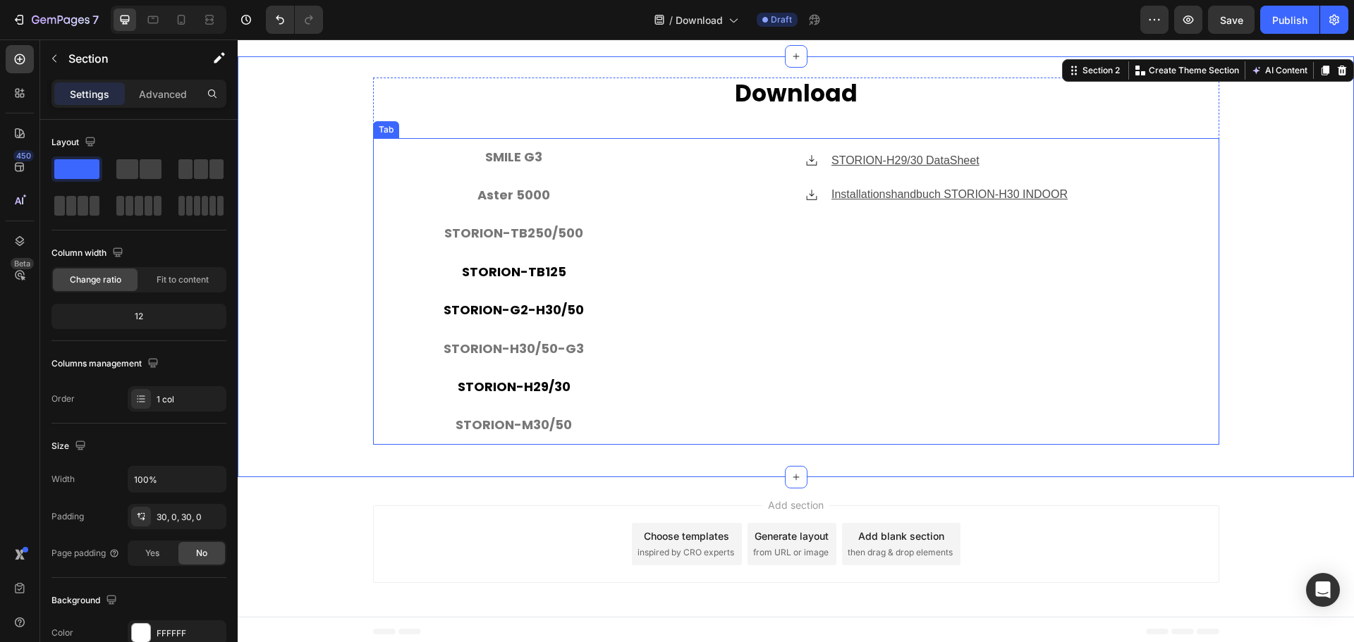
click at [544, 384] on p "STORION-H29/30" at bounding box center [514, 387] width 113 height 23
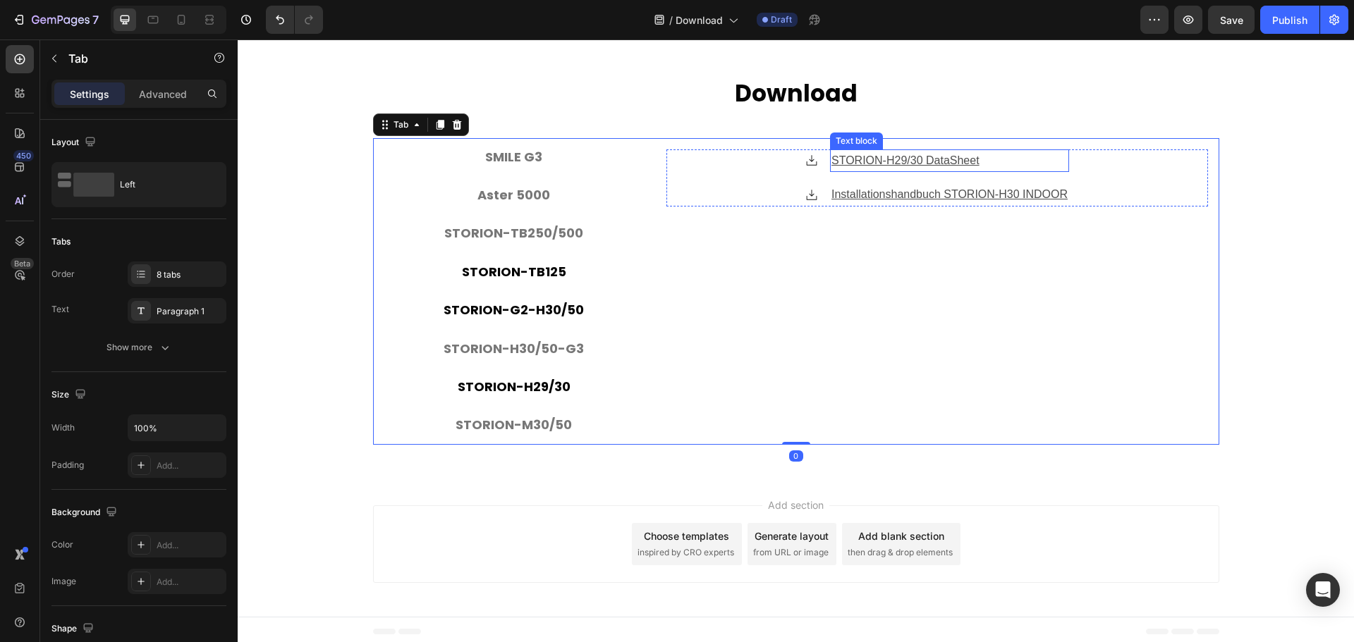
click at [954, 162] on u "STORION-H29/30 DataSheet" at bounding box center [906, 160] width 148 height 12
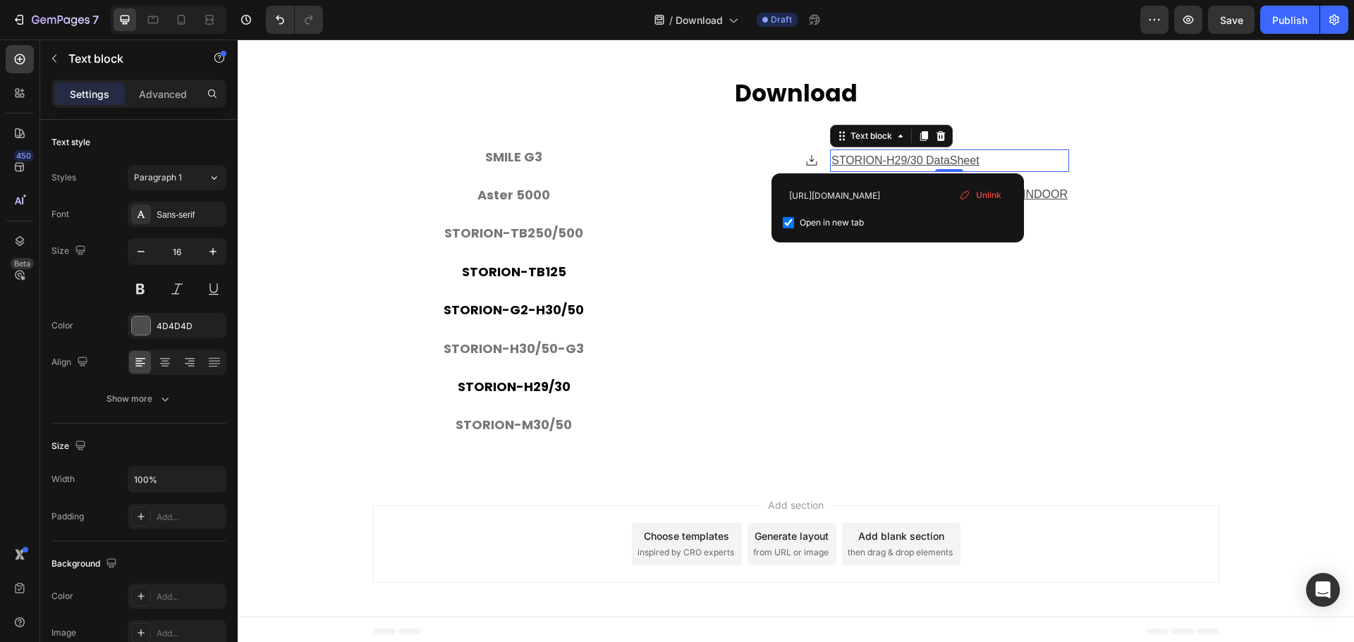
click at [897, 154] on u "STORION-H29/30 DataSheet" at bounding box center [906, 160] width 148 height 12
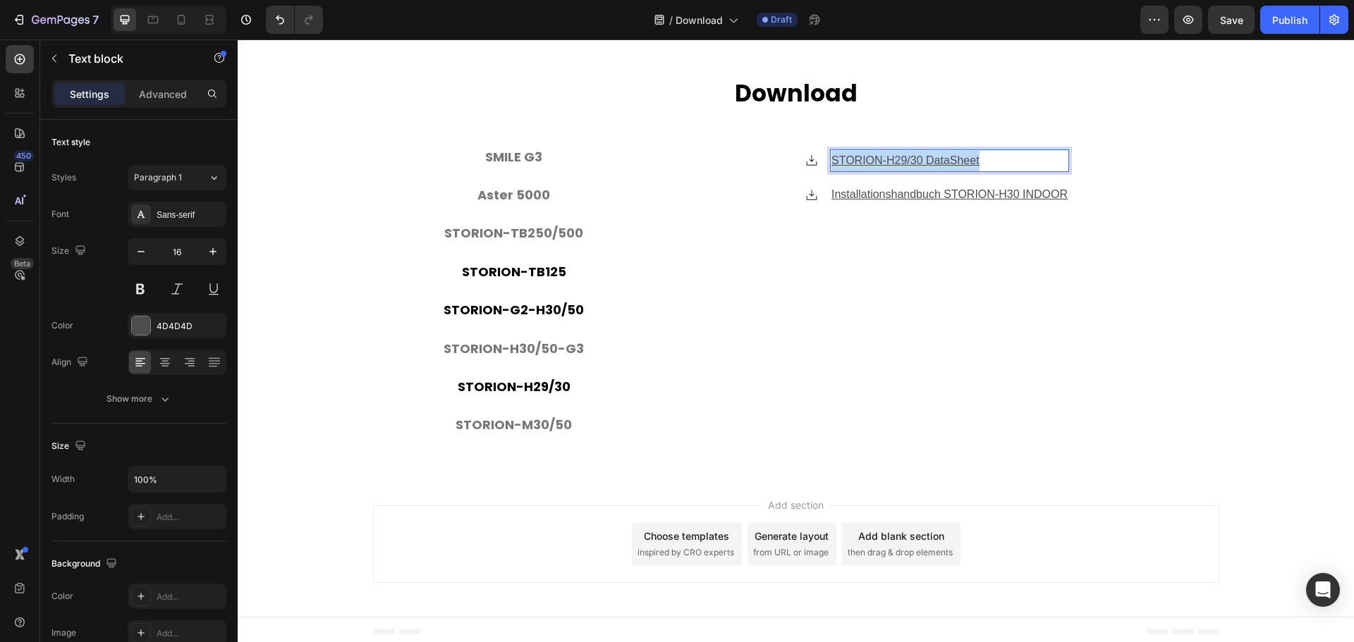
click at [897, 154] on u "STORION-H29/30 DataSheet" at bounding box center [906, 160] width 148 height 12
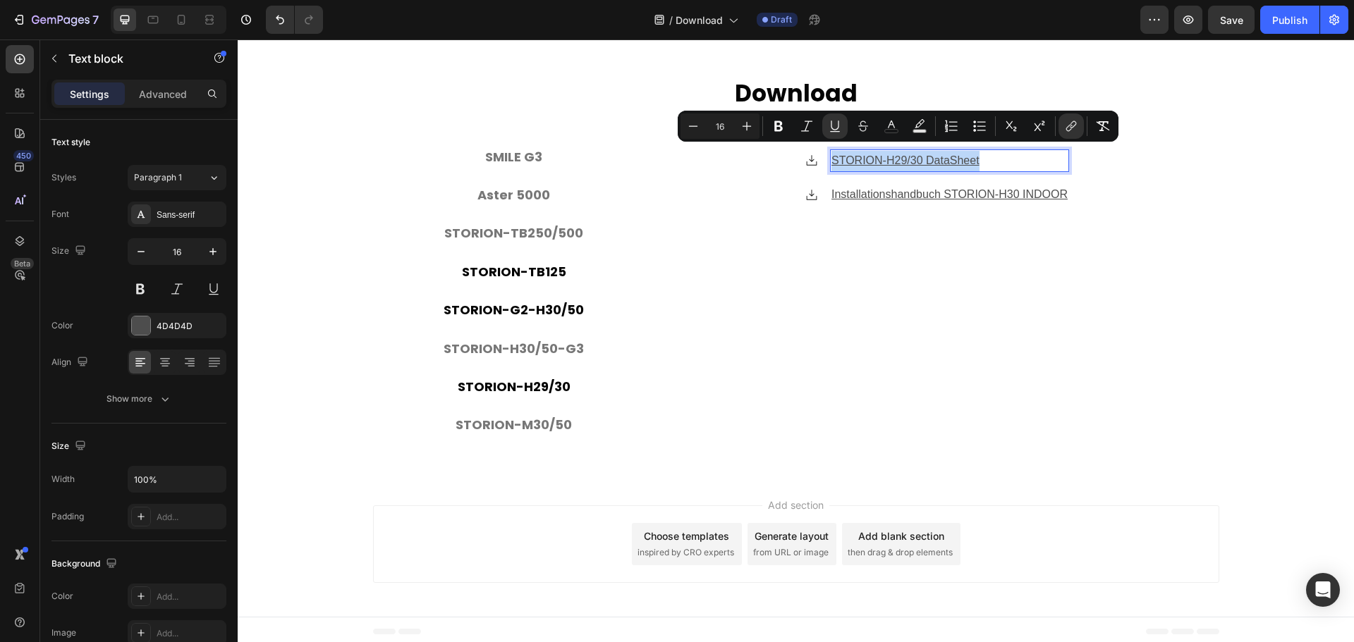
click at [949, 158] on u "STORION-H29/30 DataSheet" at bounding box center [906, 160] width 148 height 12
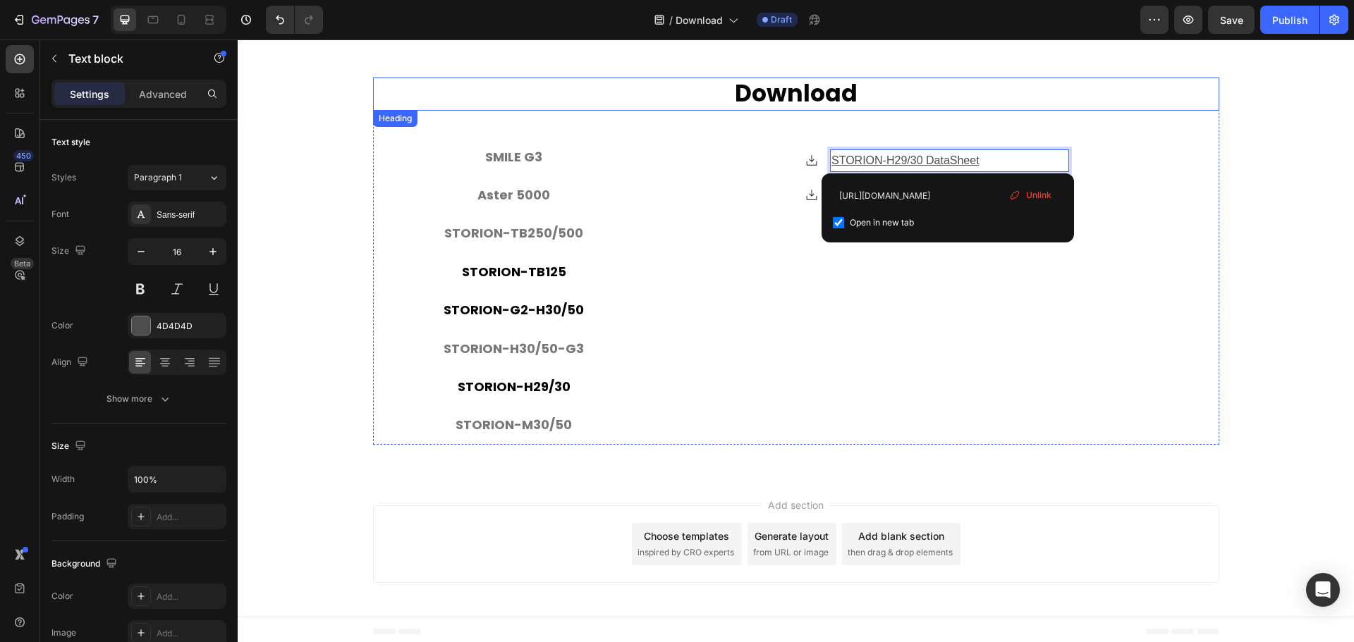
click at [966, 105] on h2 "⁠⁠⁠⁠⁠⁠⁠ Download" at bounding box center [796, 94] width 846 height 33
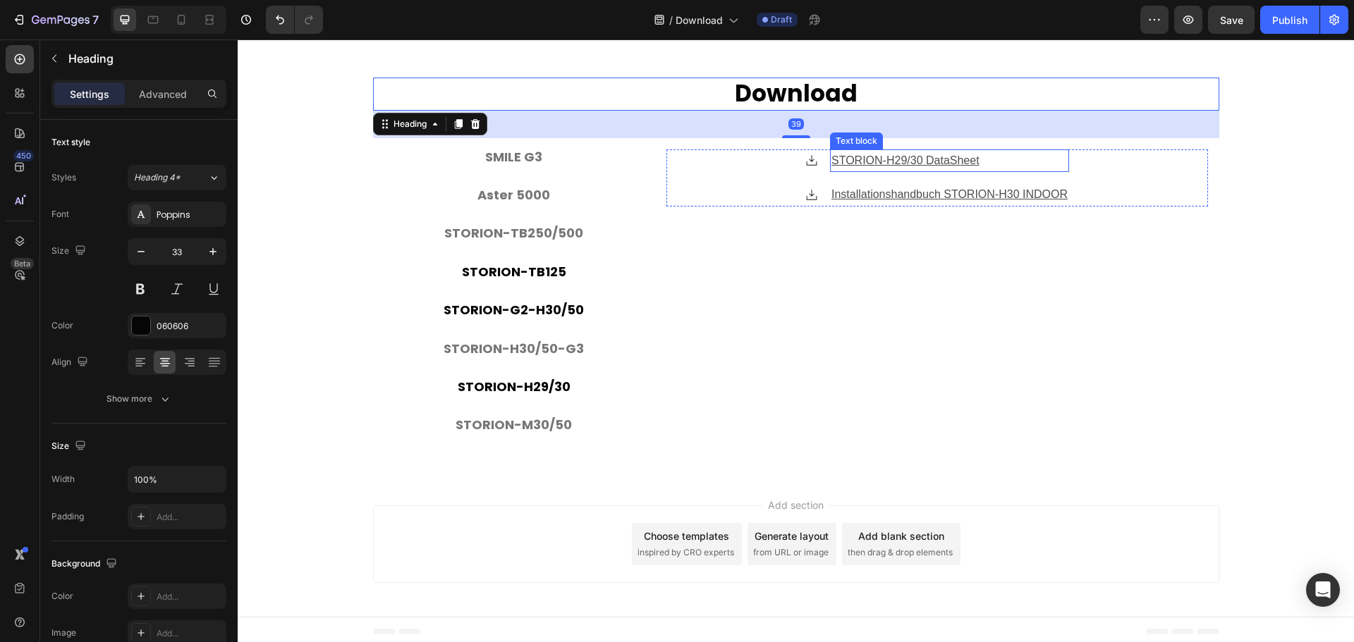
click at [925, 157] on u "STORION-H29/30 DataSheet" at bounding box center [906, 160] width 148 height 12
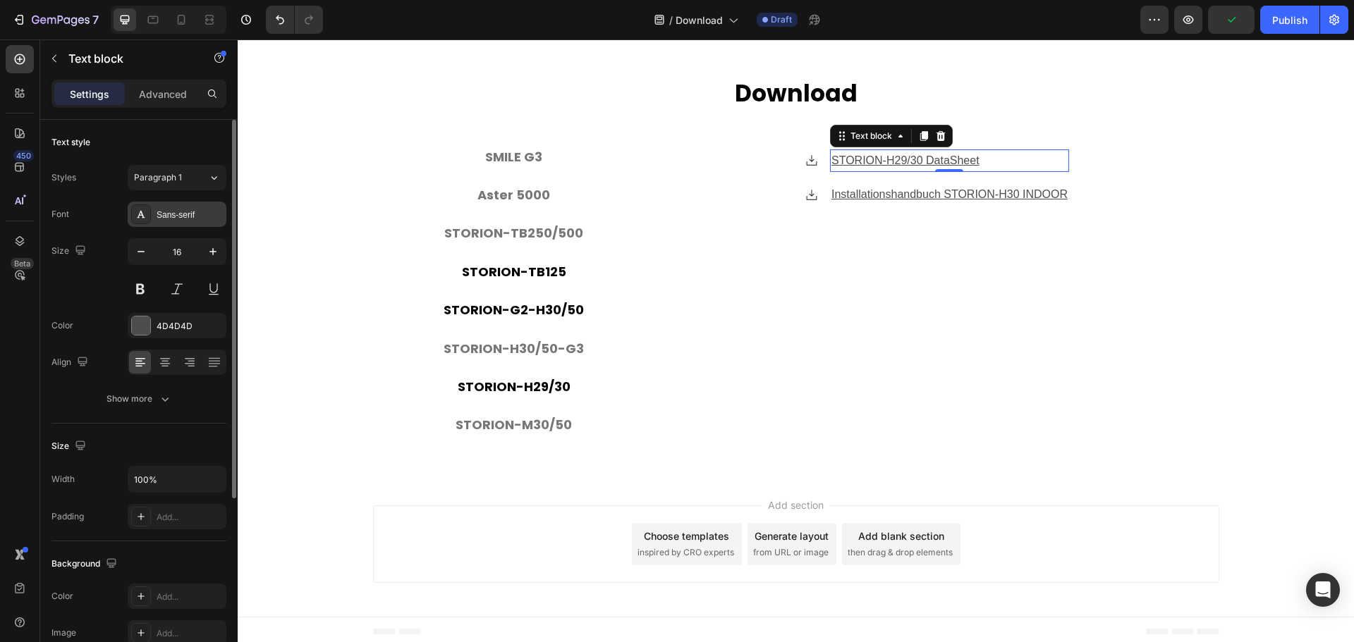
click at [178, 220] on div "Sans-serif" at bounding box center [190, 215] width 66 height 13
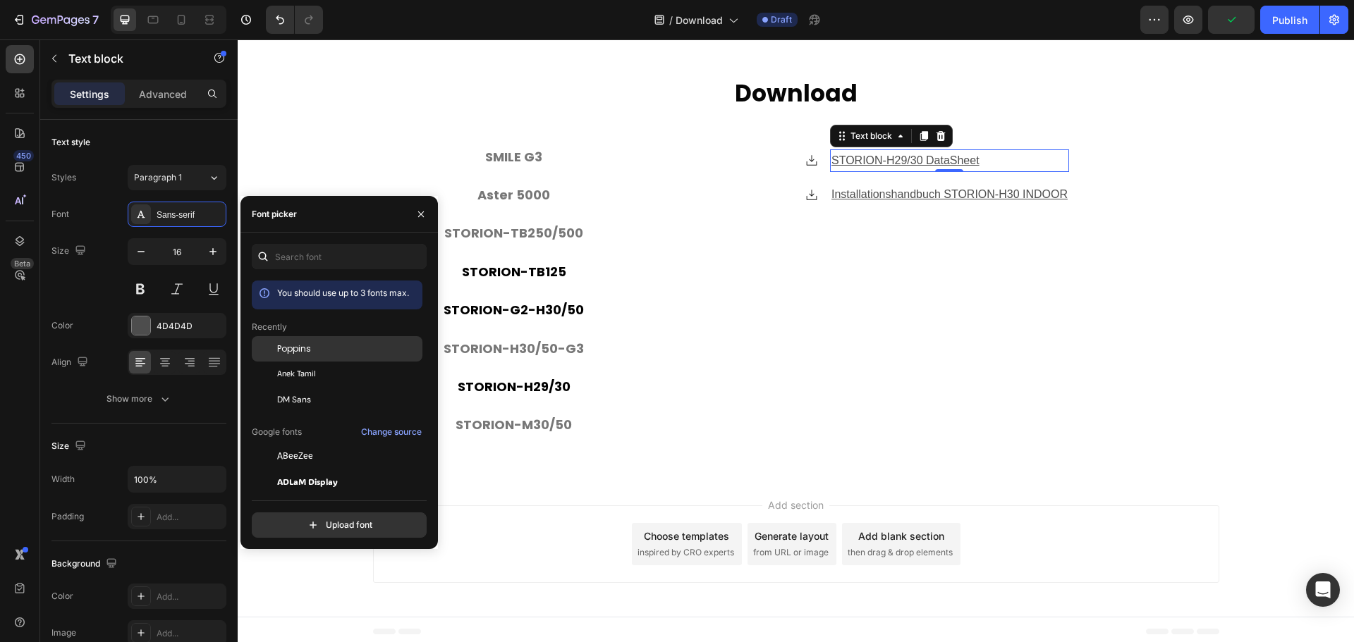
click at [312, 348] on div "Poppins" at bounding box center [348, 349] width 142 height 13
click at [918, 188] on u "Installationshandbuch STORION-H30 INDOOR" at bounding box center [950, 194] width 236 height 12
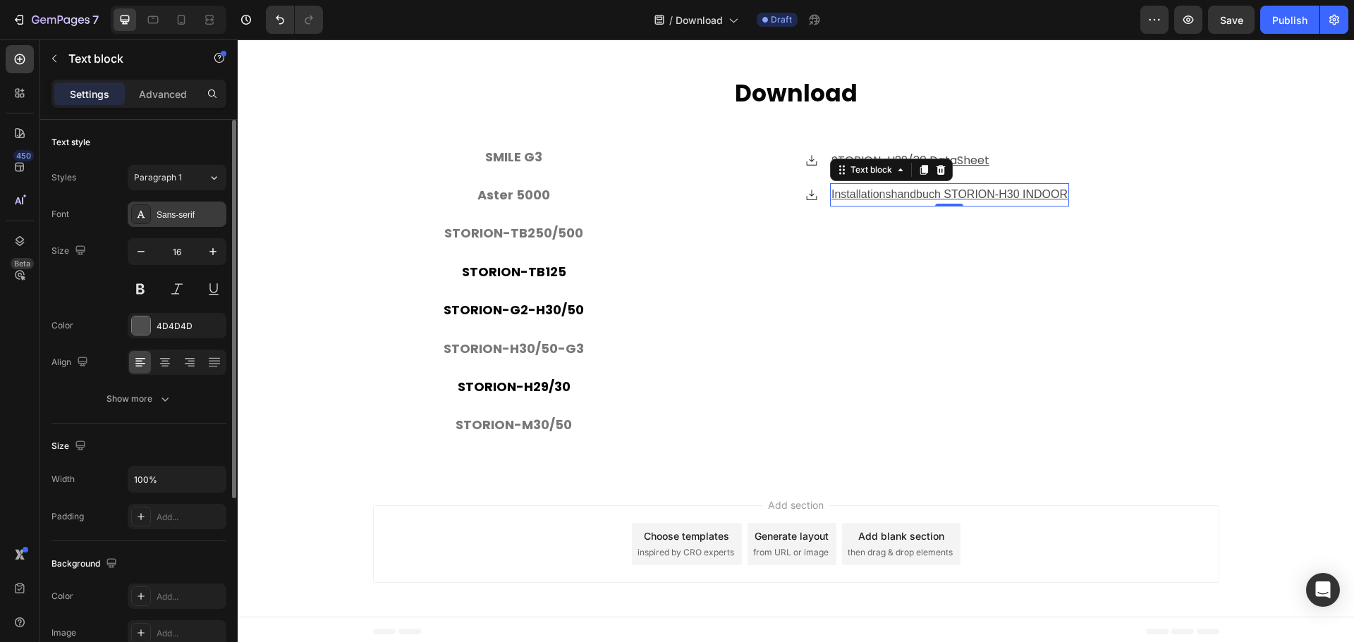
click at [163, 226] on div "Sans-serif" at bounding box center [177, 214] width 99 height 25
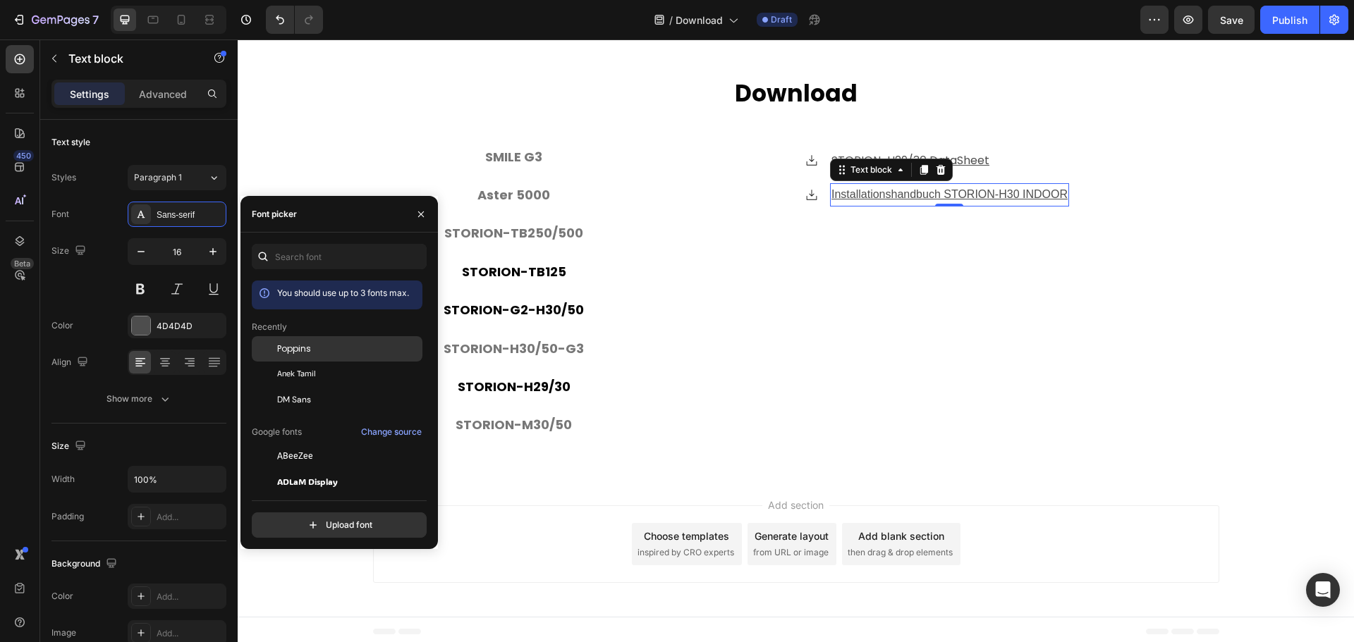
click at [317, 444] on div "Poppins" at bounding box center [337, 456] width 171 height 25
click at [879, 332] on div "Icon STORION-H29/30 DataSheet Text block Icon Installationshandbuch STORION-H30…" at bounding box center [937, 292] width 542 height 284
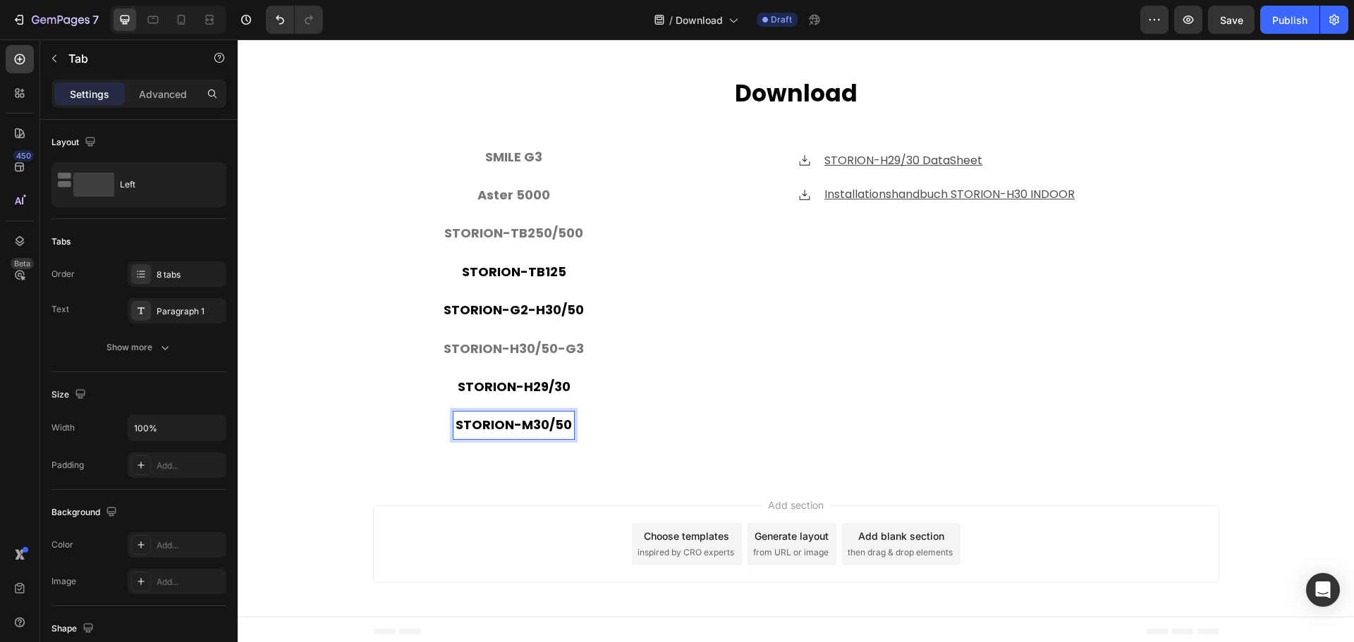
click at [547, 422] on p "STORION-M30/50" at bounding box center [514, 425] width 116 height 23
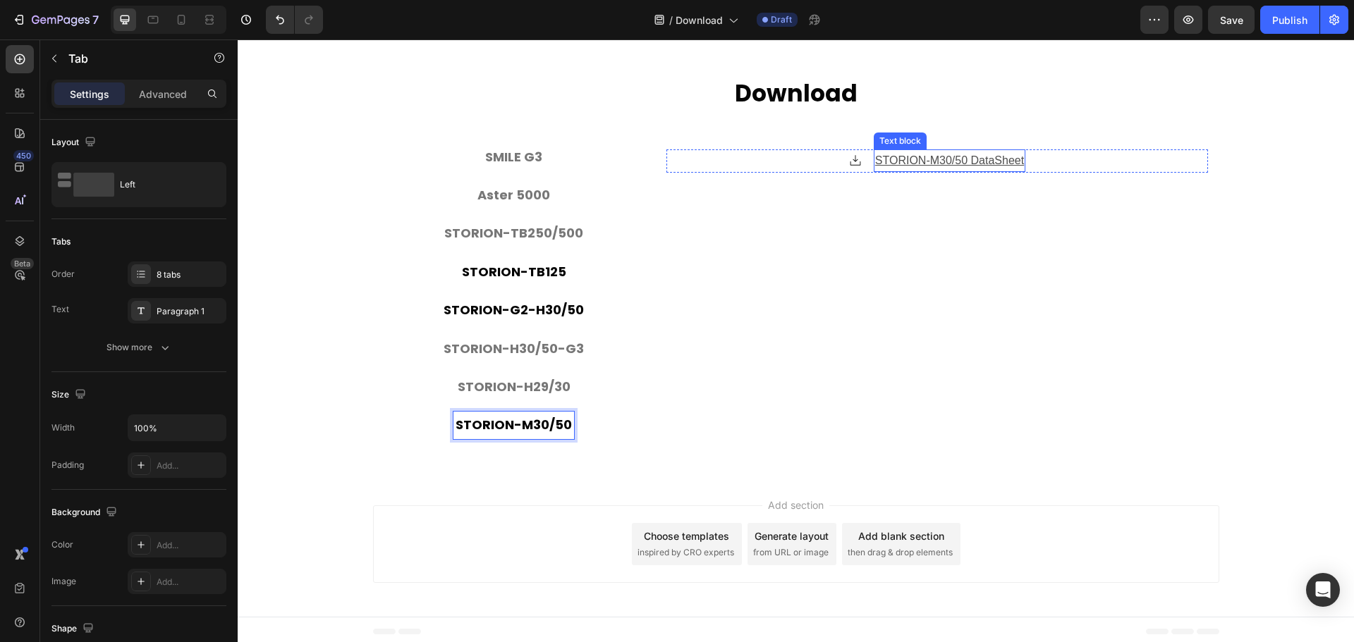
click at [973, 154] on u "STORION-M30/50 DataSheet" at bounding box center [949, 160] width 149 height 12
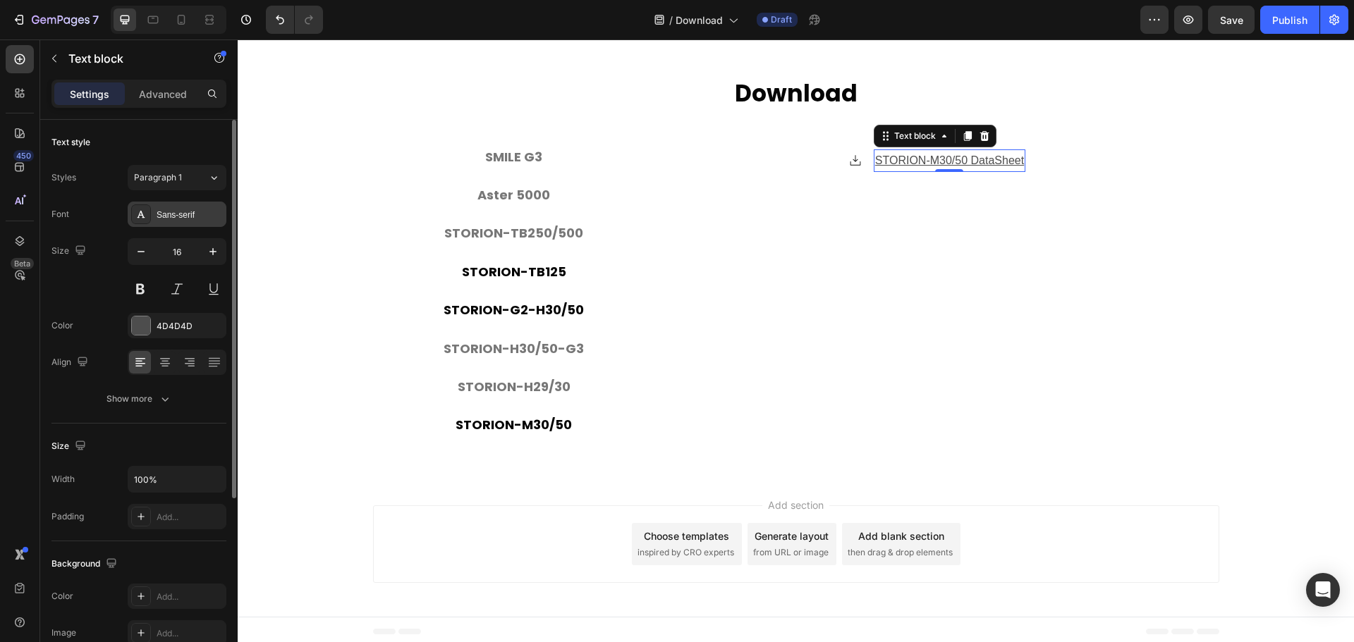
click at [186, 217] on div "Sans-serif" at bounding box center [190, 215] width 66 height 13
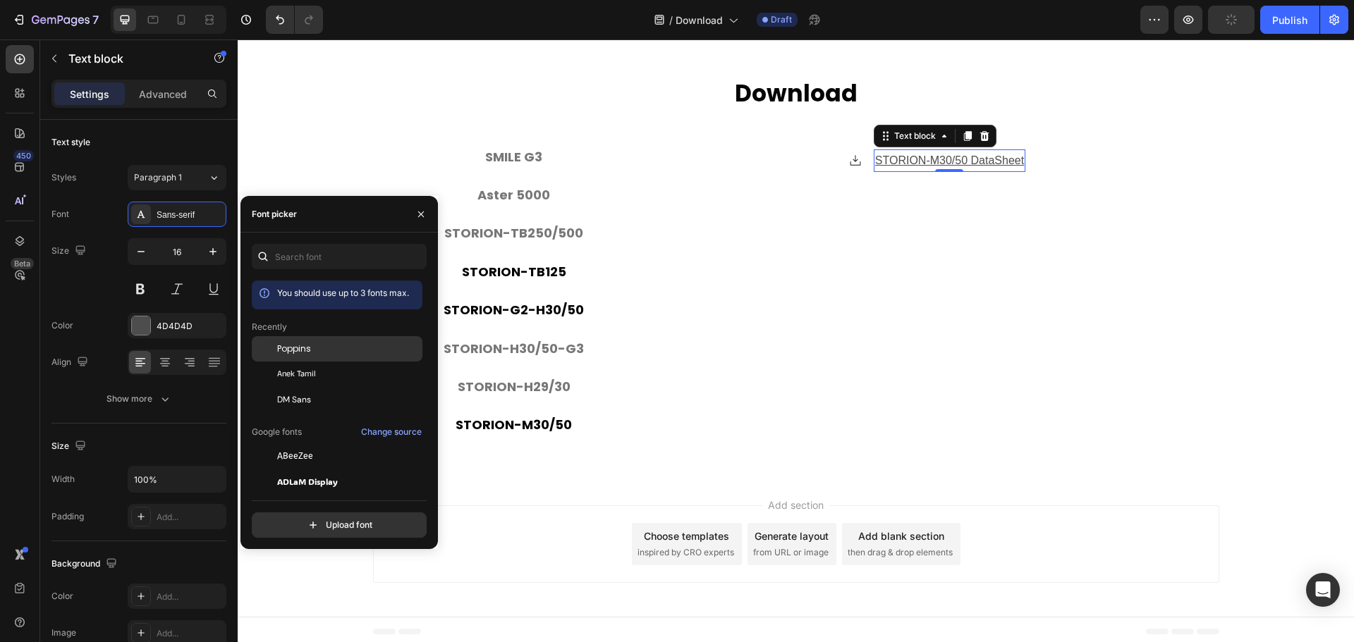
click at [305, 344] on span "Poppins" at bounding box center [294, 349] width 34 height 13
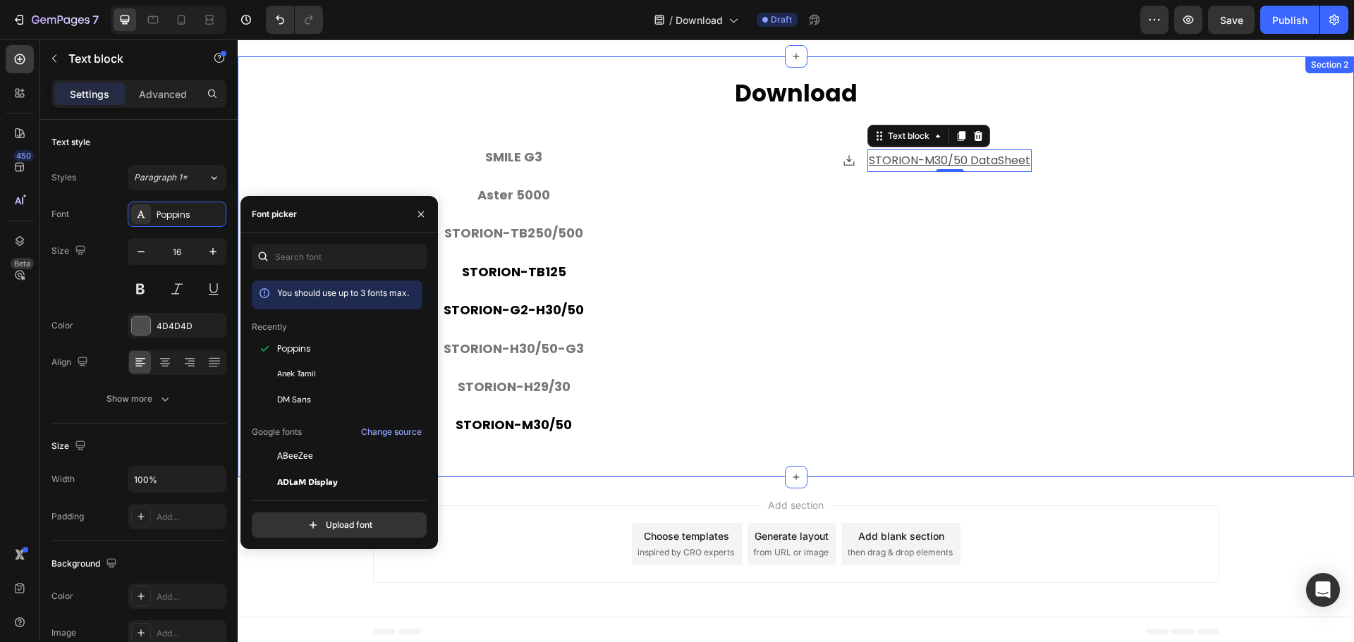
click at [312, 114] on div "⁠⁠⁠⁠⁠⁠⁠ Download Heading SMILE G3 Aster 5000 STORION-TB250/500 STORION-TB125 ST…" at bounding box center [796, 267] width 1116 height 379
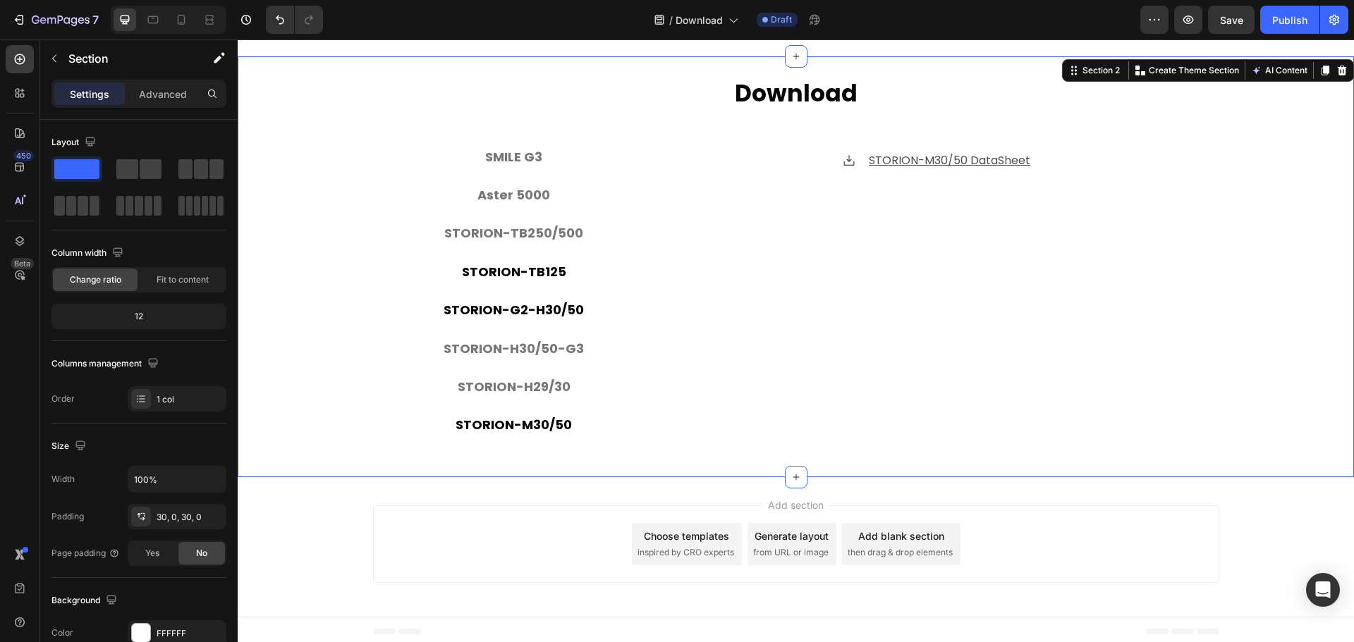
click at [286, 397] on div "⁠⁠⁠⁠⁠⁠⁠ Download Heading SMILE G3 Aster 5000 STORION-TB250/500 STORION-TB125 ST…" at bounding box center [796, 267] width 1116 height 379
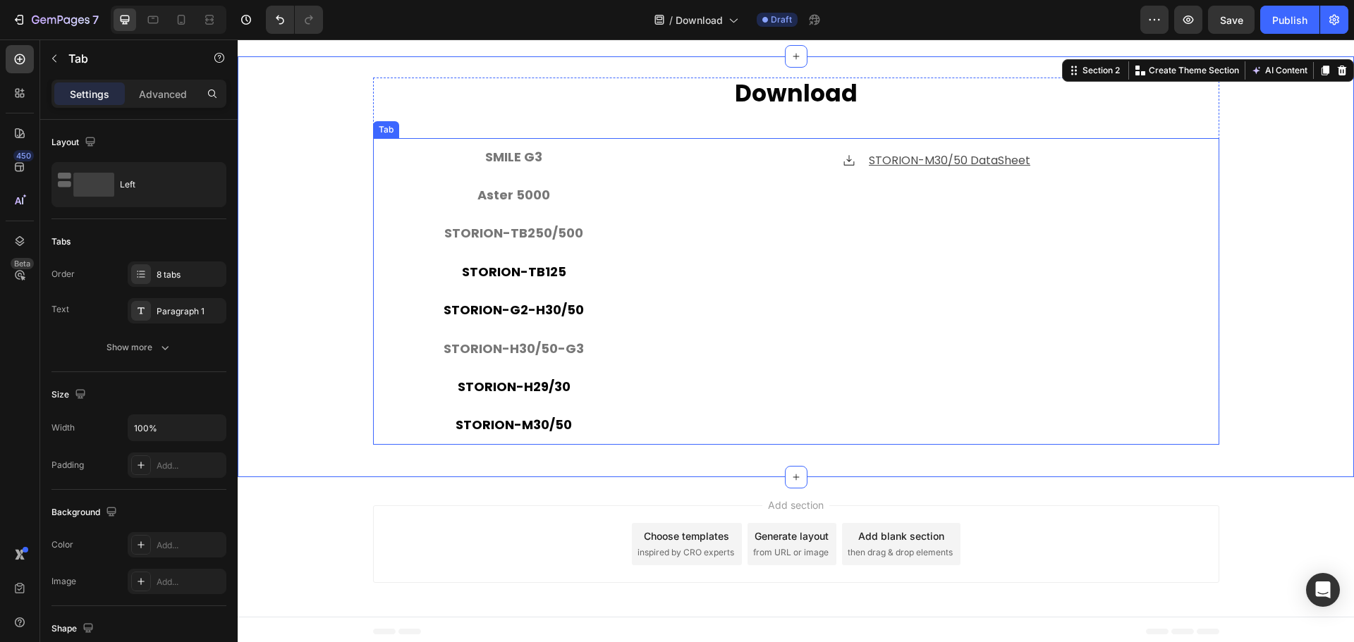
click at [508, 395] on div "STORION-H29/30" at bounding box center [514, 387] width 117 height 27
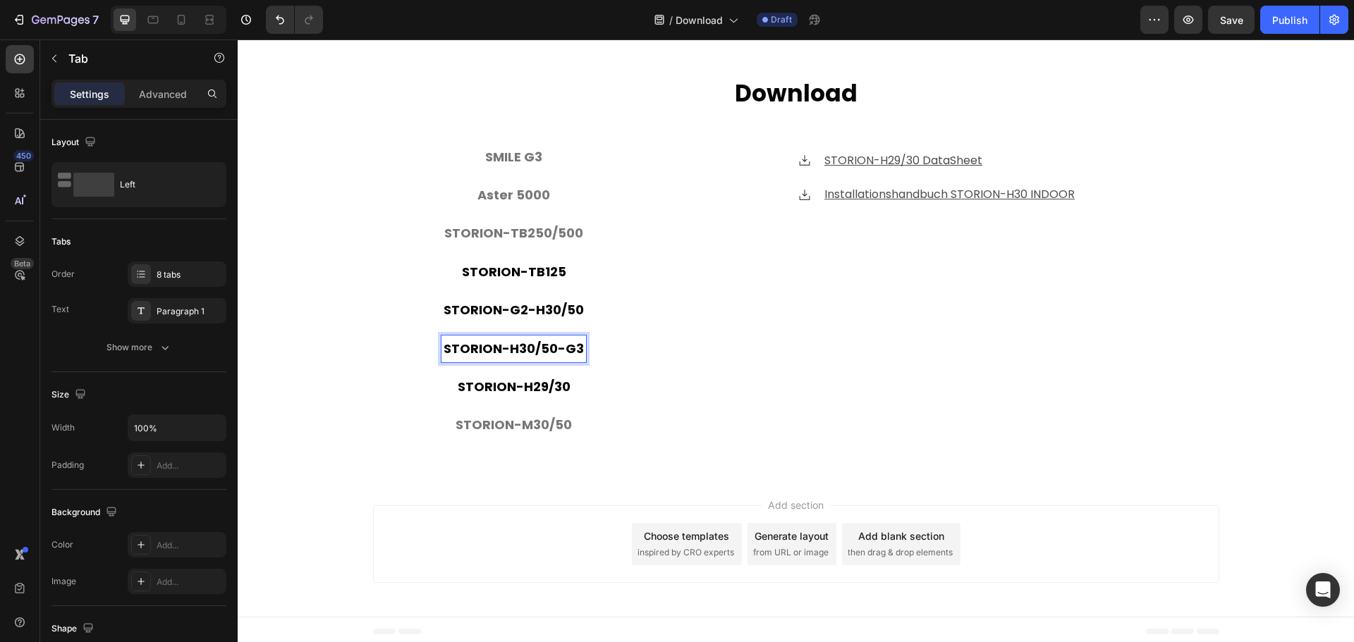
click at [585, 346] on li "STORION-H30/50-G3" at bounding box center [514, 349] width 282 height 38
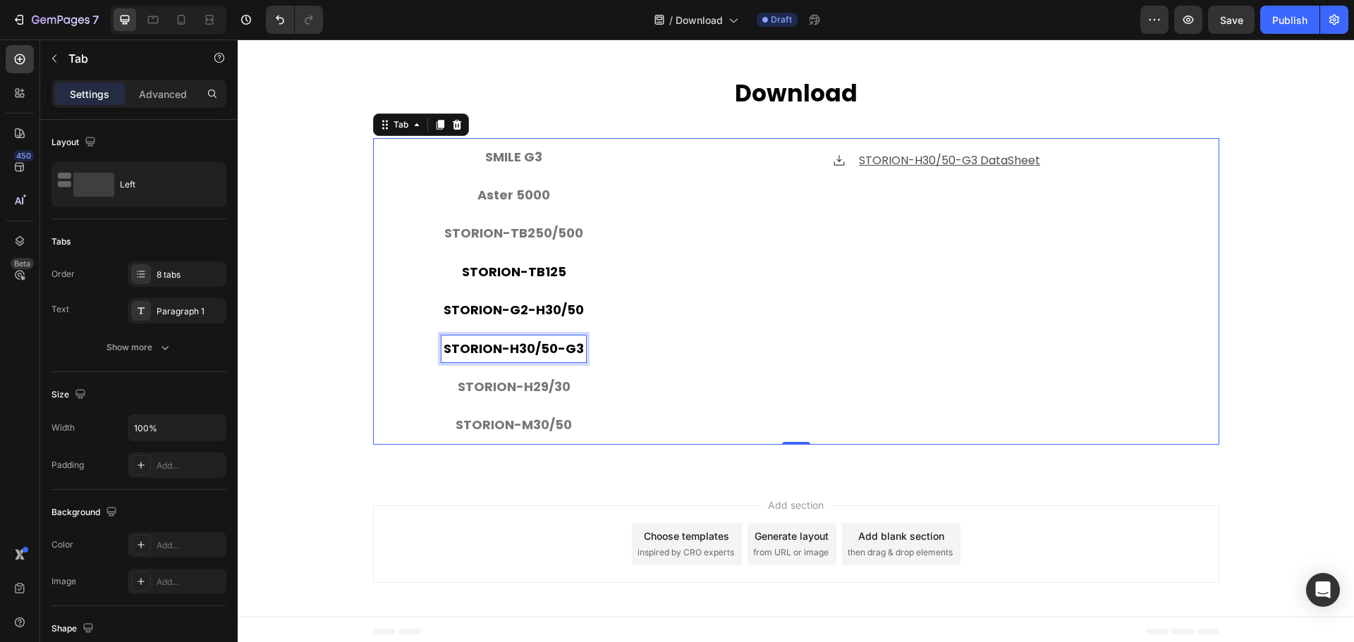
click at [527, 347] on p "STORION-H30/50-G3" at bounding box center [514, 349] width 140 height 23
click at [548, 338] on p "STORION-H30/50-G3" at bounding box center [514, 349] width 140 height 23
click at [555, 313] on p "STORION-G2-H30/50" at bounding box center [514, 310] width 140 height 23
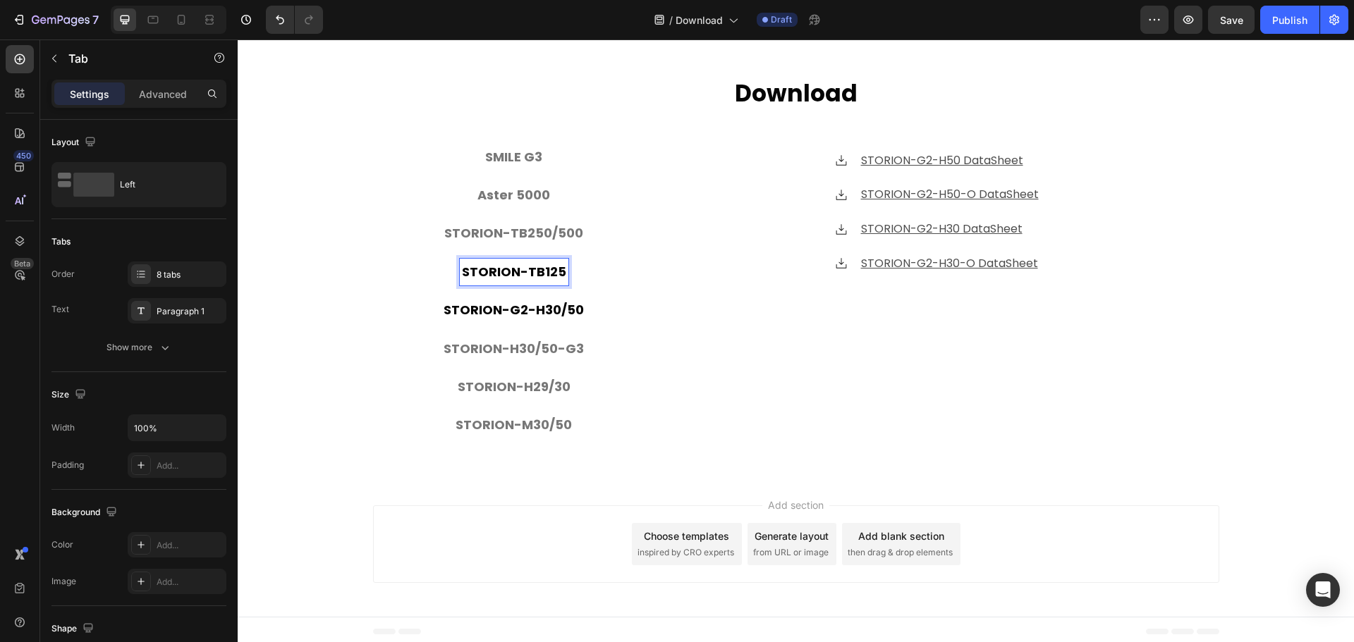
click at [554, 272] on p "STORION-TB125" at bounding box center [514, 272] width 104 height 23
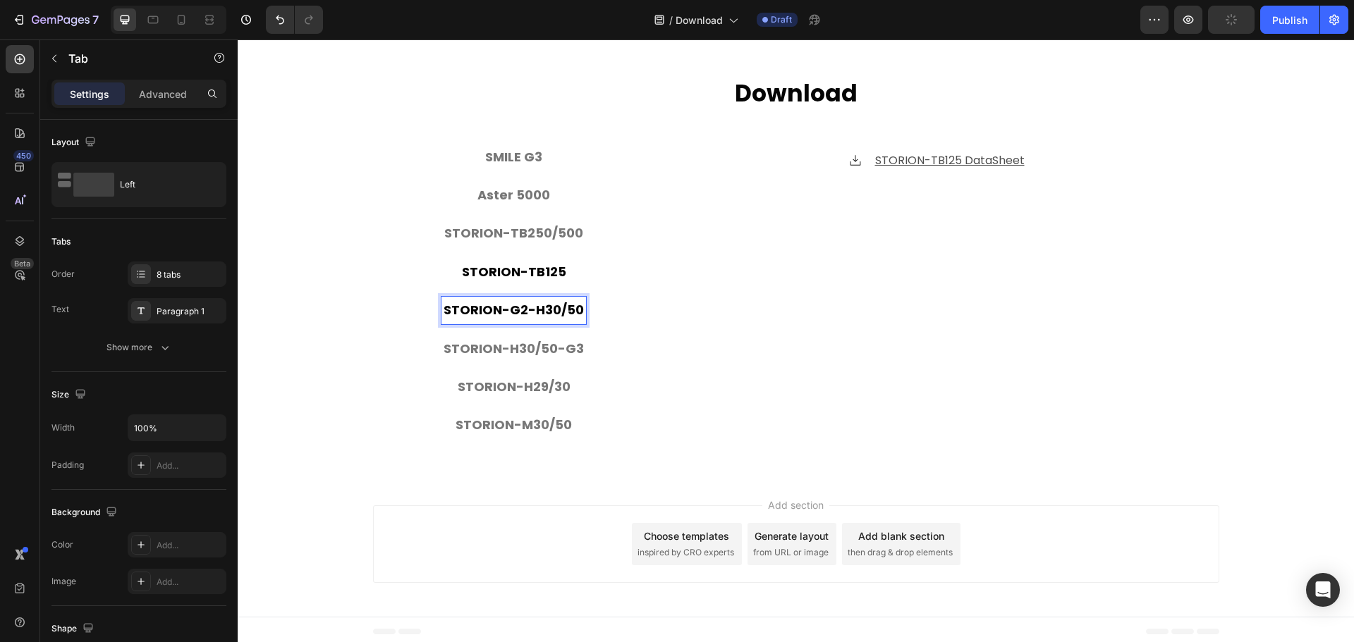
click at [554, 310] on p "STORION-G2-H30/50" at bounding box center [514, 310] width 140 height 23
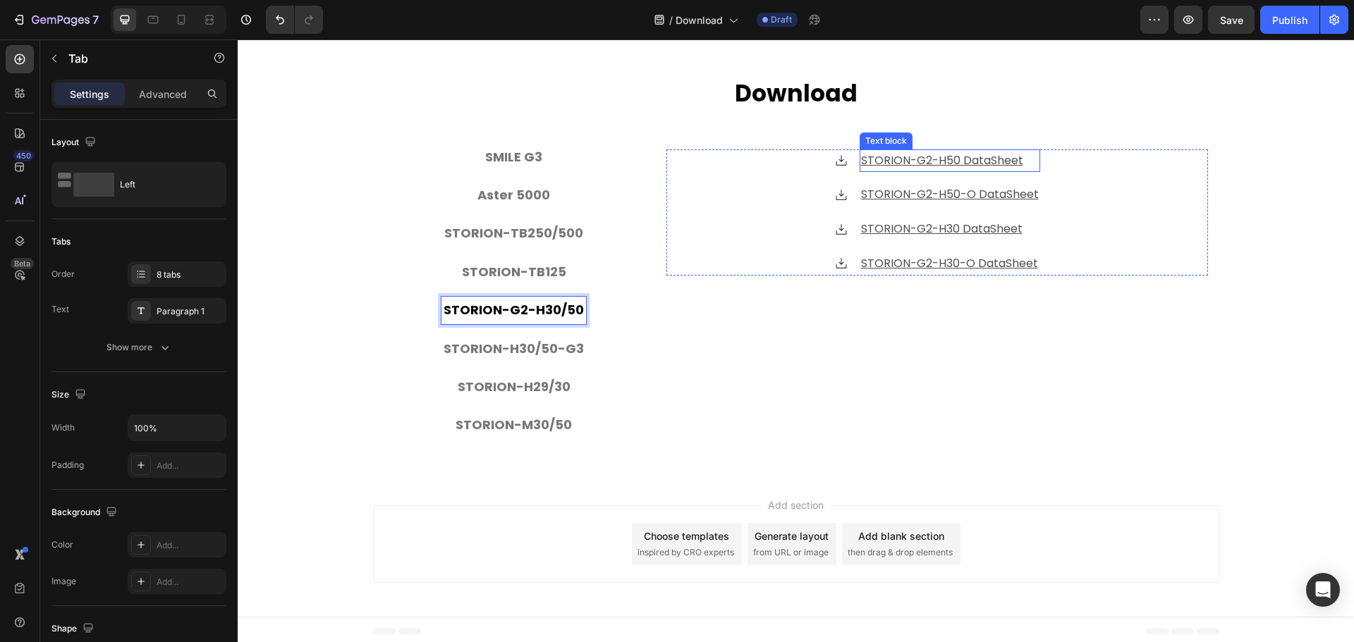
click at [994, 159] on u "STORION-G2-H50 DataSheet" at bounding box center [942, 160] width 162 height 16
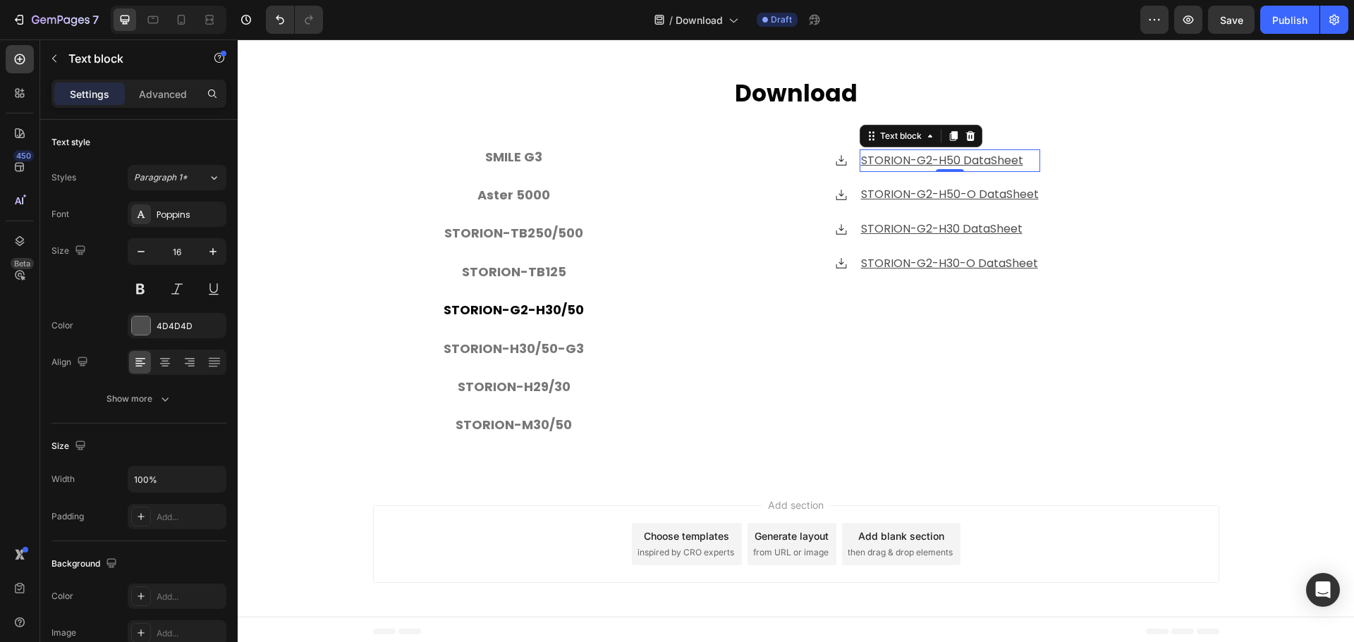
click at [988, 154] on u "STORION-G2-H50 DataSheet" at bounding box center [942, 160] width 162 height 16
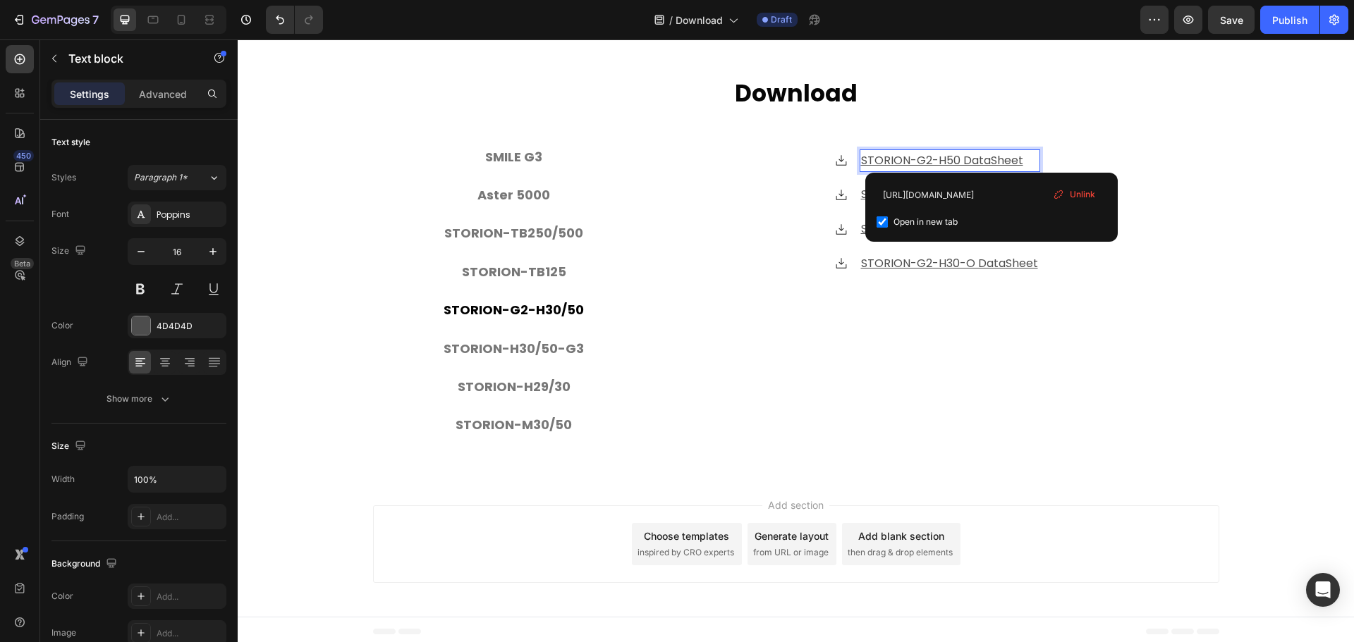
click at [993, 157] on u "STORION-G2-H50 DataSheet" at bounding box center [942, 160] width 162 height 16
click at [1128, 104] on p "⁠⁠⁠⁠⁠⁠⁠ Download" at bounding box center [795, 94] width 843 height 30
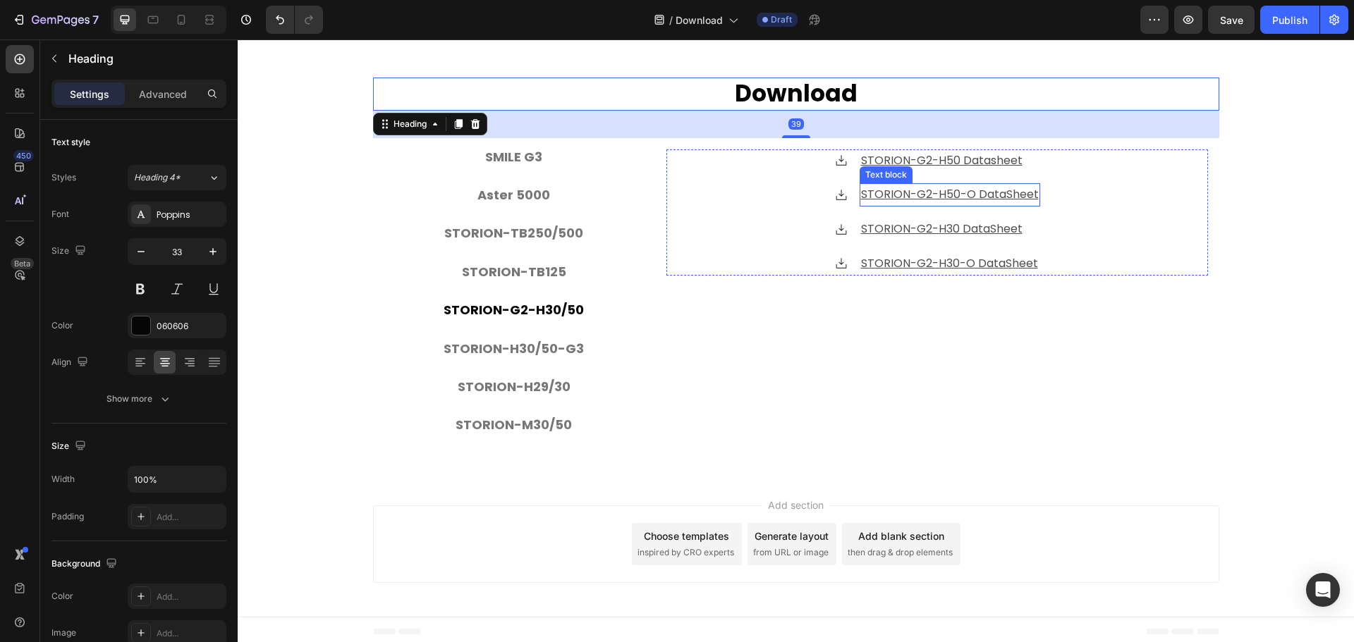
click at [1018, 186] on u "STORION-G2-H50-O DataSheet" at bounding box center [950, 194] width 178 height 16
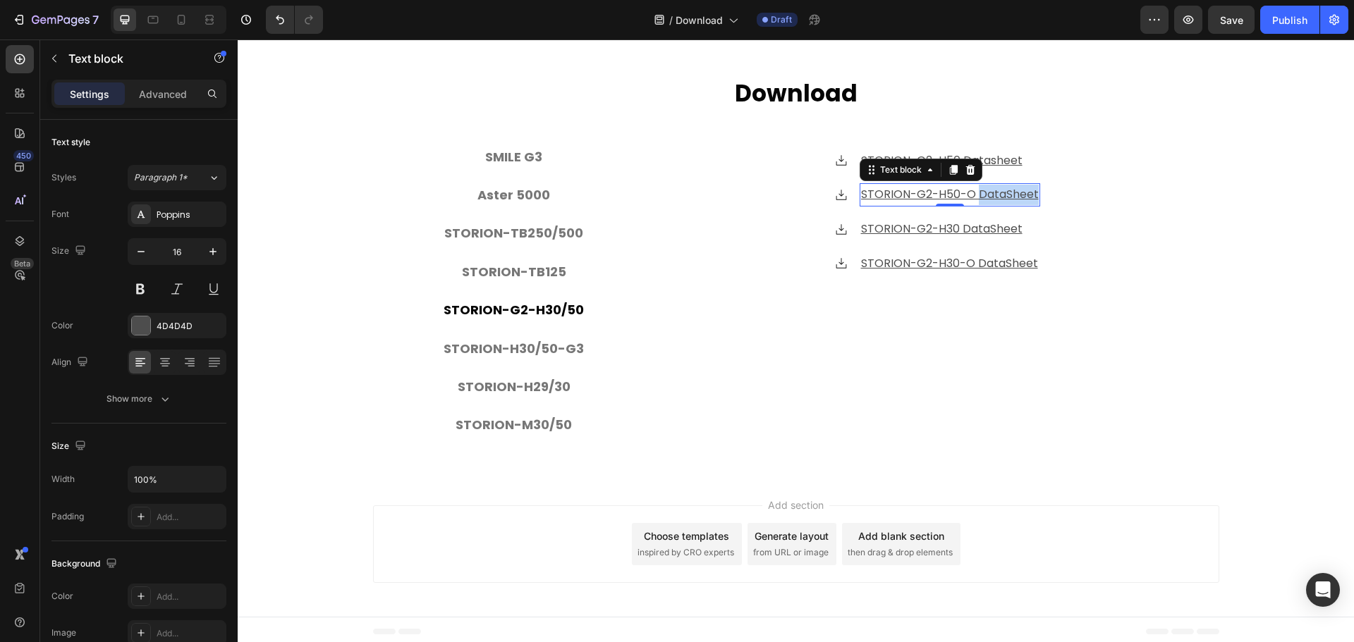
click at [1018, 186] on u "STORION-G2-H50-O DataSheet" at bounding box center [950, 194] width 178 height 16
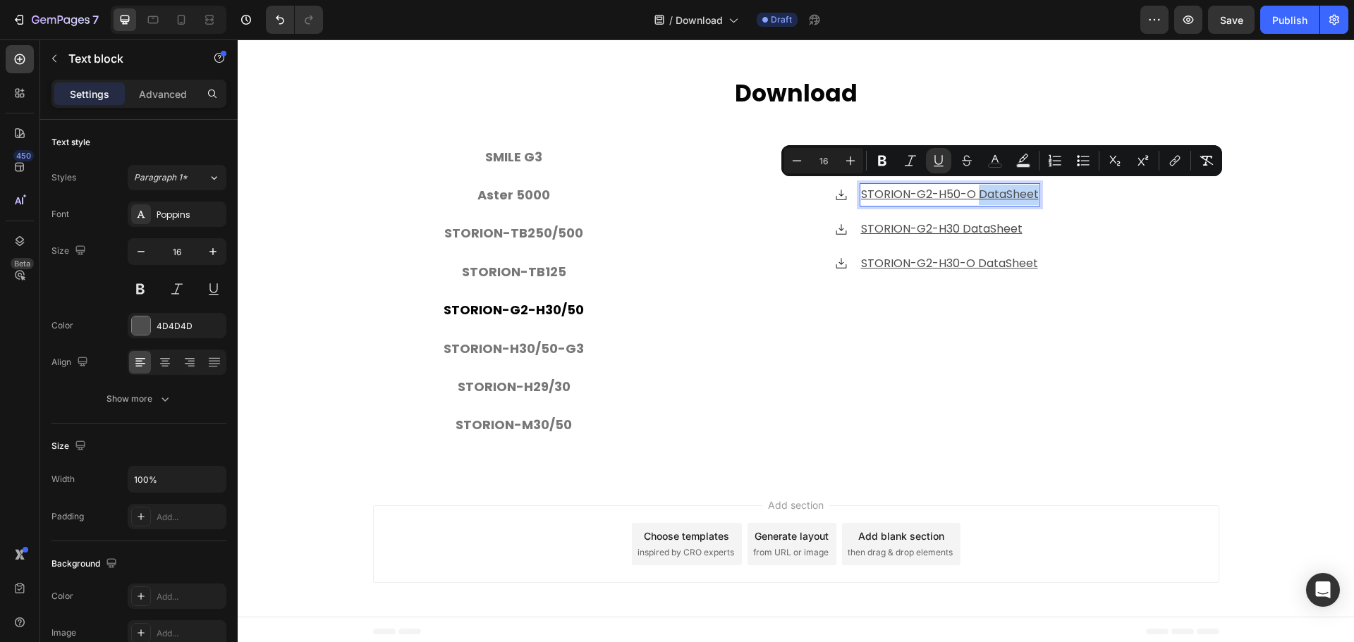
click at [1001, 195] on u "STORION-G2-H50-O DataSheet" at bounding box center [950, 194] width 178 height 16
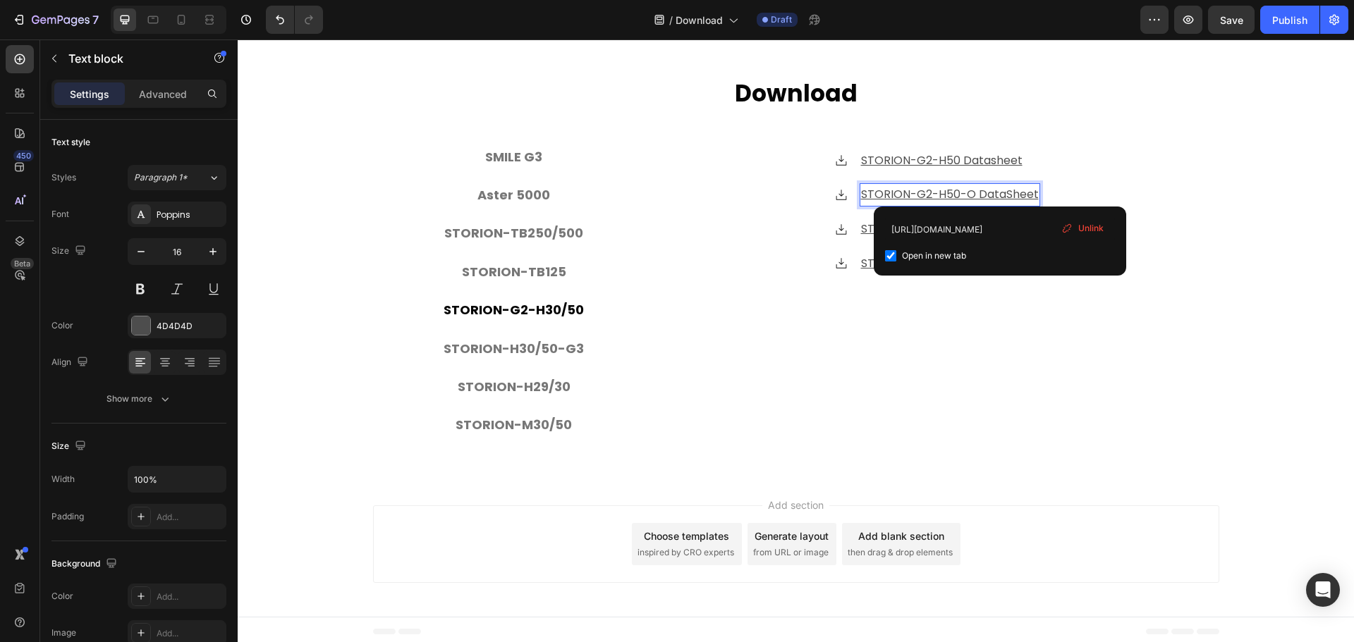
click at [1006, 190] on u "STORION-G2-H50-O DataSheet" at bounding box center [950, 194] width 178 height 16
click at [1121, 91] on p "⁠⁠⁠⁠⁠⁠⁠ Download" at bounding box center [795, 94] width 843 height 30
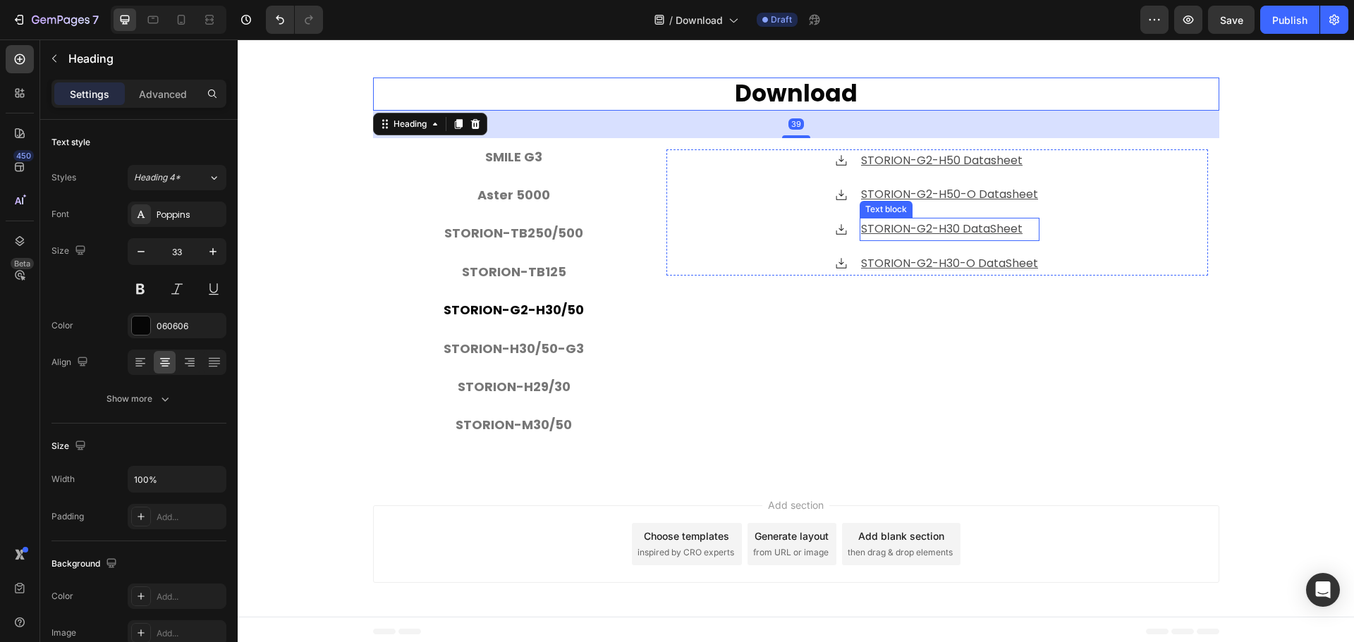
click at [982, 223] on u "STORION-G2-H30 DataSheet" at bounding box center [942, 229] width 162 height 16
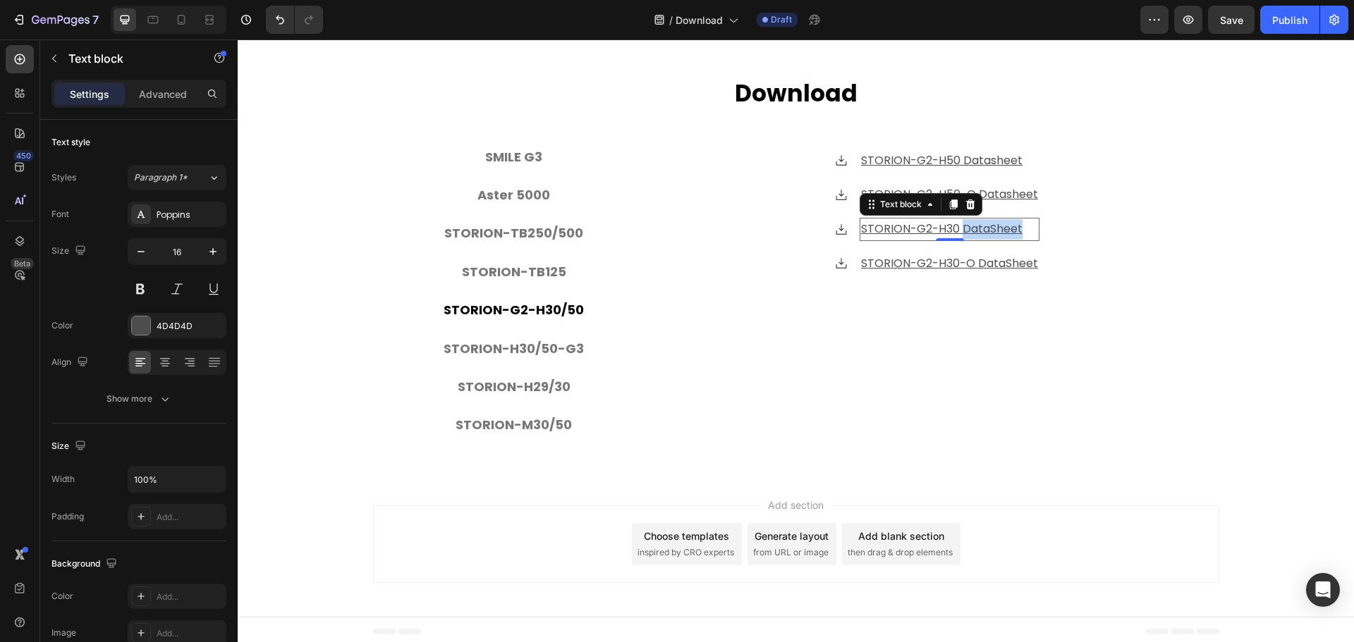
click at [982, 223] on u "STORION-G2-H30 DataSheet" at bounding box center [942, 229] width 162 height 16
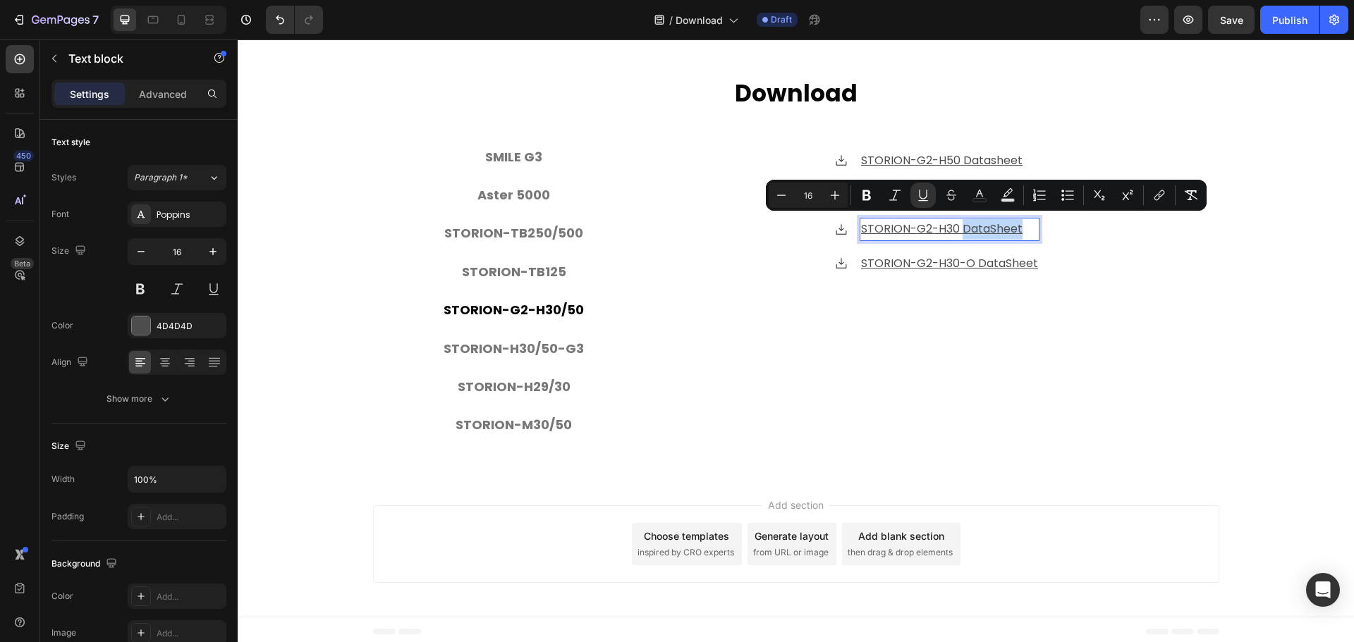
click at [992, 224] on u "STORION-G2-H30 DataSheet" at bounding box center [942, 229] width 162 height 16
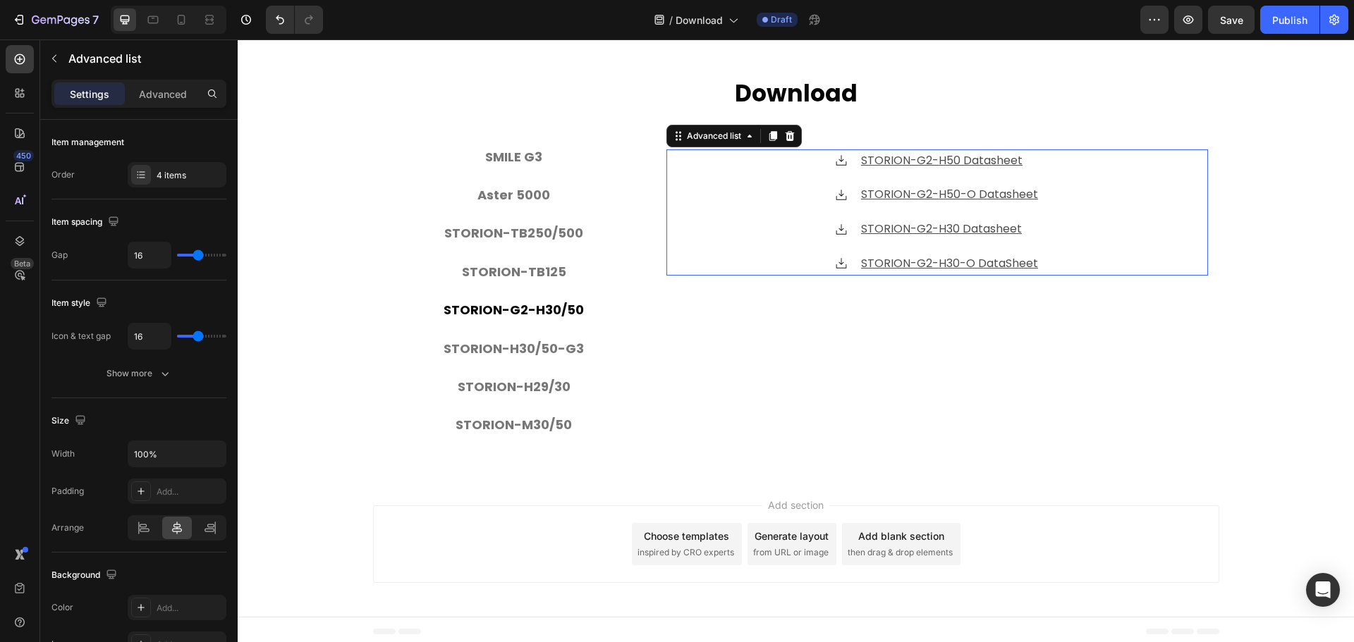
click at [1181, 152] on div "Icon STORION-G2-H50 Datasheet Text block Icon STORION-G2-H50-O Datasheet Text b…" at bounding box center [937, 213] width 542 height 126
click at [1004, 262] on u "STORION-G2-H30-O DataSheet" at bounding box center [949, 263] width 177 height 16
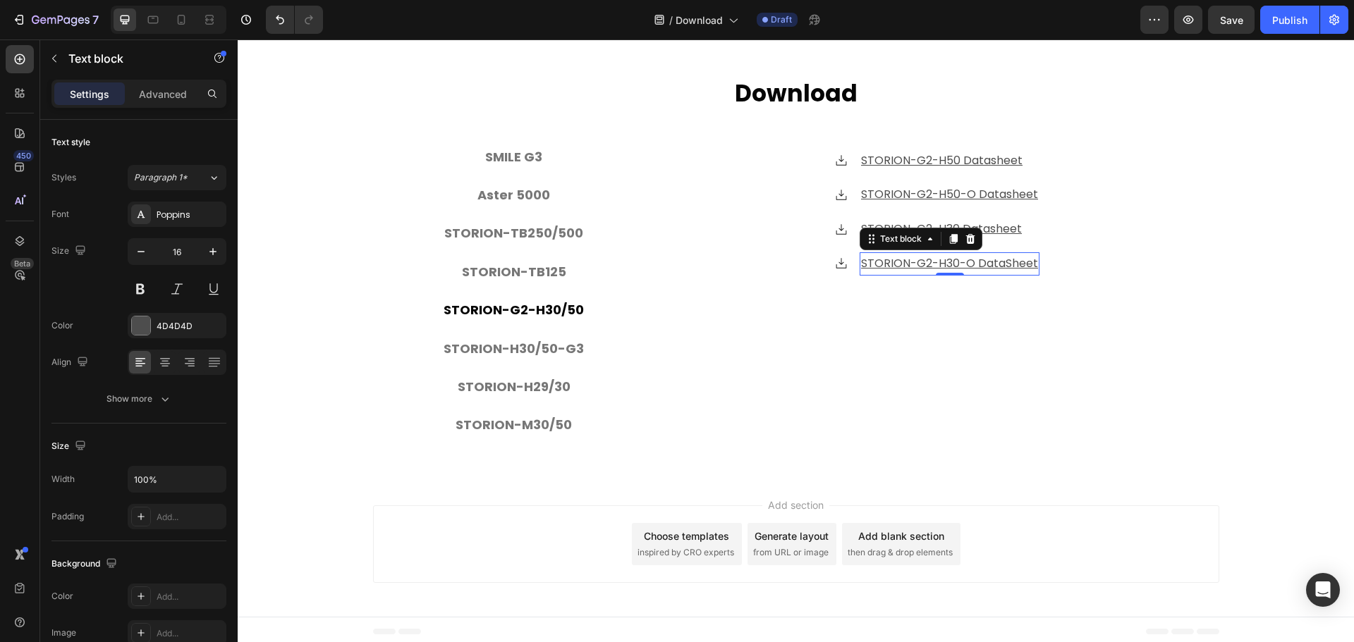
click at [1004, 262] on u "STORION-G2-H30-O DataSheet" at bounding box center [949, 263] width 177 height 16
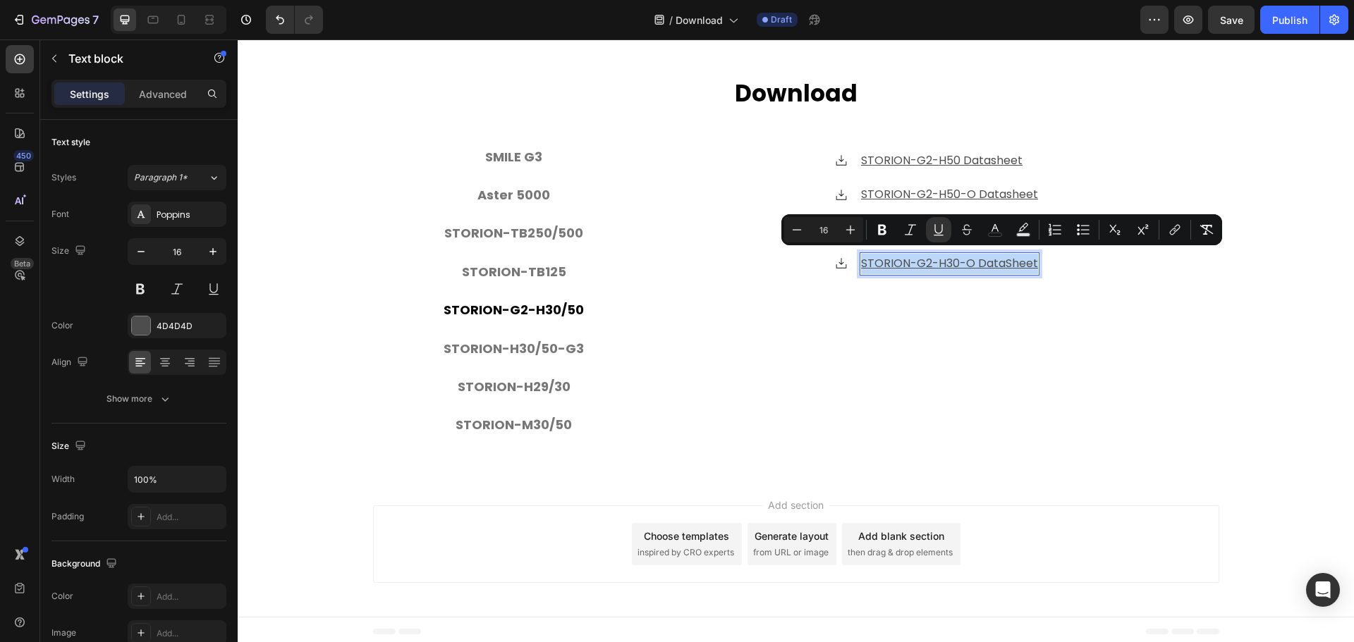
click at [1006, 262] on u "STORION-G2-H30-O DataSheet" at bounding box center [949, 263] width 177 height 16
click at [1006, 255] on u "STORION-G2-H30-O DataSheet" at bounding box center [949, 263] width 177 height 16
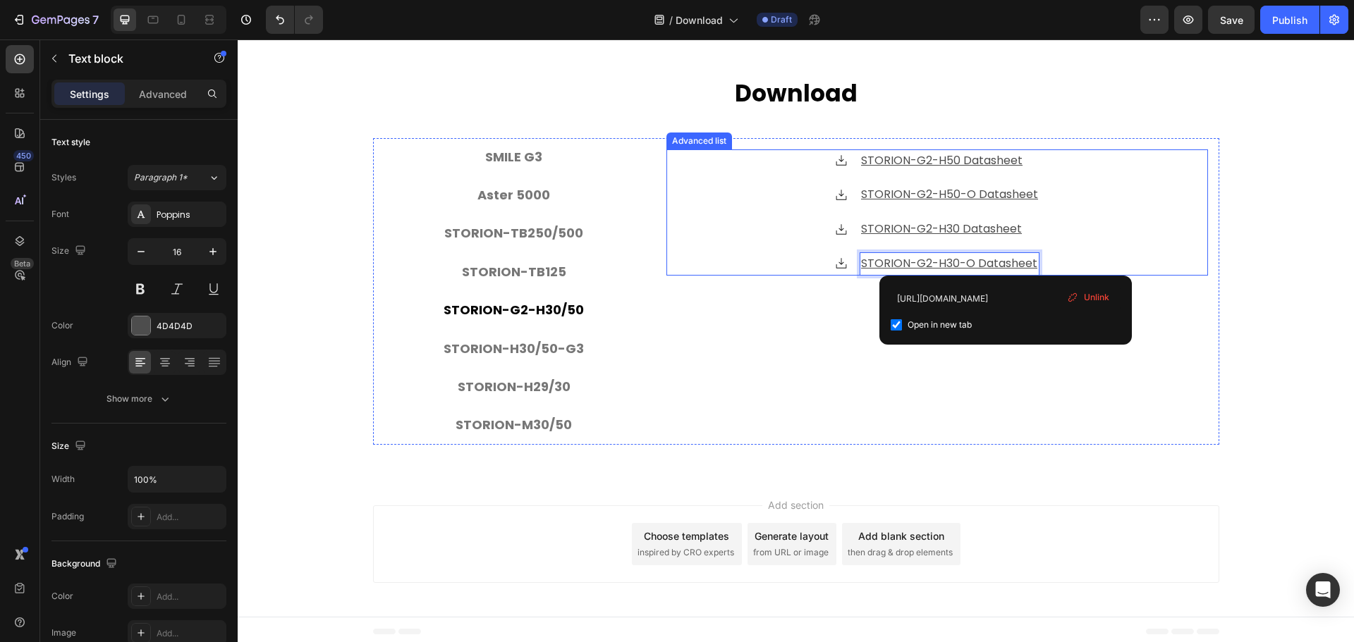
click at [1140, 183] on div "Icon STORION-G2-H50 Datasheet Text block Icon STORION-G2-H50-O Datasheet Text b…" at bounding box center [937, 213] width 542 height 126
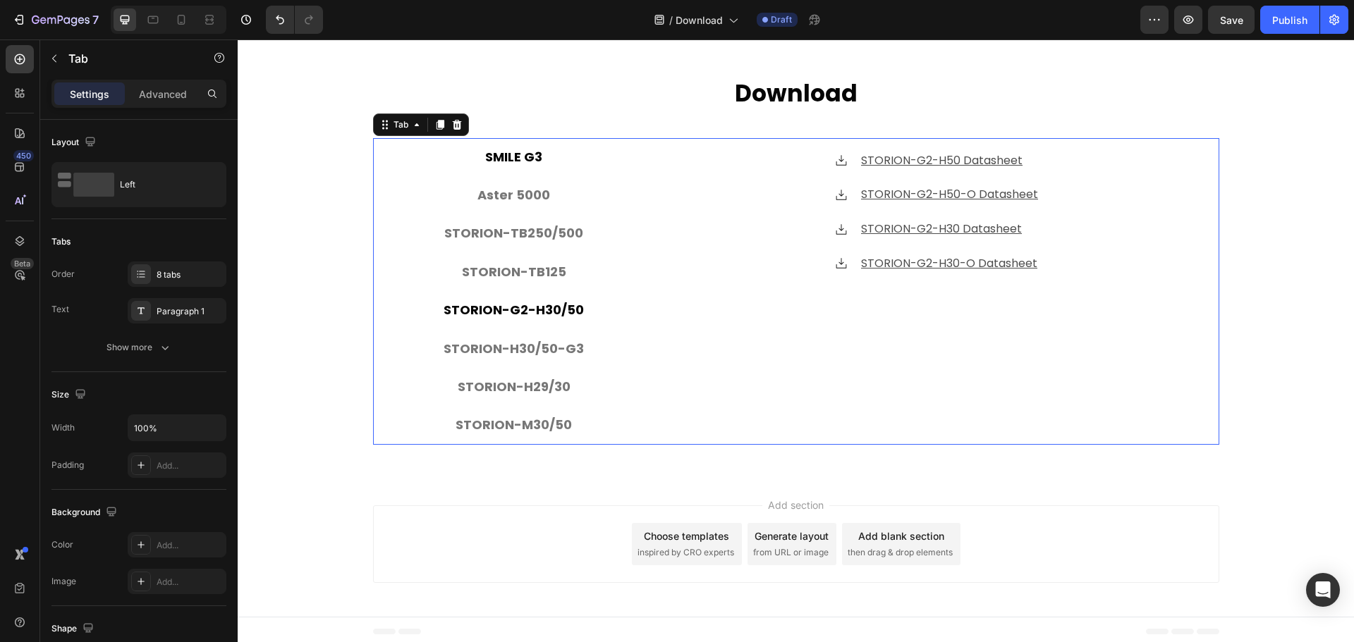
click at [539, 149] on li "SMILE G3" at bounding box center [514, 157] width 282 height 38
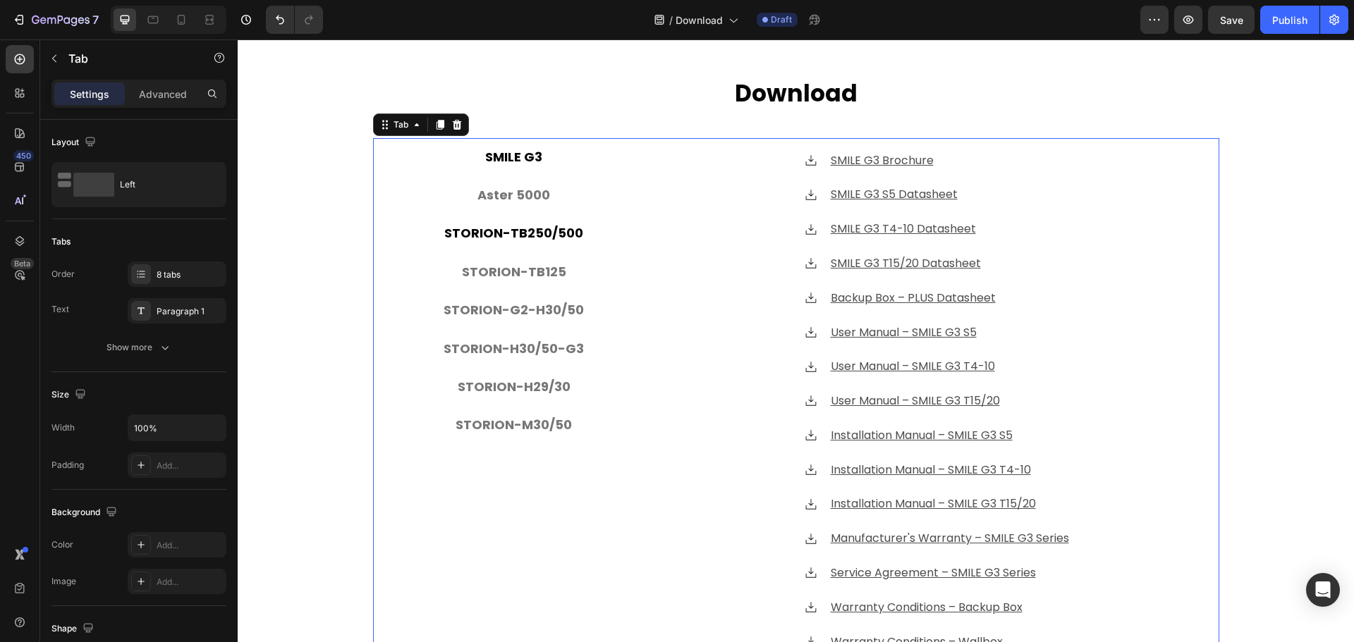
click at [521, 214] on li "STORION-TB250/500" at bounding box center [514, 233] width 282 height 38
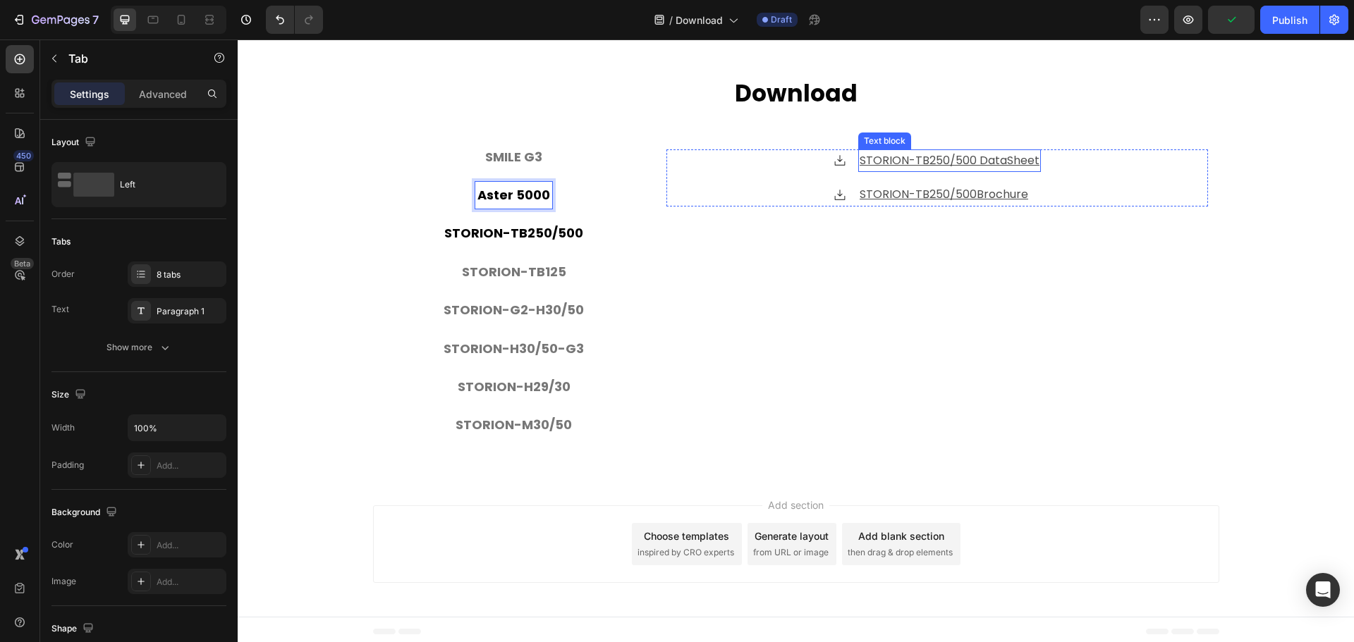
click at [1004, 157] on u "STORION-TB250/500 DataSheet" at bounding box center [950, 160] width 180 height 16
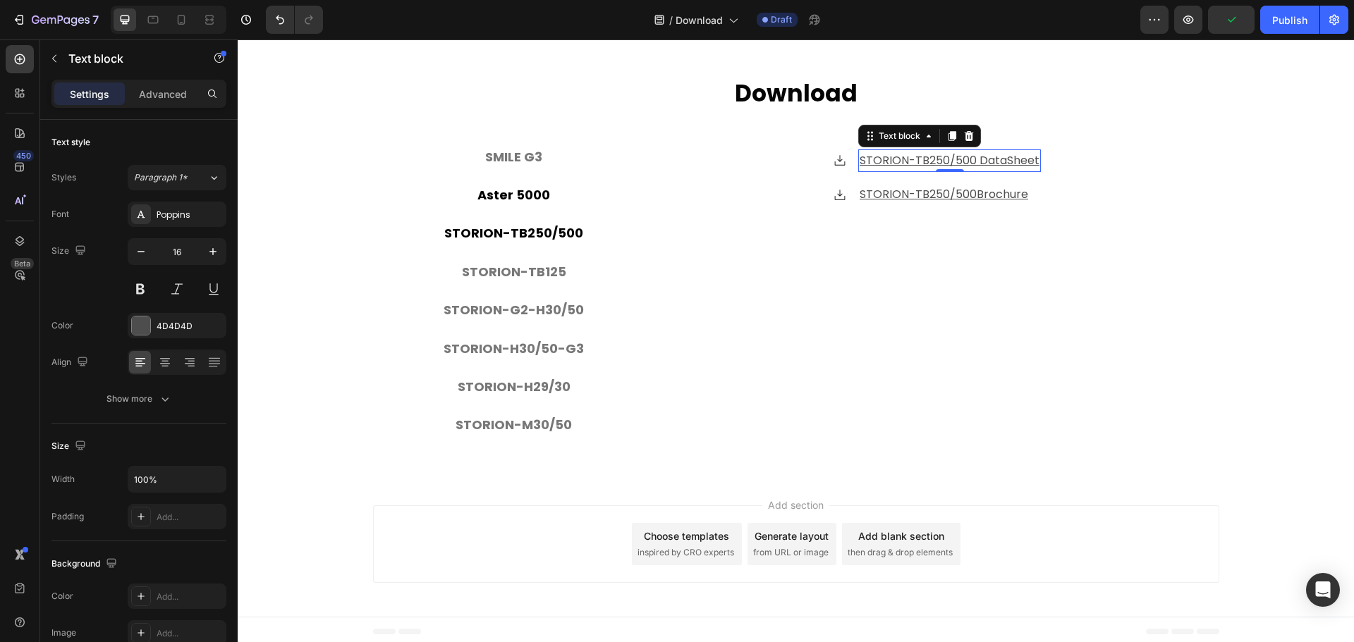
click at [1004, 157] on u "STORION-TB250/500 DataSheet" at bounding box center [950, 160] width 180 height 16
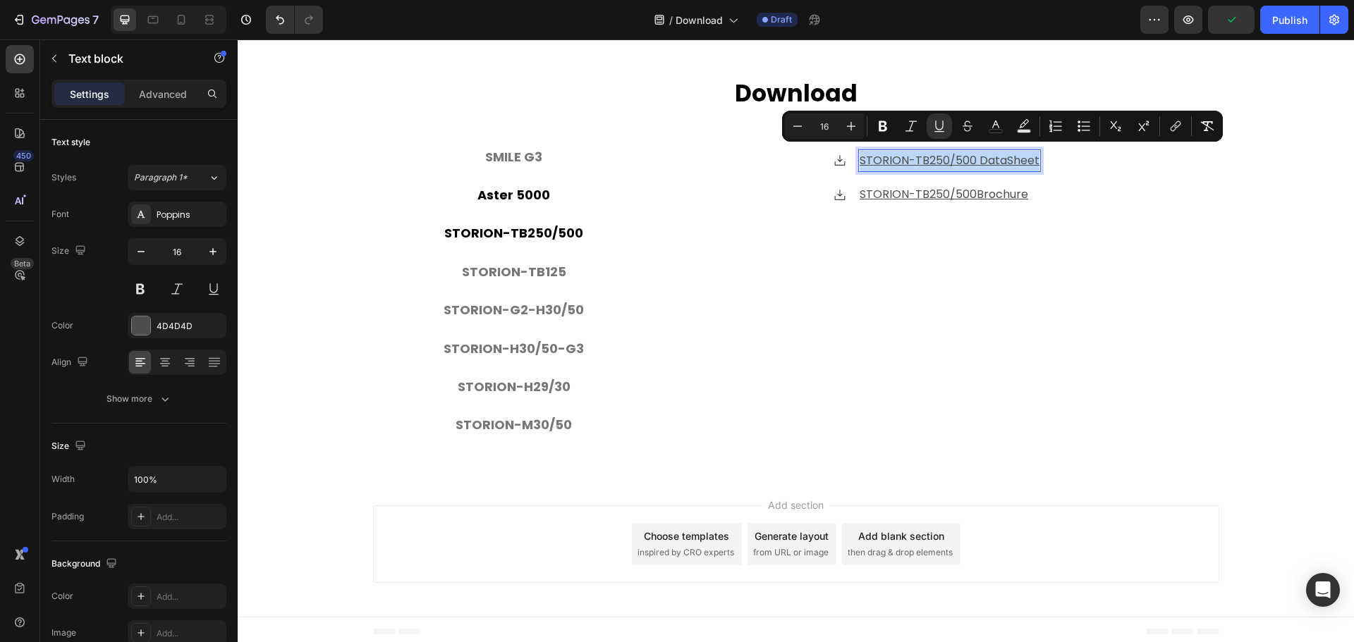
click at [1006, 156] on u "STORION-TB250/500 DataSheet" at bounding box center [950, 160] width 180 height 16
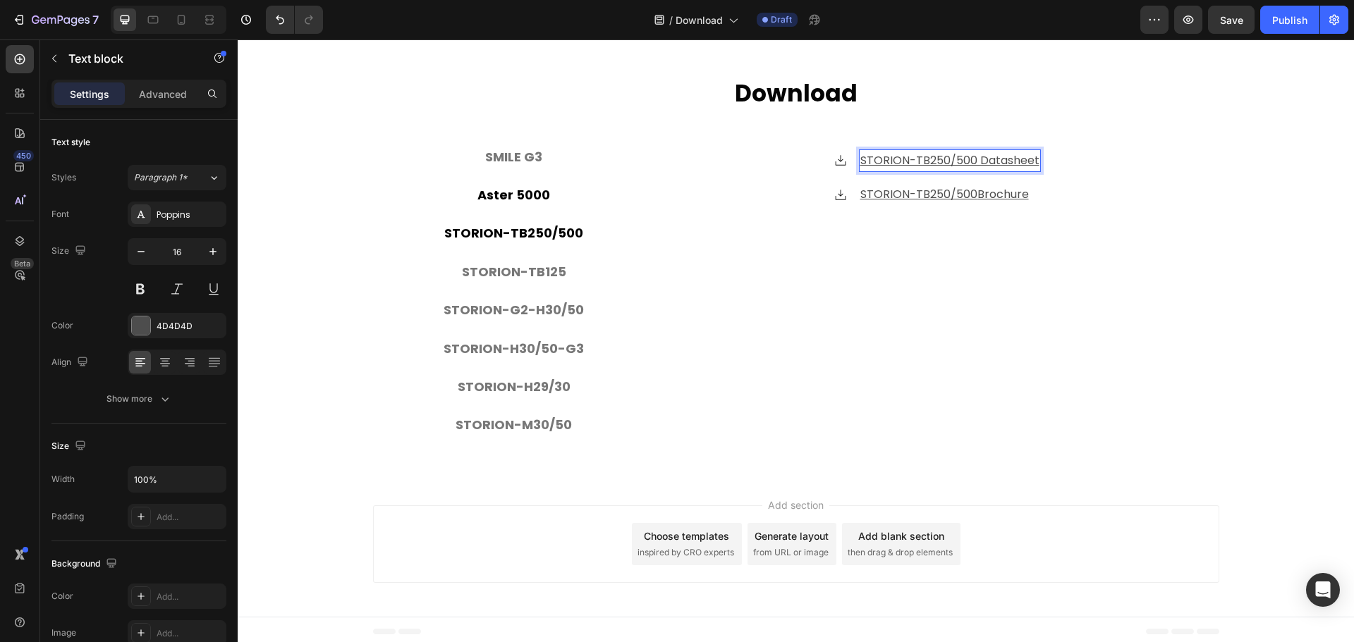
click at [1100, 25] on div "/ Download Draft" at bounding box center [737, 20] width 806 height 28
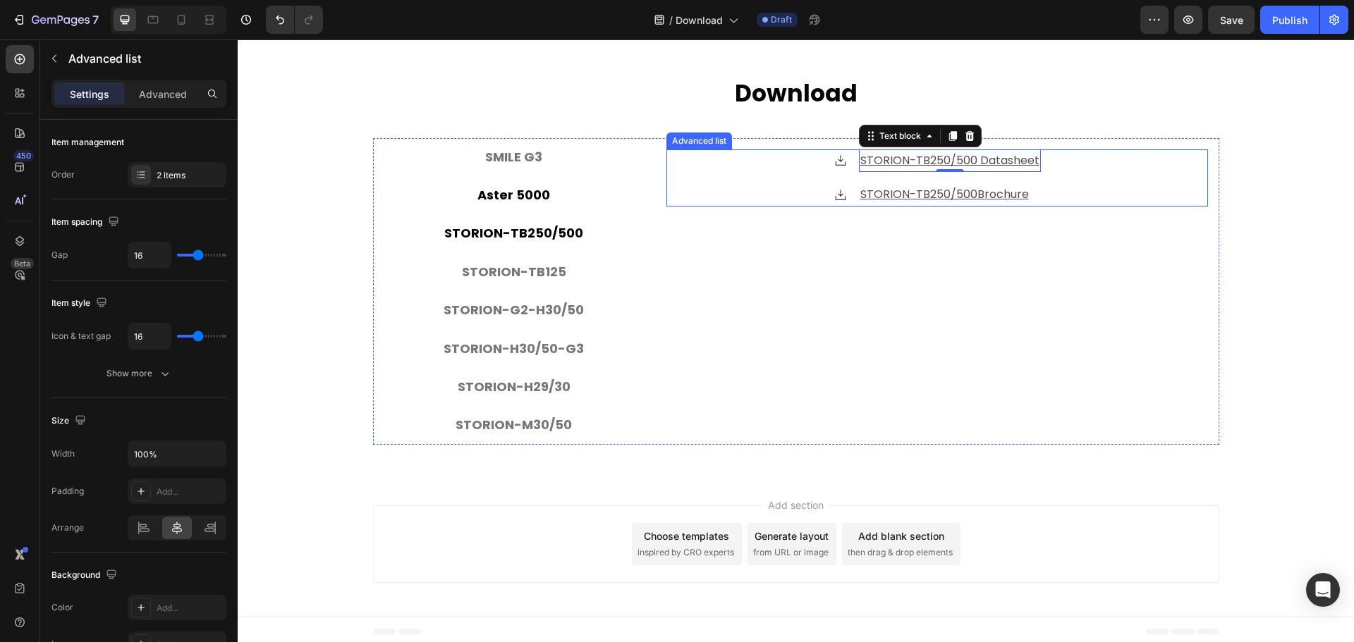
click at [1133, 186] on div "Icon STORION-TB250/500 Datasheet ⁠⁠⁠⁠⁠⁠⁠ Text block 0 Icon STORION-TB250/500 Br…" at bounding box center [937, 179] width 542 height 58
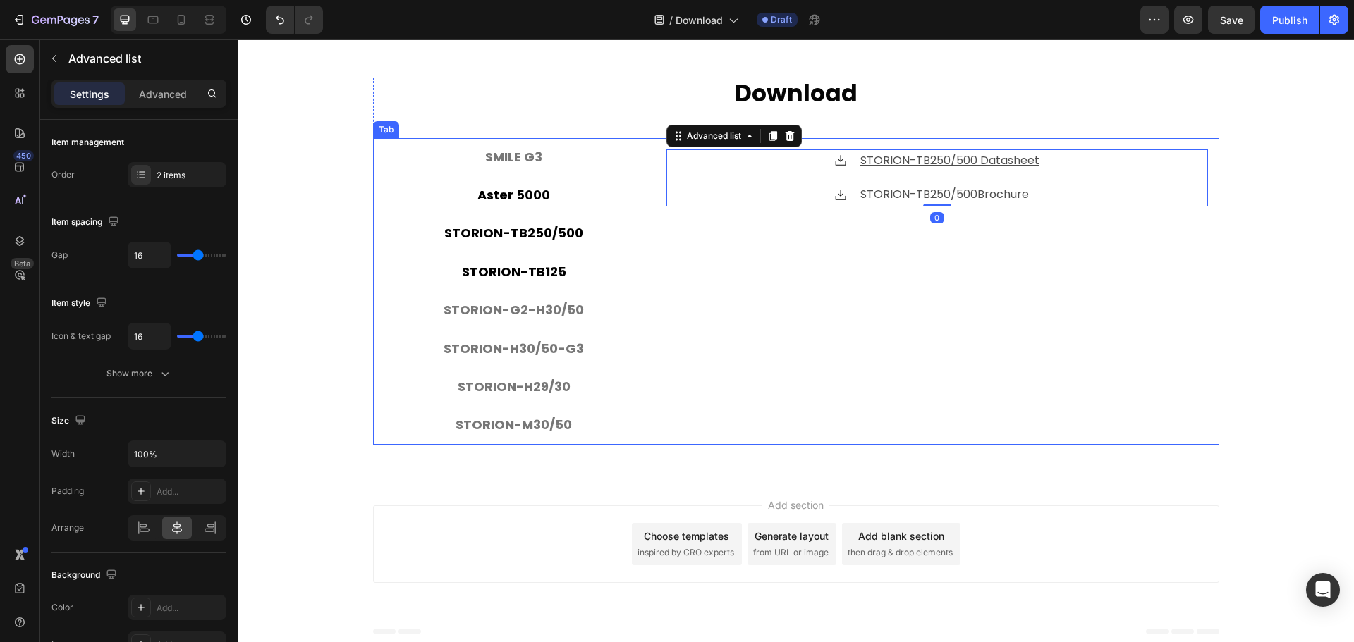
click at [525, 274] on p "STORION-TB125" at bounding box center [514, 272] width 104 height 23
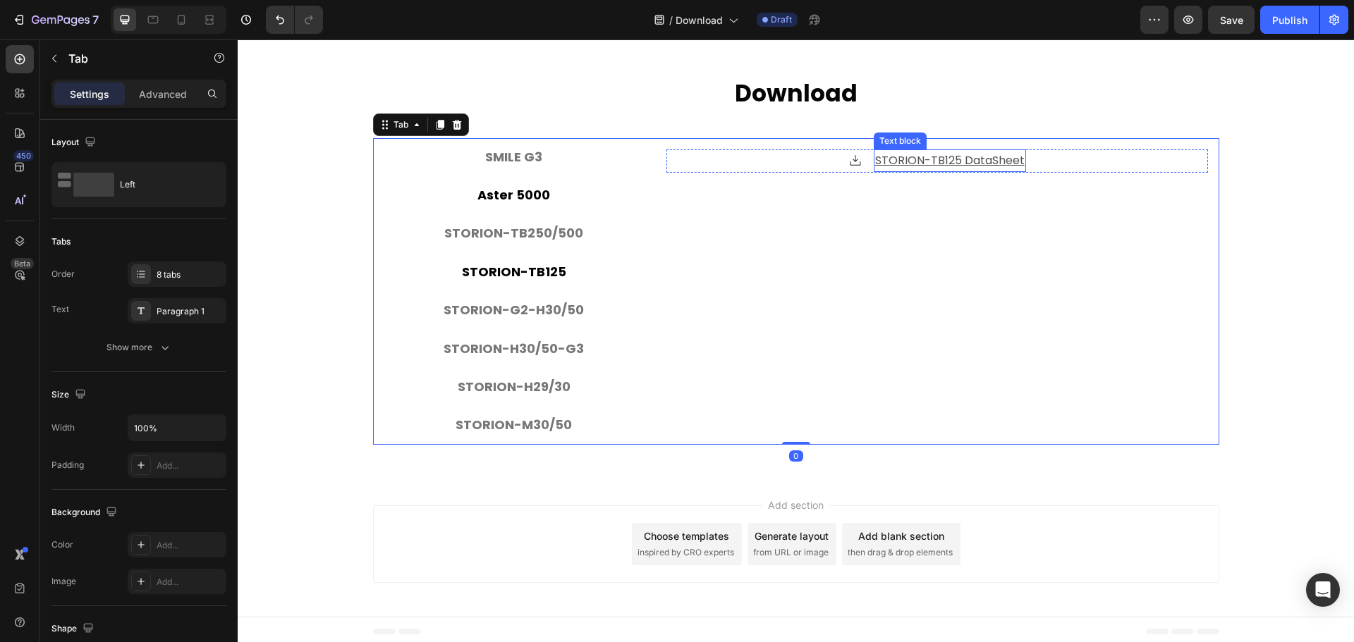
click at [984, 153] on u "STORION-TB125 DataSheet" at bounding box center [950, 160] width 150 height 16
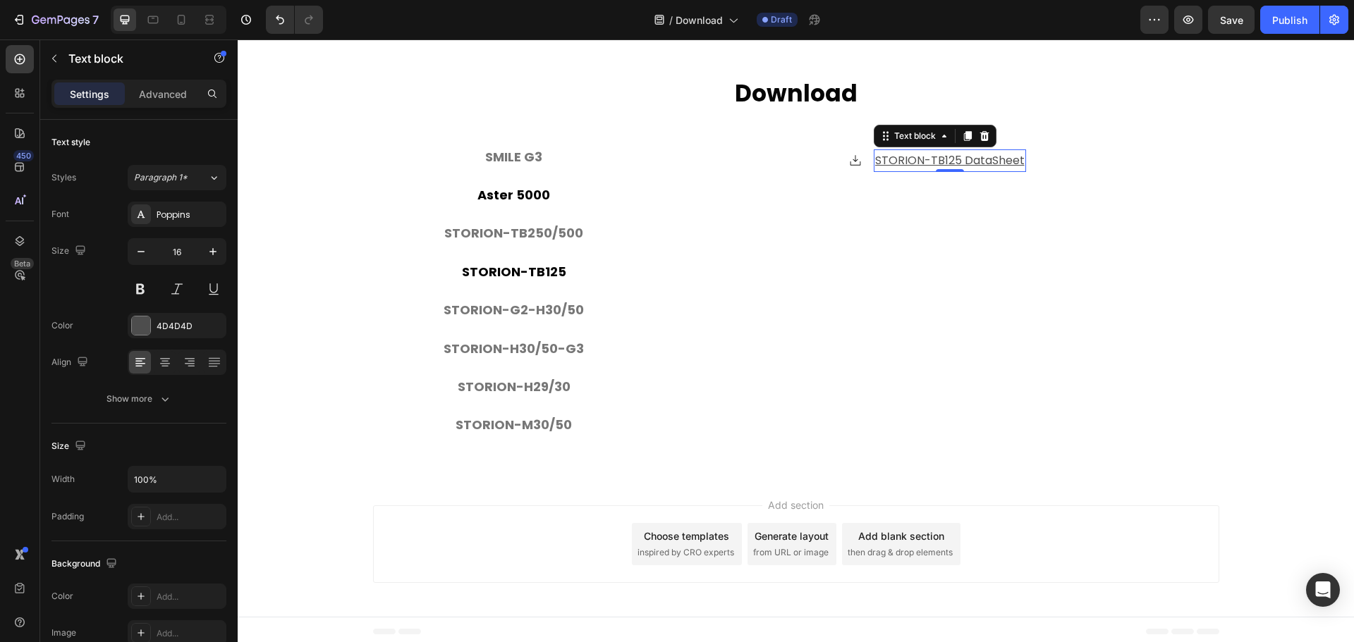
click at [984, 153] on u "STORION-TB125 DataSheet" at bounding box center [950, 160] width 150 height 16
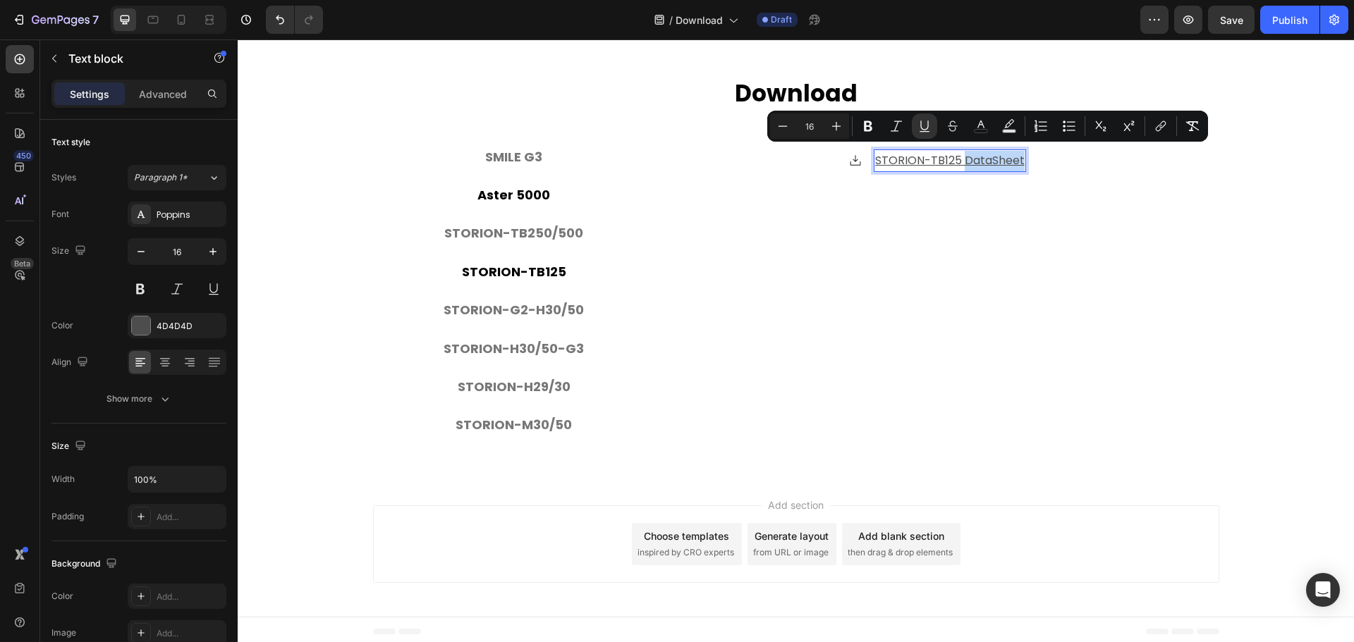
click at [992, 154] on u "STORION-TB125 DataSheet" at bounding box center [950, 160] width 150 height 16
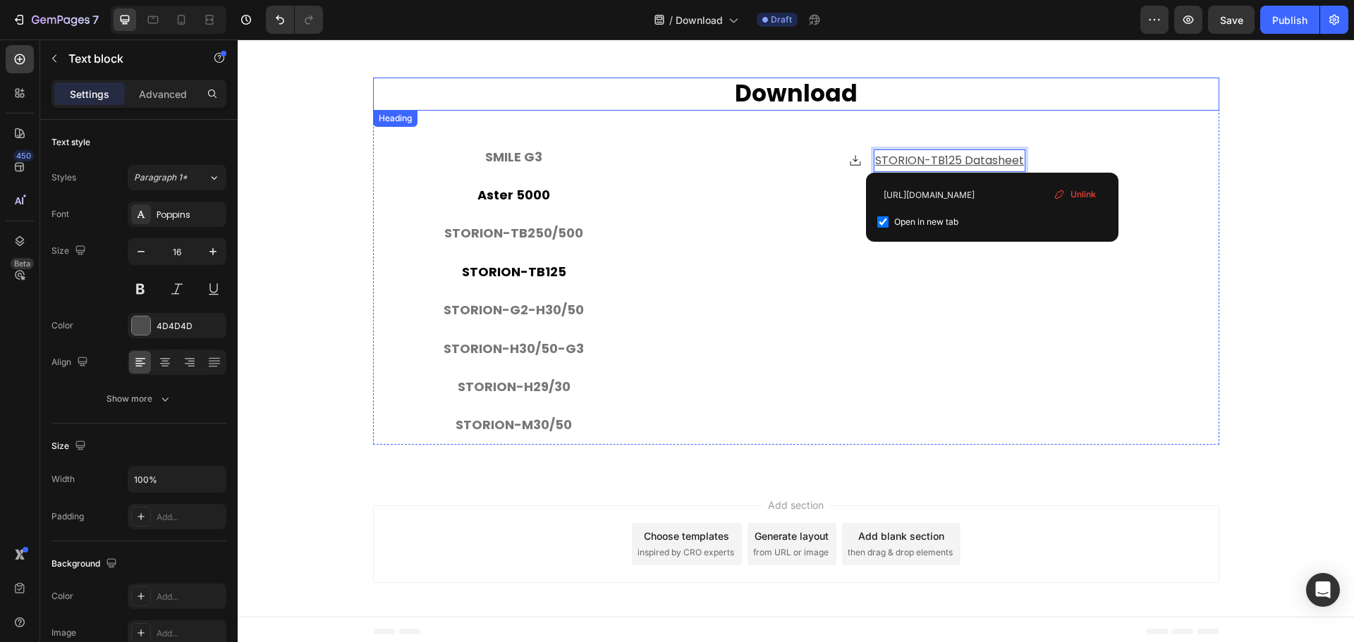
click at [1066, 99] on p "⁠⁠⁠⁠⁠⁠⁠ Download" at bounding box center [795, 94] width 843 height 30
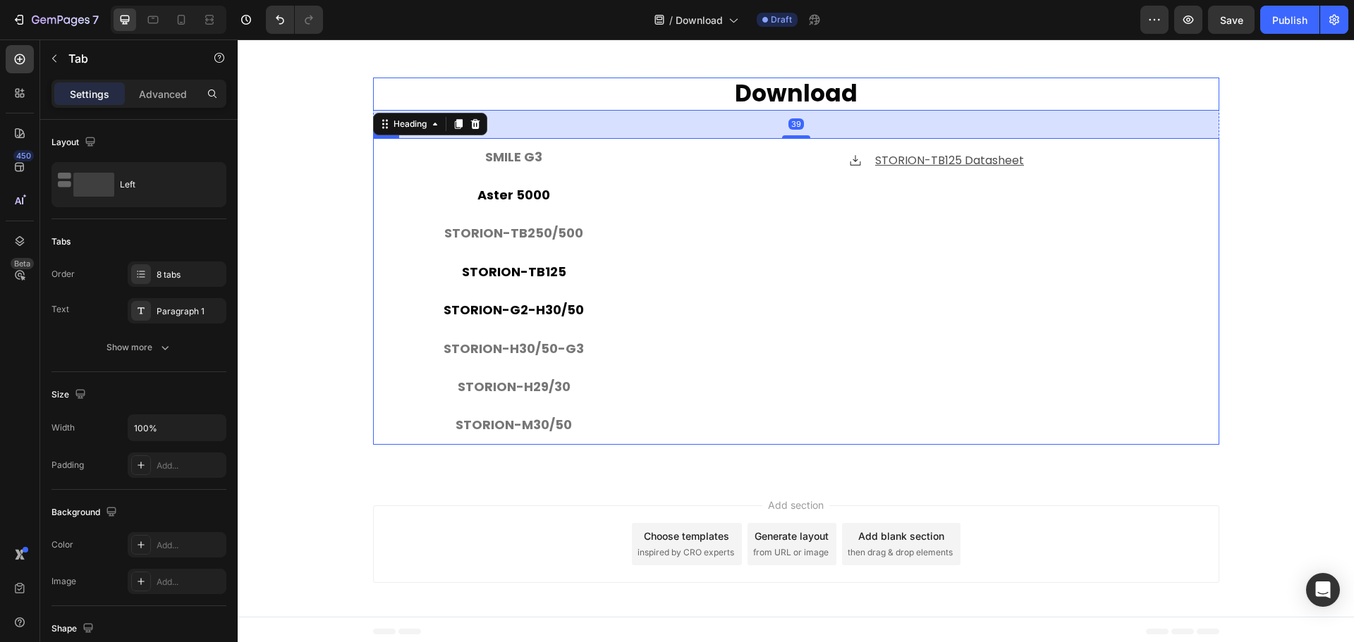
click at [559, 291] on li "STORION-G2-H30/50" at bounding box center [514, 310] width 282 height 38
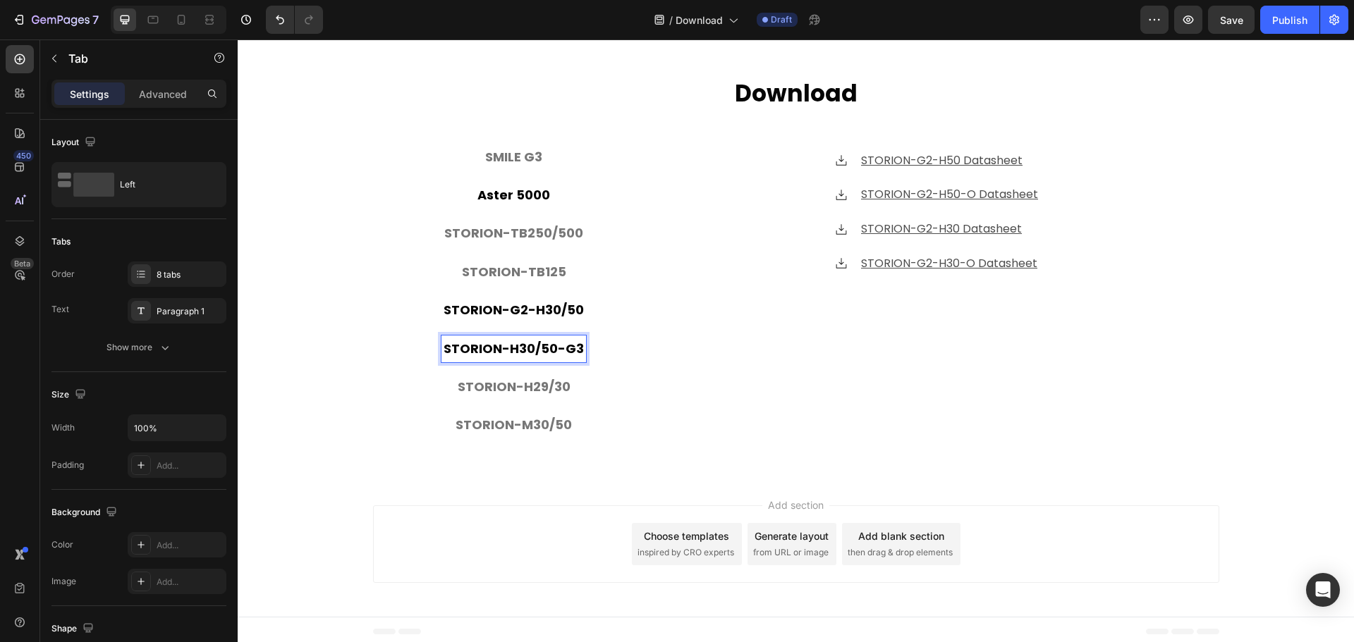
click at [543, 338] on p "STORION-H30/50-G3" at bounding box center [514, 349] width 140 height 23
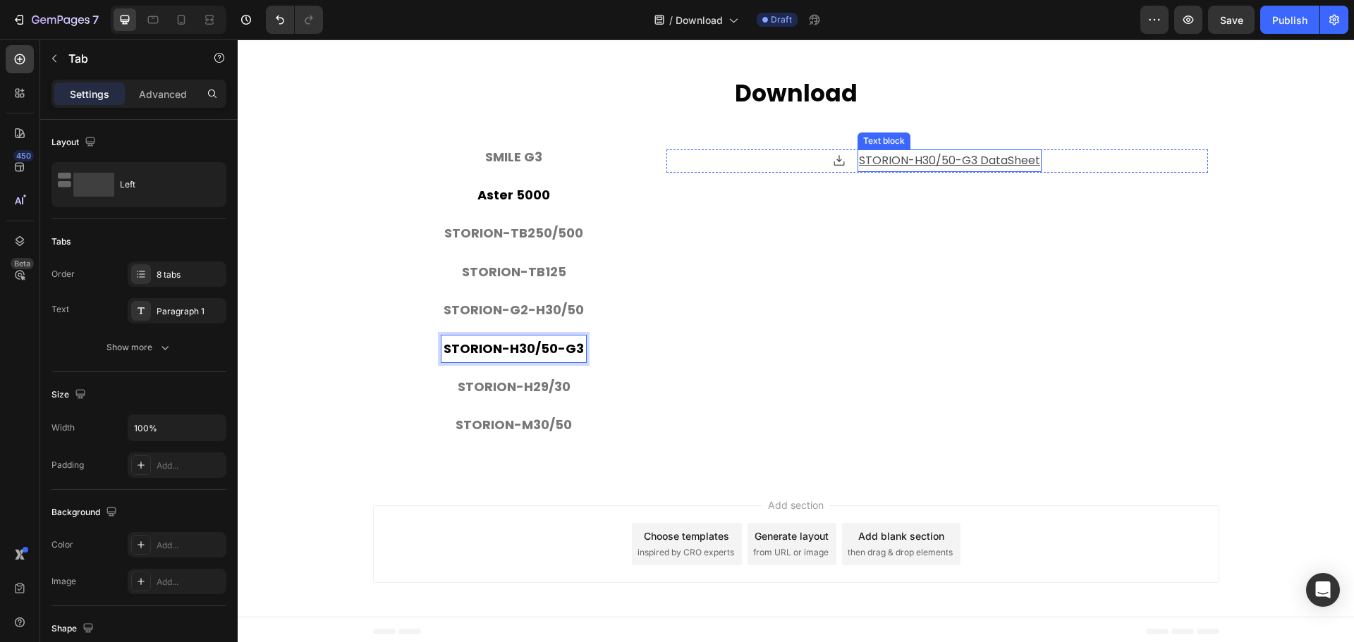
click at [1004, 158] on u "STORION-H30/50-G3 DataSheet" at bounding box center [949, 160] width 181 height 16
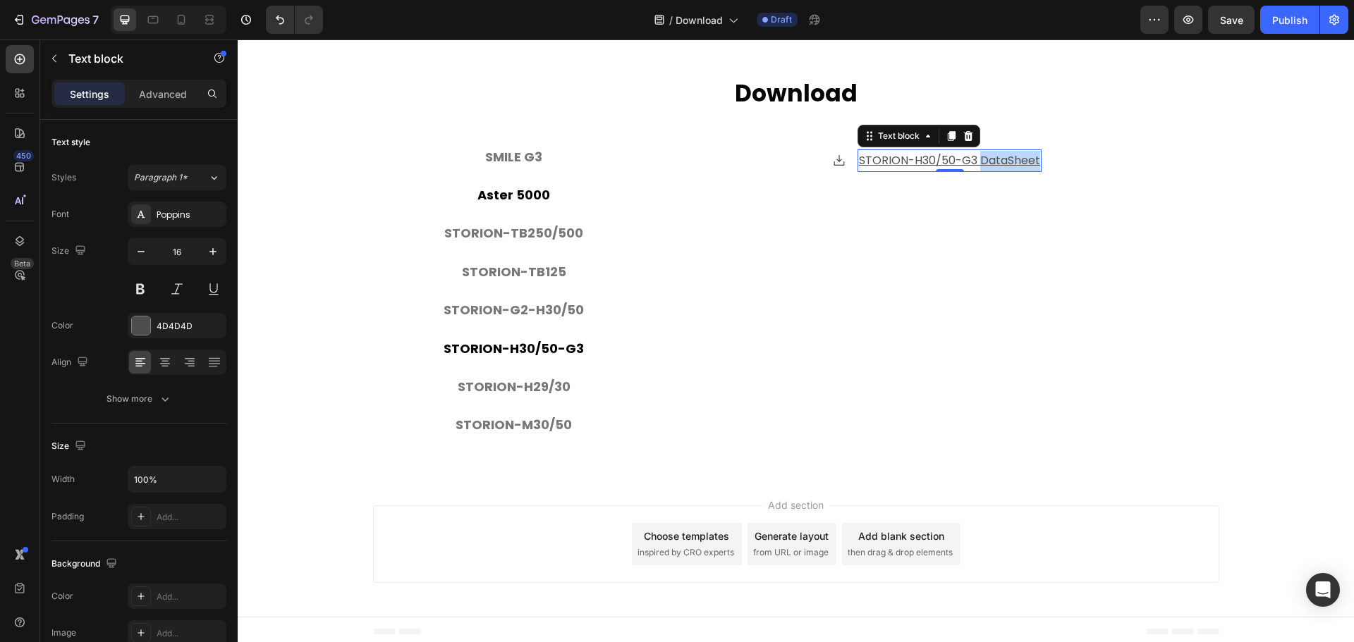
click at [1004, 158] on u "STORION-H30/50-G3 DataSheet" at bounding box center [949, 160] width 181 height 16
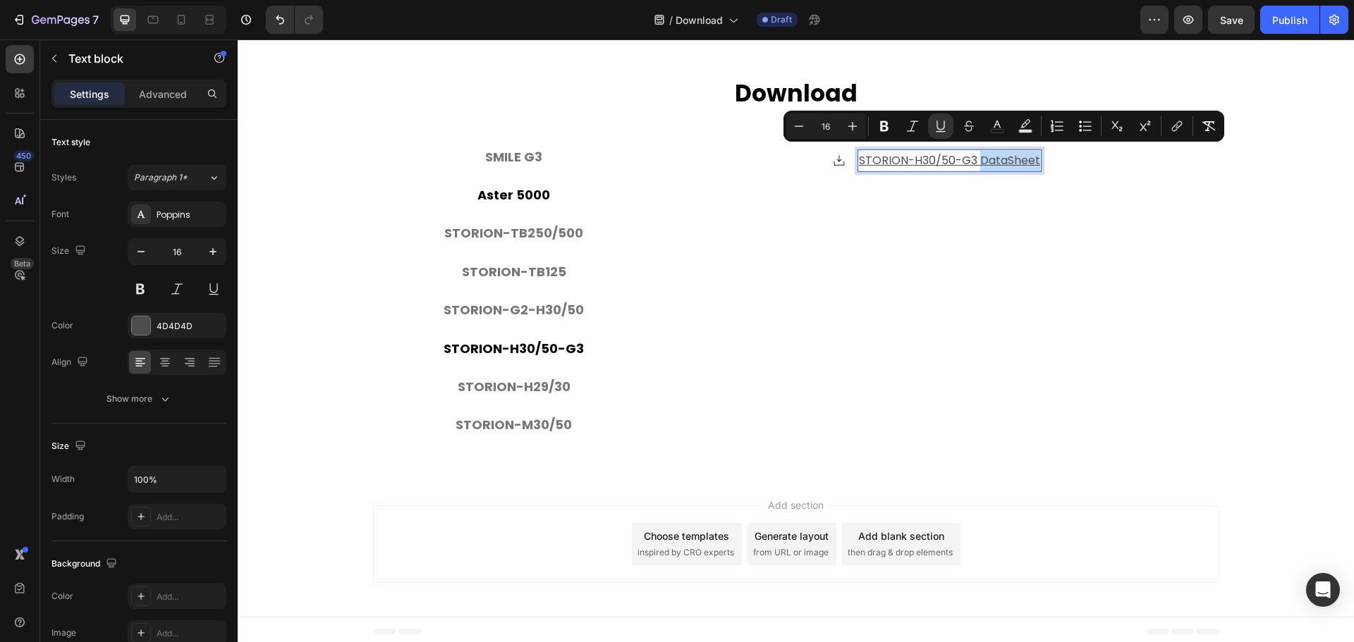
click at [1009, 159] on u "STORION-H30/50-G3 DataSheet" at bounding box center [949, 160] width 181 height 16
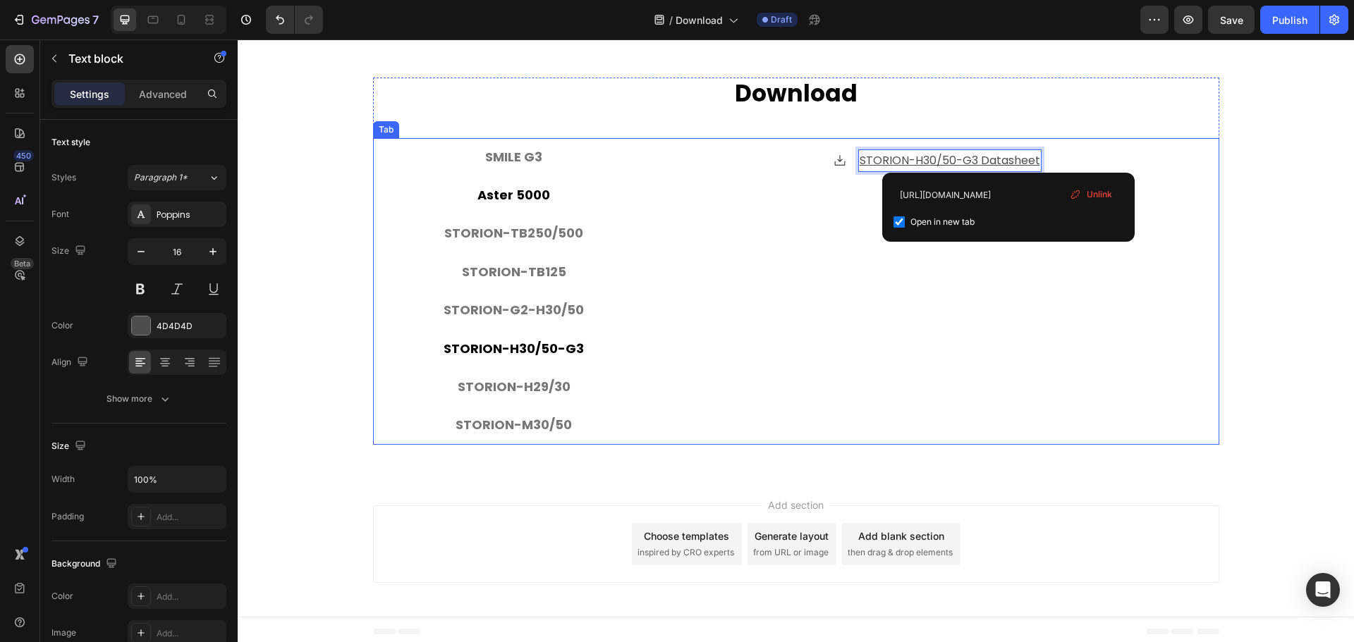
click at [1024, 85] on p "⁠⁠⁠⁠⁠⁠⁠ Download" at bounding box center [795, 94] width 843 height 30
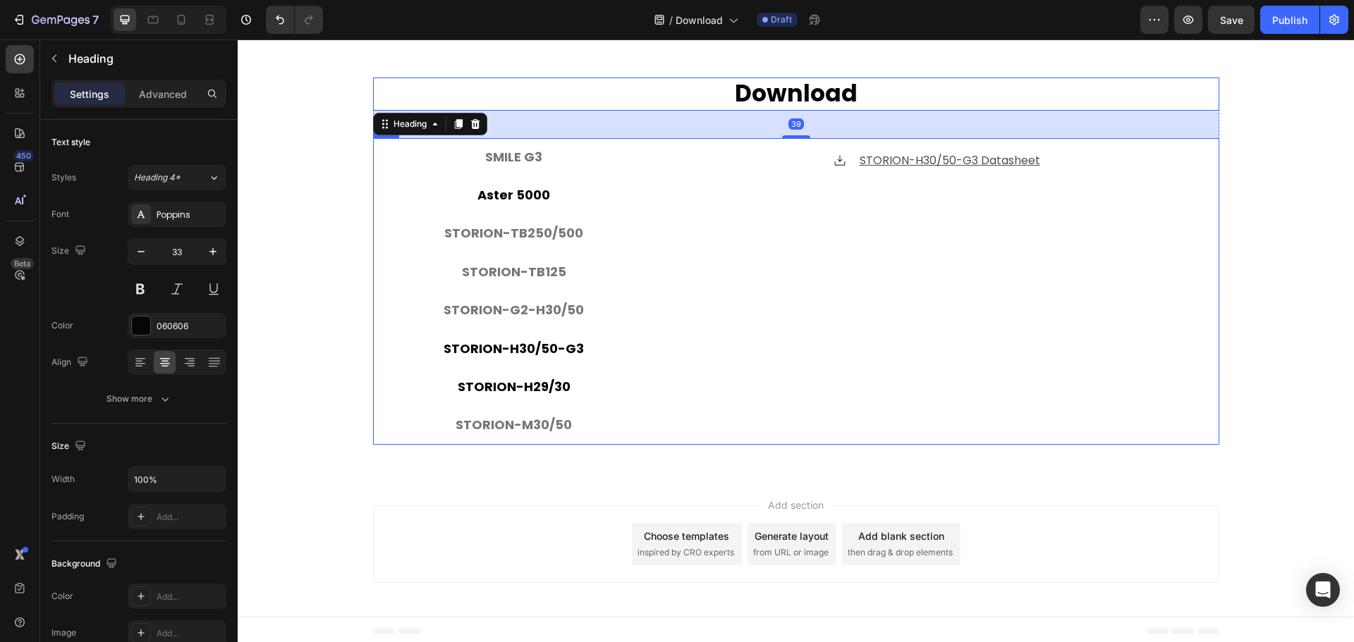
click at [550, 386] on p "STORION-H29/30" at bounding box center [514, 387] width 113 height 23
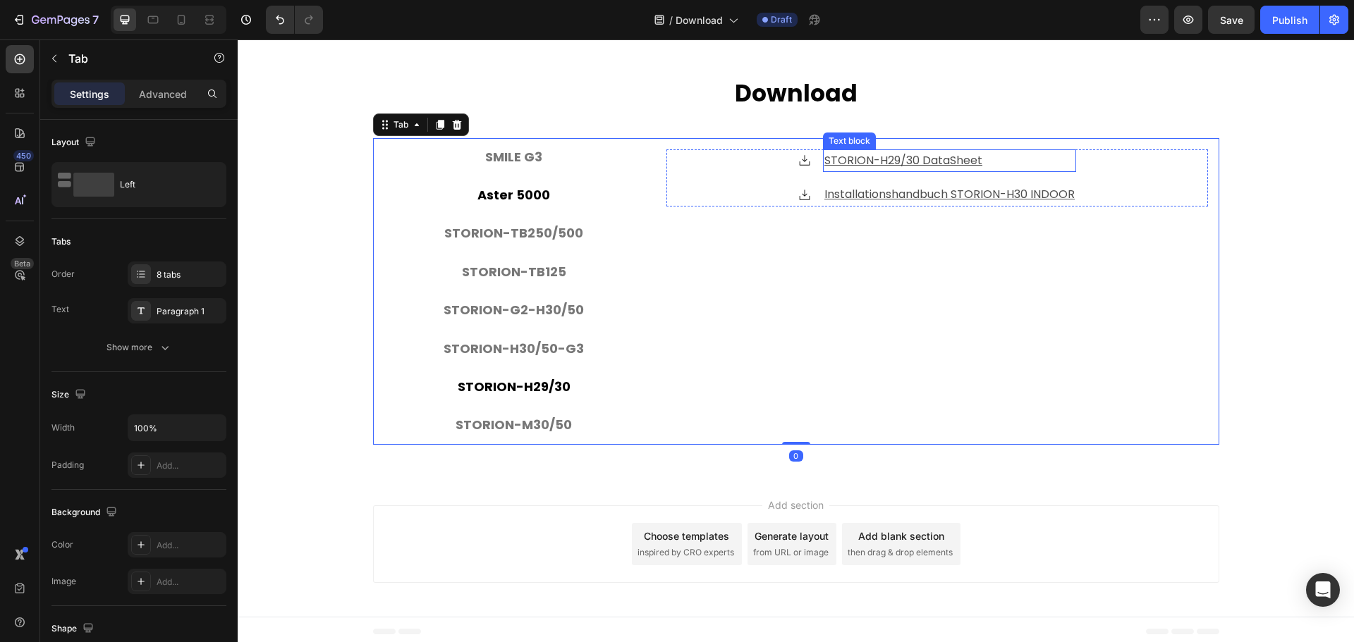
click at [947, 157] on u "STORION-H29/30 DataSheet" at bounding box center [903, 160] width 158 height 16
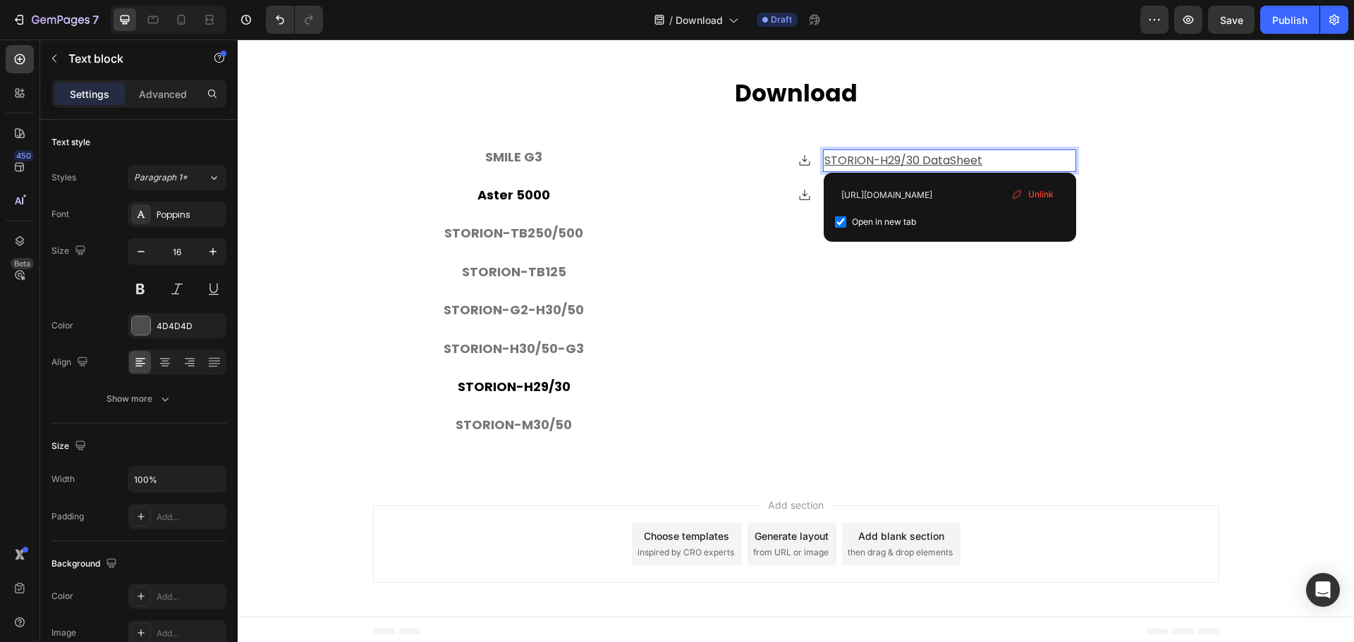
click at [954, 155] on u "STORION-H29/30 DataSheet" at bounding box center [903, 160] width 158 height 16
click at [994, 90] on p "⁠⁠⁠⁠⁠⁠⁠ Download" at bounding box center [795, 94] width 843 height 30
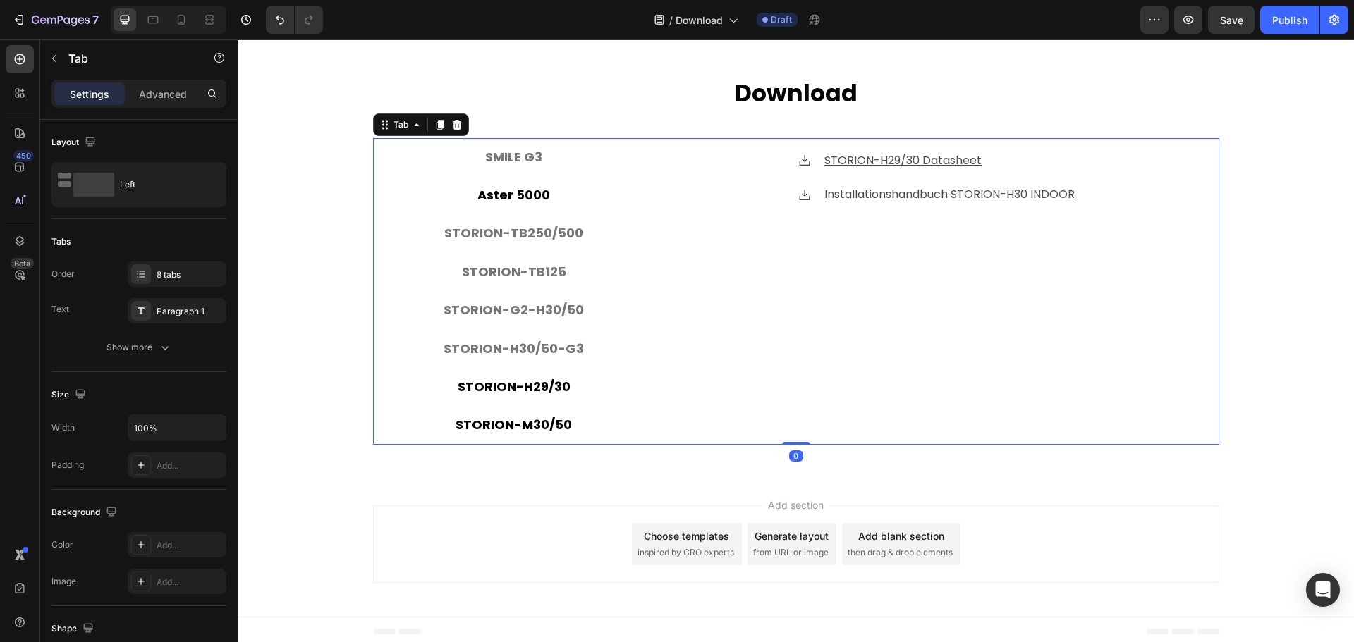
click at [533, 414] on p "STORION-M30/50" at bounding box center [514, 425] width 116 height 23
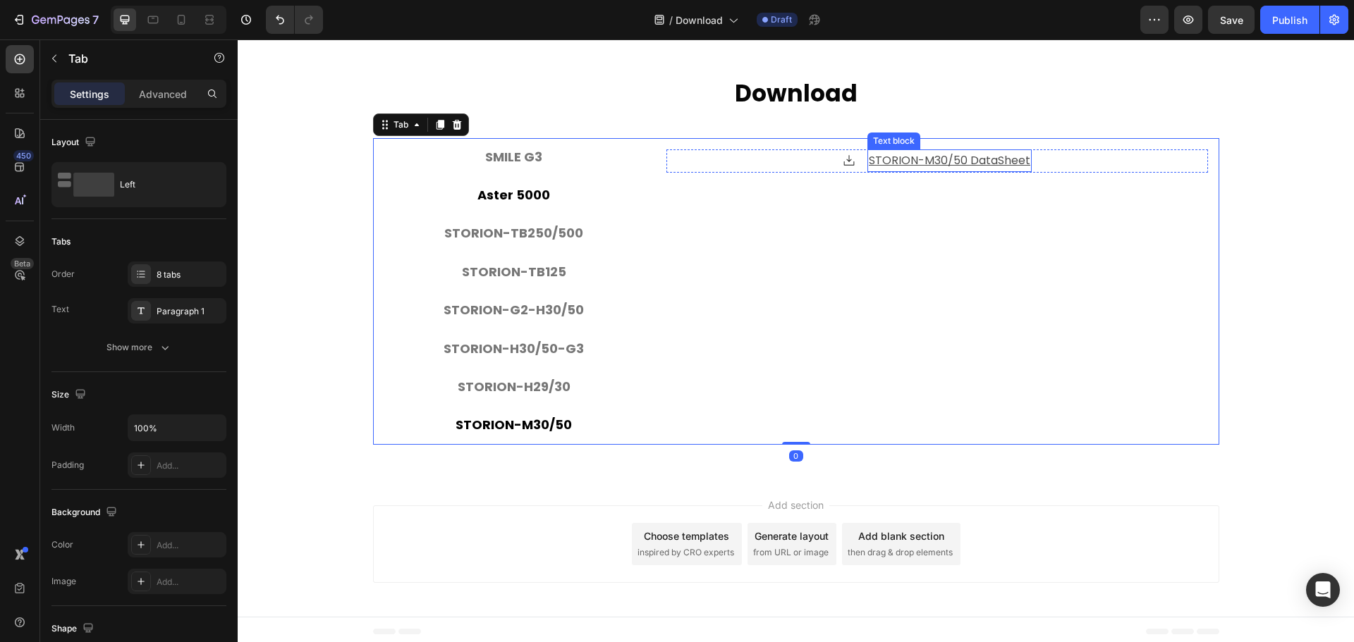
click at [1014, 158] on u "STORION-M30/50 DataSheet" at bounding box center [950, 160] width 162 height 16
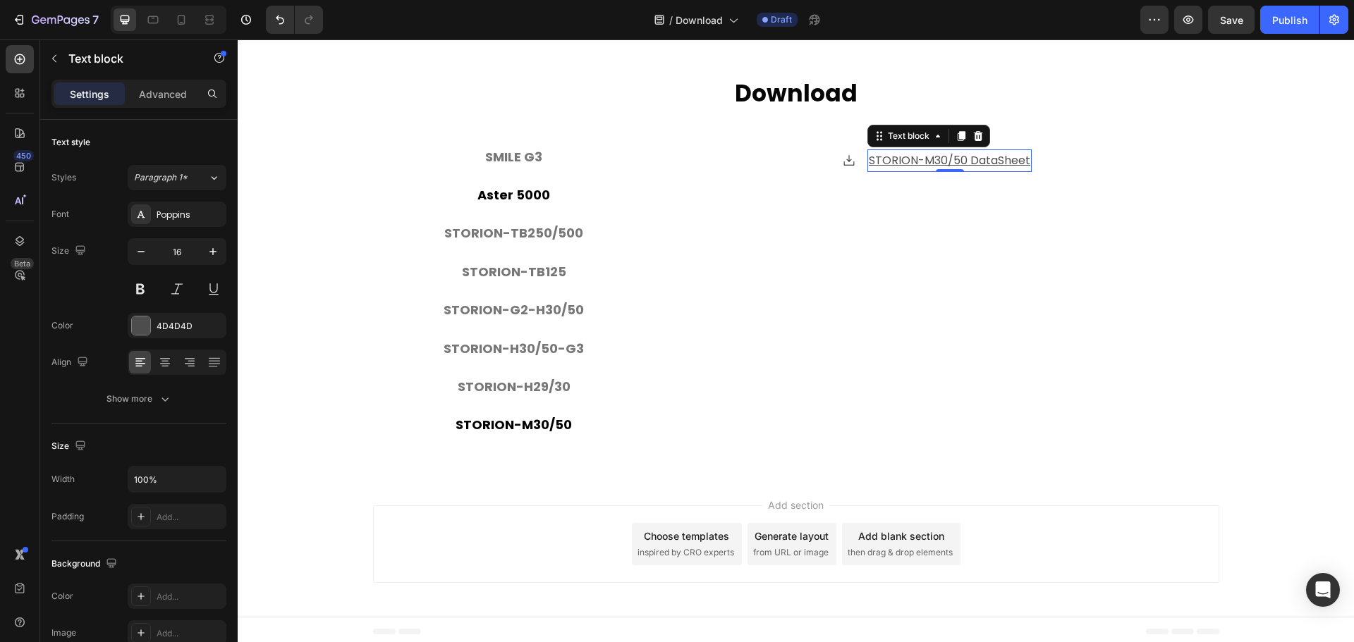
click at [1014, 158] on u "STORION-M30/50 DataSheet" at bounding box center [950, 160] width 162 height 16
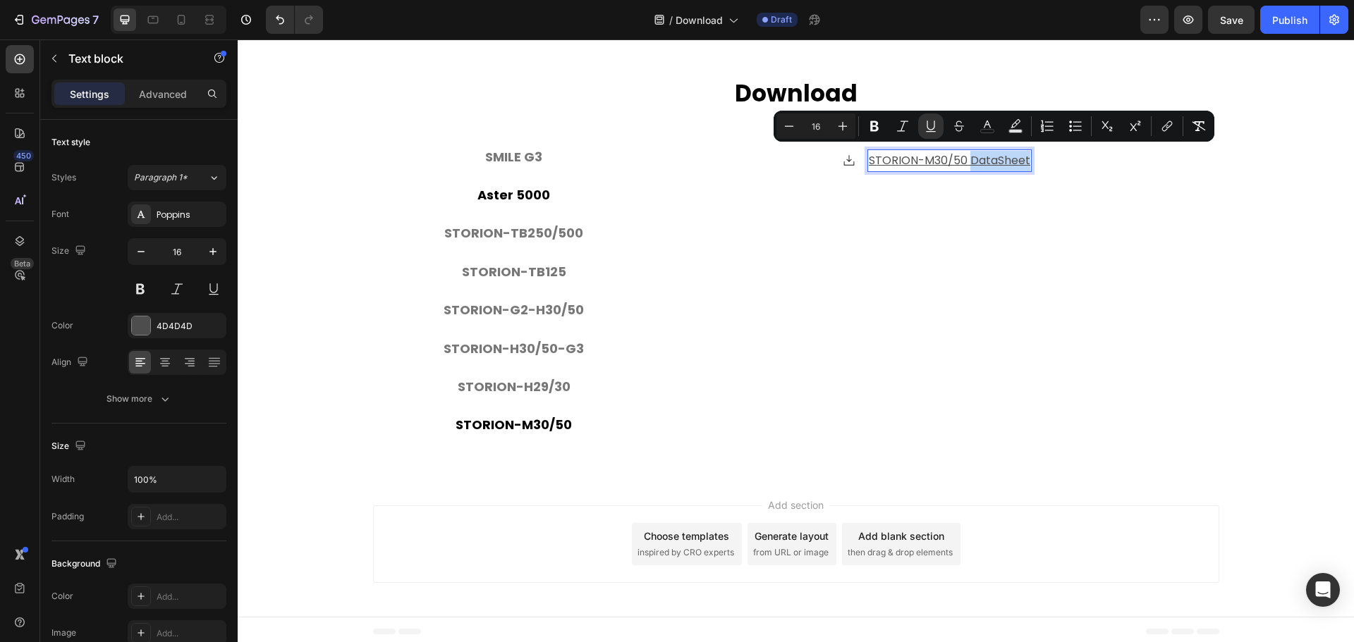
click at [1001, 152] on u "STORION-M30/50 DataSheet" at bounding box center [950, 160] width 162 height 16
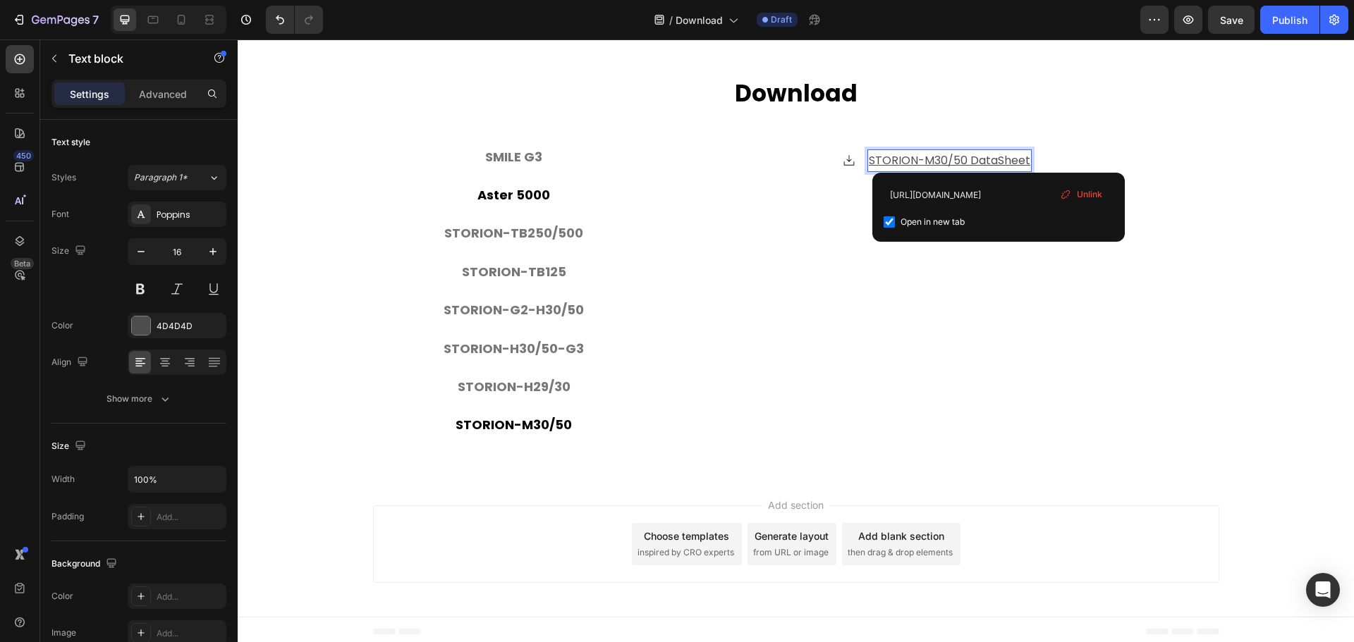
click at [999, 154] on u "STORION-M30/50 DataSheet" at bounding box center [950, 160] width 162 height 16
click at [1107, 66] on div "⁠⁠⁠⁠⁠⁠⁠ Download Heading SMILE G3 Aster 5000 STORION-TB250/500 STORION-TB125 ST…" at bounding box center [796, 266] width 1116 height 421
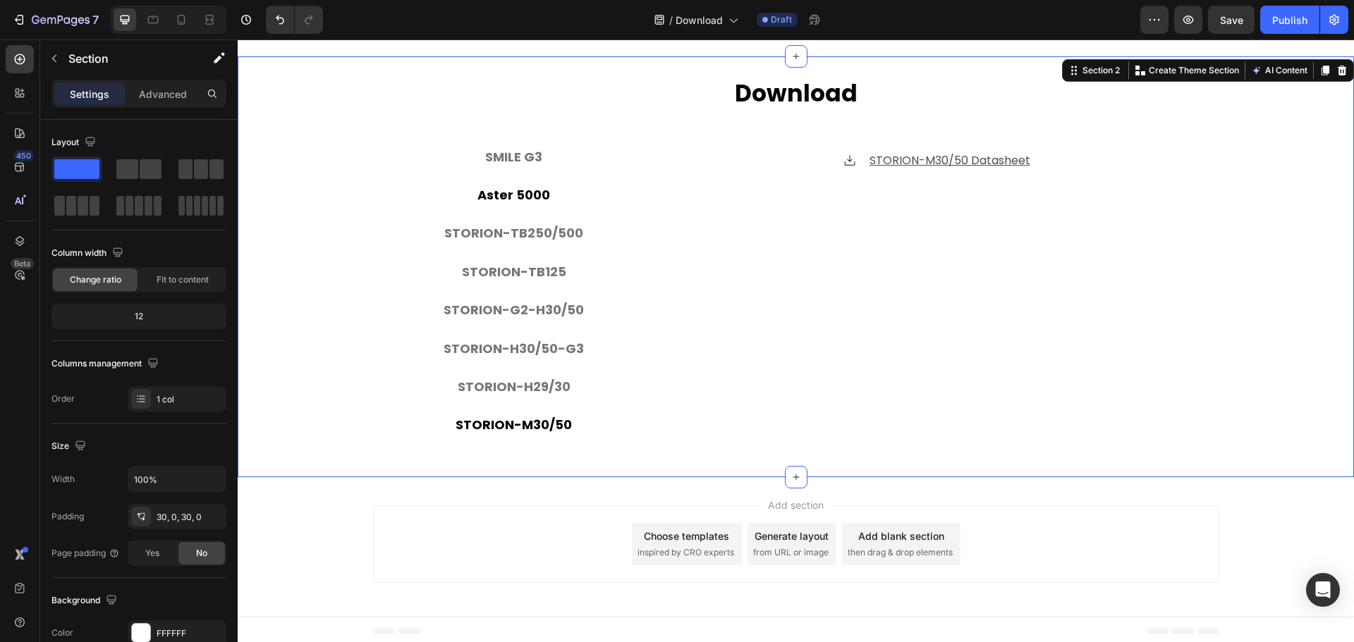
click at [1254, 222] on div "⁠⁠⁠⁠⁠⁠⁠ Download Heading SMILE G3 Aster 5000 STORION-TB250/500 STORION-TB125 ST…" at bounding box center [796, 267] width 1116 height 379
click at [340, 310] on div "⁠⁠⁠⁠⁠⁠⁠ Download Heading SMILE G3 Aster 5000 STORION-TB250/500 STORION-TB125 ST…" at bounding box center [796, 267] width 1116 height 379
click at [276, 325] on div "⁠⁠⁠⁠⁠⁠⁠ Download Heading SMILE G3 Aster 5000 STORION-TB250/500 STORION-TB125 ST…" at bounding box center [796, 267] width 1116 height 379
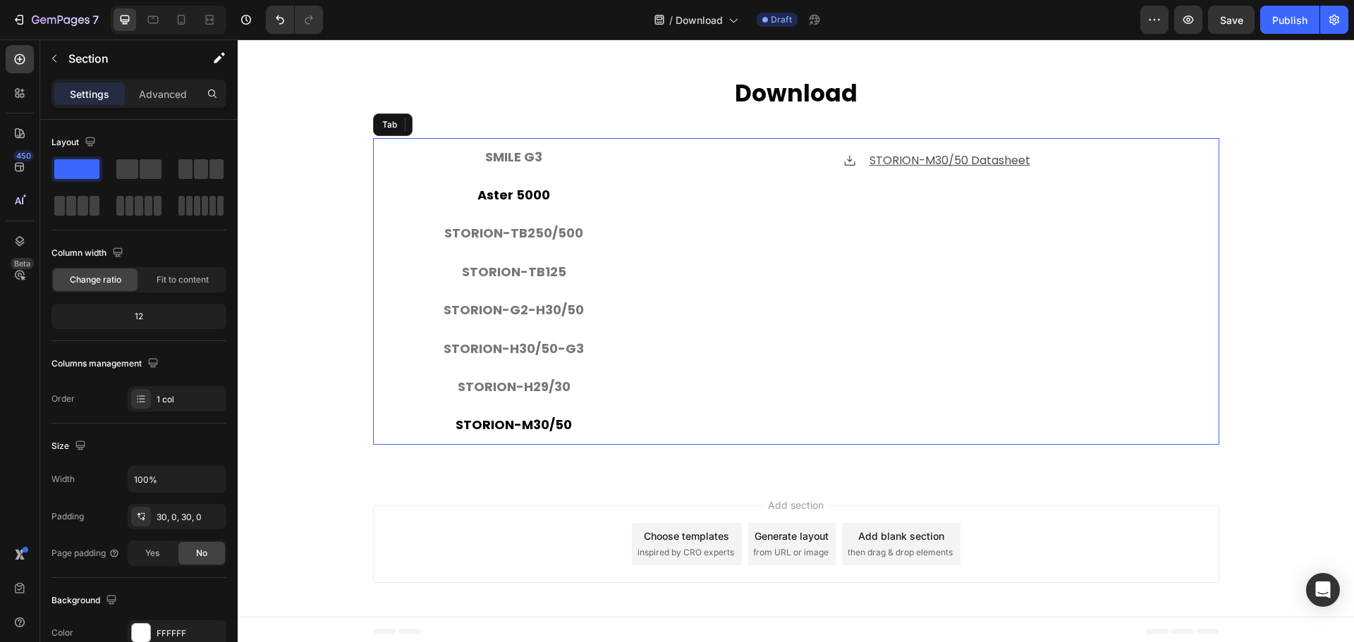
click at [543, 421] on p "STORION-M30/50" at bounding box center [514, 425] width 116 height 23
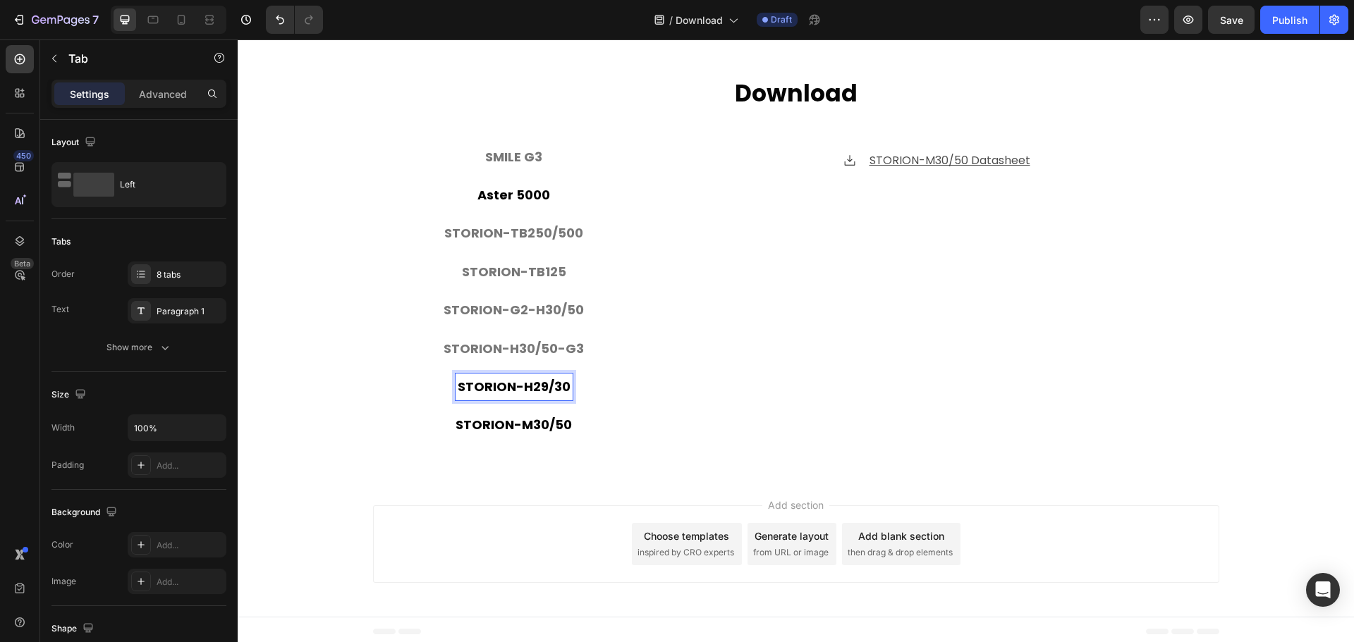
click at [545, 382] on p "STORION-H29/30" at bounding box center [514, 387] width 113 height 23
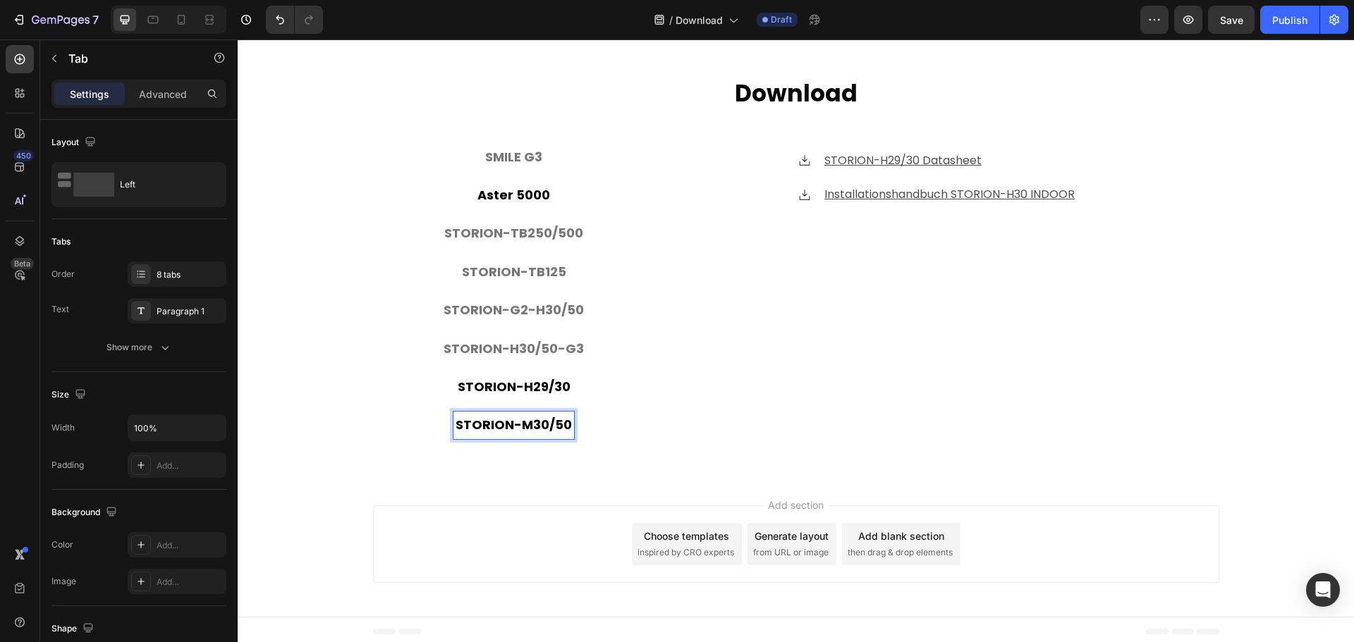
click at [536, 417] on p "STORION-M30/50" at bounding box center [514, 425] width 116 height 23
click at [537, 391] on p "STORION-H29/30" at bounding box center [514, 387] width 113 height 23
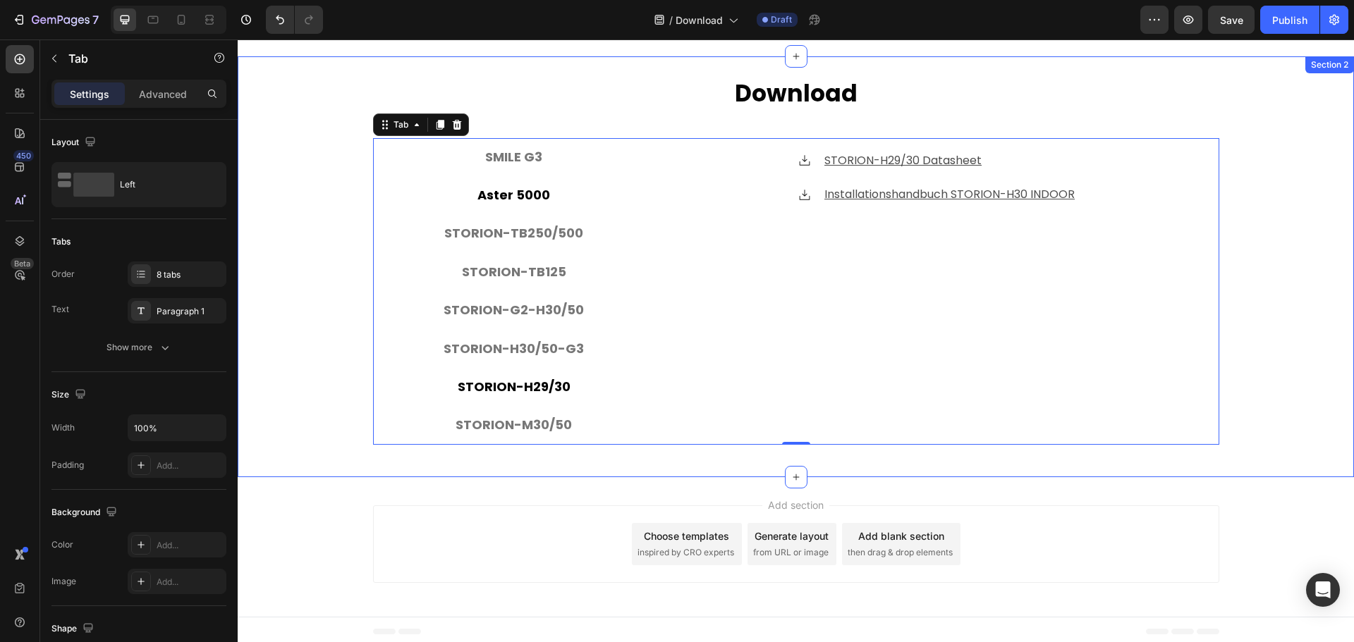
click at [325, 198] on div "⁠⁠⁠⁠⁠⁠⁠ Download Heading SMILE G3 Aster 5000 STORION-TB250/500 STORION-TB125 ST…" at bounding box center [796, 267] width 1116 height 379
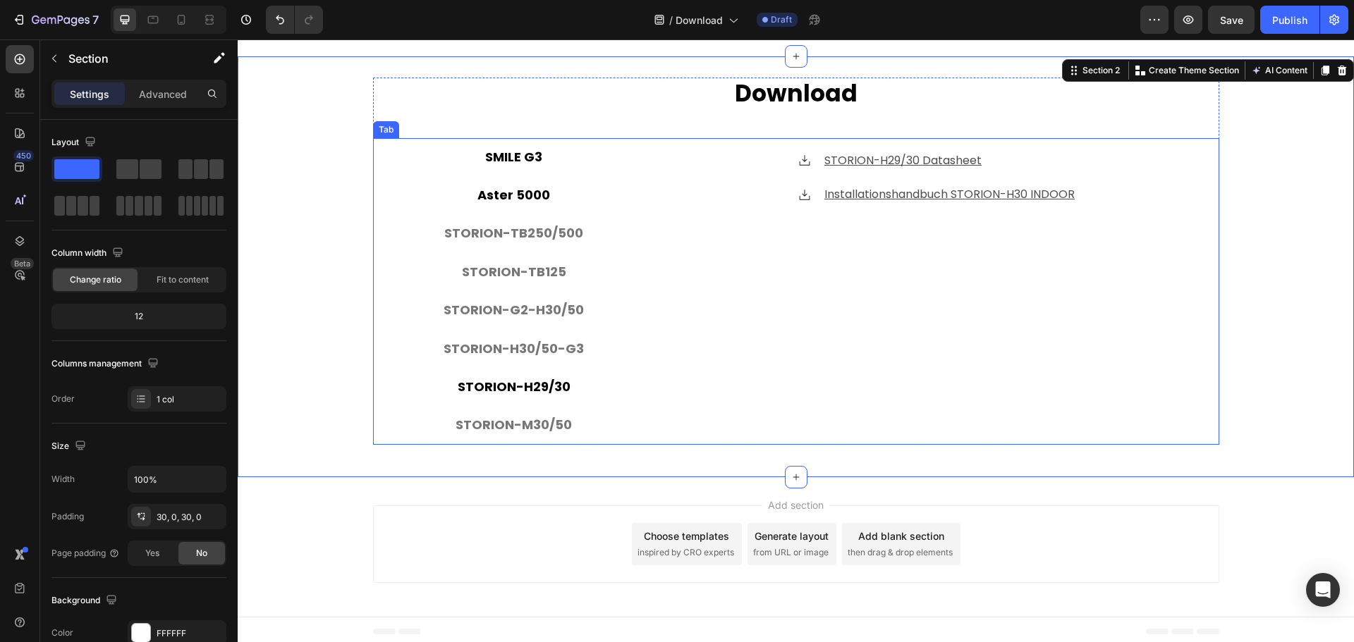
click at [508, 149] on p "SMILE G3" at bounding box center [513, 157] width 57 height 23
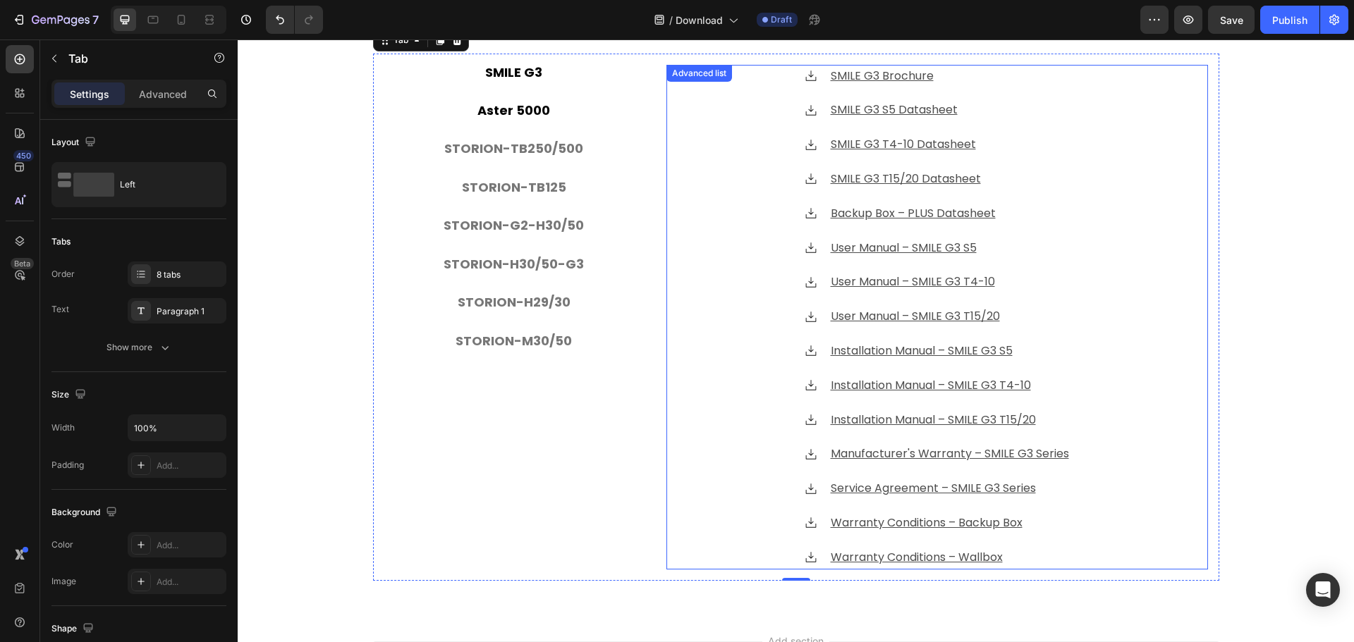
scroll to position [555, 0]
click at [332, 339] on div "⁠⁠⁠⁠⁠⁠⁠ Download Heading SMILE G3 Aster 5000 STORION-TB250/500 STORION-TB125 ST…" at bounding box center [796, 293] width 1116 height 599
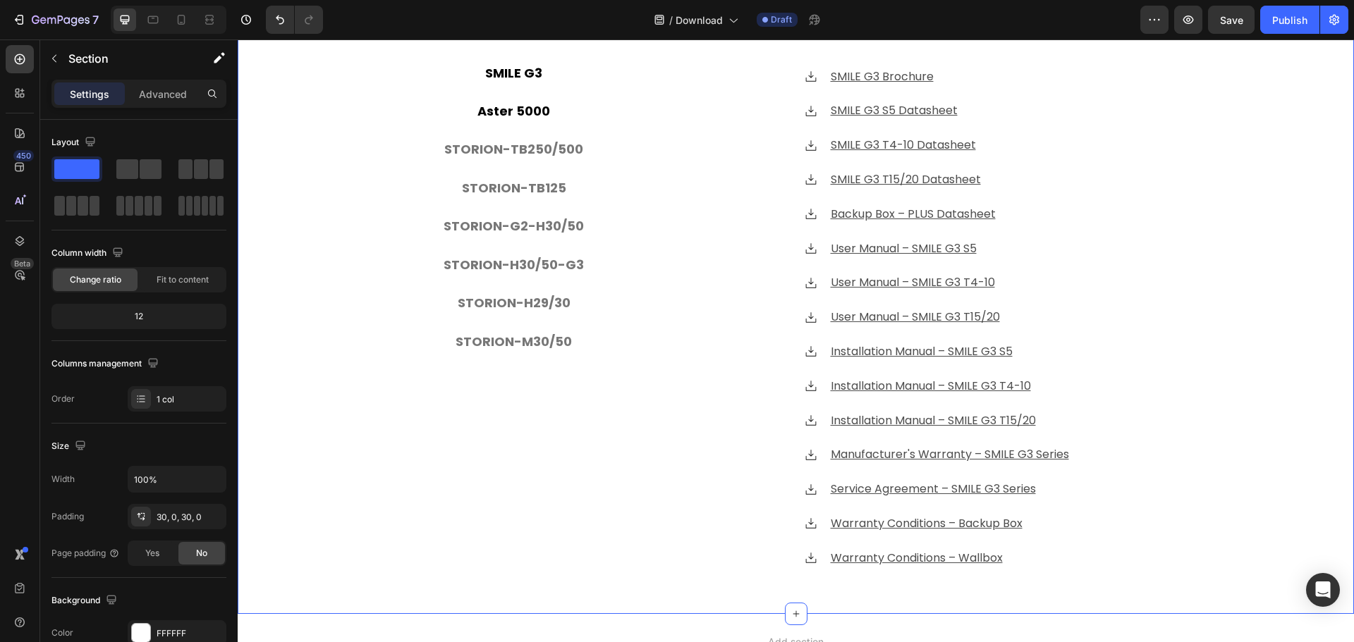
click at [342, 317] on div "⁠⁠⁠⁠⁠⁠⁠ Download Heading SMILE G3 Aster 5000 STORION-TB250/500 STORION-TB125 ST…" at bounding box center [796, 293] width 1116 height 599
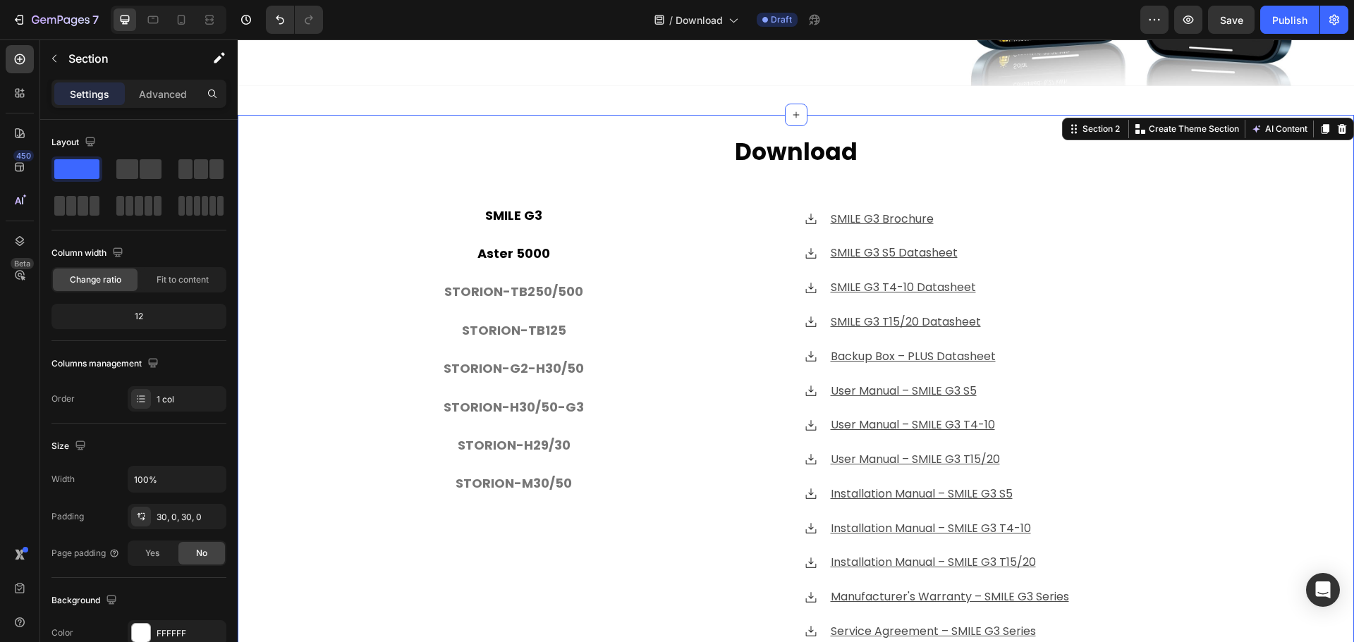
scroll to position [414, 0]
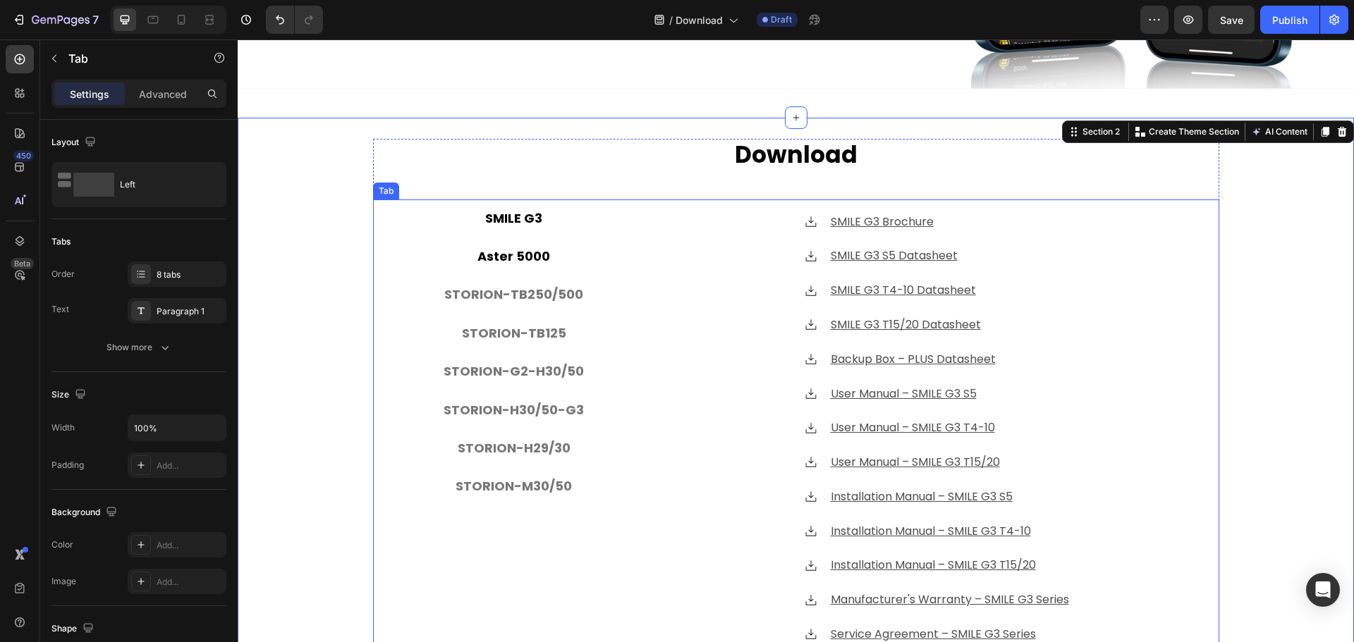
click at [513, 245] on p "Aster 5000" at bounding box center [513, 256] width 73 height 23
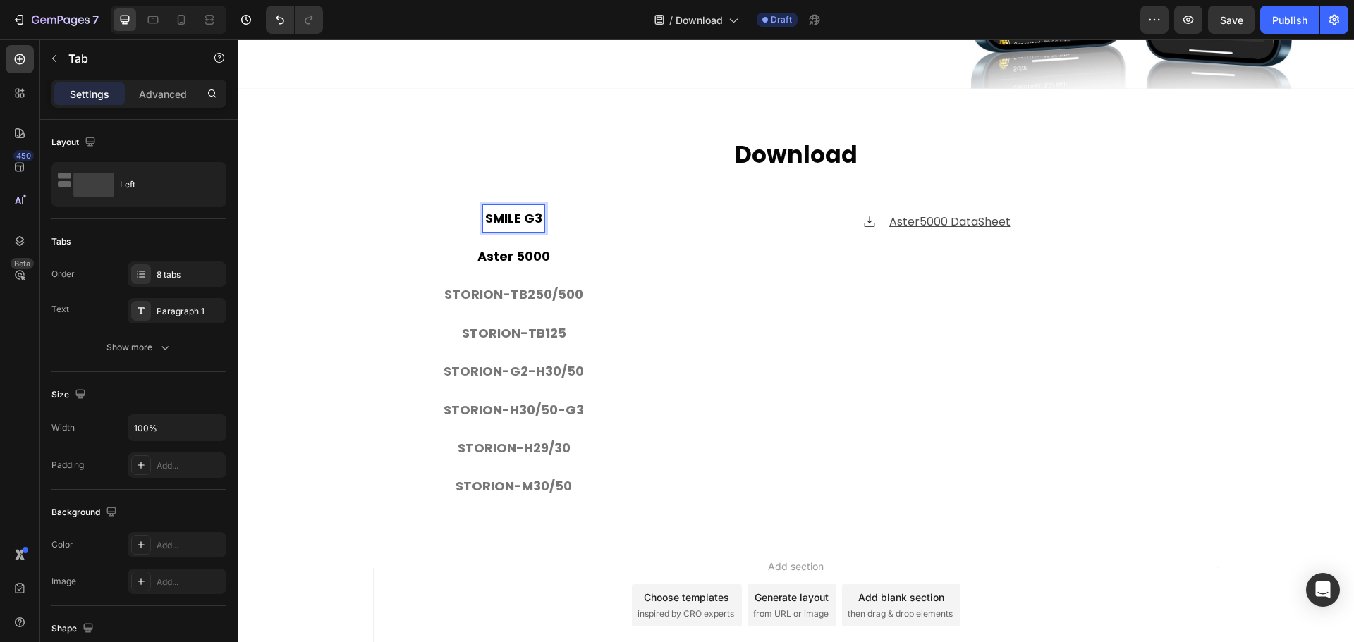
click at [520, 217] on p "SMILE G3" at bounding box center [513, 218] width 57 height 23
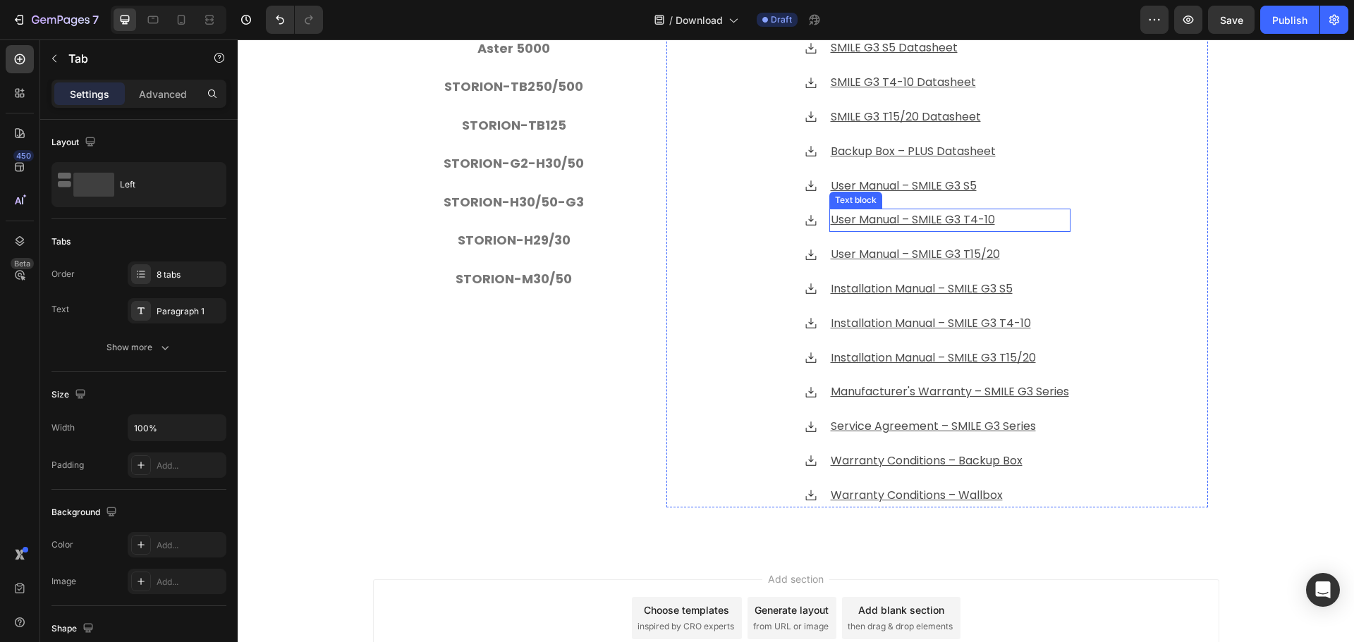
scroll to position [626, 0]
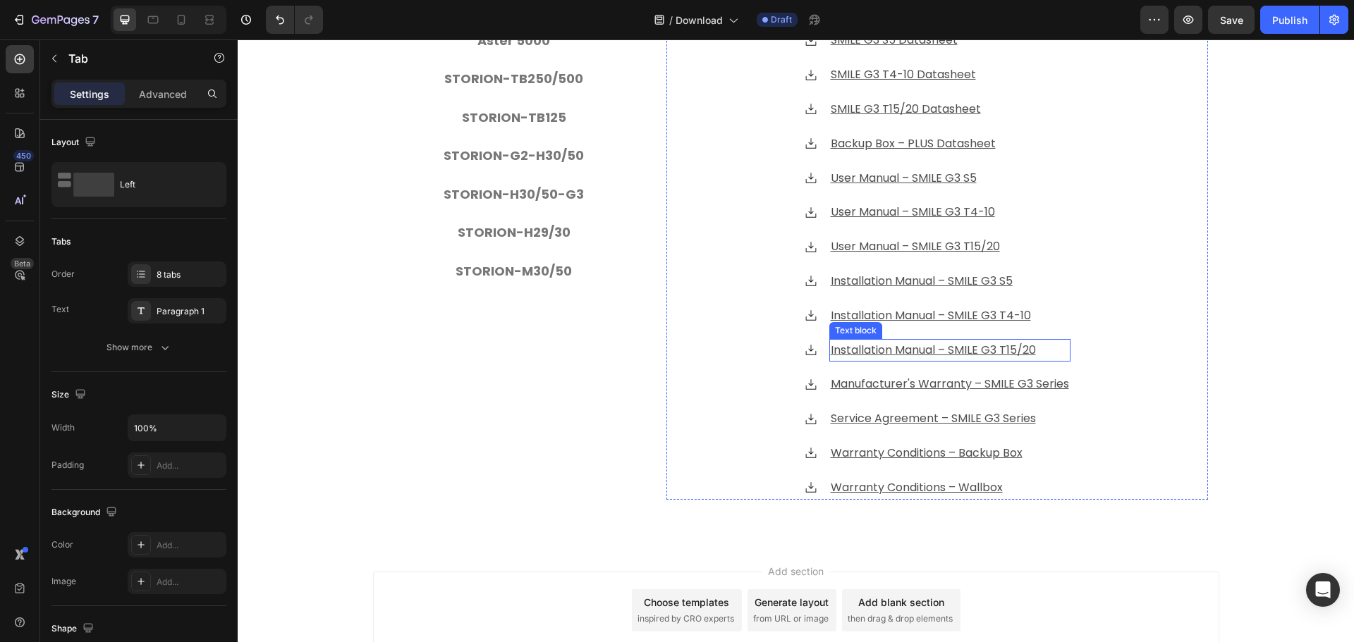
click at [1005, 342] on u "Installation Manual – SMILE G3 T15/20" at bounding box center [933, 350] width 205 height 16
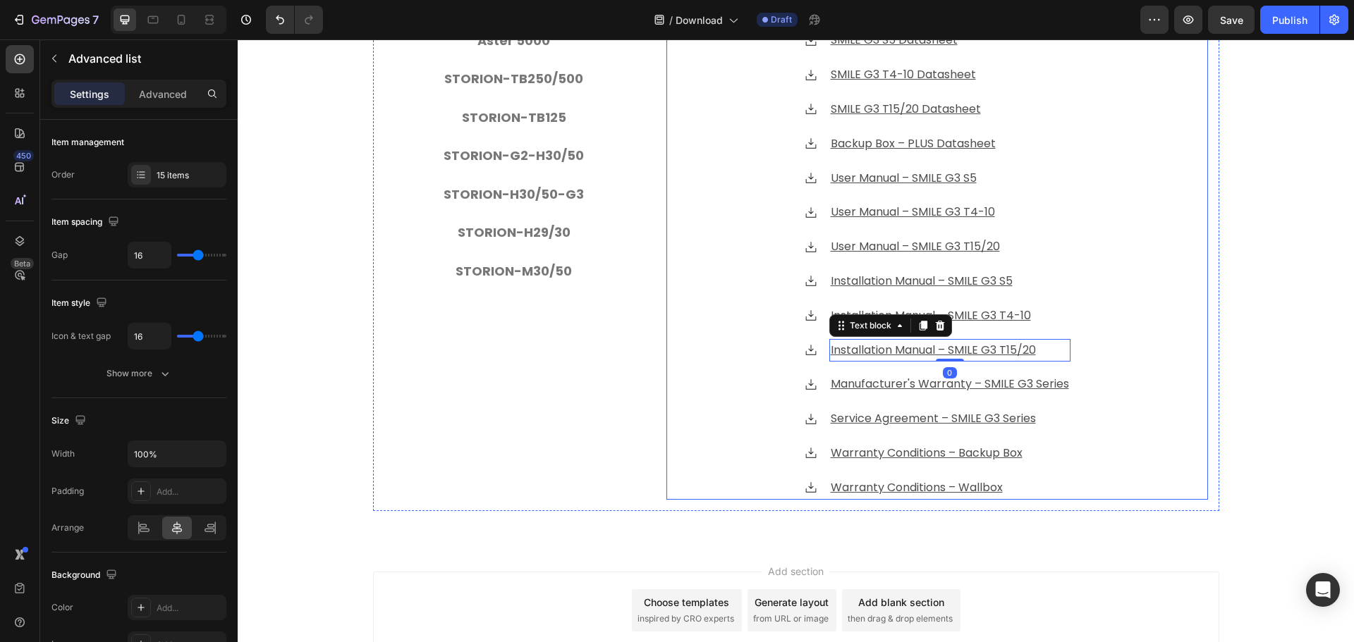
click at [817, 353] on li "Icon Installation Manual – SMILE G3 T15/20 Text block 0" at bounding box center [937, 350] width 267 height 23
click at [817, 356] on li "Icon Installation Manual – SMILE G3 T15/20 Text block" at bounding box center [937, 350] width 267 height 23
click at [823, 346] on li "Icon Installation Manual – SMILE G3 T15/20 Text block" at bounding box center [937, 350] width 267 height 23
click at [854, 355] on u "Installation Manual – SMILE G3 T15/20" at bounding box center [933, 350] width 205 height 16
click at [816, 354] on li "Icon Installation Manual – SMILE G3 T15/20 Text block" at bounding box center [937, 350] width 267 height 23
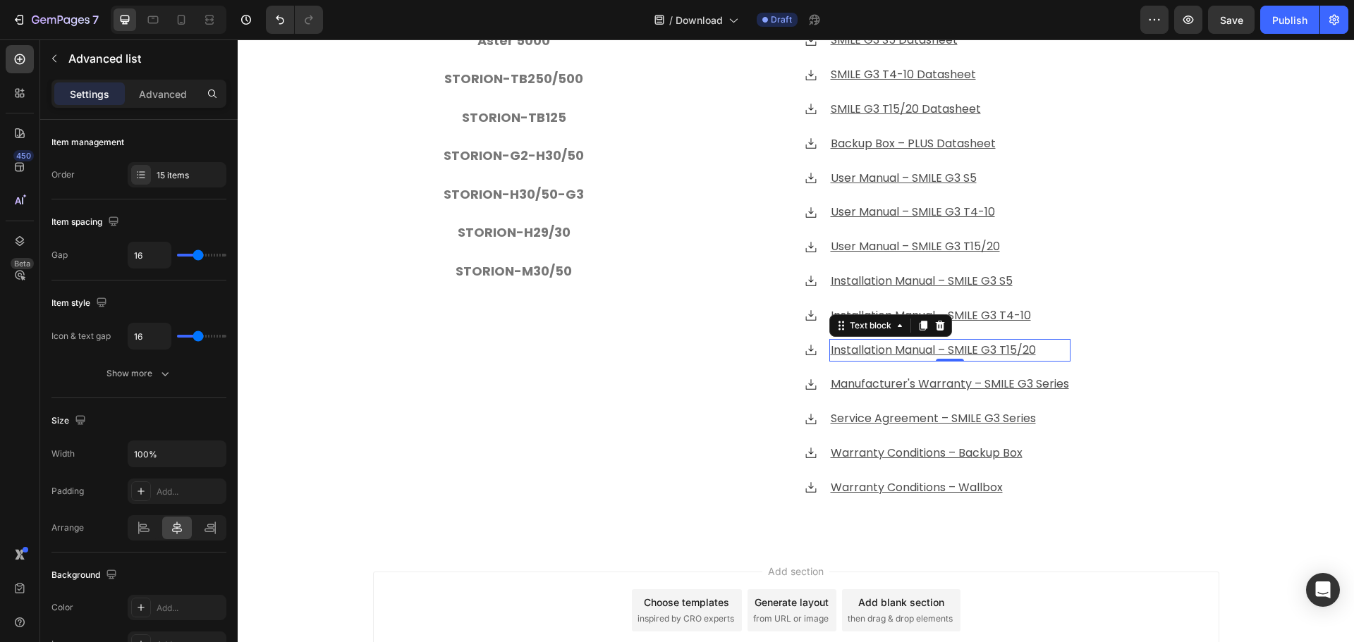
click at [831, 351] on u "Installation Manual – SMILE G3 T15/20" at bounding box center [933, 350] width 205 height 16
click at [793, 346] on div "Icon SMILE G3 Brochure Text block Icon SMILE G3 S5 Datasheet Text block Icon SM…" at bounding box center [937, 247] width 542 height 505
click at [820, 349] on li "Icon Installation Manual – SMILE G3 T15/20 Text block" at bounding box center [937, 350] width 267 height 23
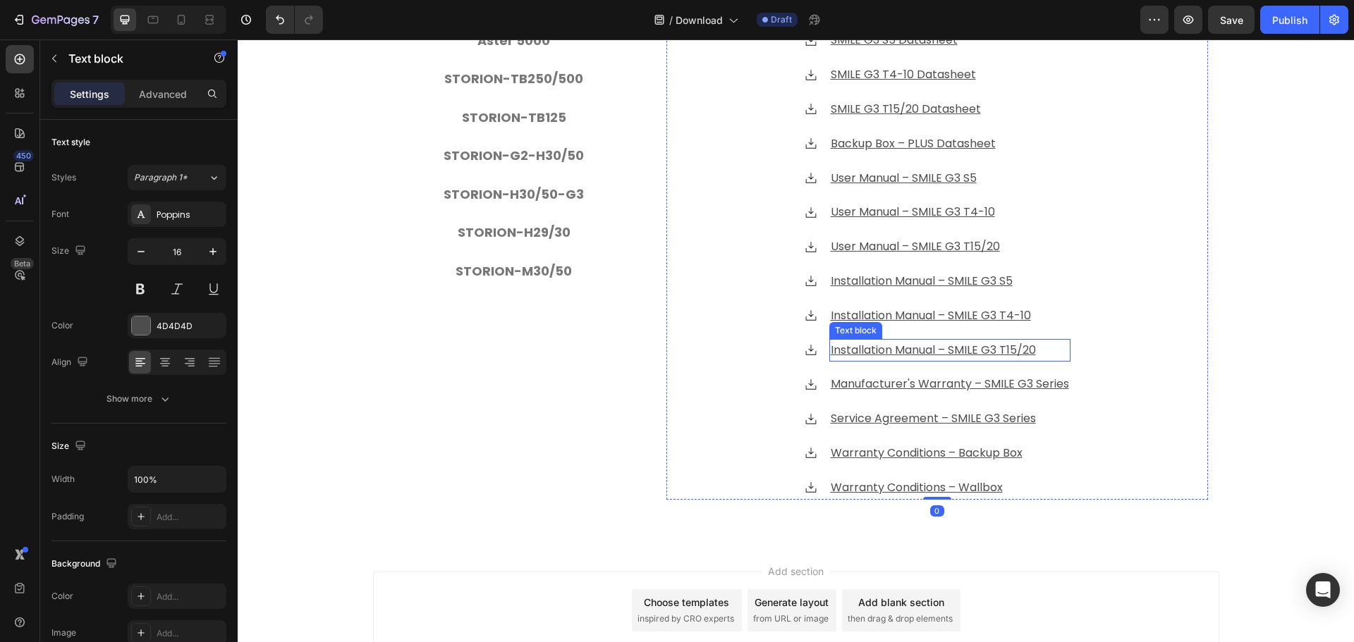
click at [1059, 355] on p "Installation Manual – SMILE G3 T15/20" at bounding box center [950, 351] width 238 height 20
click at [1165, 406] on div "Icon SMILE G3 Brochure Text block Icon SMILE G3 S5 Datasheet Text block Icon SM…" at bounding box center [937, 247] width 542 height 505
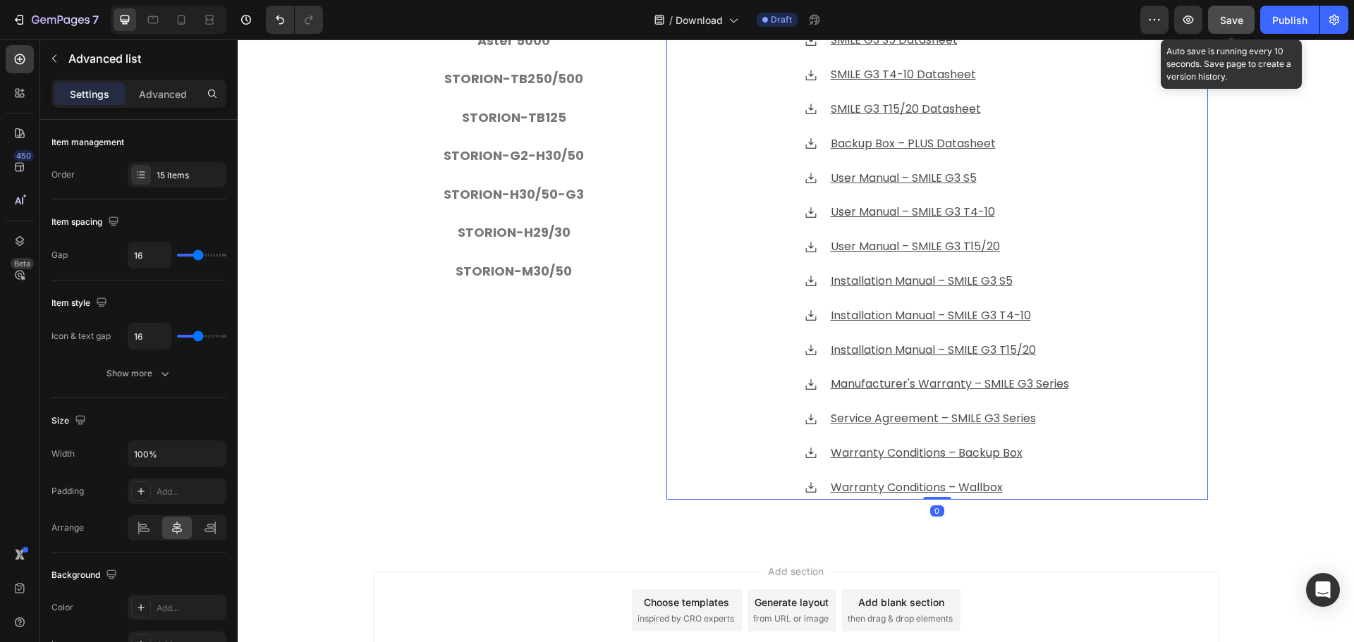
click at [1239, 20] on span "Save" at bounding box center [1231, 20] width 23 height 12
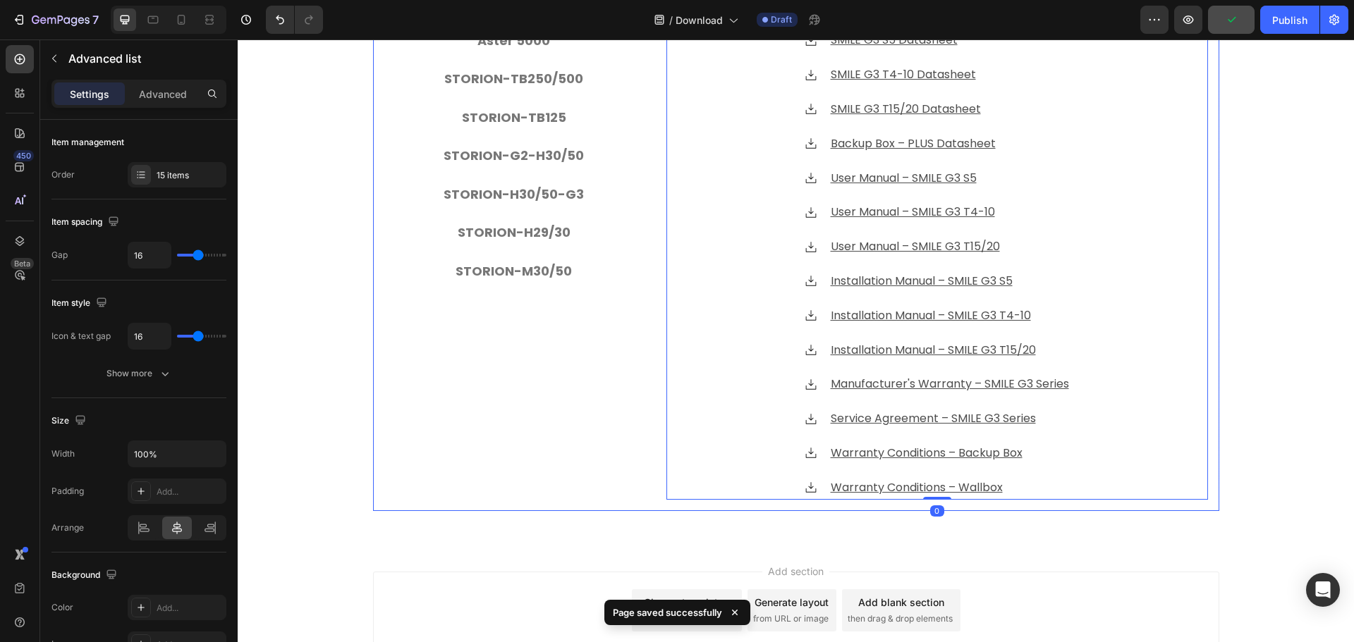
click at [559, 435] on div "SMILE G3 Aster 5000 STORION-TB250/500 STORION-TB125 STORION-G2-H30/50 STORION-H…" at bounding box center [514, 248] width 282 height 528
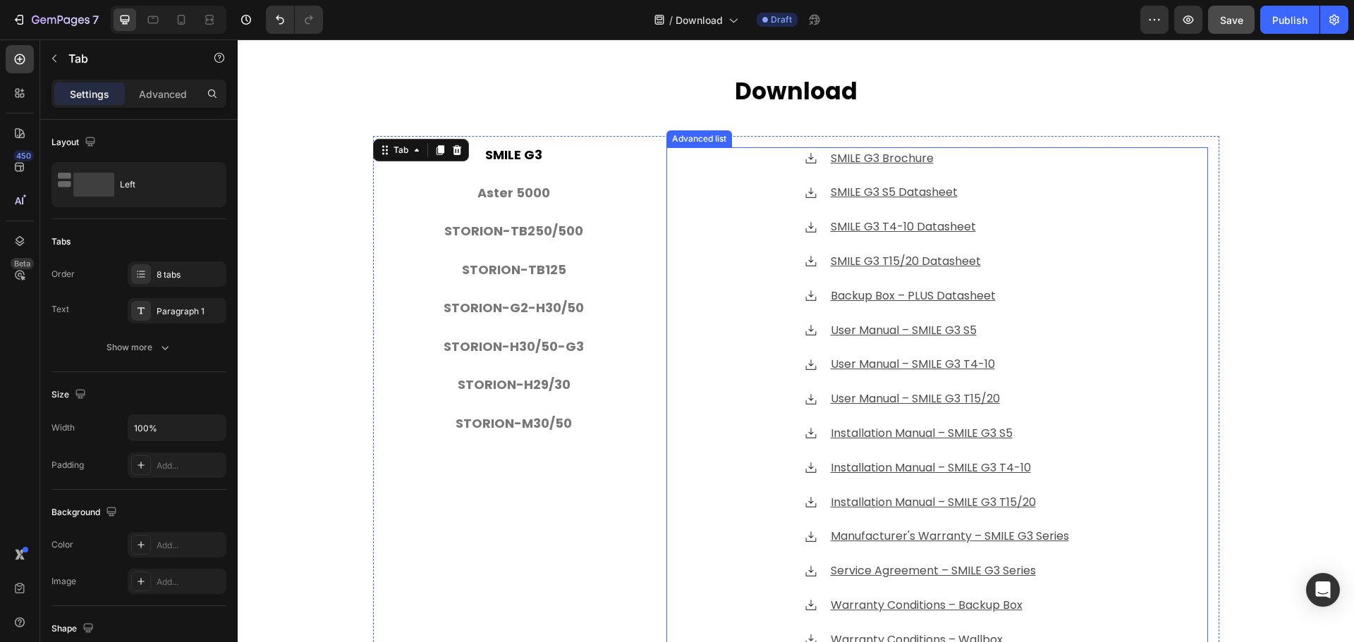
scroll to position [555, 0]
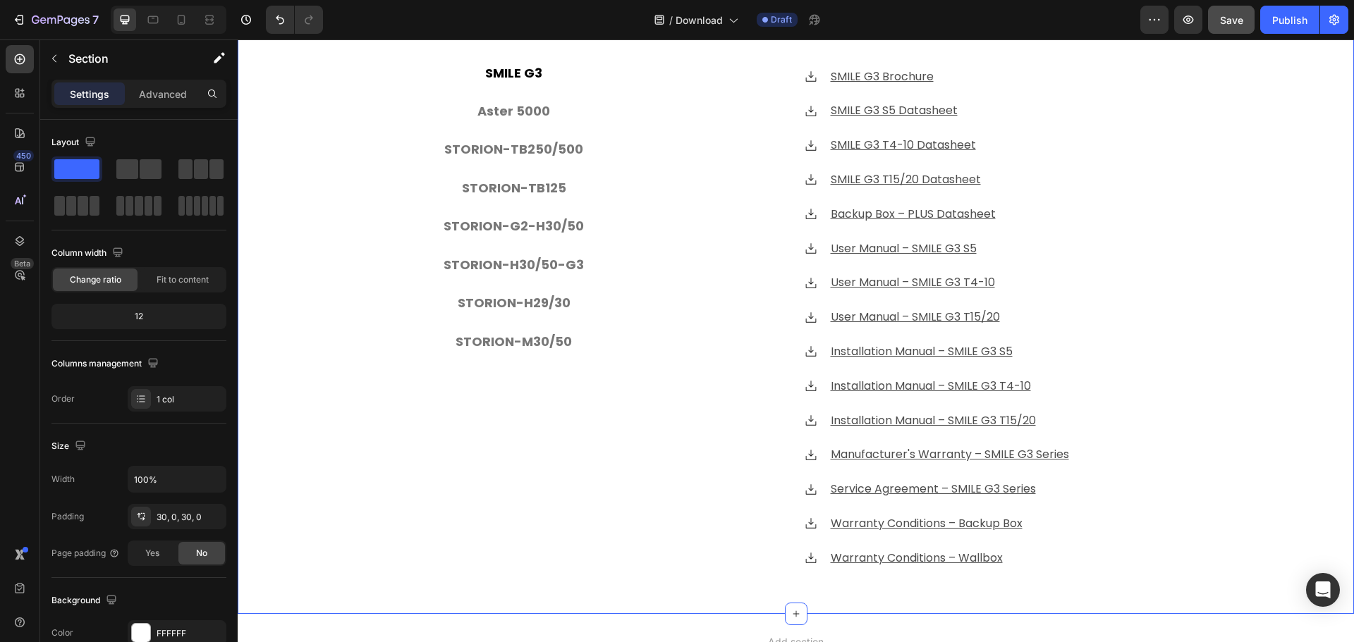
click at [312, 302] on div "⁠⁠⁠⁠⁠⁠⁠ Download Heading SMILE G3 Aster 5000 STORION-TB250/500 STORION-TB125 ST…" at bounding box center [796, 293] width 1116 height 599
click at [339, 282] on div "⁠⁠⁠⁠⁠⁠⁠ Download Heading SMILE G3 Aster 5000 STORION-TB250/500 STORION-TB125 ST…" at bounding box center [796, 293] width 1116 height 599
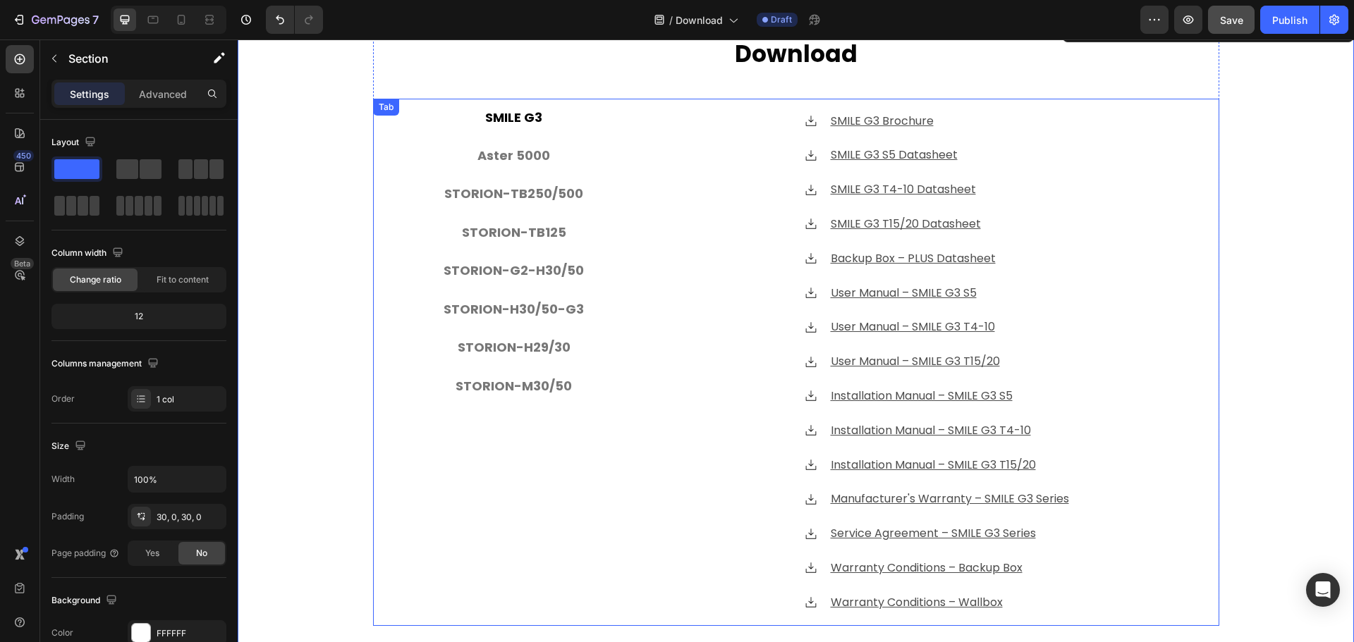
scroll to position [414, 0]
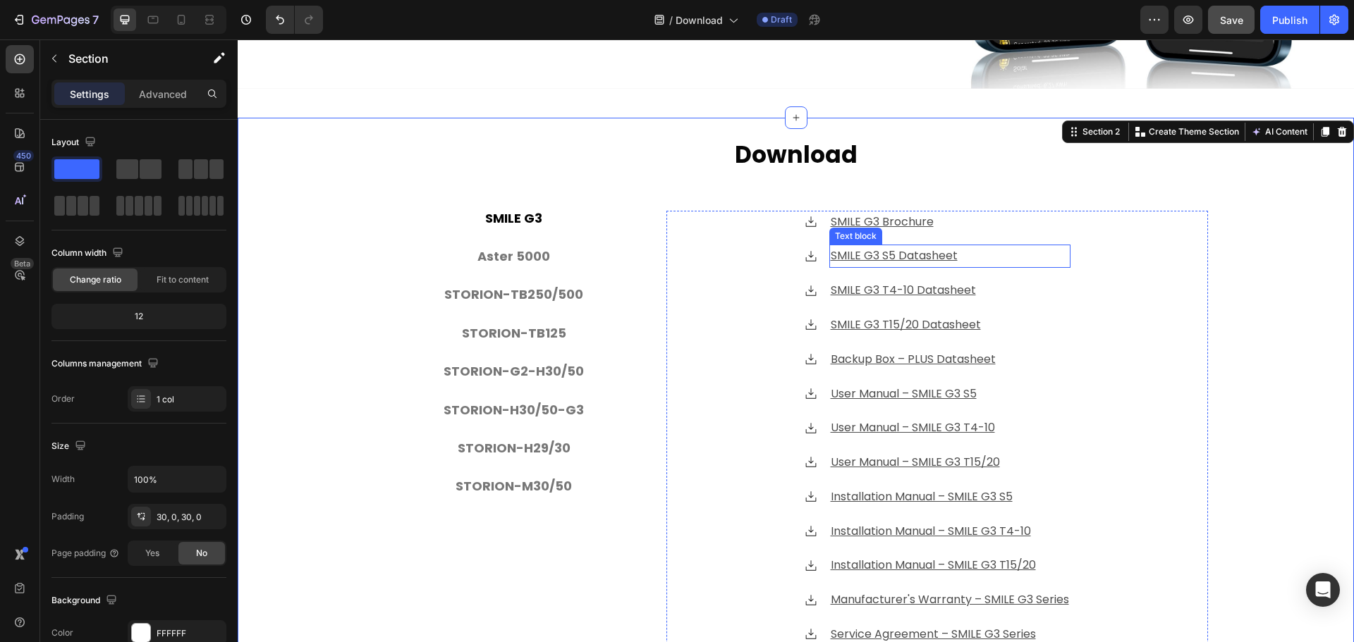
click at [922, 254] on u "SMILE G3 S5 Datasheet" at bounding box center [894, 256] width 127 height 16
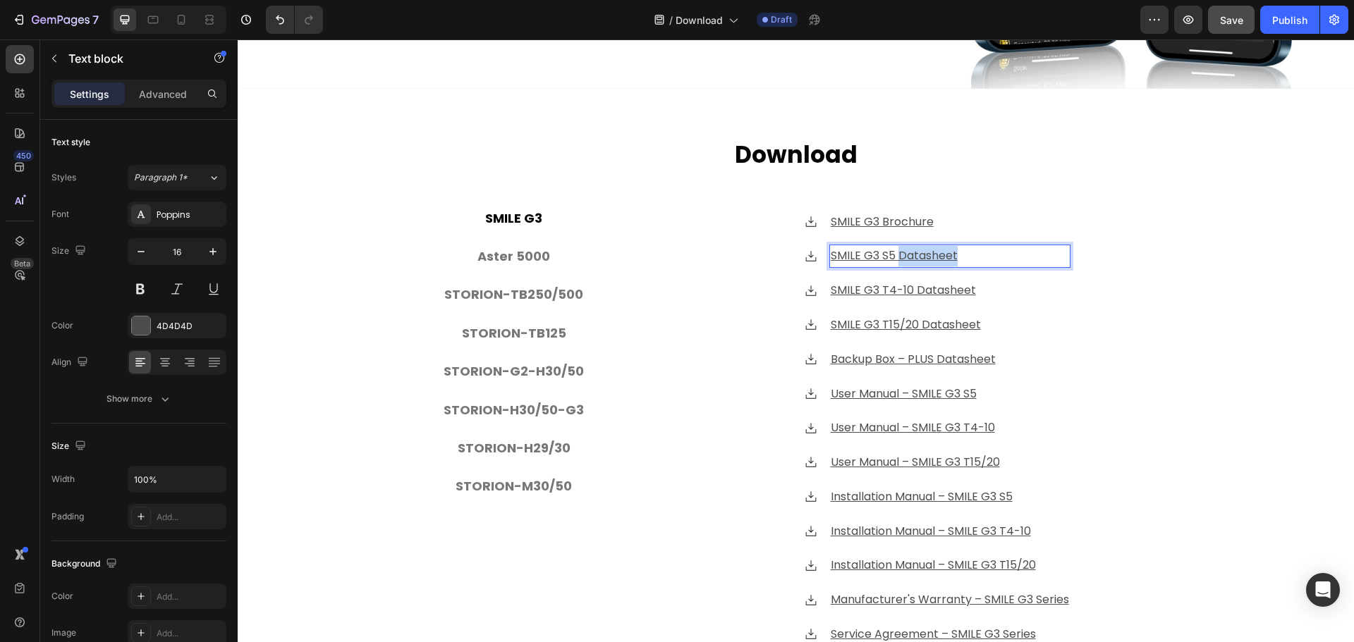
click at [946, 253] on u "SMILE G3 S5 Datasheet" at bounding box center [894, 256] width 127 height 16
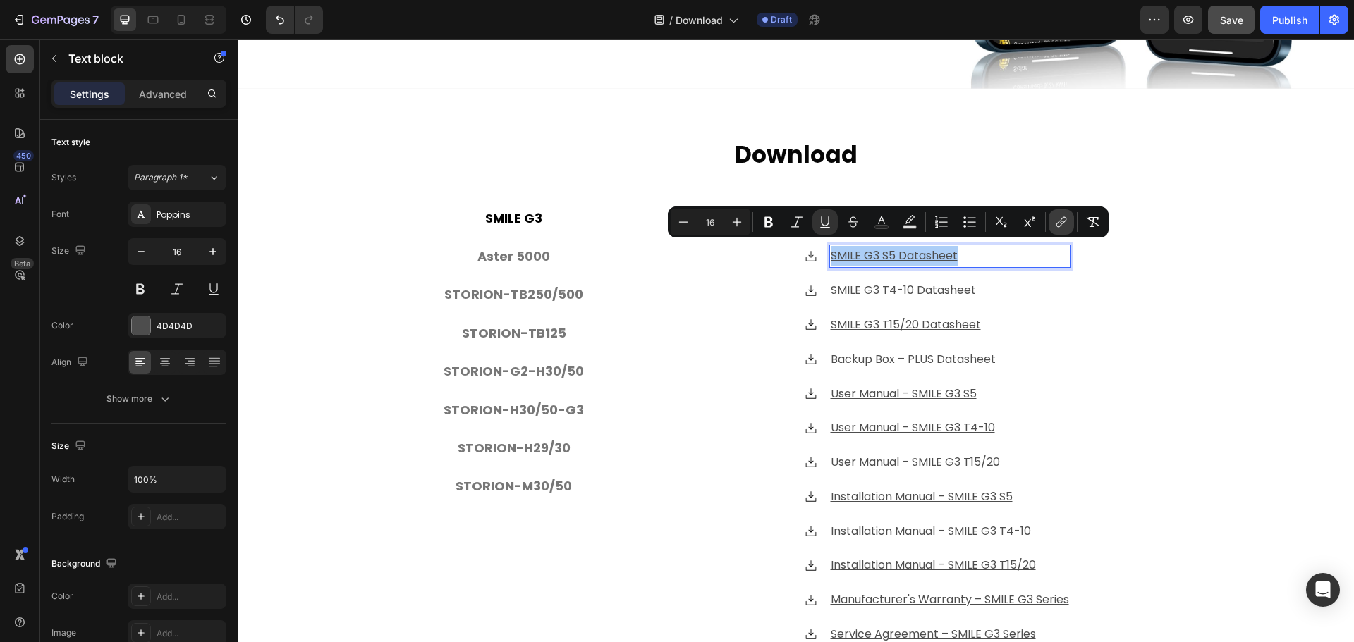
click at [1059, 226] on icon "Editor contextual toolbar" at bounding box center [1061, 222] width 14 height 14
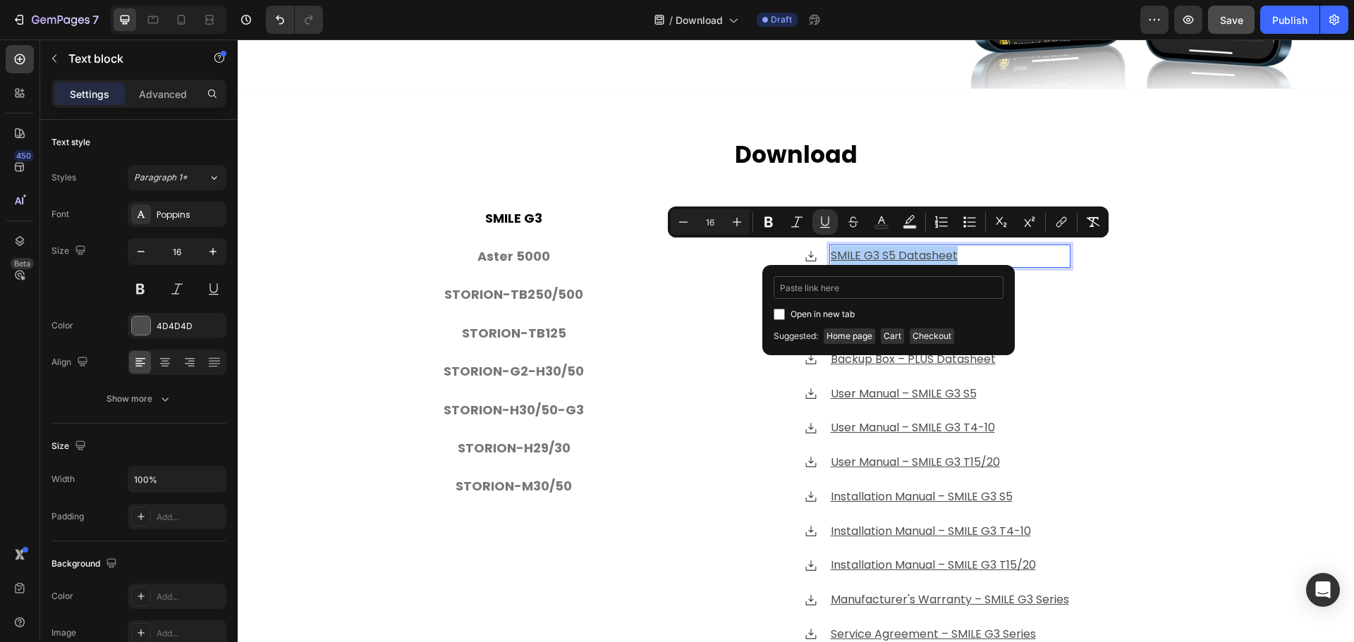
click at [853, 281] on input "Editor contextual toolbar" at bounding box center [889, 287] width 230 height 23
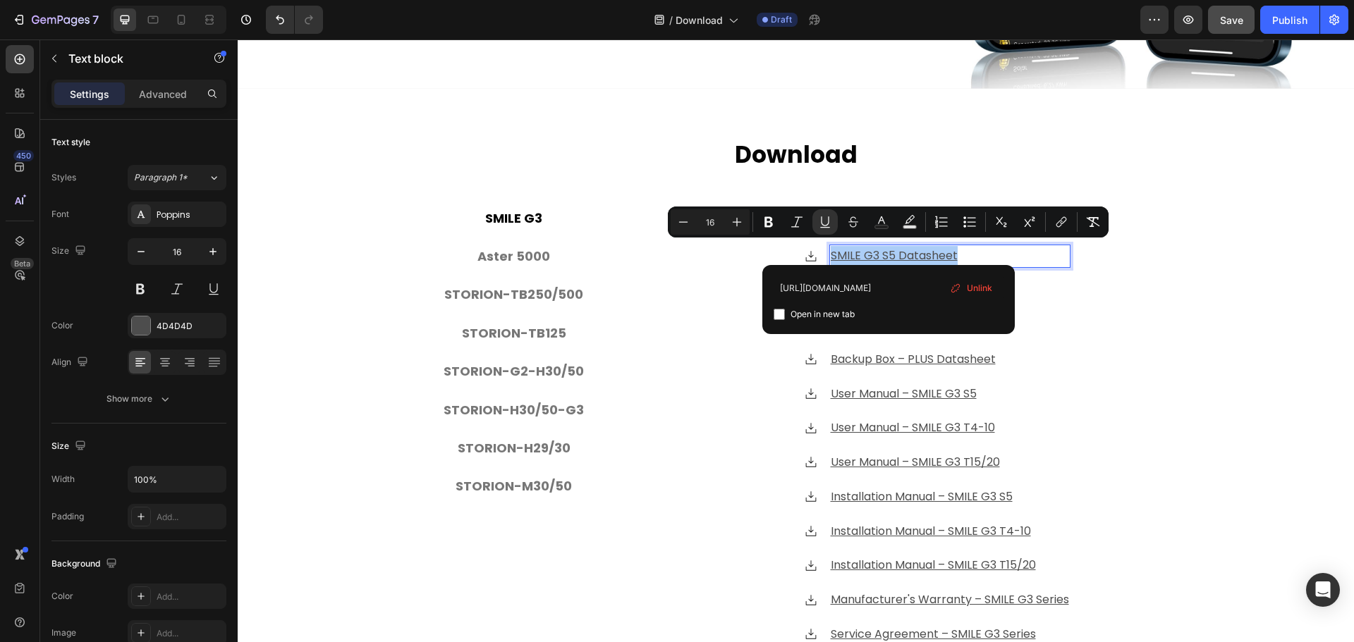
type input "[URL][DOMAIN_NAME]"
click at [781, 314] on input "Editor contextual toolbar" at bounding box center [779, 314] width 11 height 11
checkbox input "true"
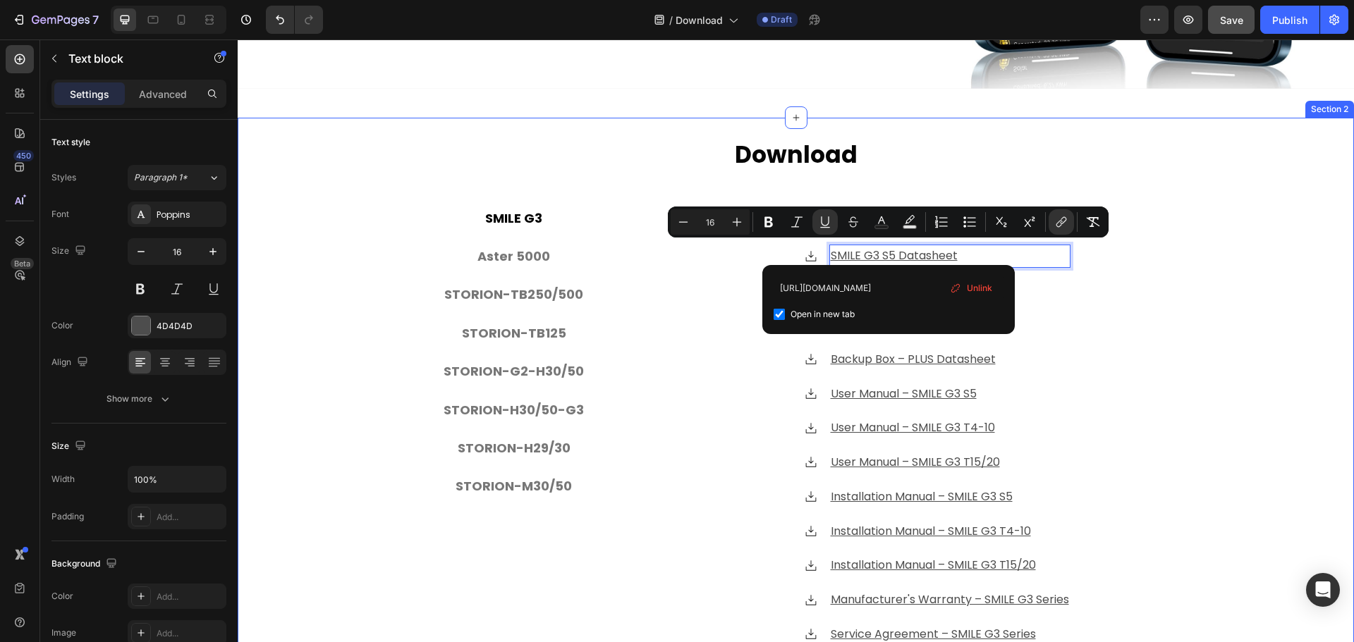
click at [297, 245] on div "⁠⁠⁠⁠⁠⁠⁠ Download Heading SMILE G3 Aster 5000 STORION-TB250/500 STORION-TB125 ST…" at bounding box center [796, 438] width 1116 height 599
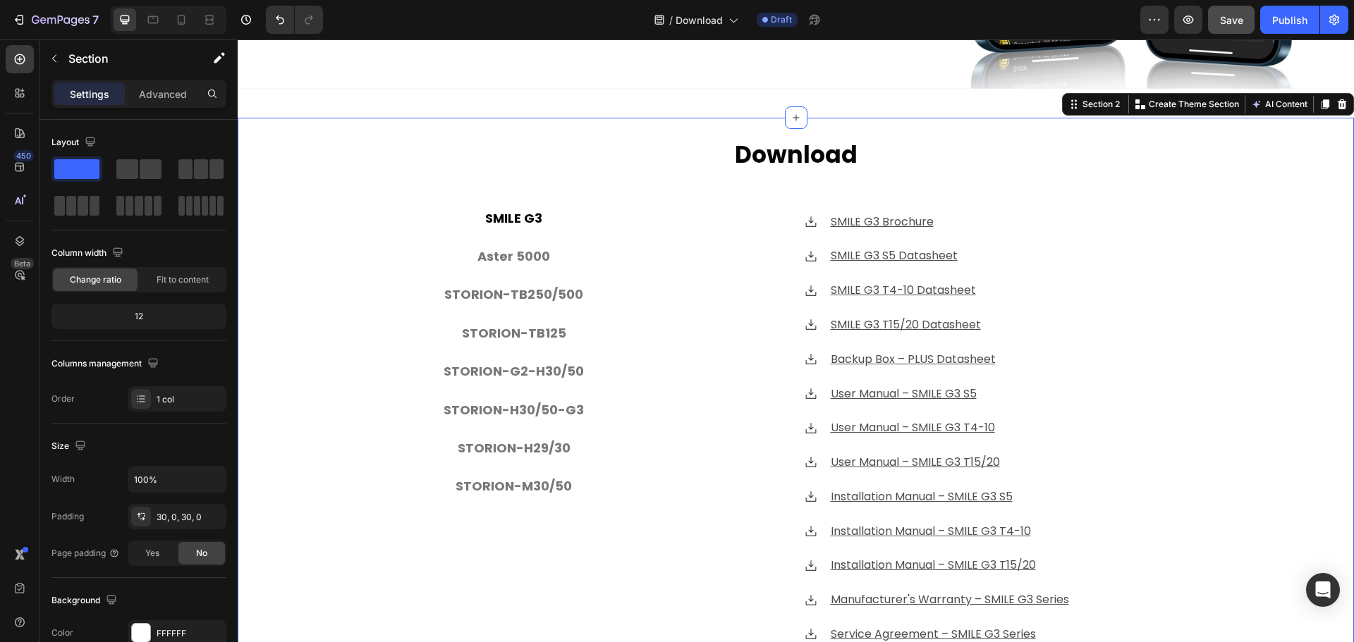
click at [322, 294] on div "⁠⁠⁠⁠⁠⁠⁠ Download Heading SMILE G3 Aster 5000 STORION-TB250/500 STORION-TB125 ST…" at bounding box center [796, 438] width 1116 height 599
click at [939, 284] on u "SMILE G3 T4-10 Datasheet" at bounding box center [903, 290] width 145 height 16
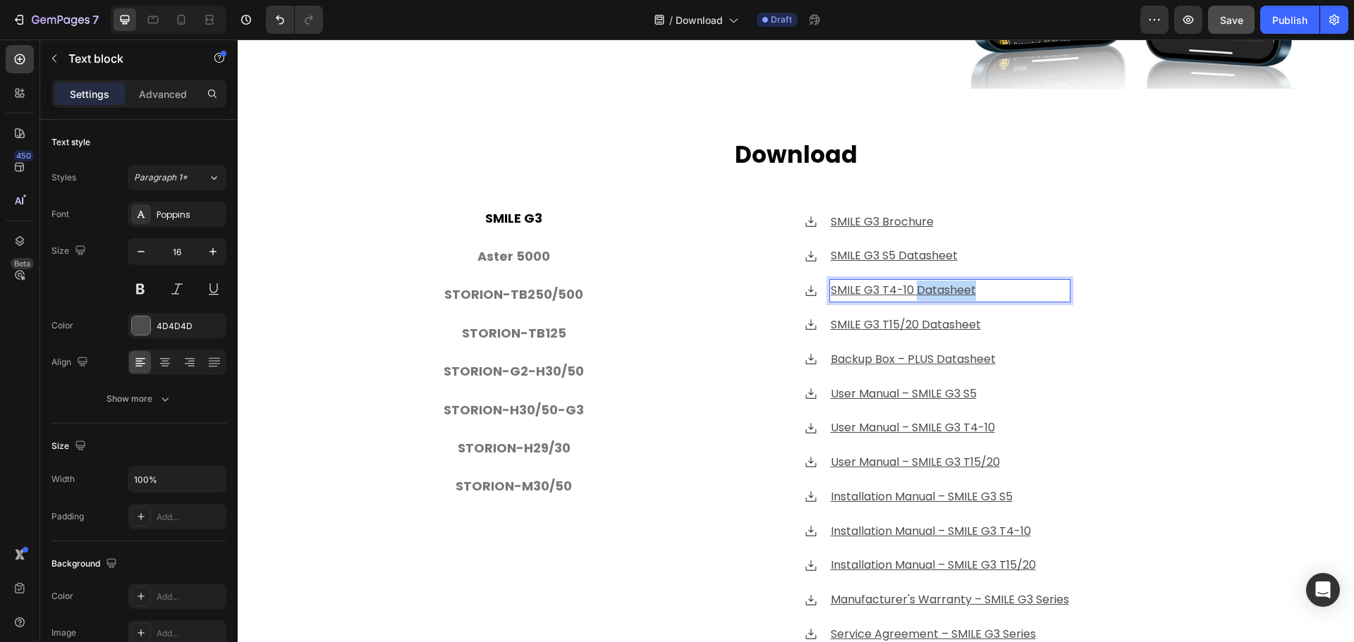
click at [939, 284] on u "SMILE G3 T4-10 Datasheet" at bounding box center [903, 290] width 145 height 16
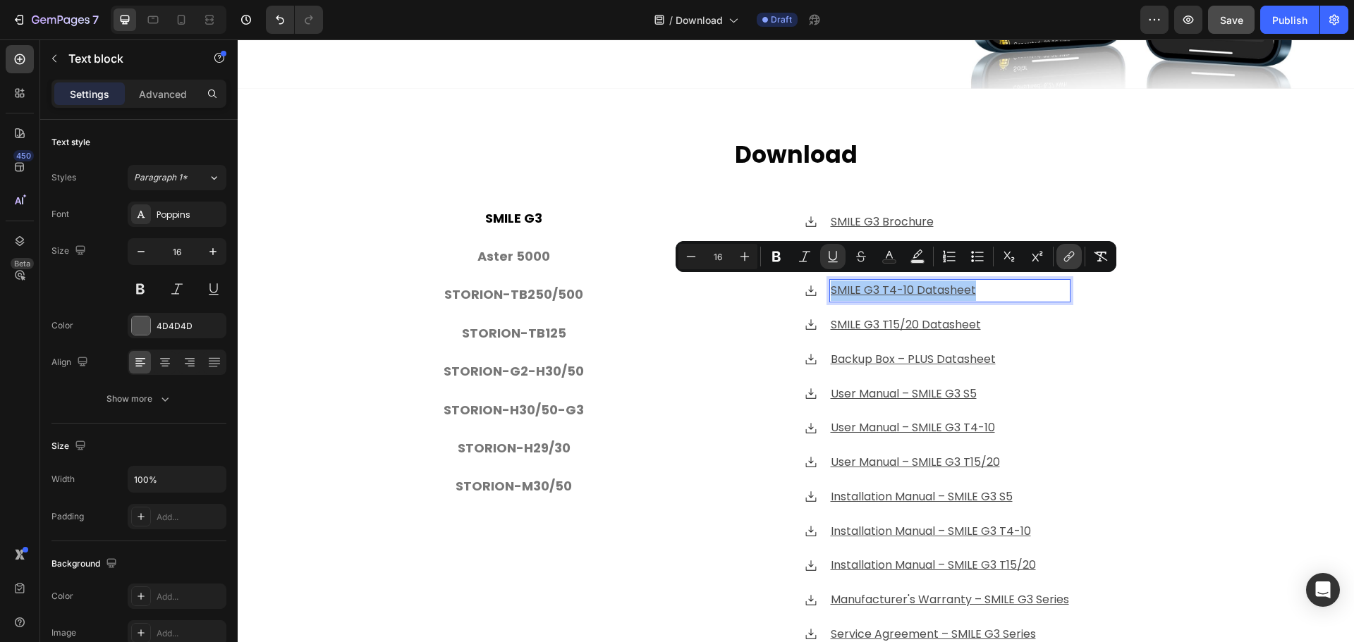
click at [1066, 256] on icon "Editor contextual toolbar" at bounding box center [1069, 257] width 14 height 14
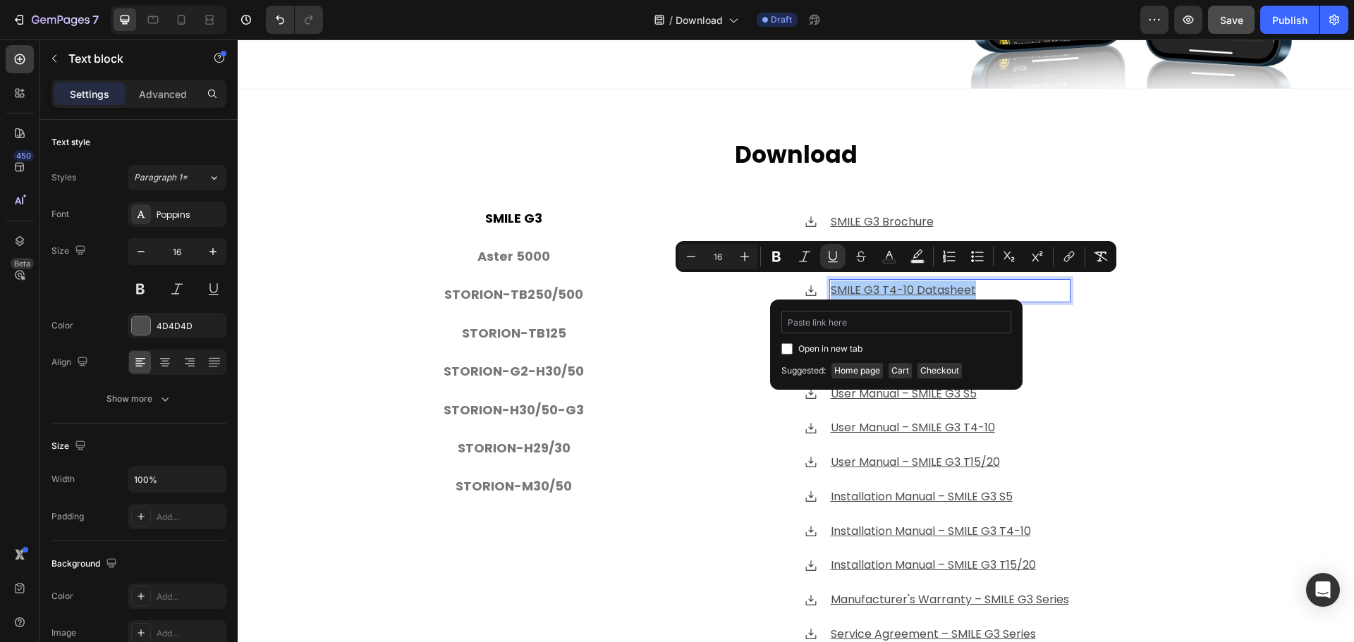
click at [916, 321] on input "Editor contextual toolbar" at bounding box center [896, 322] width 230 height 23
type input "[URL][DOMAIN_NAME]"
click at [791, 348] on input "Editor contextual toolbar" at bounding box center [786, 348] width 11 height 11
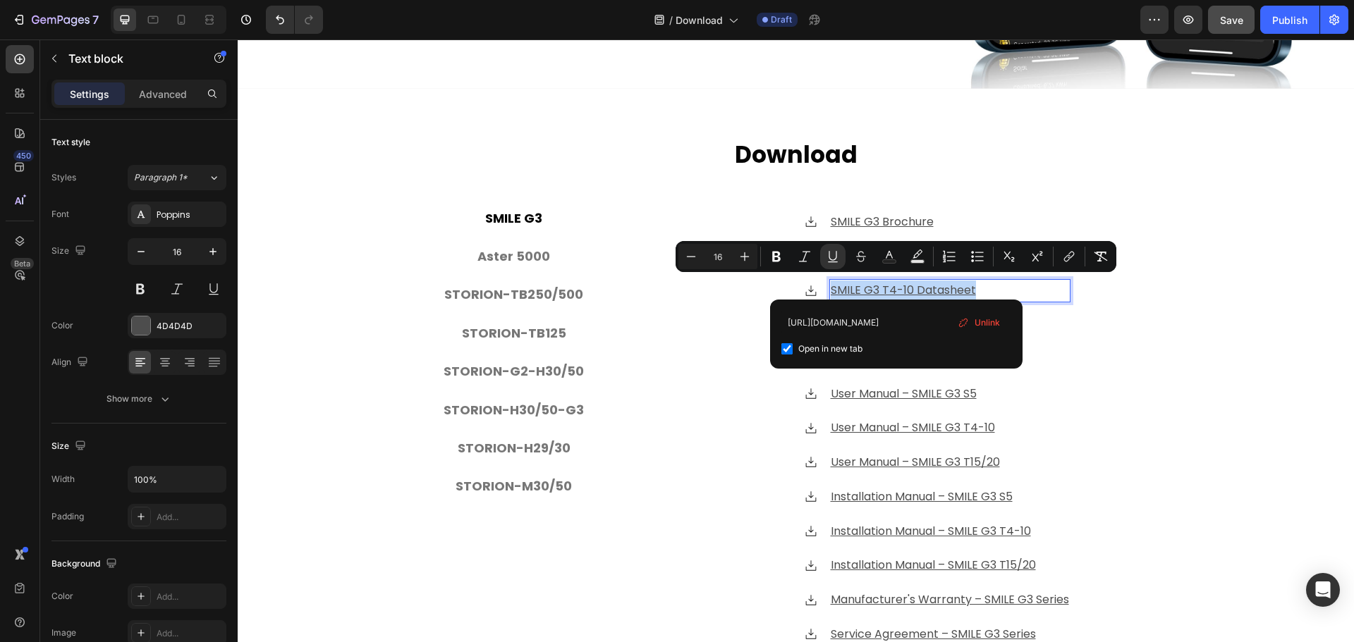
checkbox input "true"
click at [468, 575] on div "SMILE G3 Aster 5000 STORION-TB250/500 STORION-TB125 STORION-G2-H30/50 STORION-H…" at bounding box center [514, 464] width 282 height 528
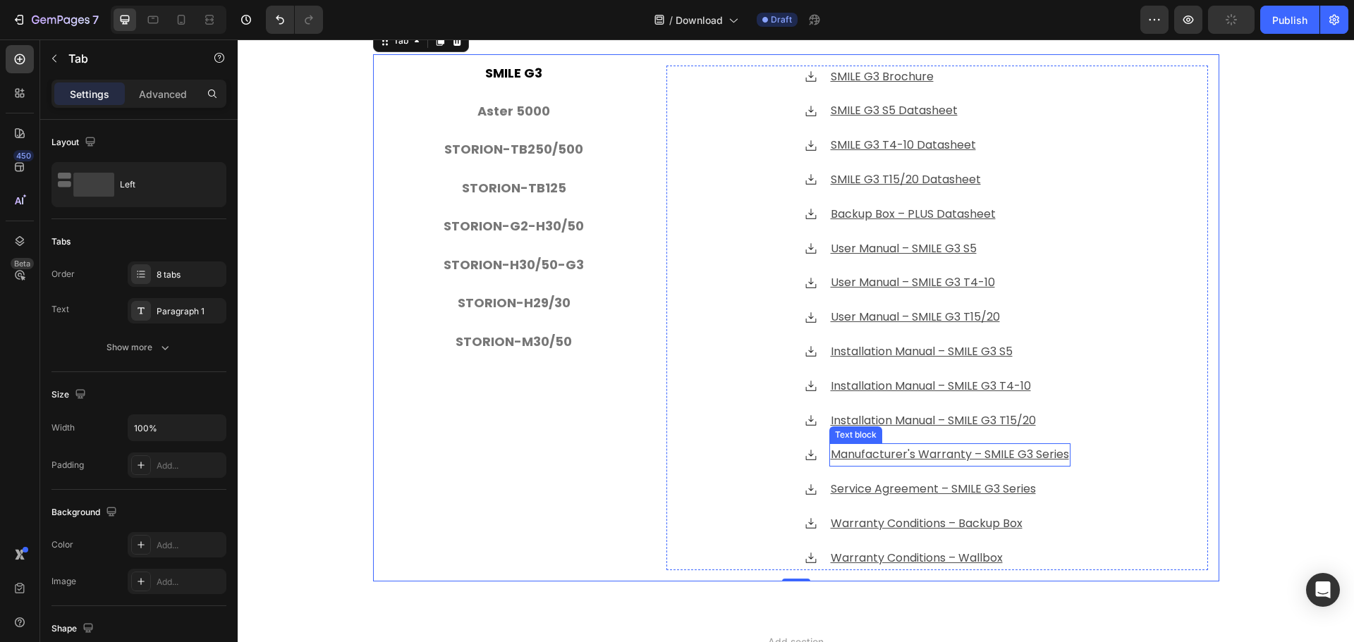
scroll to position [485, 0]
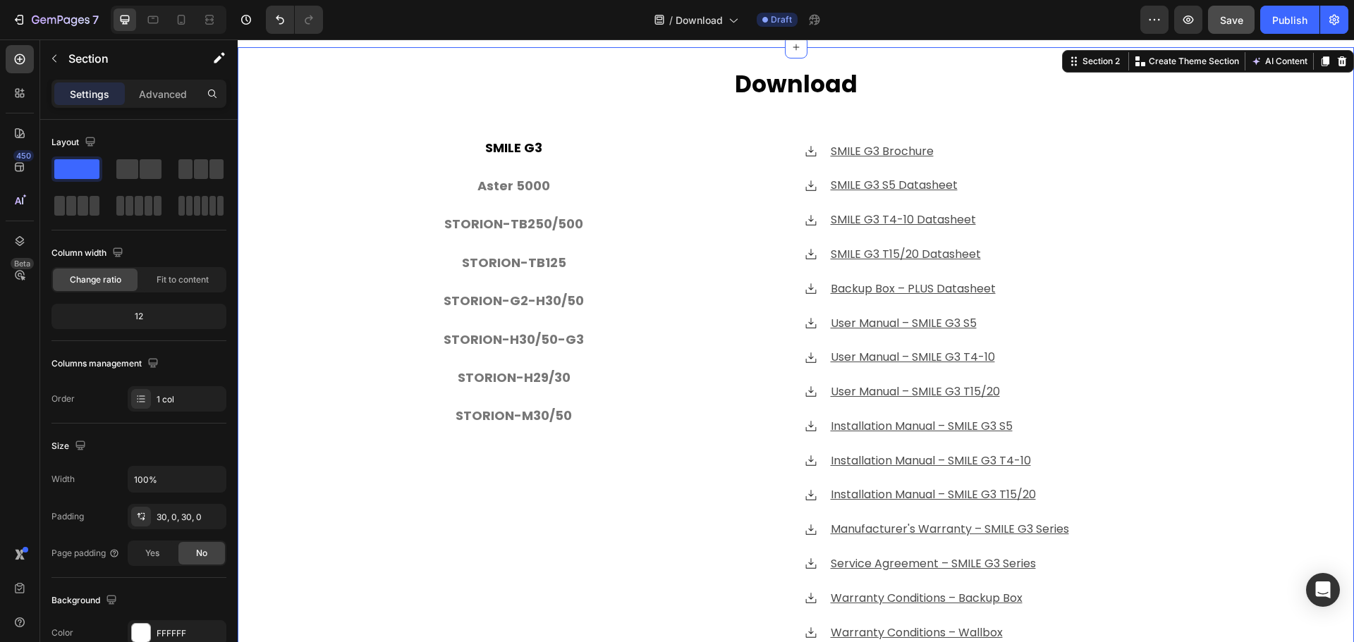
click at [339, 306] on div "⁠⁠⁠⁠⁠⁠⁠ Download Heading SMILE G3 Aster 5000 STORION-TB250/500 STORION-TB125 ST…" at bounding box center [796, 367] width 1116 height 599
click at [578, 148] on li "SMILE G3" at bounding box center [514, 148] width 282 height 38
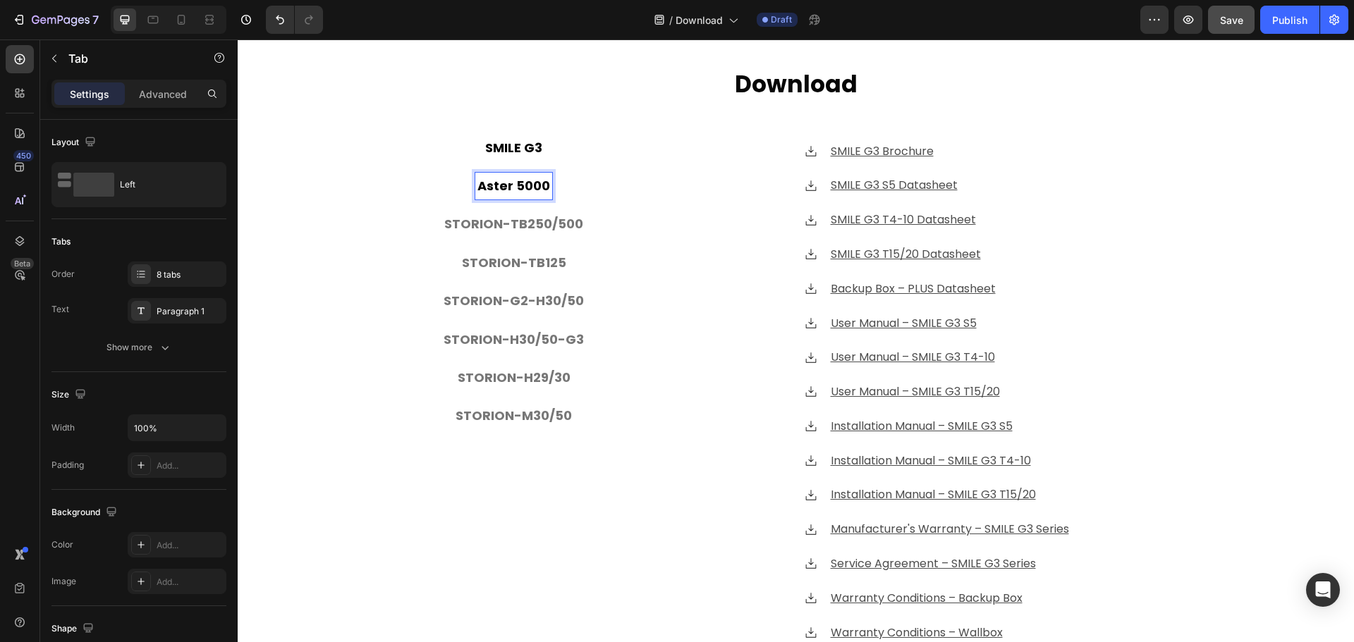
click at [521, 184] on p "Aster 5000" at bounding box center [513, 186] width 73 height 23
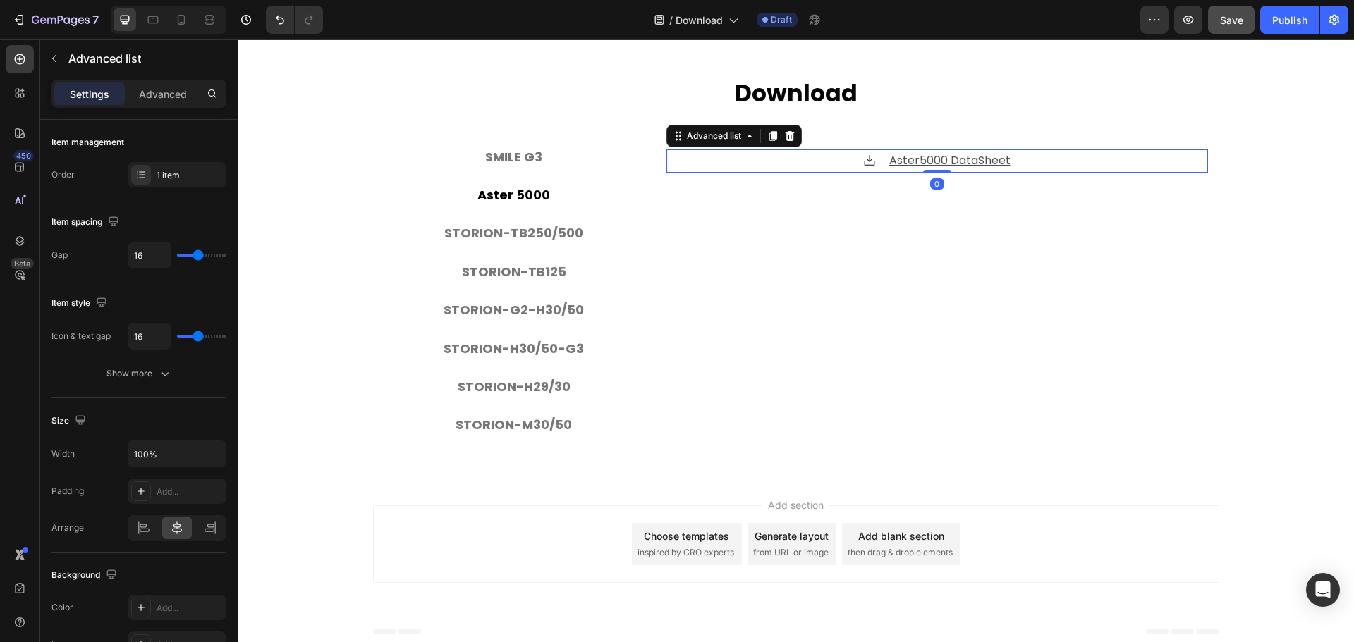
click at [826, 159] on div "Icon Aster5000 DataSheet Text block" at bounding box center [937, 161] width 542 height 23
click at [769, 131] on icon at bounding box center [773, 136] width 8 height 10
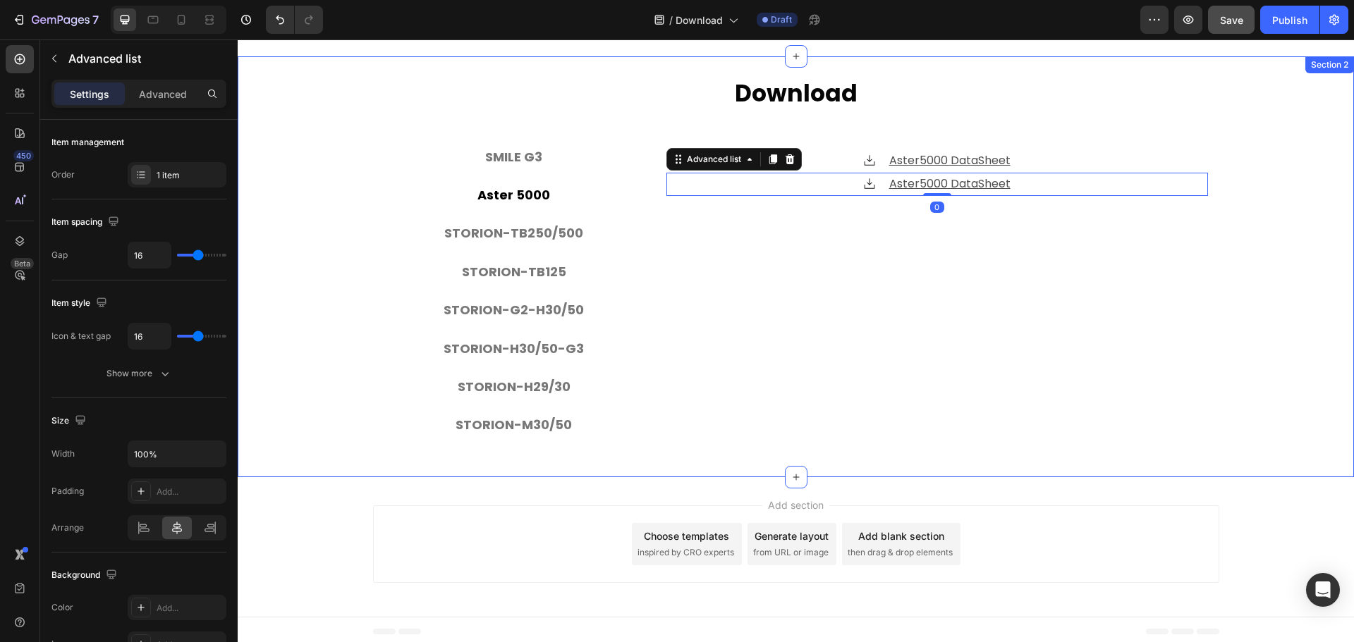
click at [304, 249] on div "⁠⁠⁠⁠⁠⁠⁠ Download Heading SMILE G3 Aster 5000 STORION-TB250/500 STORION-TB125 ST…" at bounding box center [796, 267] width 1116 height 379
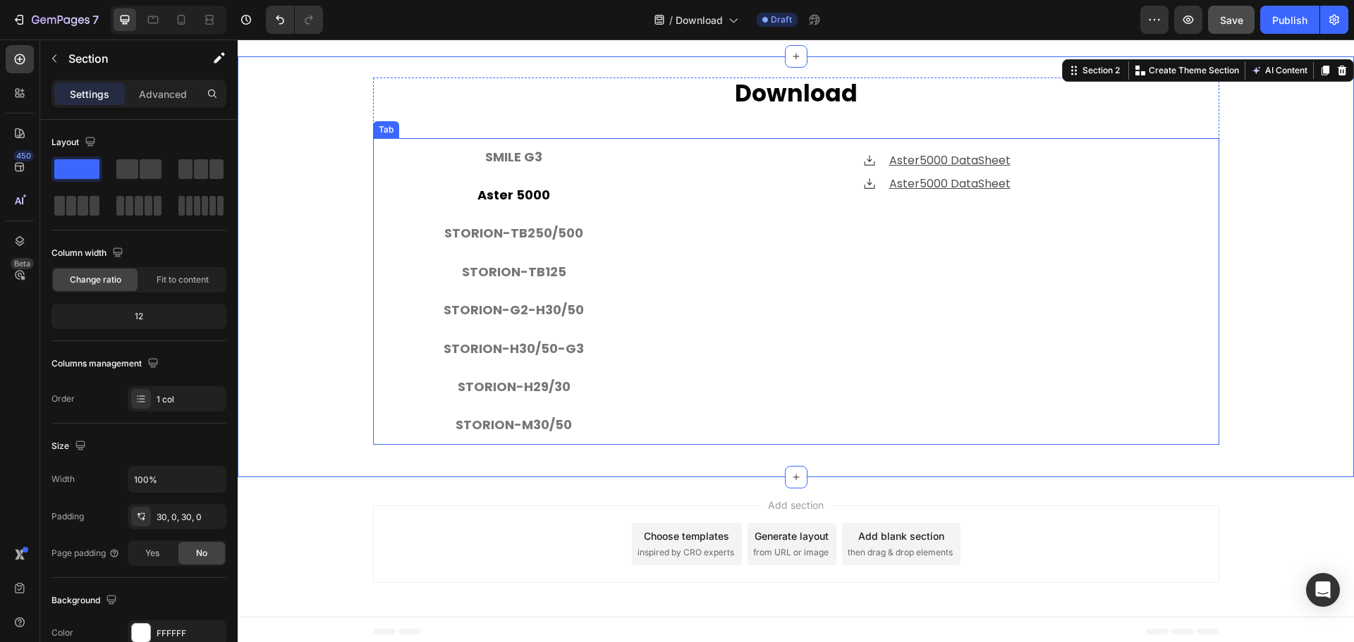
click at [504, 150] on p "SMILE G3" at bounding box center [513, 157] width 57 height 23
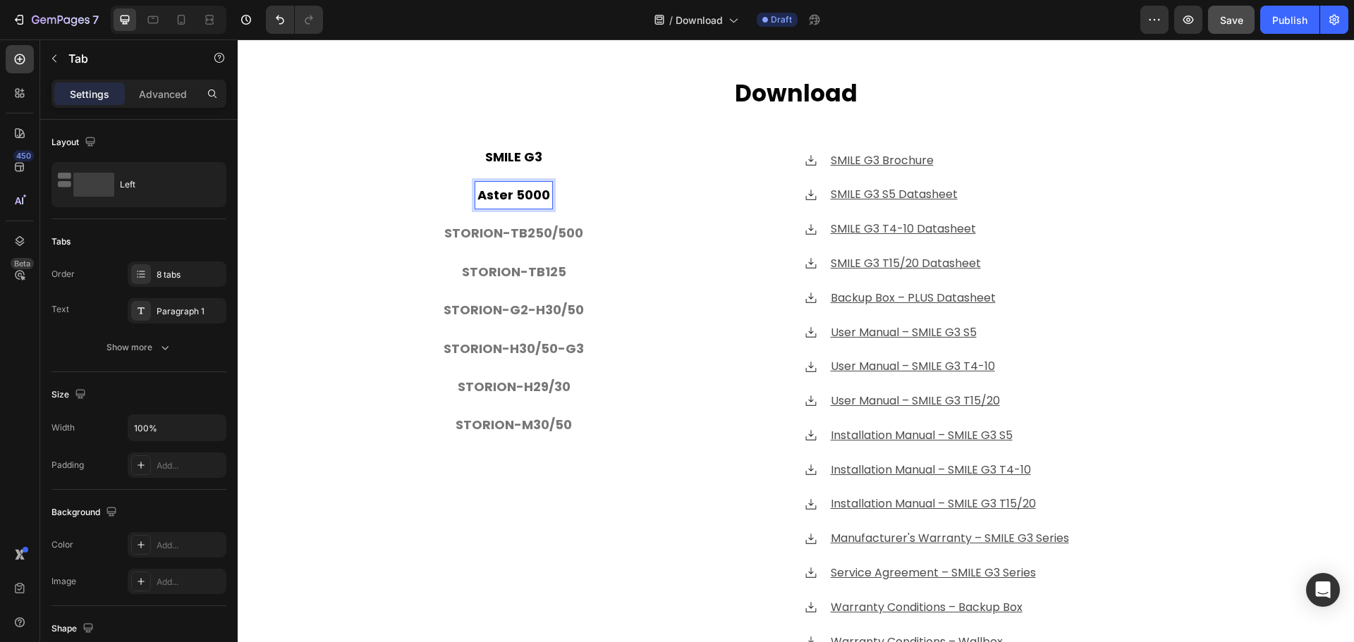
click at [525, 193] on p "Aster 5000" at bounding box center [513, 195] width 73 height 23
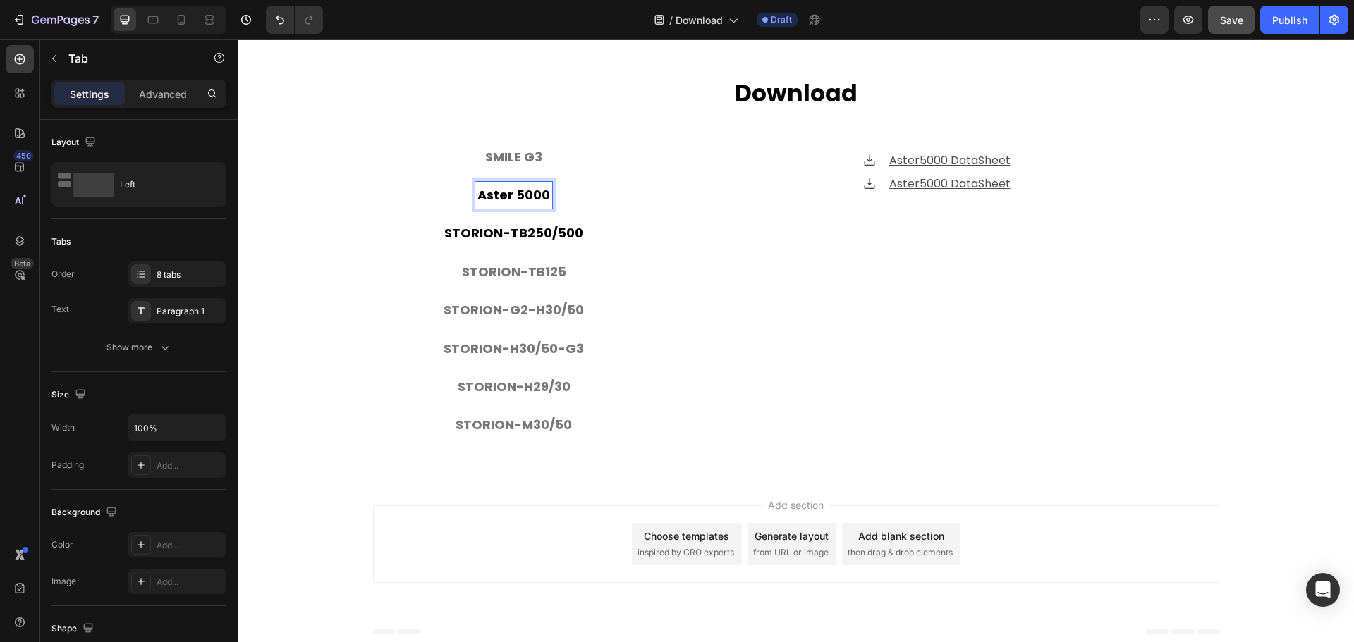
click at [561, 230] on p "STORION-TB250/500" at bounding box center [513, 233] width 139 height 23
click at [509, 184] on p "Aster 5000" at bounding box center [513, 195] width 73 height 23
click at [519, 153] on p "SMILE G3" at bounding box center [513, 157] width 57 height 23
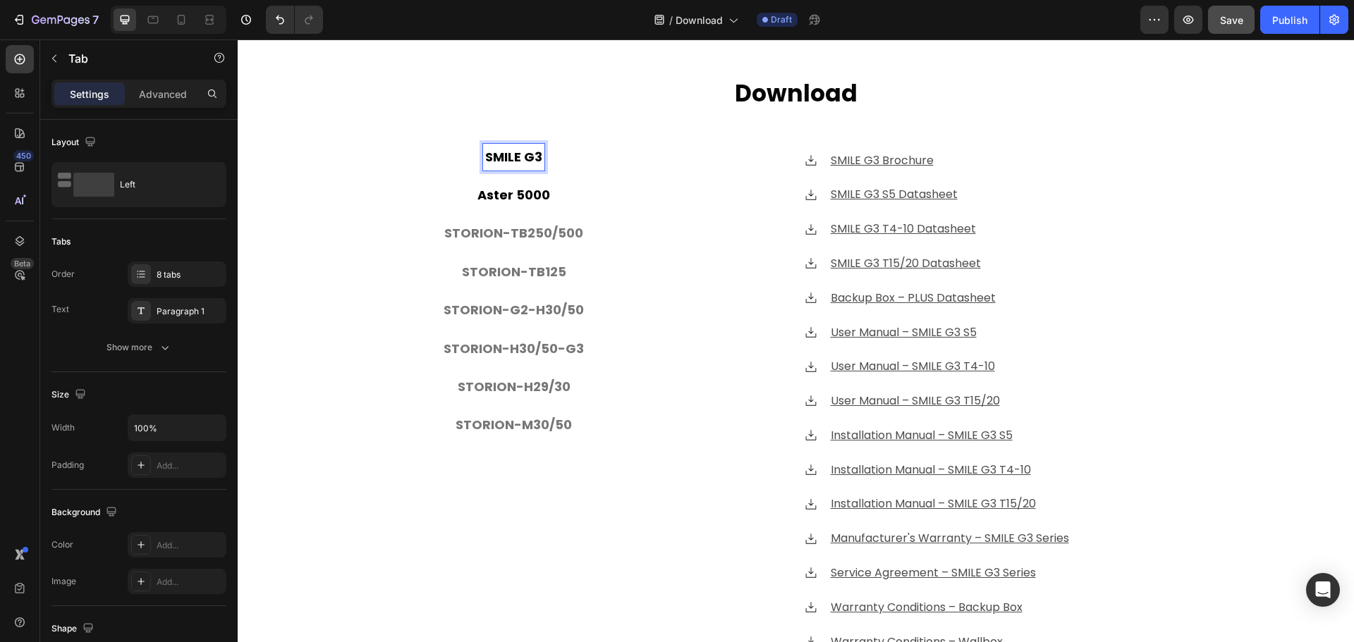
click at [531, 198] on p "Aster 5000" at bounding box center [513, 195] width 73 height 23
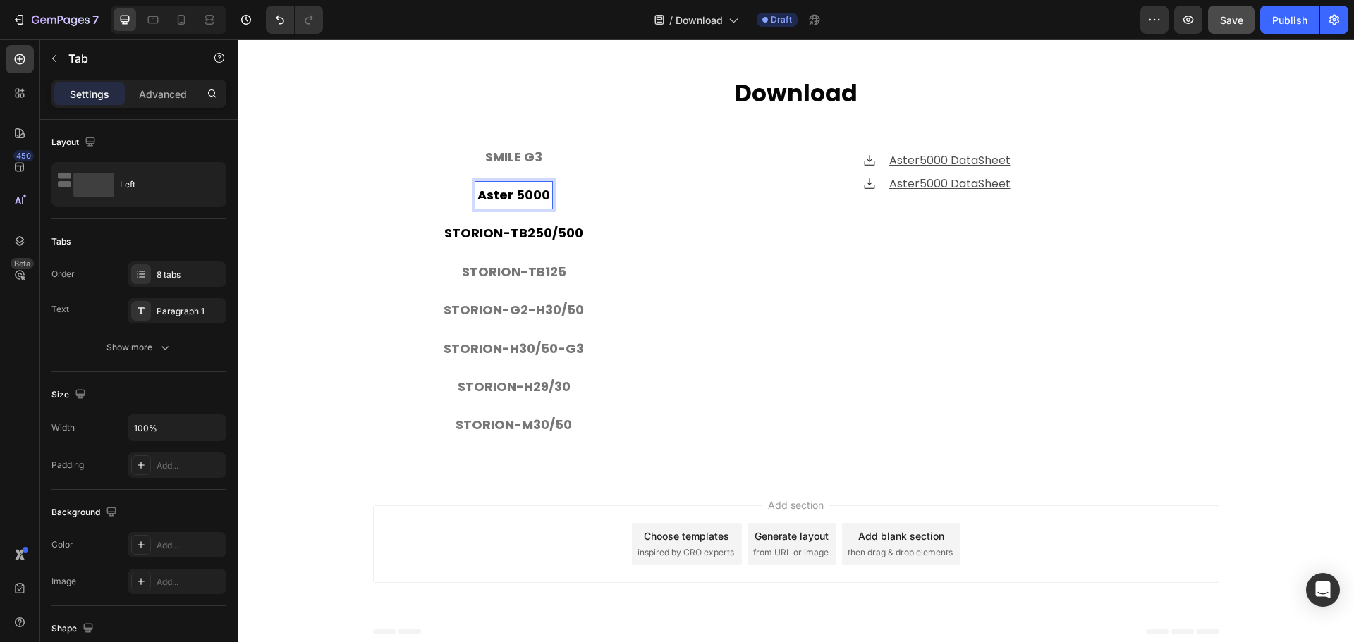
click at [528, 229] on p "STORION-TB250/500" at bounding box center [513, 233] width 139 height 23
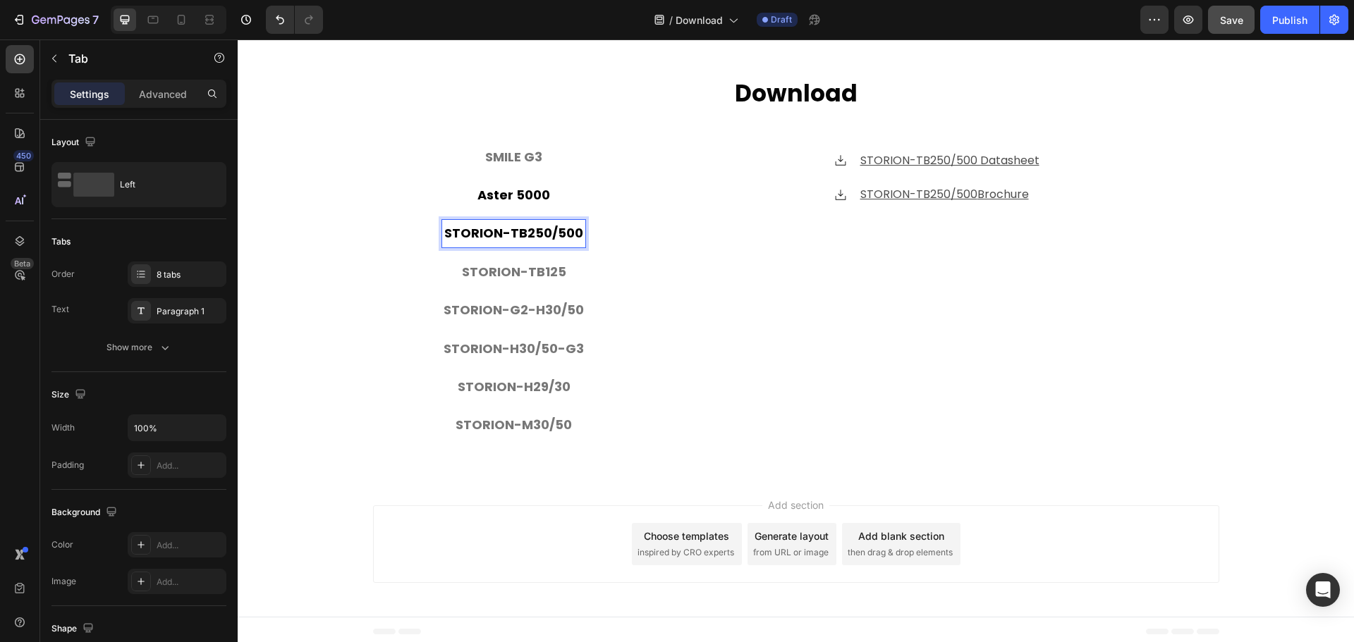
click at [529, 191] on p "Aster 5000" at bounding box center [513, 195] width 73 height 23
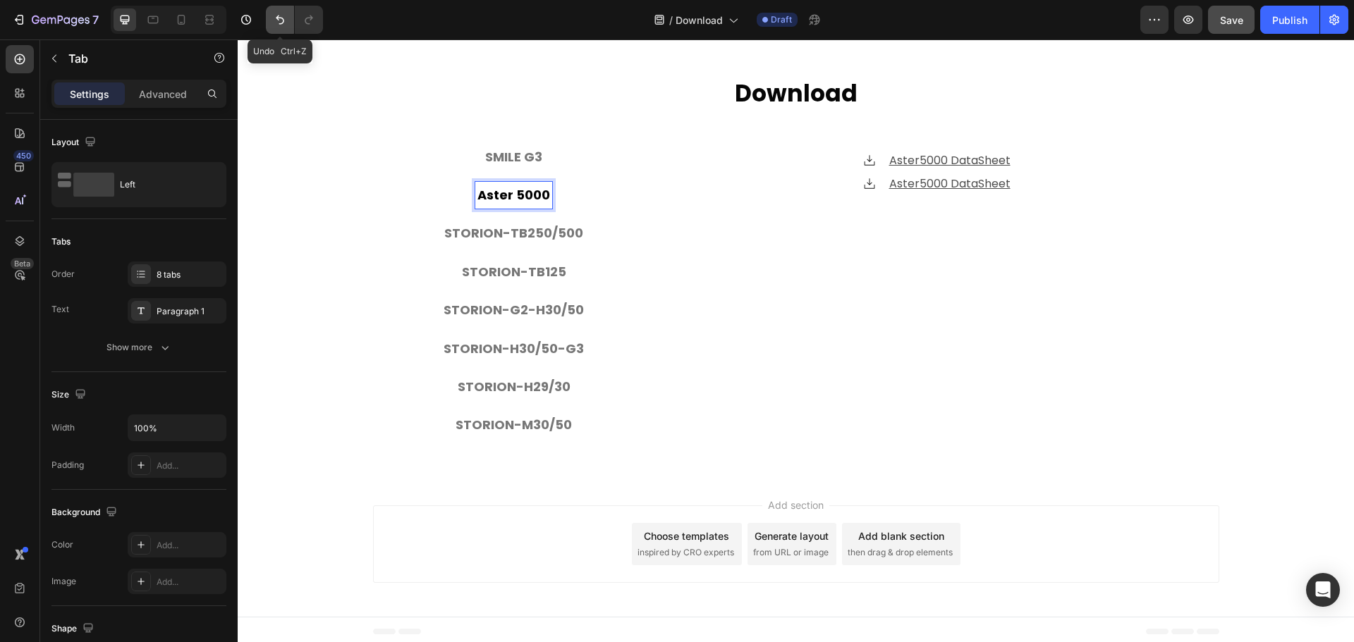
click at [285, 22] on icon "Undo/Redo" at bounding box center [280, 20] width 14 height 14
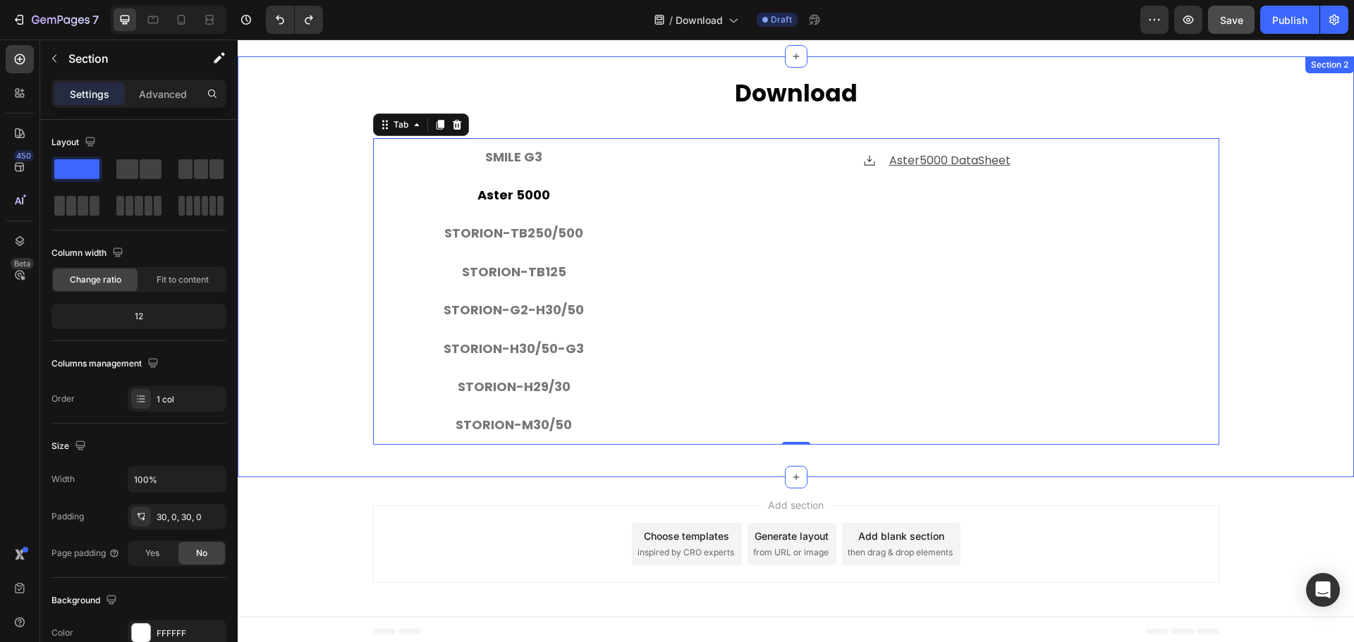
click at [327, 274] on div "⁠⁠⁠⁠⁠⁠⁠ Download Heading SMILE G3 Aster 5000 STORION-TB250/500 STORION-TB125 ST…" at bounding box center [796, 267] width 1116 height 379
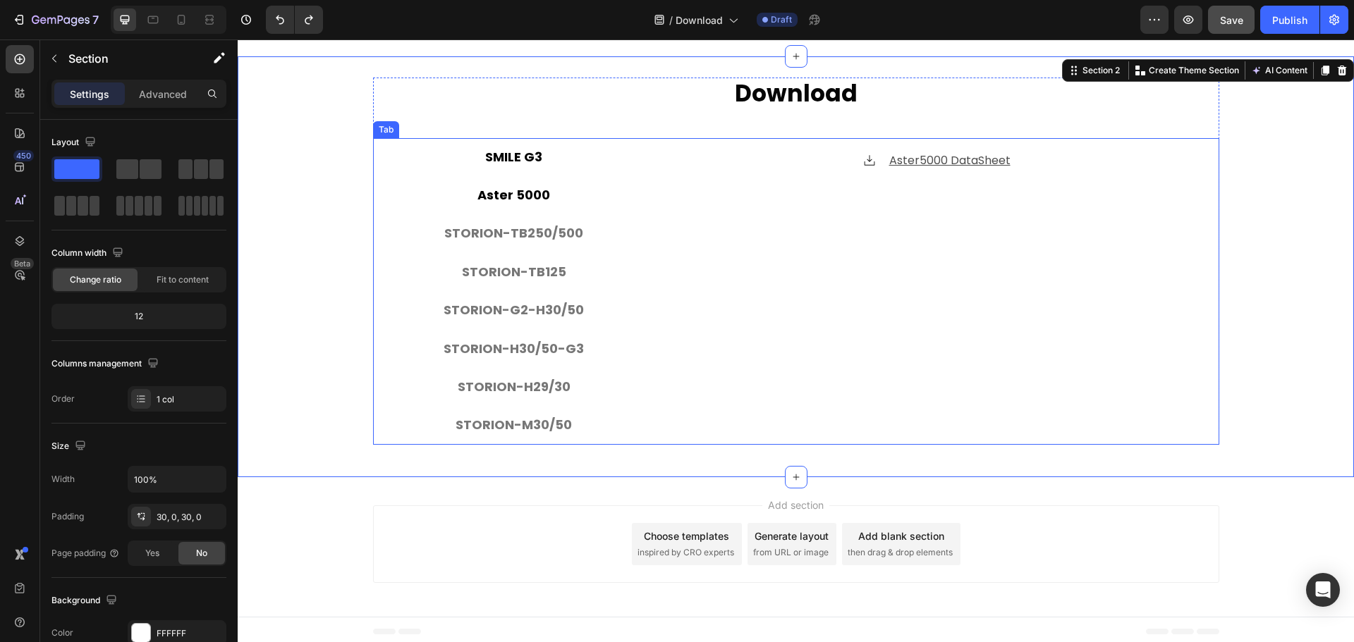
click at [643, 144] on li "SMILE G3" at bounding box center [514, 157] width 282 height 38
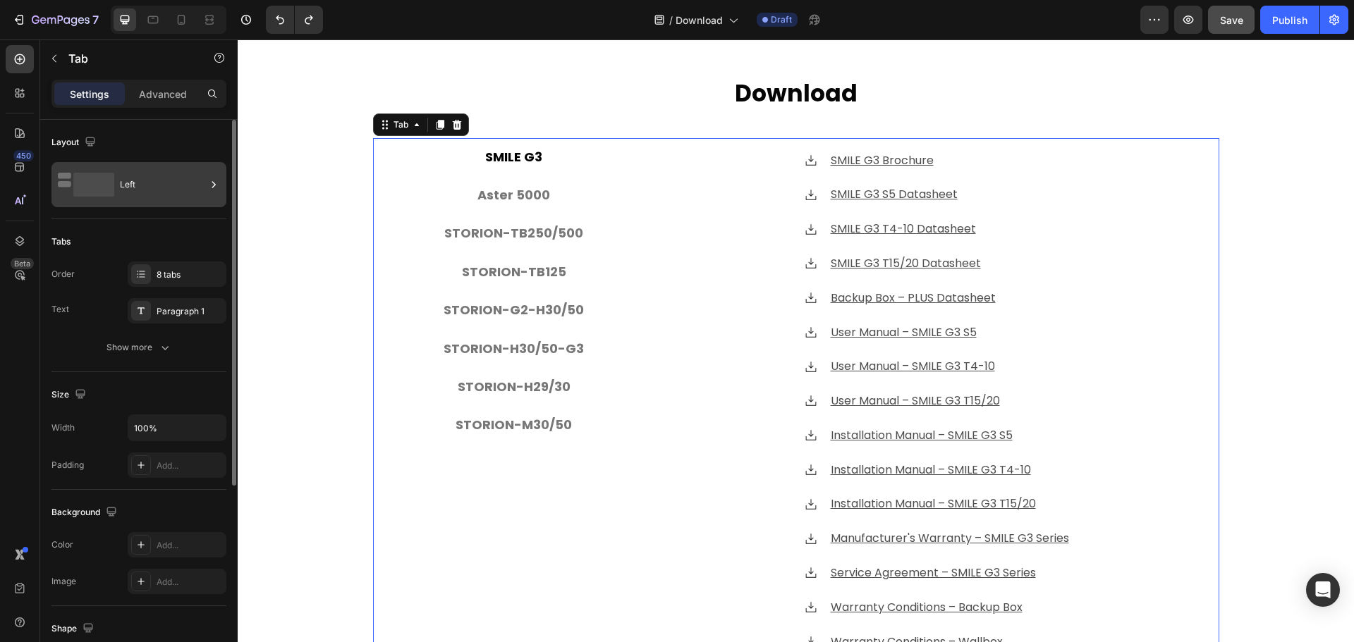
click at [157, 181] on div "Left" at bounding box center [163, 185] width 86 height 32
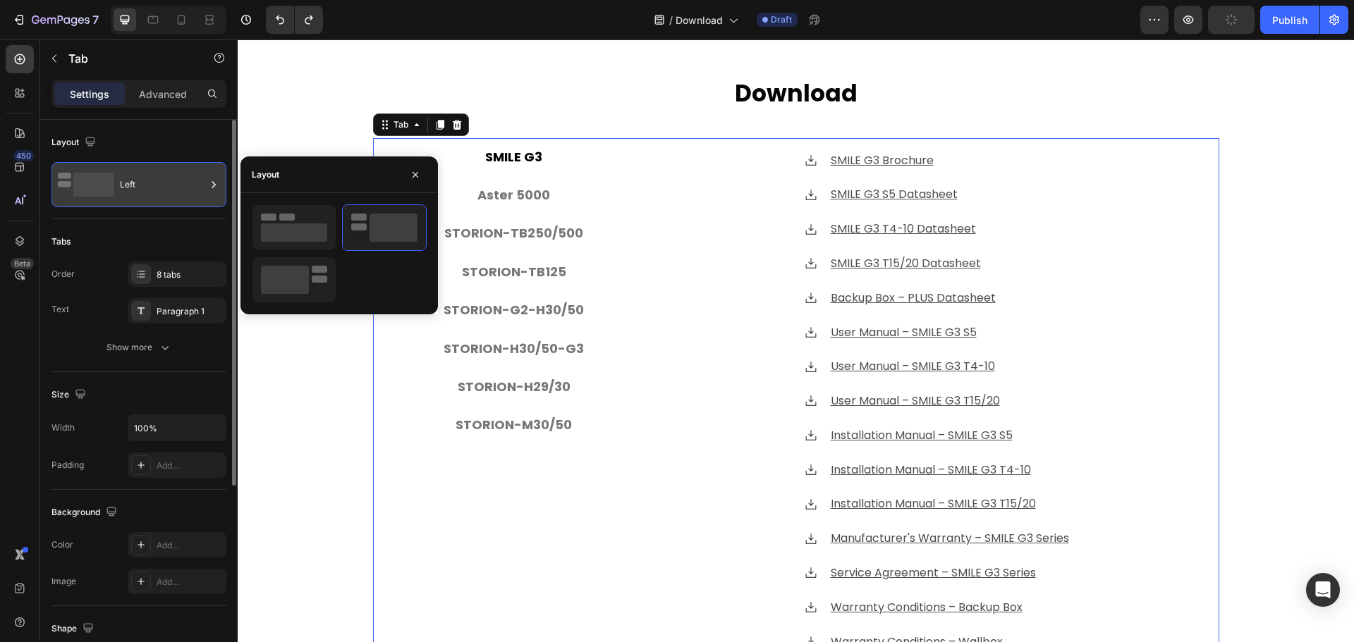
click at [157, 181] on div "Left" at bounding box center [163, 185] width 86 height 32
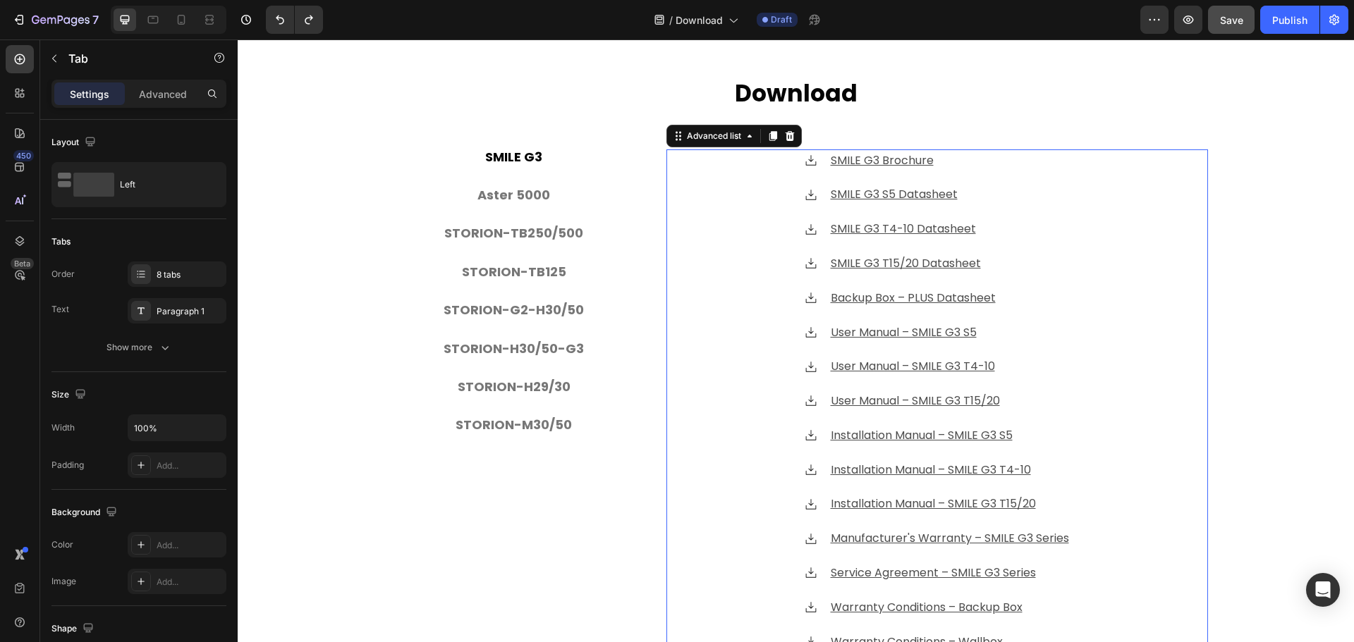
click at [775, 194] on div "Icon SMILE G3 Brochure Text block Icon SMILE G3 S5 Datasheet Text block Icon SM…" at bounding box center [937, 402] width 542 height 505
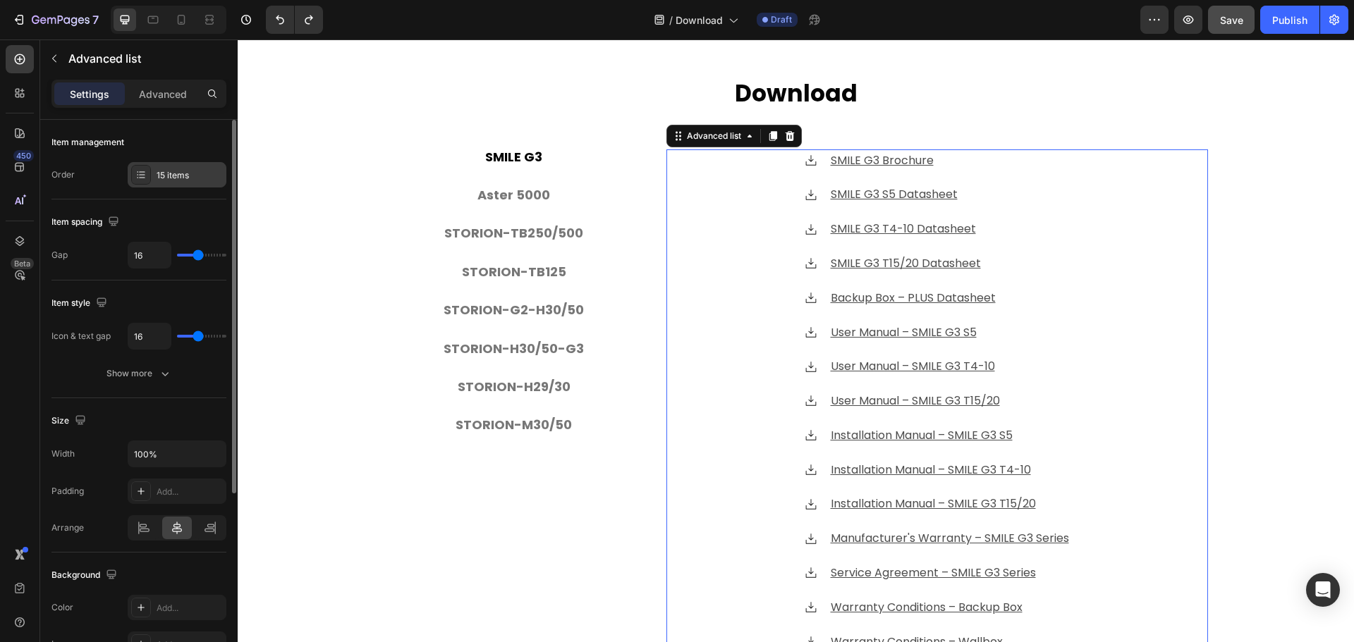
click at [136, 169] on icon at bounding box center [140, 174] width 11 height 11
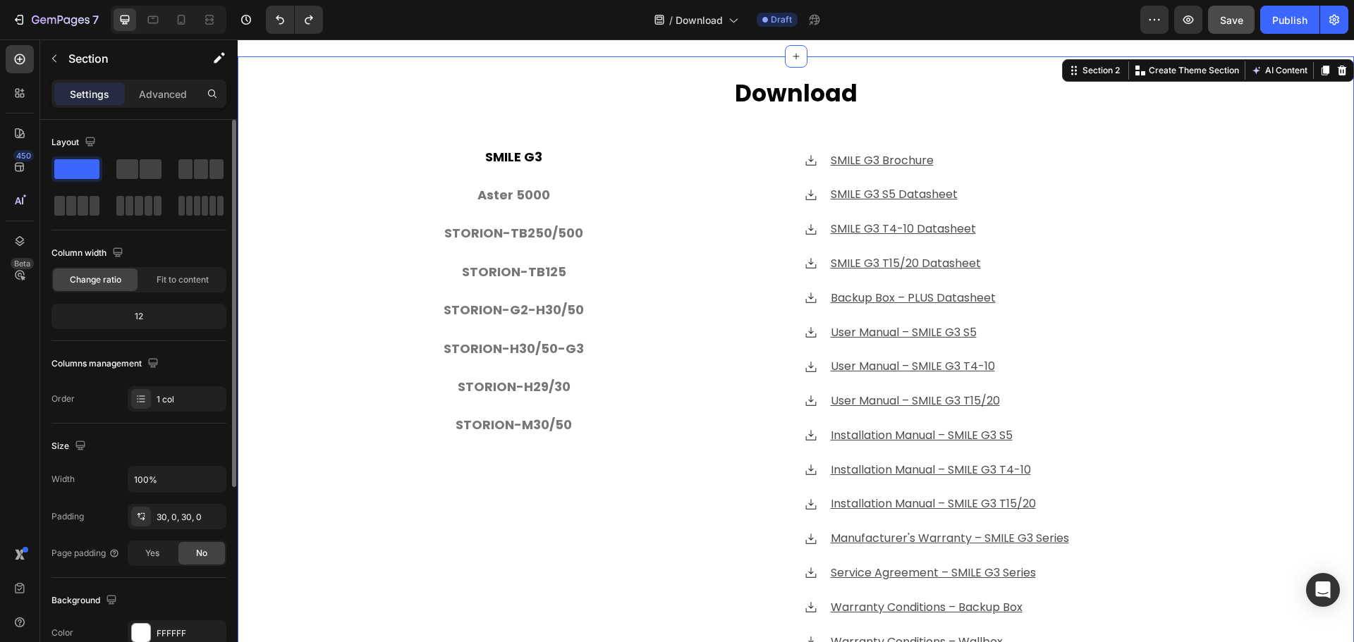
click at [348, 84] on div "⁠⁠⁠⁠⁠⁠⁠ Download Heading SMILE G3 Aster 5000 STORION-TB250/500 STORION-TB125 ST…" at bounding box center [796, 377] width 1116 height 599
click at [337, 300] on div "⁠⁠⁠⁠⁠⁠⁠ Download Heading SMILE G3 Aster 5000 STORION-TB250/500 STORION-TB125 ST…" at bounding box center [796, 377] width 1116 height 599
click at [540, 232] on p "STORION-TB250/500" at bounding box center [513, 233] width 139 height 23
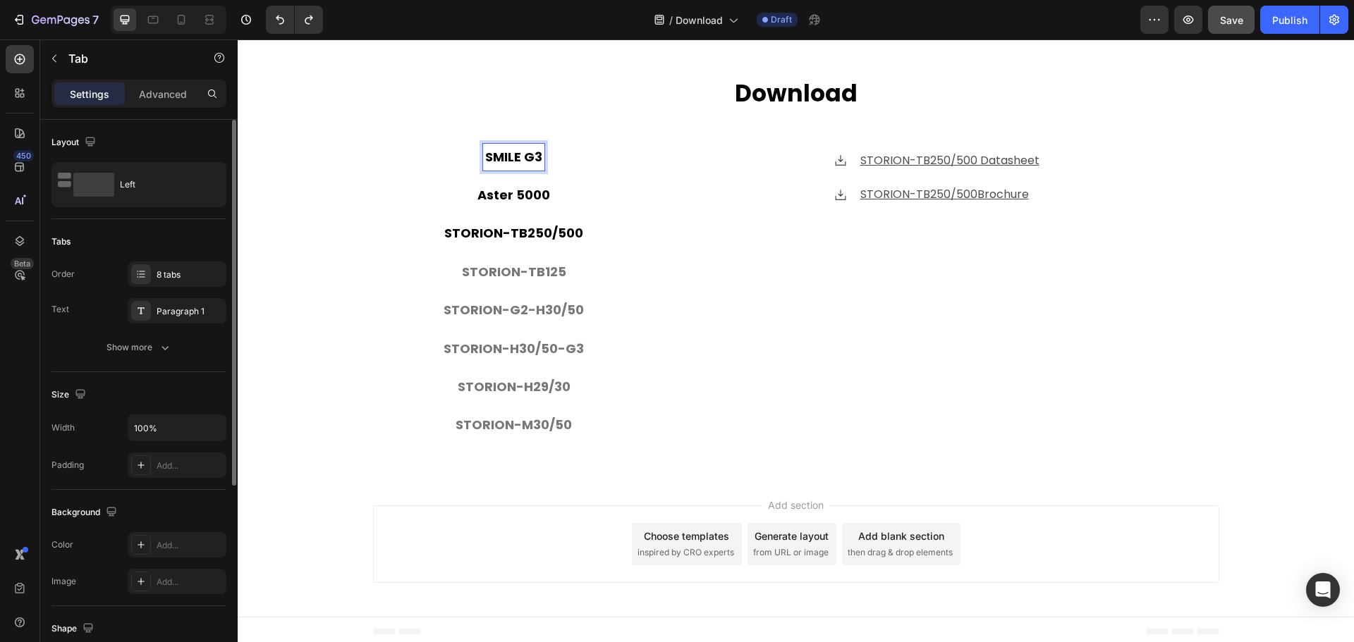
click at [529, 149] on p "SMILE G3" at bounding box center [513, 157] width 57 height 23
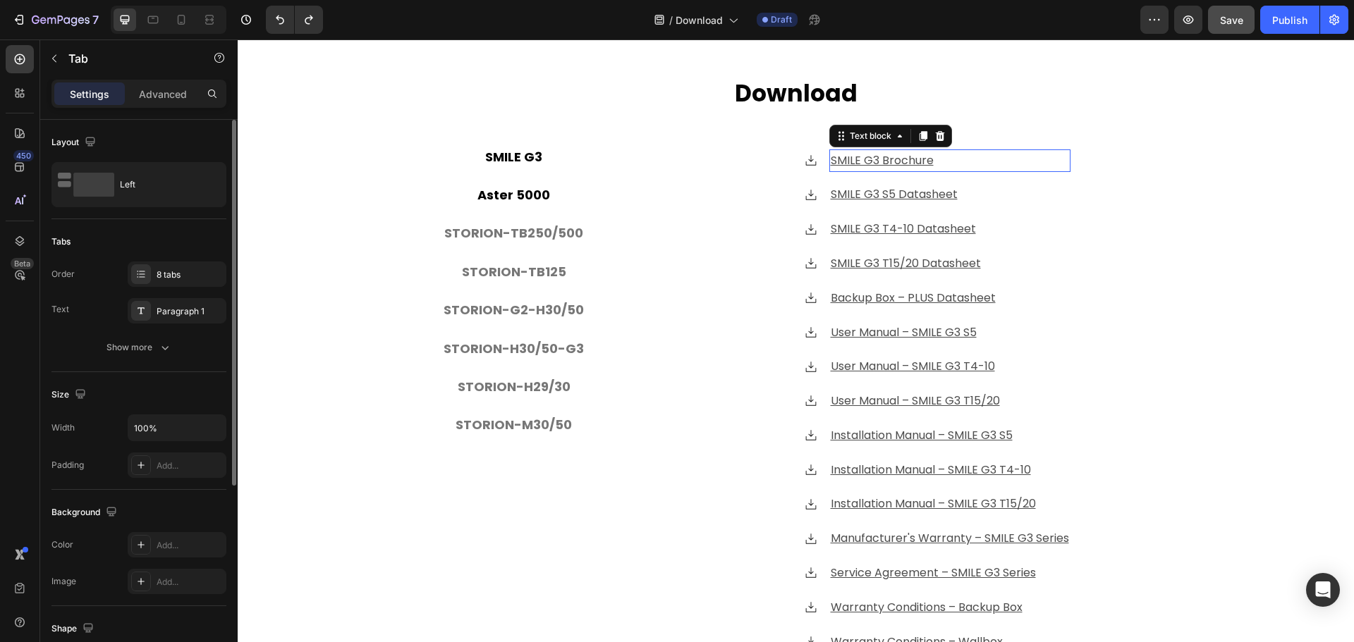
click at [925, 157] on u "SMILE G3 Brochure" at bounding box center [882, 160] width 103 height 16
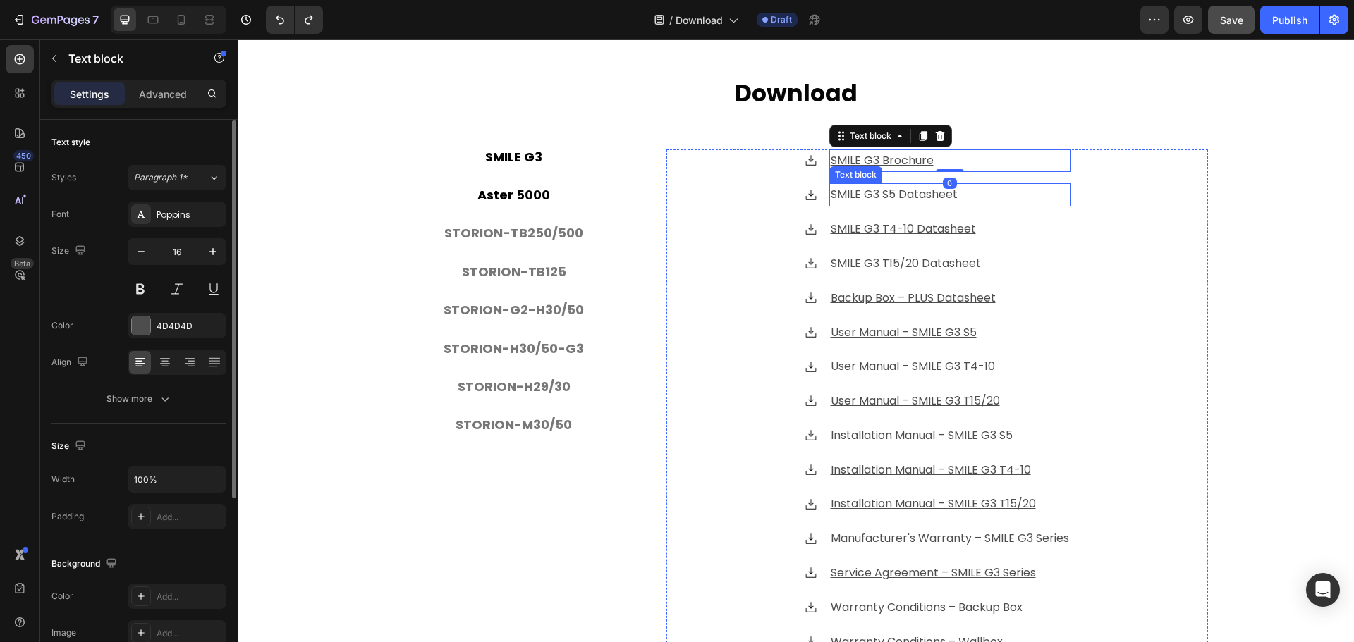
click at [910, 193] on u "SMILE G3 S5 Datasheet" at bounding box center [894, 194] width 127 height 16
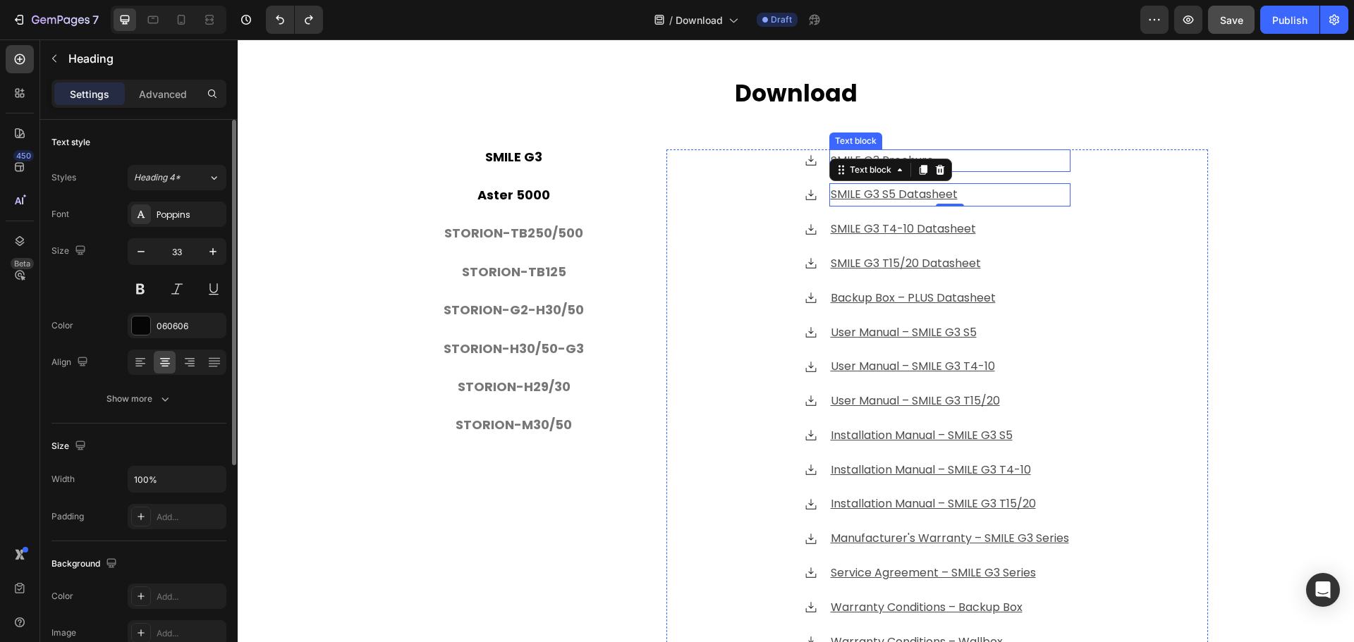
click at [987, 104] on p "⁠⁠⁠⁠⁠⁠⁠ Download" at bounding box center [795, 94] width 843 height 30
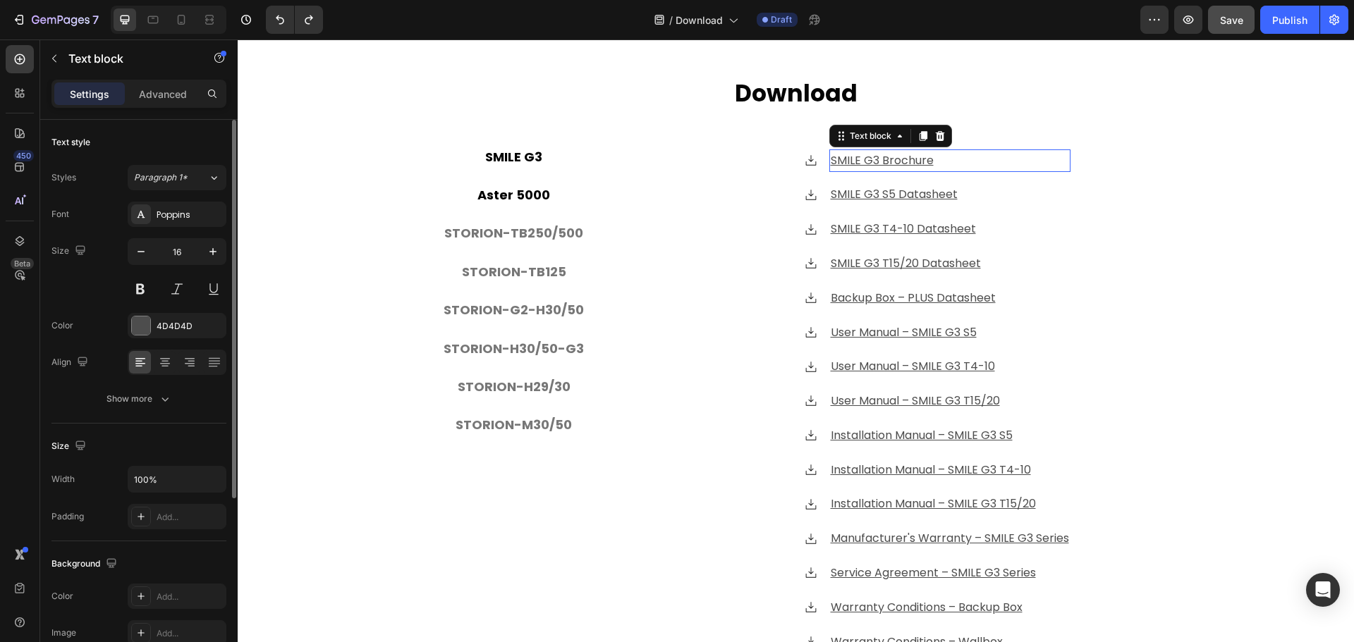
click at [906, 152] on u "SMILE G3 Brochure" at bounding box center [882, 160] width 103 height 16
click at [896, 157] on u "SMILE G3 Brochure" at bounding box center [882, 160] width 103 height 16
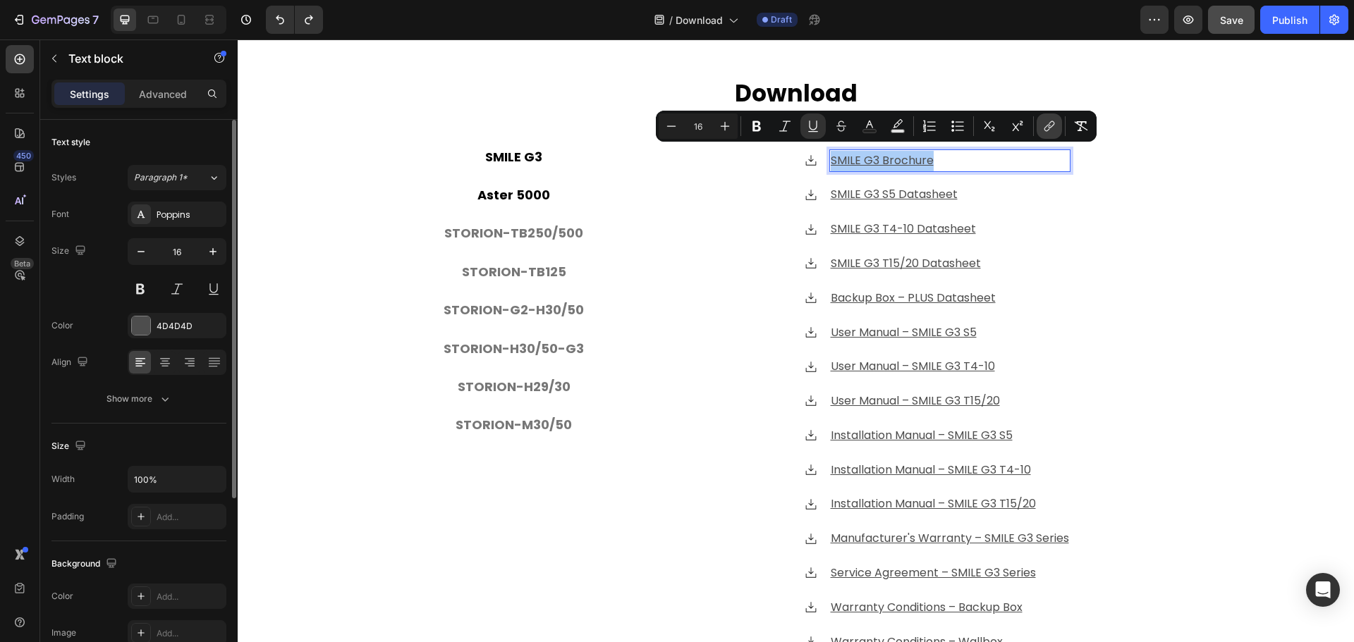
click at [1052, 121] on icon "Editor contextual toolbar" at bounding box center [1049, 126] width 14 height 14
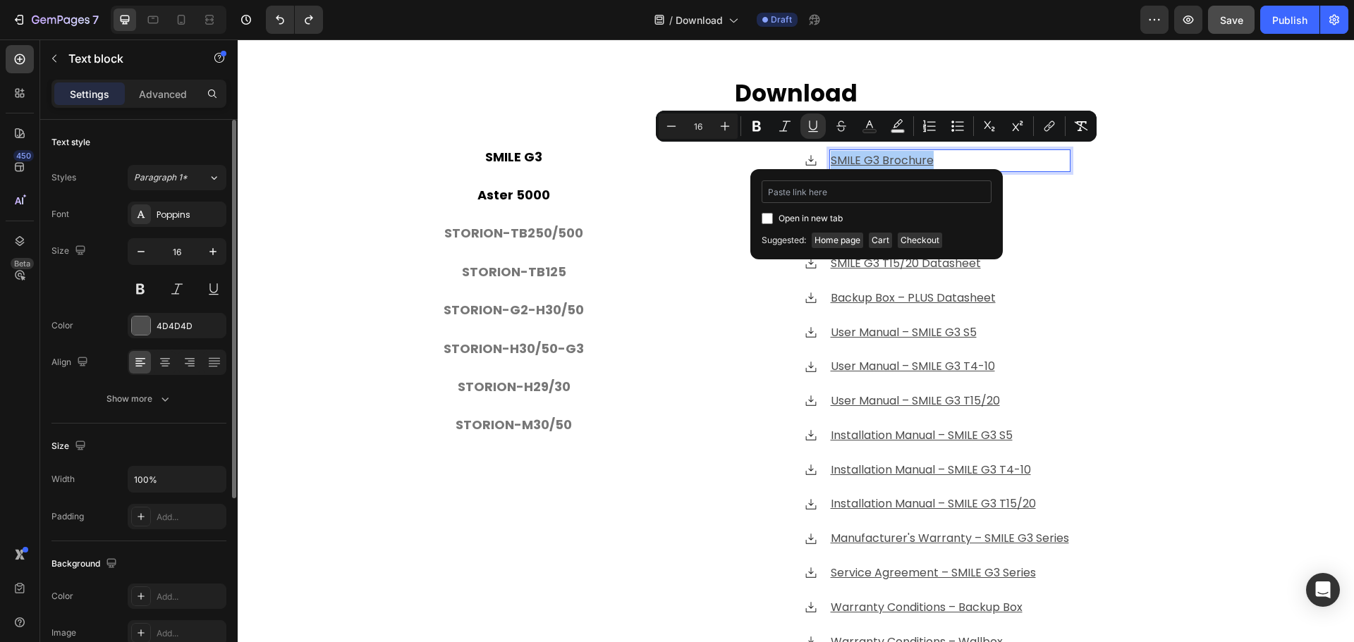
click at [886, 194] on input "Editor contextual toolbar" at bounding box center [877, 192] width 230 height 23
type input "[URL][DOMAIN_NAME]"
click at [769, 219] on input "Editor contextual toolbar" at bounding box center [767, 218] width 11 height 11
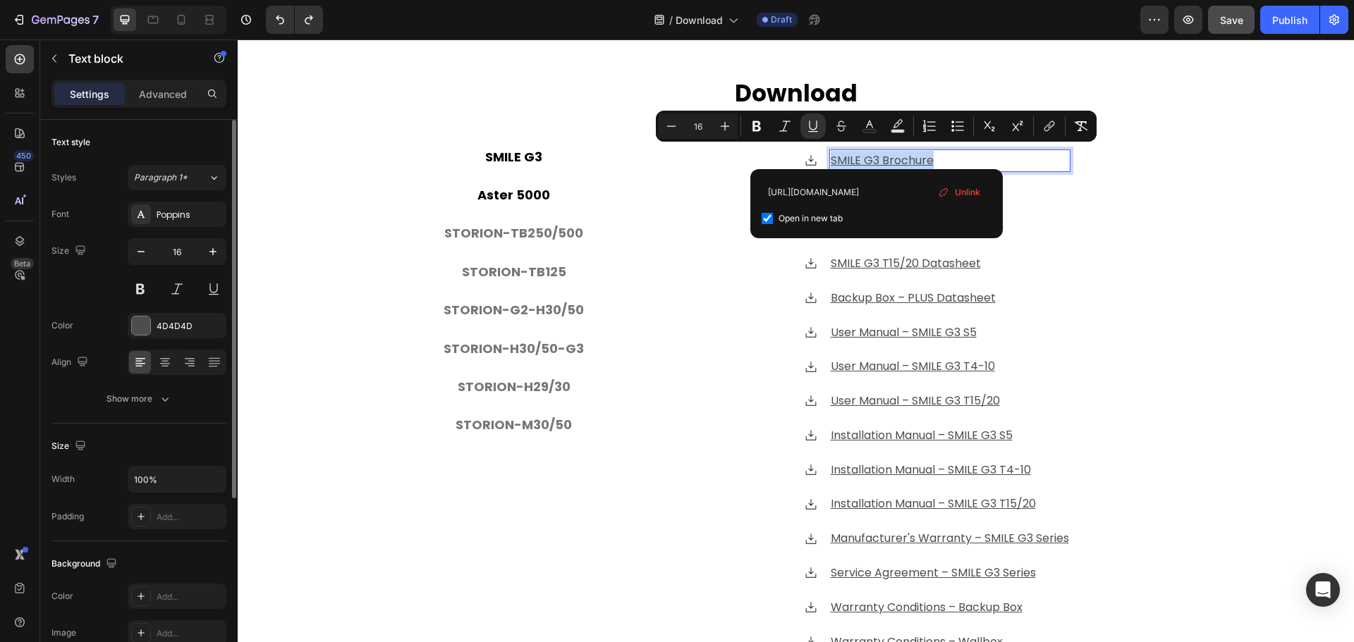
checkbox input "true"
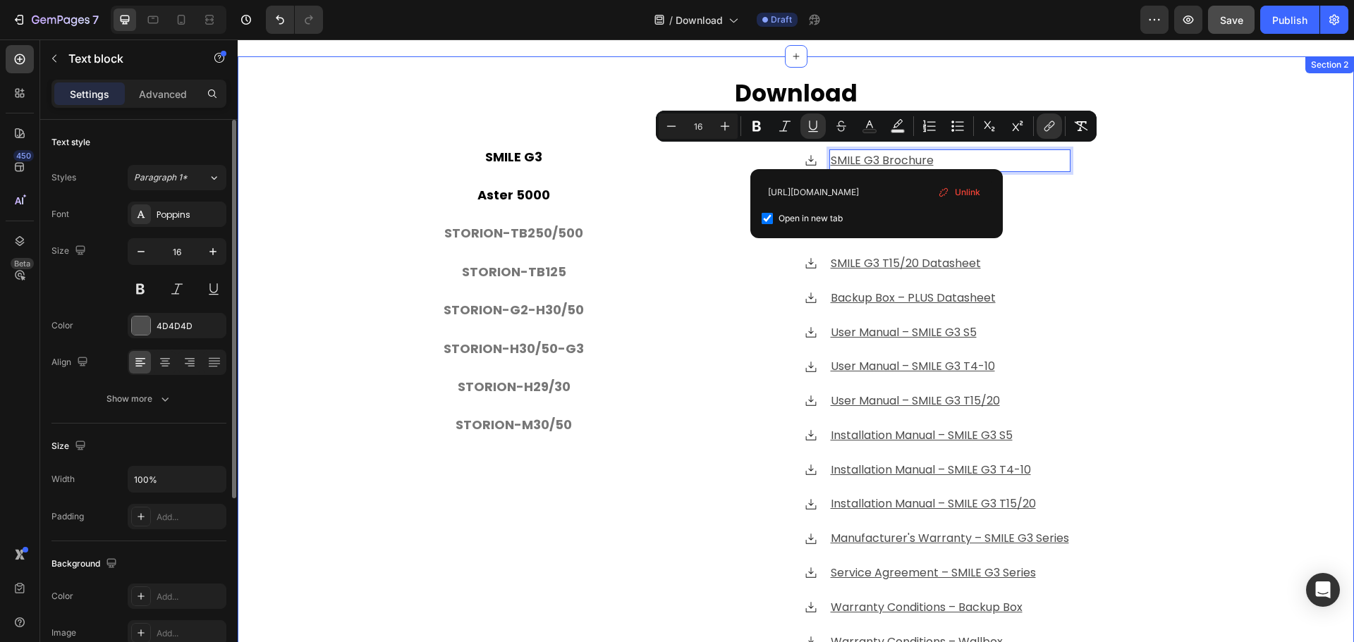
click at [329, 271] on div "⁠⁠⁠⁠⁠⁠⁠ Download Heading SMILE G3 Aster 5000 STORION-TB250/500 STORION-TB125 ST…" at bounding box center [796, 377] width 1116 height 599
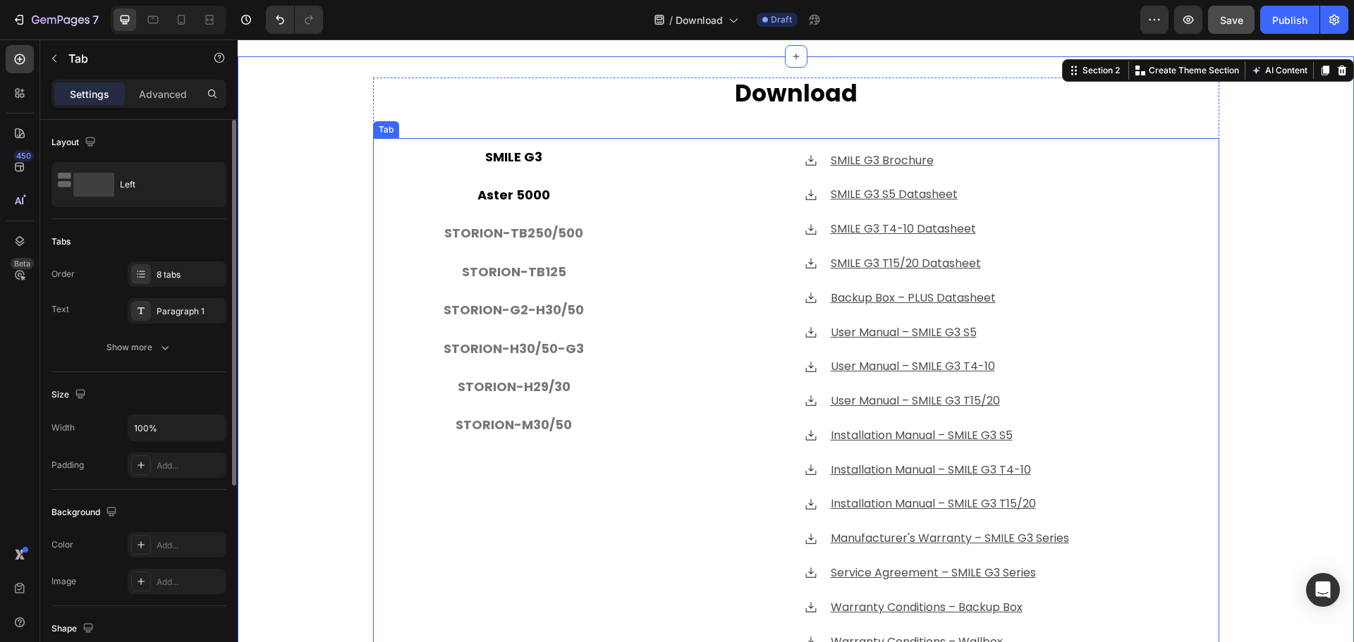
click at [578, 146] on li "SMILE G3" at bounding box center [514, 157] width 282 height 38
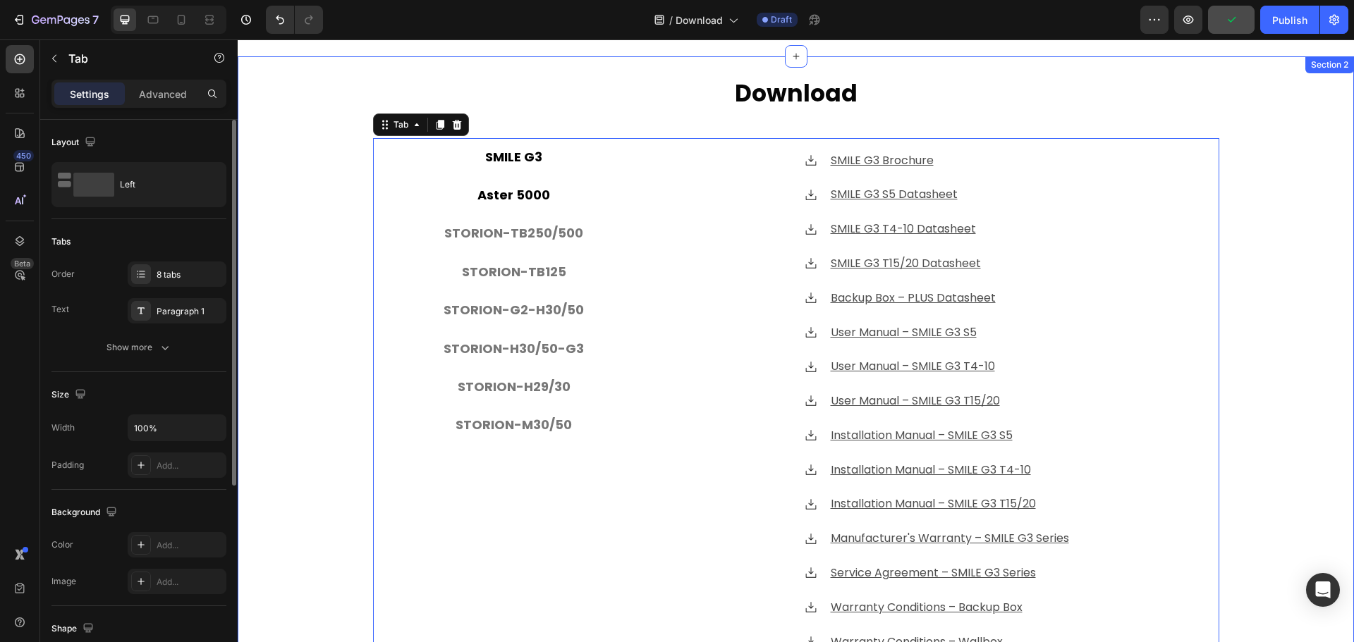
click at [306, 166] on div "⁠⁠⁠⁠⁠⁠⁠ Download Heading SMILE G3 Aster 5000 STORION-TB250/500 STORION-TB125 ST…" at bounding box center [796, 377] width 1116 height 599
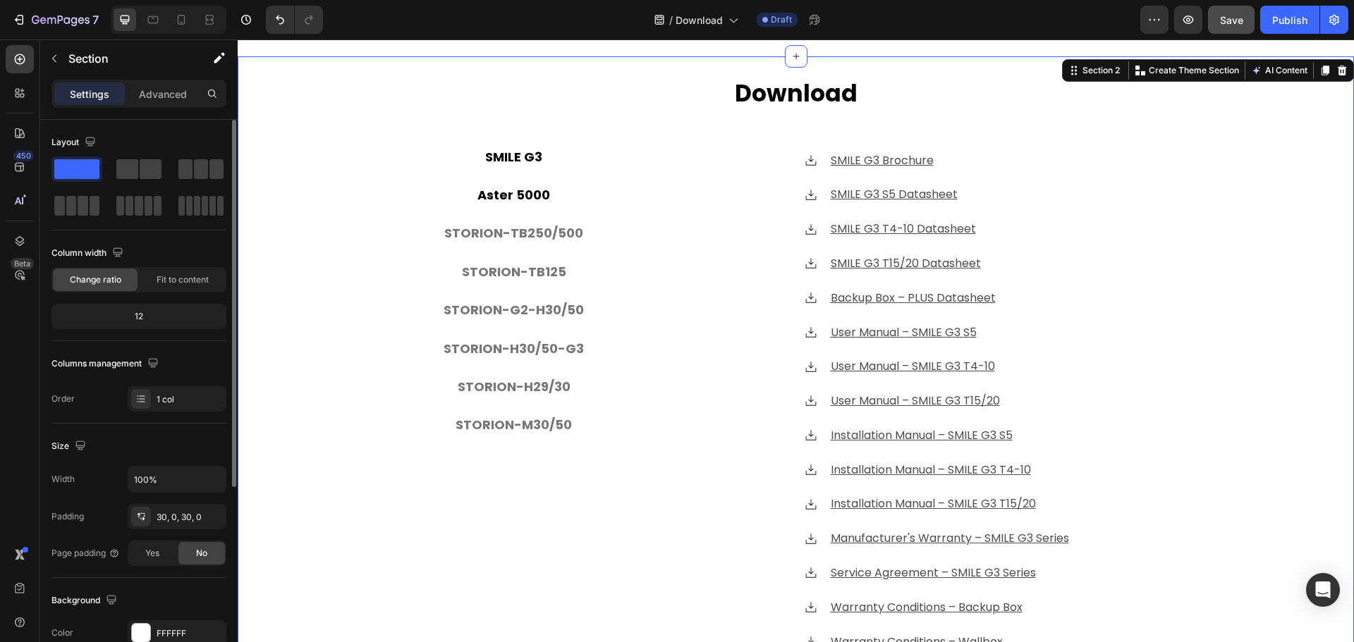
click at [307, 194] on div "⁠⁠⁠⁠⁠⁠⁠ Download Heading SMILE G3 Aster 5000 STORION-TB250/500 STORION-TB125 ST…" at bounding box center [796, 377] width 1116 height 599
click at [306, 343] on div "⁠⁠⁠⁠⁠⁠⁠ Download Heading SMILE G3 Aster 5000 STORION-TB250/500 STORION-TB125 ST…" at bounding box center [796, 377] width 1116 height 599
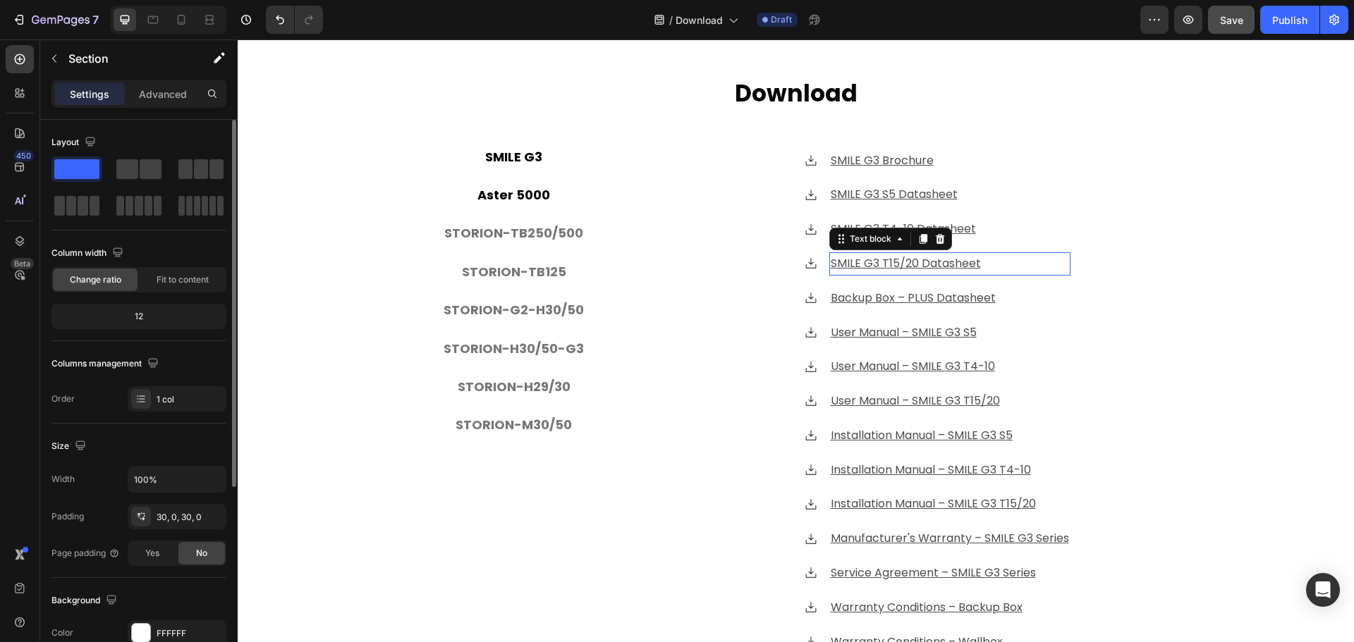
click at [915, 257] on u "SMILE G3 T15/20 Datasheet" at bounding box center [906, 263] width 150 height 16
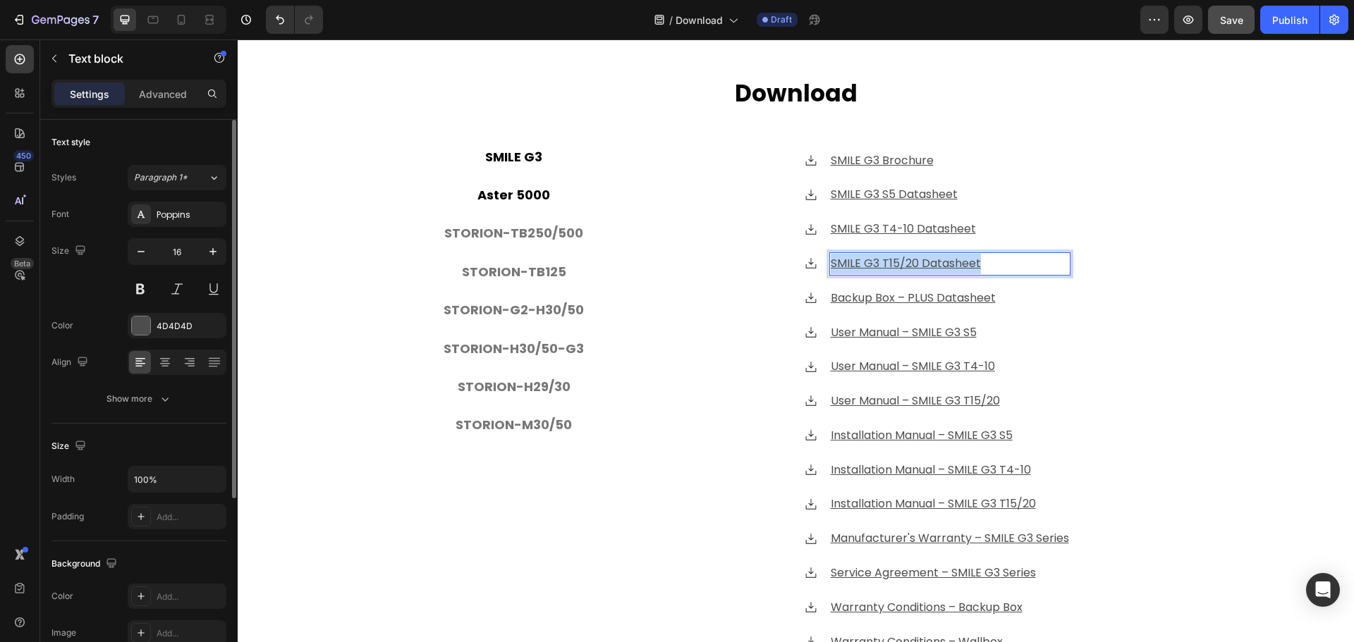
click at [915, 257] on u "SMILE G3 T15/20 Datasheet" at bounding box center [906, 263] width 150 height 16
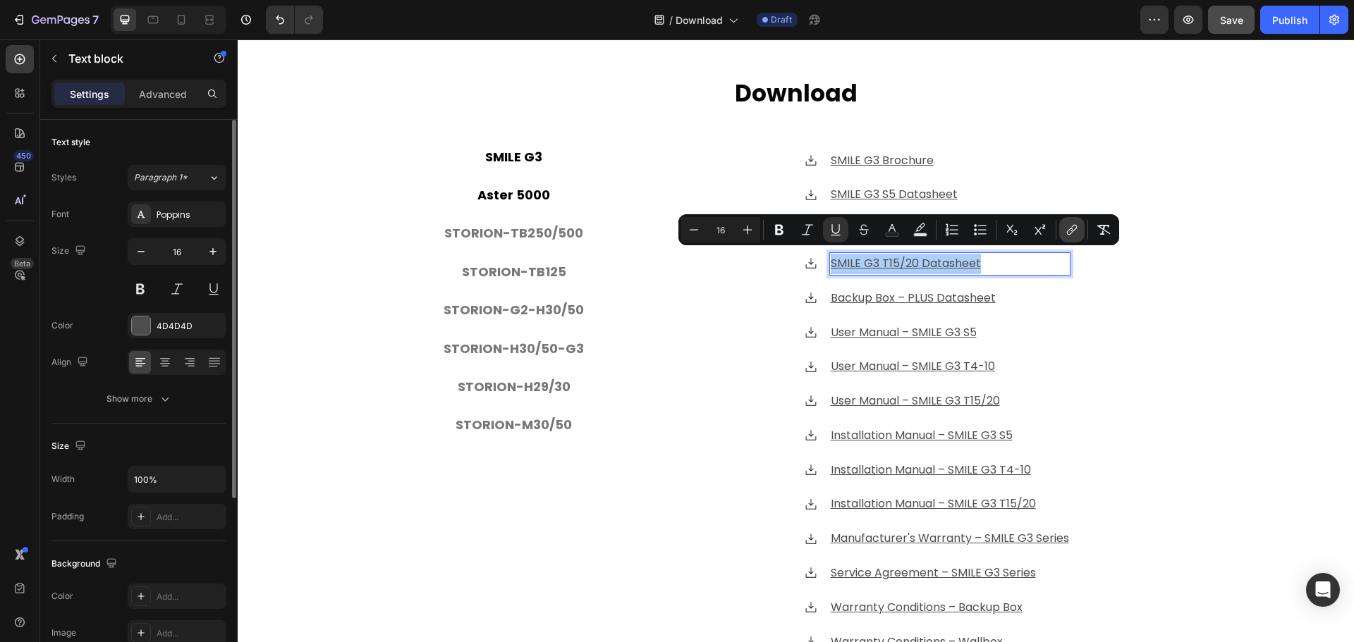
click at [1070, 229] on icon "Editor contextual toolbar" at bounding box center [1072, 230] width 14 height 14
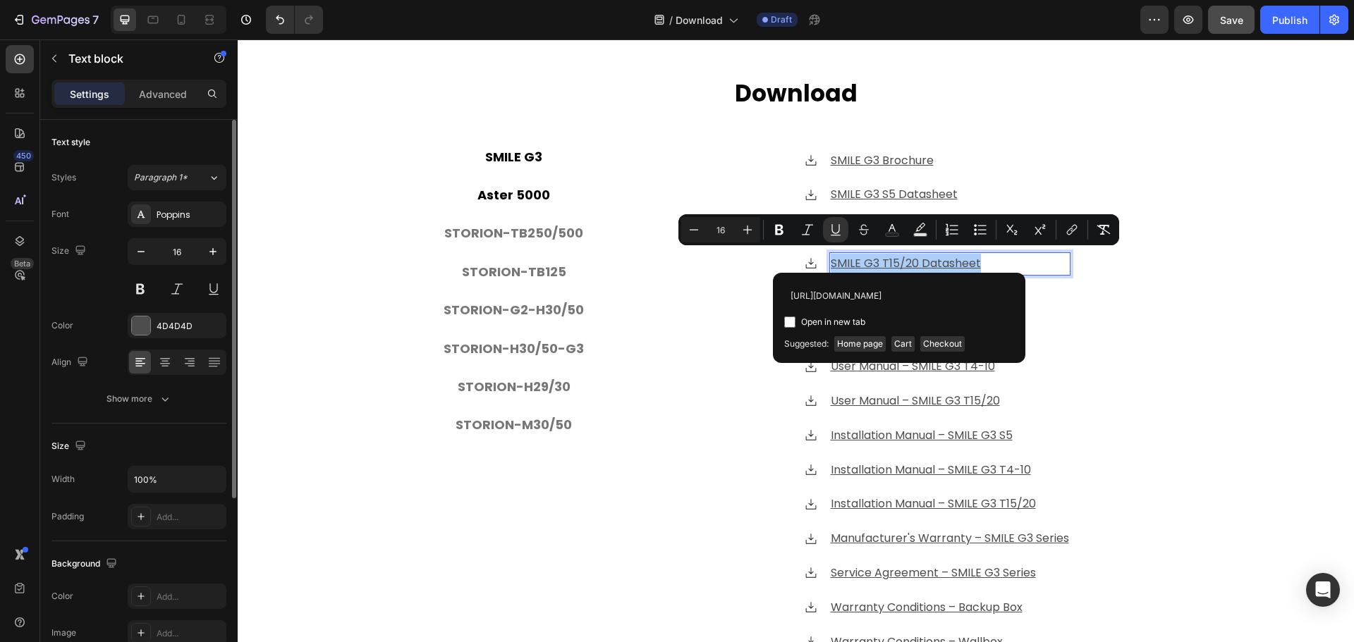
scroll to position [0, 333]
type input "[URL][DOMAIN_NAME]"
drag, startPoint x: 789, startPoint y: 322, endPoint x: 778, endPoint y: 329, distance: 13.3
click at [789, 322] on input "Editor contextual toolbar" at bounding box center [789, 322] width 11 height 11
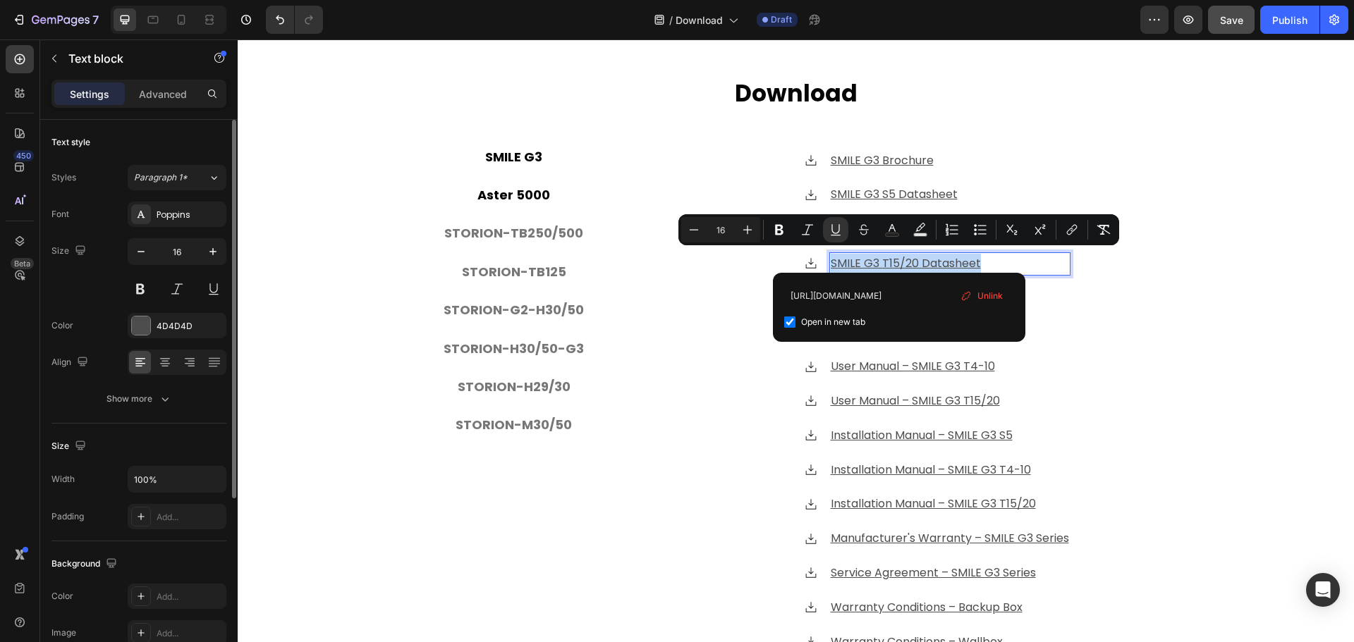
checkbox input "true"
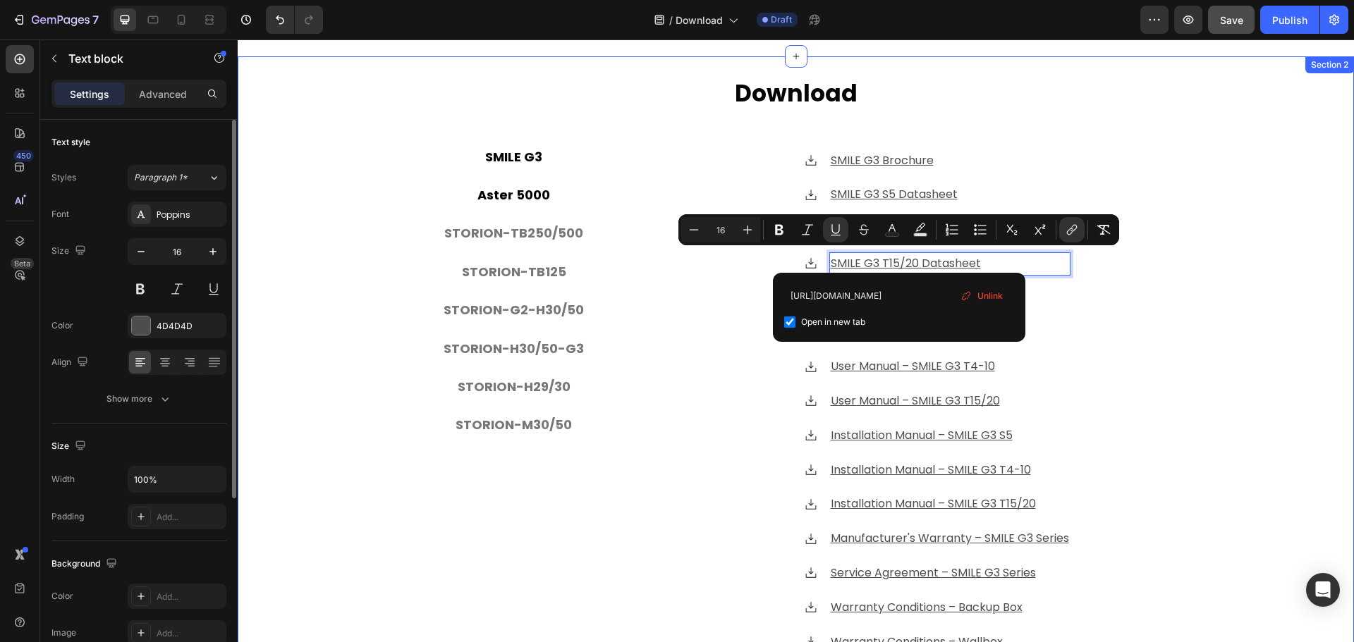
click at [335, 394] on div "⁠⁠⁠⁠⁠⁠⁠ Download Heading SMILE G3 Aster 5000 STORION-TB250/500 STORION-TB125 ST…" at bounding box center [796, 377] width 1116 height 599
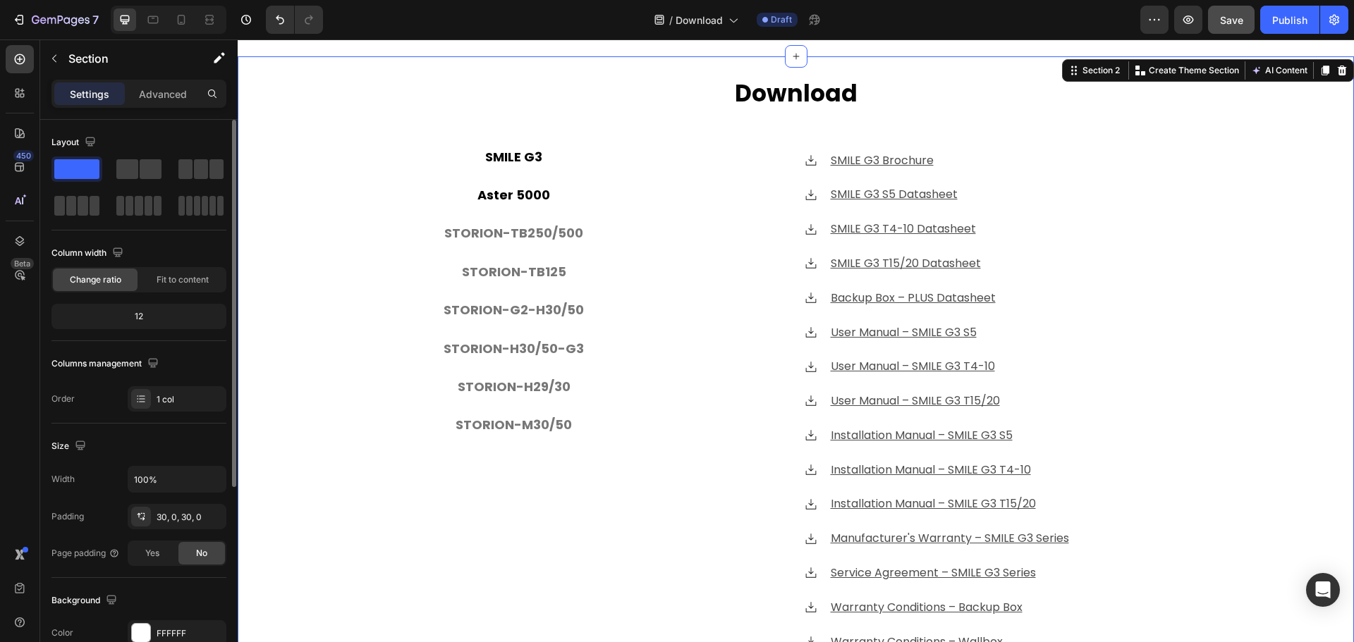
click at [343, 181] on div "⁠⁠⁠⁠⁠⁠⁠ Download Heading SMILE G3 Aster 5000 STORION-TB250/500 STORION-TB125 ST…" at bounding box center [796, 377] width 1116 height 599
click at [893, 260] on u "SMILE G3 T15/20 Datasheet" at bounding box center [906, 263] width 150 height 16
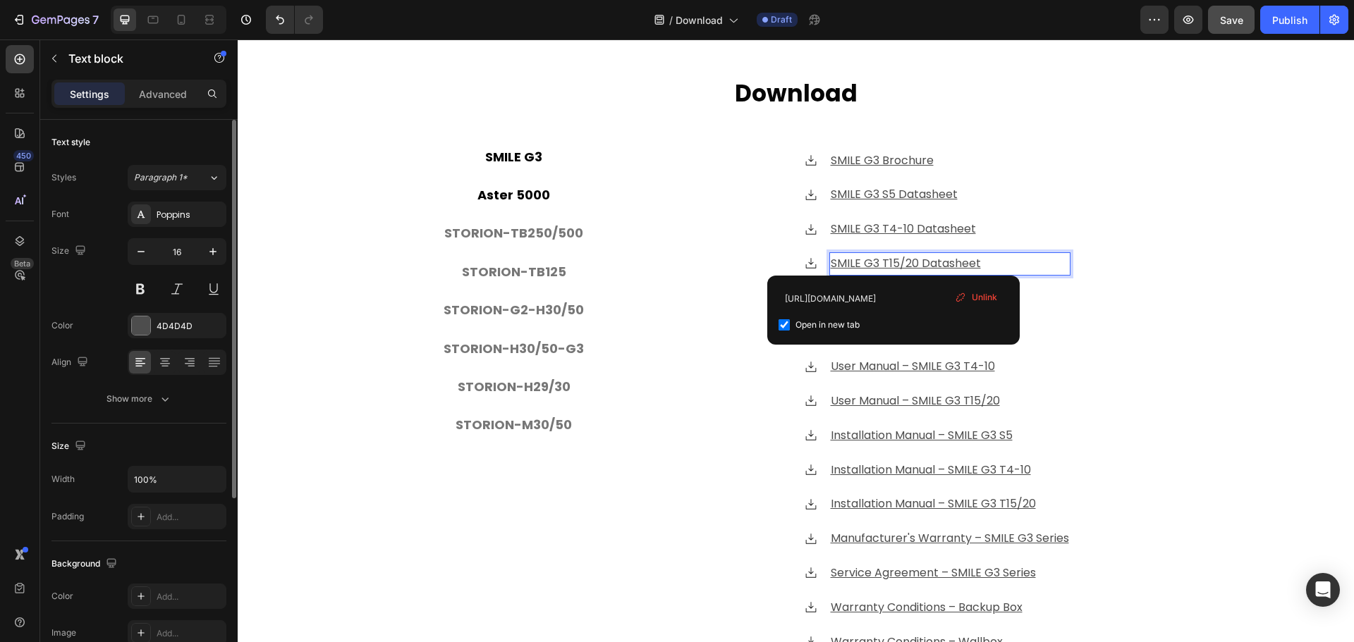
click at [889, 258] on u "SMILE G3 T15/20 Datasheet" at bounding box center [906, 263] width 150 height 16
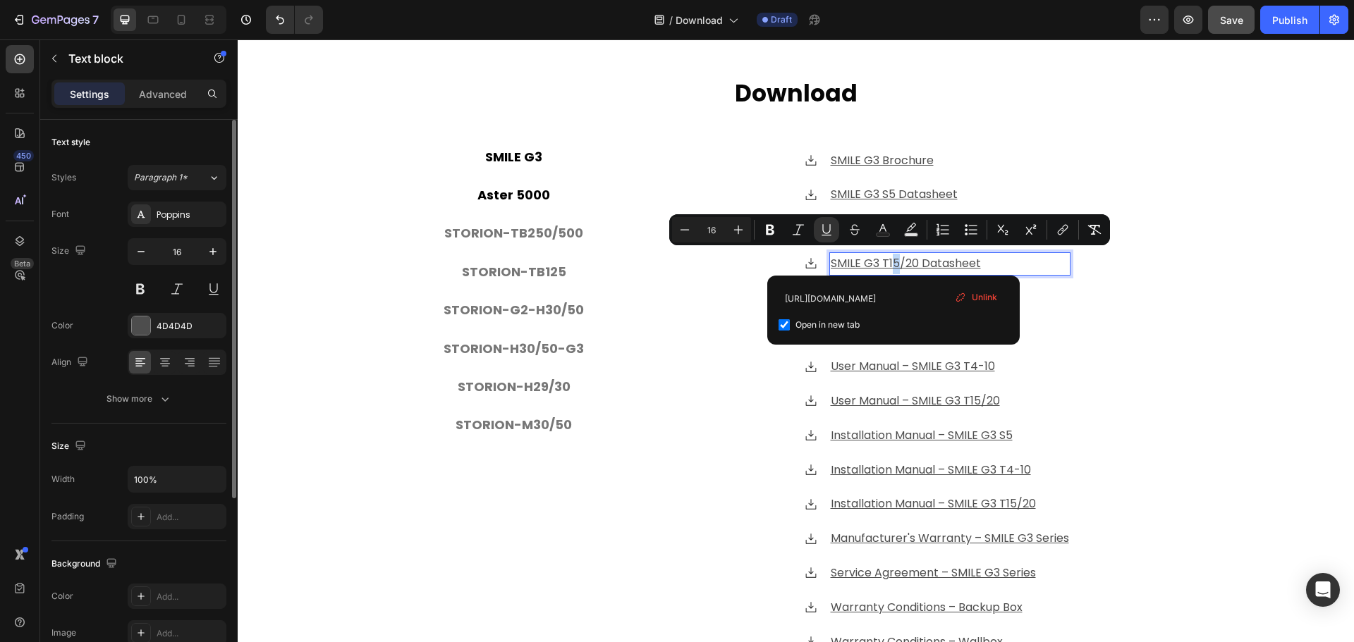
drag, startPoint x: 893, startPoint y: 260, endPoint x: 885, endPoint y: 257, distance: 8.0
click at [885, 257] on u "SMILE G3 T15/20 Datasheet" at bounding box center [906, 263] width 150 height 16
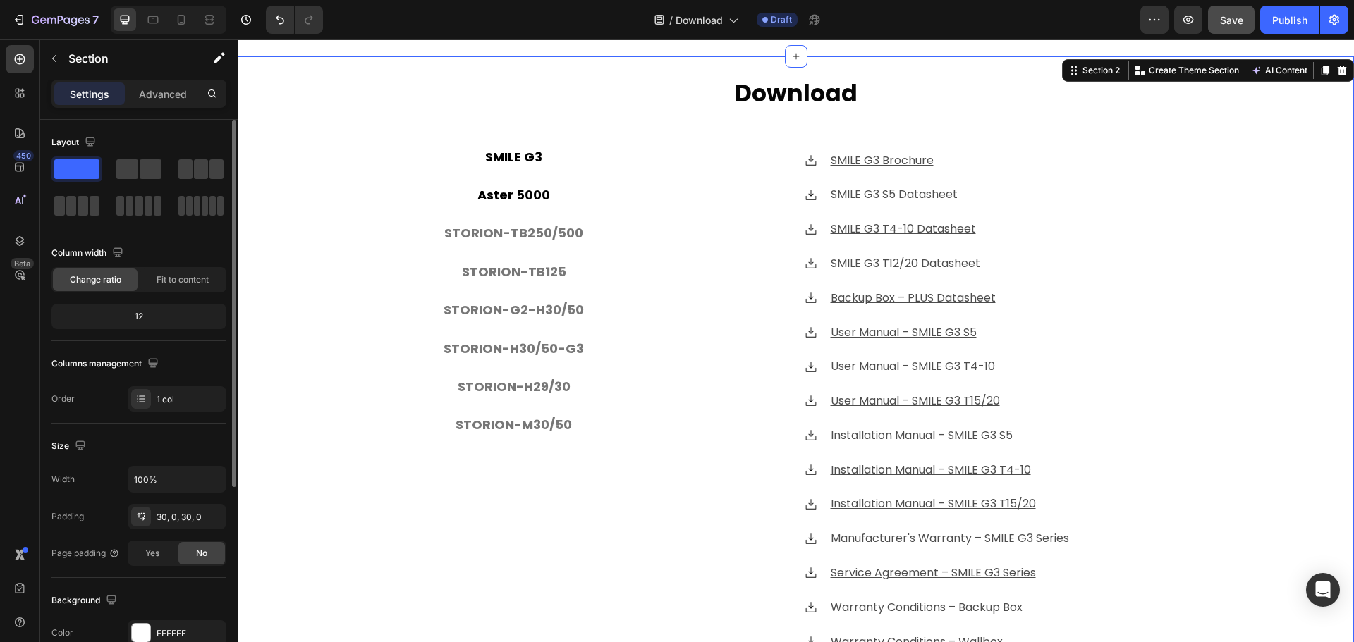
click at [327, 271] on div "⁠⁠⁠⁠⁠⁠⁠ Download Heading SMILE G3 Aster 5000 STORION-TB250/500 STORION-TB125 ST…" at bounding box center [796, 377] width 1116 height 599
click at [276, 291] on div "⁠⁠⁠⁠⁠⁠⁠ Download Heading SMILE G3 Aster 5000 STORION-TB250/500 STORION-TB125 ST…" at bounding box center [796, 377] width 1116 height 599
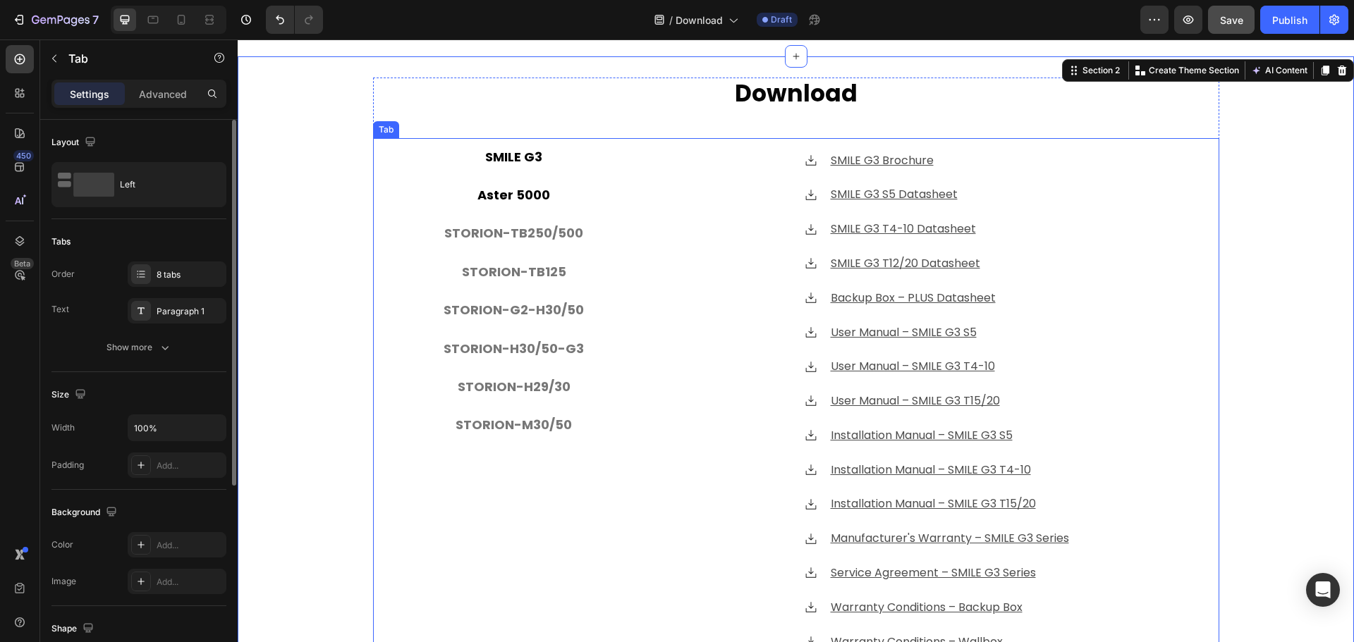
click at [519, 200] on p "Aster 5000" at bounding box center [513, 195] width 73 height 23
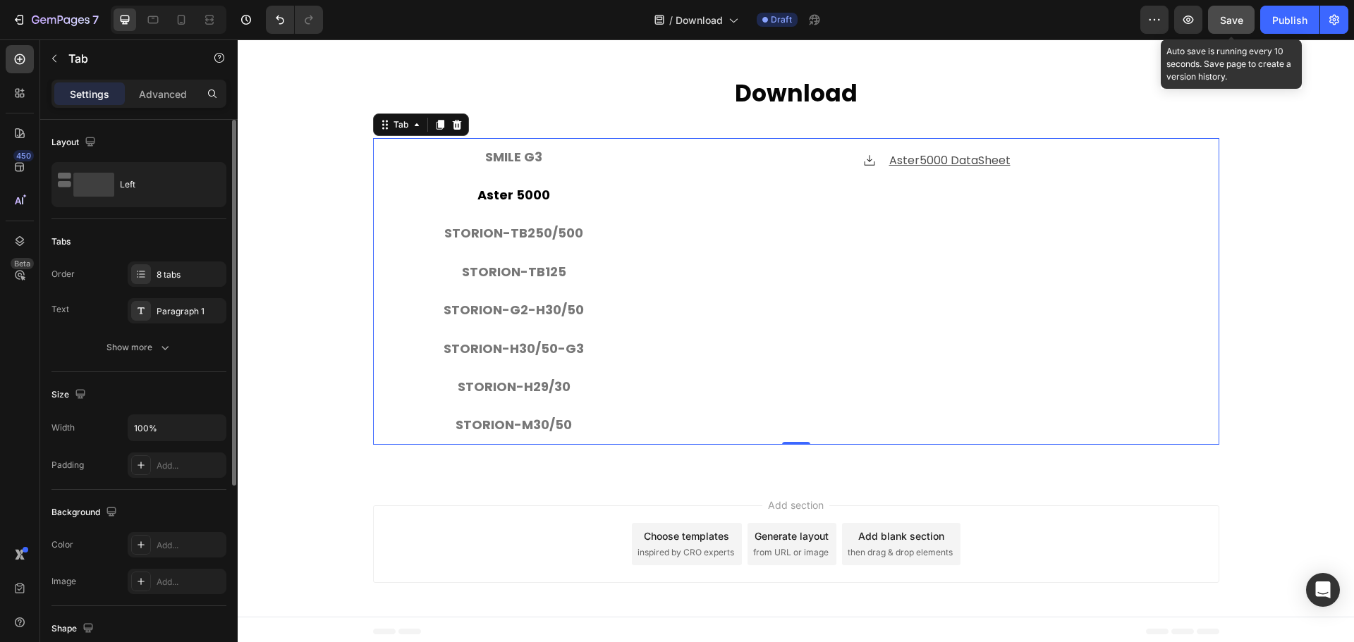
click at [1234, 16] on span "Save" at bounding box center [1231, 20] width 23 height 12
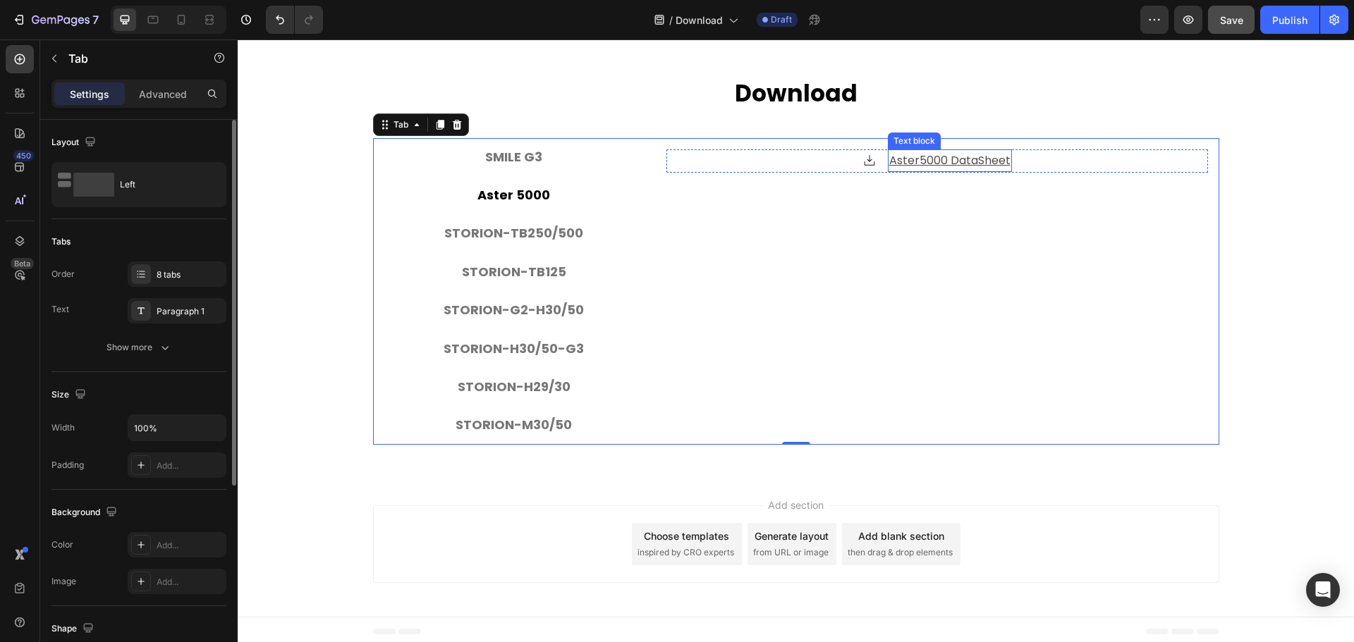
click at [967, 156] on u "Aster5000 DataSheet" at bounding box center [949, 160] width 121 height 16
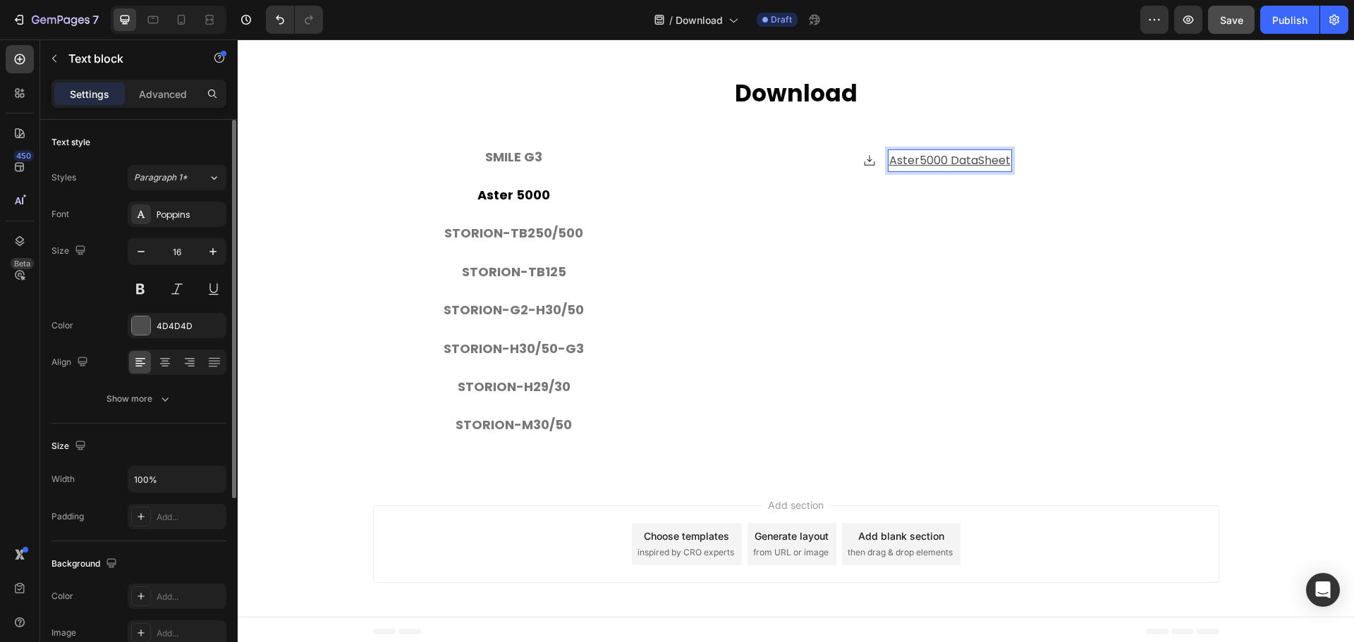
click at [967, 156] on u "Aster5000 DataSheet" at bounding box center [949, 160] width 121 height 16
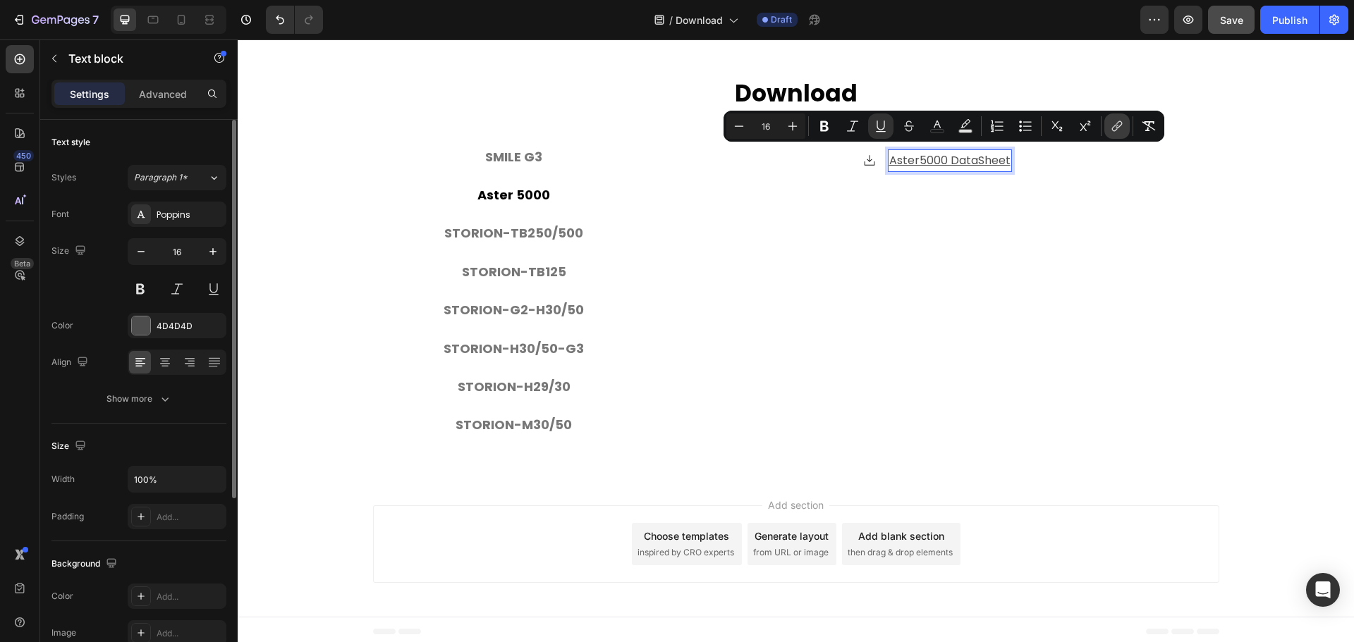
click at [1120, 126] on icon "Editor contextual toolbar" at bounding box center [1119, 124] width 6 height 7
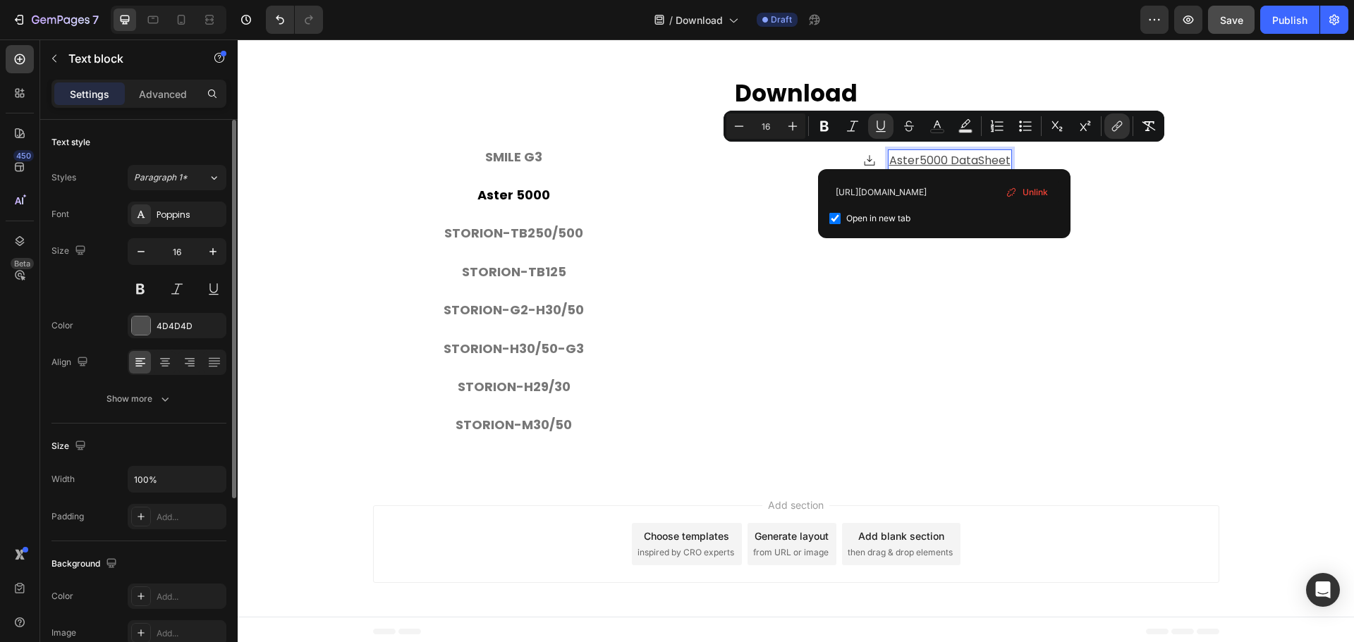
scroll to position [0, 265]
click at [958, 188] on input "[URL][DOMAIN_NAME]" at bounding box center [944, 192] width 230 height 23
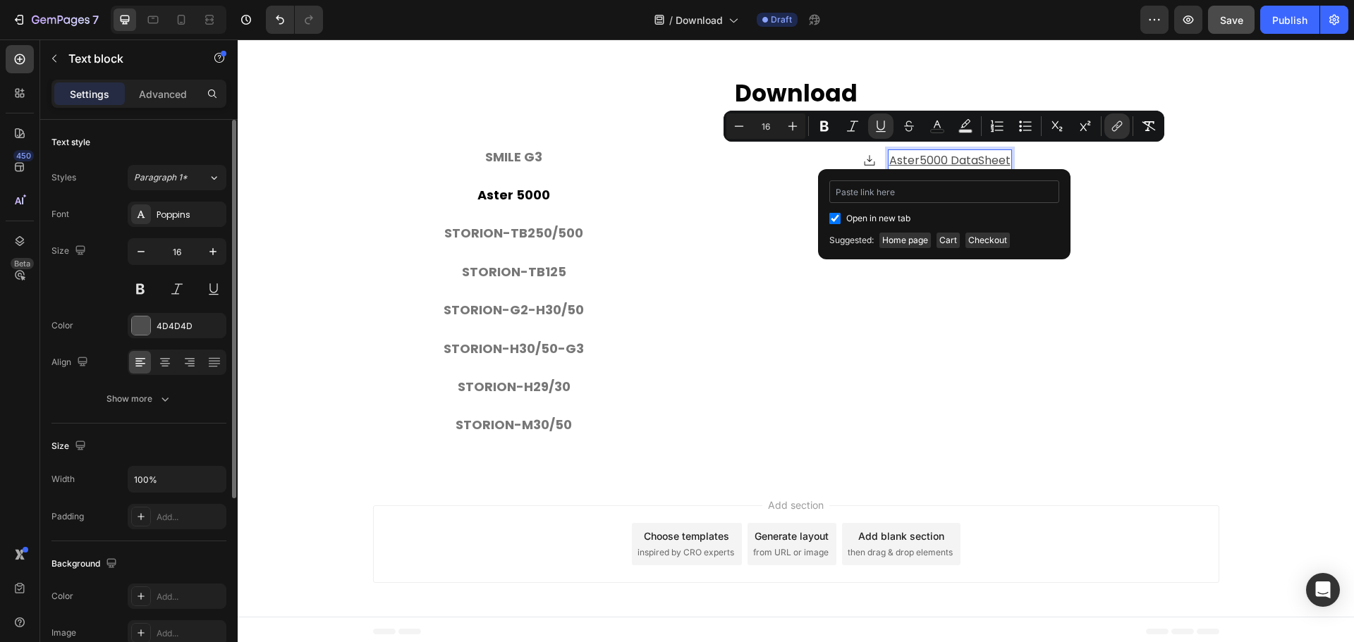
type input "[URL][DOMAIN_NAME]"
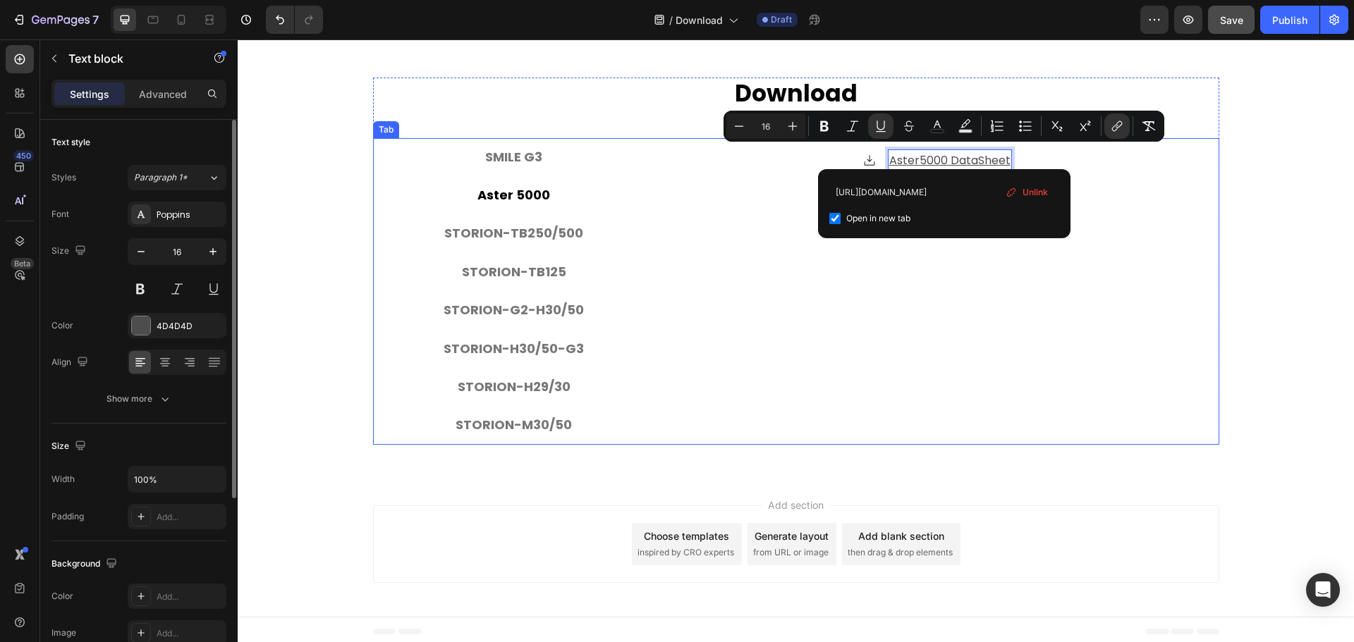
click at [1219, 245] on div "⁠⁠⁠⁠⁠⁠⁠ Download Heading SMILE G3 Aster 5000 STORION-TB250/500 STORION-TB125 ST…" at bounding box center [796, 267] width 1116 height 379
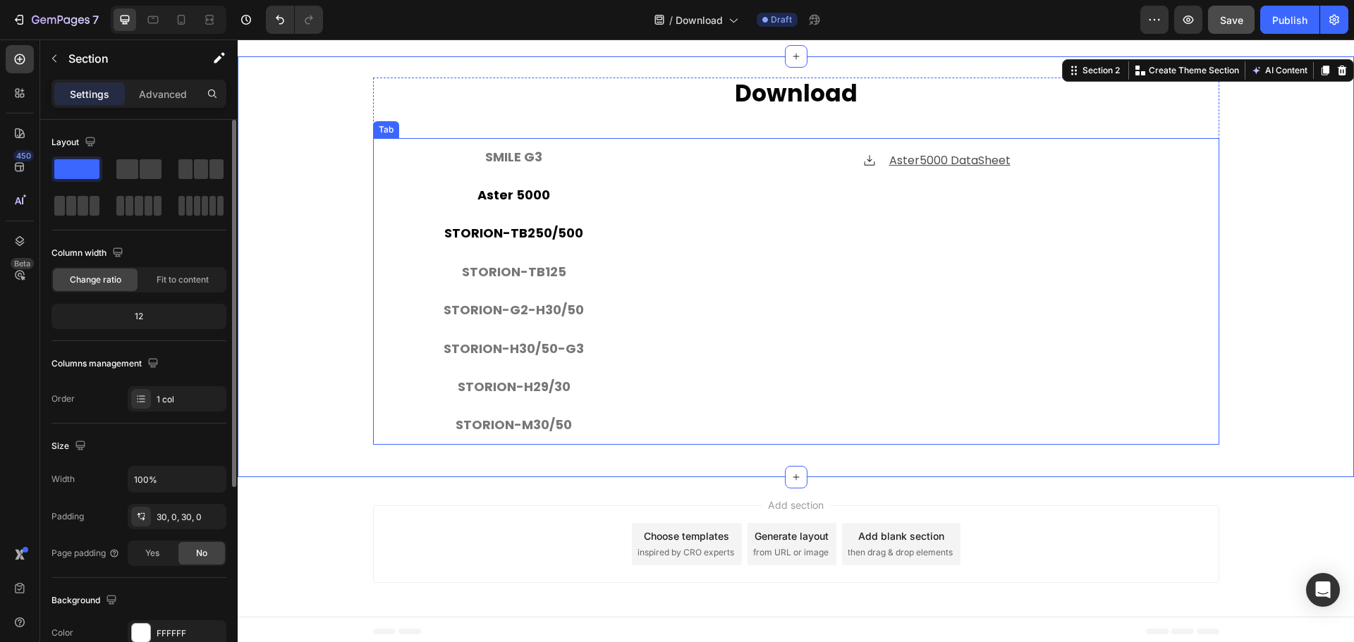
click at [519, 229] on p "STORION-TB250/500" at bounding box center [513, 233] width 139 height 23
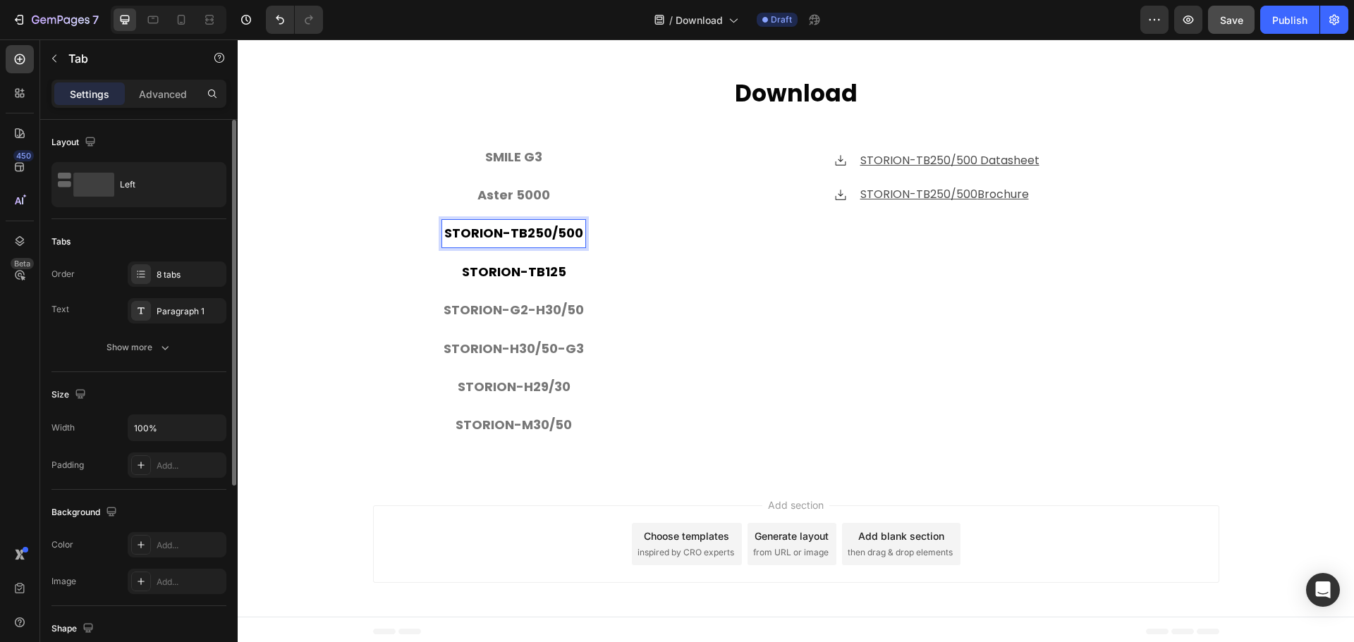
click at [526, 225] on p "STORION-TB250/500" at bounding box center [513, 233] width 139 height 23
click at [526, 231] on p "STORION-TB250/500" at bounding box center [513, 233] width 139 height 23
click at [344, 211] on div "⁠⁠⁠⁠⁠⁠⁠ Download Heading SMILE G3 Aster 5000 STORION-TB250/500 STORION-TB125 ST…" at bounding box center [796, 267] width 1116 height 379
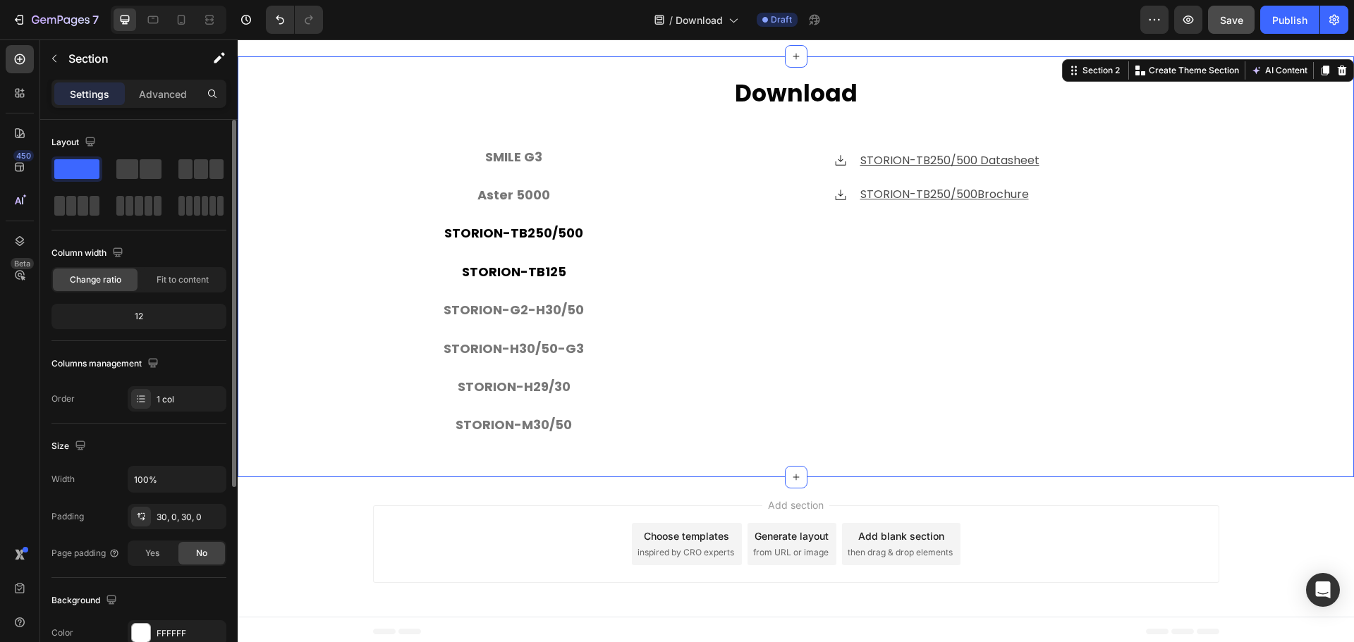
click at [330, 218] on div "⁠⁠⁠⁠⁠⁠⁠ Download Heading SMILE G3 Aster 5000 STORION-TB250/500 STORION-TB125 ST…" at bounding box center [796, 267] width 1116 height 379
click at [530, 195] on p "Aster 5000" at bounding box center [513, 195] width 73 height 23
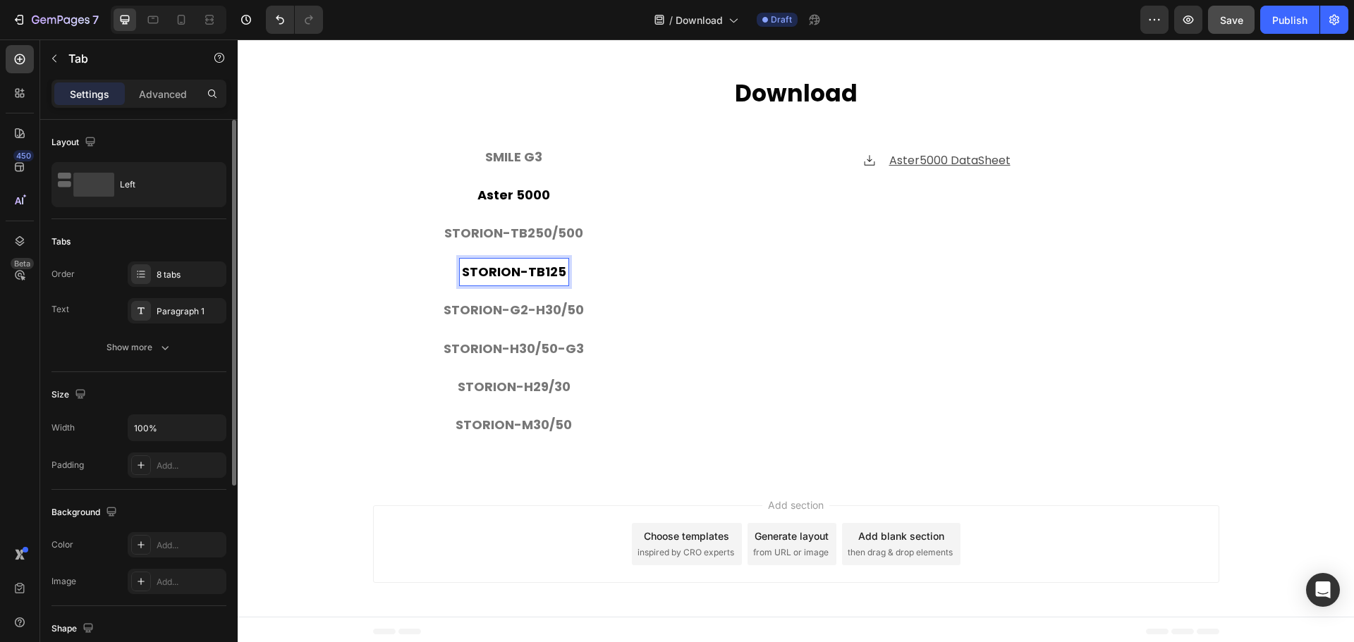
click at [521, 274] on p "STORION-TB125" at bounding box center [514, 272] width 104 height 23
click at [976, 152] on u "STORION-TB125 Datasheet" at bounding box center [949, 160] width 149 height 16
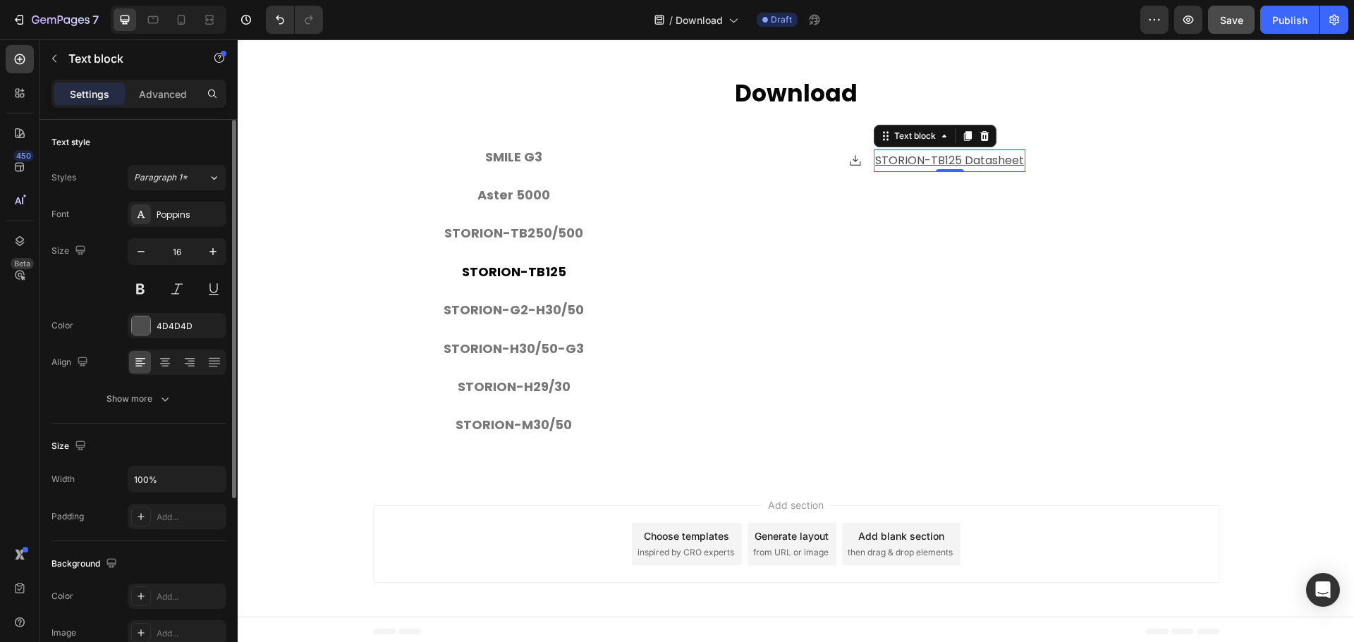
click at [976, 152] on u "STORION-TB125 Datasheet" at bounding box center [949, 160] width 149 height 16
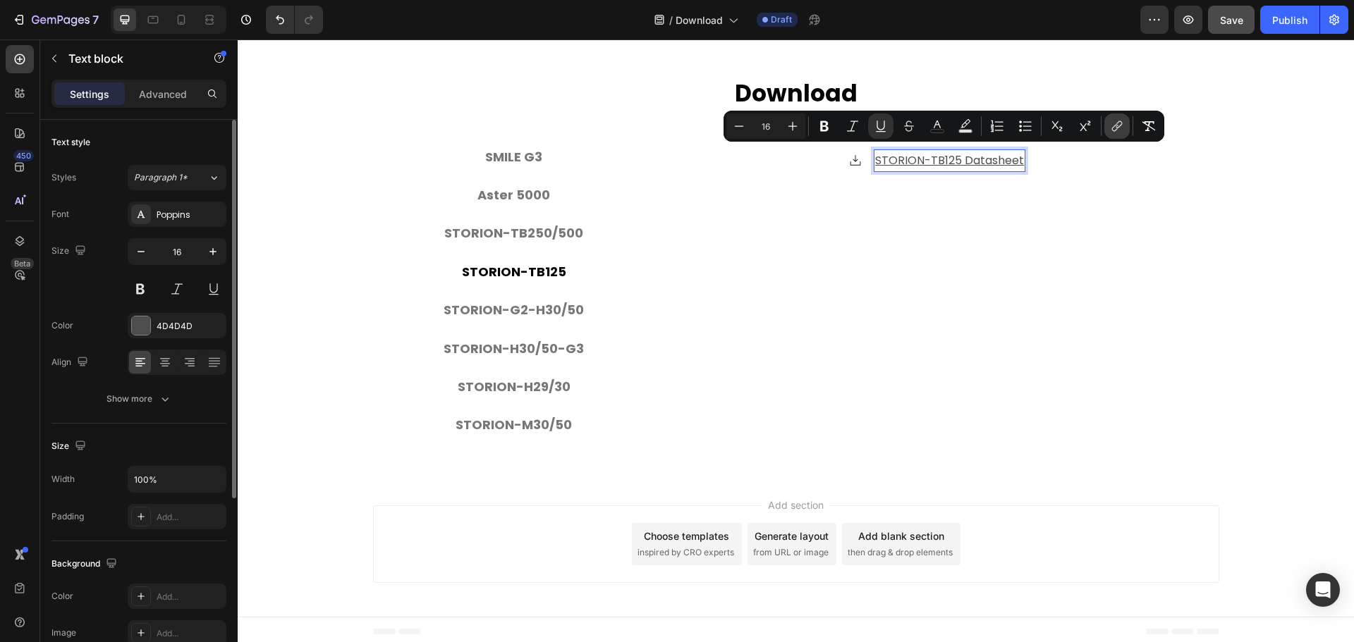
click at [1109, 128] on button "link" at bounding box center [1116, 126] width 25 height 25
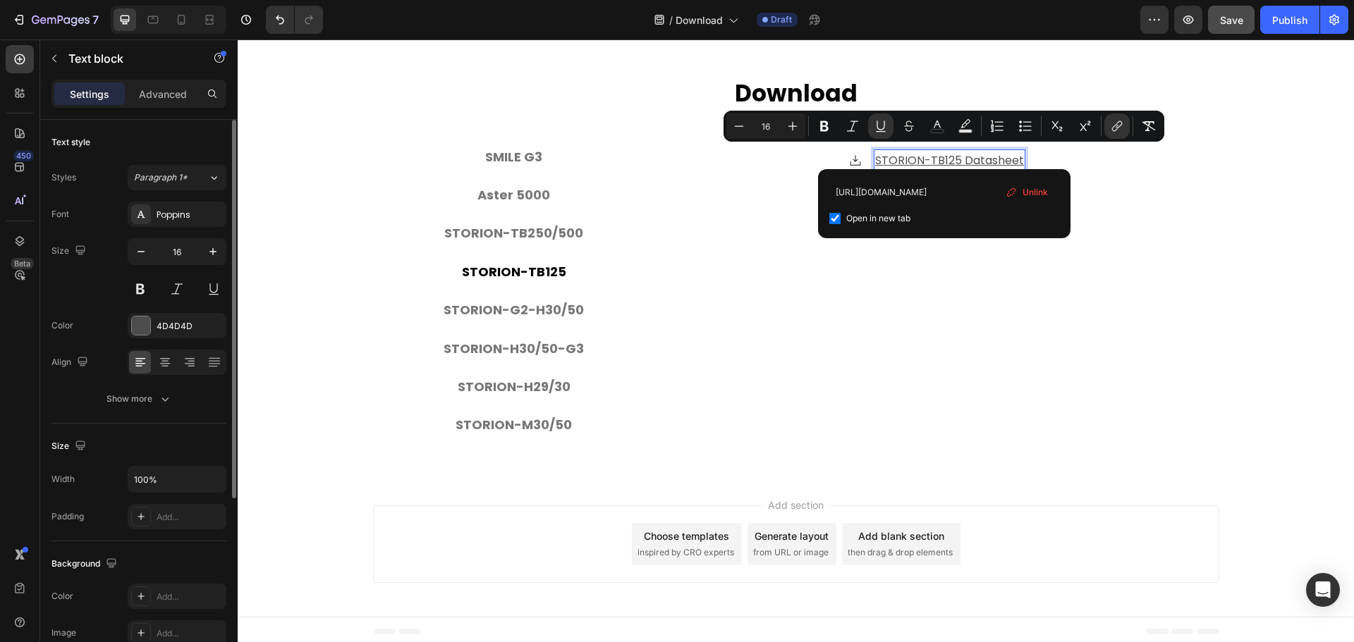
scroll to position [0, 358]
click at [956, 194] on input "[URL][DOMAIN_NAME]" at bounding box center [944, 192] width 230 height 23
click at [938, 199] on input "[URL][DOMAIN_NAME]" at bounding box center [944, 192] width 230 height 23
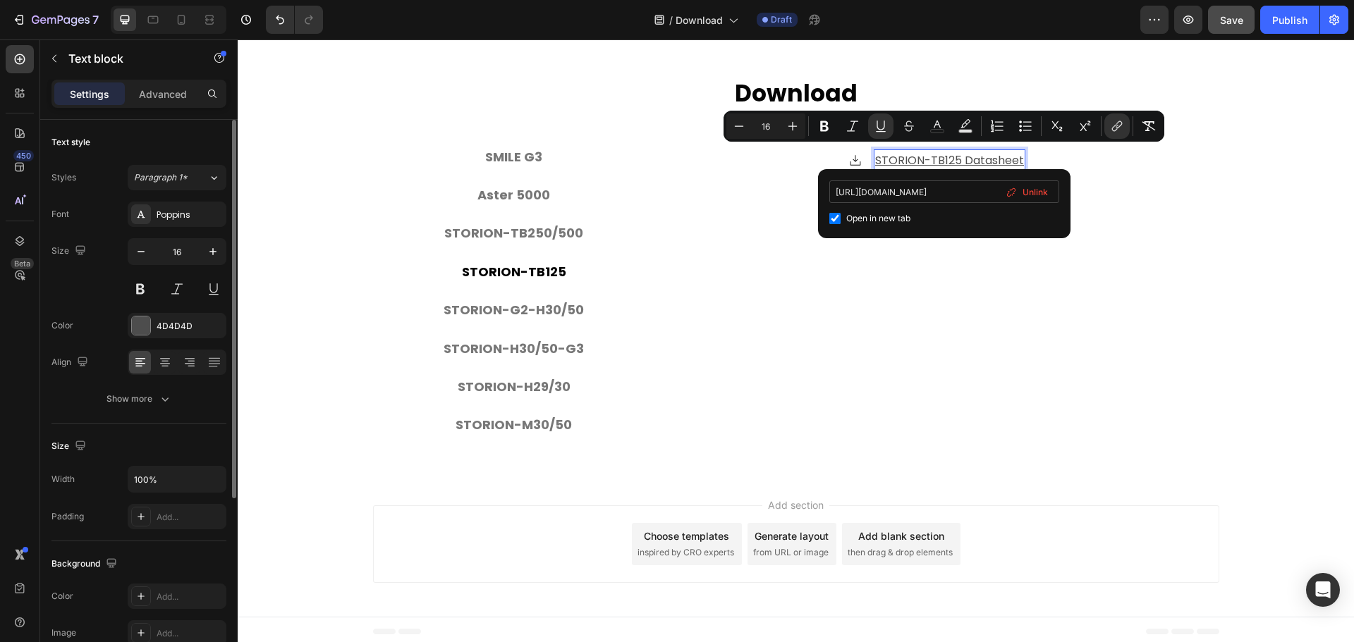
click at [938, 199] on input "[URL][DOMAIN_NAME]" at bounding box center [944, 192] width 230 height 23
type input "[URL][DOMAIN_NAME]"
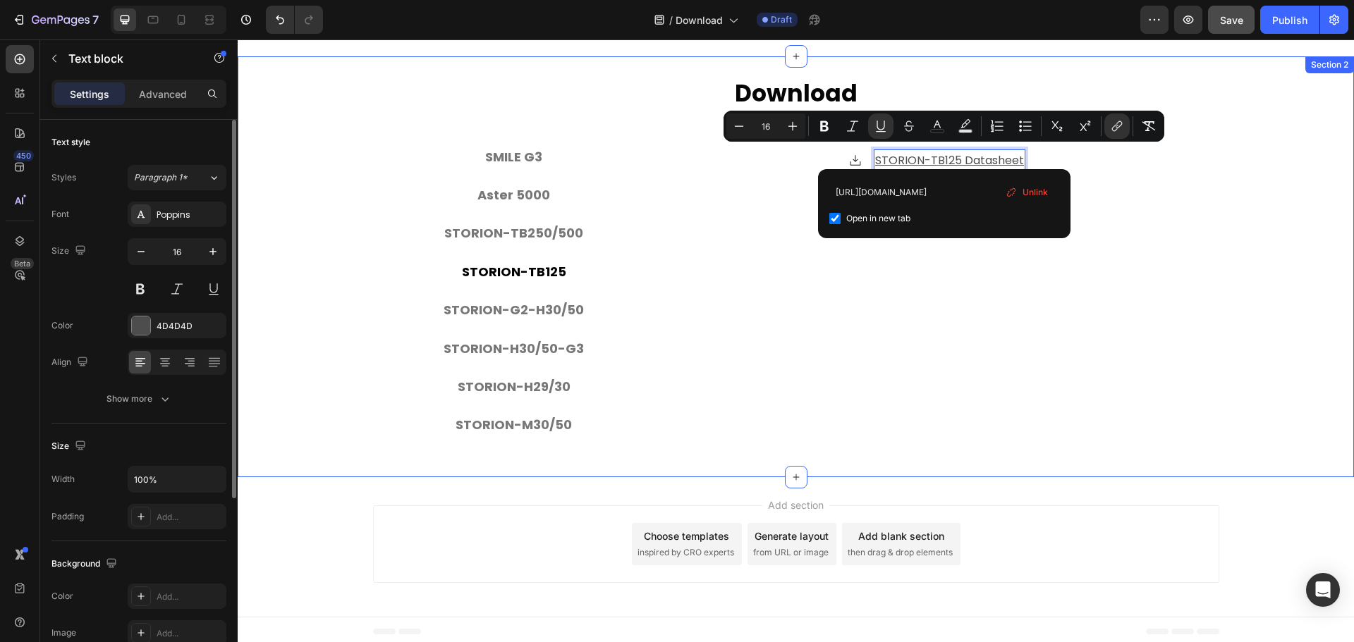
click at [353, 260] on div "⁠⁠⁠⁠⁠⁠⁠ Download Heading SMILE G3 Aster 5000 STORION-TB250/500 STORION-TB125 ST…" at bounding box center [796, 267] width 1116 height 379
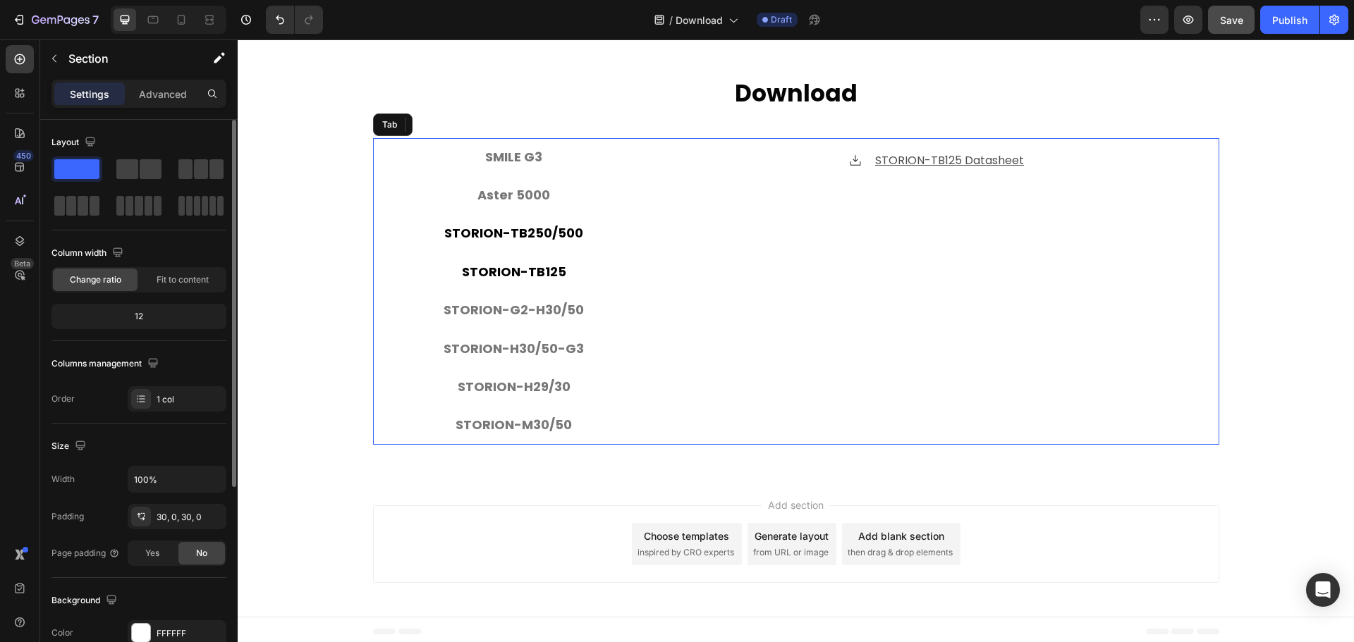
click at [494, 233] on p "STORION-TB250/500" at bounding box center [513, 233] width 139 height 23
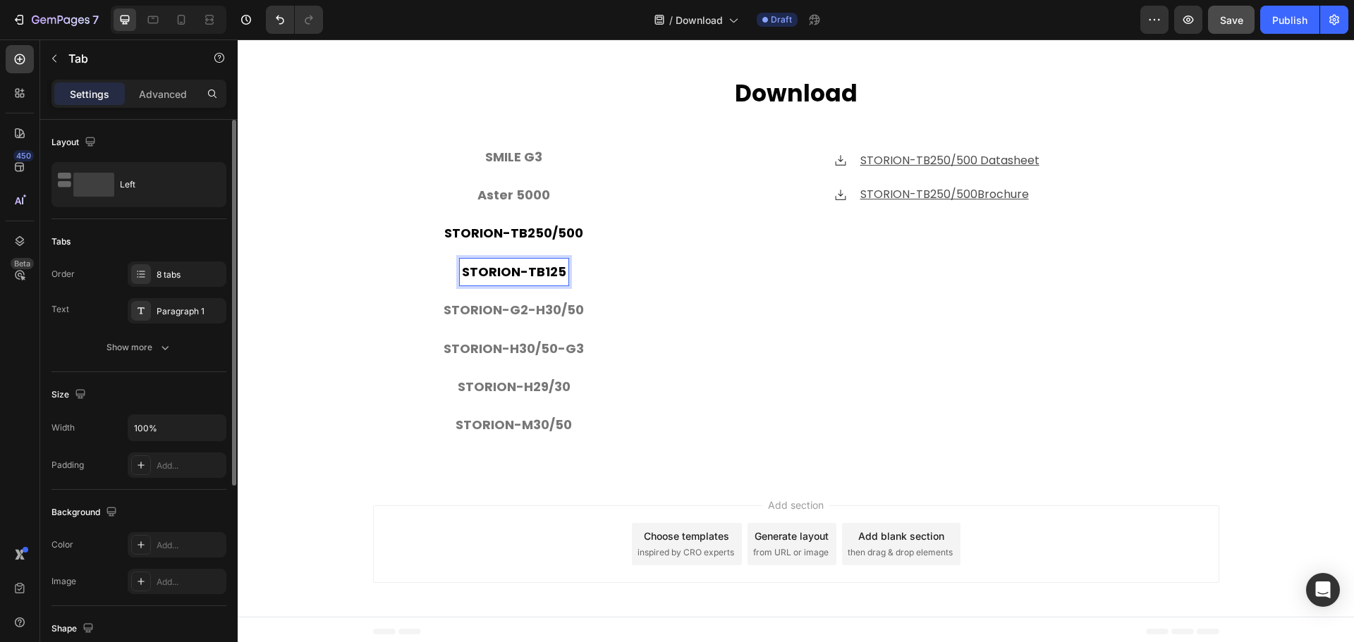
click at [521, 270] on p "STORION-TB125" at bounding box center [514, 272] width 104 height 23
click at [528, 231] on p "STORION-TB250/500" at bounding box center [513, 233] width 139 height 23
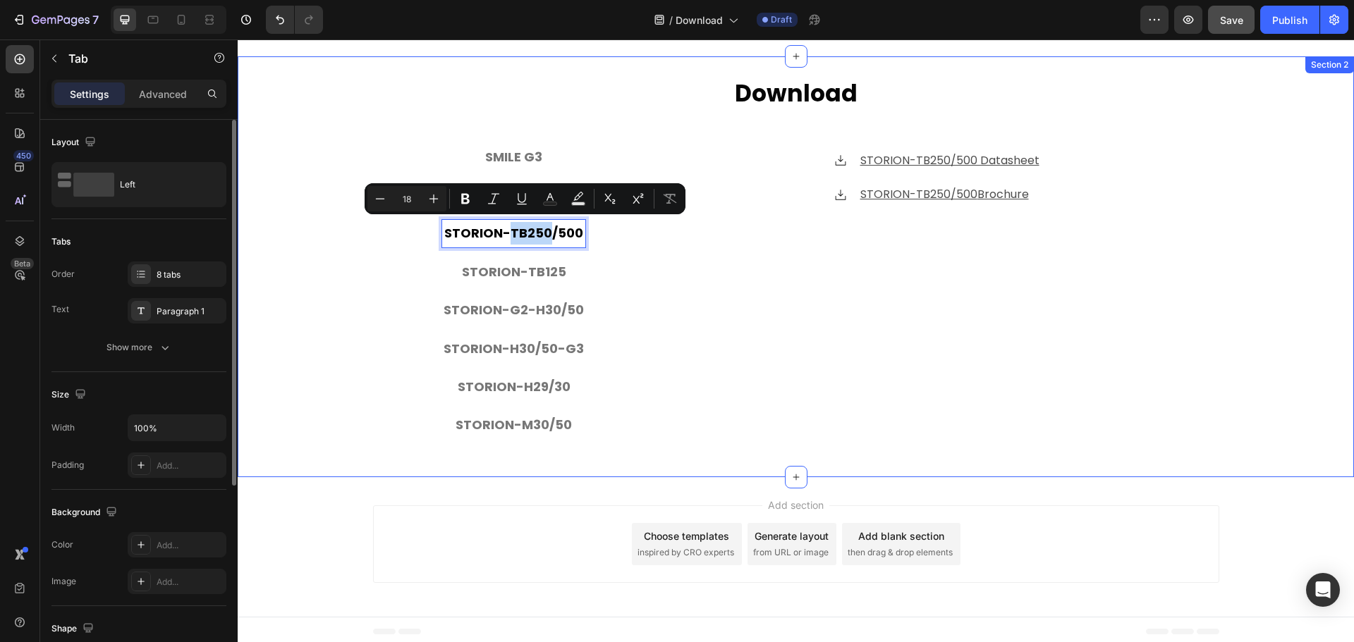
click at [322, 255] on div "⁠⁠⁠⁠⁠⁠⁠ Download Heading SMILE G3 Aster 5000 STORION-TB250/500 STORION-TB125 ST…" at bounding box center [796, 267] width 1116 height 379
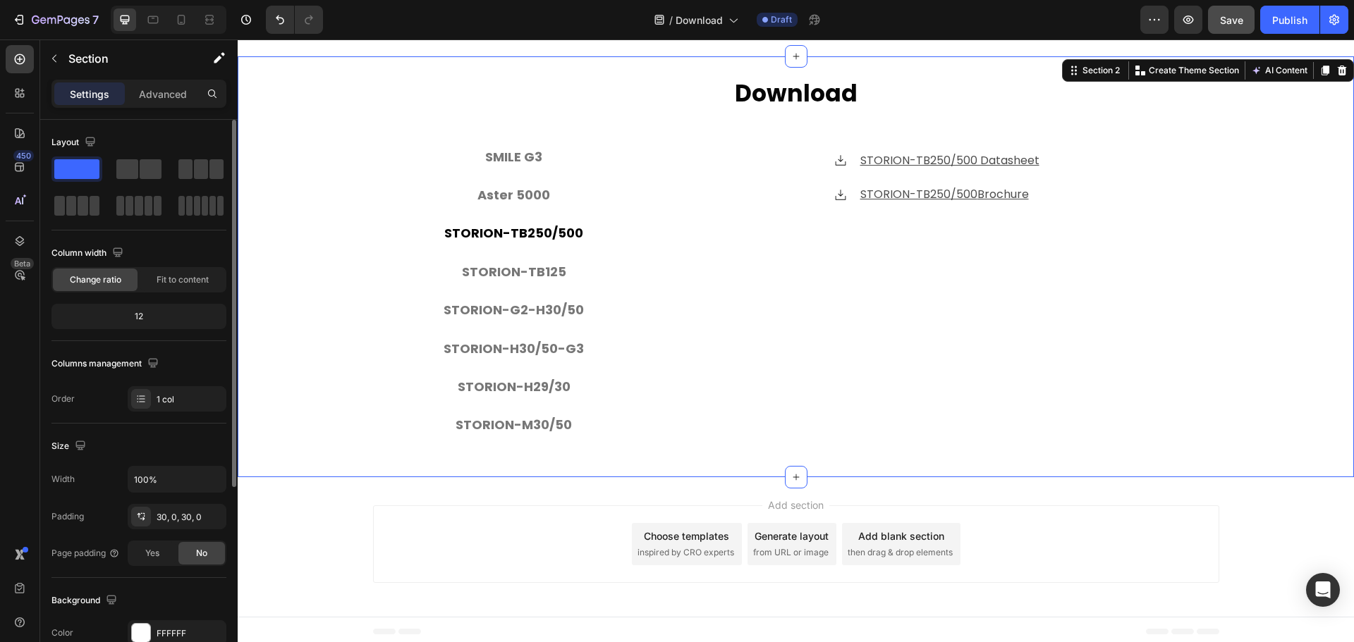
click at [305, 348] on div "⁠⁠⁠⁠⁠⁠⁠ Download Heading SMILE G3 Aster 5000 STORION-TB250/500 STORION-TB125 ST…" at bounding box center [796, 267] width 1116 height 379
click at [538, 355] on p "STORION-H30/50-G3" at bounding box center [514, 349] width 140 height 23
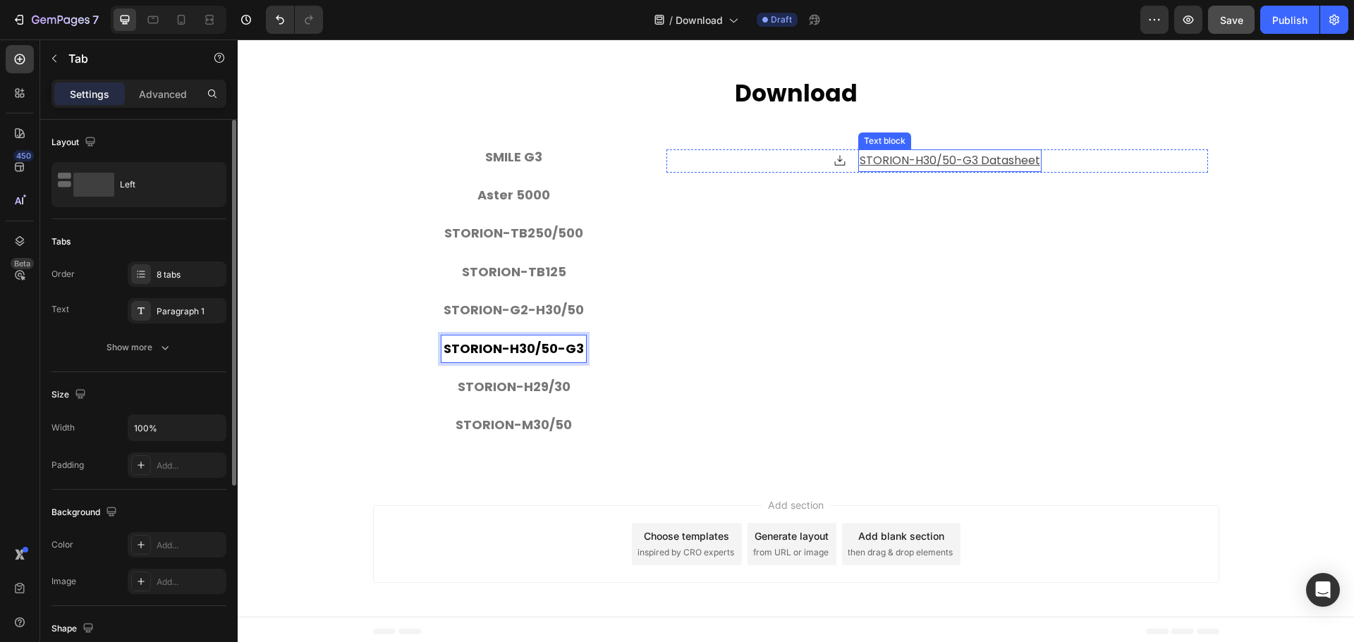
click at [957, 157] on u "STORION-H30/50-G3 Datasheet" at bounding box center [950, 160] width 181 height 16
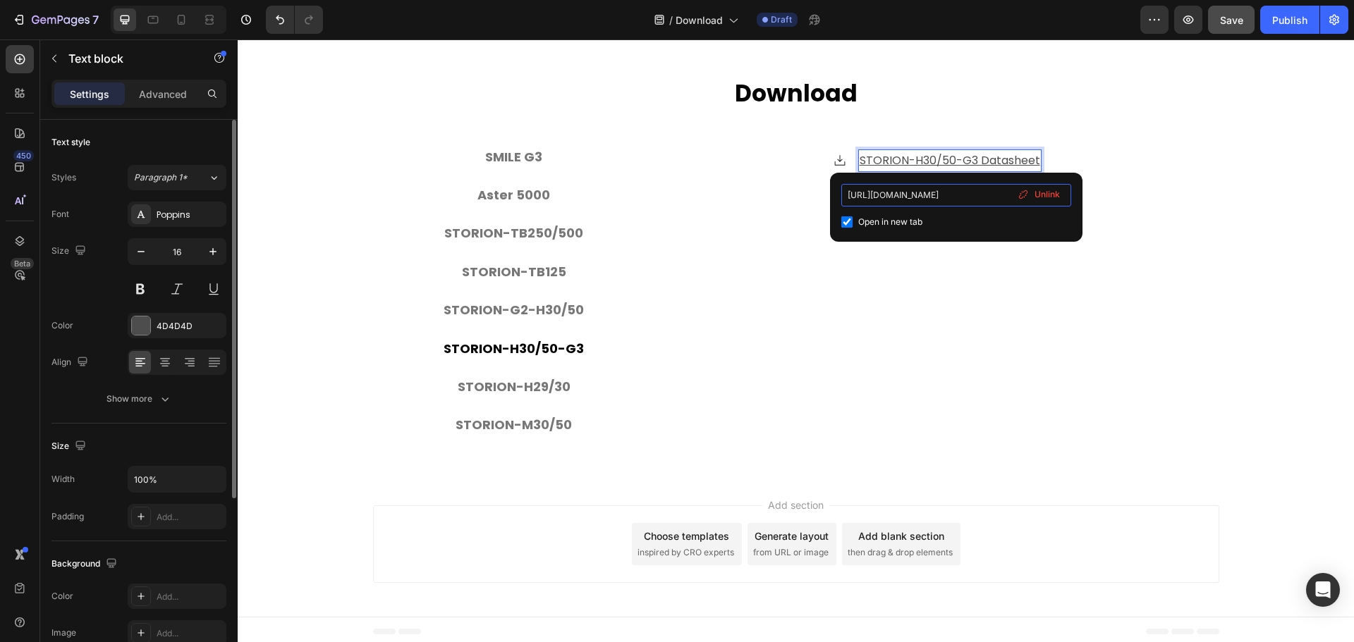
click at [951, 190] on input "[URL][DOMAIN_NAME]" at bounding box center [956, 195] width 230 height 23
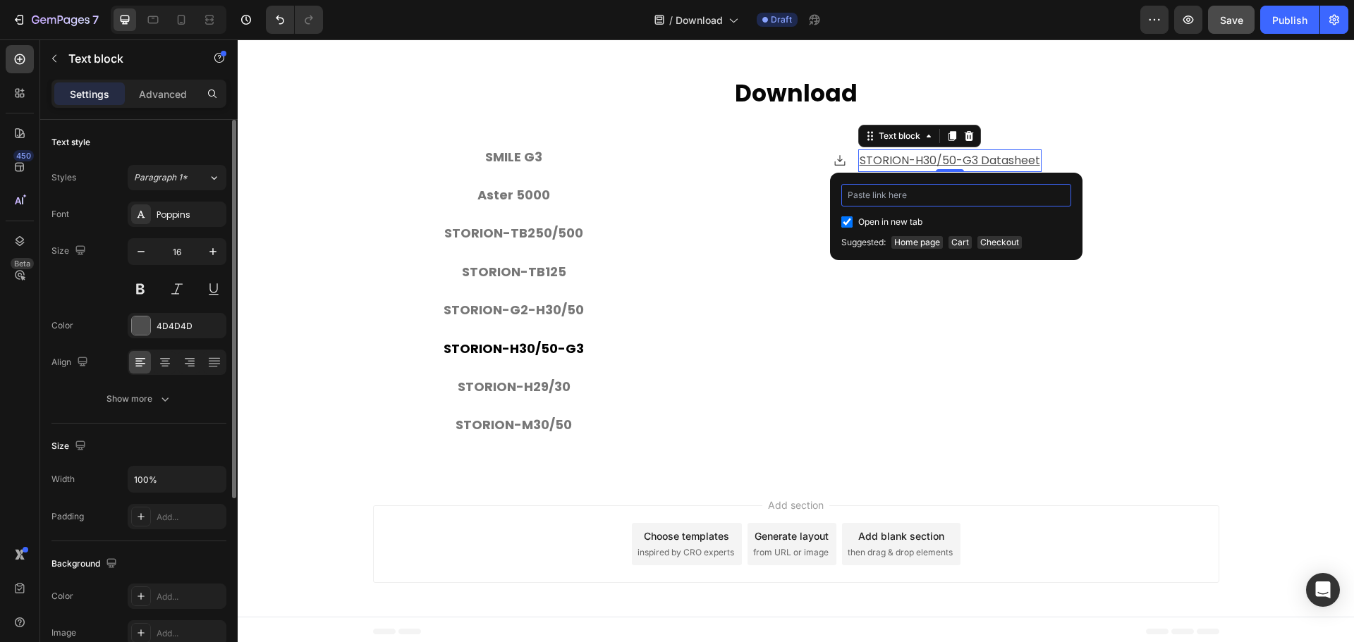
type input "[URL][DOMAIN_NAME]"
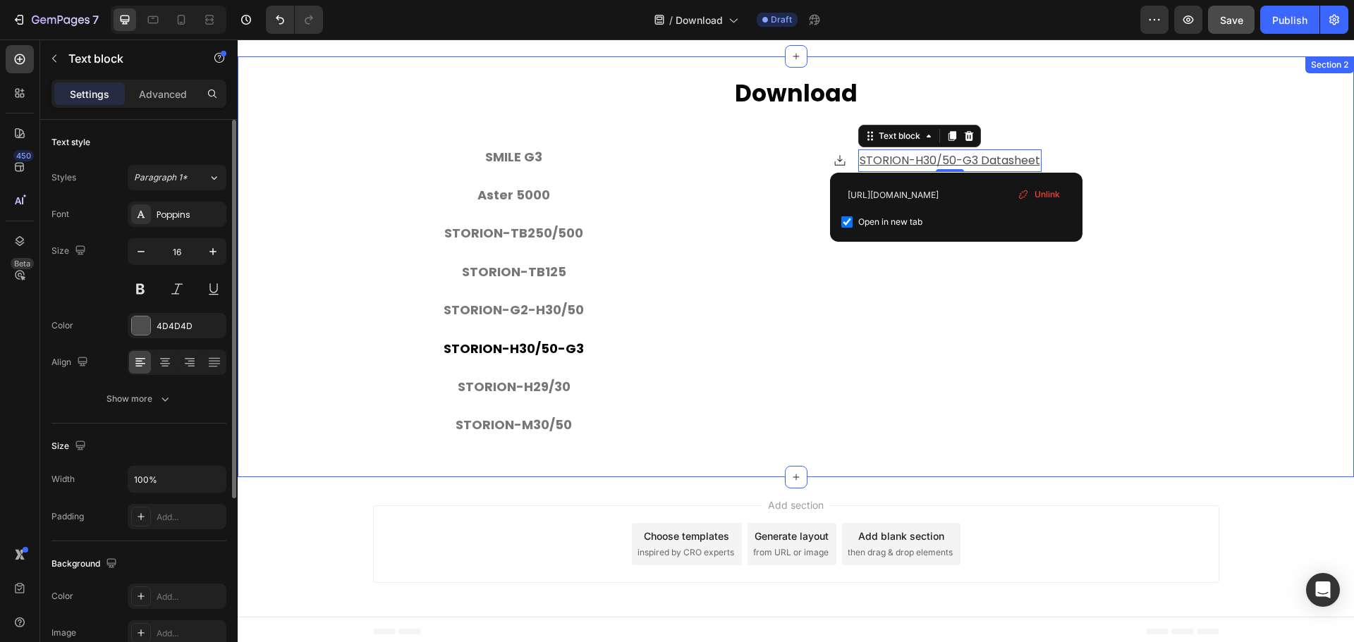
click at [305, 252] on div "⁠⁠⁠⁠⁠⁠⁠ Download Heading SMILE G3 Aster 5000 STORION-TB250/500 STORION-TB125 ST…" at bounding box center [796, 267] width 1116 height 379
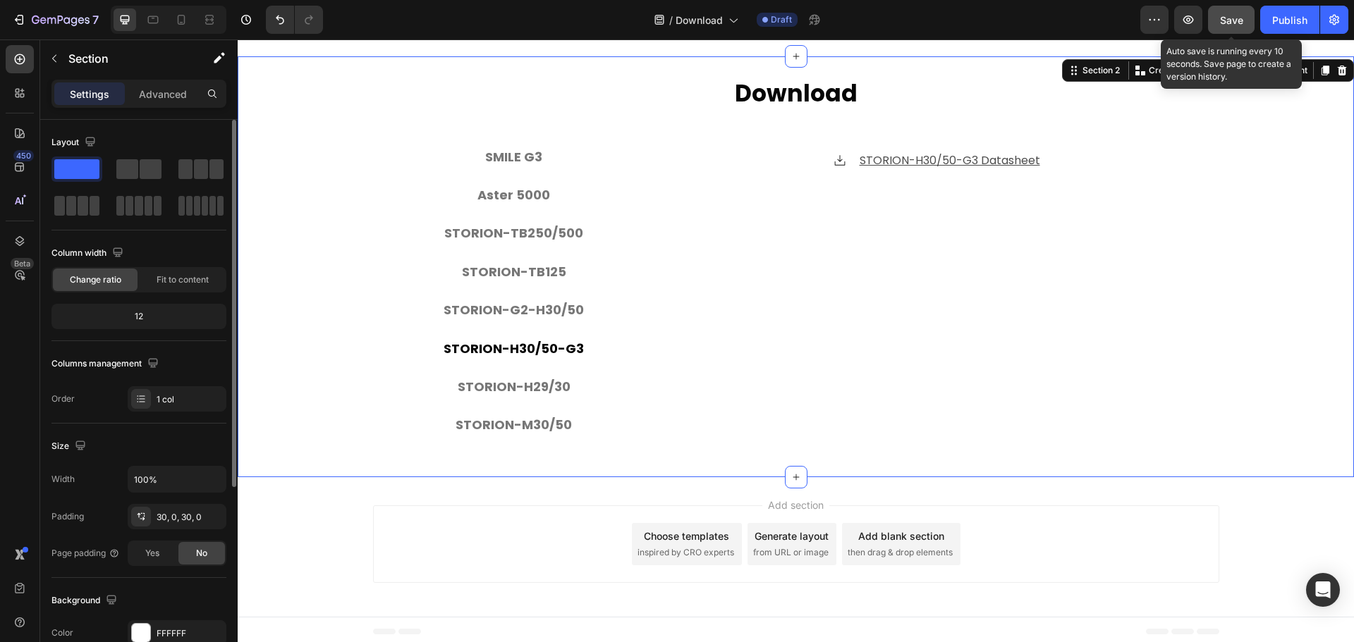
click at [1238, 18] on span "Save" at bounding box center [1231, 20] width 23 height 12
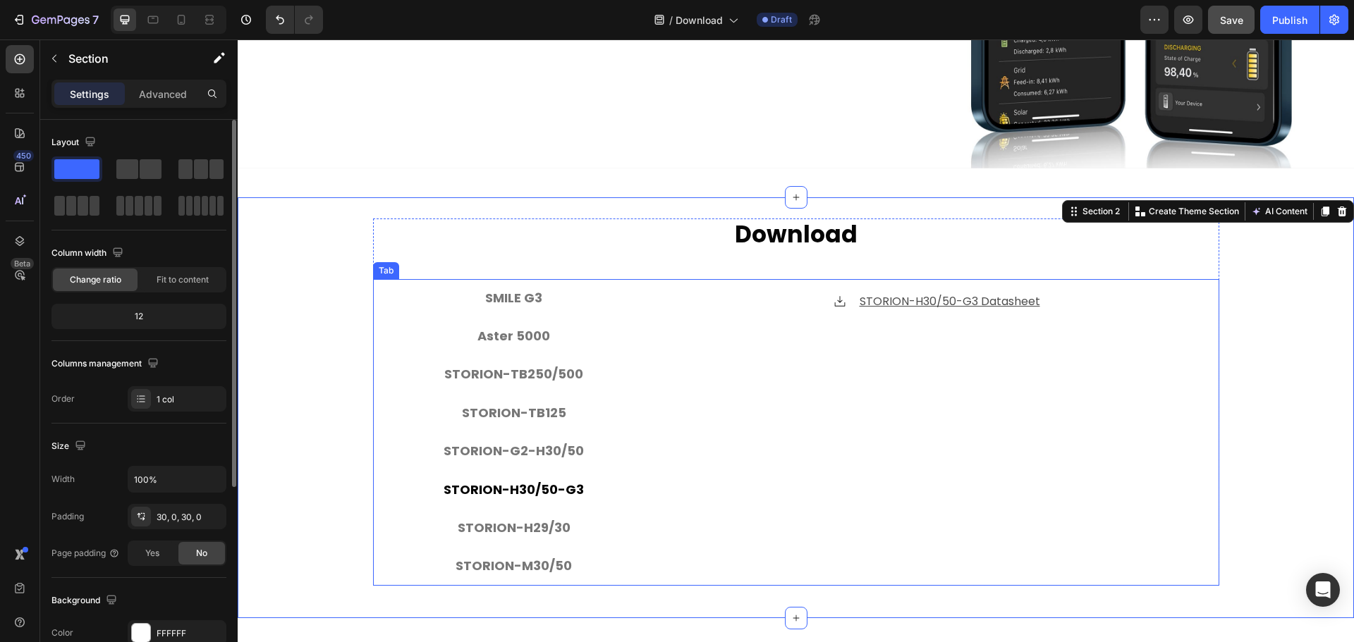
scroll to position [405, 0]
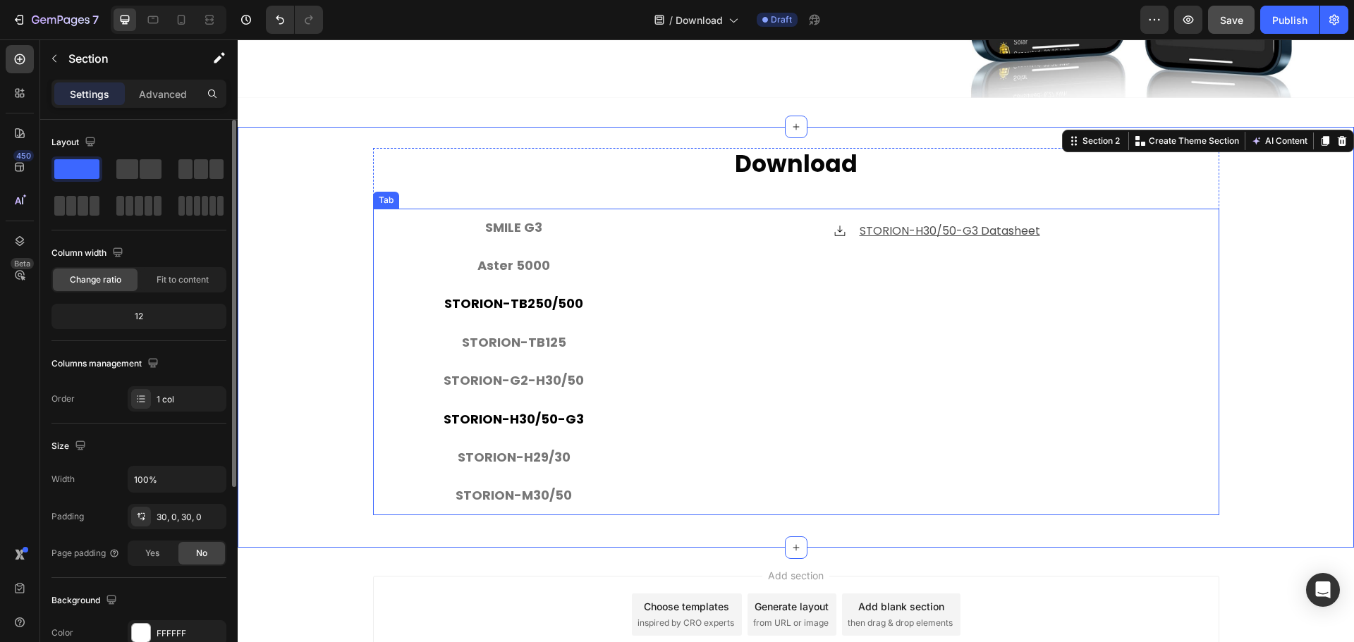
click at [530, 296] on p "STORION-TB250/500" at bounding box center [513, 304] width 139 height 23
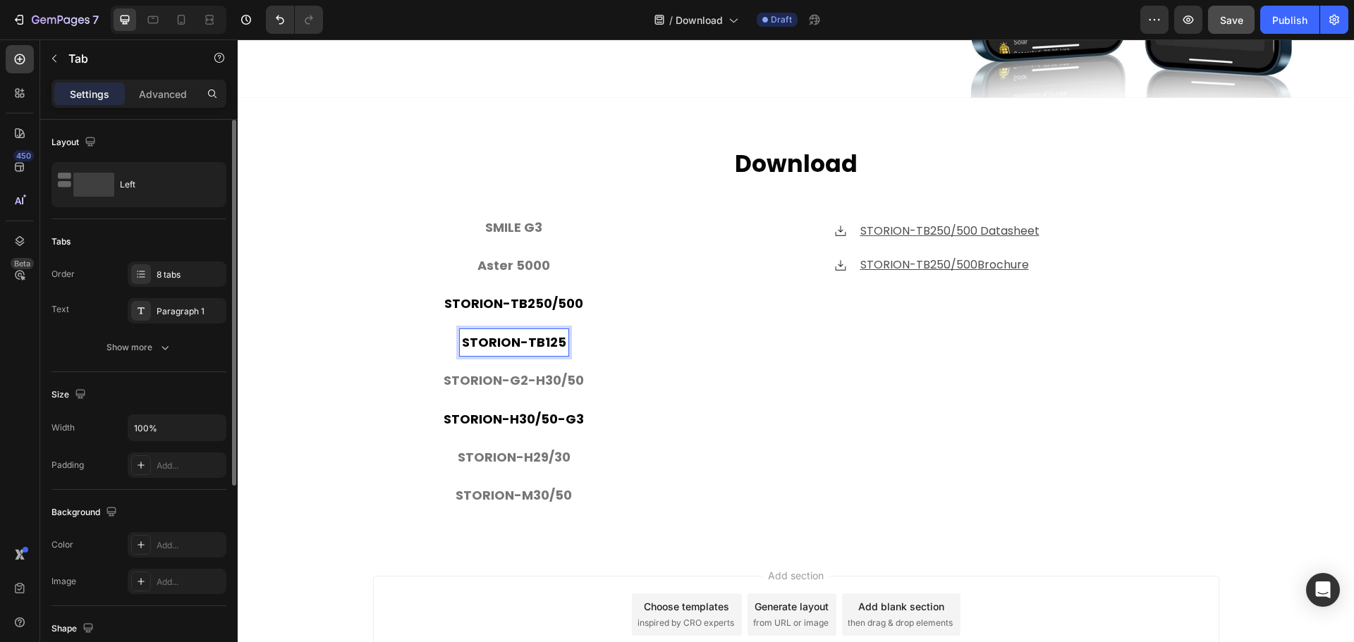
click at [526, 342] on p "STORION-TB125" at bounding box center [514, 342] width 104 height 23
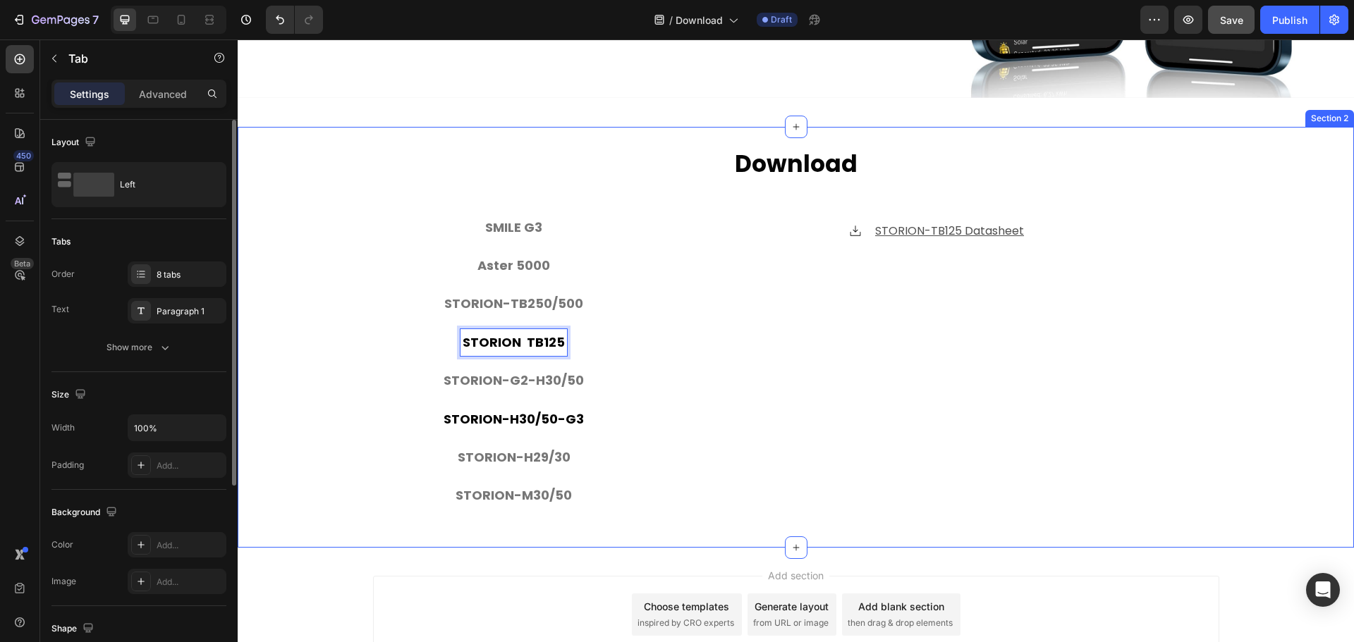
click at [329, 319] on div "⁠⁠⁠⁠⁠⁠⁠ Download Heading SMILE G3 Aster 5000 STORION-TB250/500 STORION TB125 ST…" at bounding box center [796, 337] width 1116 height 379
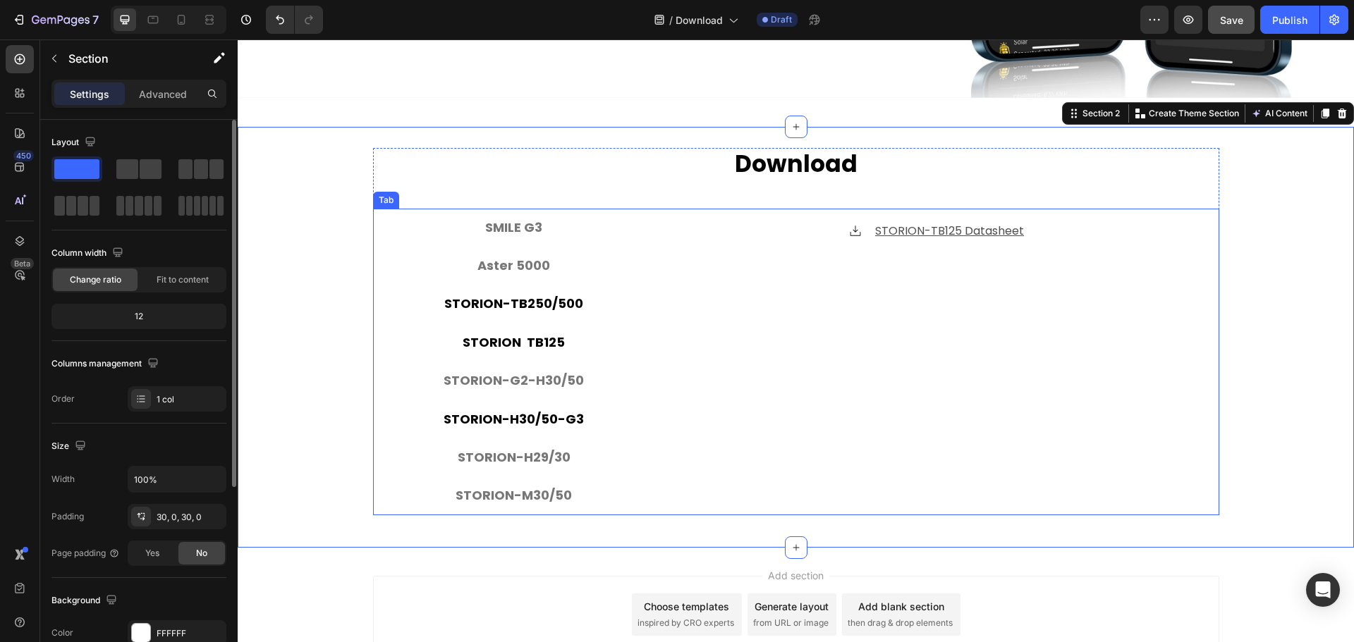
click at [503, 305] on p "STORION-TB250/500" at bounding box center [513, 304] width 139 height 23
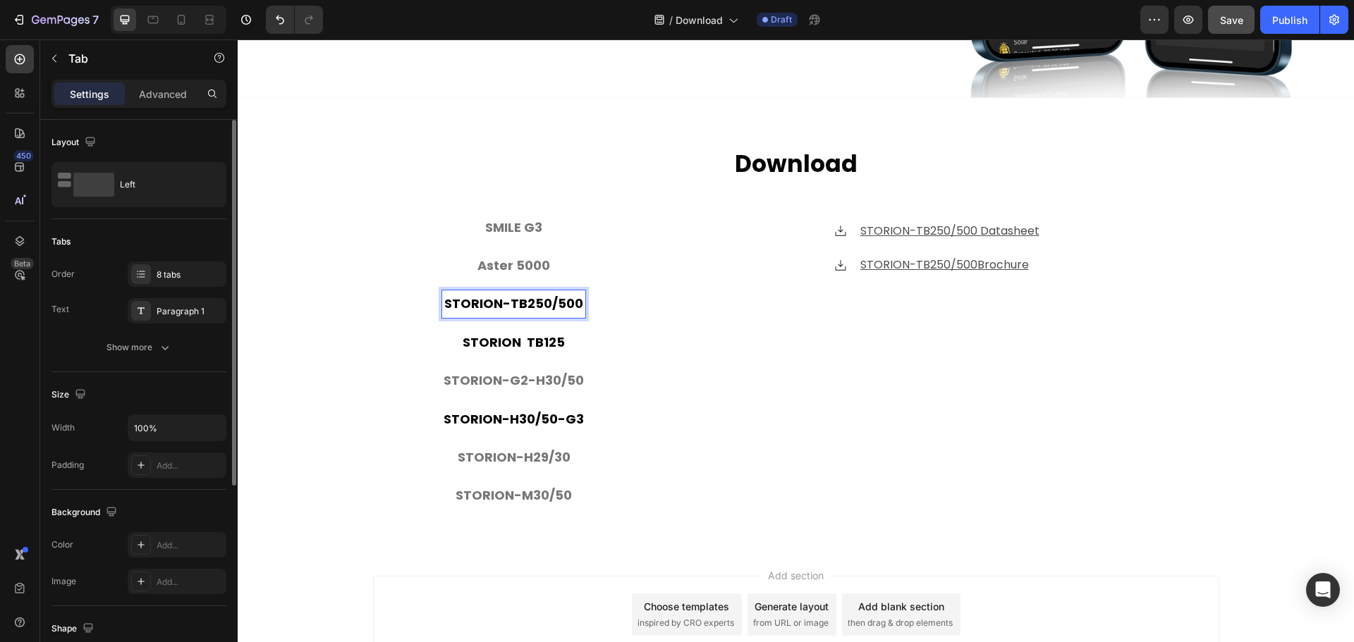
click at [508, 303] on p "STORION-TB250/500" at bounding box center [513, 304] width 139 height 23
click at [319, 422] on div "⁠⁠⁠⁠⁠⁠⁠ Download Heading SMILE G3 Aster 5000 STORION TB250/500 STORION TB125 ST…" at bounding box center [796, 337] width 1116 height 379
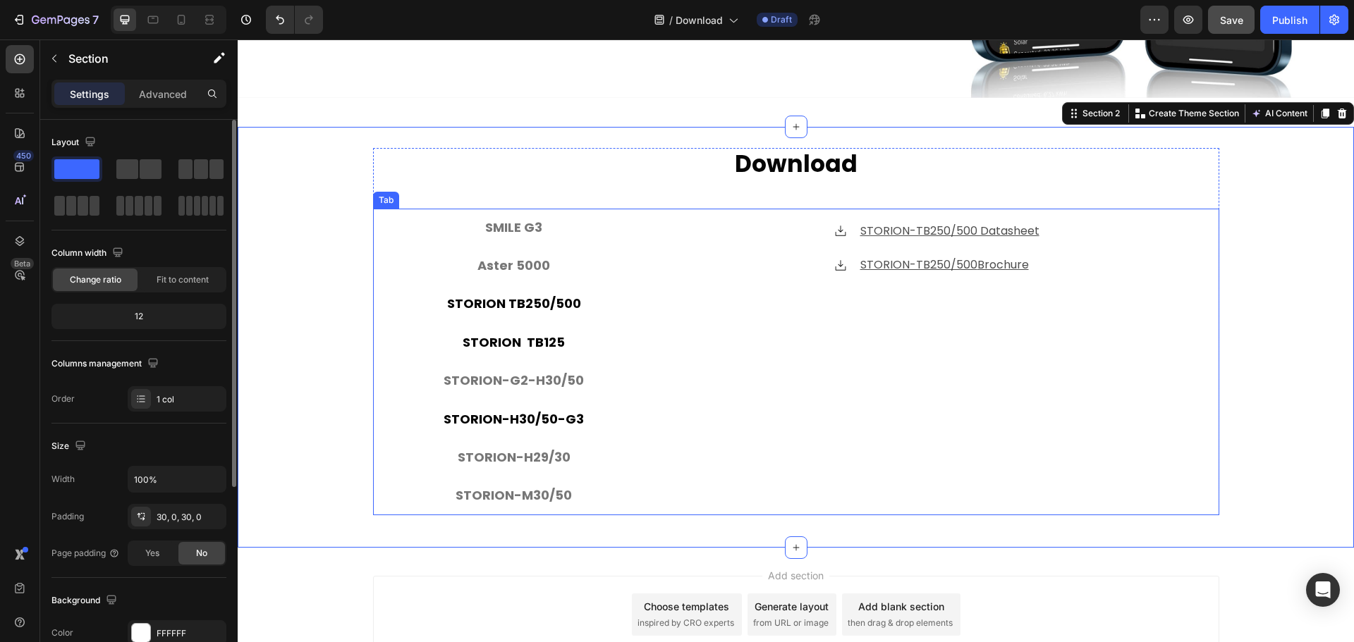
click at [514, 331] on p "STORION TB125" at bounding box center [514, 342] width 102 height 23
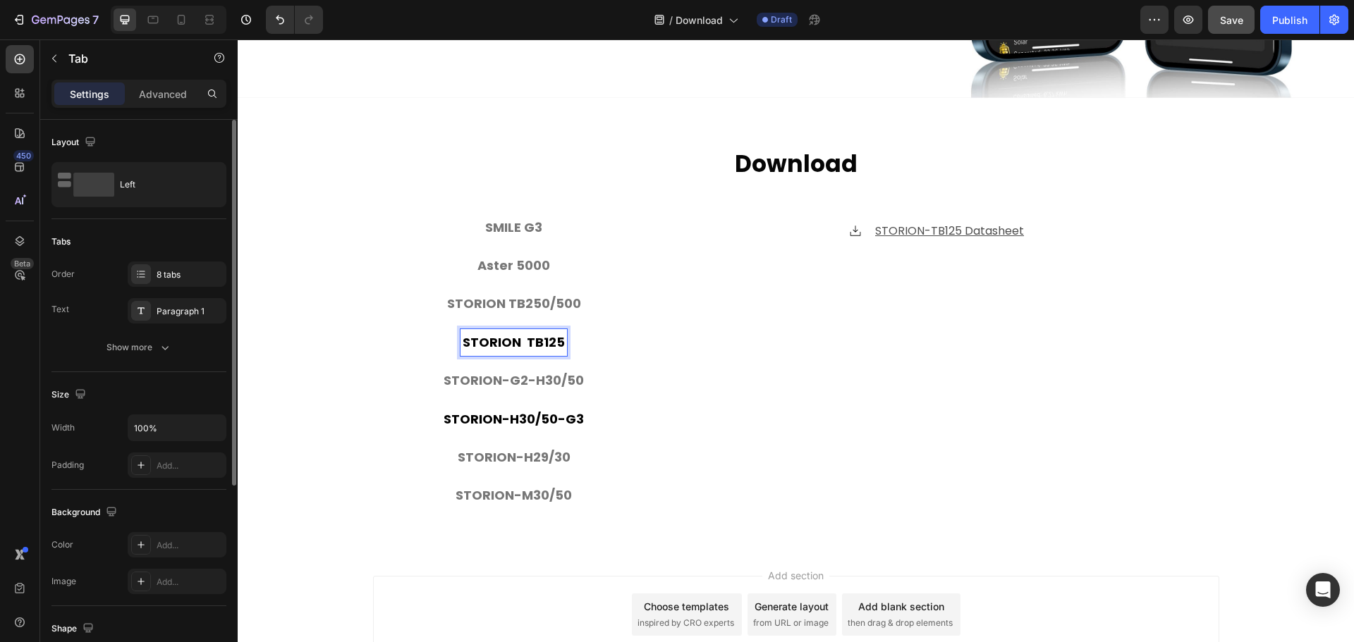
click at [522, 340] on p "STORION TB125" at bounding box center [514, 342] width 102 height 23
click at [342, 368] on div "⁠⁠⁠⁠⁠⁠⁠ Download Heading SMILE G3 Aster 5000 STORION TB250/500 STORION TB125 ST…" at bounding box center [796, 337] width 1116 height 379
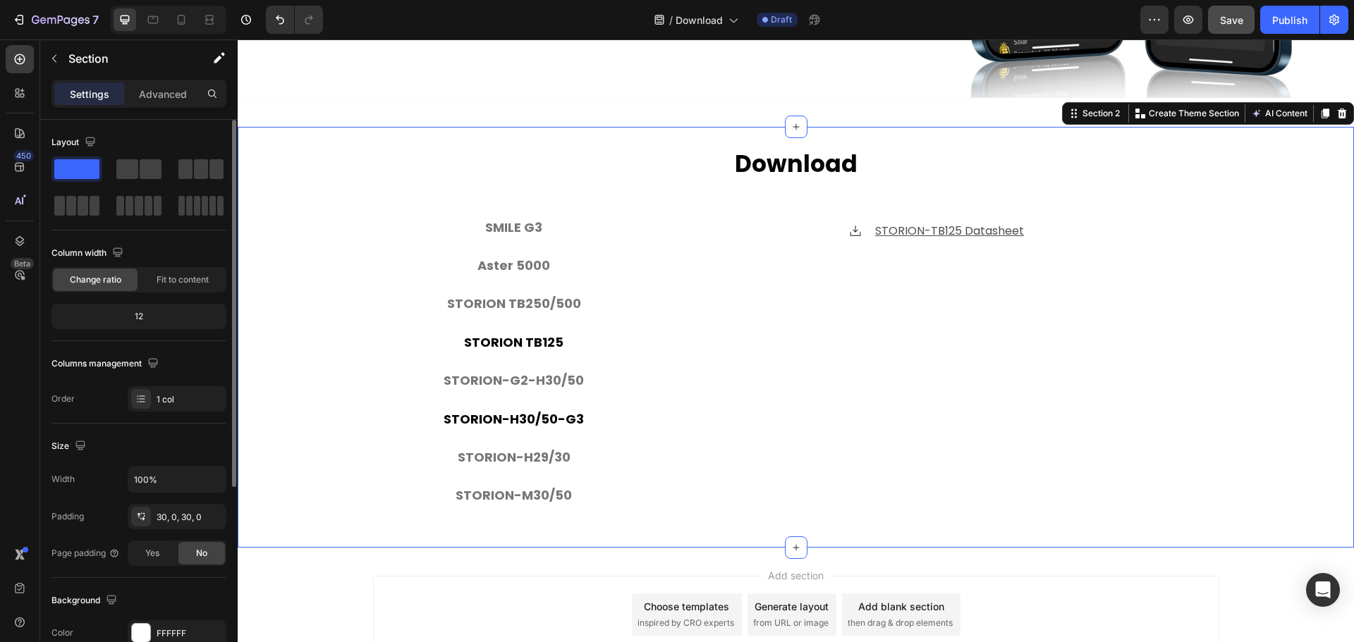
click at [312, 394] on div "⁠⁠⁠⁠⁠⁠⁠ Download Heading SMILE G3 Aster 5000 STORION TB250/500 STORION TB125 ST…" at bounding box center [796, 337] width 1116 height 379
click at [507, 298] on p "STORION TB250/500" at bounding box center [514, 304] width 134 height 23
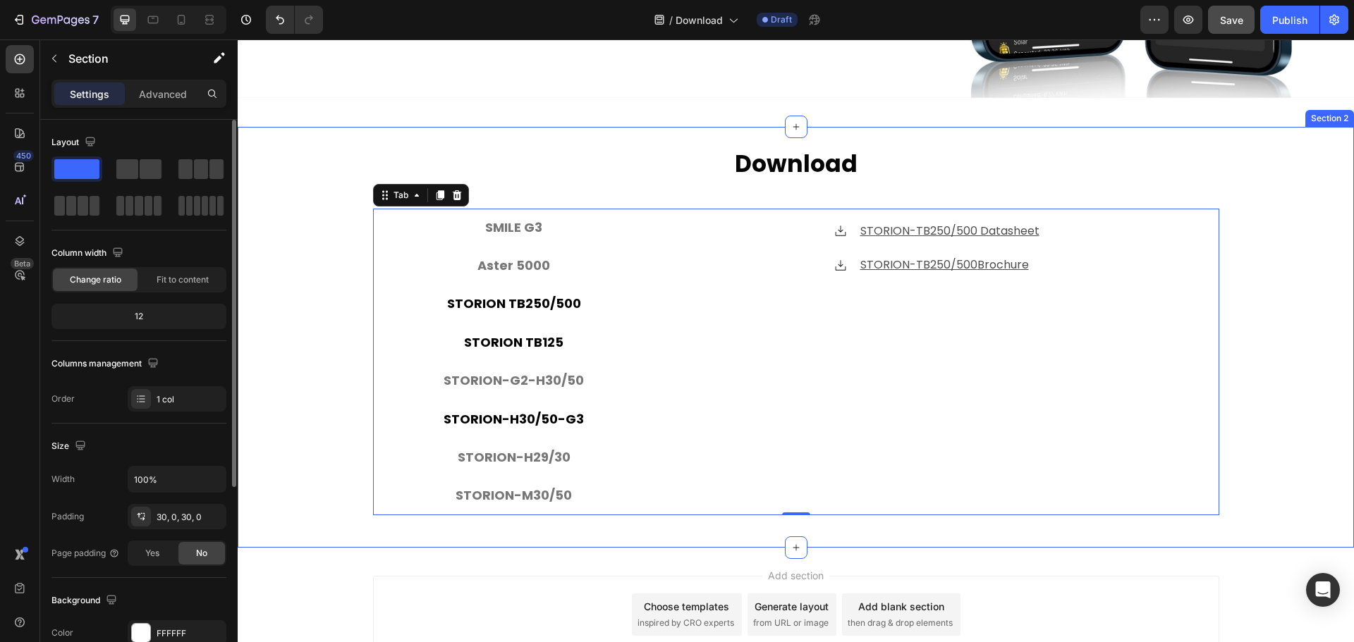
click at [303, 293] on div "⁠⁠⁠⁠⁠⁠⁠ Download Heading SMILE G3 Aster 5000 STORION TB250/500 STORION TB125 ST…" at bounding box center [796, 337] width 1116 height 379
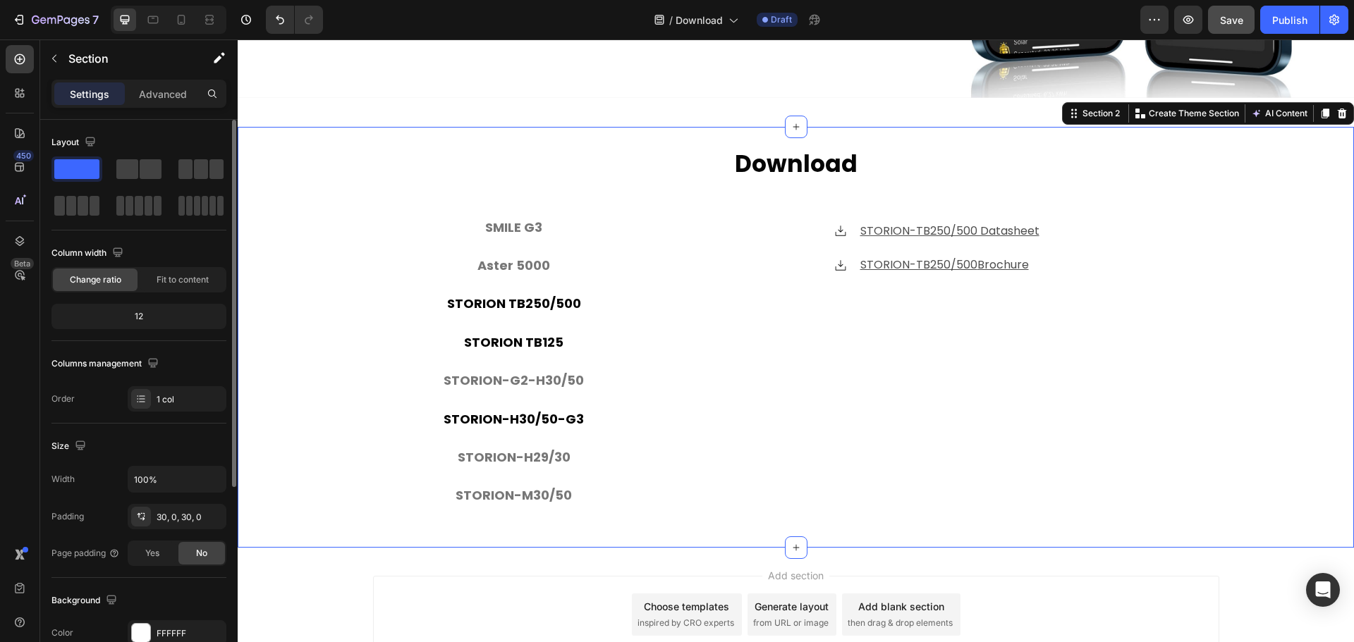
click at [316, 376] on div "⁠⁠⁠⁠⁠⁠⁠ Download Heading SMILE G3 Aster 5000 STORION TB250/500 STORION TB125 ST…" at bounding box center [796, 337] width 1116 height 379
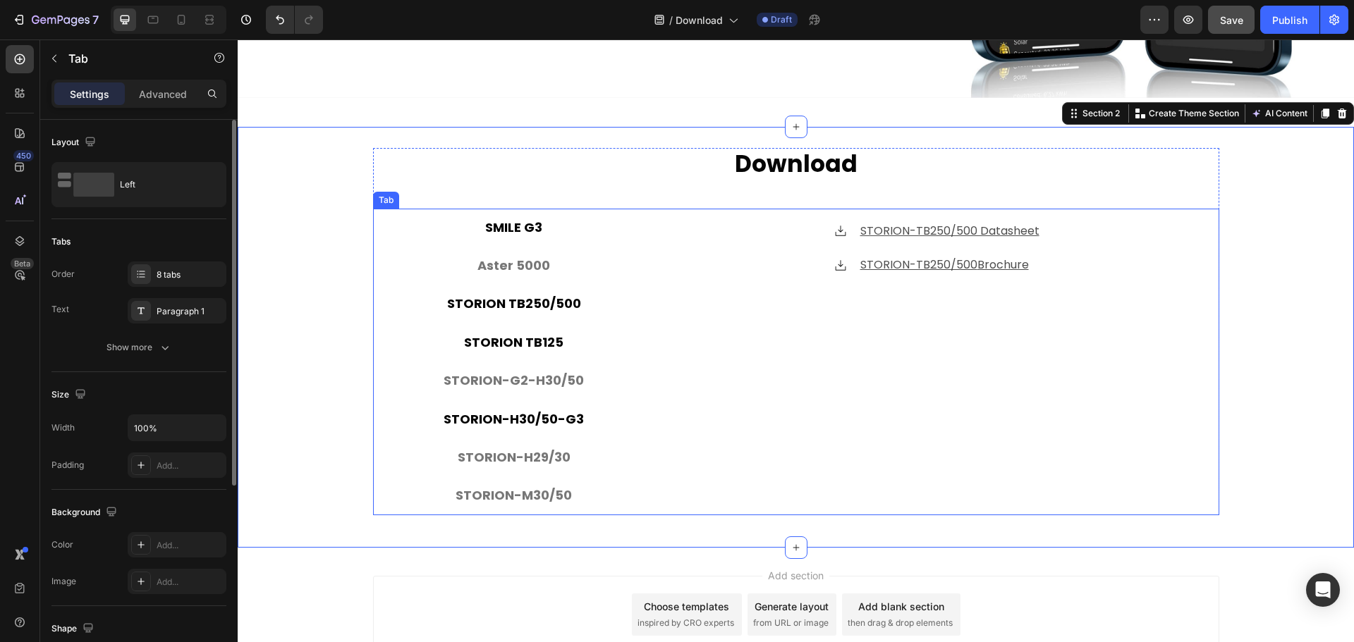
click at [519, 223] on p "SMILE G3" at bounding box center [513, 228] width 57 height 23
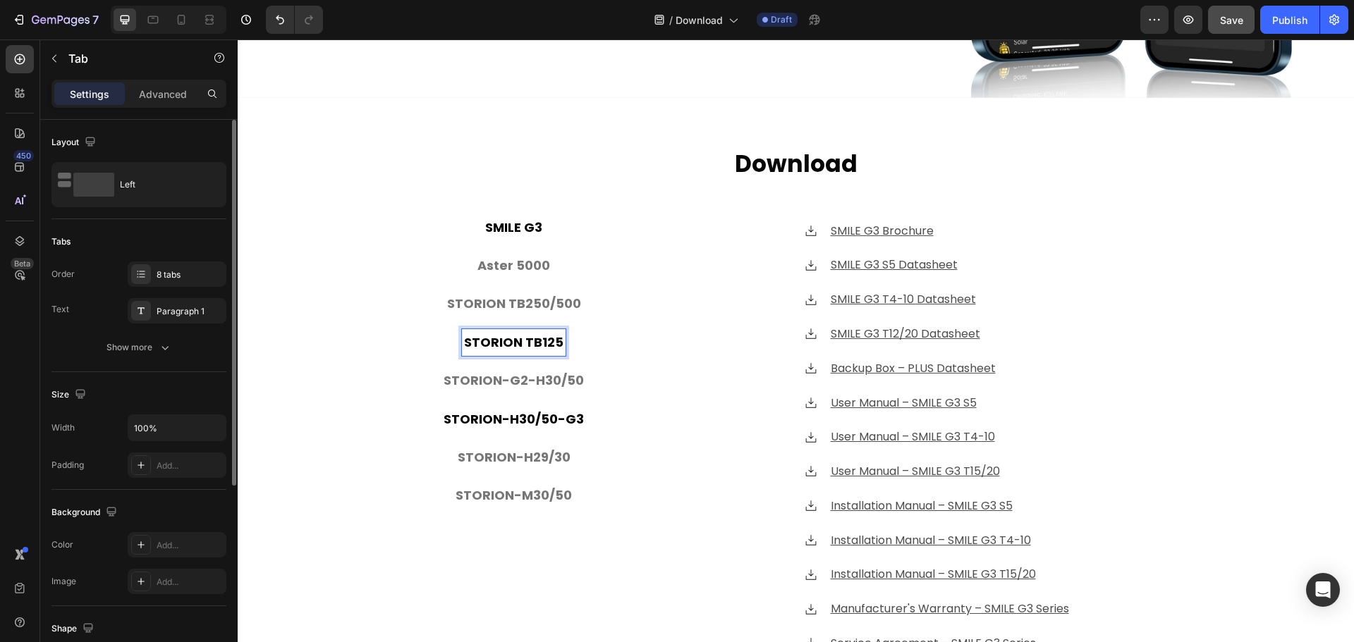
click at [522, 339] on p "STORION TB125" at bounding box center [513, 342] width 99 height 23
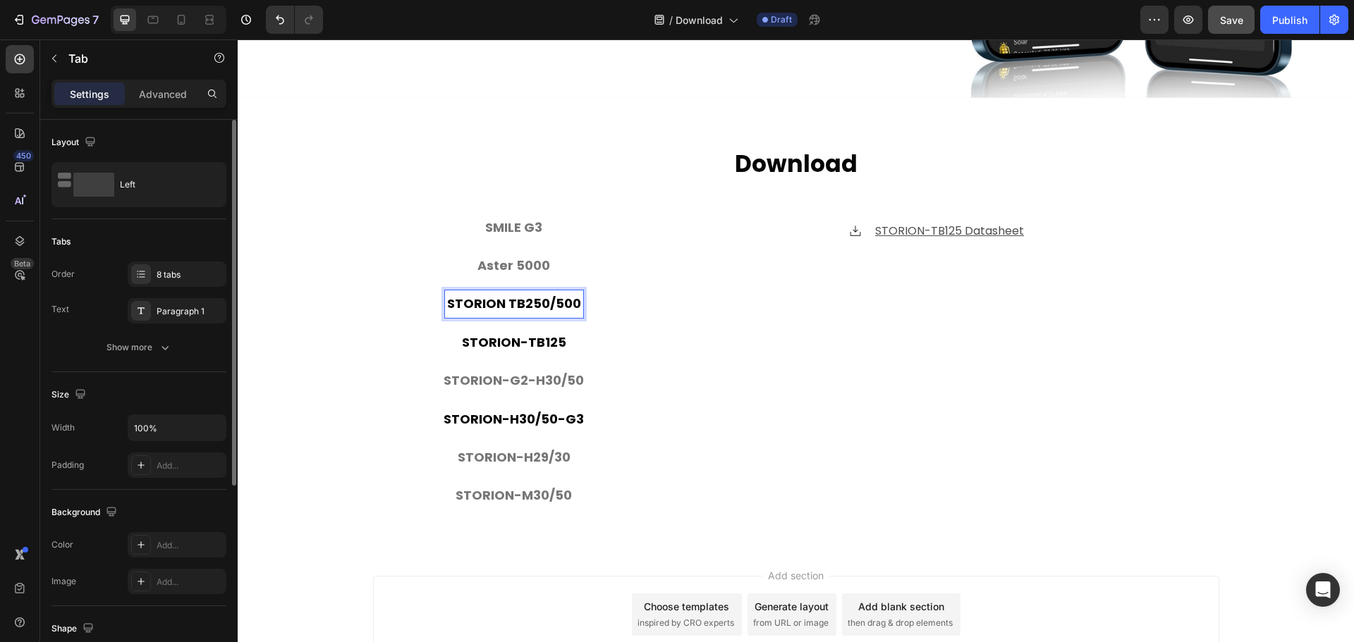
click at [506, 303] on p "STORION TB250/500" at bounding box center [514, 304] width 134 height 23
click at [343, 309] on div "⁠⁠⁠⁠⁠⁠⁠ Download Heading SMILE G3 Aster 5000 STORION-TB250/500 STORION-TB125 ST…" at bounding box center [796, 337] width 1116 height 379
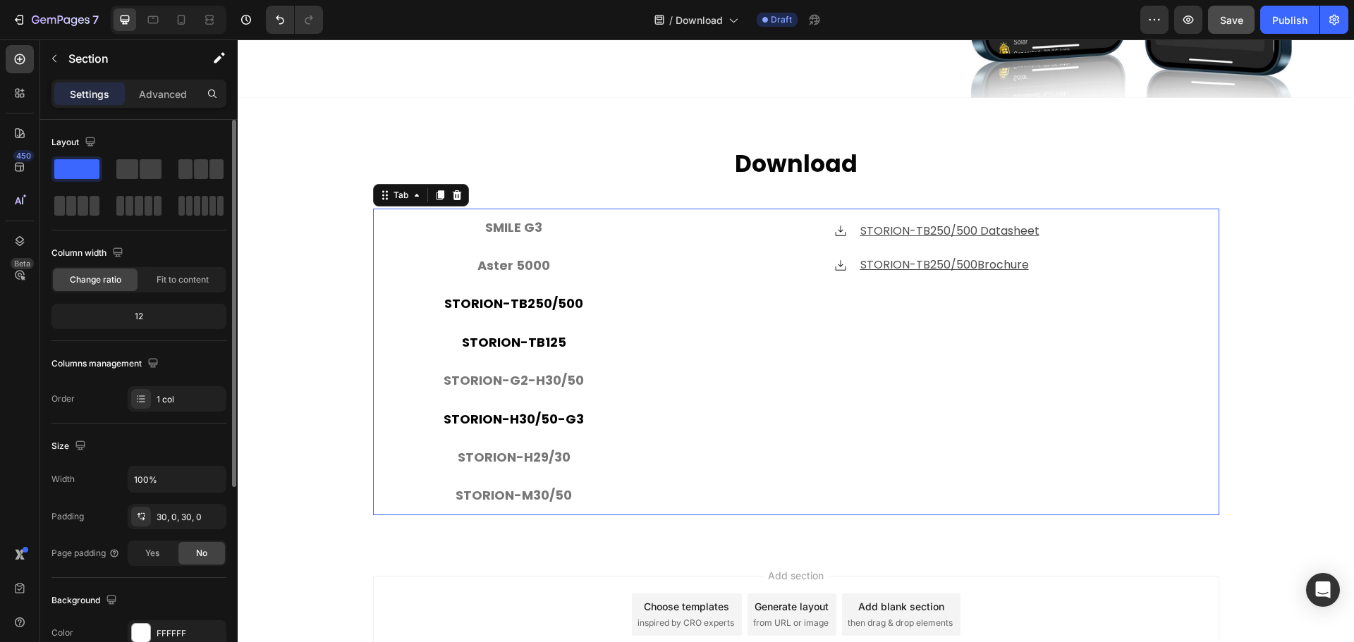
click at [691, 434] on div "Icon STORION-TB250/500 Datasheet ⁠⁠⁠⁠⁠⁠⁠ Text block Icon STORION-TB250/500 Broc…" at bounding box center [937, 362] width 542 height 284
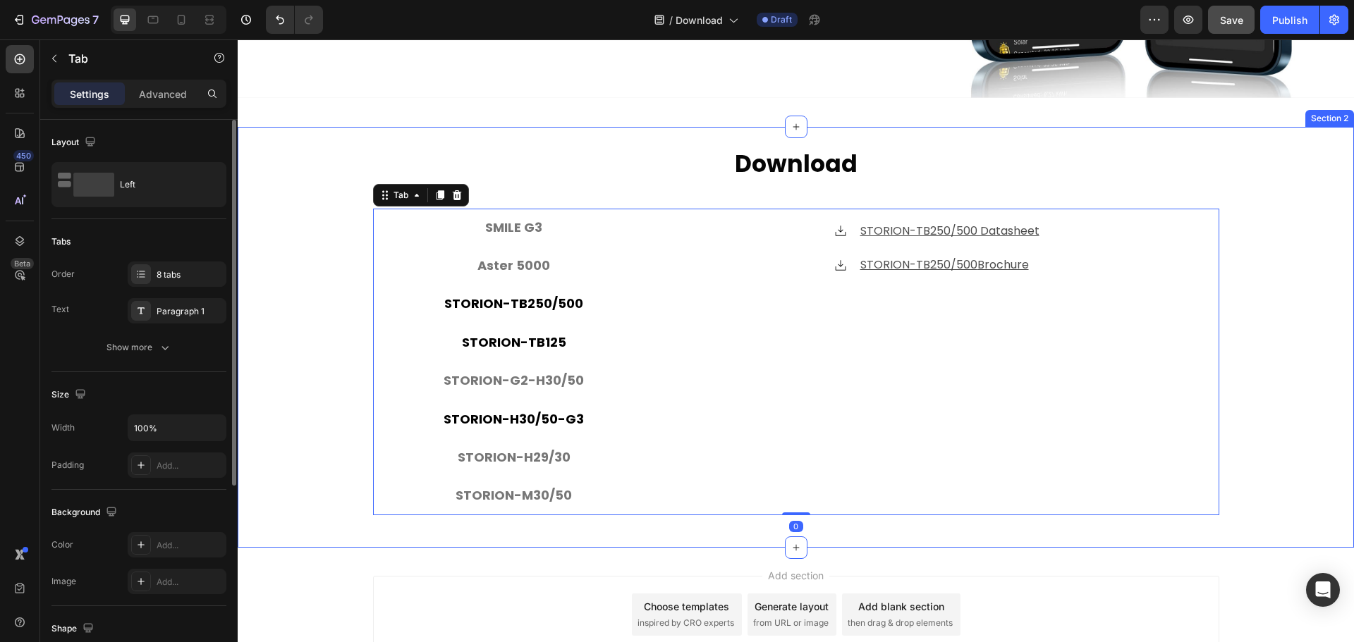
click at [353, 439] on div "⁠⁠⁠⁠⁠⁠⁠ Download Heading SMILE G3 Aster 5000 STORION-TB250/500 STORION-TB125 ST…" at bounding box center [796, 337] width 1116 height 379
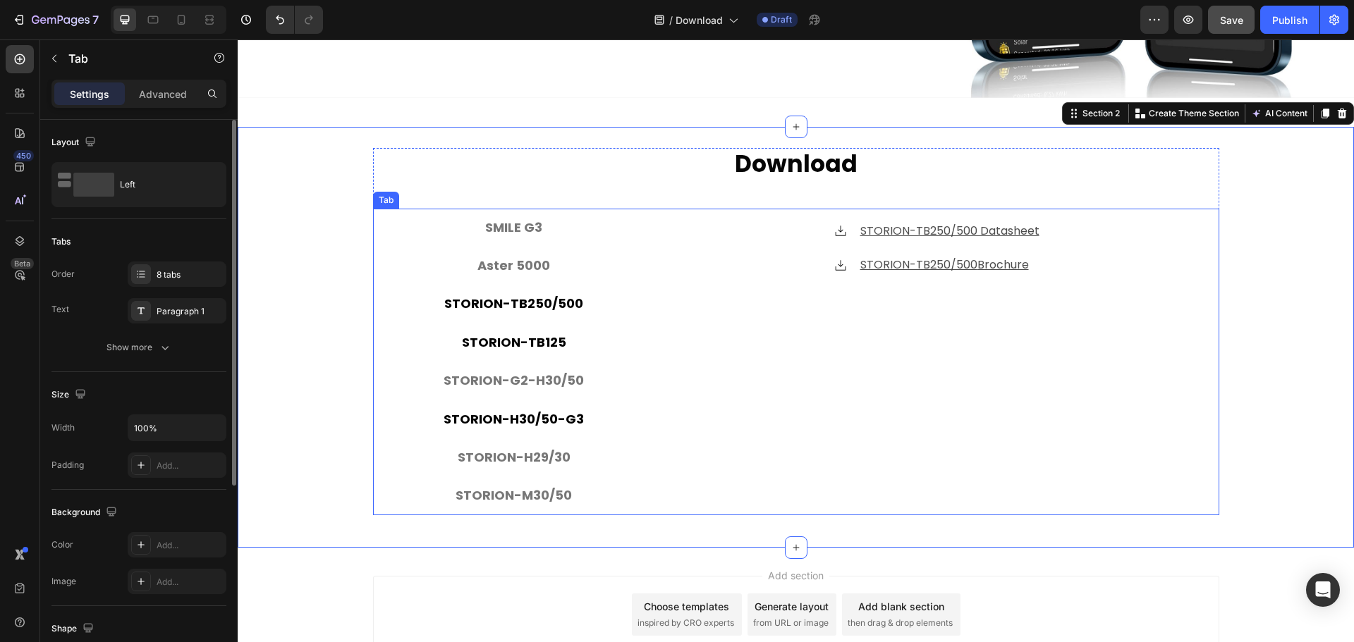
click at [829, 427] on div "Icon STORION-TB250/500 Datasheet ⁠⁠⁠⁠⁠⁠⁠ Text block Icon STORION-TB250/500 Broc…" at bounding box center [937, 362] width 542 height 284
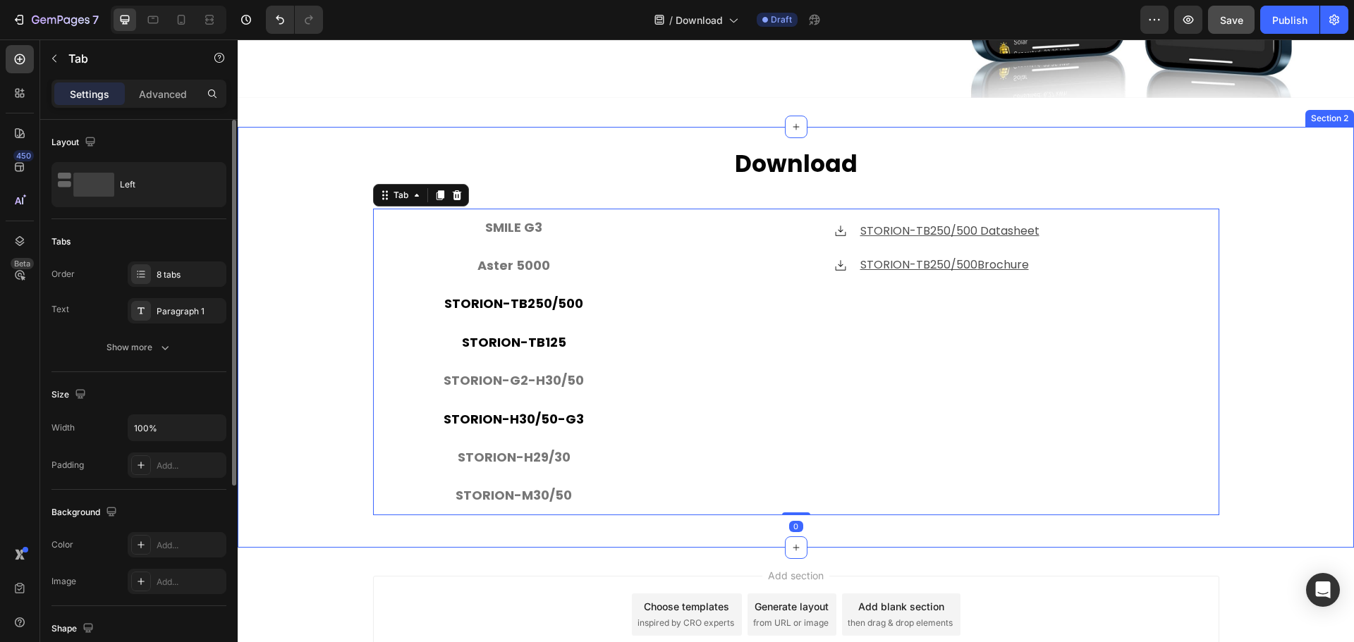
click at [271, 398] on div "⁠⁠⁠⁠⁠⁠⁠ Download Heading SMILE G3 Aster 5000 STORION-TB250/500 STORION-TB125 ST…" at bounding box center [796, 337] width 1116 height 379
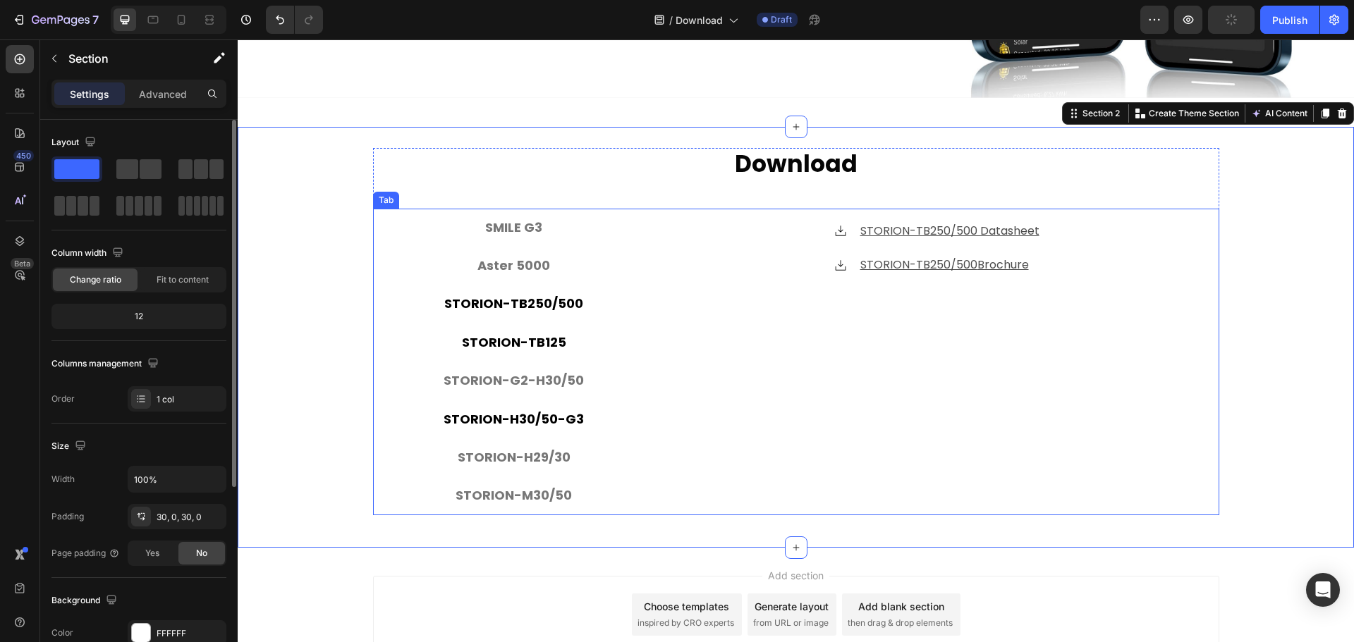
click at [559, 297] on p "STORION-TB250/500" at bounding box center [513, 304] width 139 height 23
click at [276, 249] on div "⁠⁠⁠⁠⁠⁠⁠ Download Heading SMILE G3 Aster 5000 STORION-TB250/500 STORION-TB125 ST…" at bounding box center [796, 337] width 1116 height 379
click at [526, 341] on p "STORION-TB125" at bounding box center [514, 342] width 104 height 23
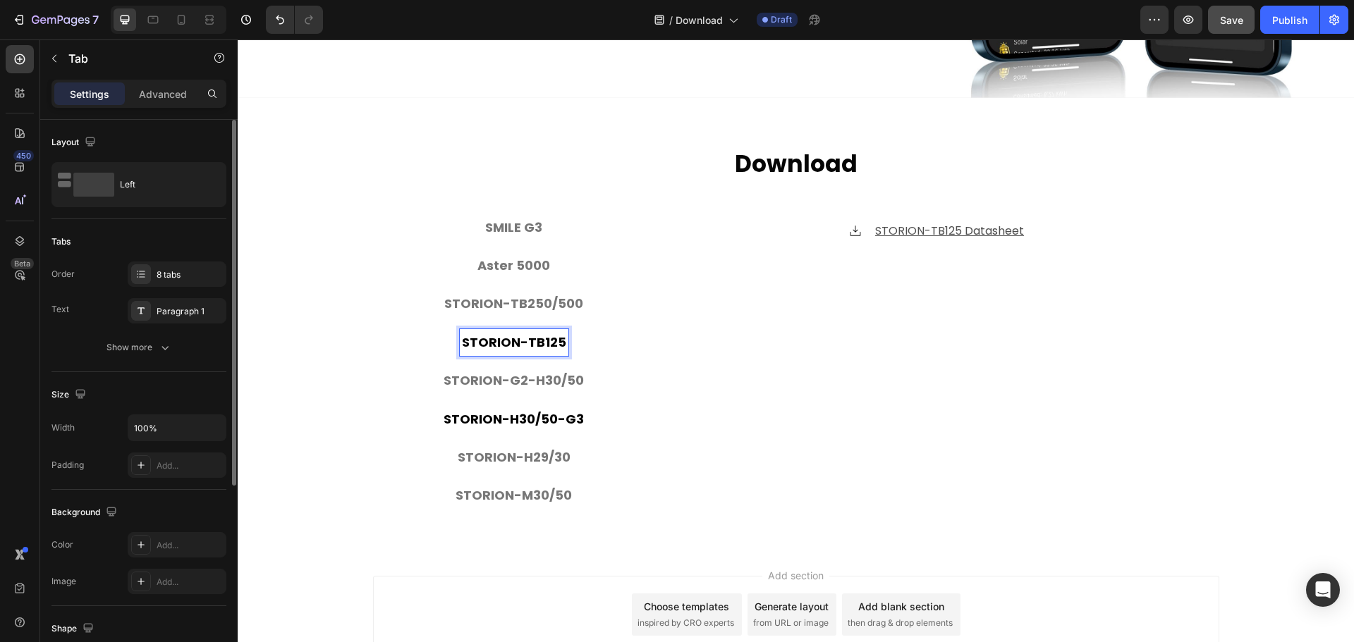
click at [522, 338] on p "STORION-TB125" at bounding box center [514, 342] width 104 height 23
click at [520, 340] on p "STORION-TB125" at bounding box center [514, 342] width 104 height 23
click at [332, 418] on div "⁠⁠⁠⁠⁠⁠⁠ Download Heading SMILE G3 Aster 5000 STORION-TB250/500 STORION-LC-TB125…" at bounding box center [796, 337] width 1116 height 379
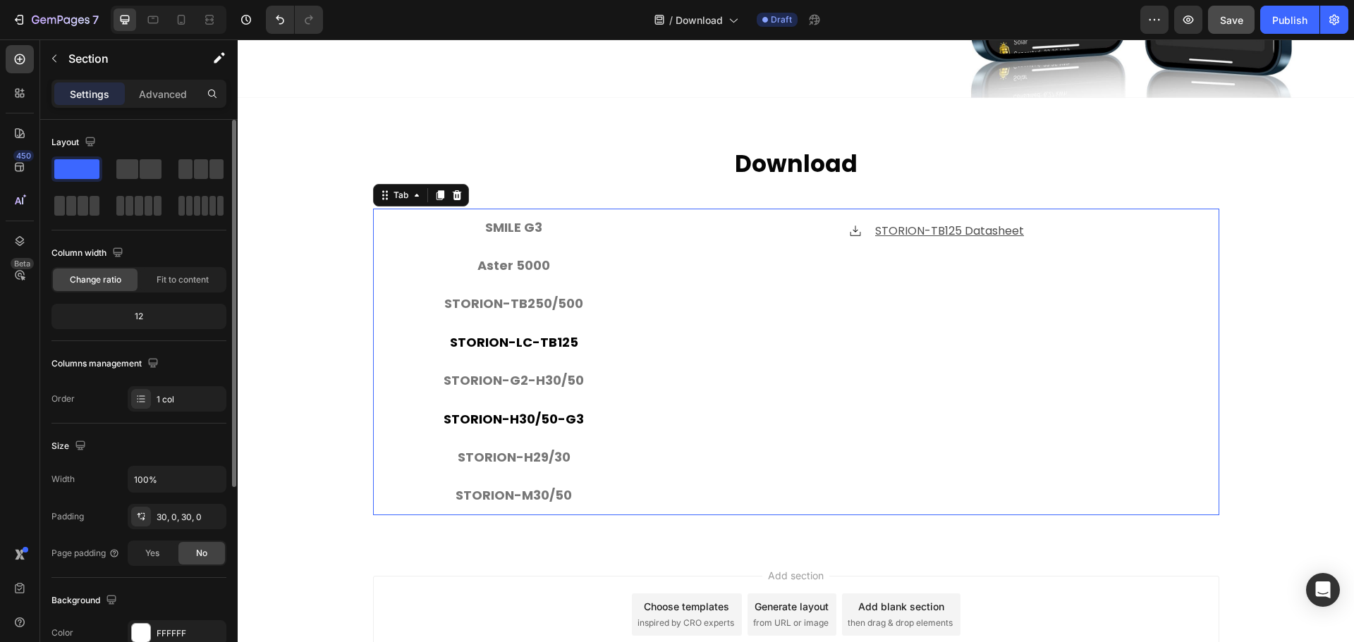
click at [533, 344] on p "STORION-LC-TB125" at bounding box center [514, 342] width 128 height 23
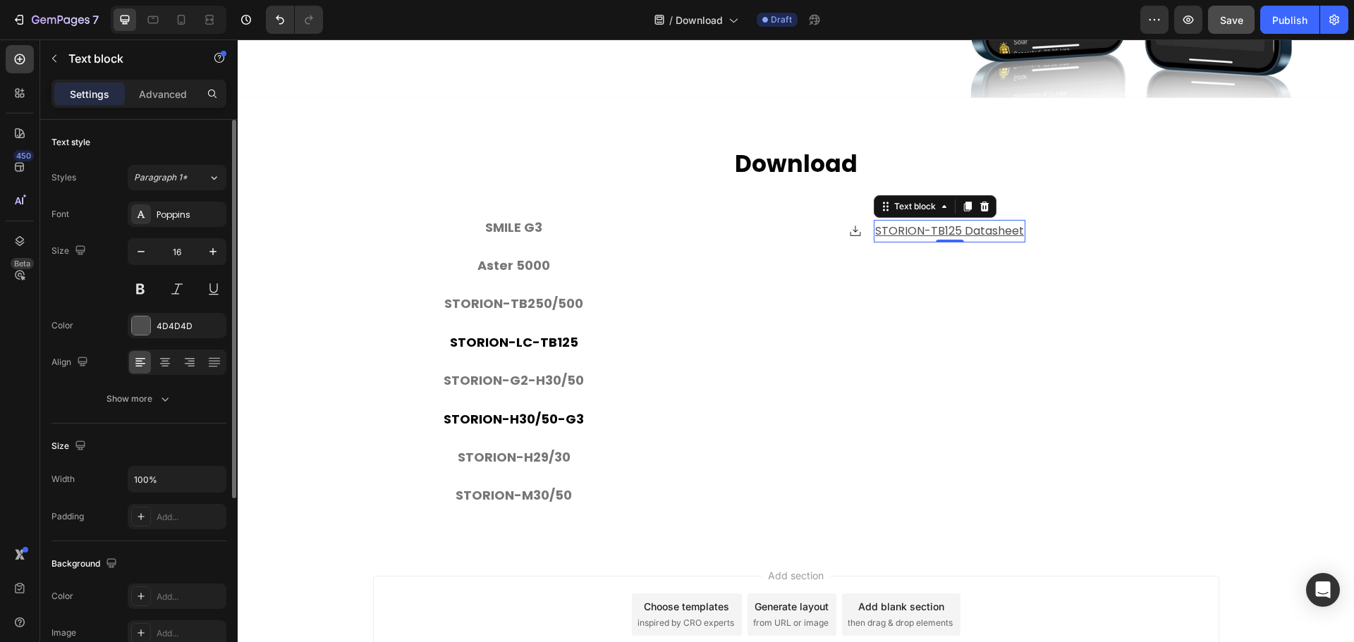
click at [926, 226] on u "STORION-TB125 Datasheet" at bounding box center [949, 231] width 149 height 16
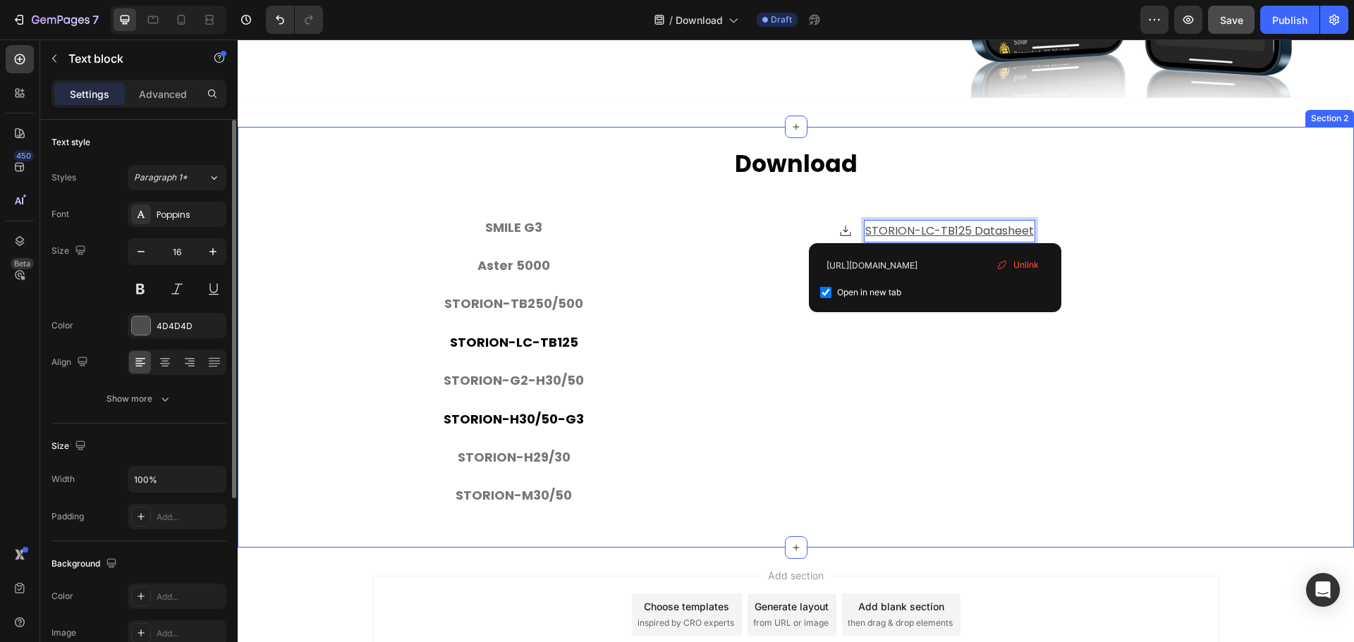
click at [355, 300] on div "⁠⁠⁠⁠⁠⁠⁠ Download Heading SMILE G3 Aster 5000 STORION-TB250/500 STORION-LC-TB125…" at bounding box center [796, 337] width 1116 height 379
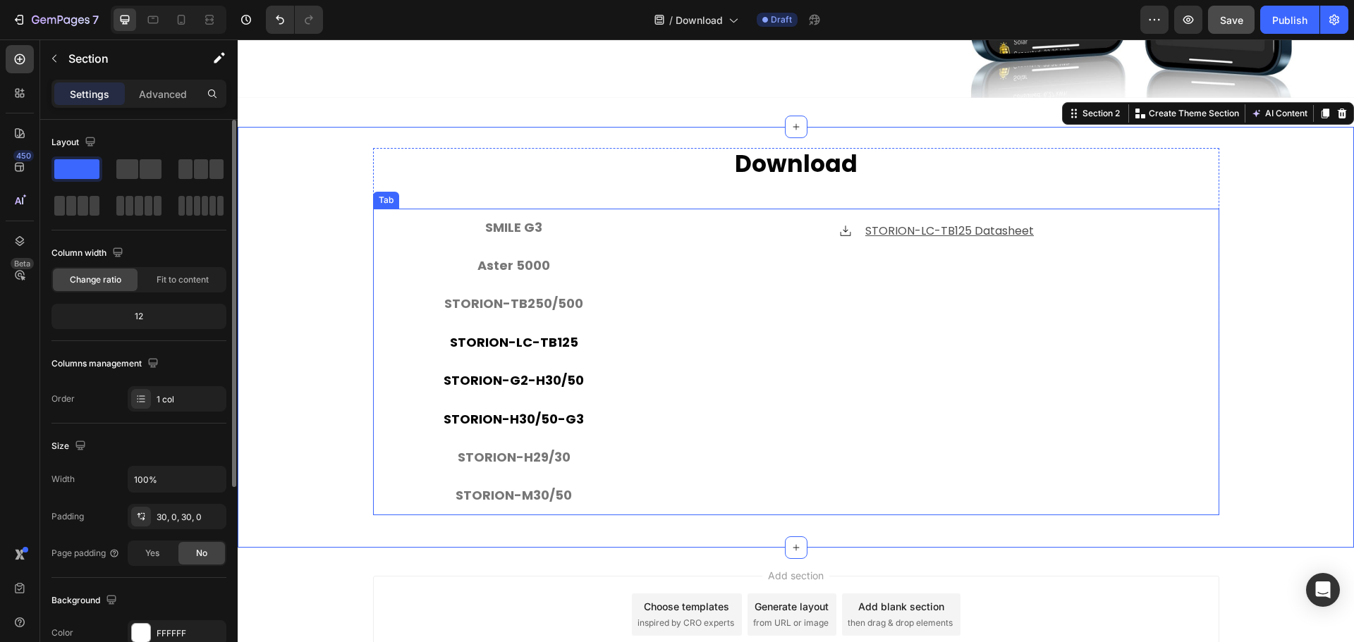
click at [553, 371] on p "STORION-G2-H30/50" at bounding box center [514, 381] width 140 height 23
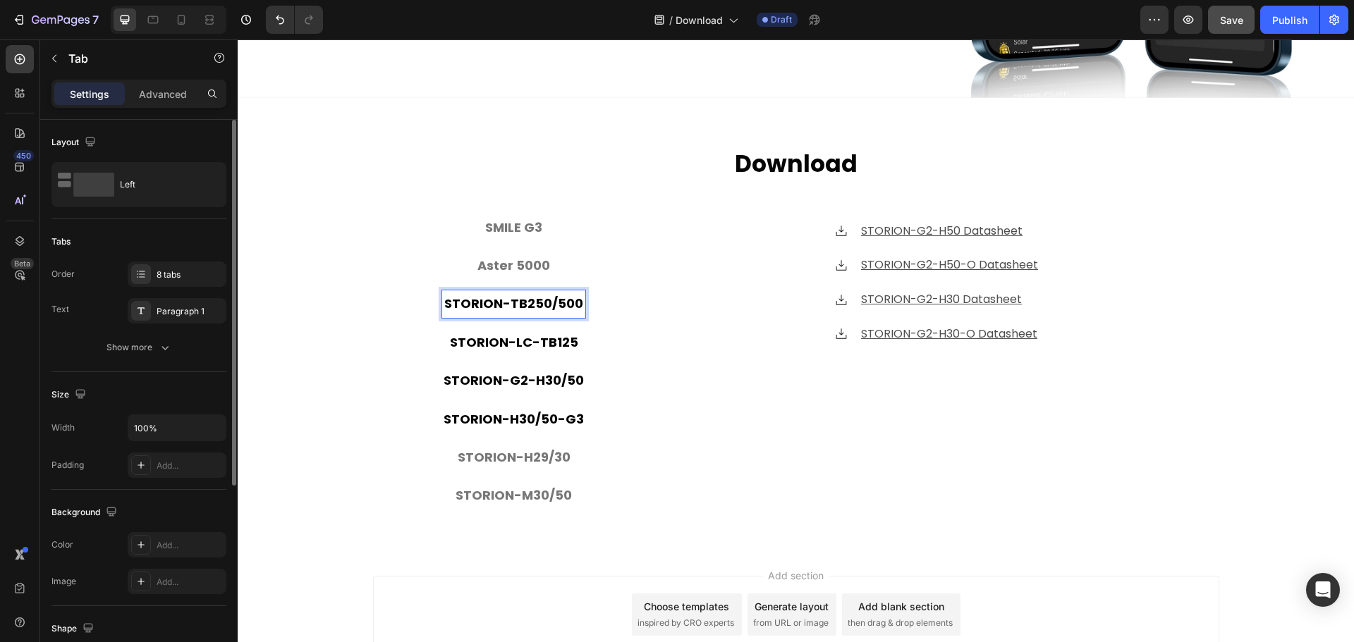
click at [535, 296] on p "STORION-TB250/500" at bounding box center [513, 304] width 139 height 23
click at [530, 331] on p "STORION-LC-TB125" at bounding box center [514, 342] width 128 height 23
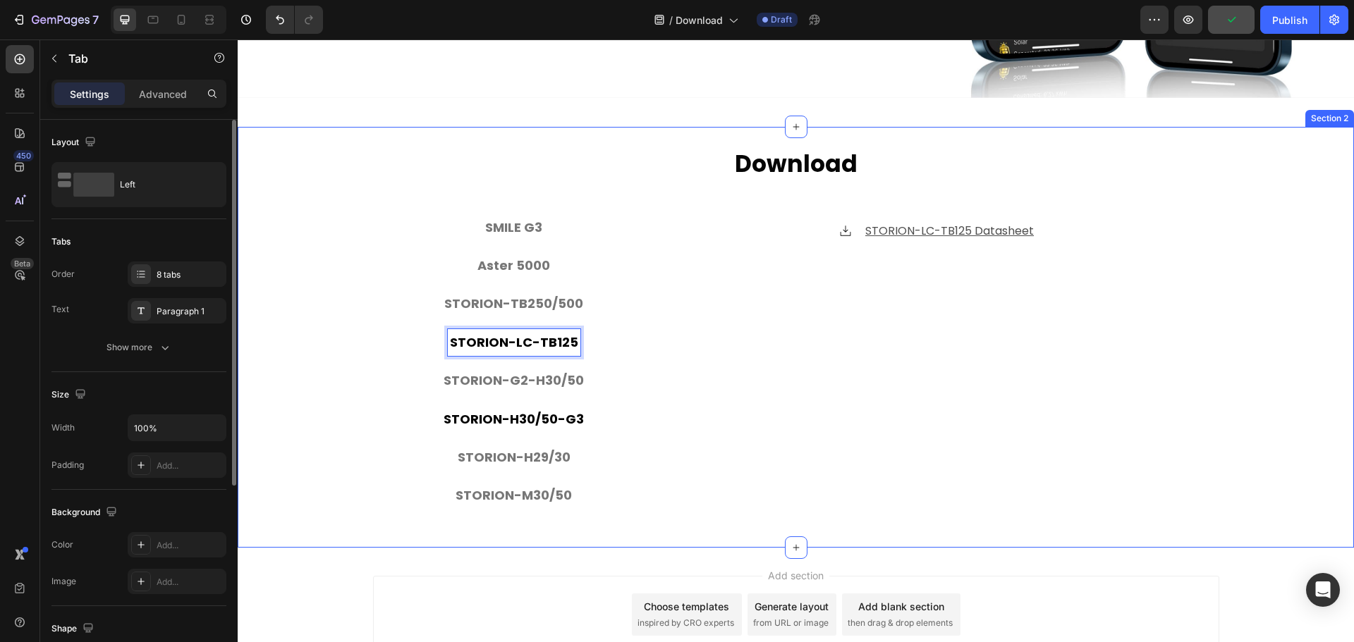
click at [327, 370] on div "⁠⁠⁠⁠⁠⁠⁠ Download Heading SMILE G3 Aster 5000 STORION-TB250/500 STORION-LC-TB125…" at bounding box center [796, 337] width 1116 height 379
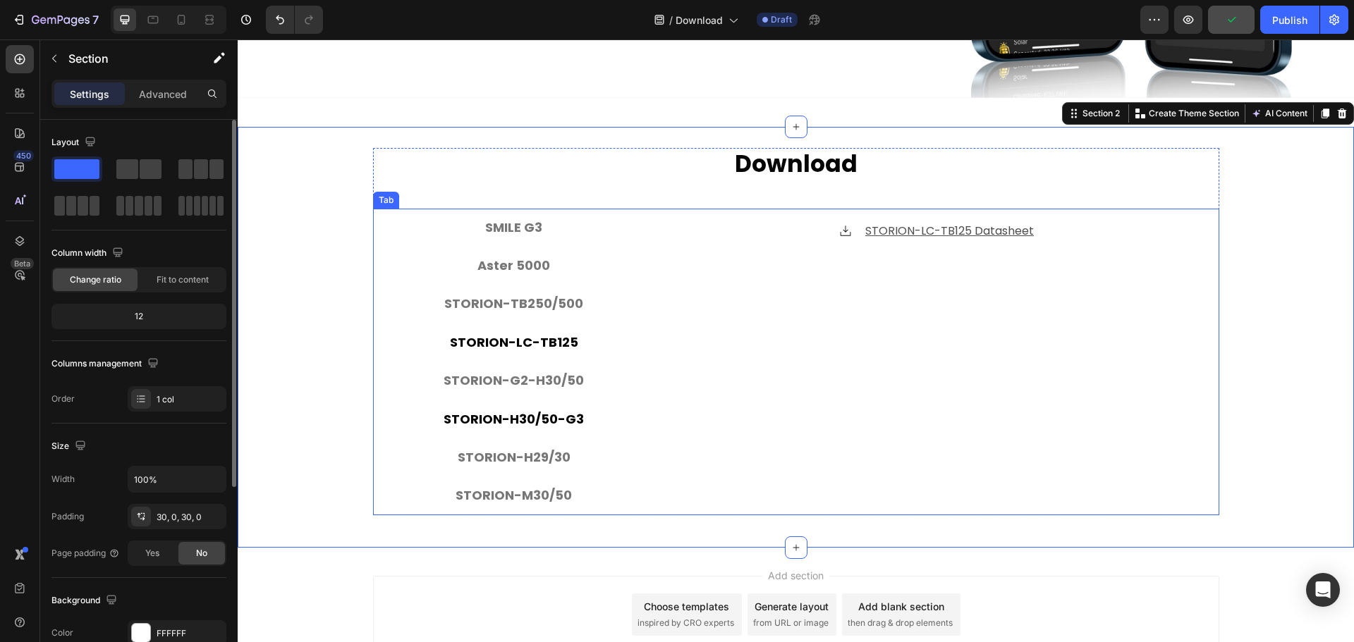
click at [548, 343] on p "STORION-LC-TB125" at bounding box center [514, 342] width 128 height 23
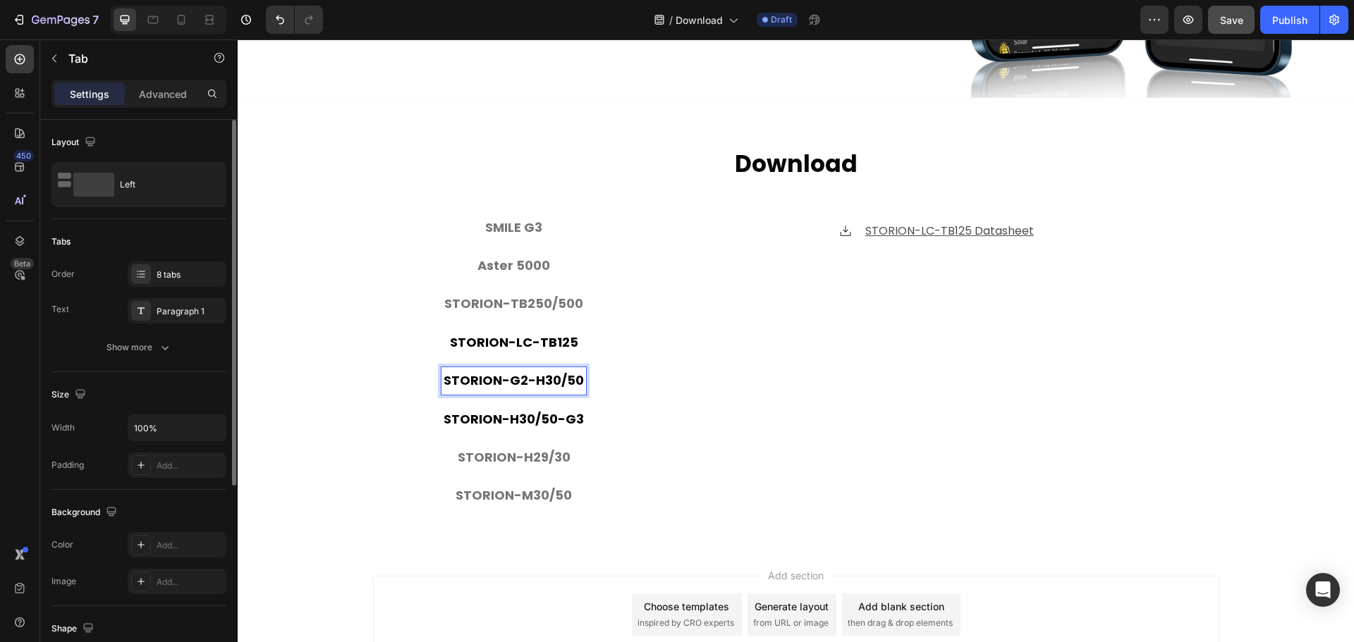
click at [540, 331] on p "STORION-LC-TB125" at bounding box center [514, 342] width 128 height 23
click at [542, 298] on p "STORION-TB250/500" at bounding box center [513, 304] width 139 height 23
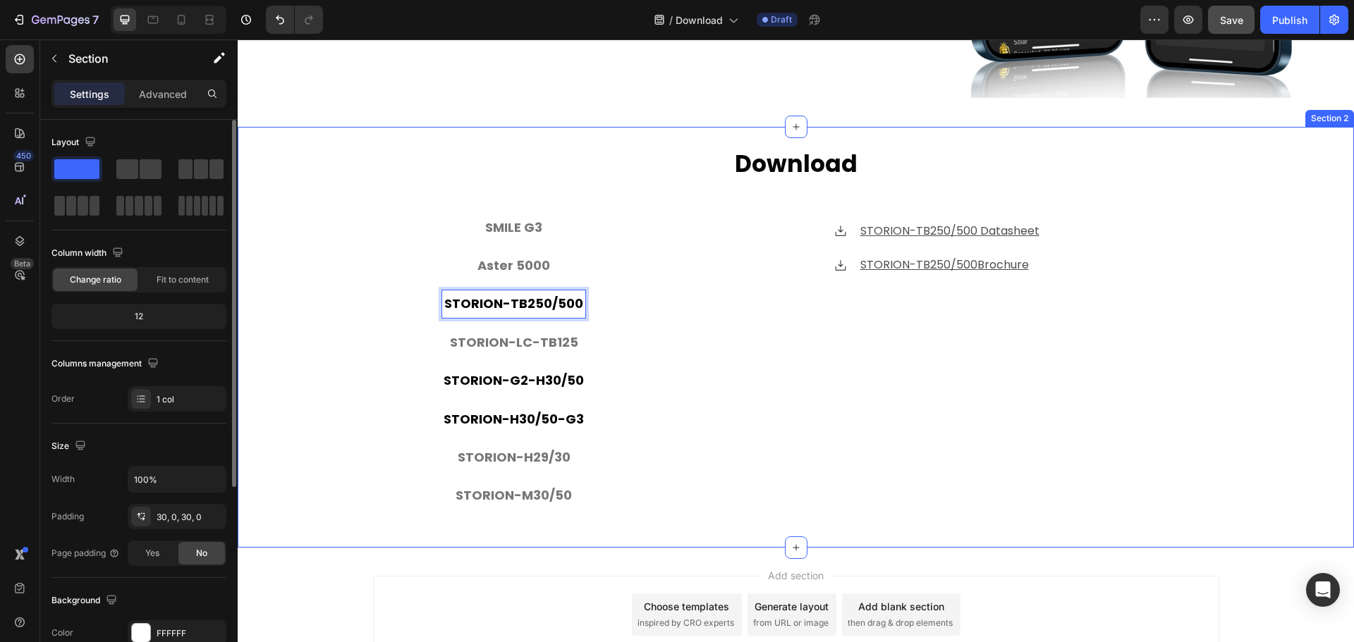
click at [324, 407] on div "⁠⁠⁠⁠⁠⁠⁠ Download Heading SMILE G3 Aster 5000 STORION-TB250/500 STORION-LC-TB125…" at bounding box center [796, 337] width 1116 height 379
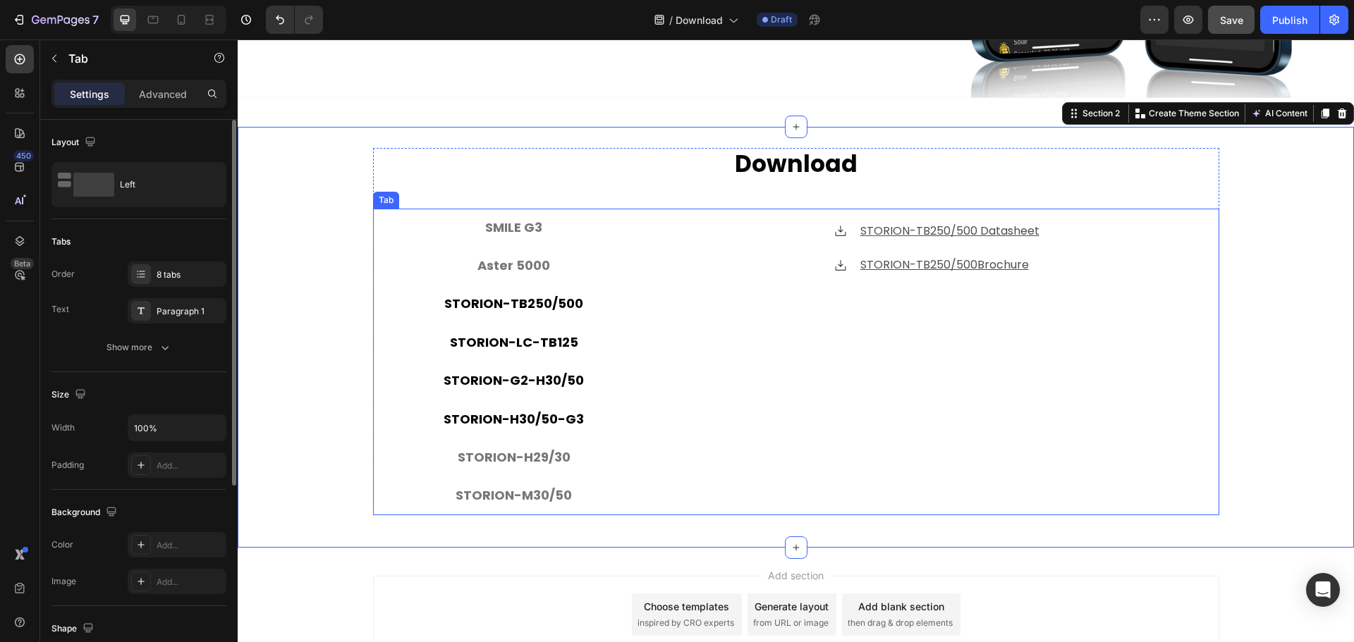
click at [515, 347] on p "STORION-LC-TB125" at bounding box center [514, 342] width 128 height 23
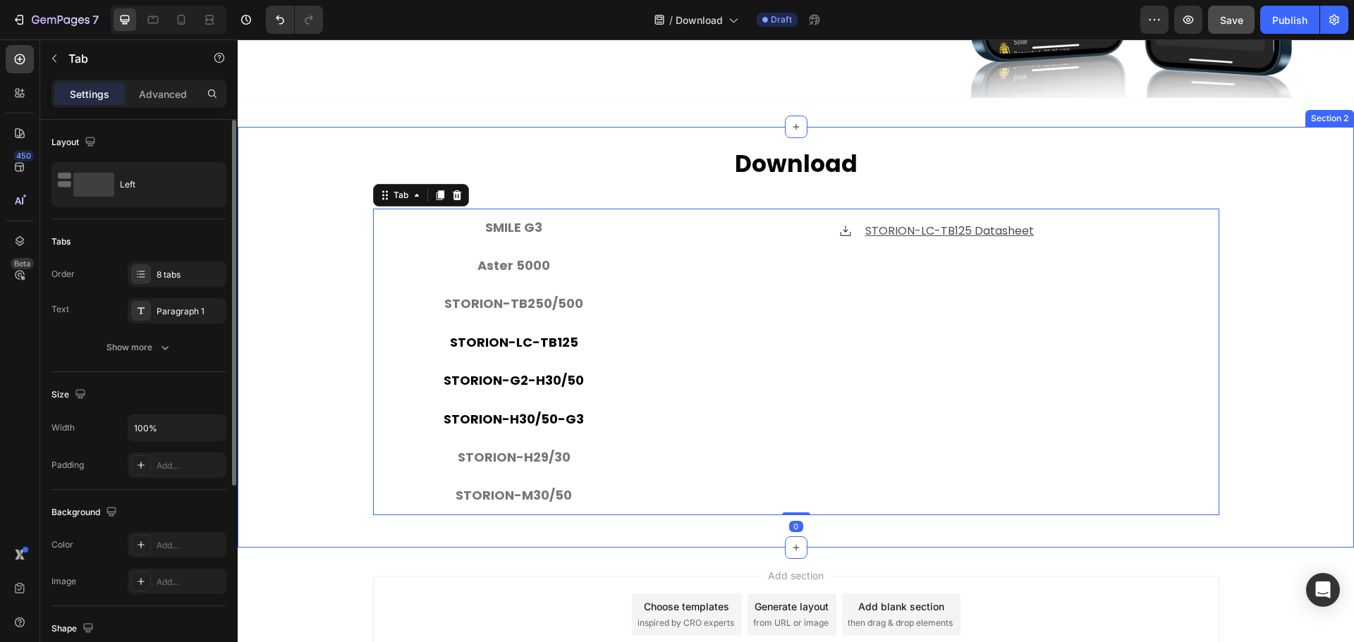
click at [1289, 391] on div "⁠⁠⁠⁠⁠⁠⁠ Download Heading SMILE G3 Aster 5000 STORION-TB250/500 STORION-LC-TB125…" at bounding box center [796, 337] width 1116 height 379
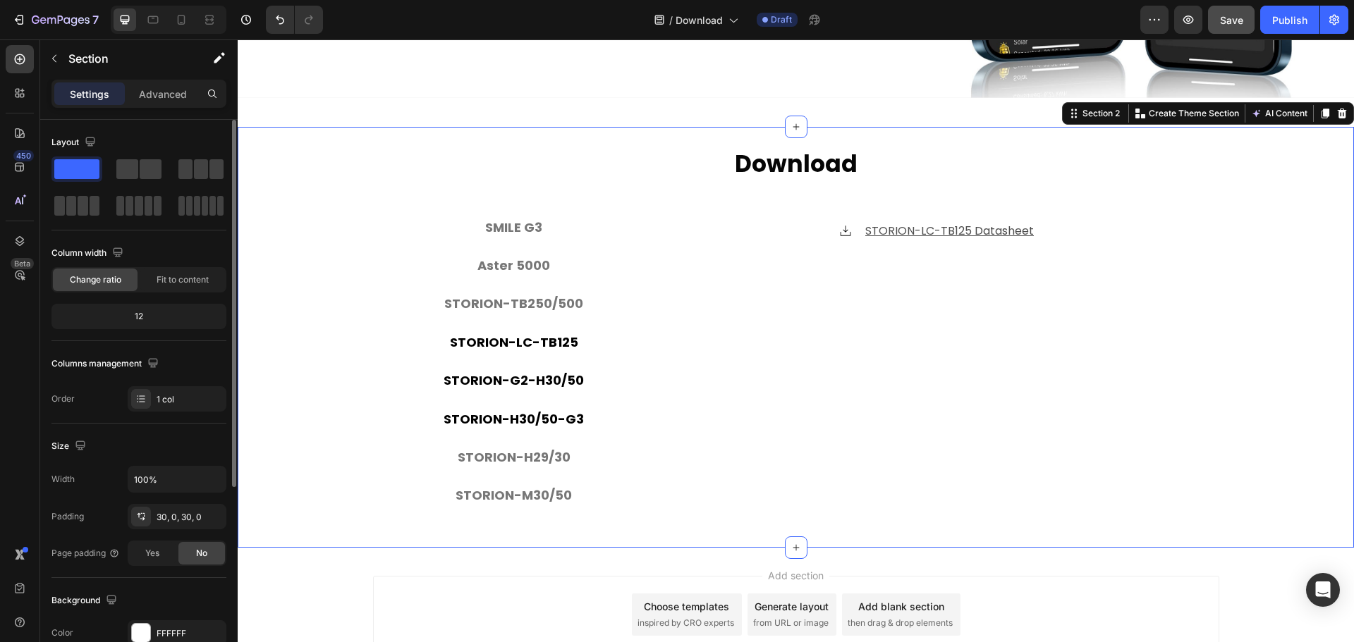
click at [343, 346] on div "⁠⁠⁠⁠⁠⁠⁠ Download Heading SMILE G3 Aster 5000 STORION-TB250/500 STORION-LC-TB125…" at bounding box center [796, 337] width 1116 height 379
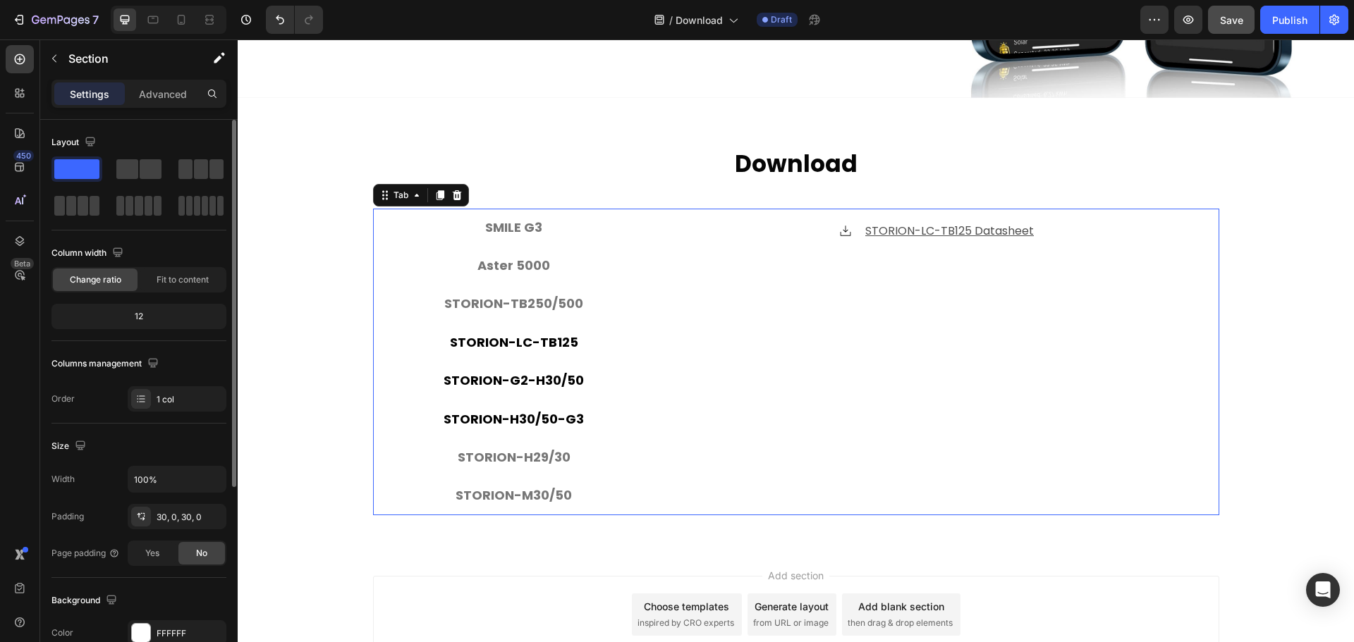
click at [546, 370] on p "STORION-G2-H30/50" at bounding box center [514, 381] width 140 height 23
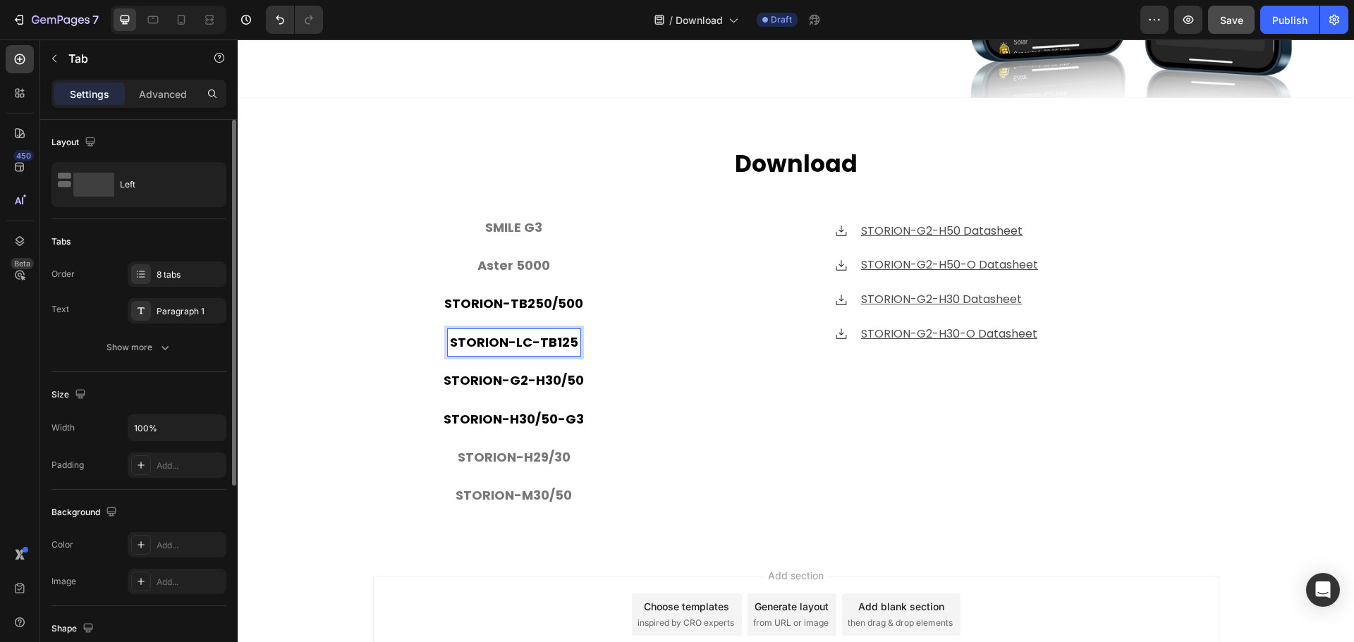
click at [540, 297] on p "STORION-TB250/500" at bounding box center [513, 304] width 139 height 23
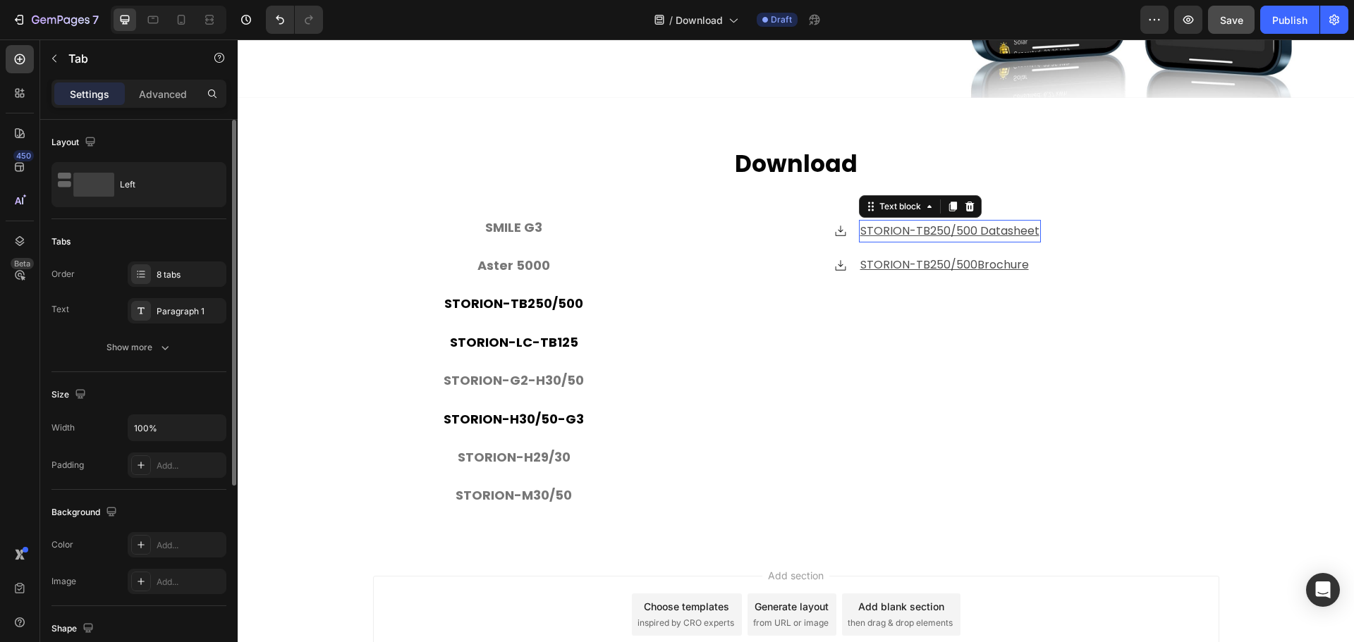
click at [967, 226] on u "STORION-TB250/500 Datasheet" at bounding box center [949, 231] width 179 height 16
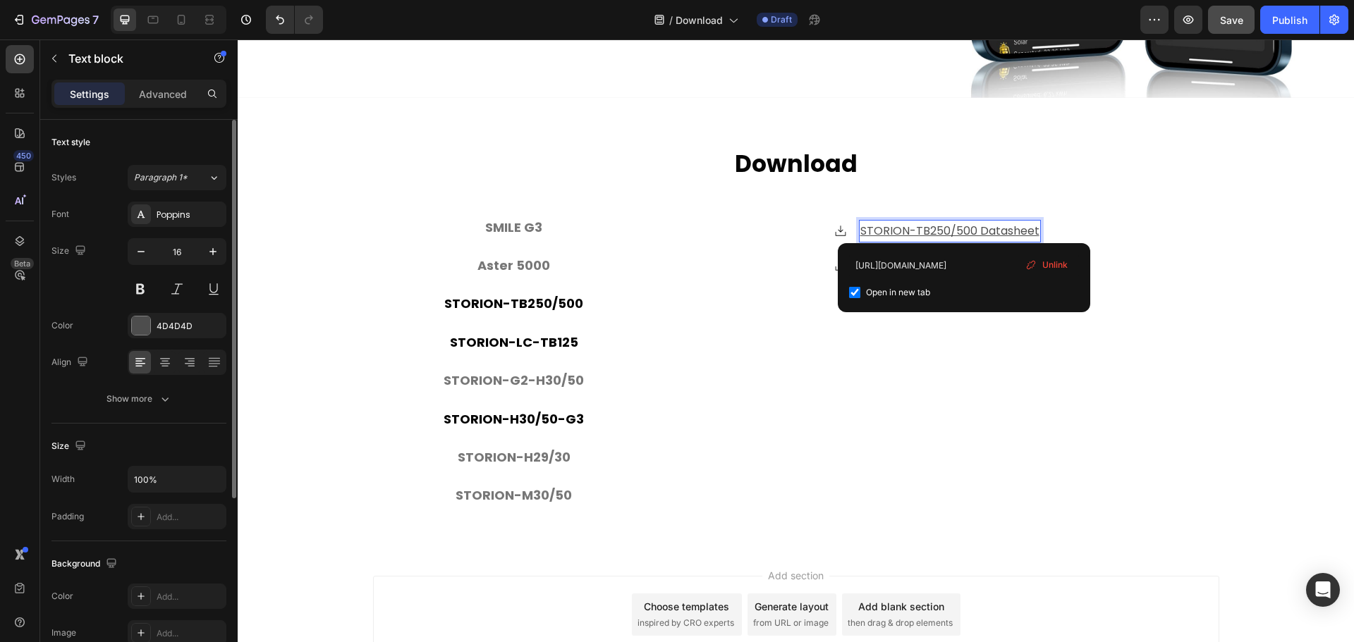
click at [967, 226] on u "STORION-TB250/500 Datasheet" at bounding box center [949, 231] width 179 height 16
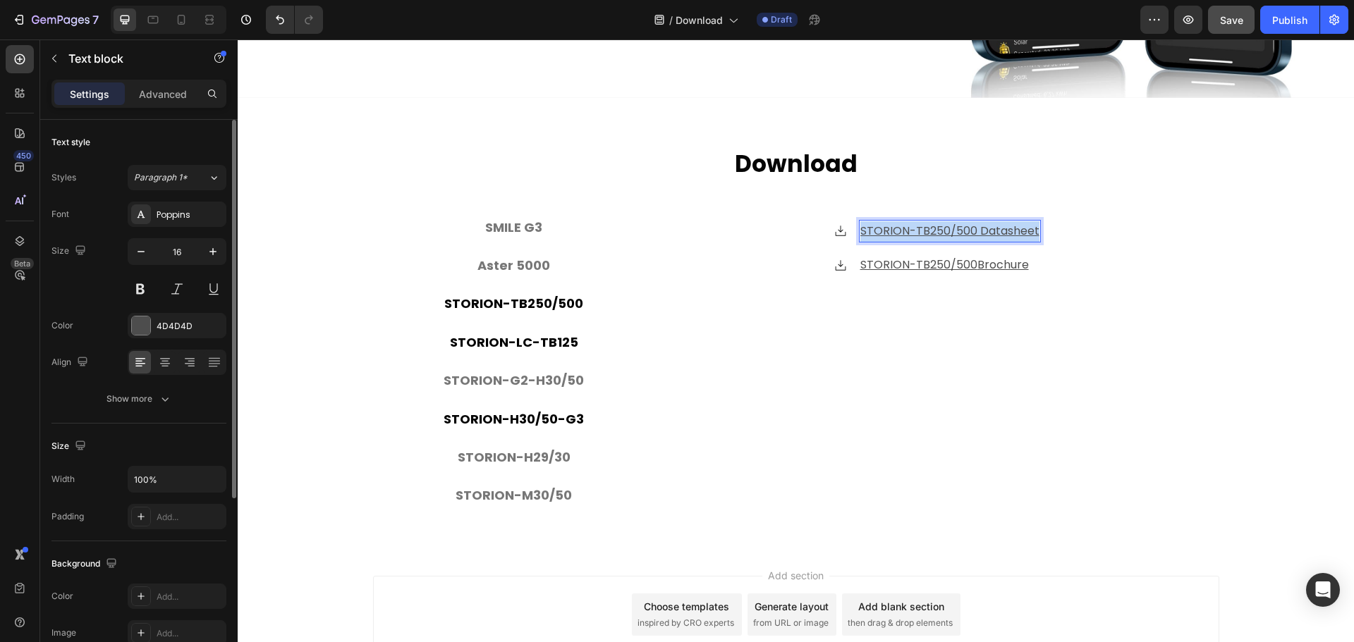
click at [967, 226] on u "STORION-TB250/500 Datasheet" at bounding box center [949, 231] width 179 height 16
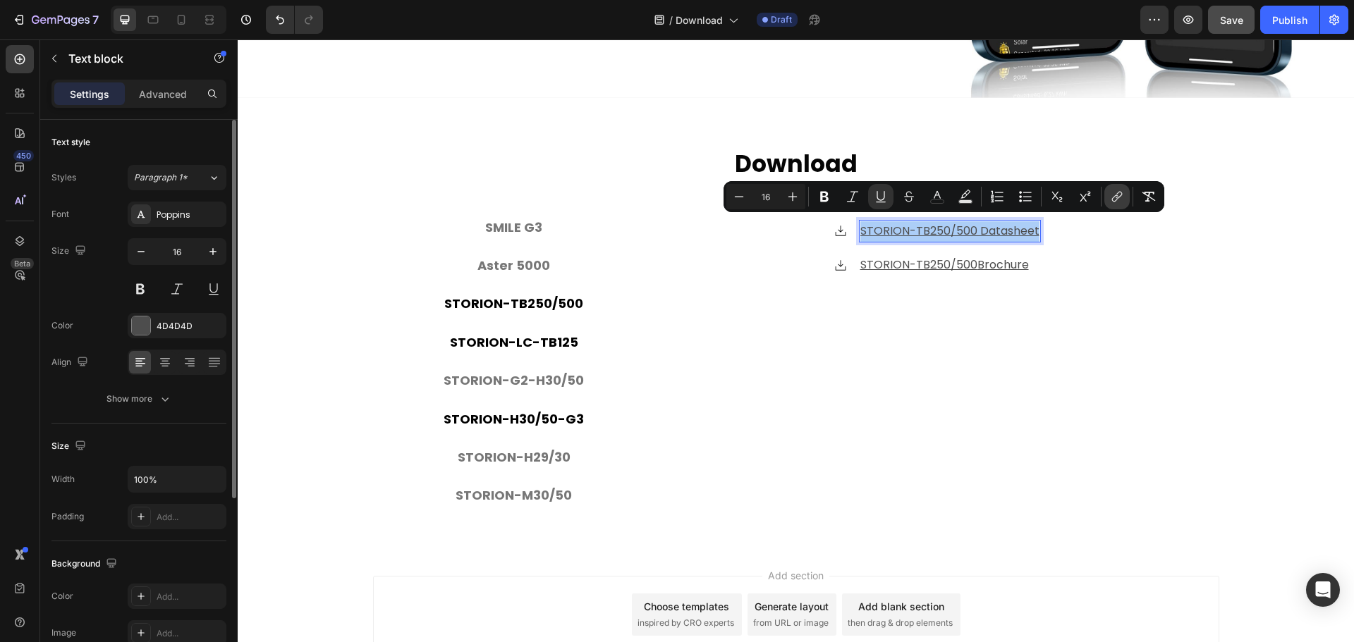
click at [1110, 203] on icon "Editor contextual toolbar" at bounding box center [1117, 197] width 14 height 14
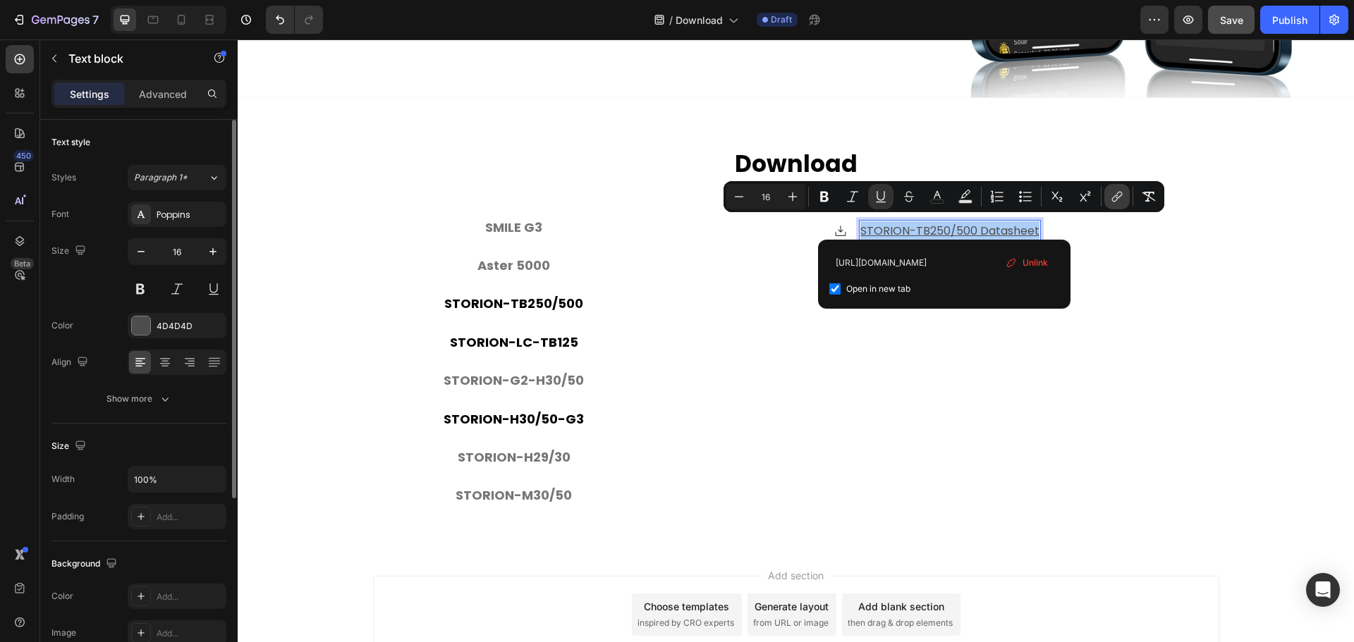
scroll to position [0, 382]
click at [910, 264] on input "[URL][DOMAIN_NAME]" at bounding box center [944, 262] width 230 height 23
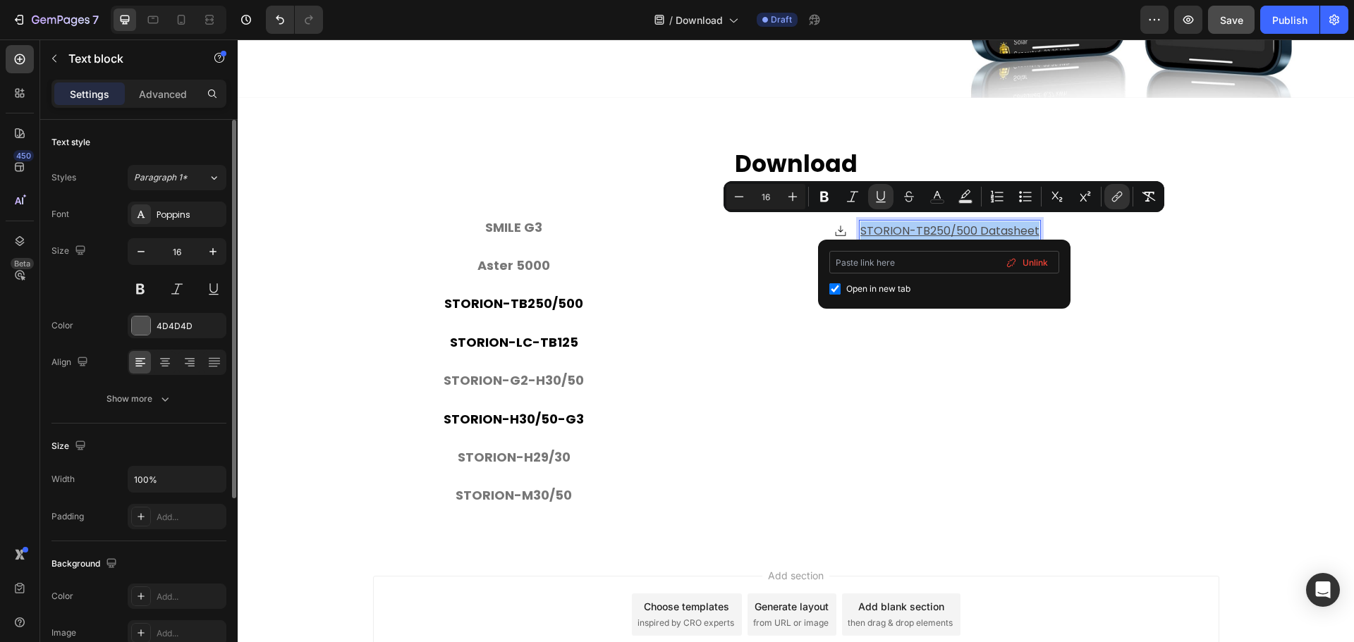
type input "[URL][DOMAIN_NAME]"
click at [978, 254] on input "[URL][DOMAIN_NAME]" at bounding box center [944, 262] width 230 height 23
click at [964, 270] on input "[URL][DOMAIN_NAME]" at bounding box center [944, 262] width 230 height 23
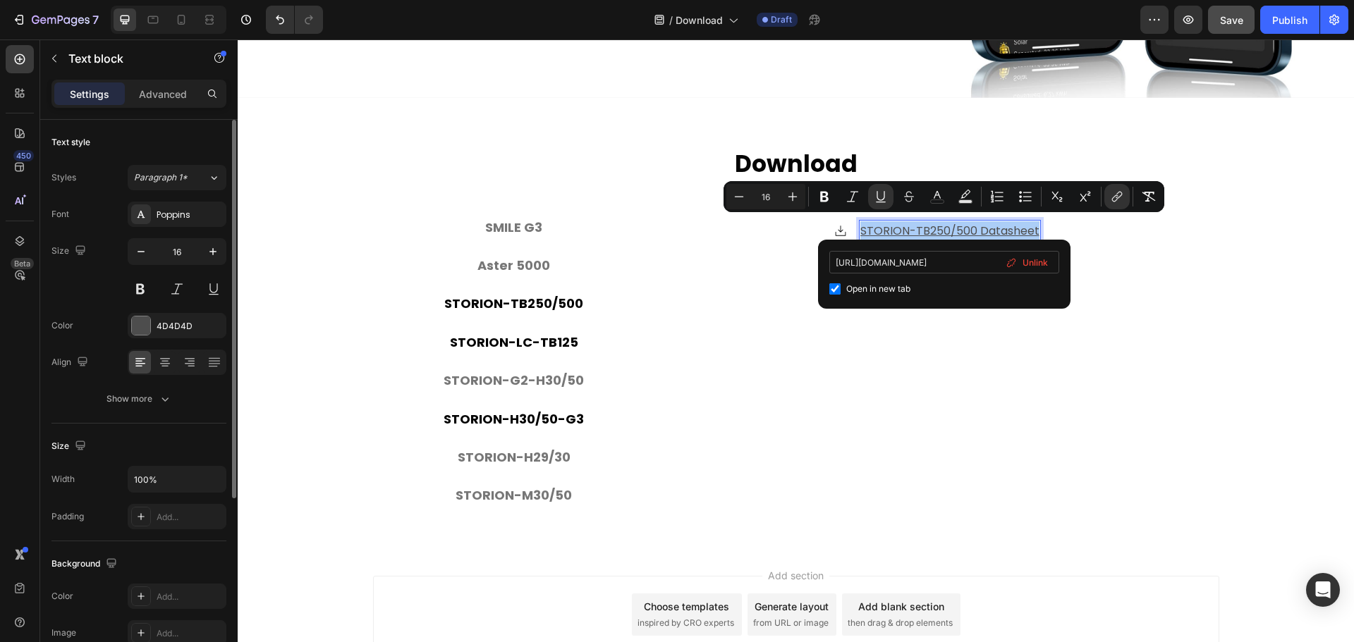
click at [964, 270] on input "[URL][DOMAIN_NAME]" at bounding box center [944, 262] width 230 height 23
type input "[URL][DOMAIN_NAME]"
click at [366, 192] on div "⁠⁠⁠⁠⁠⁠⁠ Download Heading SMILE G3 Aster 5000 STORION-TB250/500 STORION-LC-TB125…" at bounding box center [796, 337] width 1116 height 379
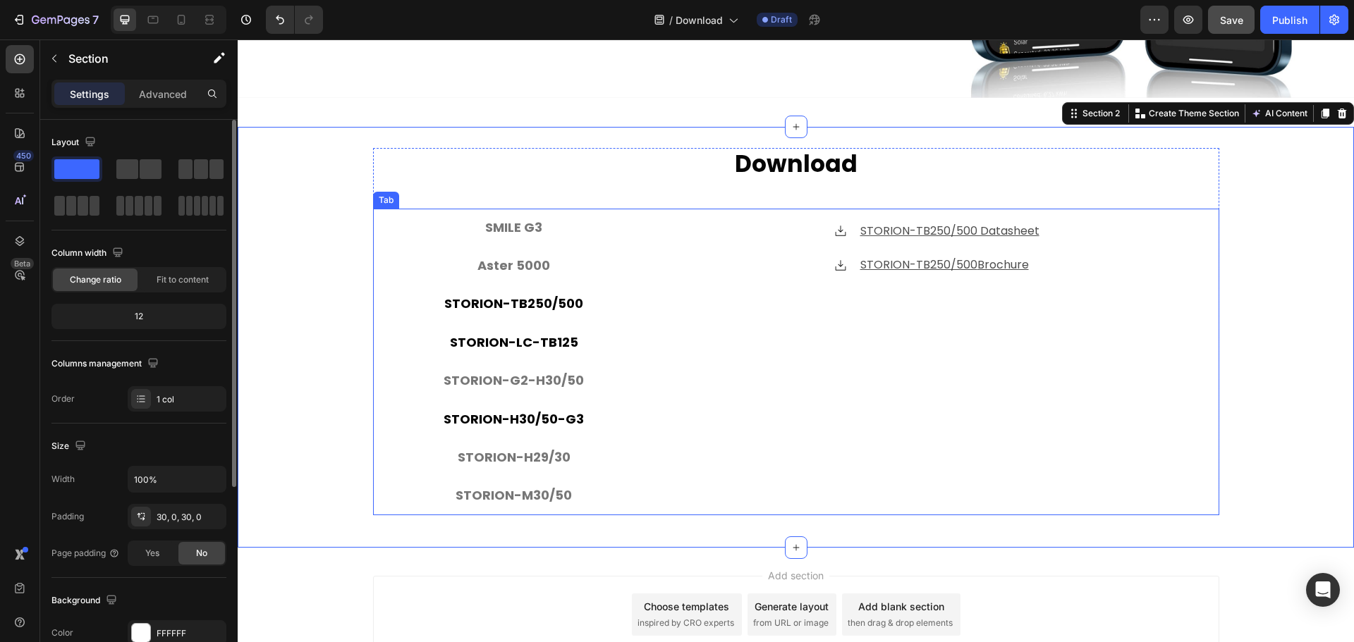
click at [512, 296] on p "STORION-TB250/500" at bounding box center [513, 304] width 139 height 23
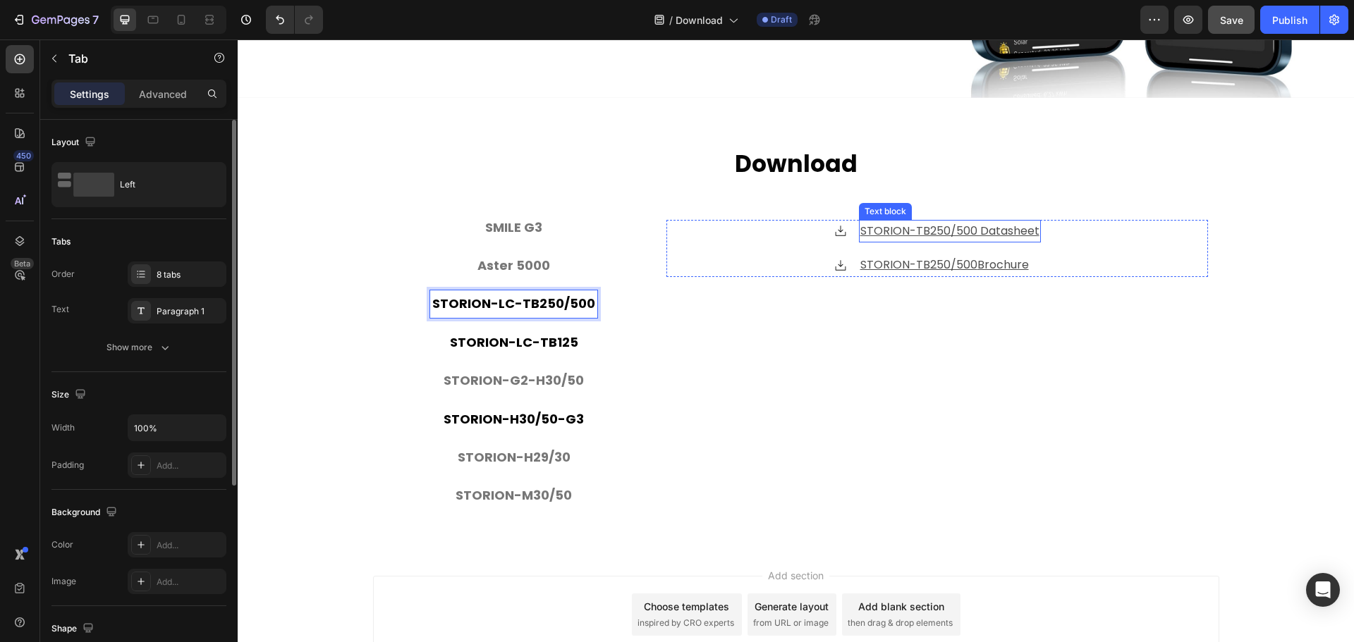
click at [959, 229] on u "STORION-TB250/500 Datasheet" at bounding box center [949, 231] width 179 height 16
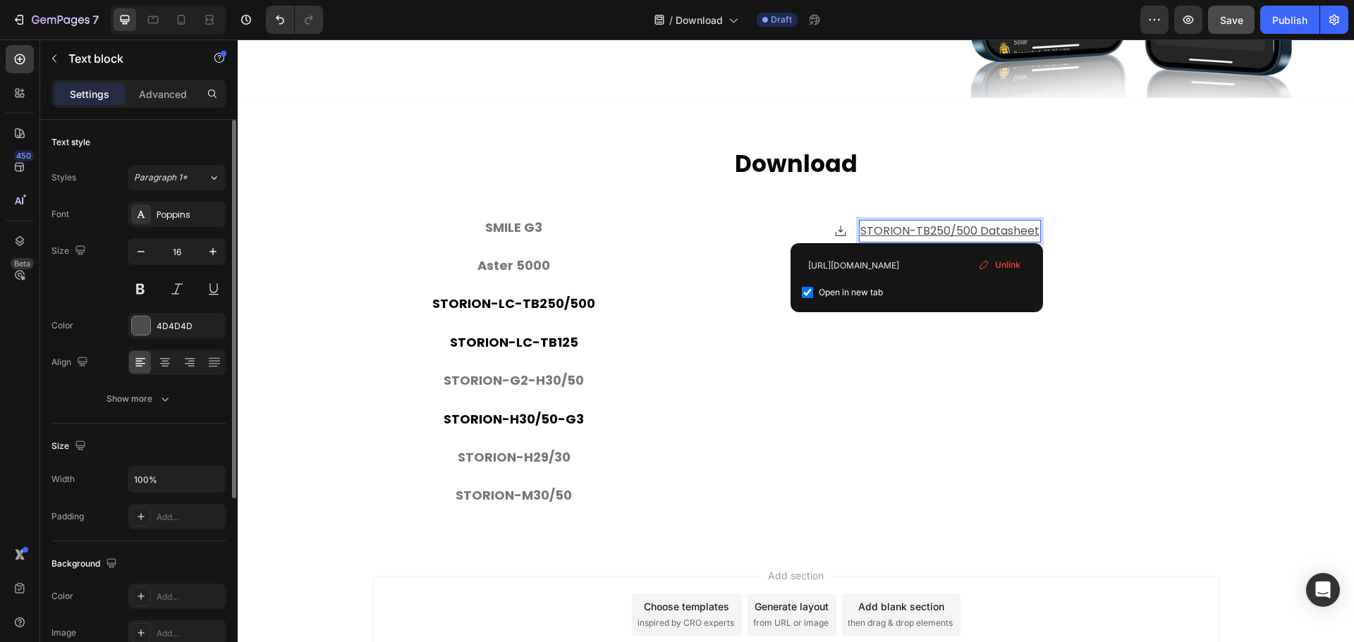
click at [911, 226] on u "STORION-TB250/500 Datasheet" at bounding box center [949, 231] width 179 height 16
click at [657, 162] on p "⁠⁠⁠⁠⁠⁠⁠ Download" at bounding box center [795, 165] width 843 height 30
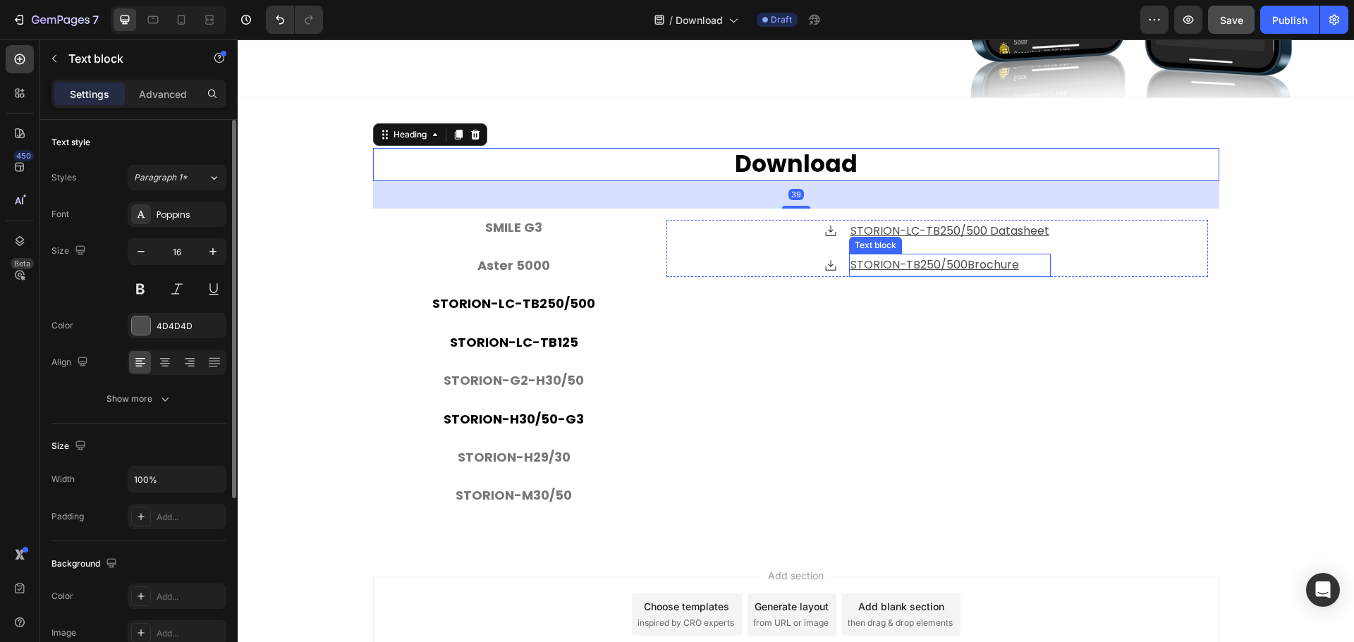
click at [968, 257] on u "Brochure" at bounding box center [993, 265] width 51 height 16
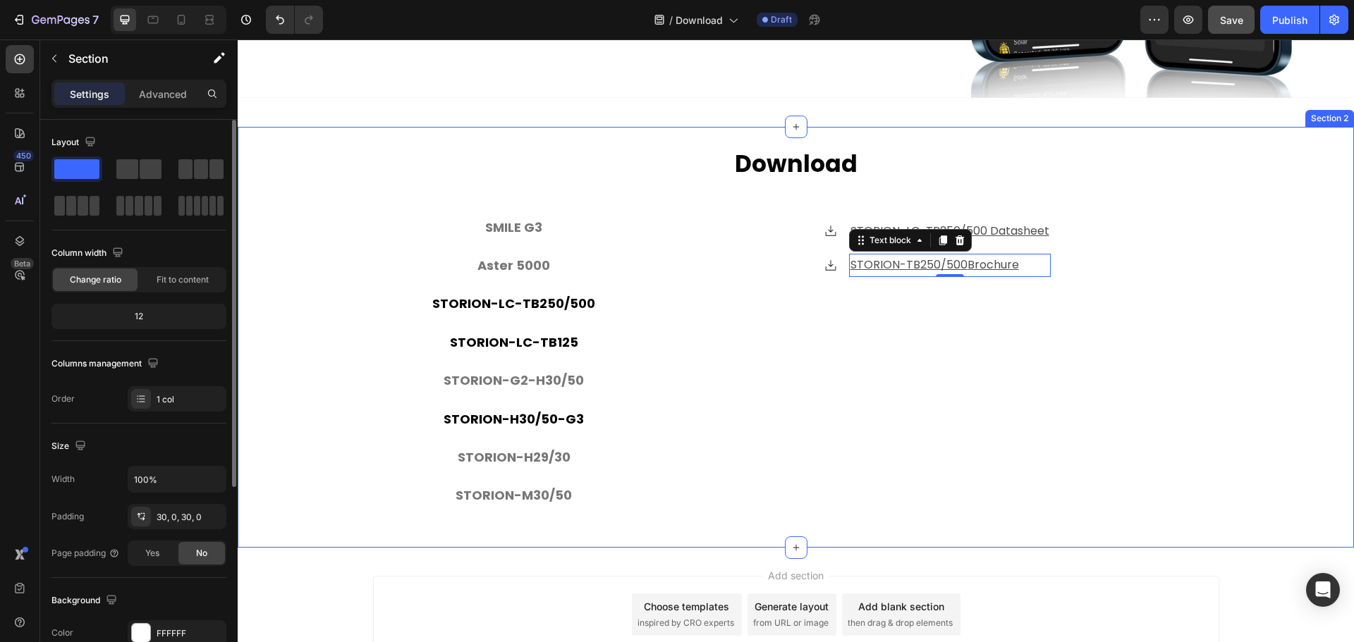
click at [319, 355] on div "⁠⁠⁠⁠⁠⁠⁠ Download Heading SMILE G3 Aster 5000 STORION-LC-TB250/500 STORION-LC-TB…" at bounding box center [796, 337] width 1116 height 379
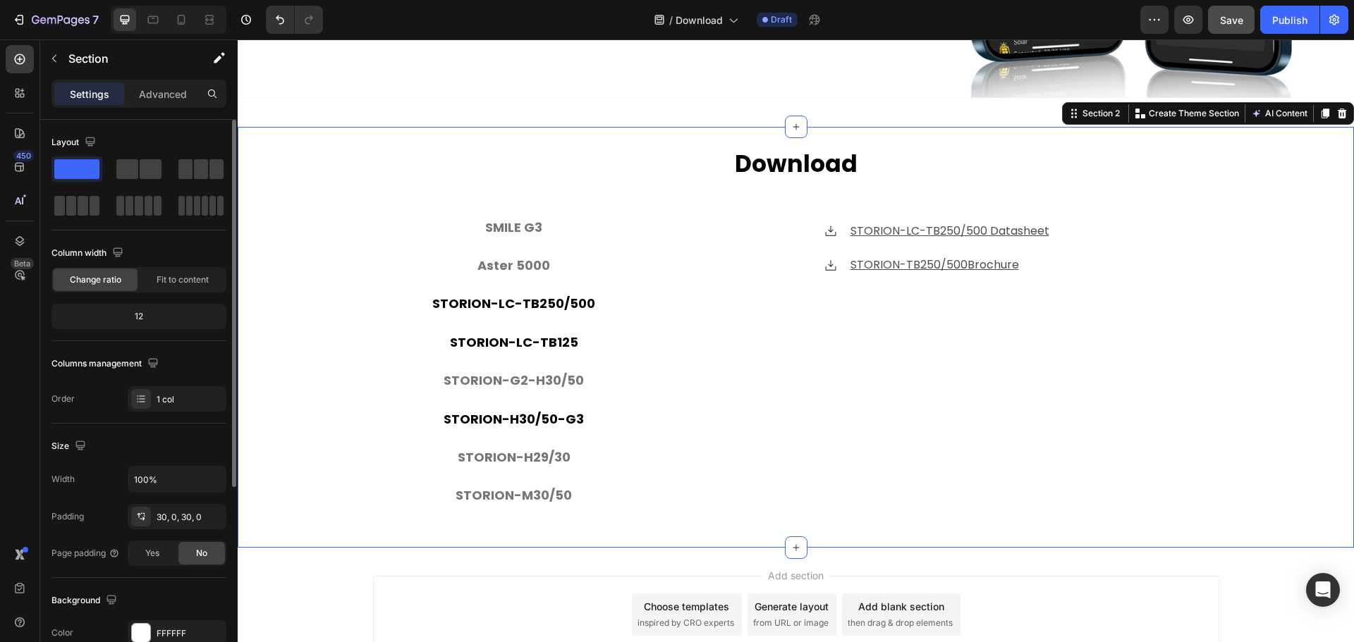
click at [341, 385] on div "⁠⁠⁠⁠⁠⁠⁠ Download Heading SMILE G3 Aster 5000 STORION-LC-TB250/500 STORION-LC-TB…" at bounding box center [796, 337] width 1116 height 379
click at [555, 298] on p "STORION-LC-TB250/500" at bounding box center [513, 304] width 163 height 23
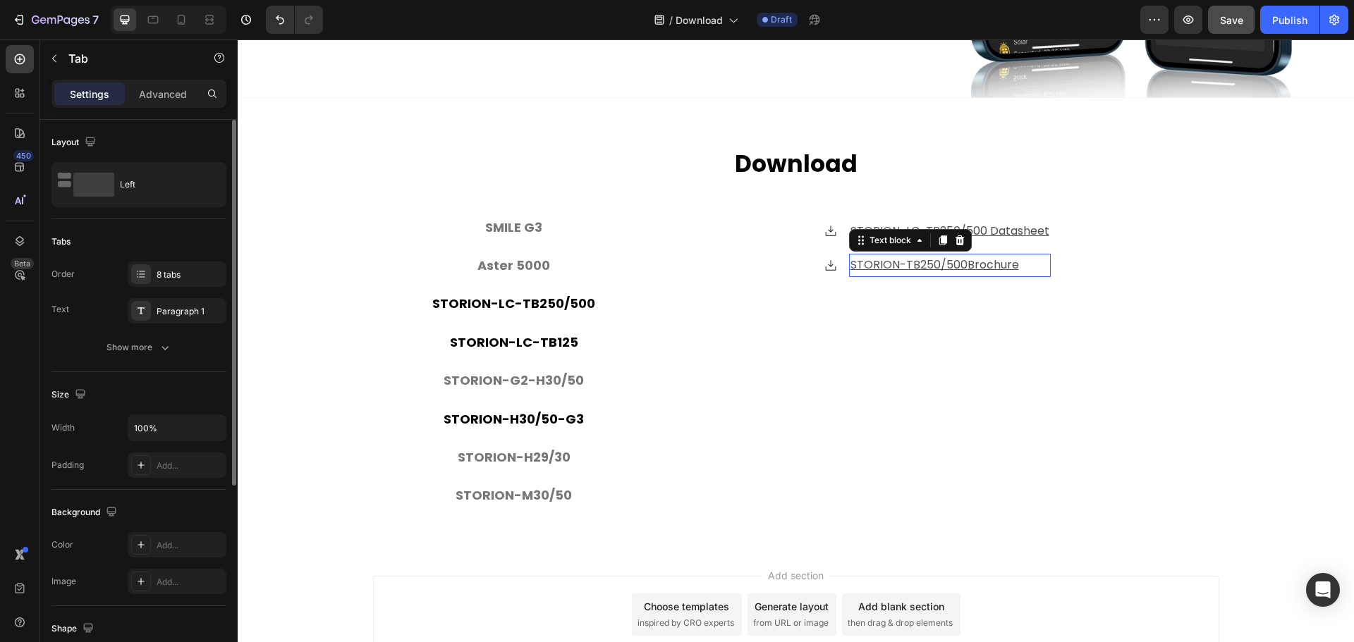
click at [1031, 260] on p "STORION-TB250/500 Brochure" at bounding box center [950, 265] width 199 height 20
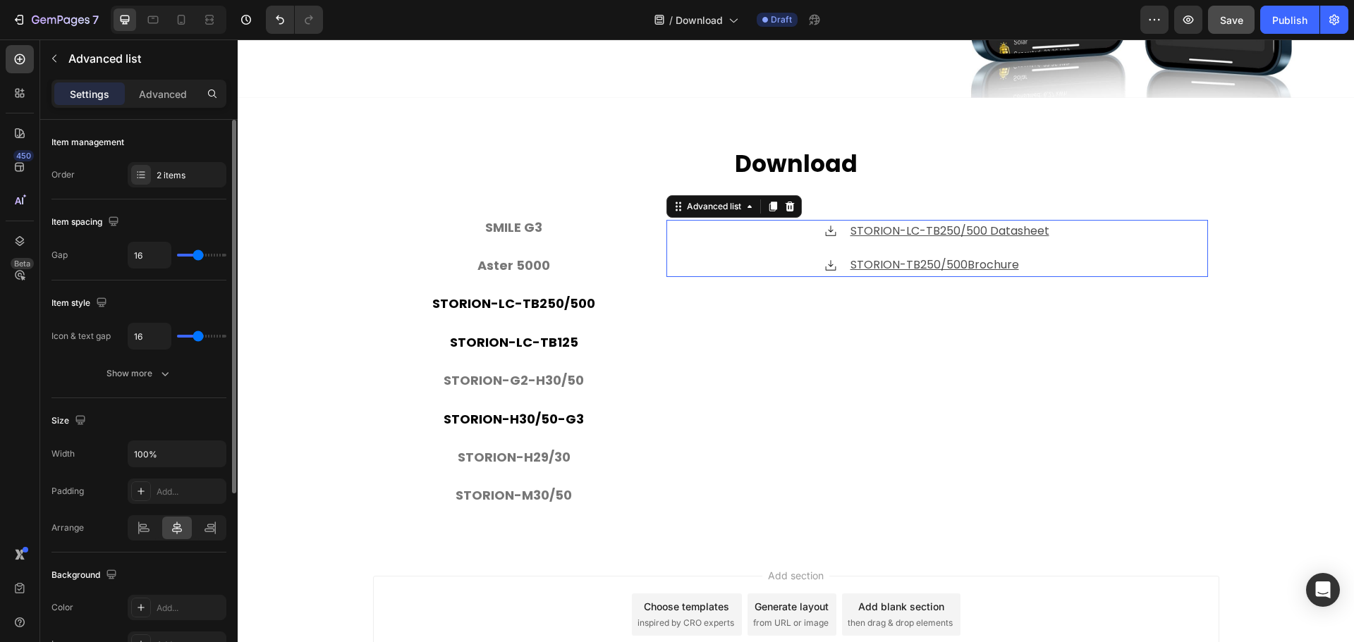
click at [840, 264] on li "Icon STORION-TB250/500 Brochure Text block" at bounding box center [937, 265] width 227 height 23
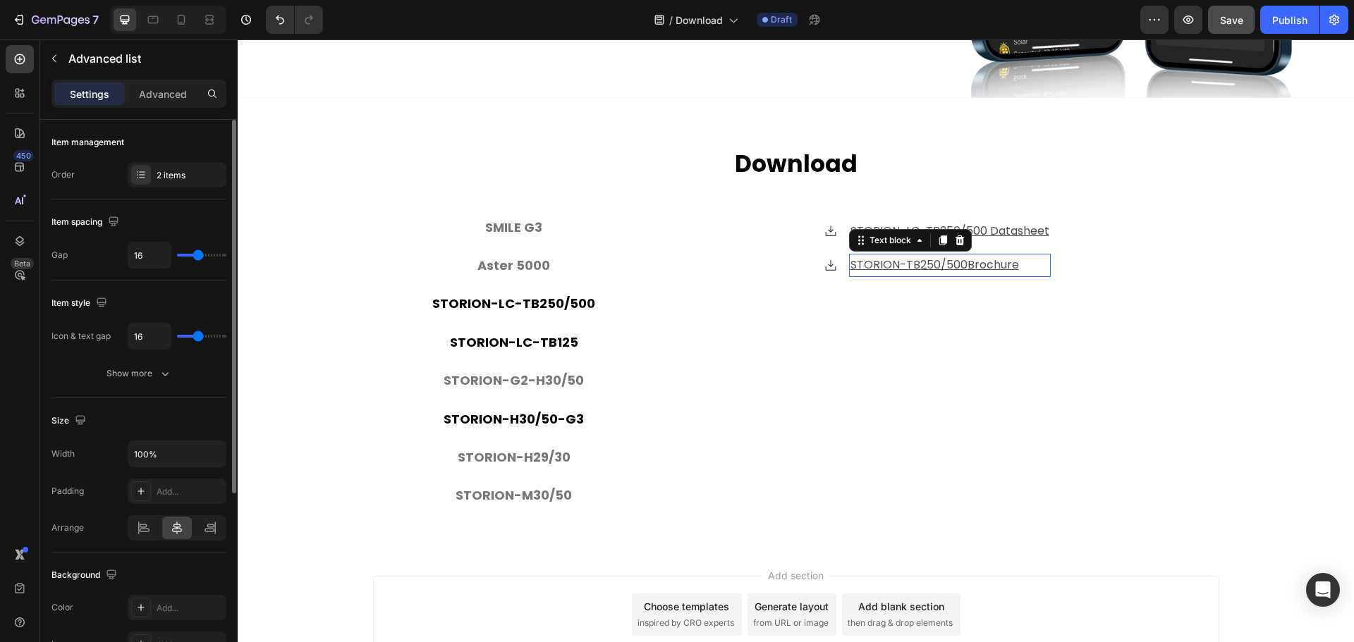
click at [852, 262] on u "STORION-TB250/500" at bounding box center [909, 265] width 117 height 16
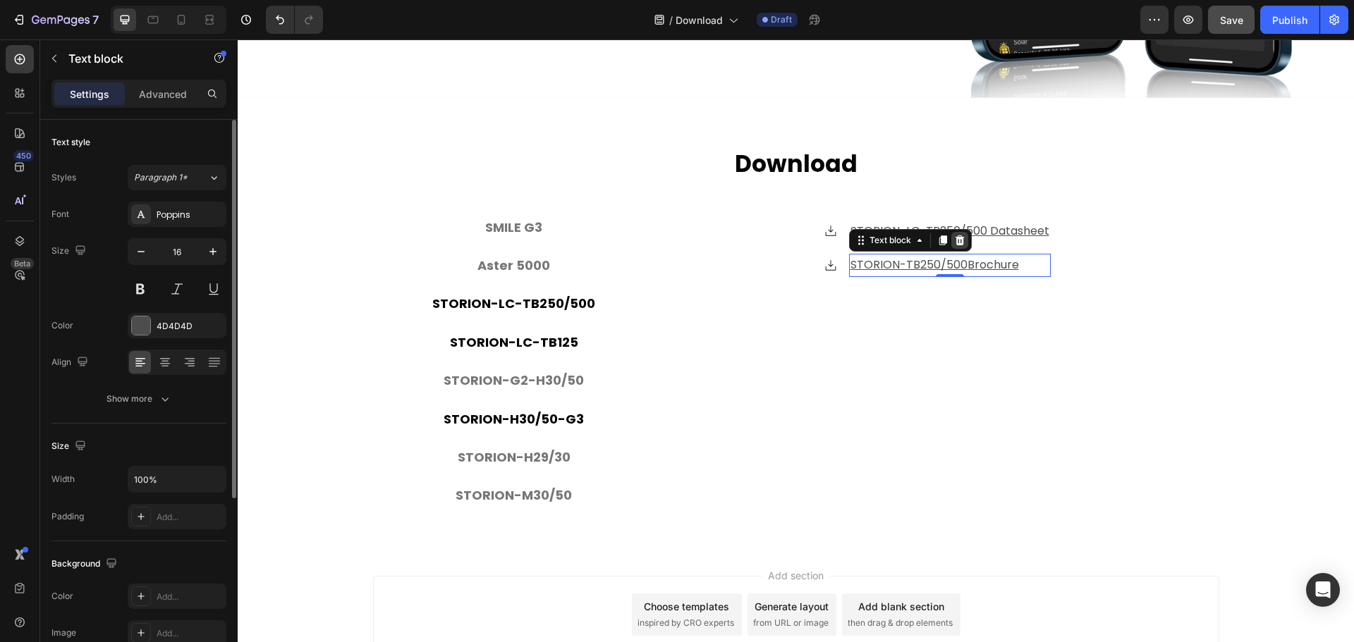
click at [959, 236] on icon at bounding box center [959, 241] width 9 height 10
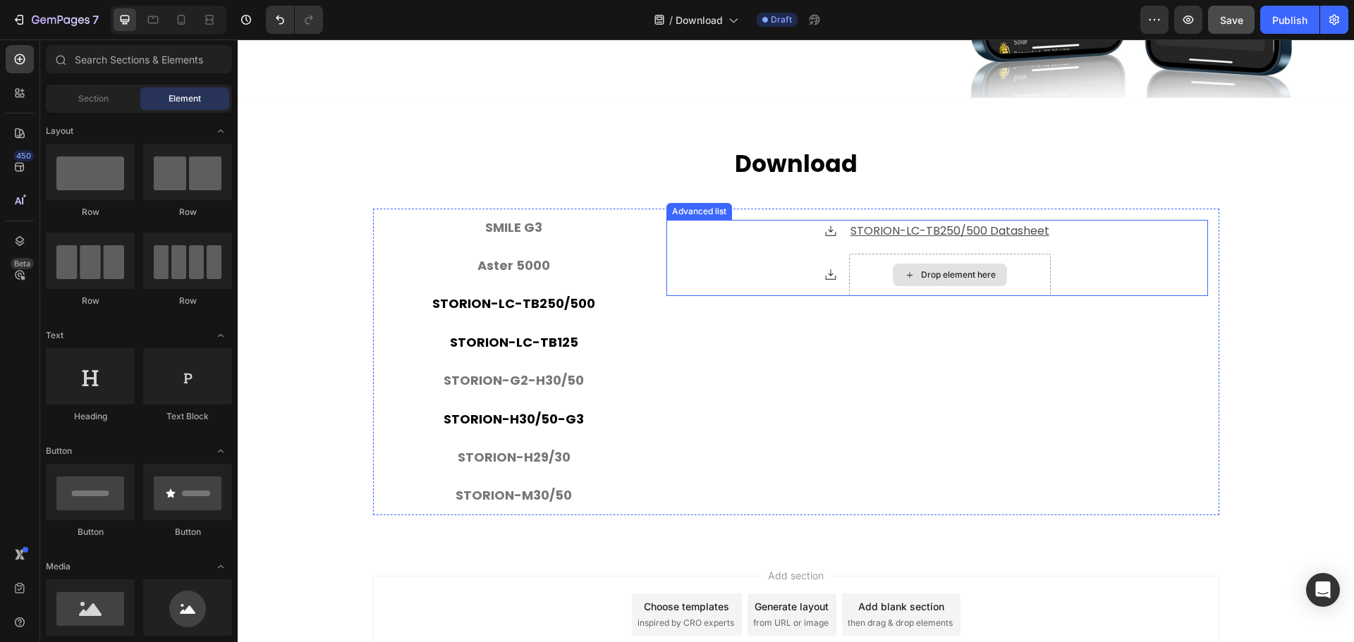
click at [893, 272] on div "Drop element here" at bounding box center [950, 275] width 114 height 23
click at [865, 269] on div "Drop element here" at bounding box center [950, 275] width 202 height 42
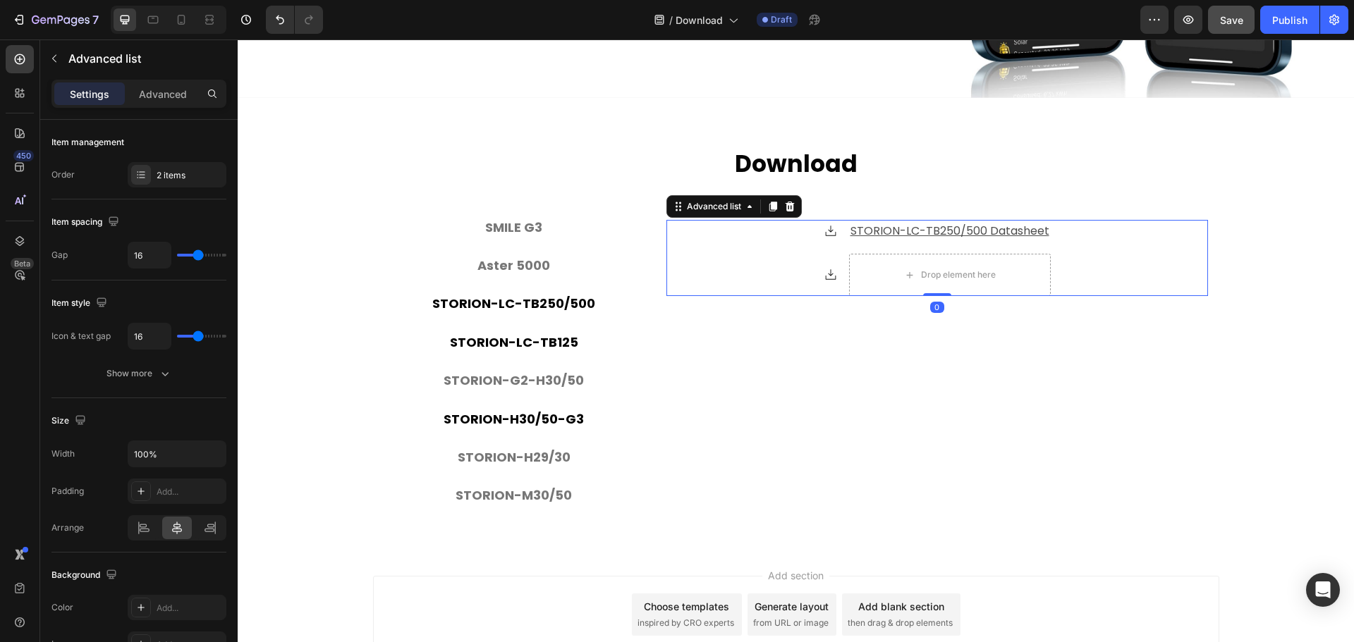
click at [797, 271] on div "Icon STORION-LC-TB250/500 Datasheet Text block Icon Drop element here" at bounding box center [937, 258] width 542 height 77
click at [180, 180] on div "2 items" at bounding box center [190, 175] width 66 height 13
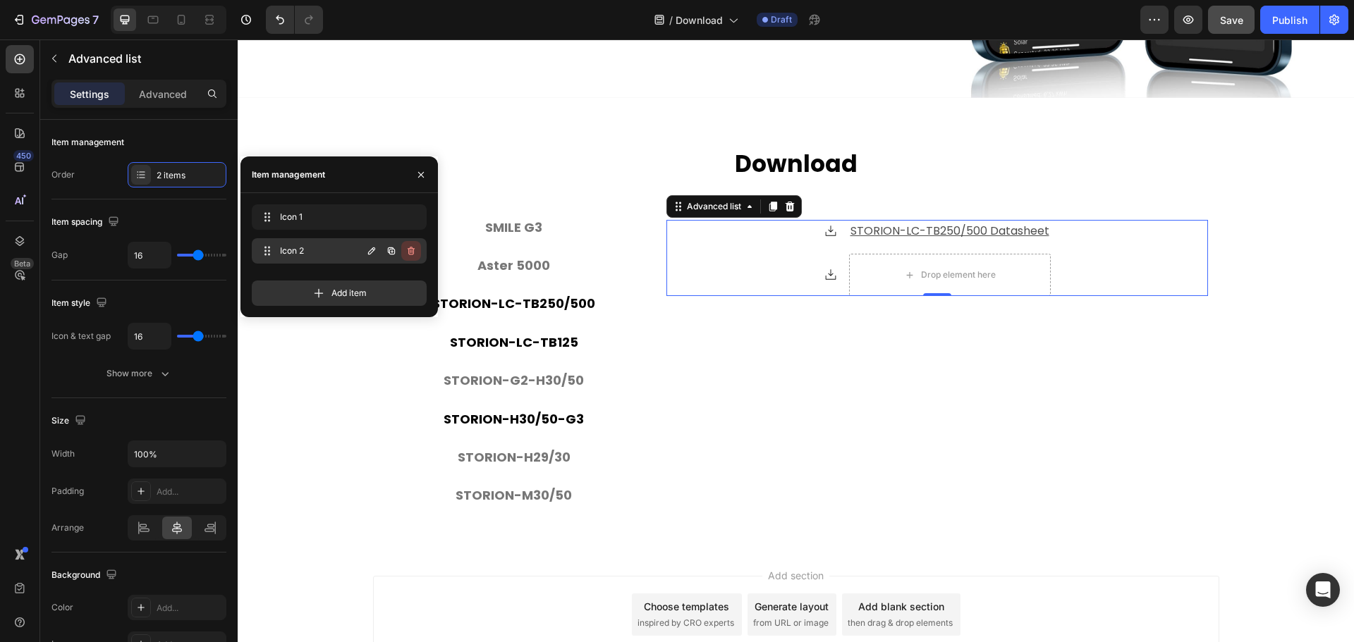
click at [414, 249] on icon "button" at bounding box center [411, 251] width 7 height 8
click at [408, 250] on div "Delete" at bounding box center [402, 251] width 26 height 13
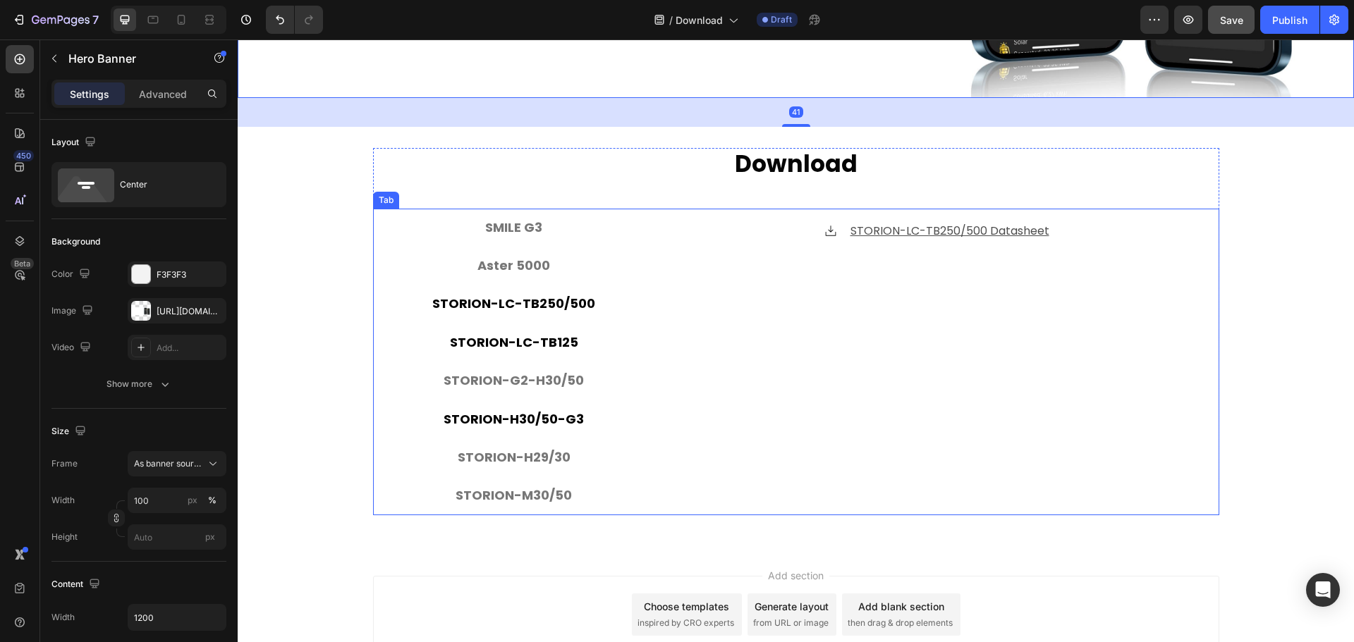
click at [1208, 352] on div "Icon SMILE G3 Brochure Text block Icon SMILE G3 S5 Datasheet Text block Icon SM…" at bounding box center [937, 362] width 564 height 307
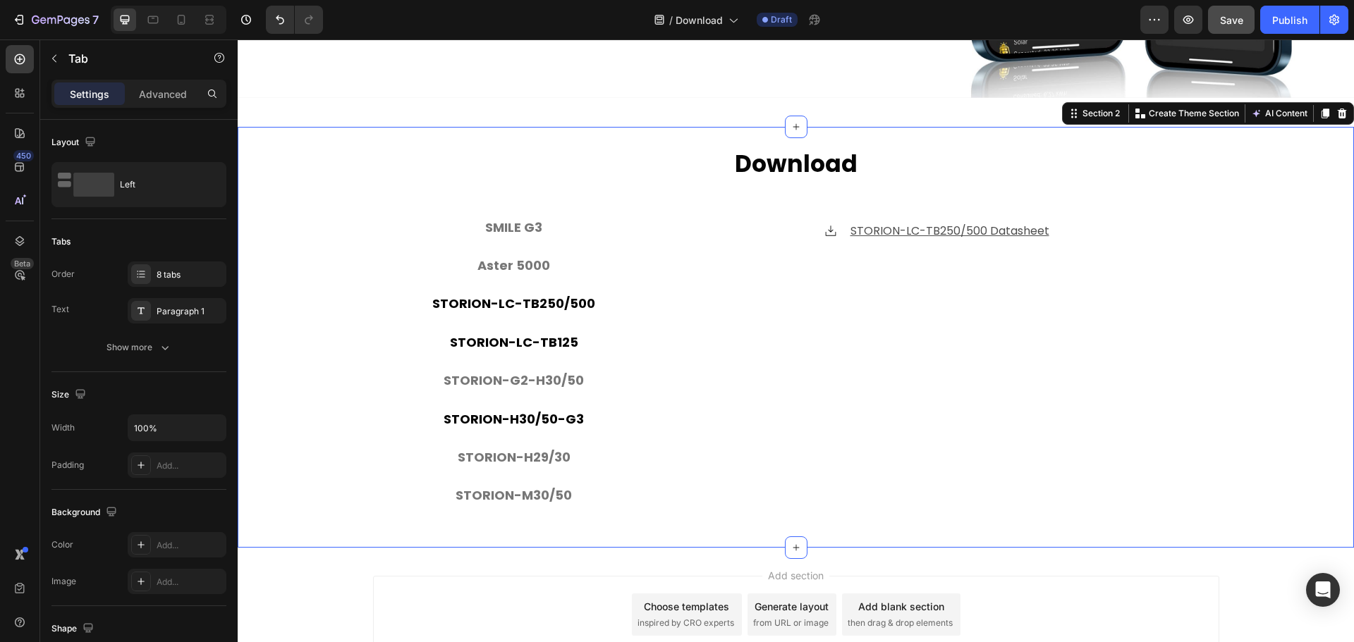
click at [324, 366] on div "⁠⁠⁠⁠⁠⁠⁠ Download Heading SMILE G3 Aster 5000 STORION-LC-TB250/500 STORION-LC-TB…" at bounding box center [796, 337] width 1116 height 379
click at [522, 260] on p "Aster 5000" at bounding box center [513, 266] width 73 height 23
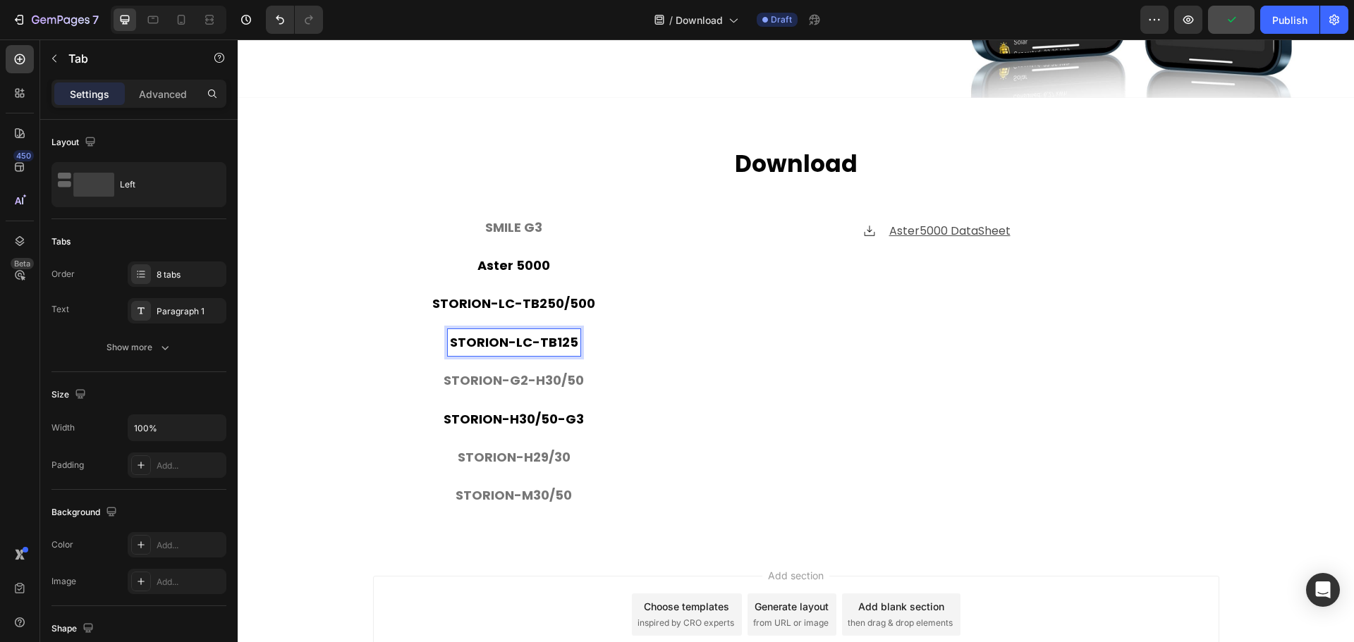
click at [524, 350] on p "STORION-LC-TB125" at bounding box center [514, 342] width 128 height 23
click at [373, 368] on li "STORION-G2-H30/50" at bounding box center [514, 381] width 282 height 38
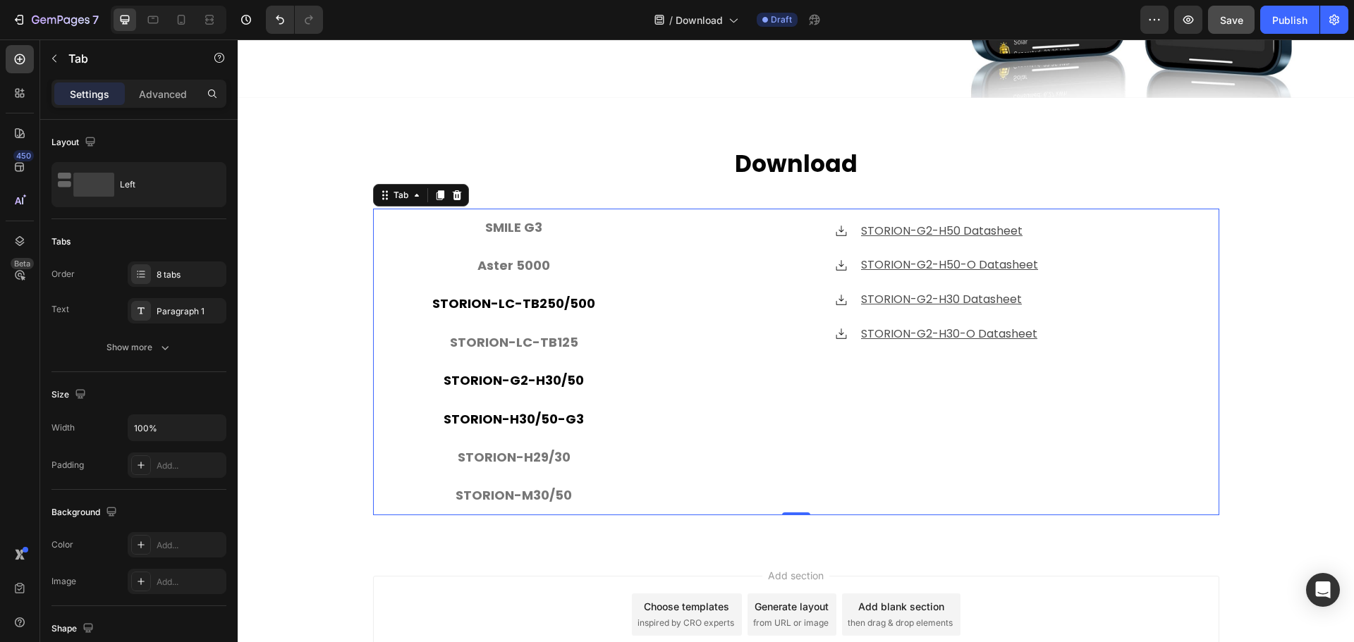
drag, startPoint x: 531, startPoint y: 303, endPoint x: 531, endPoint y: 312, distance: 9.2
click at [531, 303] on p "STORION-LC-TB250/500" at bounding box center [513, 304] width 163 height 23
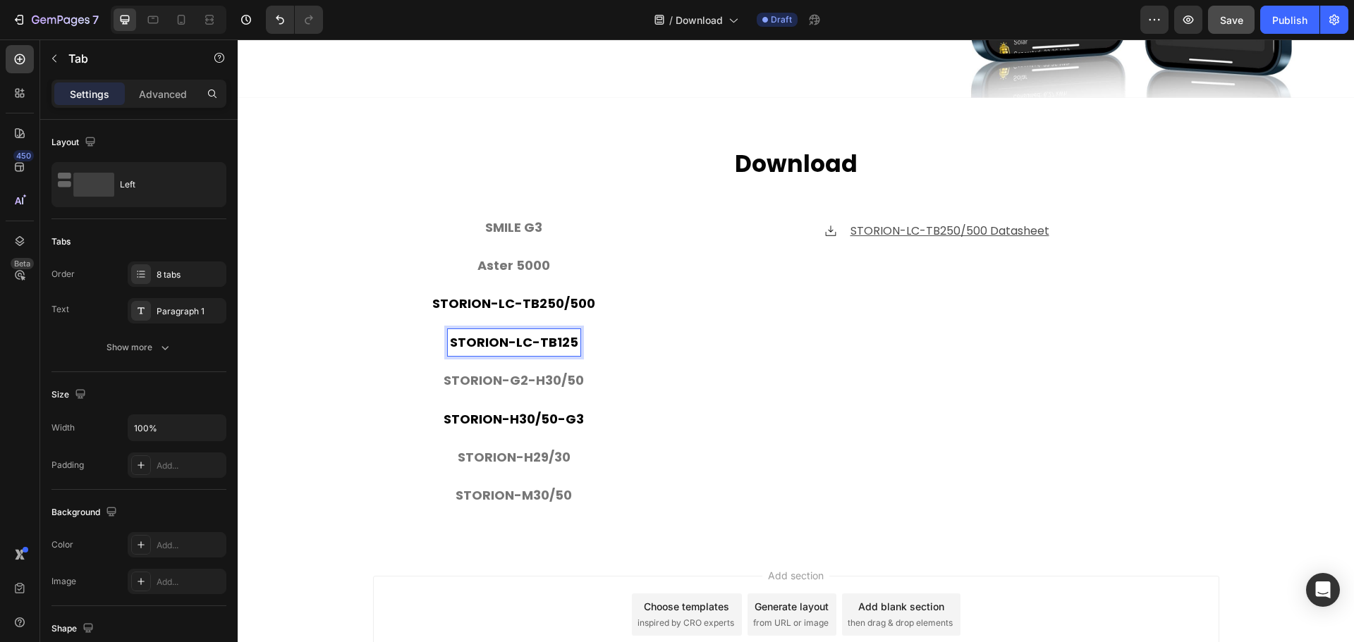
click at [525, 331] on p "STORION-LC-TB125" at bounding box center [514, 342] width 128 height 23
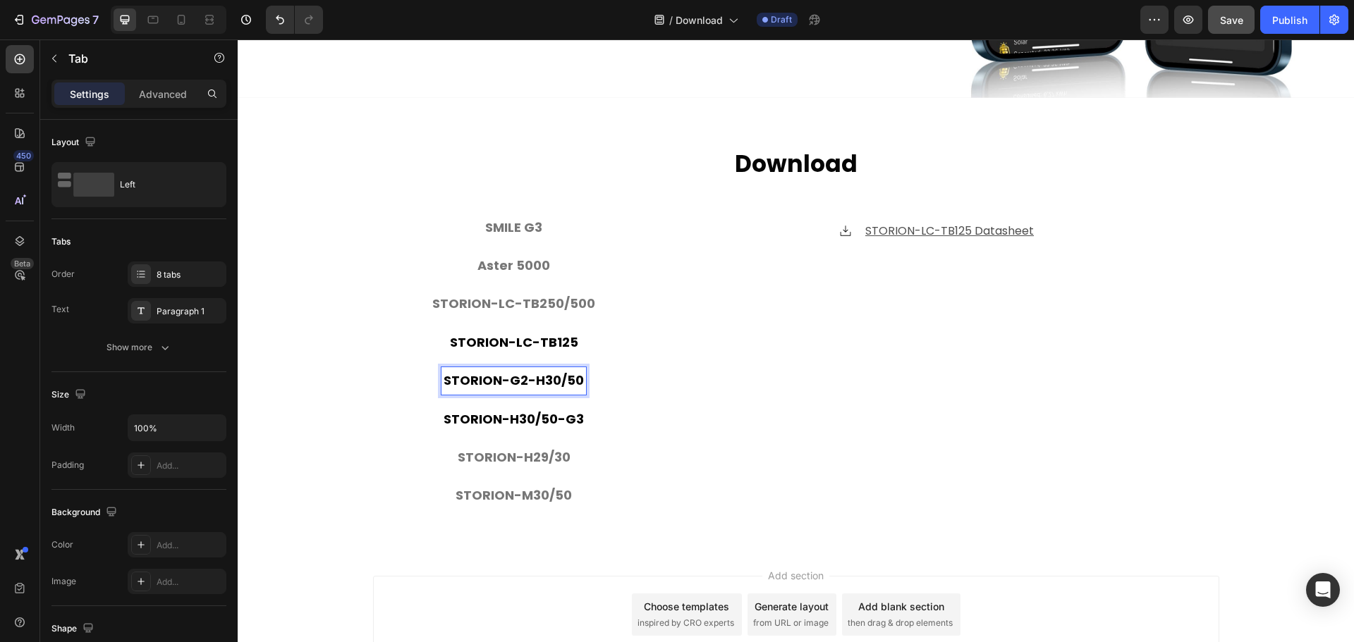
click at [547, 386] on p "STORION-G2-H30/50" at bounding box center [514, 381] width 140 height 23
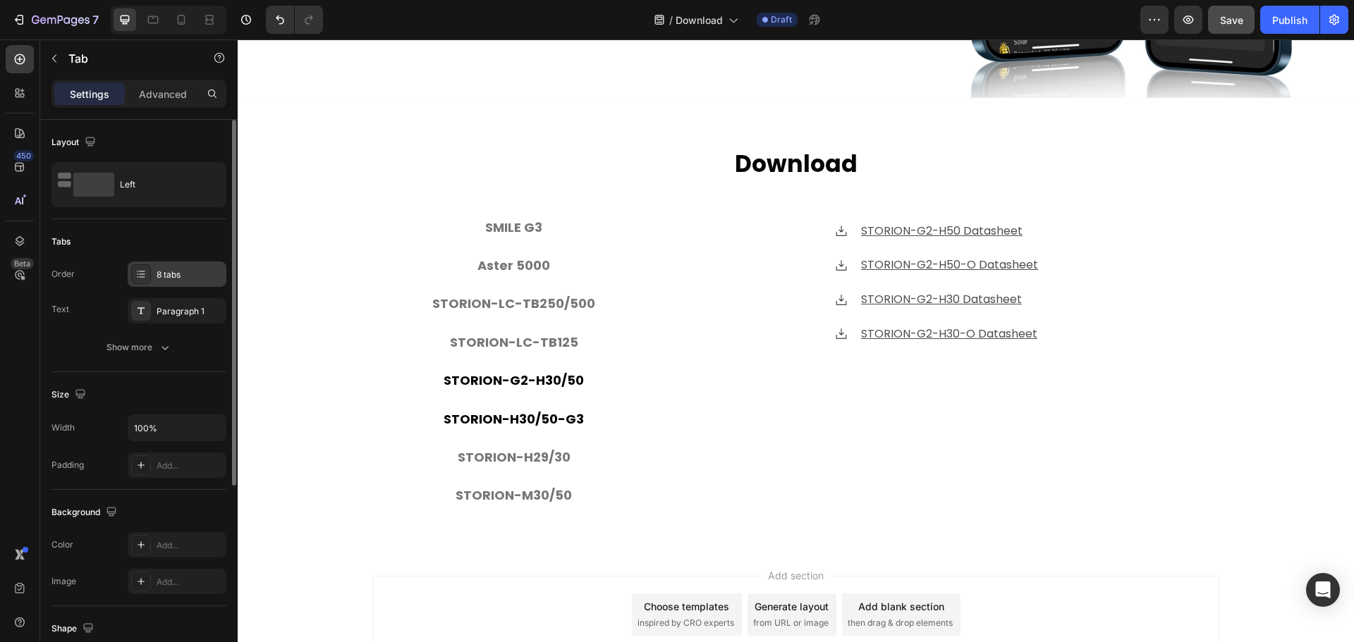
click at [166, 267] on div "8 tabs" at bounding box center [177, 274] width 99 height 25
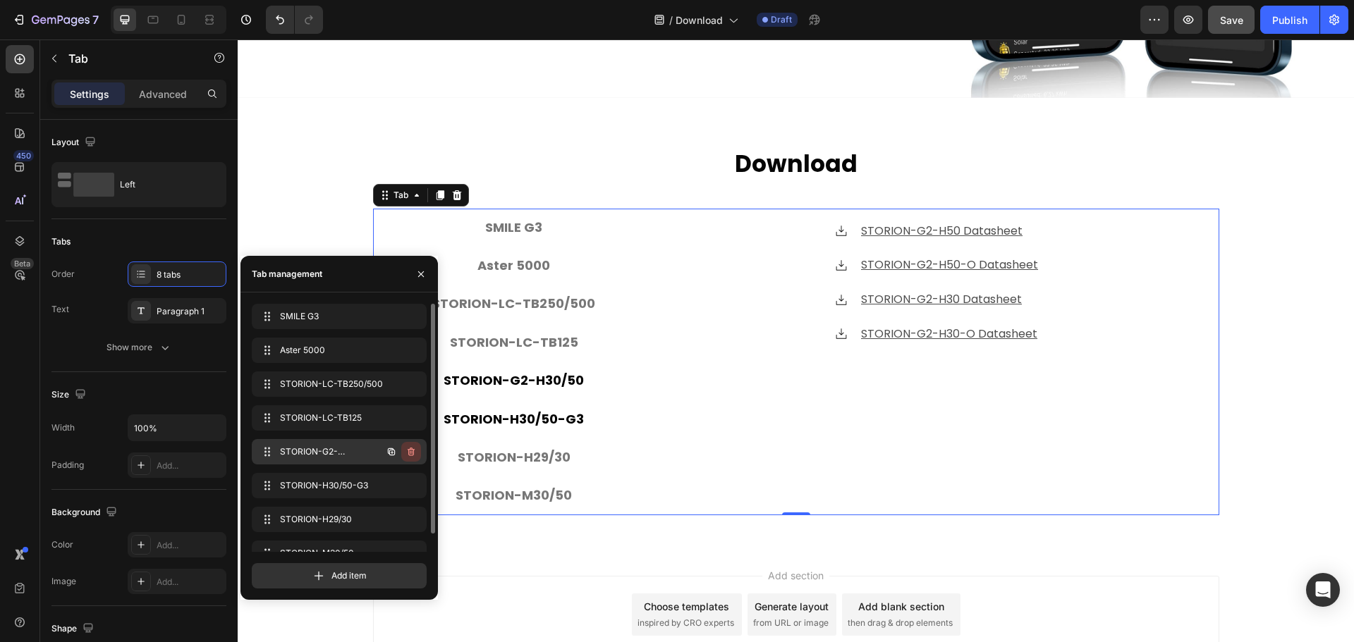
click at [413, 451] on icon "button" at bounding box center [411, 452] width 7 height 8
click at [409, 451] on div "Delete" at bounding box center [402, 452] width 26 height 13
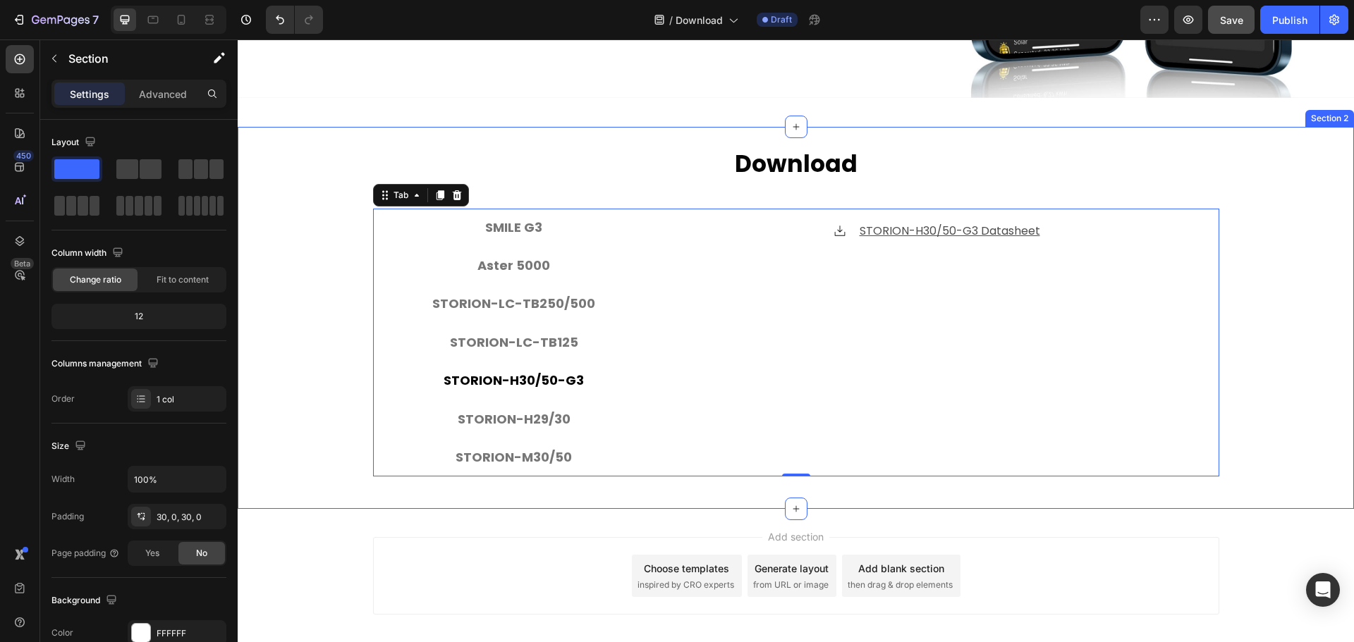
click at [284, 195] on div "⁠⁠⁠⁠⁠⁠⁠ Download Heading SMILE G3 Aster 5000 STORION-LC-TB250/500 STORION-LC-TB…" at bounding box center [796, 318] width 1116 height 341
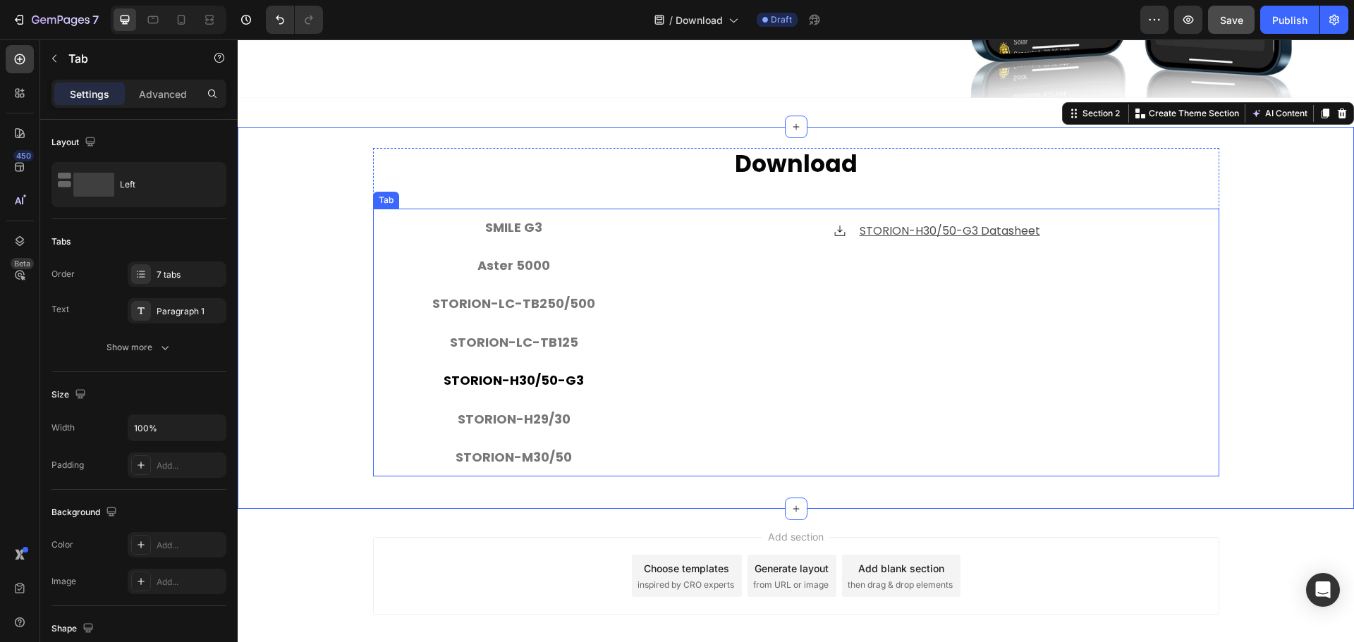
click at [548, 381] on p "STORION-H30/50-G3" at bounding box center [514, 381] width 140 height 23
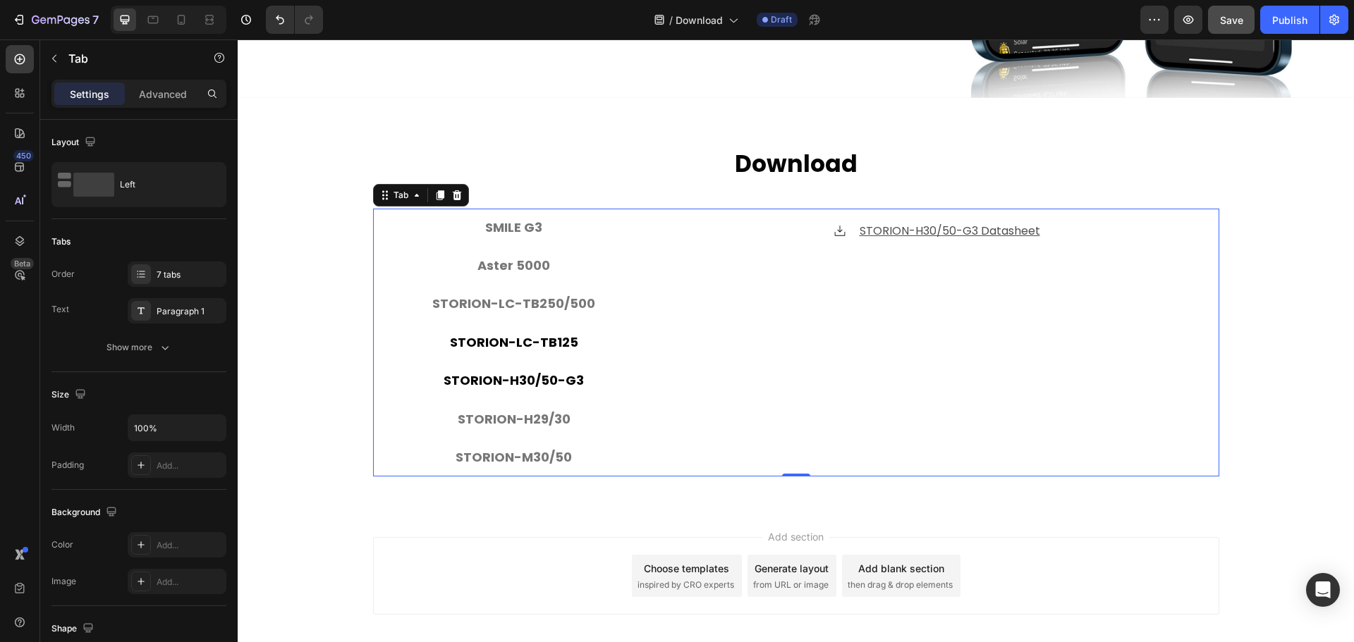
click at [550, 351] on div "STORION-LC-TB125" at bounding box center [514, 342] width 133 height 27
click at [534, 372] on p "STORION-H30/50-G3" at bounding box center [514, 381] width 140 height 23
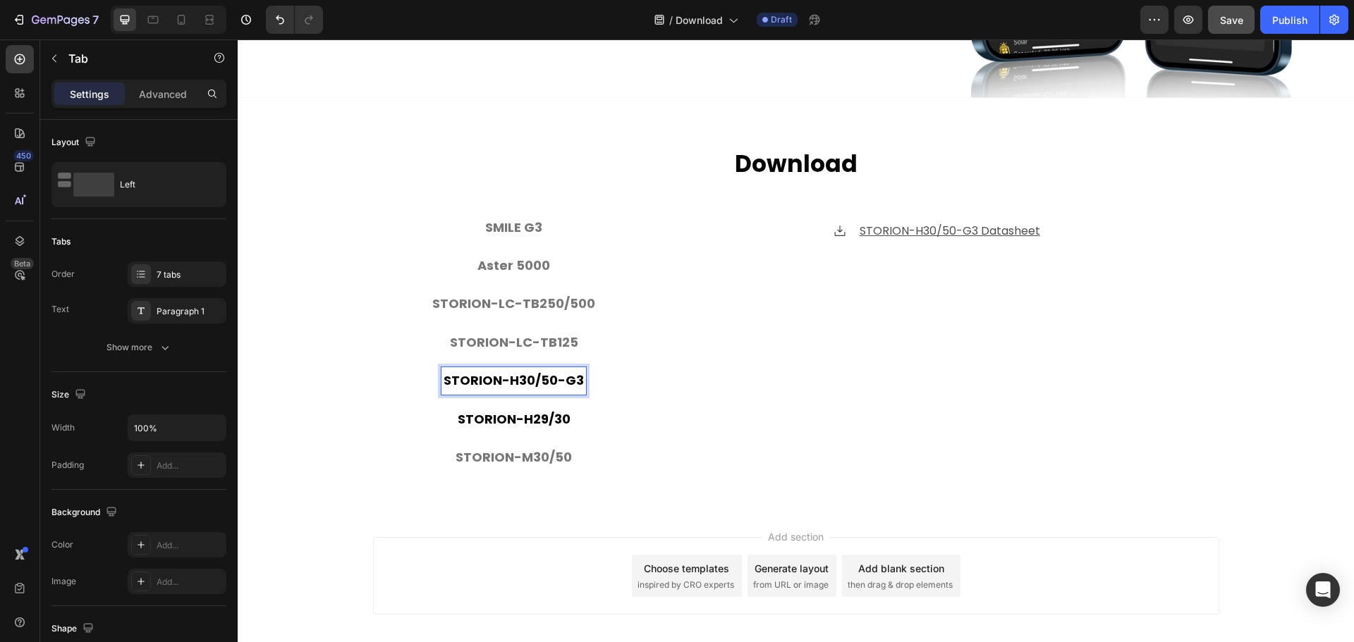
click at [512, 417] on p "STORION-H29/30" at bounding box center [514, 419] width 113 height 23
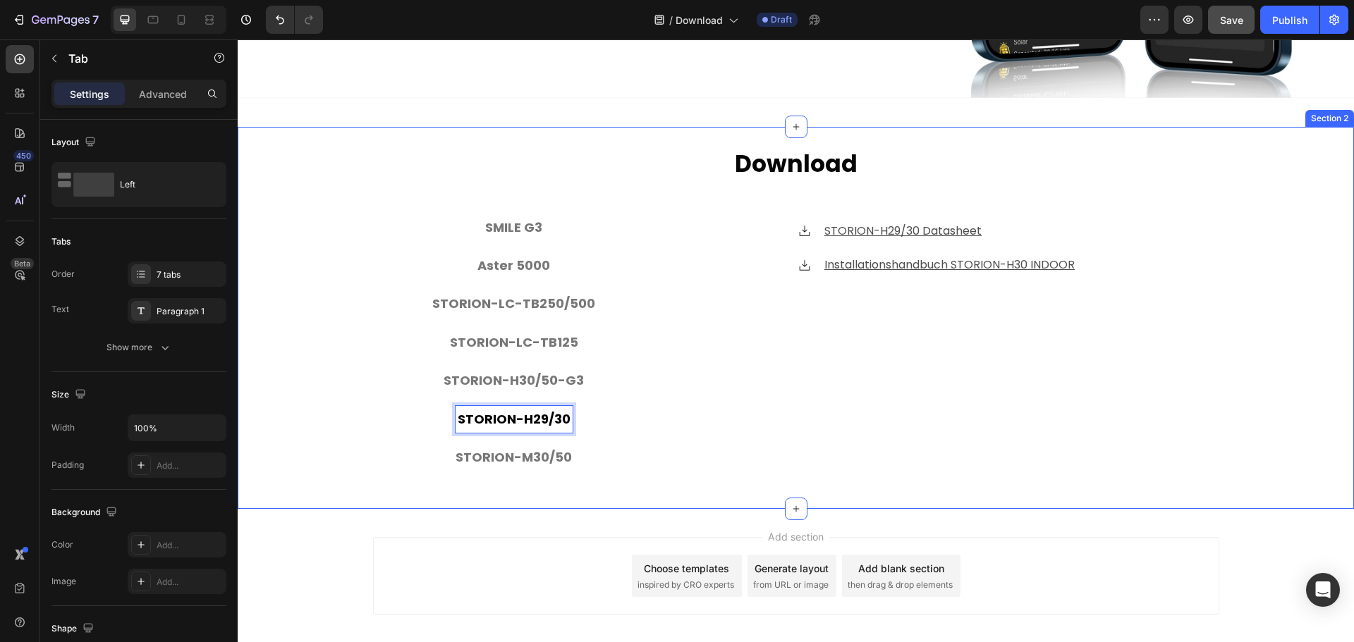
drag, startPoint x: 344, startPoint y: 431, endPoint x: 430, endPoint y: 432, distance: 85.3
click at [344, 431] on div "⁠⁠⁠⁠⁠⁠⁠ Download Heading SMILE G3 Aster 5000 STORION-LC-TB250/500 STORION-LC-TB…" at bounding box center [796, 318] width 1116 height 341
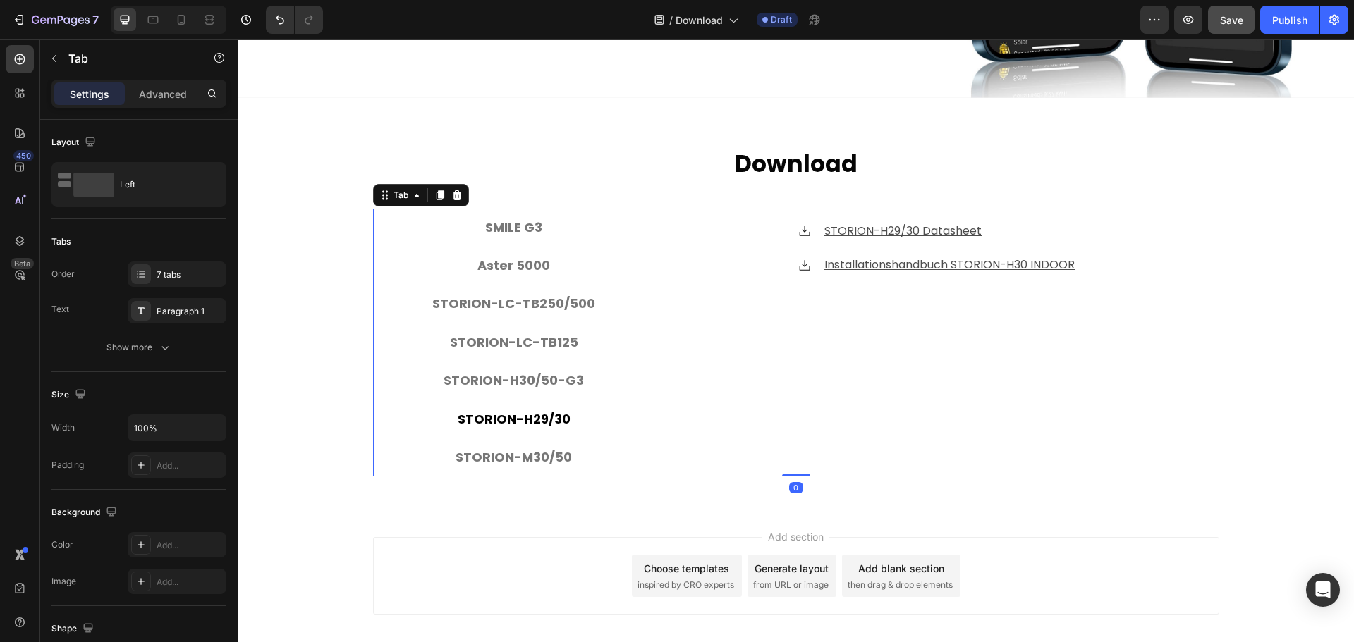
click at [458, 420] on p "STORION-H29/30" at bounding box center [514, 419] width 113 height 23
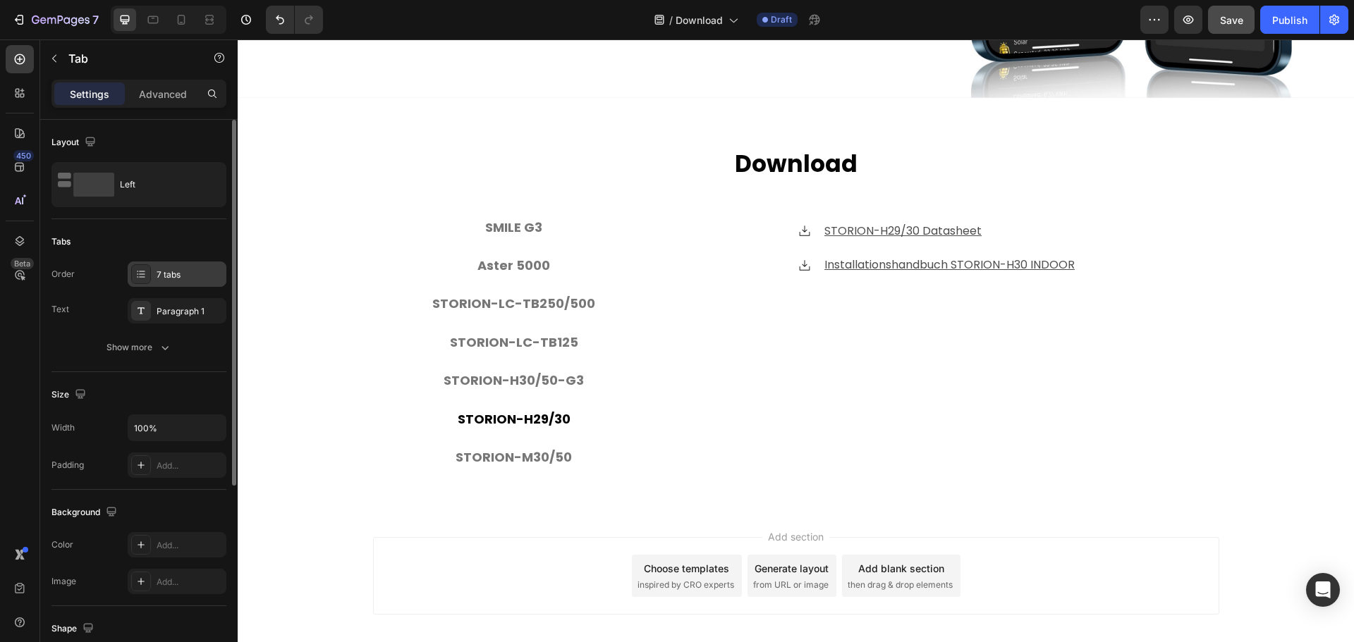
click at [164, 281] on div "7 tabs" at bounding box center [190, 275] width 66 height 13
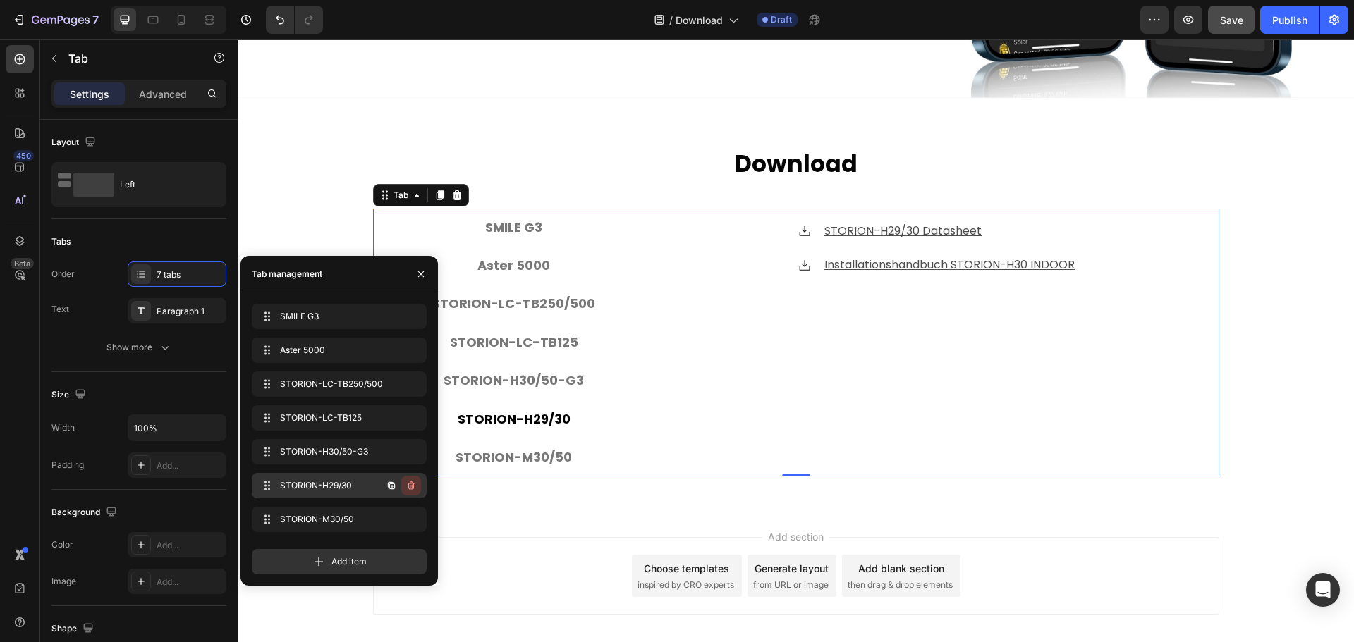
click at [410, 481] on icon "button" at bounding box center [411, 485] width 11 height 11
click at [406, 484] on div "Delete" at bounding box center [402, 486] width 26 height 13
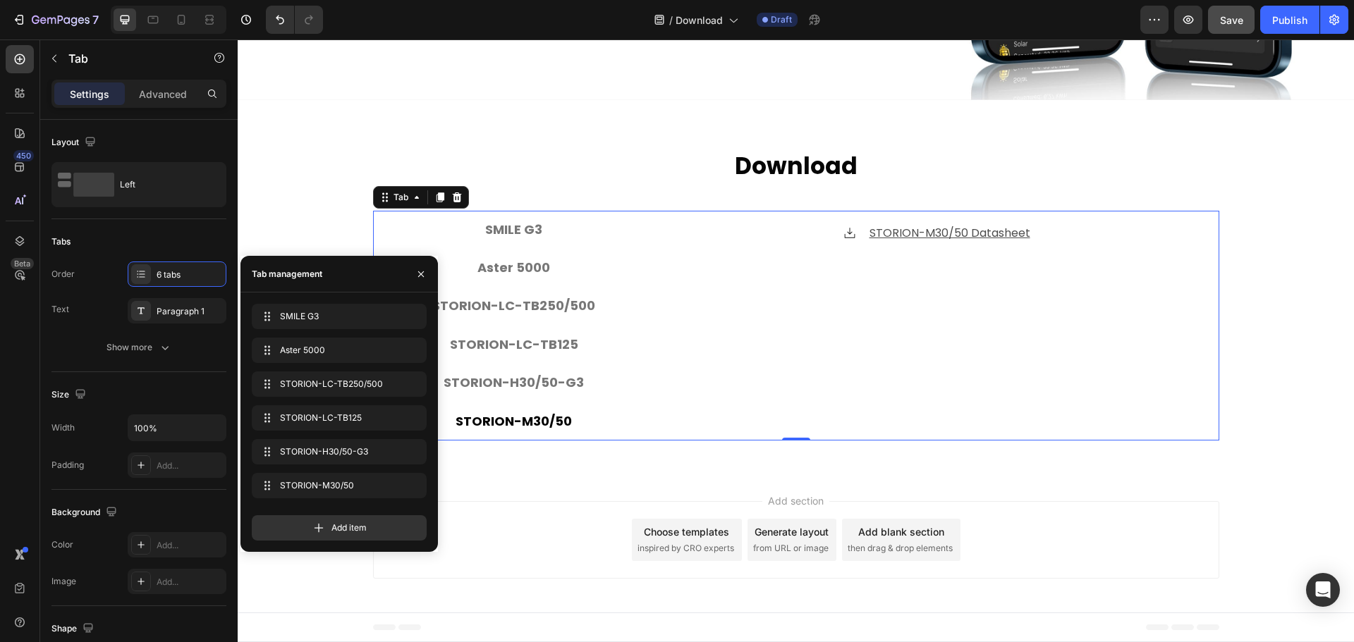
scroll to position [398, 0]
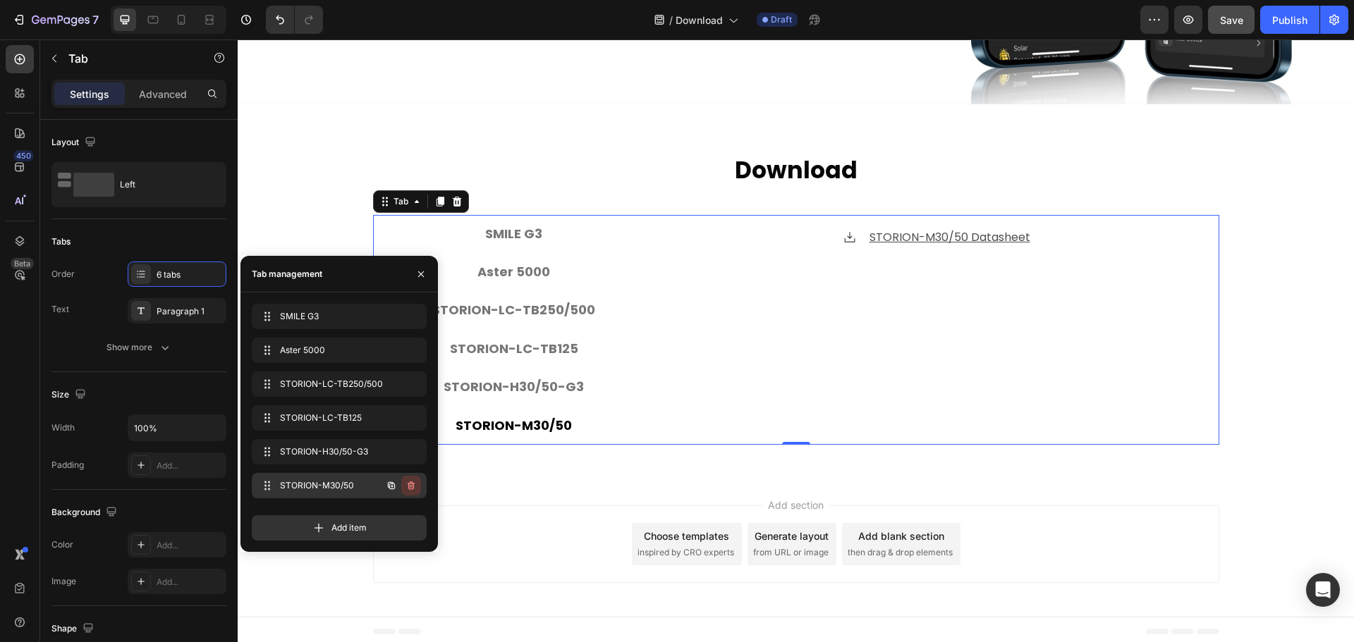
click at [410, 482] on icon "button" at bounding box center [411, 485] width 11 height 11
click at [406, 487] on div "Delete" at bounding box center [402, 486] width 26 height 13
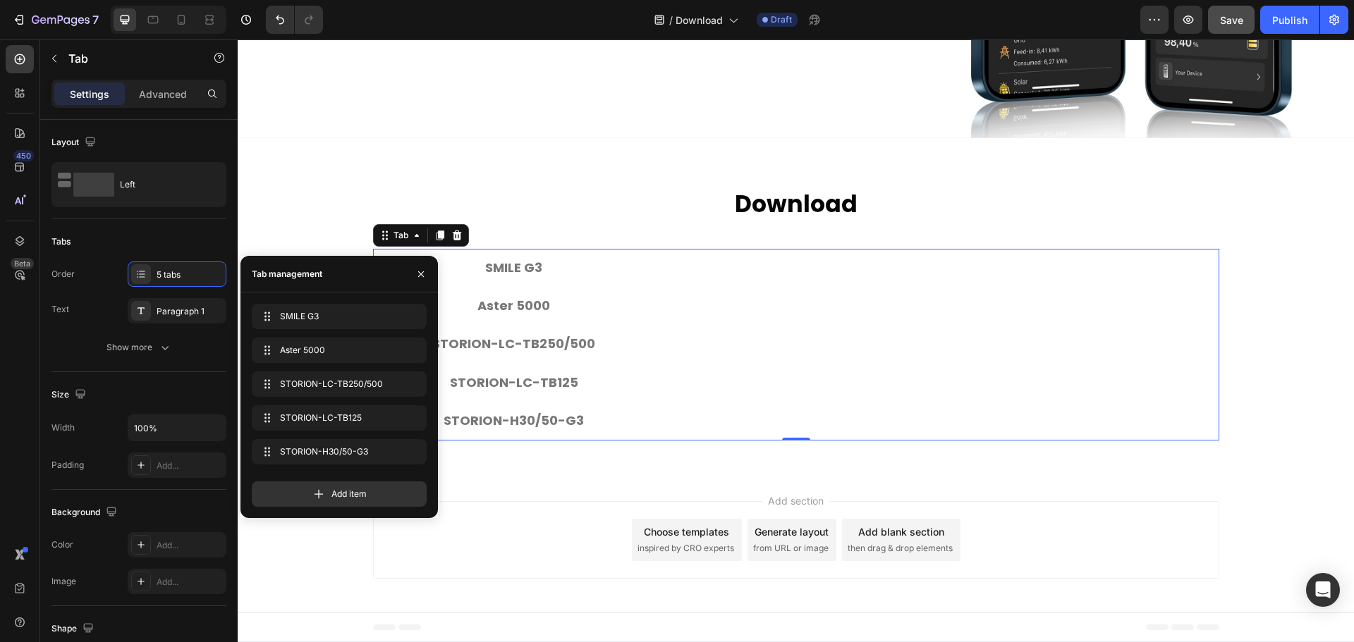
scroll to position [360, 0]
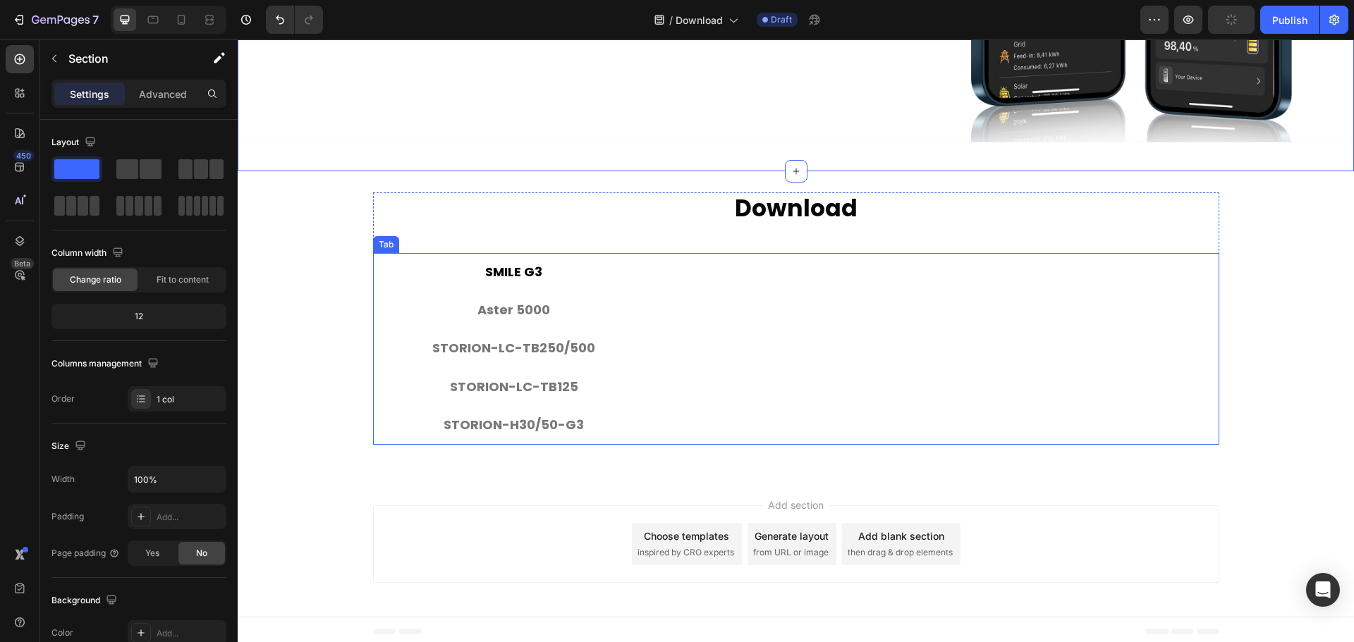
click at [522, 263] on p "SMILE G3" at bounding box center [513, 272] width 57 height 23
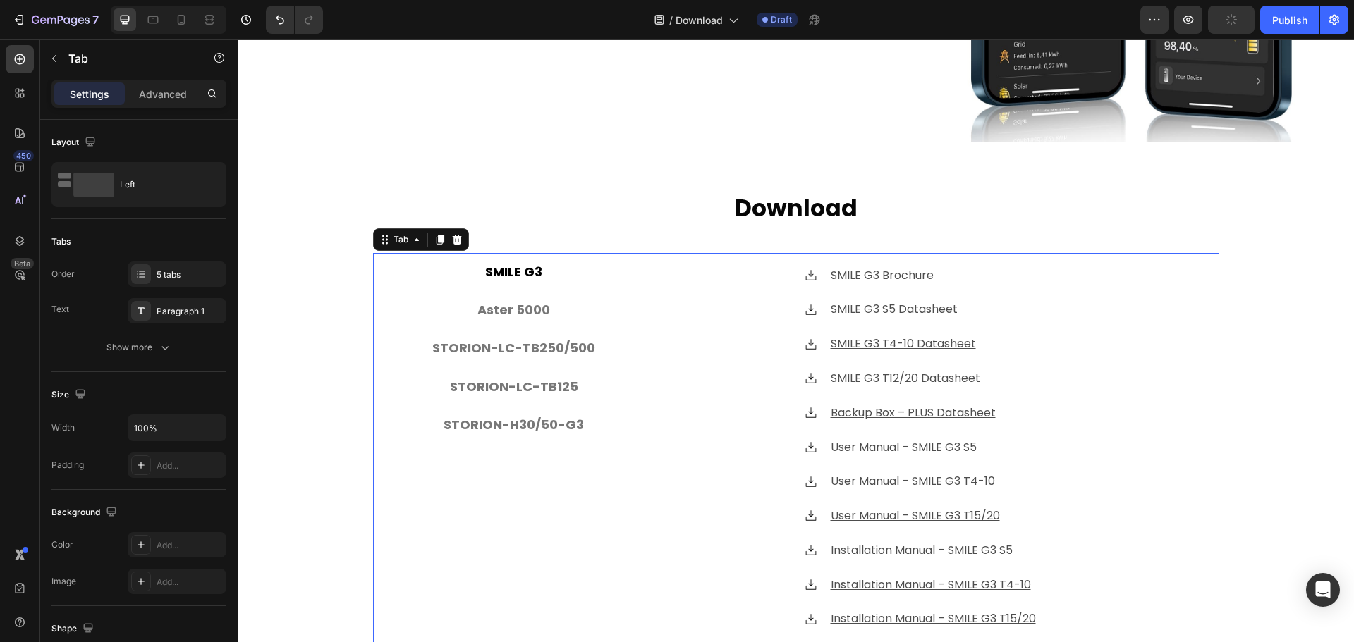
scroll to position [405, 0]
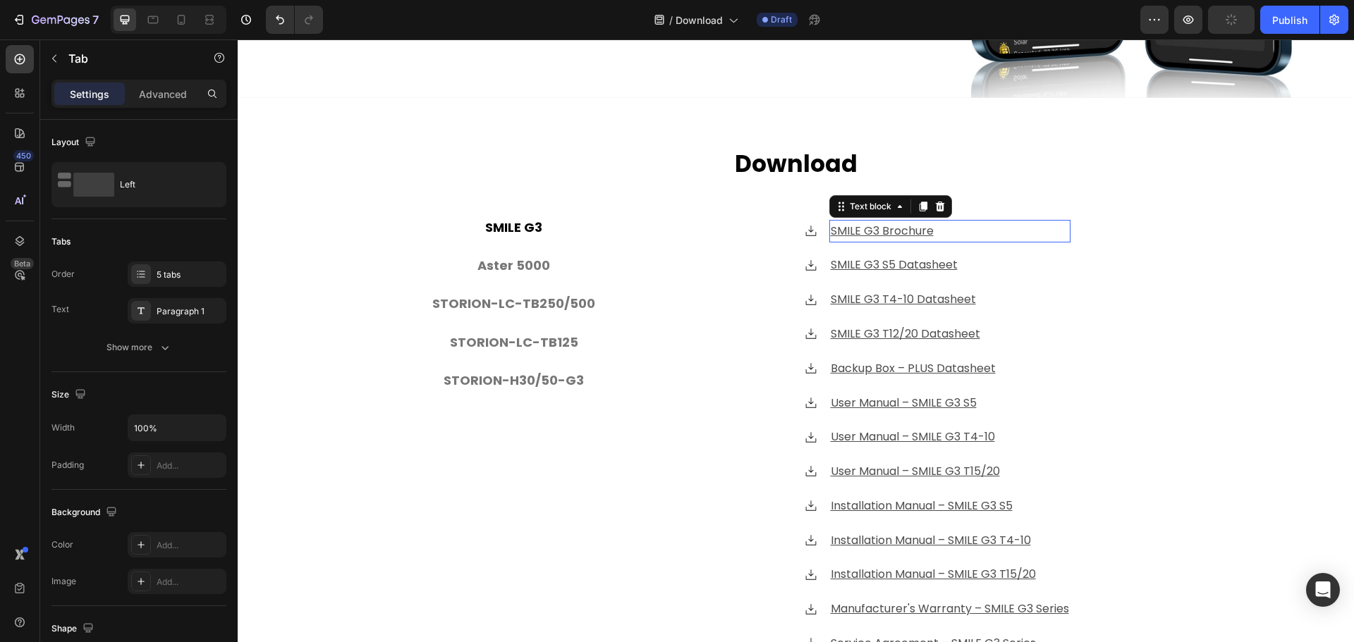
click at [894, 229] on u "SMILE G3 Brochure" at bounding box center [882, 231] width 103 height 16
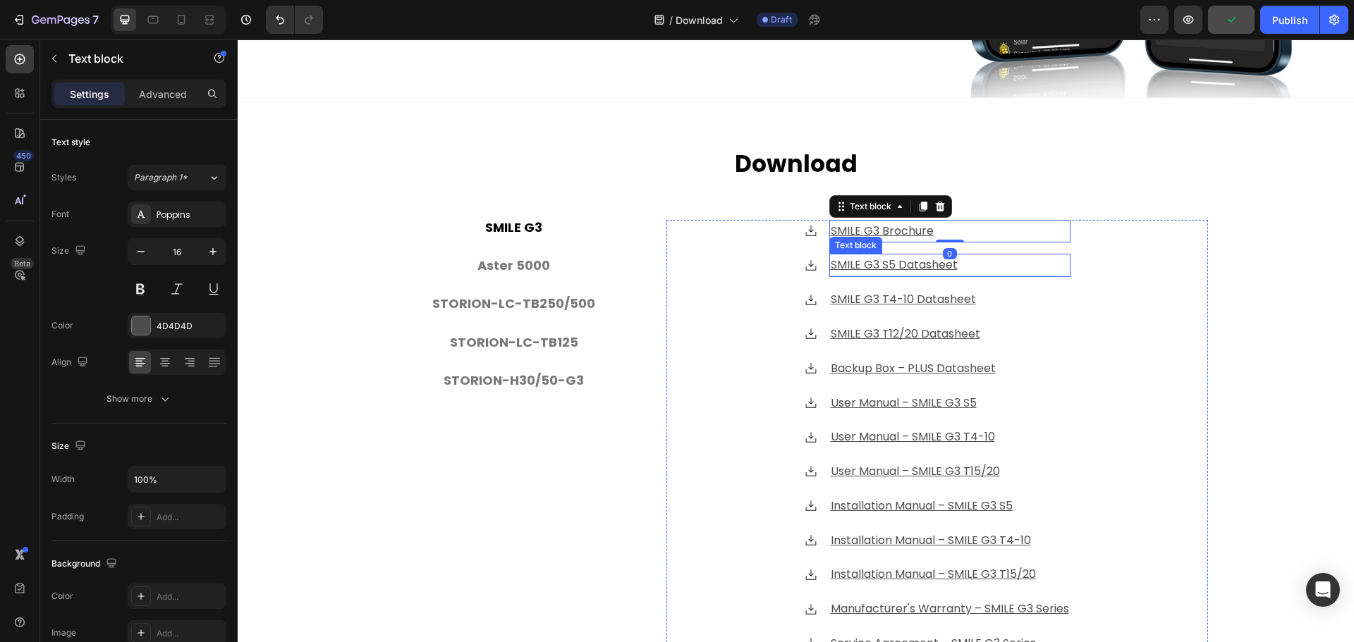
click at [913, 259] on u "SMILE G3 S5 Datasheet" at bounding box center [894, 265] width 127 height 16
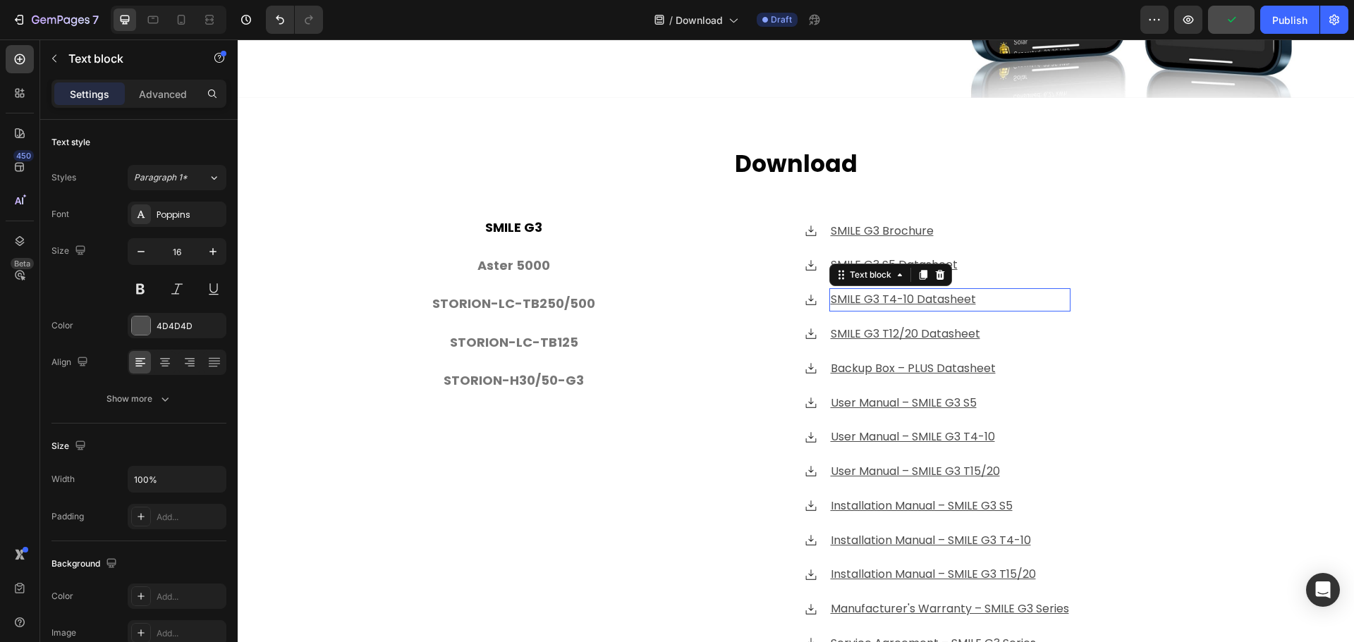
click at [889, 292] on u "SMILE G3 T4-10 Datasheet" at bounding box center [903, 299] width 145 height 16
click at [887, 326] on u "SMILE G3 T12/20 Datasheet" at bounding box center [906, 334] width 150 height 16
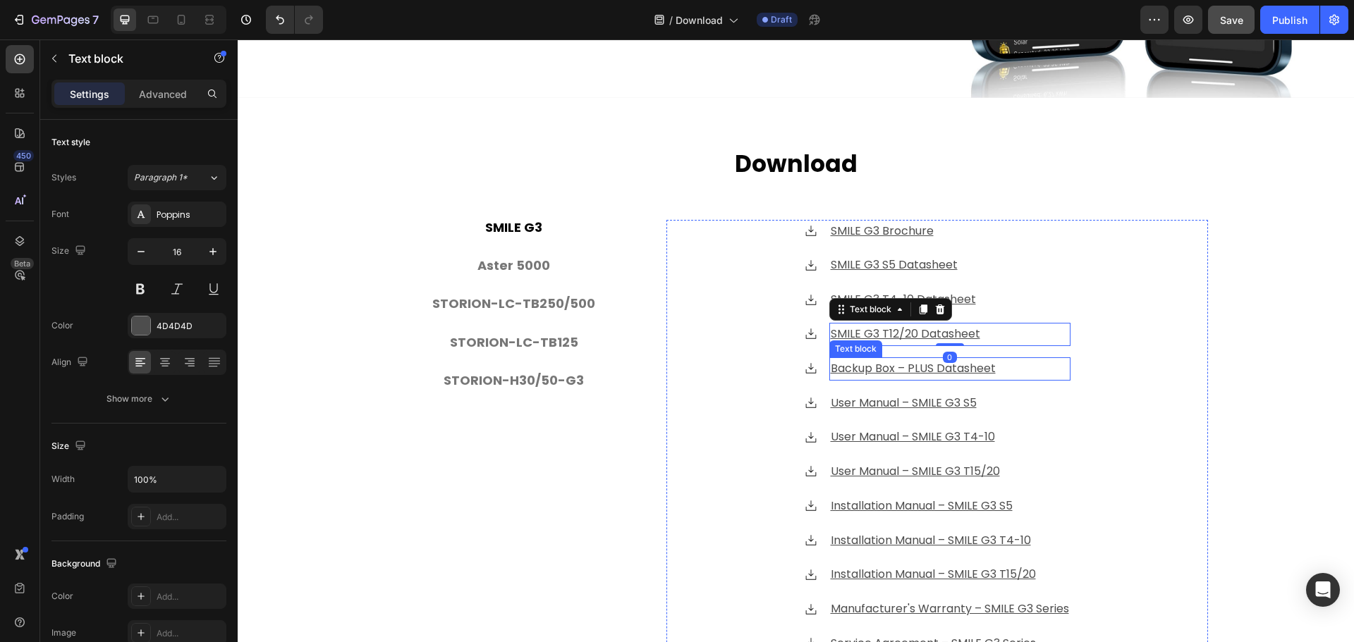
click at [906, 362] on u "Backup Box – PLUS Datasheet" at bounding box center [913, 368] width 165 height 16
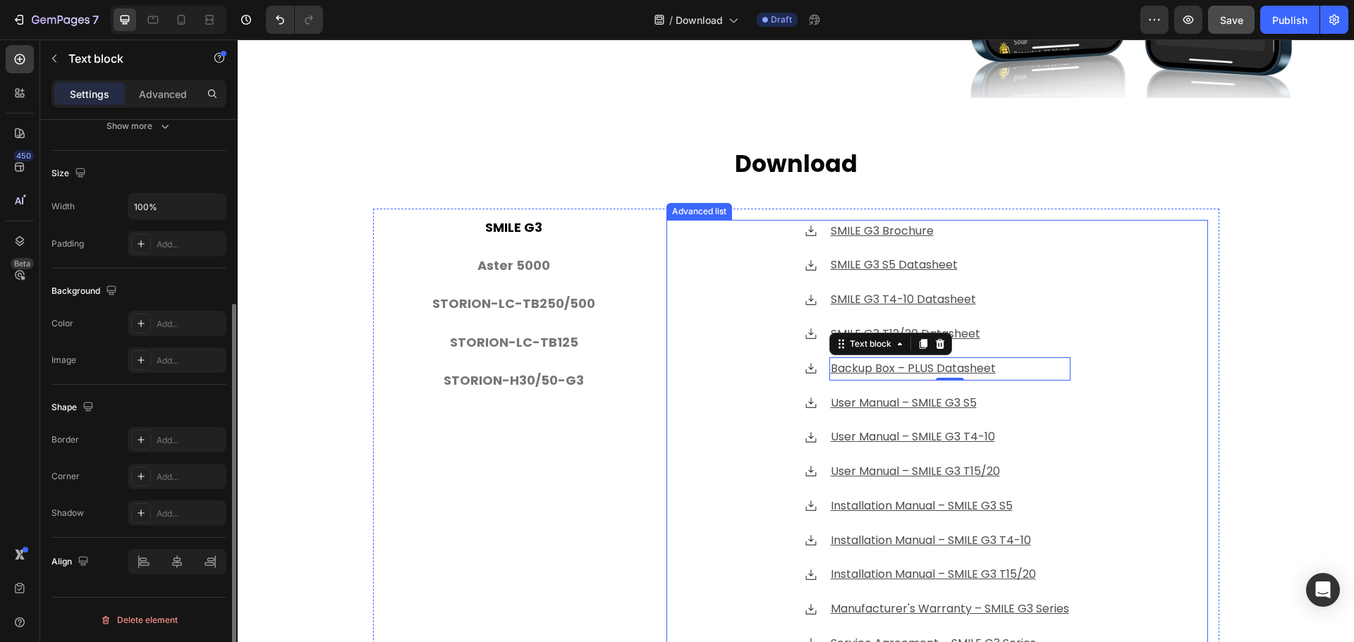
click at [762, 415] on div "Icon SMILE G3 Brochure Text block Icon SMILE G3 S5 Datasheet Text block Icon SM…" at bounding box center [937, 472] width 542 height 505
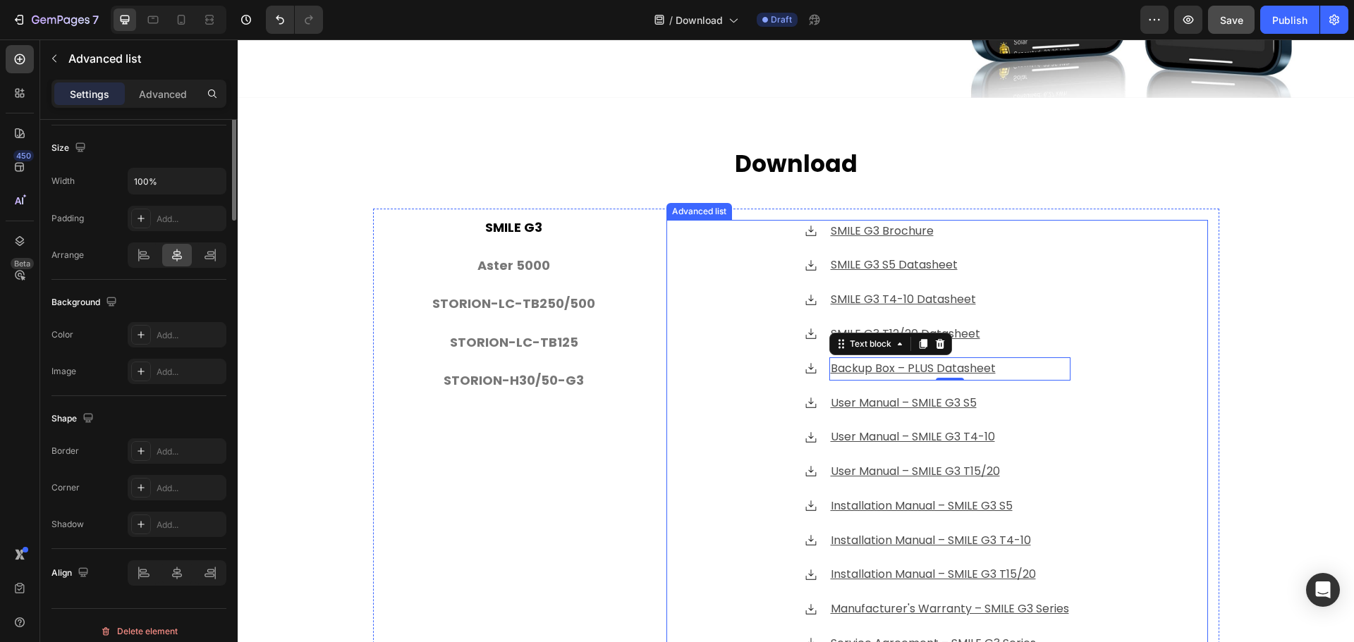
scroll to position [0, 0]
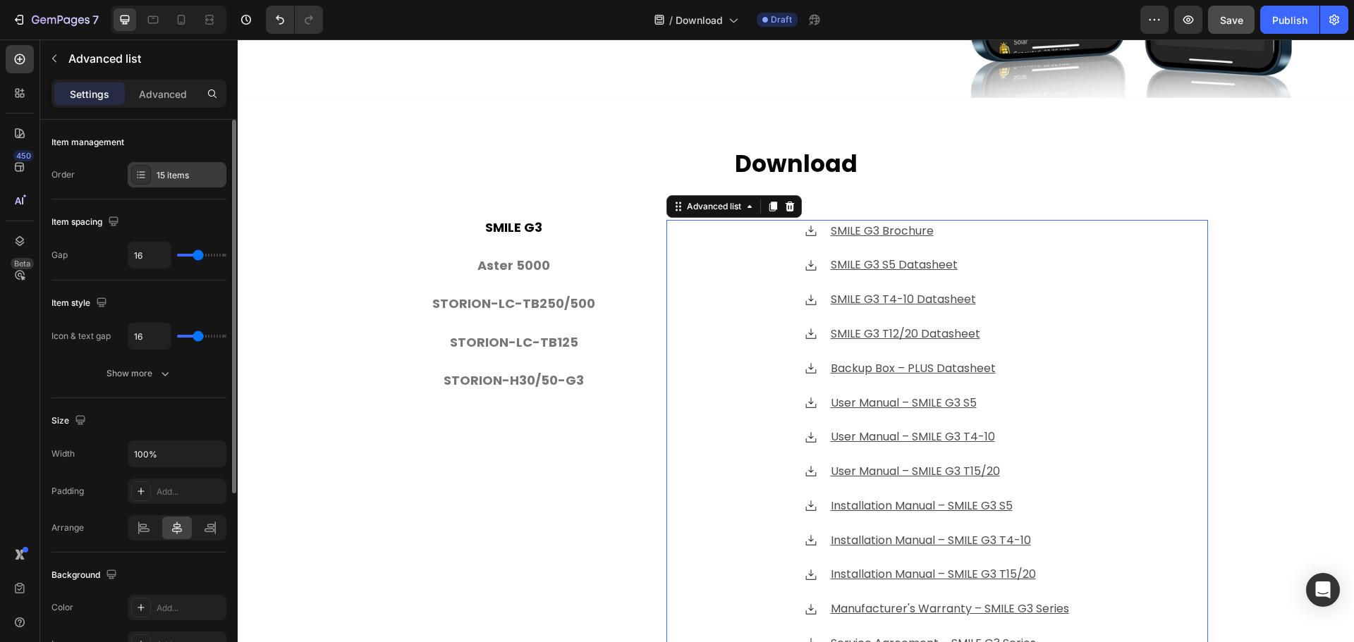
click at [174, 169] on div "15 items" at bounding box center [190, 175] width 66 height 13
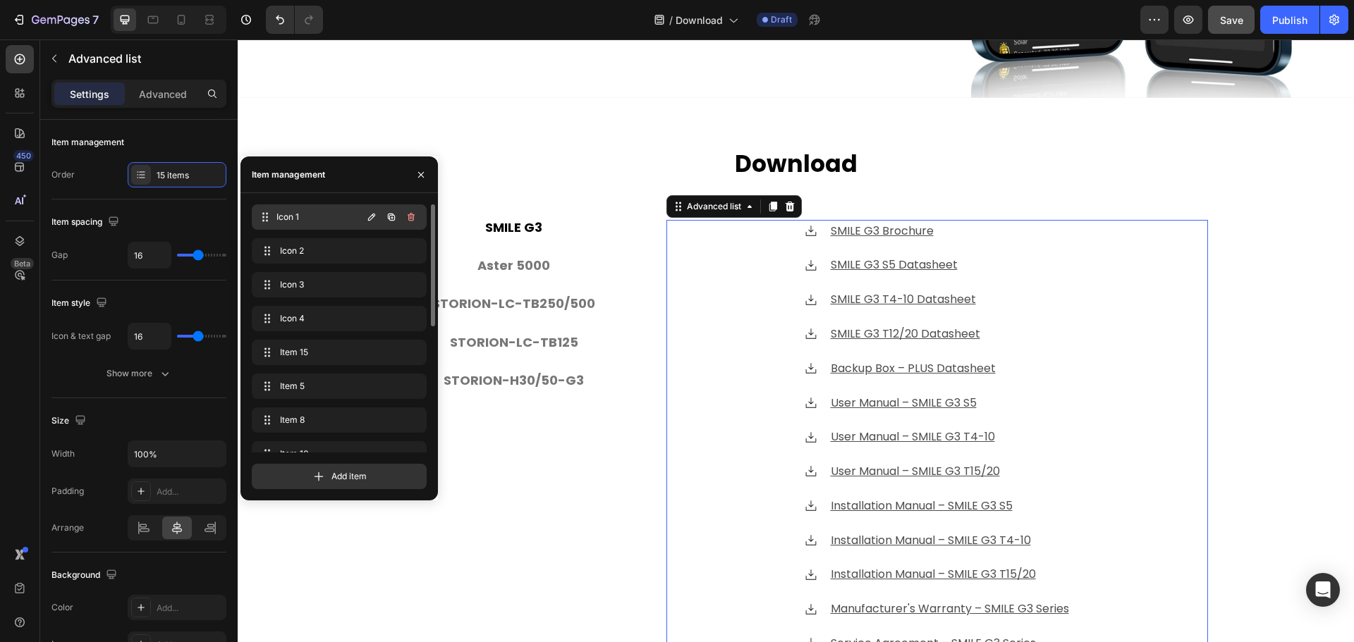
click at [319, 217] on span "Icon 1" at bounding box center [318, 217] width 85 height 13
click at [305, 254] on span "Icon 2" at bounding box center [320, 251] width 80 height 13
click at [306, 287] on span "Icon 3" at bounding box center [320, 285] width 80 height 13
click at [307, 310] on div "Icon 4 Icon 4" at bounding box center [309, 319] width 104 height 20
click at [411, 355] on icon "button" at bounding box center [411, 352] width 11 height 11
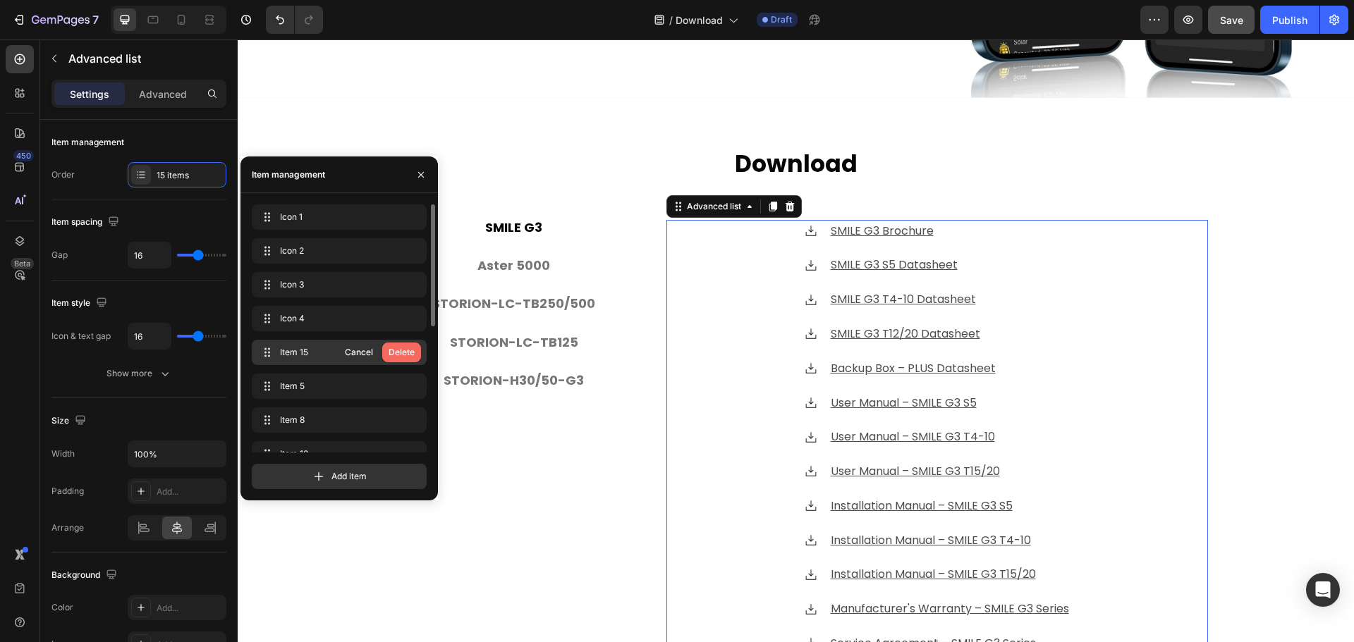
click at [407, 353] on div "Delete" at bounding box center [402, 352] width 26 height 13
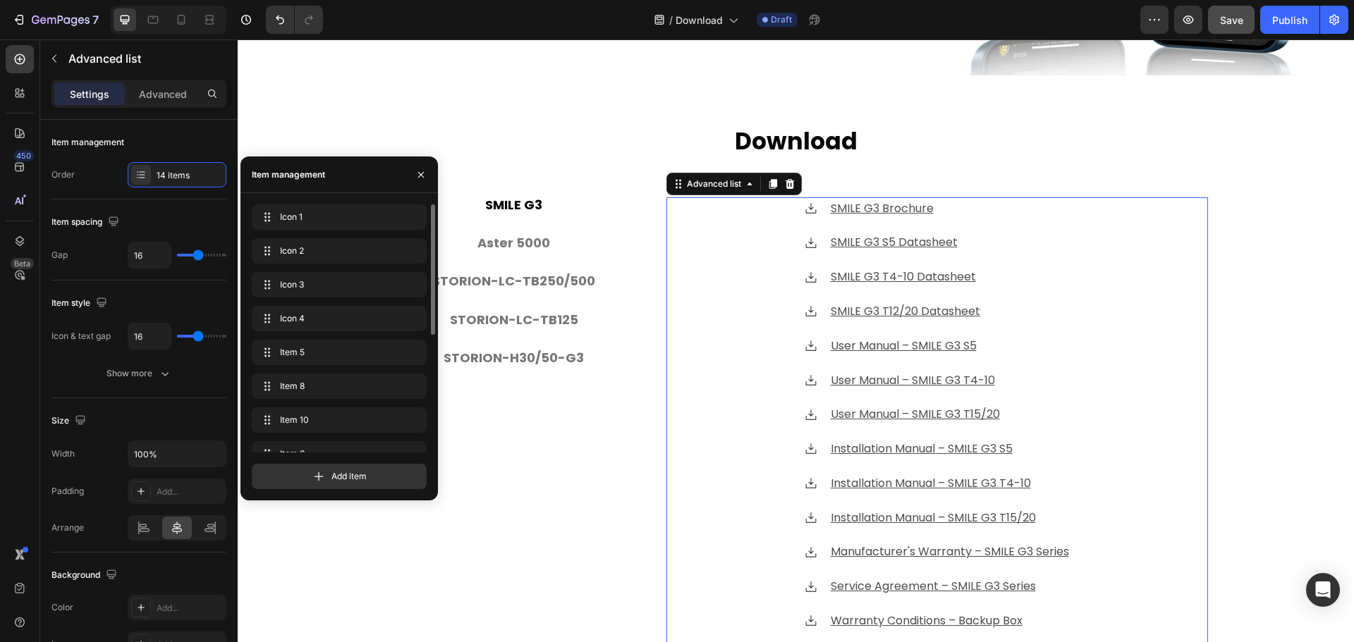
scroll to position [405, 0]
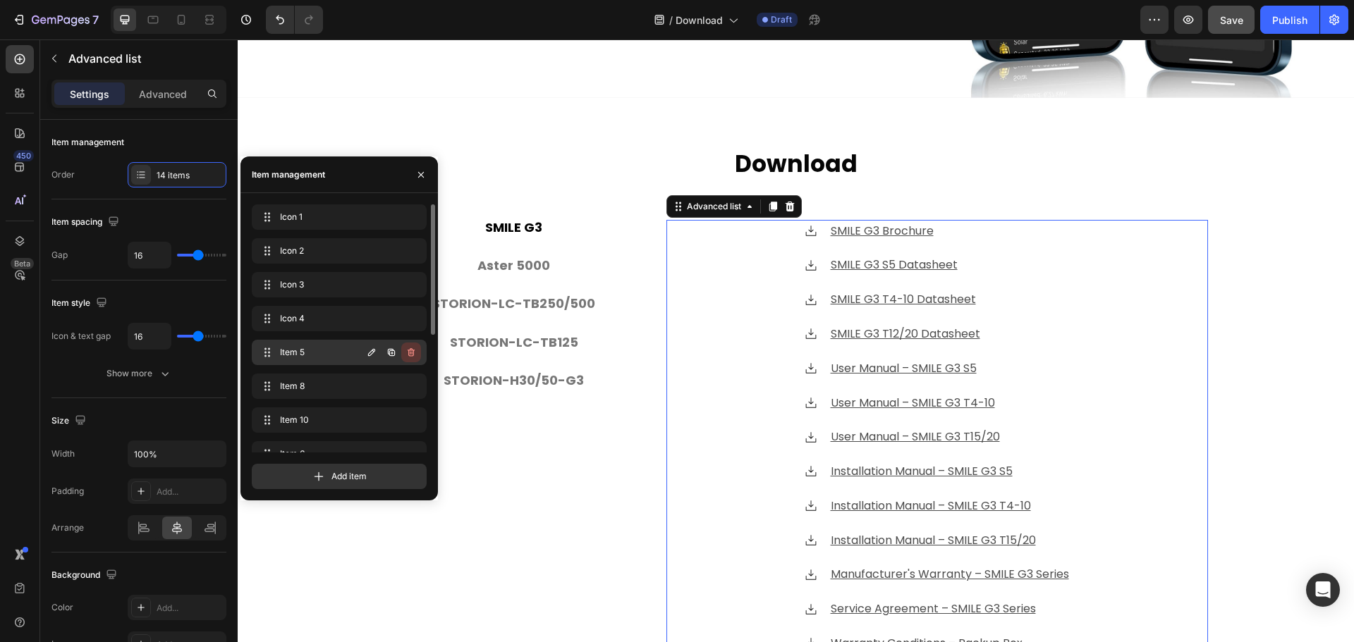
click at [418, 351] on button "button" at bounding box center [411, 353] width 20 height 20
click at [401, 347] on div "Delete" at bounding box center [402, 352] width 26 height 13
click at [411, 354] on icon "button" at bounding box center [411, 352] width 11 height 11
click at [407, 351] on div "Delete" at bounding box center [402, 352] width 26 height 13
click at [406, 353] on icon "button" at bounding box center [411, 352] width 11 height 11
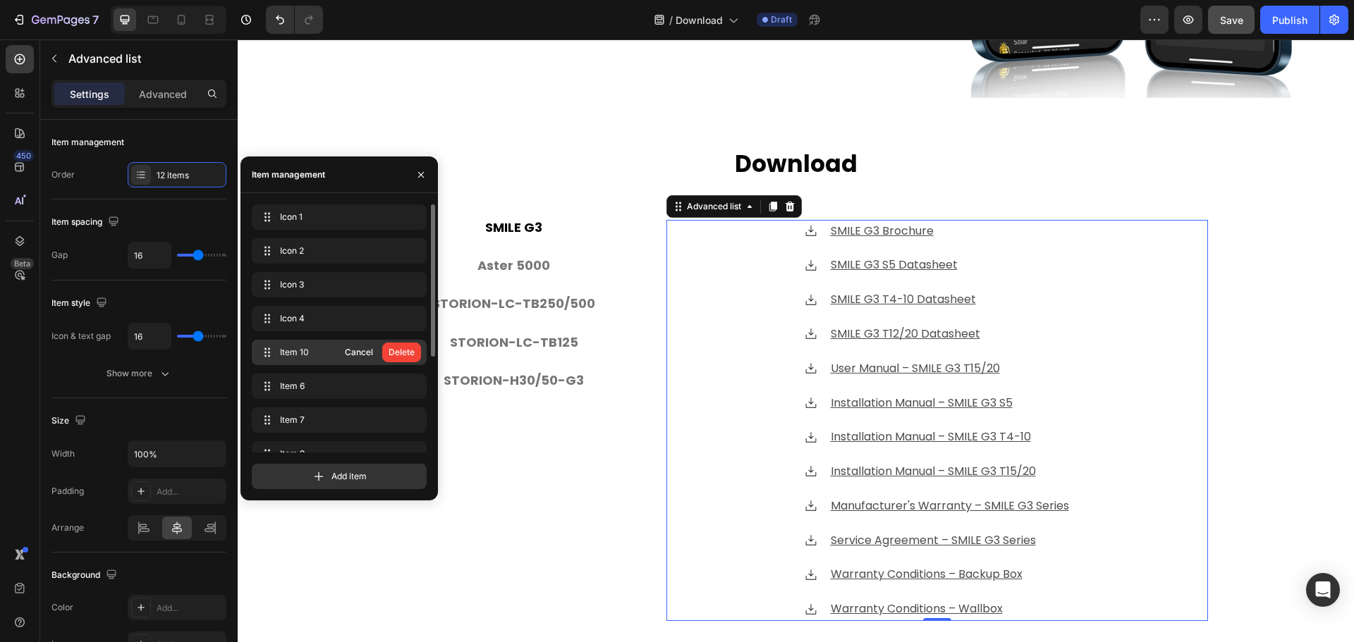
click at [406, 353] on div "Delete" at bounding box center [402, 352] width 26 height 13
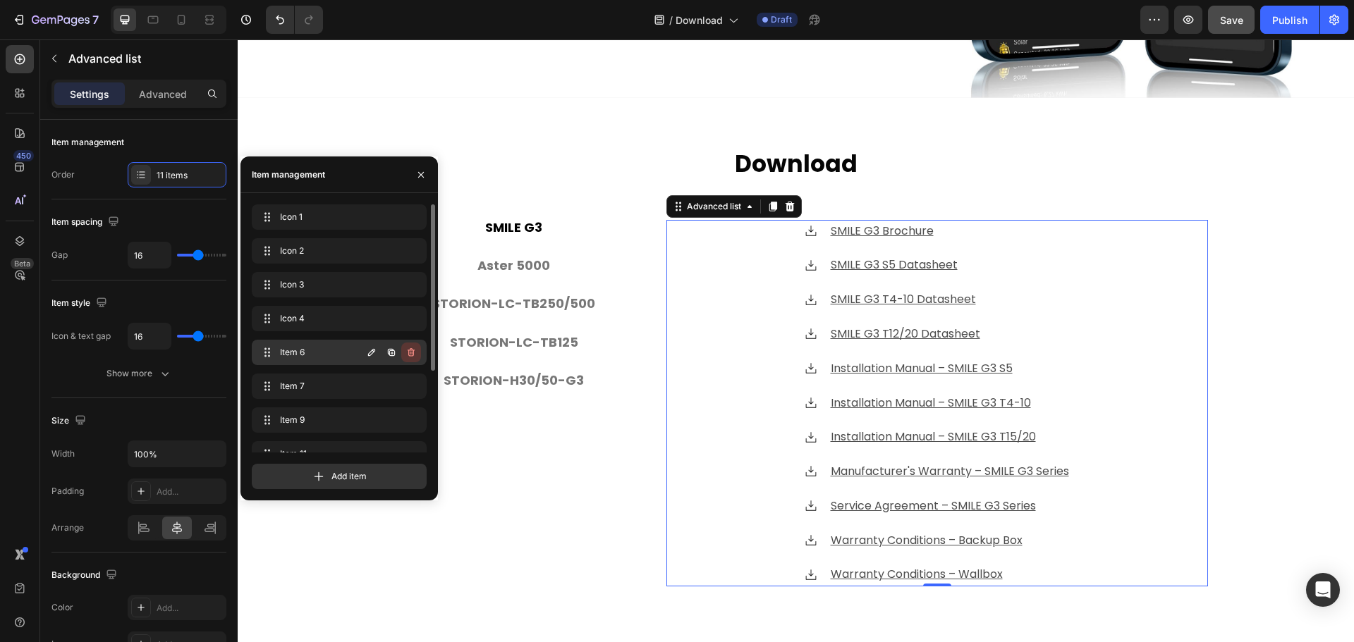
click at [411, 354] on icon "button" at bounding box center [411, 352] width 11 height 11
click at [411, 354] on div "Delete" at bounding box center [402, 352] width 26 height 13
click at [410, 349] on icon "button" at bounding box center [411, 352] width 7 height 8
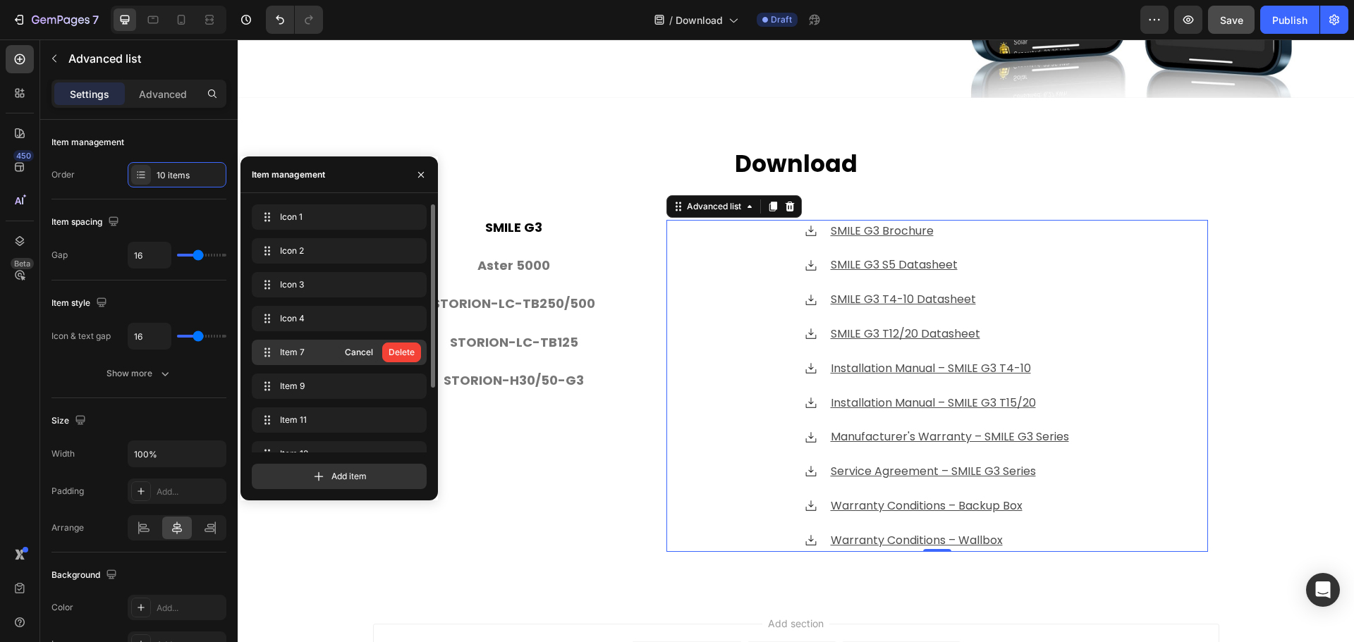
click at [410, 349] on div "Delete" at bounding box center [402, 352] width 26 height 13
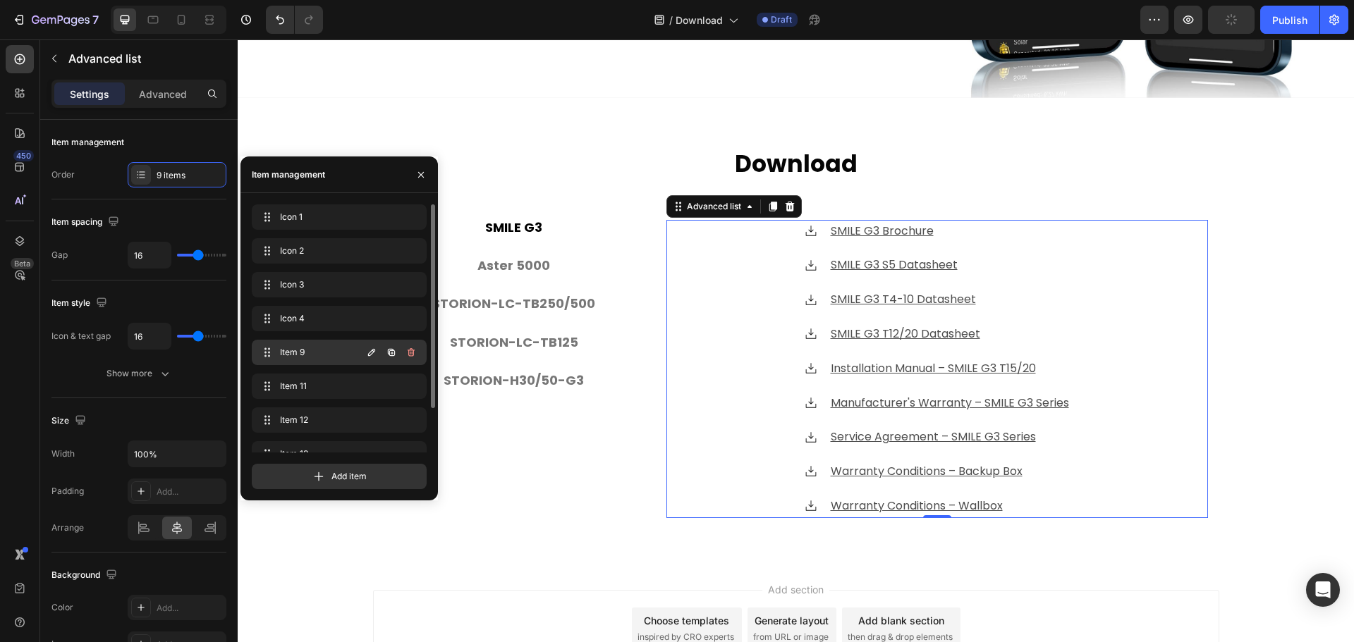
click at [410, 351] on icon "button" at bounding box center [411, 352] width 7 height 8
click at [410, 351] on div "Delete" at bounding box center [402, 352] width 26 height 13
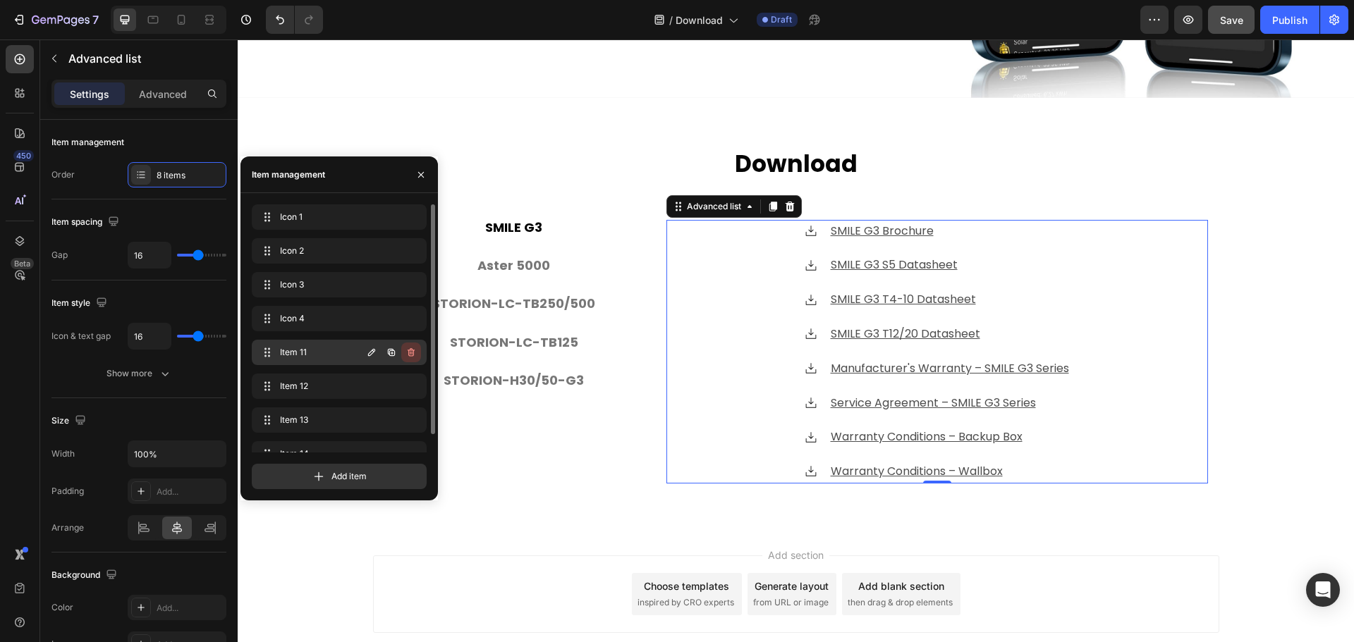
click at [413, 355] on icon "button" at bounding box center [411, 352] width 11 height 11
click at [413, 355] on div "Delete" at bounding box center [402, 352] width 26 height 13
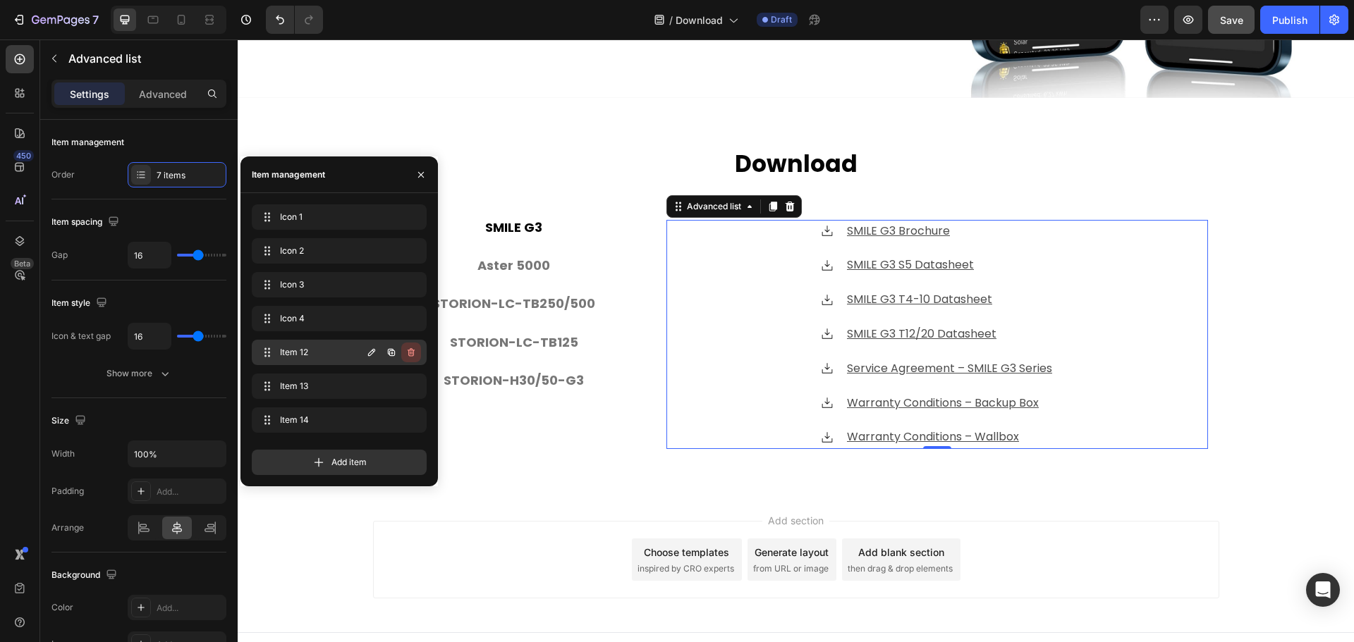
click at [412, 353] on icon "button" at bounding box center [412, 354] width 1 height 4
click at [412, 353] on div "Delete" at bounding box center [402, 352] width 26 height 13
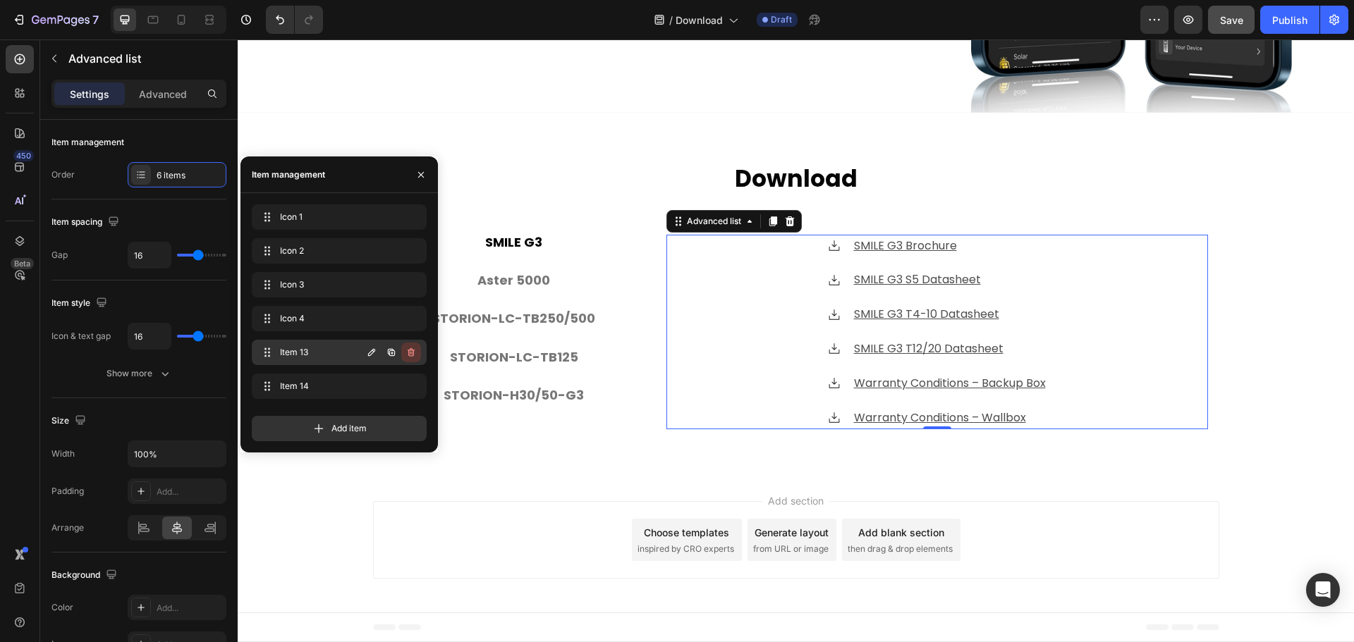
scroll to position [386, 0]
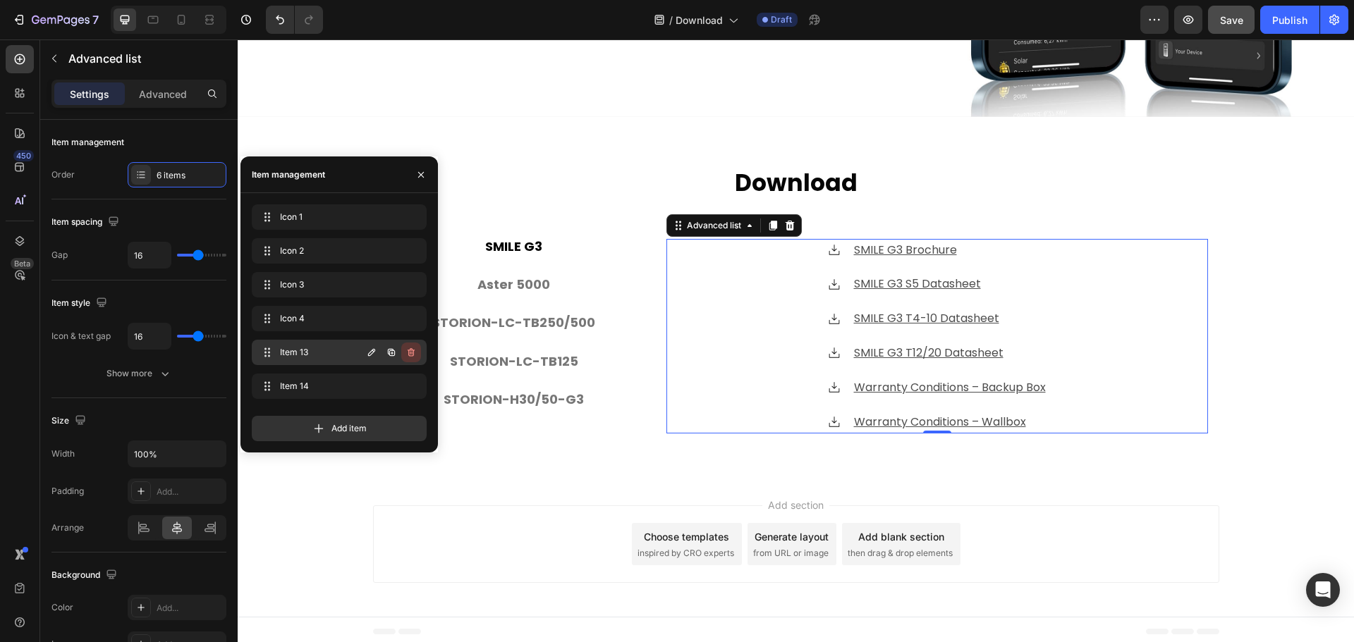
click at [408, 356] on icon "button" at bounding box center [411, 352] width 11 height 11
click at [408, 354] on div "Delete" at bounding box center [402, 352] width 26 height 13
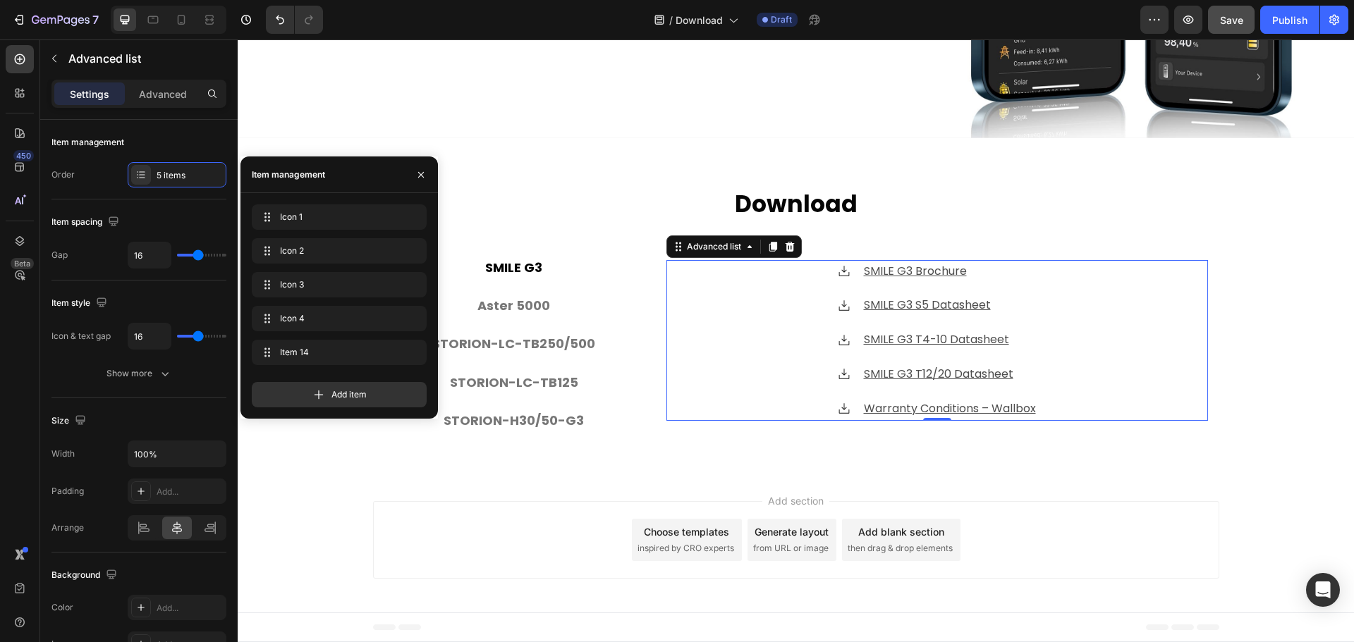
scroll to position [360, 0]
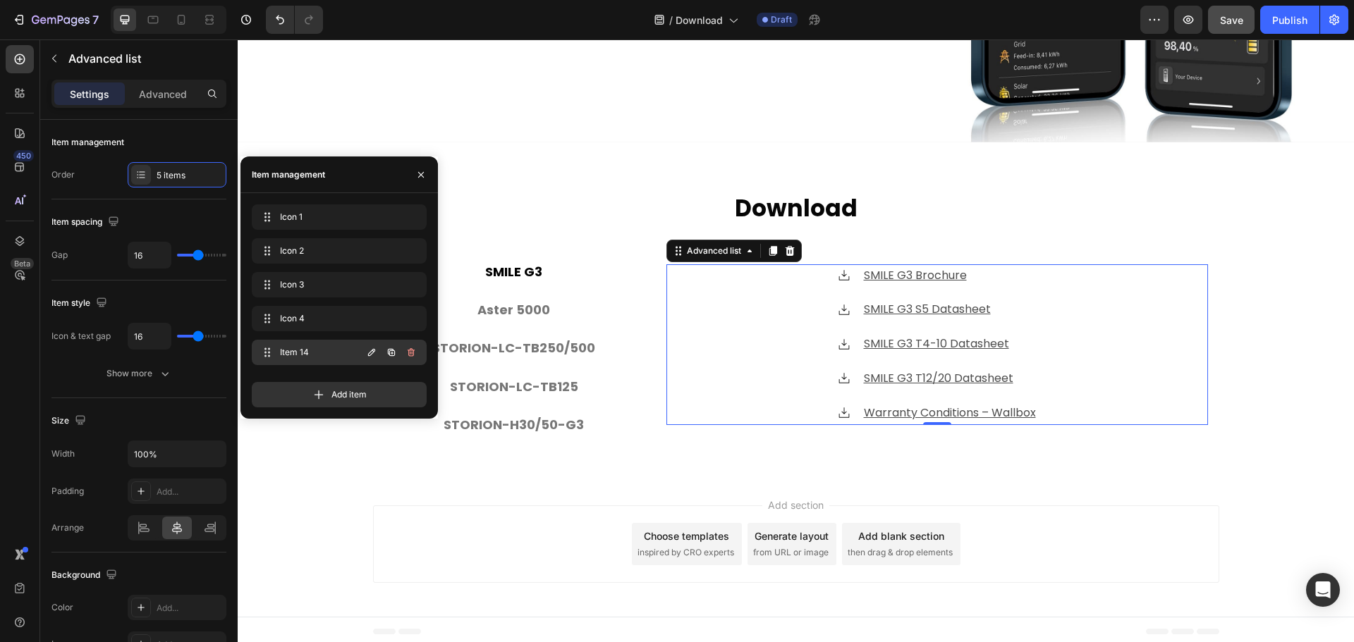
click at [412, 358] on icon "button" at bounding box center [411, 352] width 11 height 11
click at [413, 354] on div "Delete" at bounding box center [402, 352] width 26 height 13
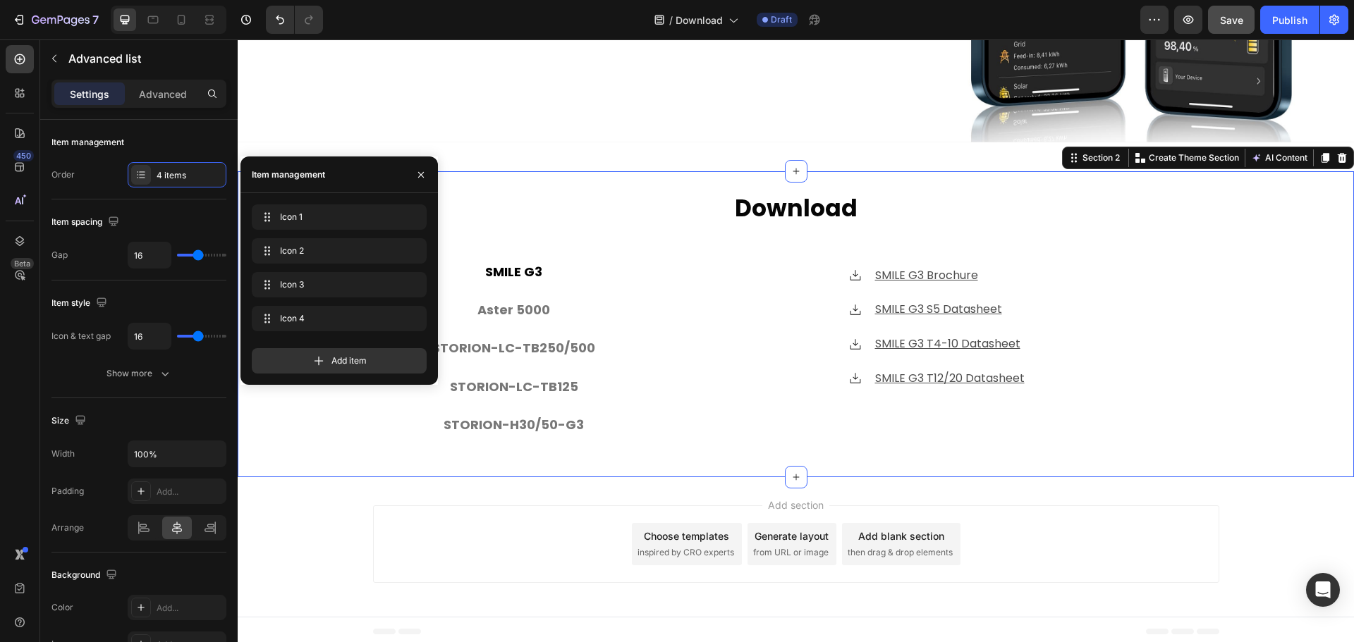
click at [284, 432] on div "⁠⁠⁠⁠⁠⁠⁠ Download Heading SMILE G3 Aster 5000 STORION-LC-TB250/500 STORION-LC-TB…" at bounding box center [796, 325] width 1116 height 264
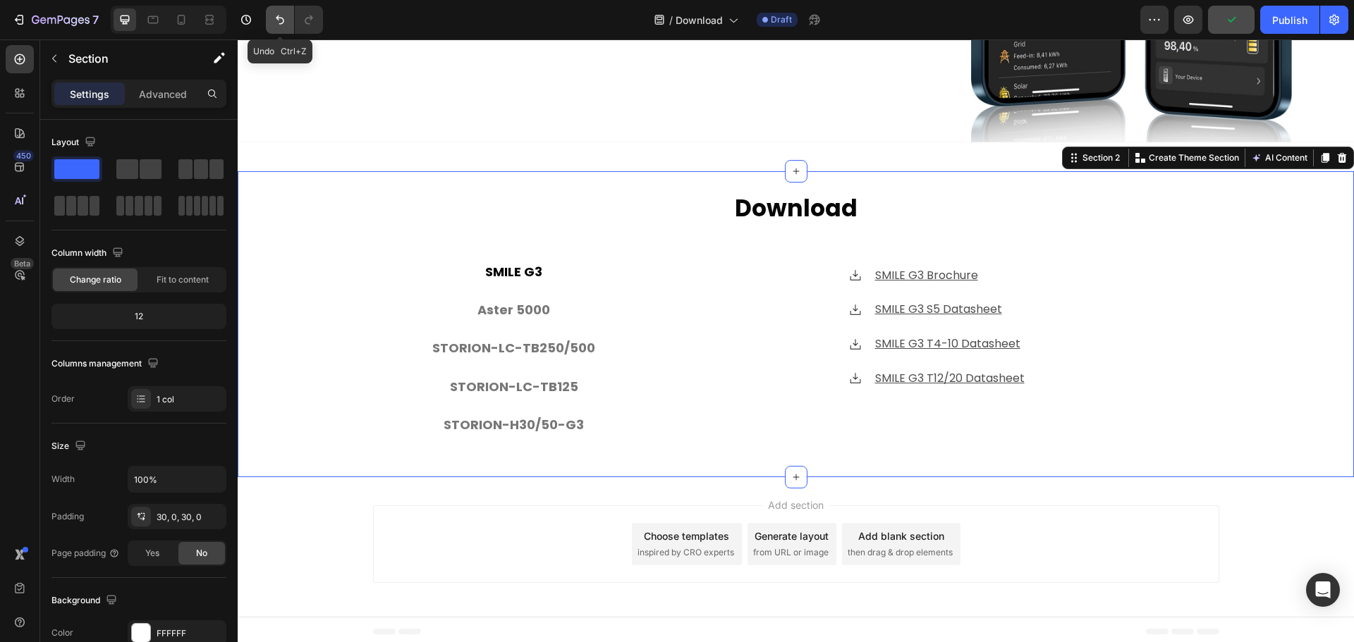
click at [291, 30] on button "Undo/Redo" at bounding box center [280, 20] width 28 height 28
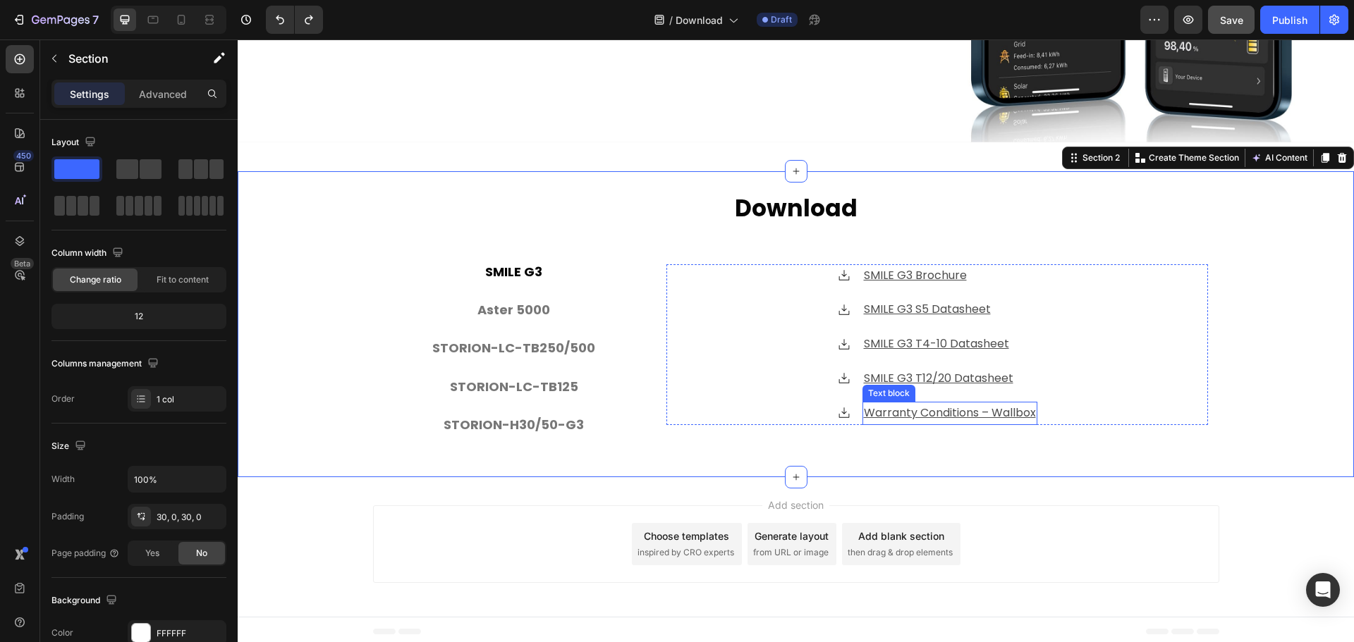
click at [908, 410] on u "Warranty Conditions – Wallbox" at bounding box center [950, 413] width 172 height 16
click at [334, 346] on div "⁠⁠⁠⁠⁠⁠⁠ Download Heading SMILE G3 Aster 5000 STORION-LC-TB250/500 STORION-LC-TB…" at bounding box center [796, 325] width 1116 height 264
click at [779, 391] on div "Icon SMILE G3 Brochure Text block Icon SMILE G3 S5 Datasheet Text block Icon SM…" at bounding box center [937, 344] width 542 height 161
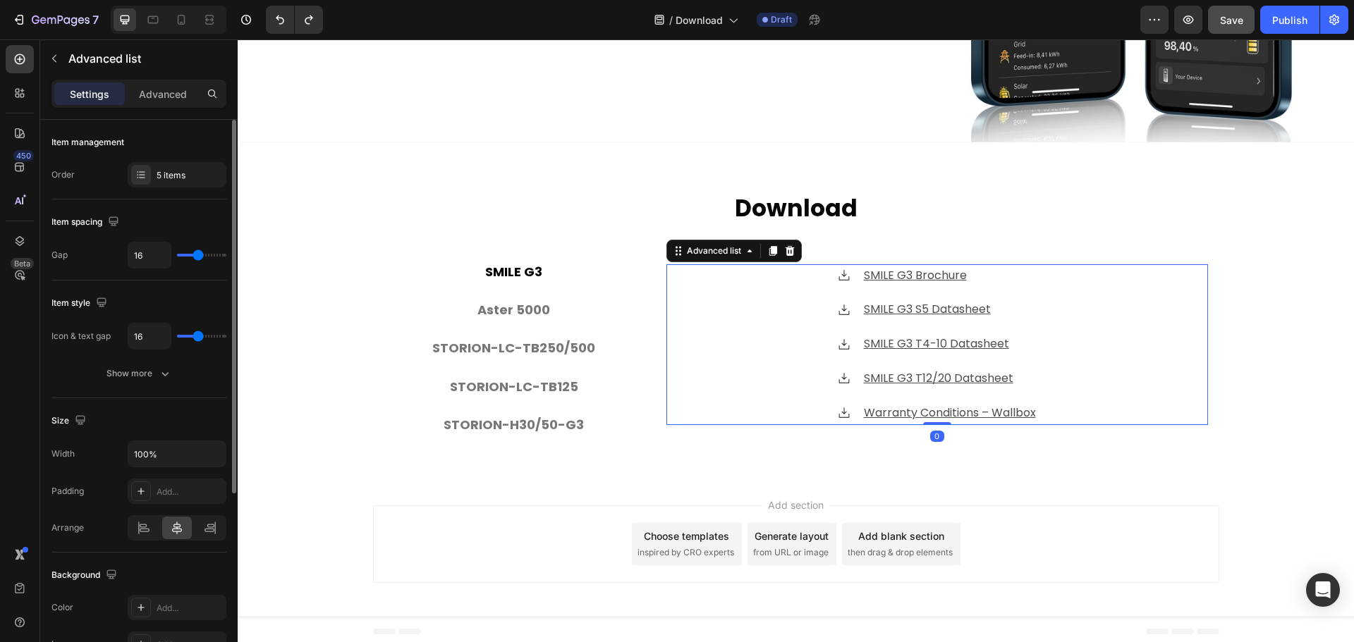
click at [152, 281] on div "Item management Order 5 items" at bounding box center [138, 340] width 175 height 118
click at [153, 179] on div "5 items" at bounding box center [177, 174] width 99 height 25
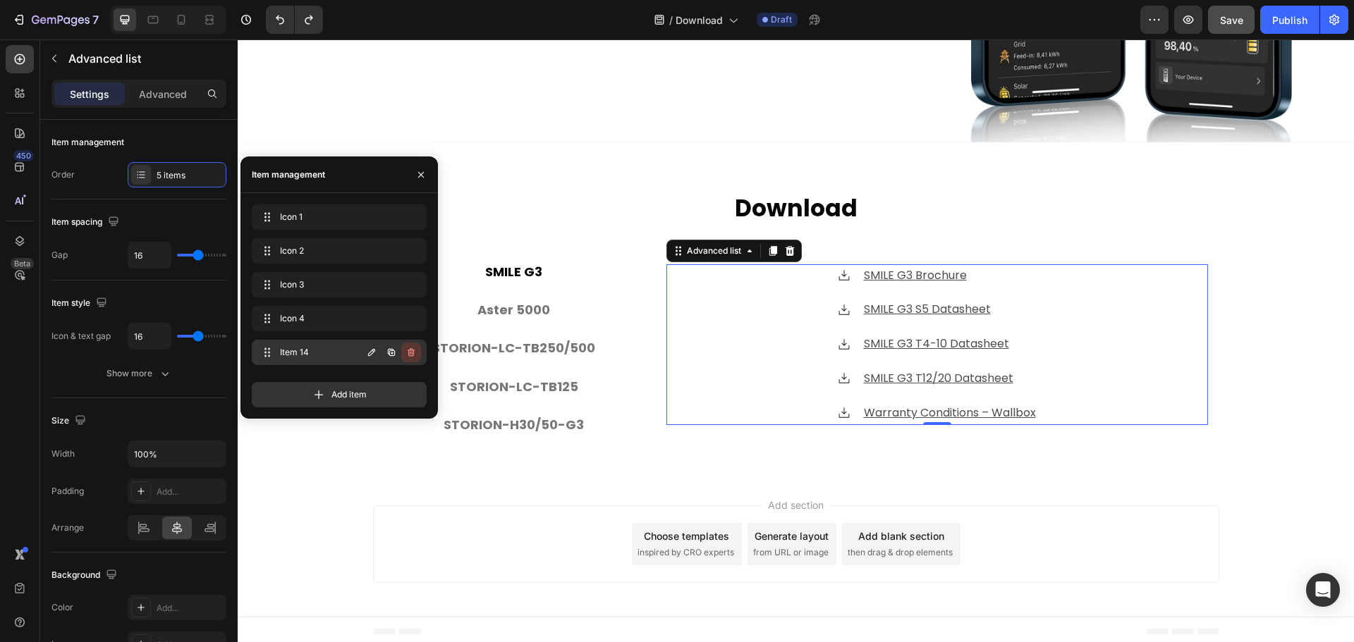
click at [412, 358] on icon "button" at bounding box center [411, 352] width 11 height 11
click at [412, 357] on div "Delete" at bounding box center [402, 352] width 26 height 13
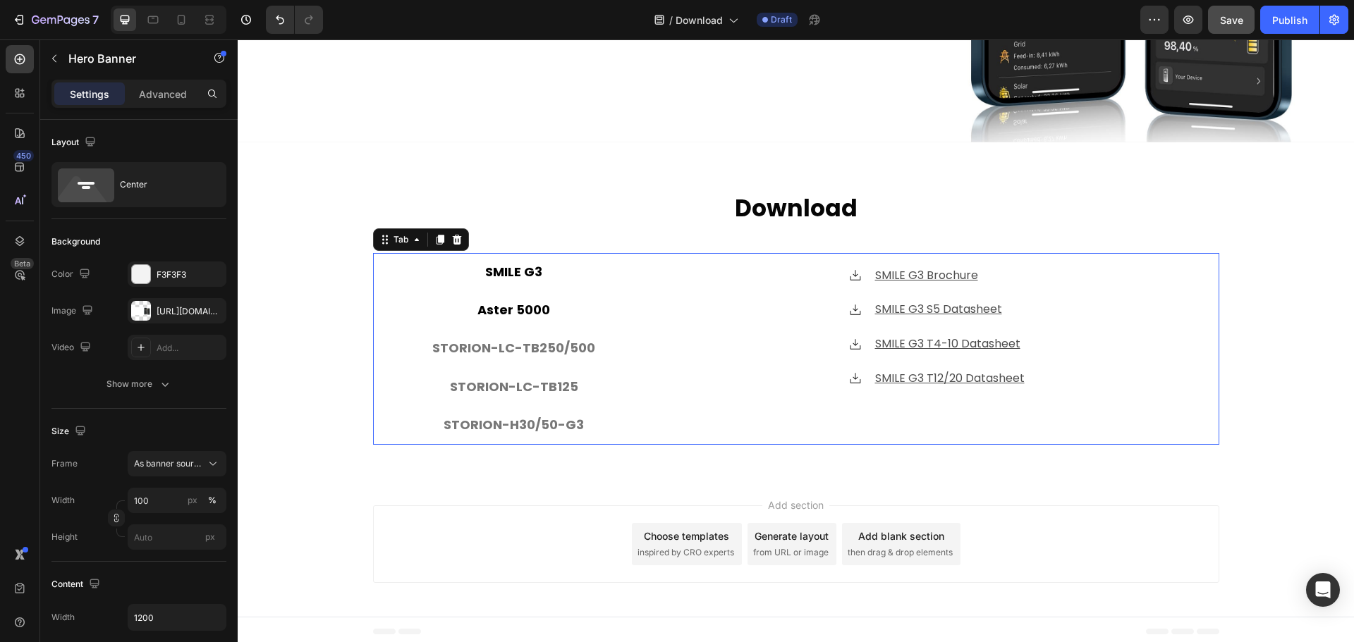
click at [512, 308] on p "Aster 5000" at bounding box center [513, 310] width 73 height 23
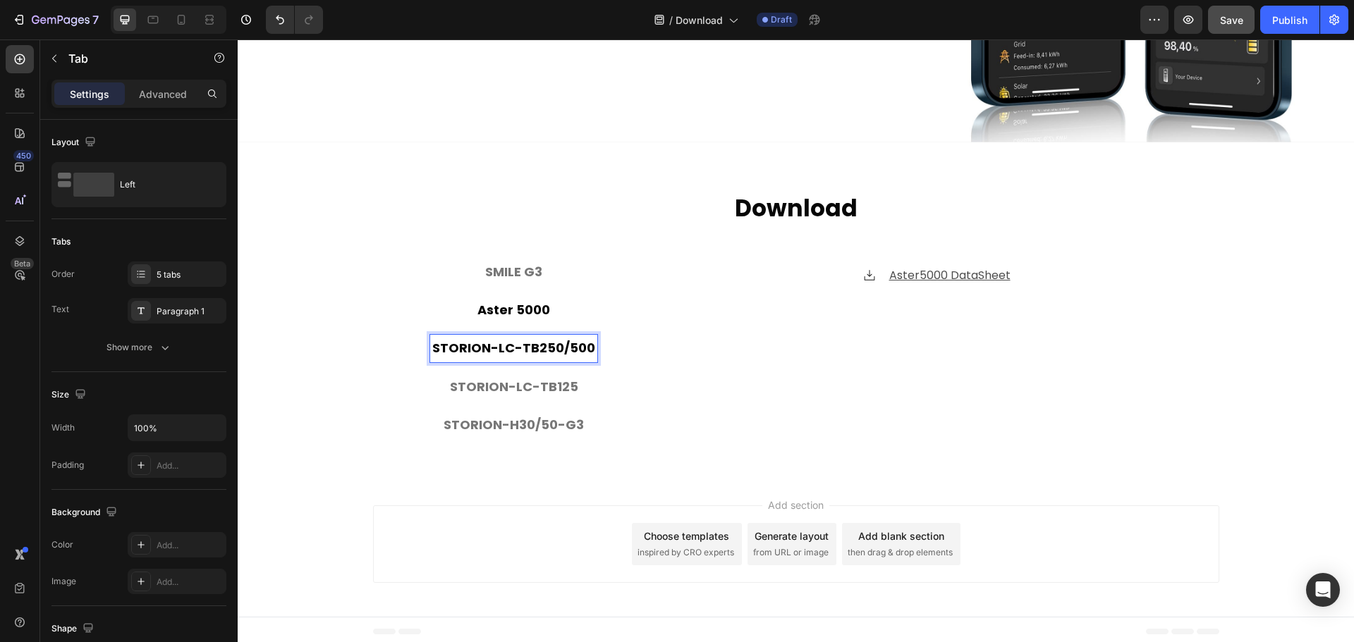
click at [547, 347] on p "STORION-LC-TB250/500" at bounding box center [513, 348] width 163 height 23
click at [970, 269] on u "STORION-LC-TB250/500 Datasheet" at bounding box center [950, 275] width 199 height 16
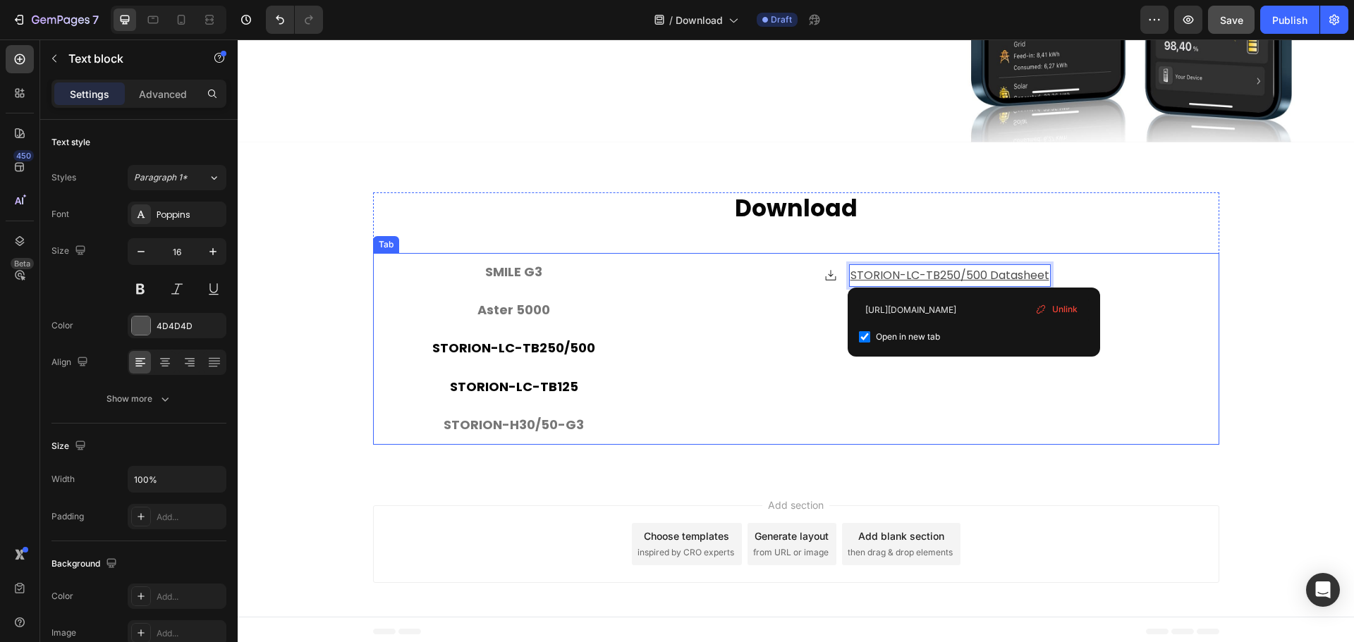
click at [524, 382] on p "STORION-LC-TB125" at bounding box center [514, 387] width 128 height 23
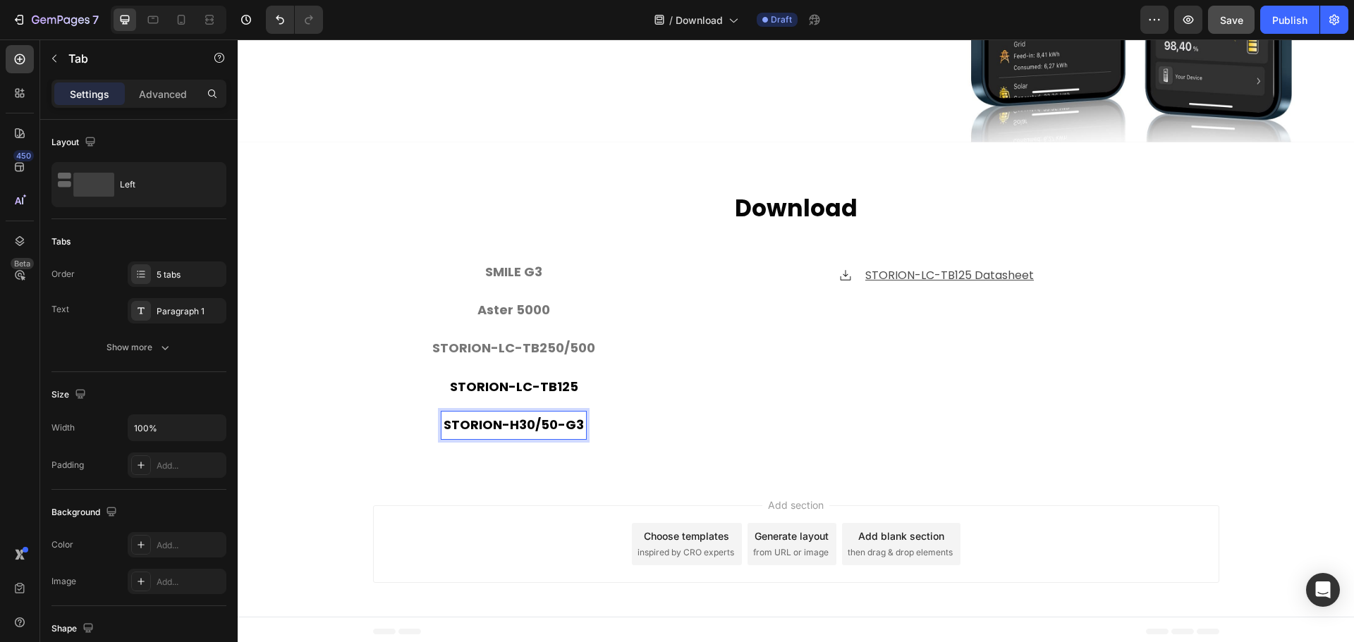
click at [564, 422] on p "STORION-H30/50-G3" at bounding box center [514, 425] width 140 height 23
click at [1010, 272] on u "STORION-H30/50-G3 Datasheet" at bounding box center [950, 275] width 181 height 16
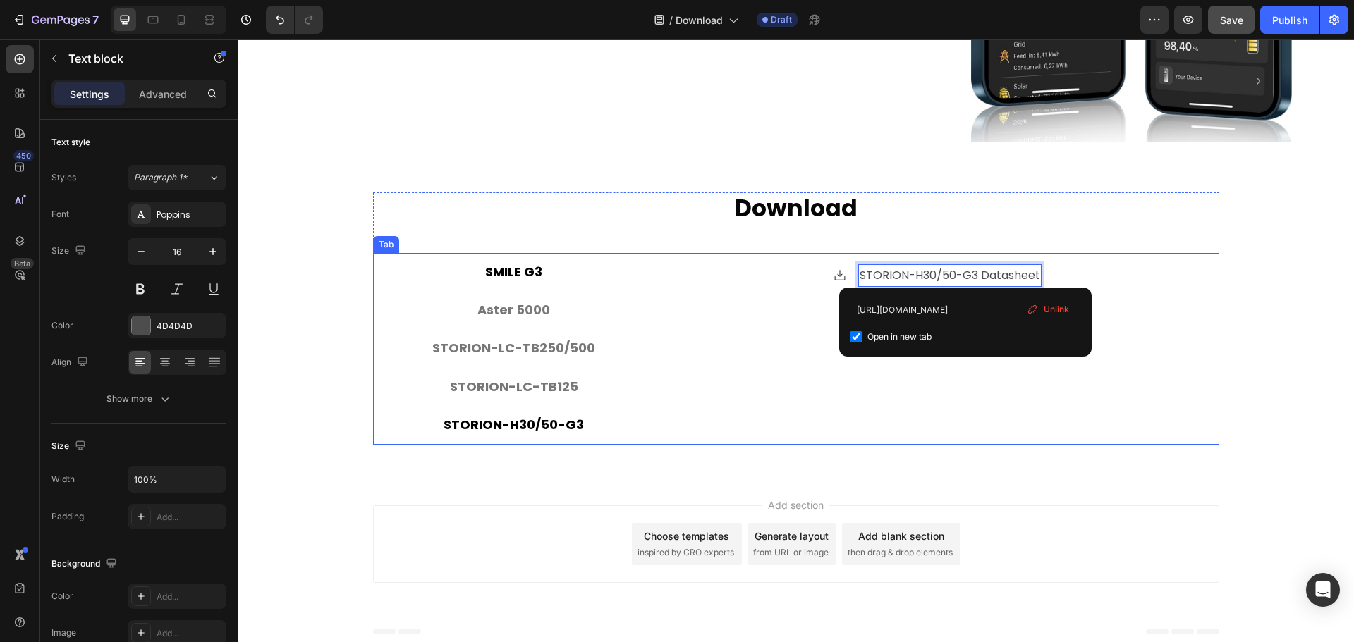
click at [373, 255] on li "SMILE G3" at bounding box center [514, 272] width 282 height 38
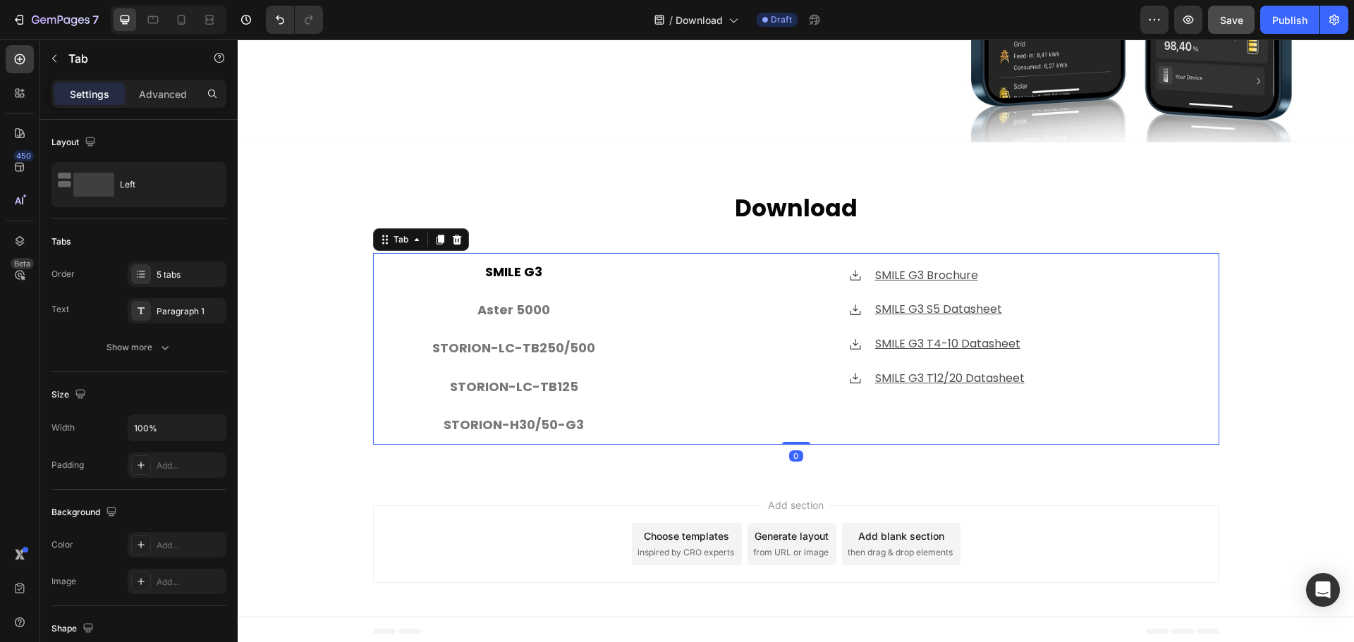
click at [1232, 17] on span "Save" at bounding box center [1231, 20] width 23 height 12
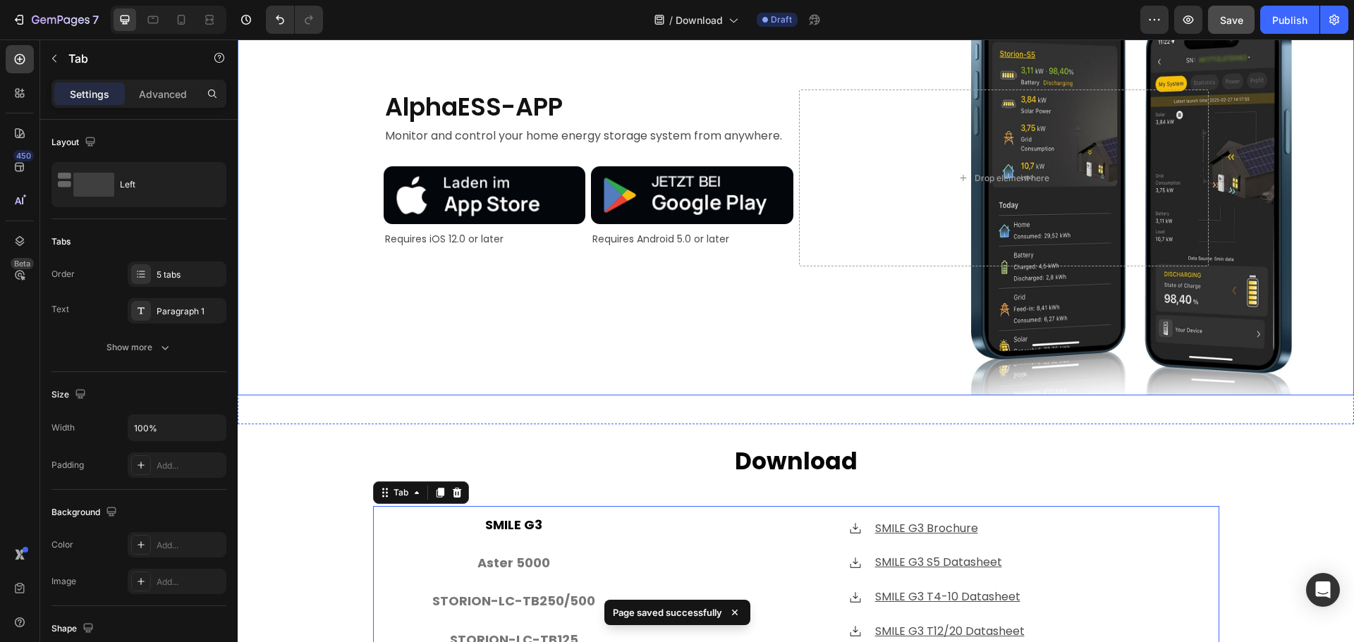
scroll to position [0, 0]
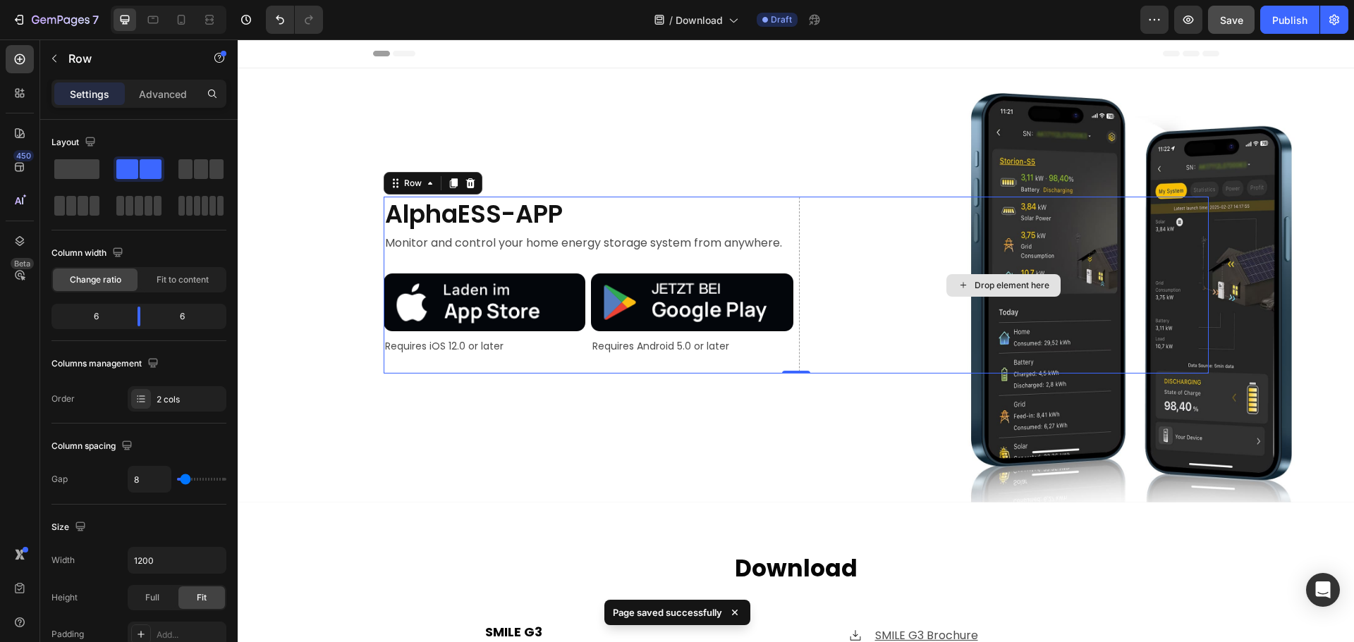
click at [910, 345] on div "Drop element here" at bounding box center [1004, 285] width 410 height 177
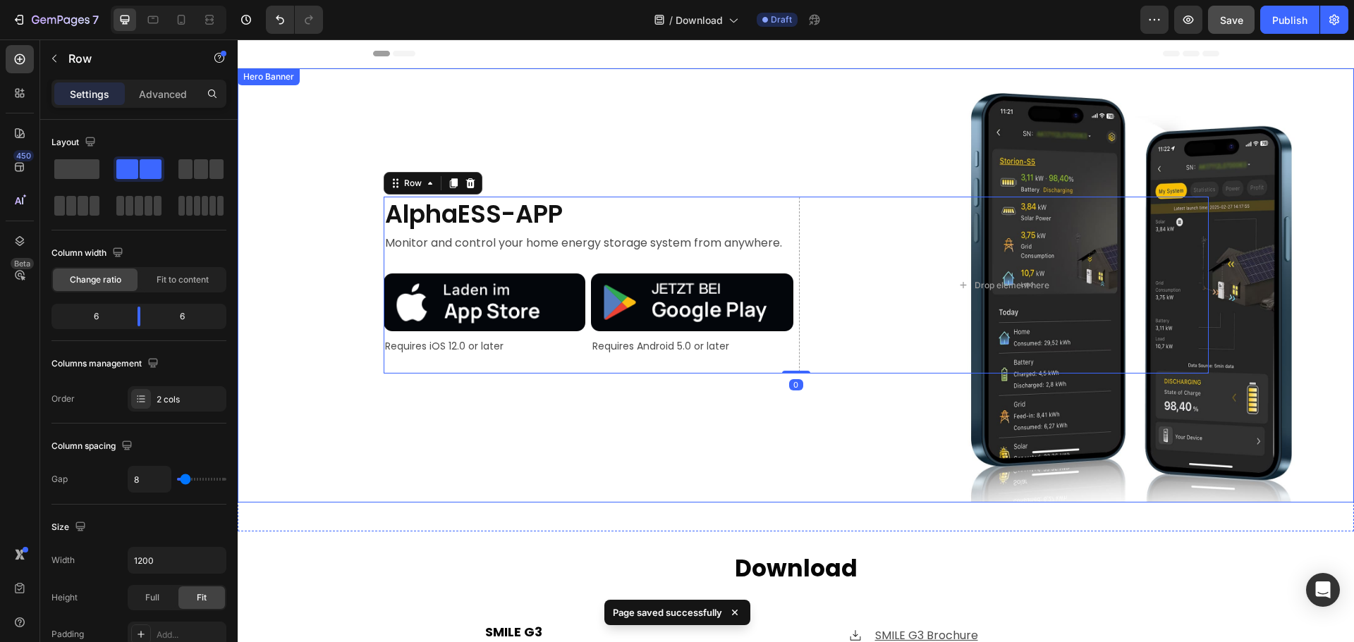
click at [855, 435] on div "Background Image" at bounding box center [796, 285] width 1116 height 434
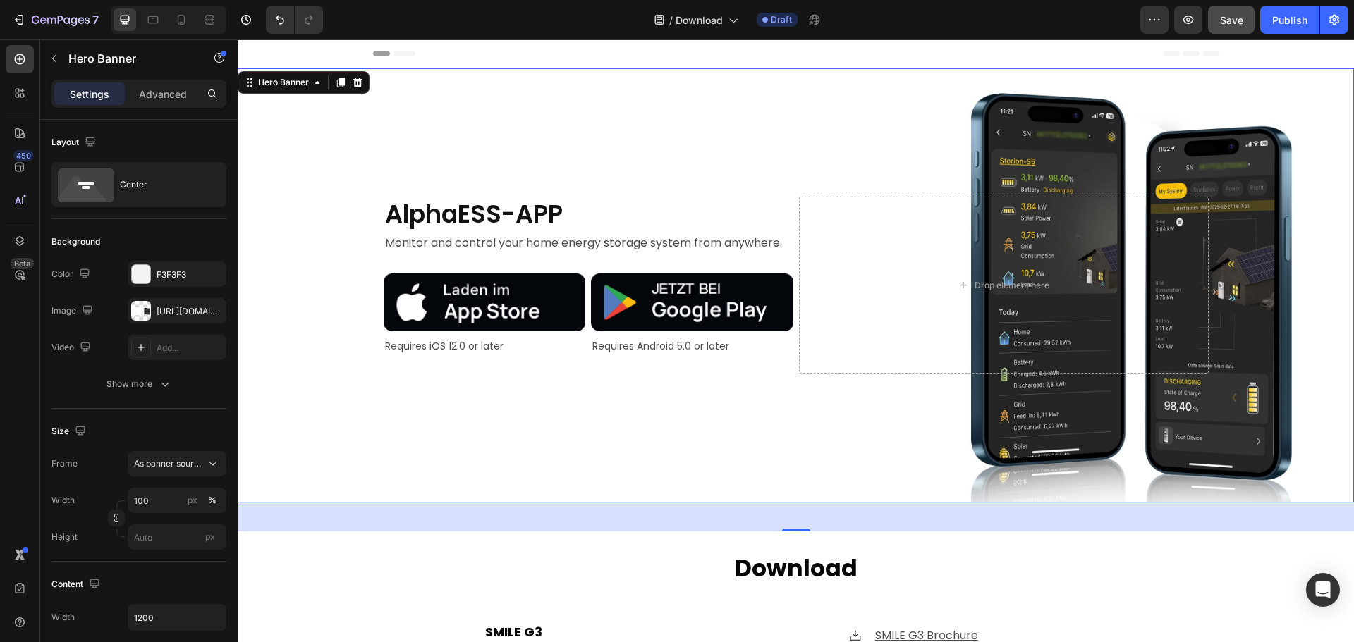
click at [333, 329] on div "Background Image" at bounding box center [796, 285] width 1116 height 434
click at [467, 169] on div "Background Image" at bounding box center [796, 285] width 1116 height 434
click at [272, 256] on div "Background Image" at bounding box center [796, 285] width 1116 height 434
click at [1289, 28] on button "Publish" at bounding box center [1289, 20] width 59 height 28
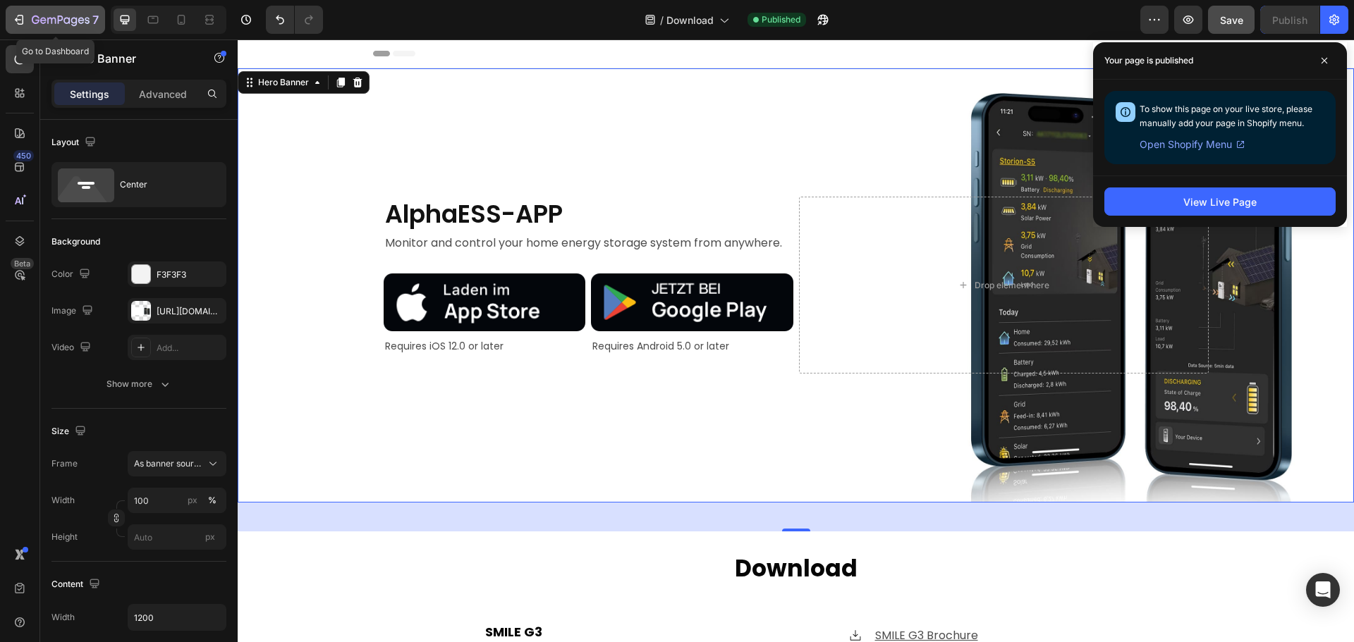
click at [13, 17] on icon "button" at bounding box center [19, 20] width 14 height 14
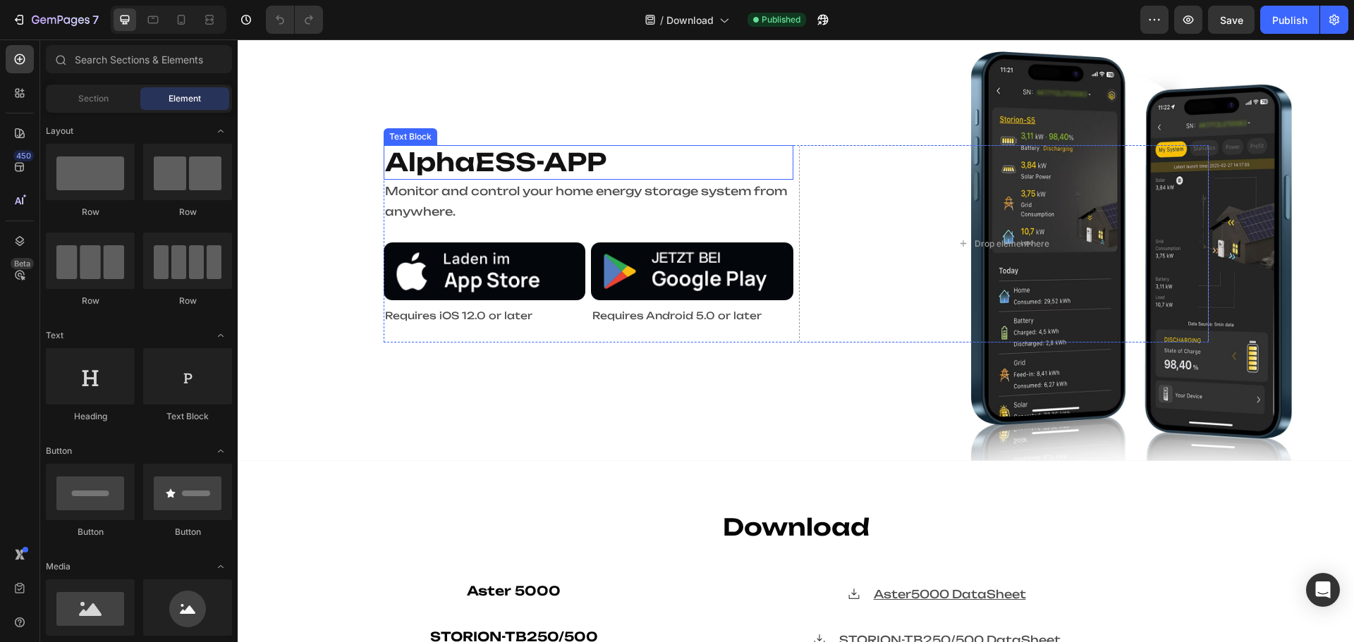
scroll to position [71, 0]
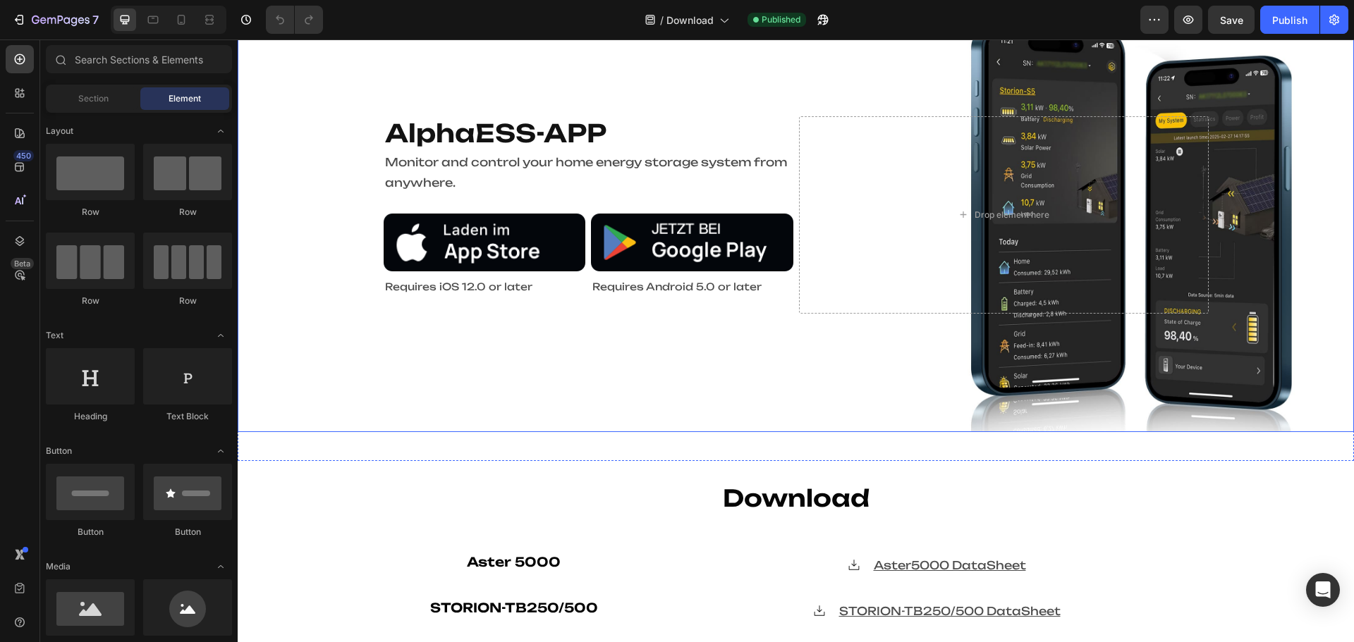
click at [304, 251] on div "Background Image" at bounding box center [796, 215] width 1116 height 434
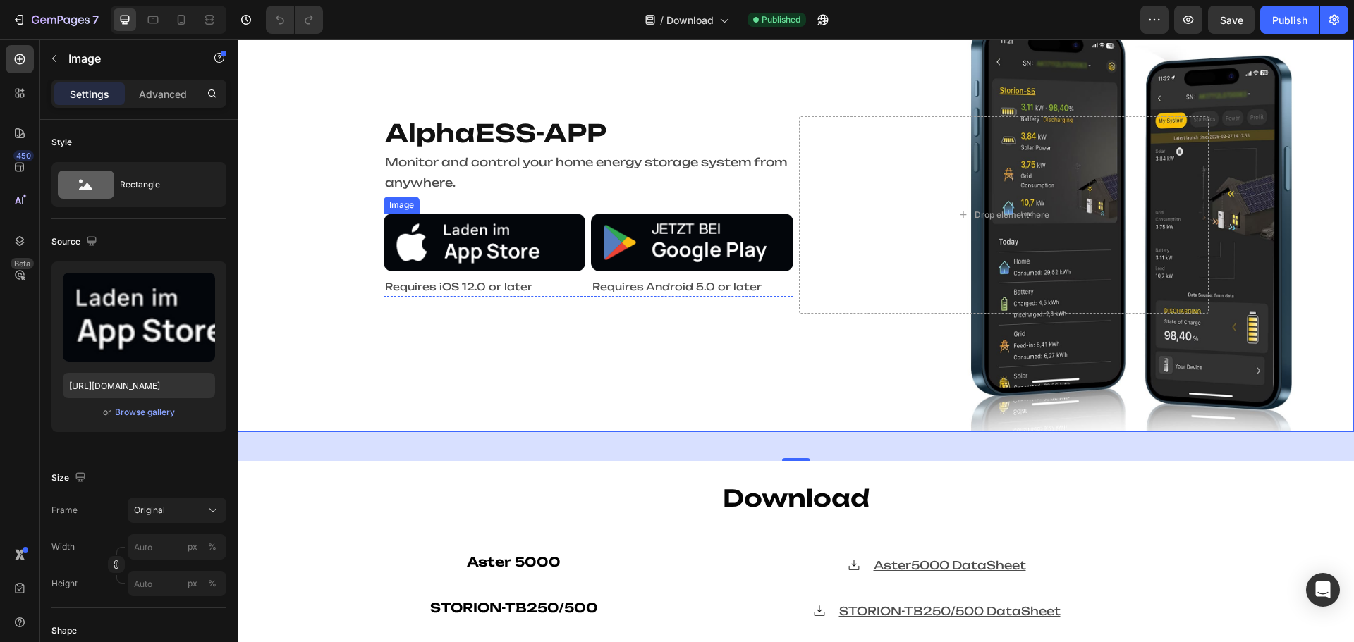
click at [534, 232] on img at bounding box center [485, 243] width 202 height 58
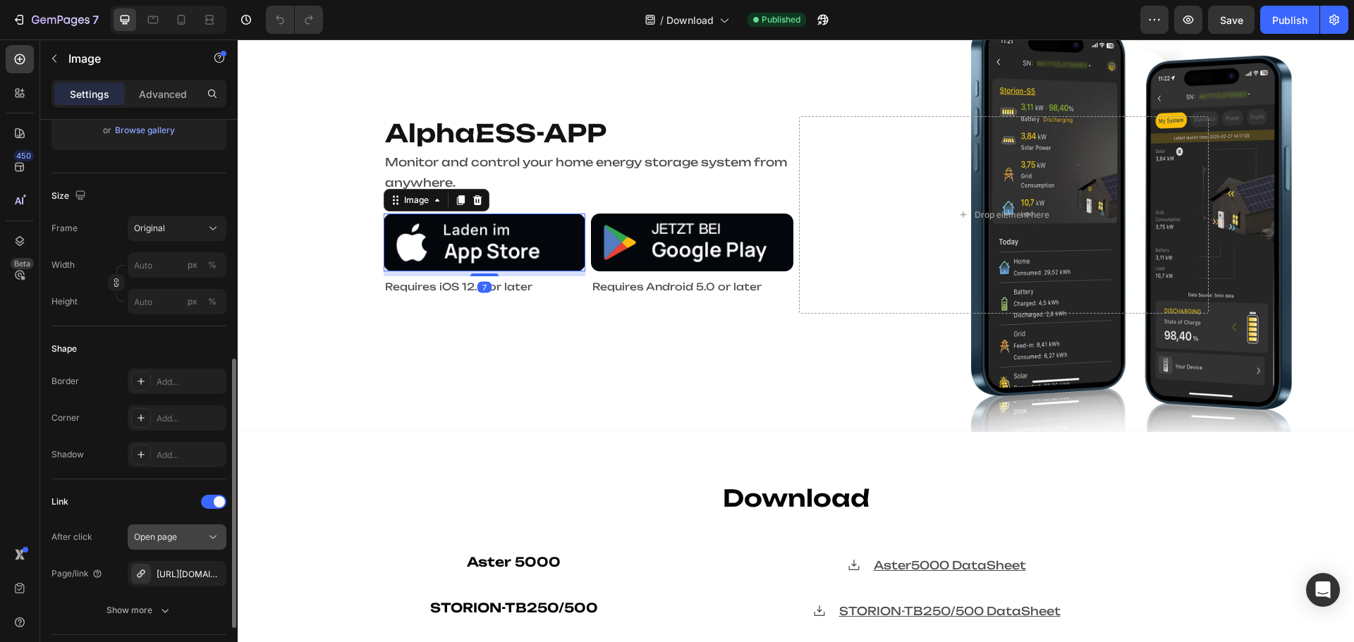
scroll to position [423, 0]
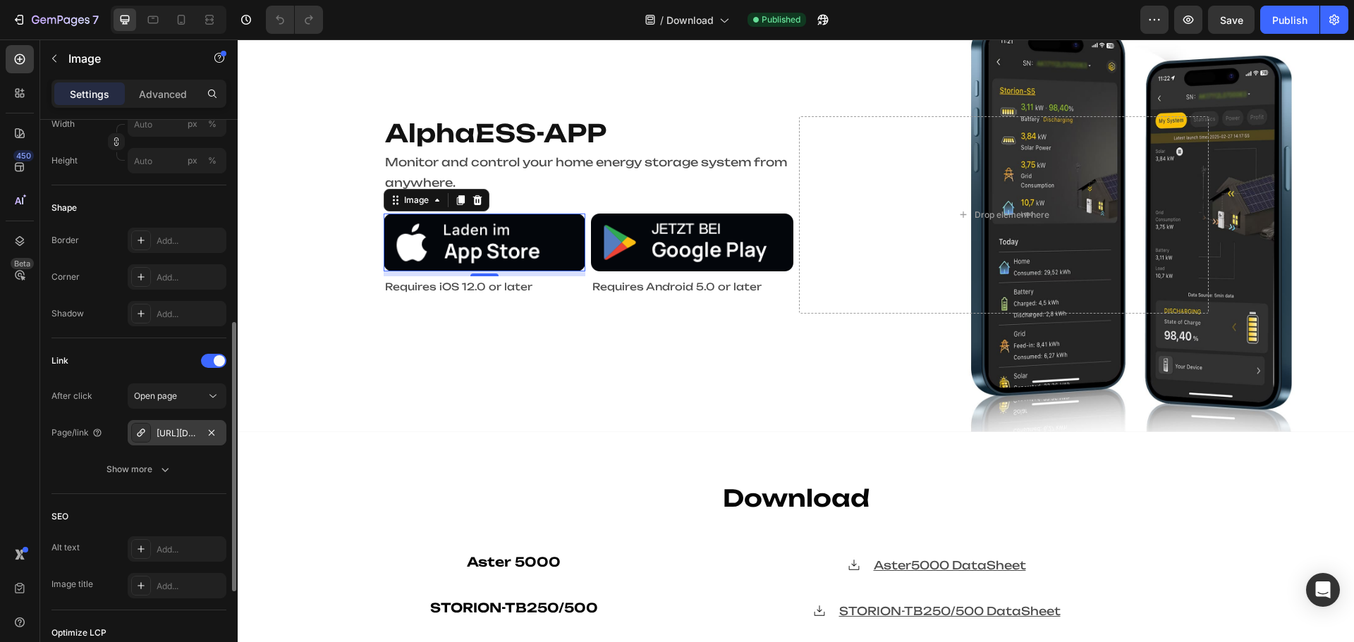
click at [156, 434] on div "https://apps.apple.com/de/app/alphaess/id1088168713" at bounding box center [177, 432] width 99 height 25
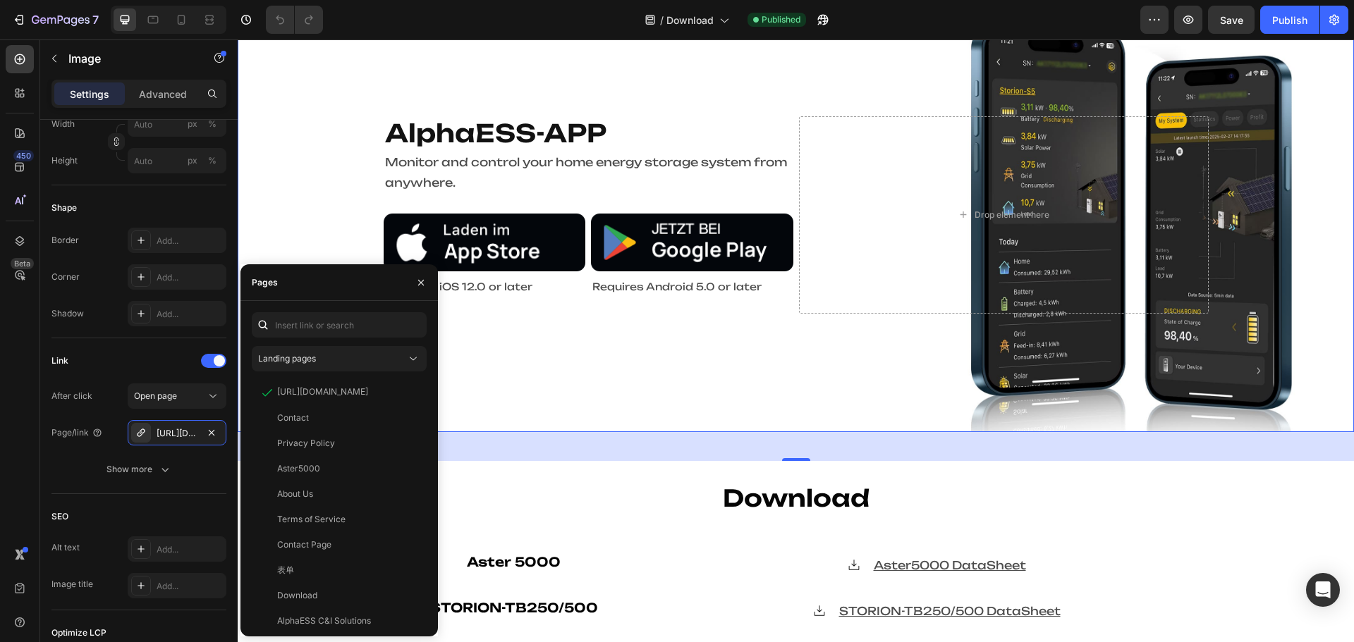
click at [283, 195] on div "Background Image" at bounding box center [796, 215] width 1116 height 434
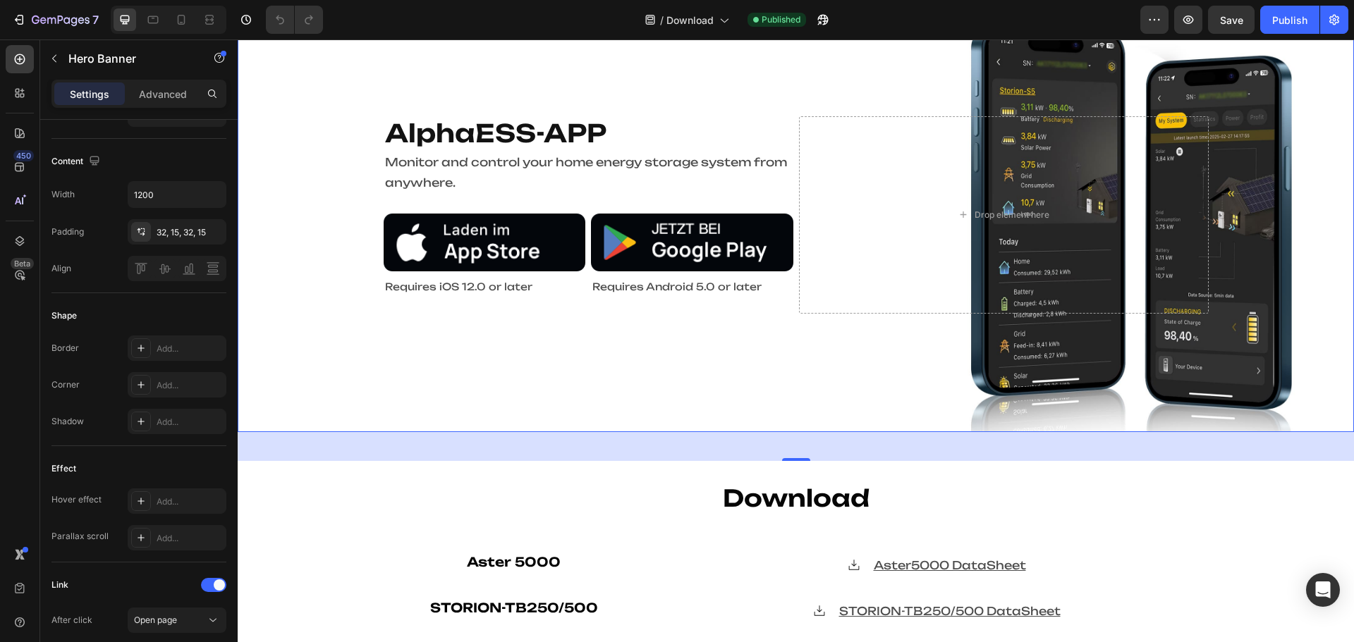
scroll to position [0, 0]
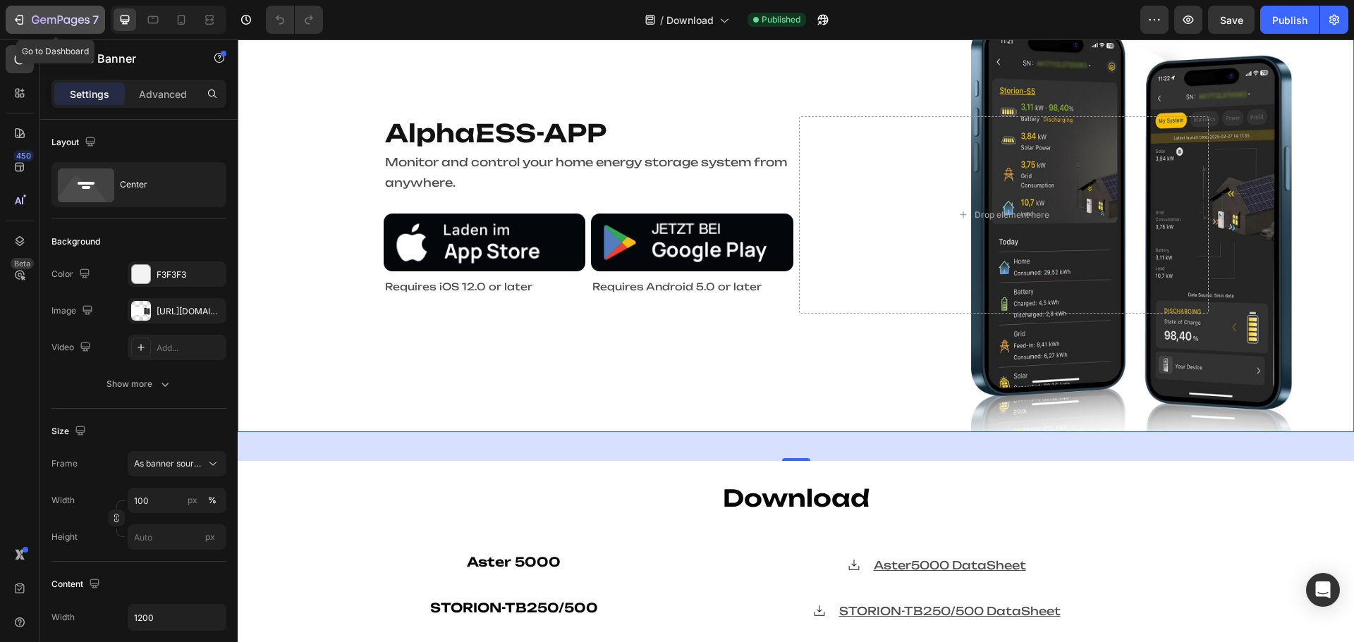
click at [18, 20] on icon "button" at bounding box center [19, 20] width 14 height 14
